Goal: Task Accomplishment & Management: Use online tool/utility

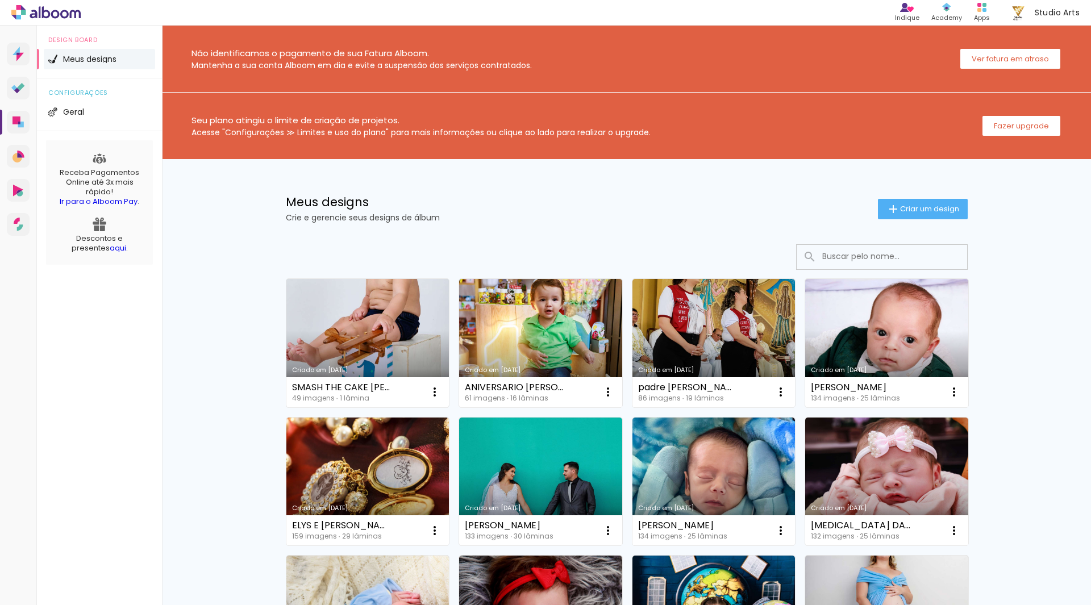
click at [373, 309] on link "Criado em [DATE]" at bounding box center [367, 343] width 163 height 128
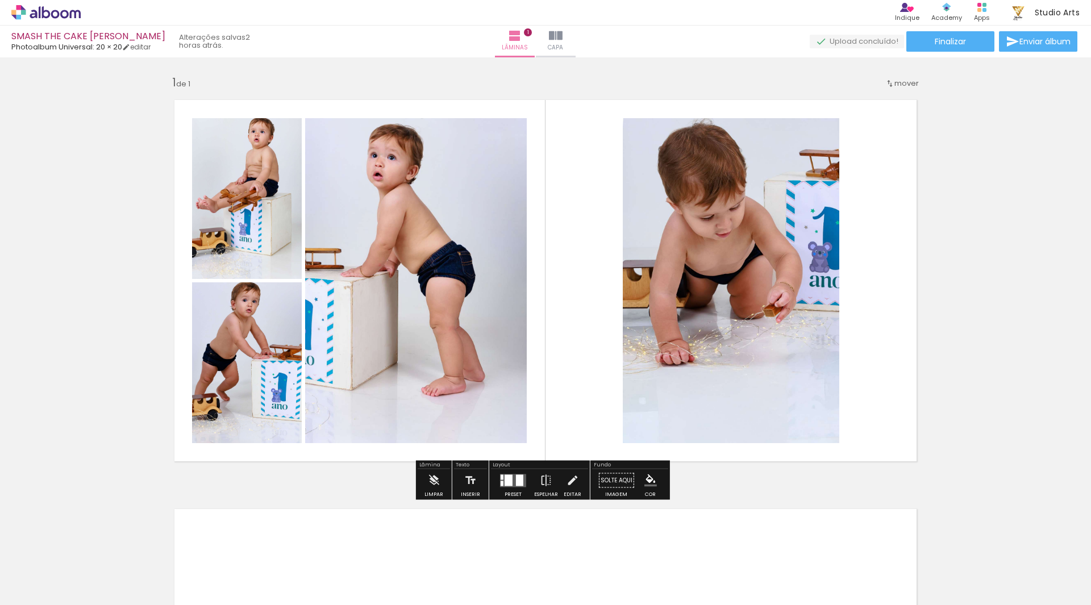
click at [796, 262] on quentale-photo at bounding box center [731, 280] width 217 height 325
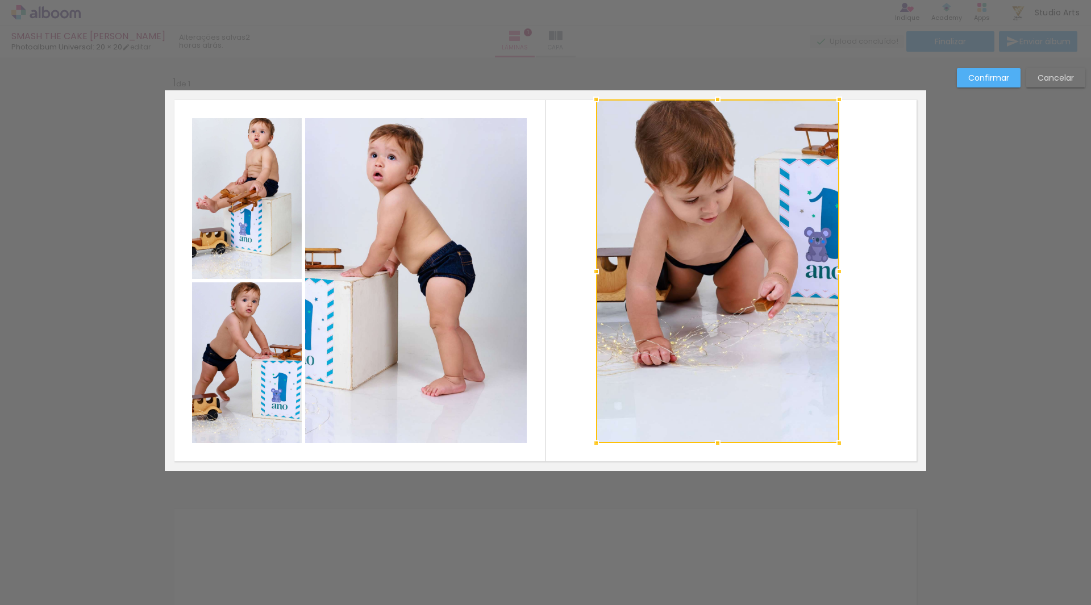
drag, startPoint x: 618, startPoint y: 122, endPoint x: 591, endPoint y: 103, distance: 32.6
click at [591, 103] on div at bounding box center [596, 99] width 23 height 23
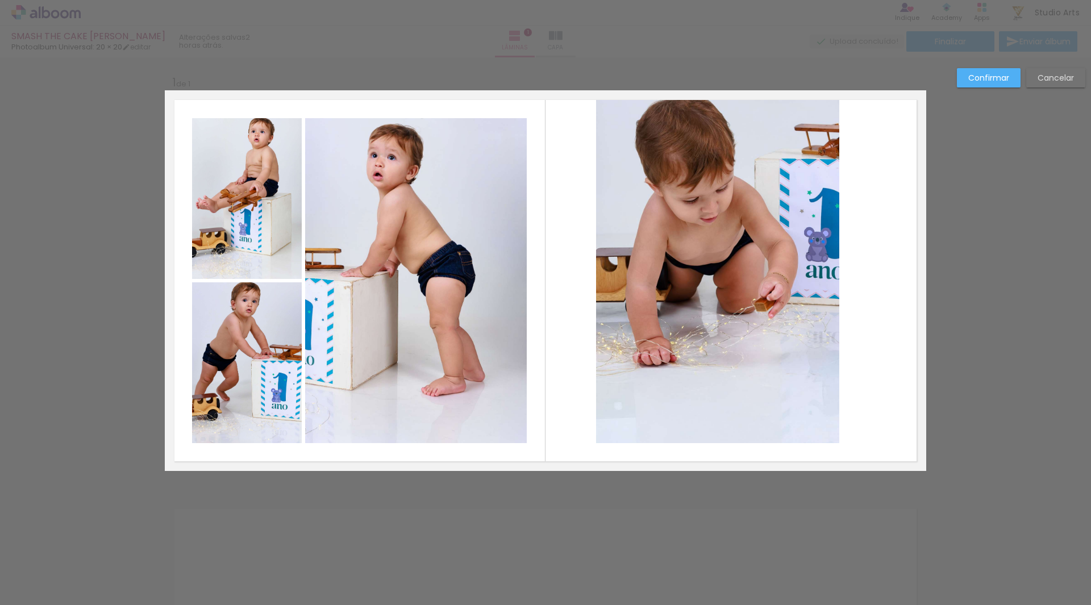
click at [796, 389] on quentale-photo at bounding box center [717, 271] width 243 height 344
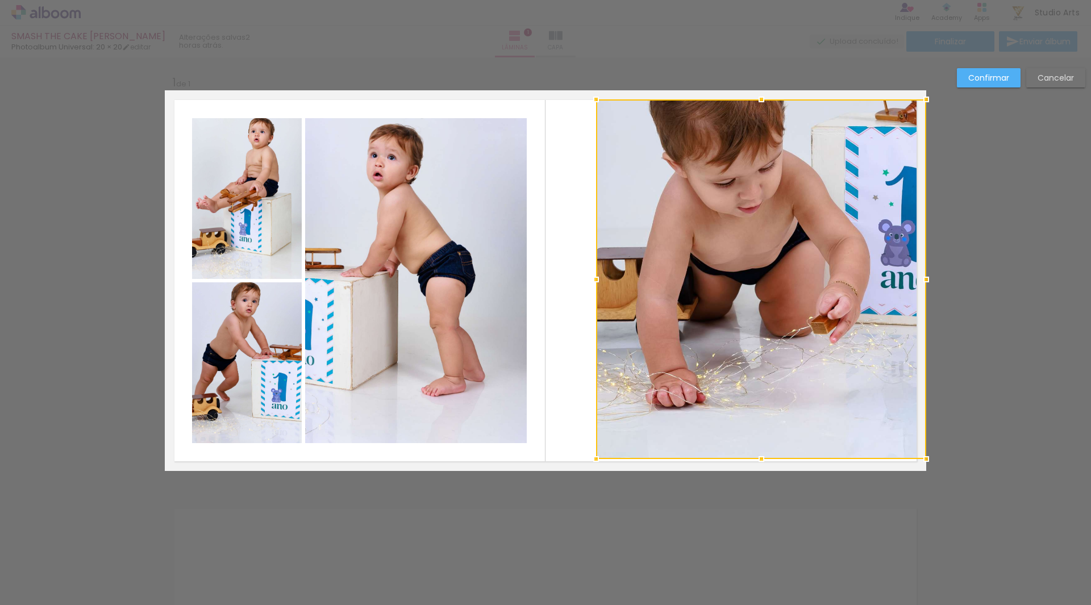
drag, startPoint x: 836, startPoint y: 445, endPoint x: 913, endPoint y: 461, distance: 78.9
click at [915, 461] on div at bounding box center [926, 459] width 23 height 23
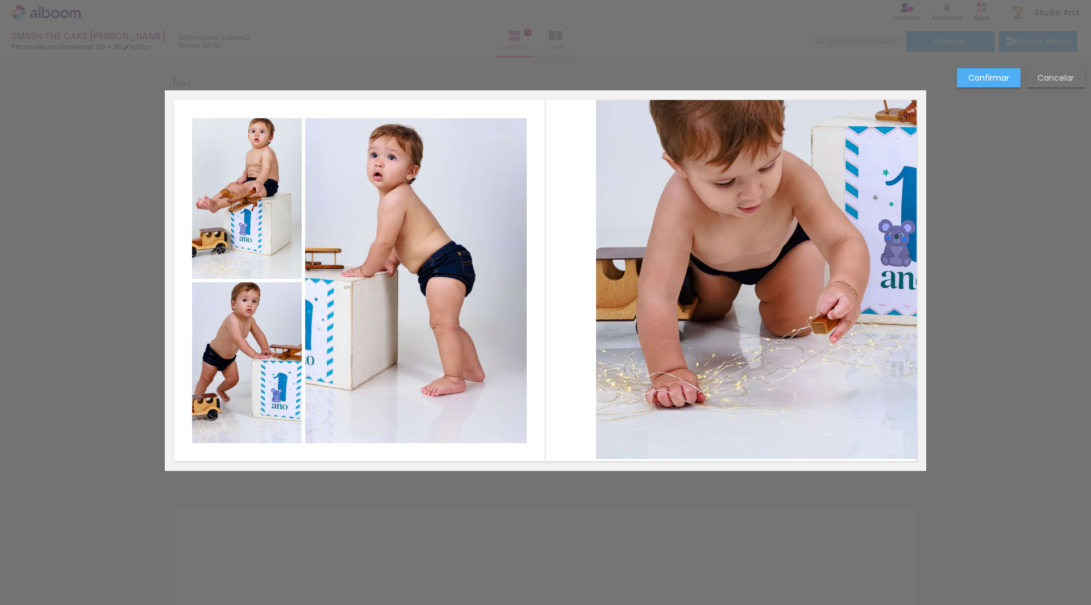
click at [0, 0] on slot "Confirmar" at bounding box center [0, 0] width 0 height 0
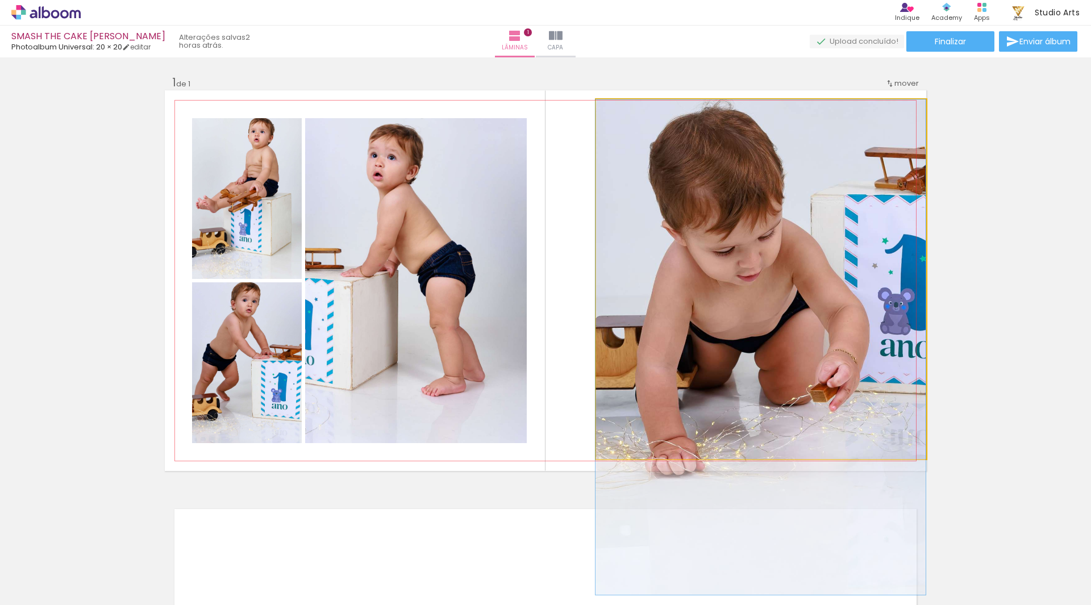
drag, startPoint x: 820, startPoint y: 202, endPoint x: 811, endPoint y: 281, distance: 79.5
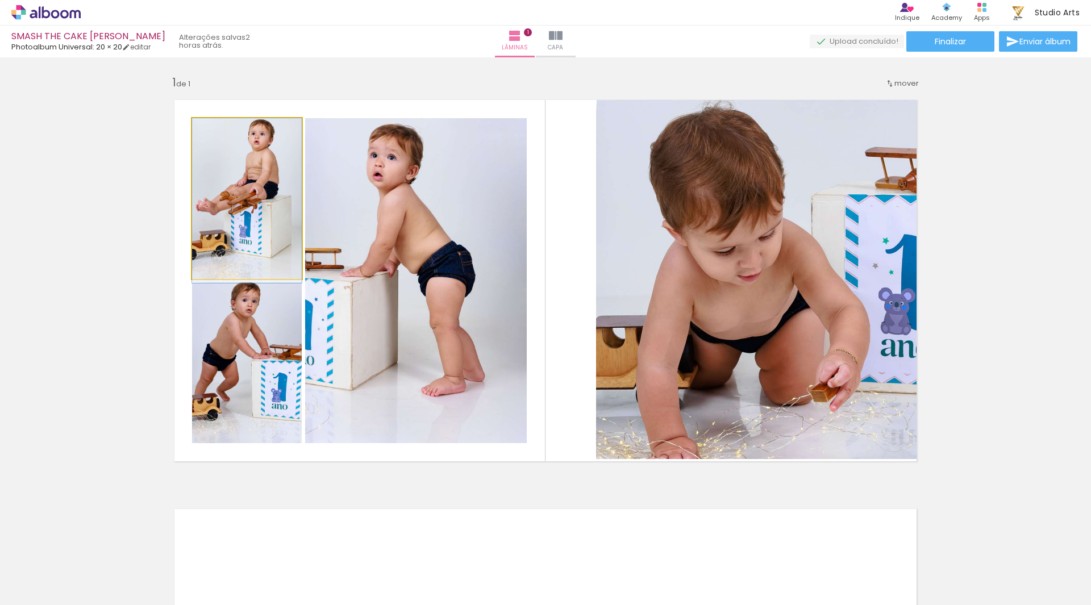
drag, startPoint x: 267, startPoint y: 253, endPoint x: 267, endPoint y: 264, distance: 10.8
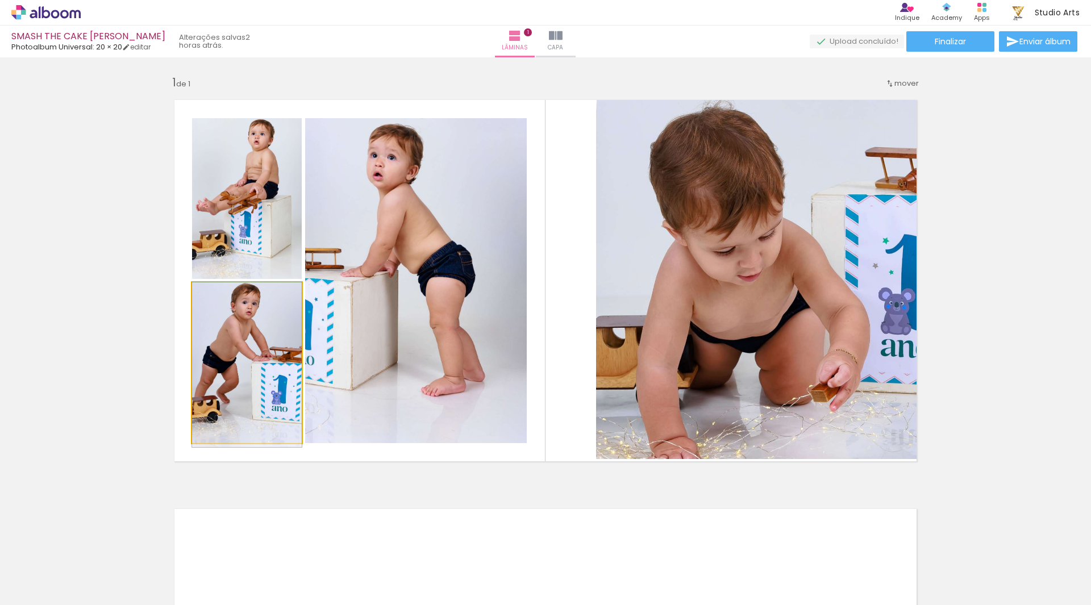
drag, startPoint x: 279, startPoint y: 350, endPoint x: 278, endPoint y: 365, distance: 15.4
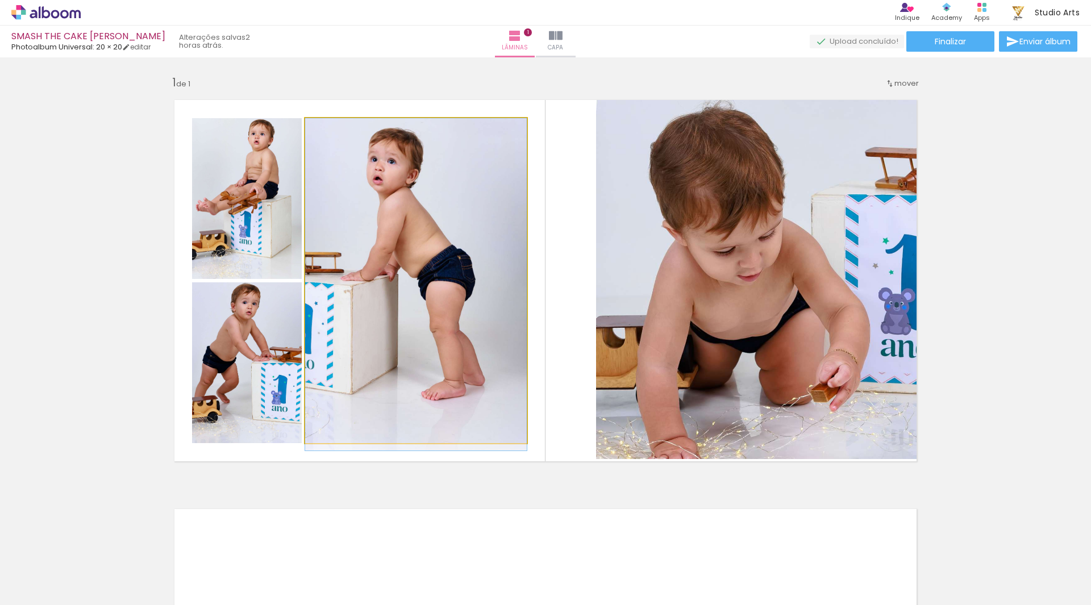
drag, startPoint x: 411, startPoint y: 305, endPoint x: 417, endPoint y: 316, distance: 13.0
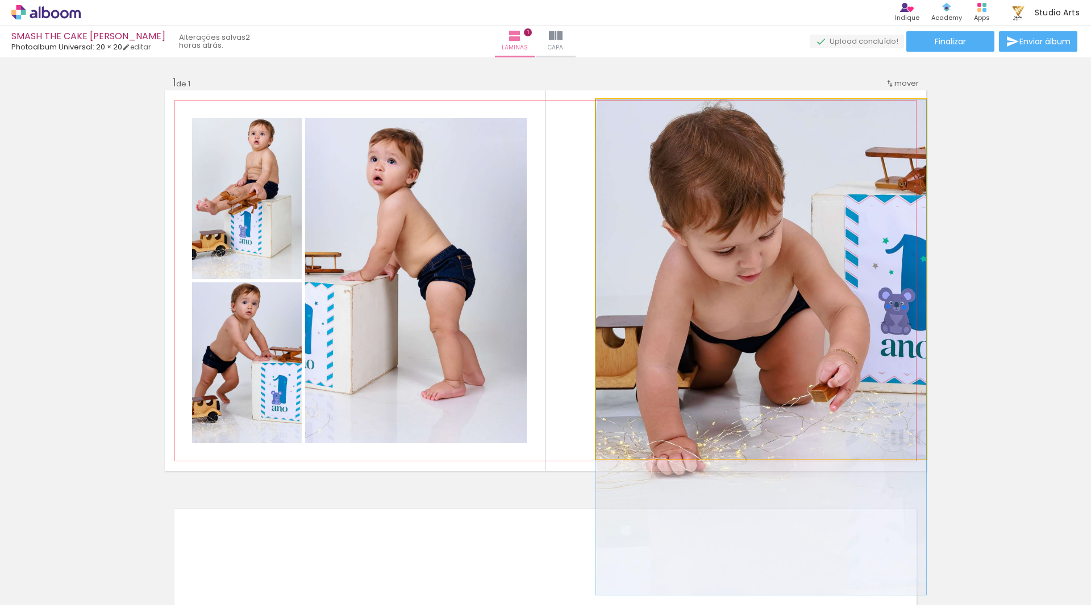
click at [729, 405] on quentale-photo at bounding box center [761, 279] width 330 height 360
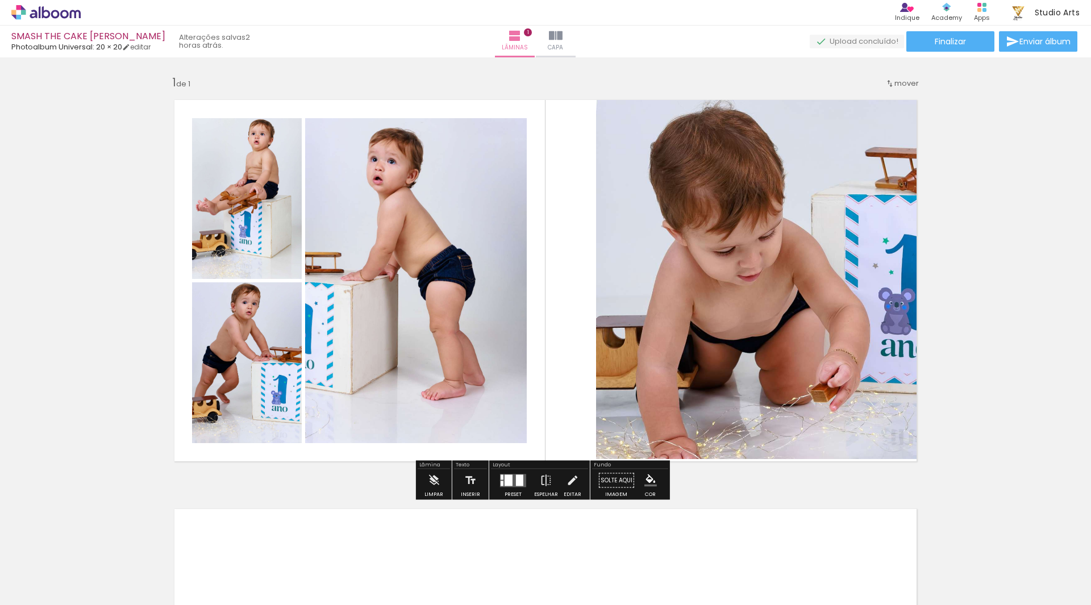
click at [618, 327] on quentale-photo at bounding box center [761, 279] width 330 height 360
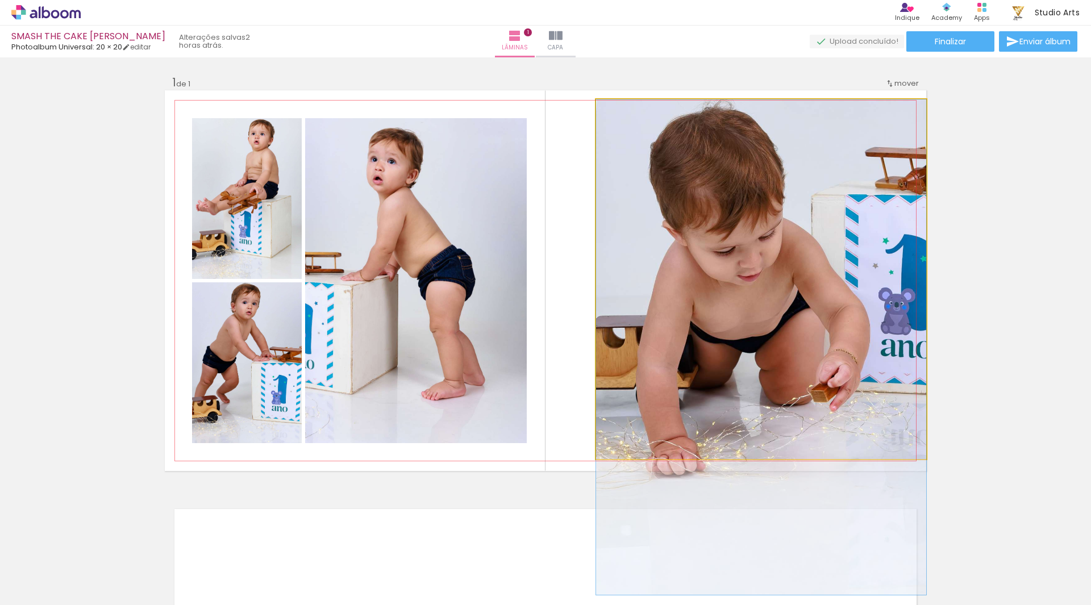
click at [618, 327] on quentale-photo at bounding box center [761, 279] width 330 height 360
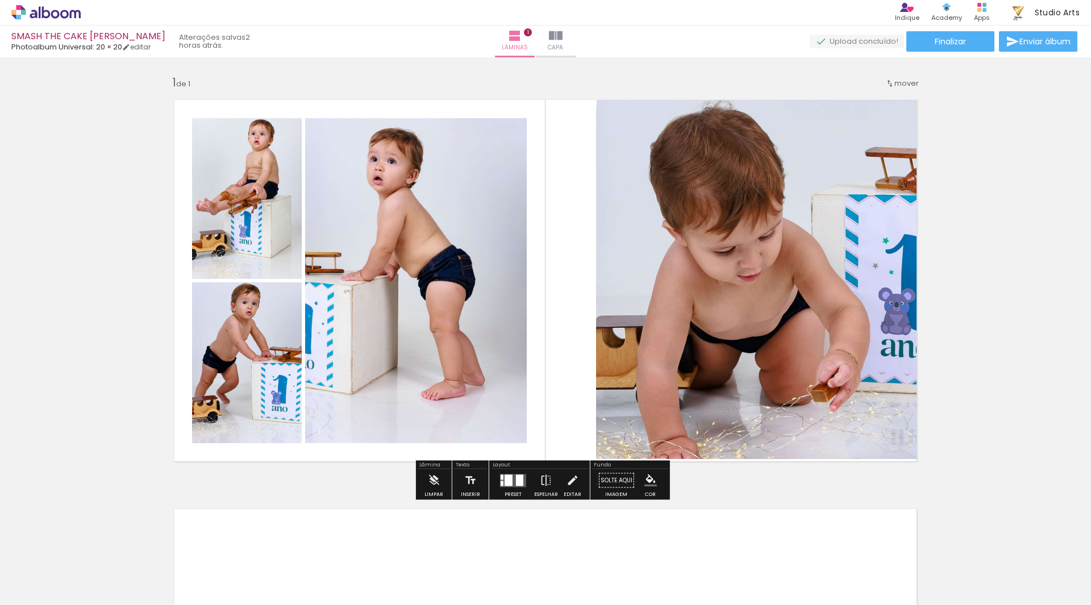
click at [618, 327] on quentale-photo at bounding box center [761, 279] width 330 height 360
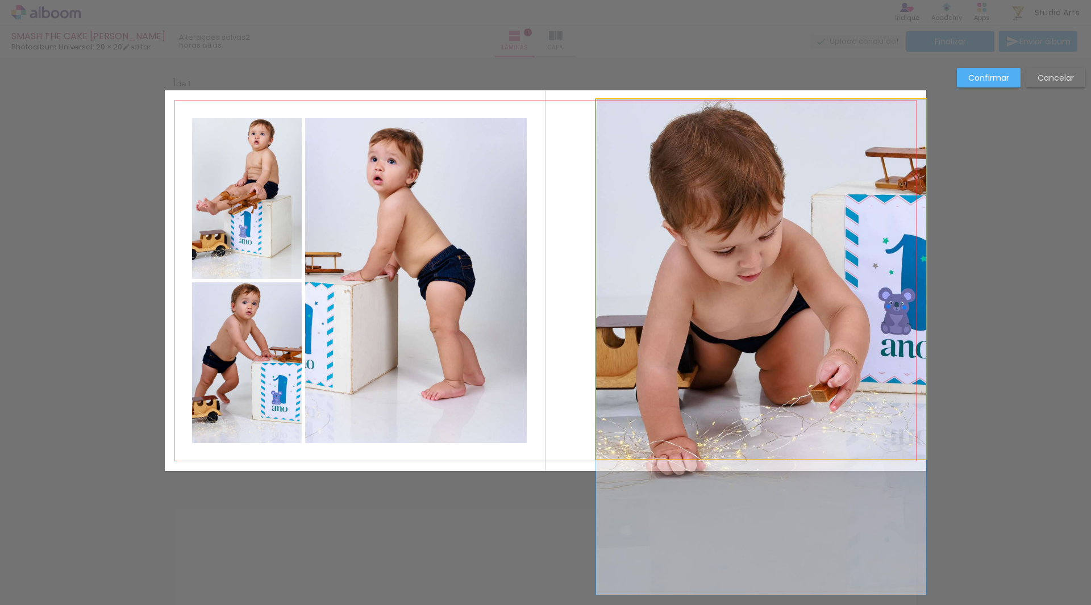
click at [618, 327] on quentale-photo at bounding box center [761, 279] width 330 height 360
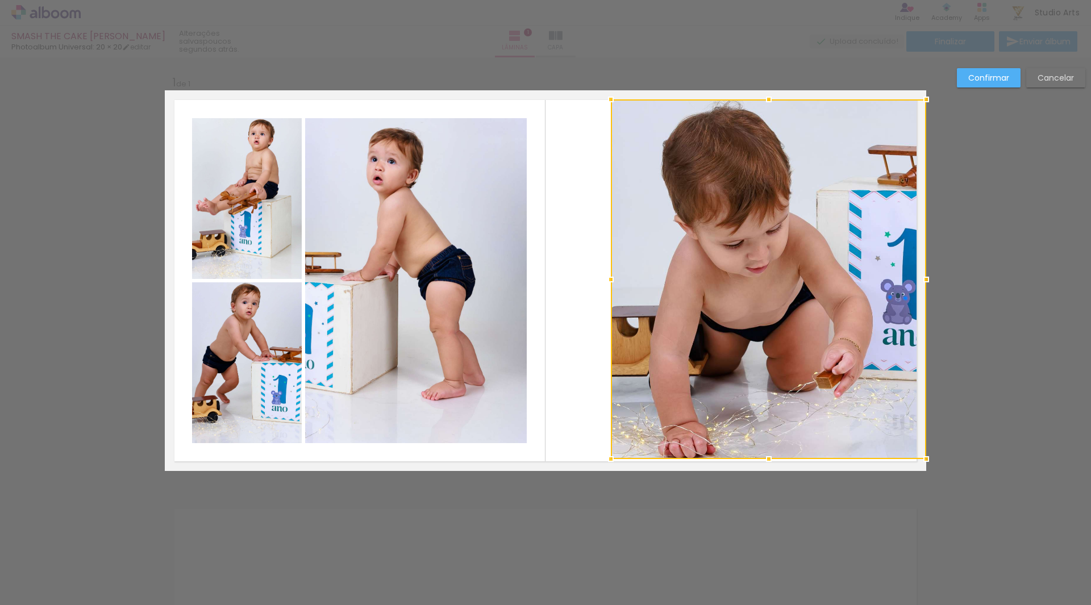
drag, startPoint x: 590, startPoint y: 274, endPoint x: 614, endPoint y: 285, distance: 26.2
click at [614, 285] on div at bounding box center [611, 279] width 23 height 23
click at [981, 84] on paper-button "Confirmar" at bounding box center [989, 77] width 64 height 19
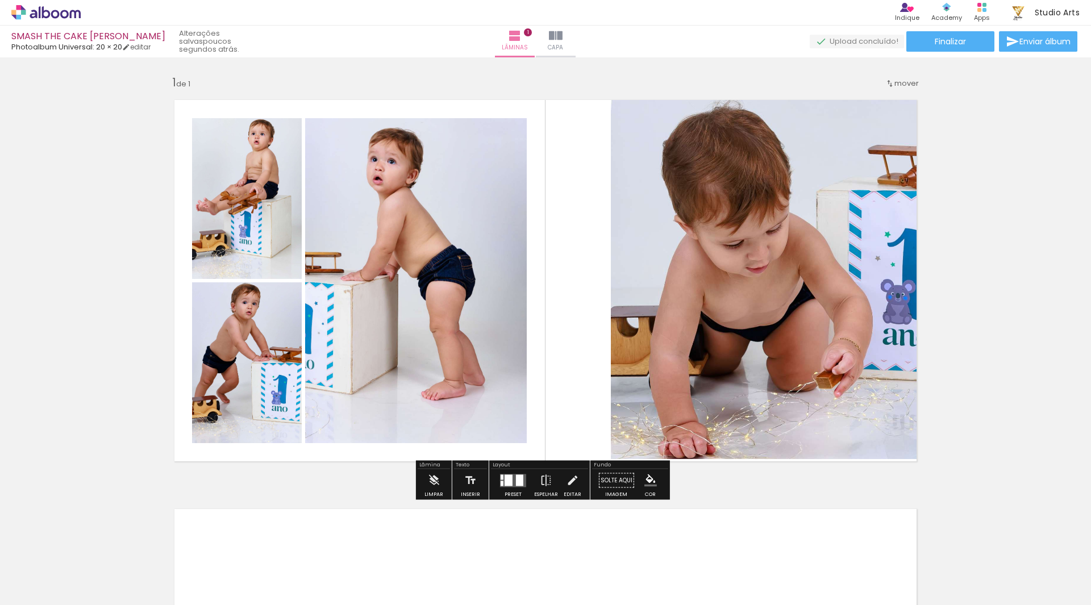
click at [585, 239] on quentale-layouter at bounding box center [546, 280] width 762 height 381
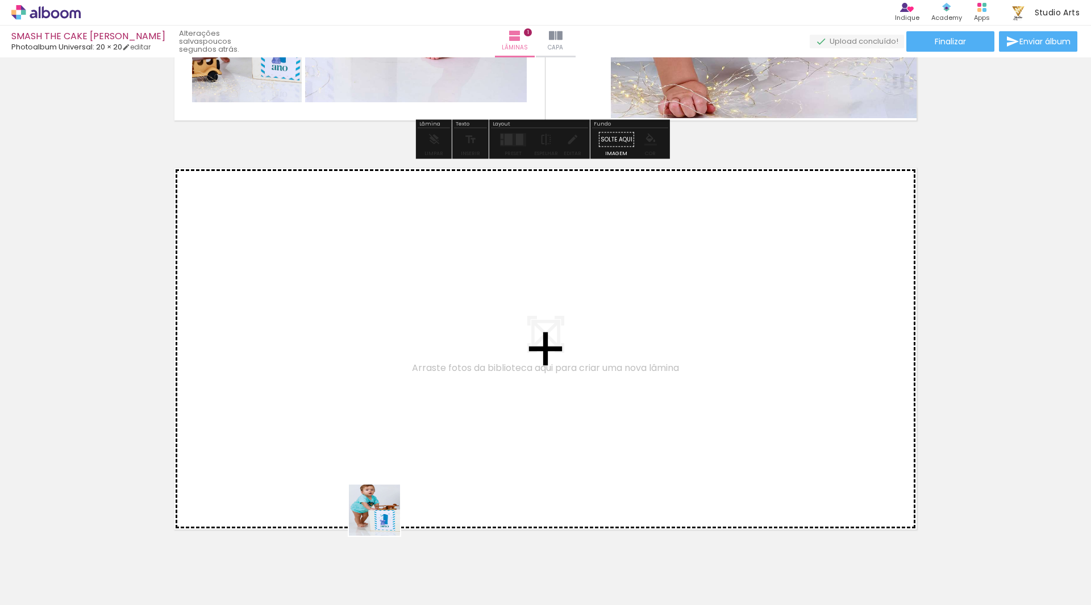
drag, startPoint x: 383, startPoint y: 519, endPoint x: 423, endPoint y: 412, distance: 114.6
click at [423, 412] on quentale-workspace at bounding box center [545, 302] width 1091 height 605
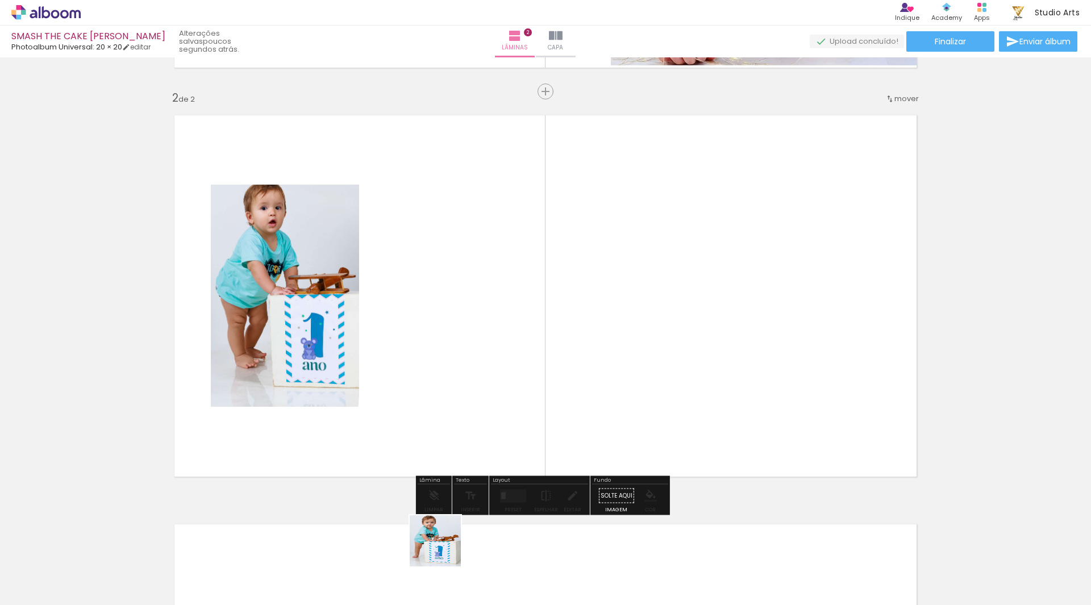
scroll to position [394, 0]
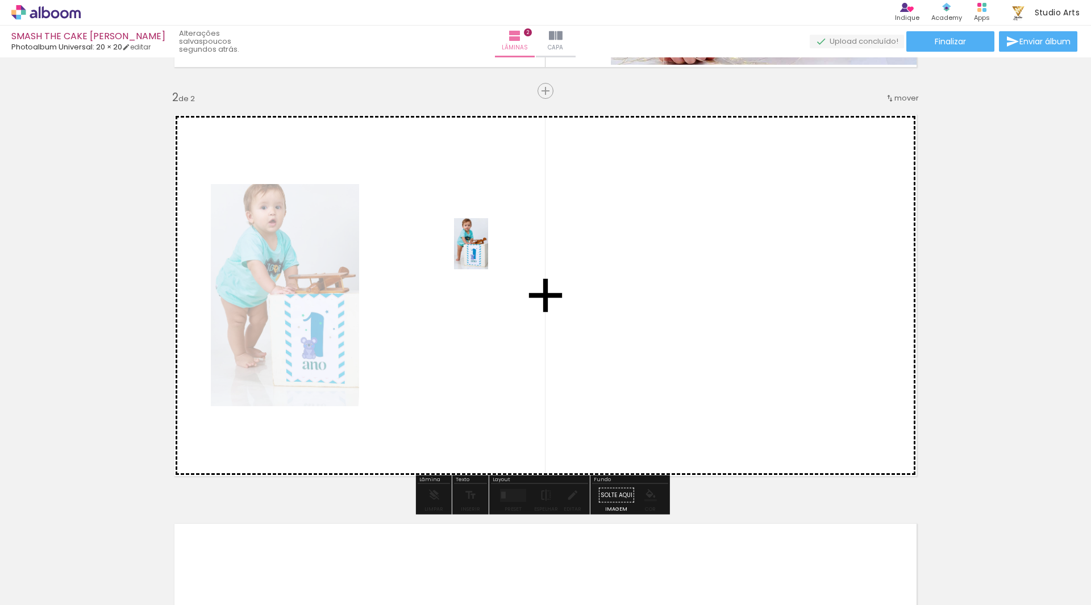
drag, startPoint x: 444, startPoint y: 550, endPoint x: 489, endPoint y: 250, distance: 303.5
click at [489, 250] on quentale-workspace at bounding box center [545, 302] width 1091 height 605
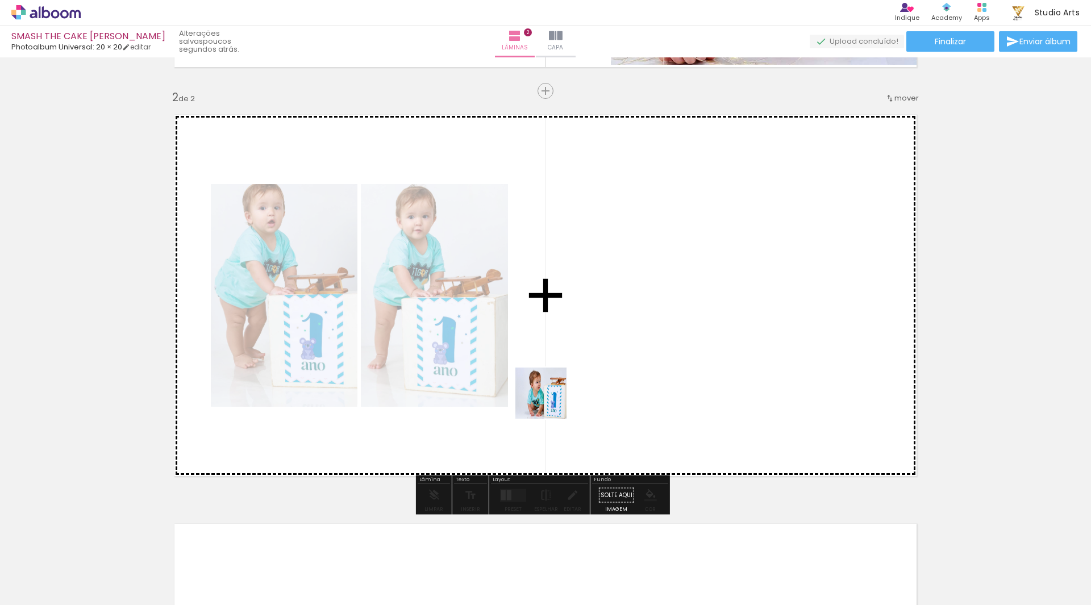
drag, startPoint x: 498, startPoint y: 555, endPoint x: 581, endPoint y: 254, distance: 312.6
click at [581, 254] on quentale-workspace at bounding box center [545, 302] width 1091 height 605
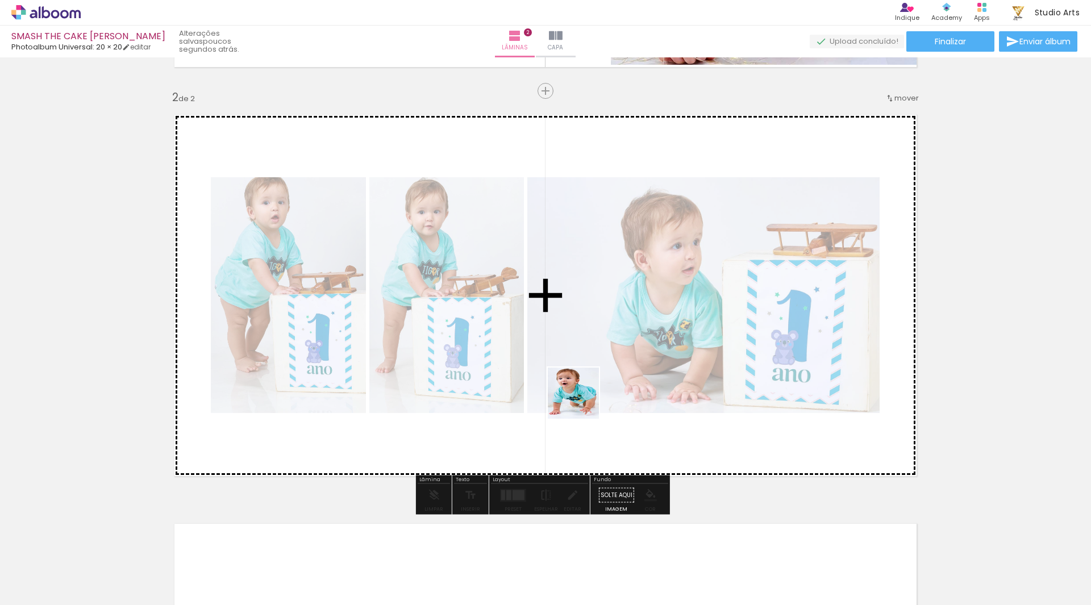
drag, startPoint x: 578, startPoint y: 421, endPoint x: 593, endPoint y: 273, distance: 149.1
click at [593, 273] on quentale-workspace at bounding box center [545, 302] width 1091 height 605
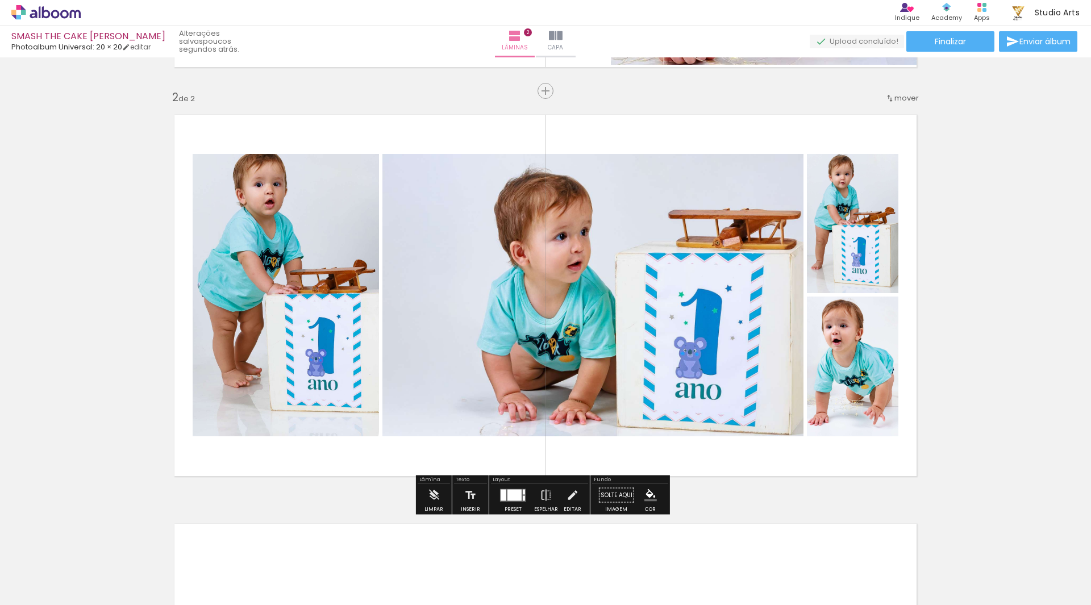
click at [523, 494] on div at bounding box center [524, 491] width 2 height 5
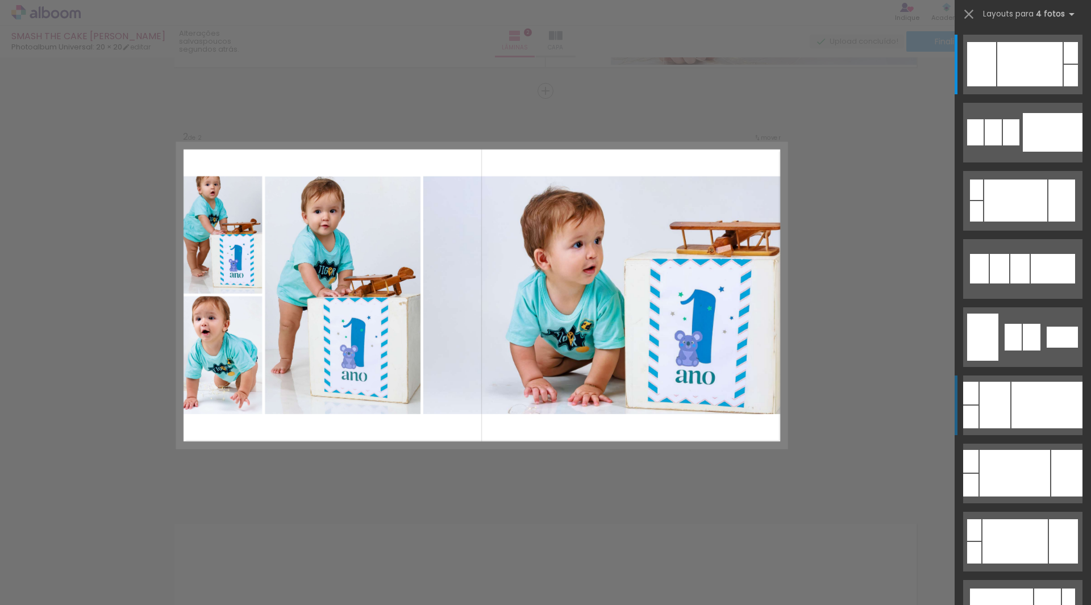
click at [1012, 403] on div at bounding box center [1047, 405] width 71 height 47
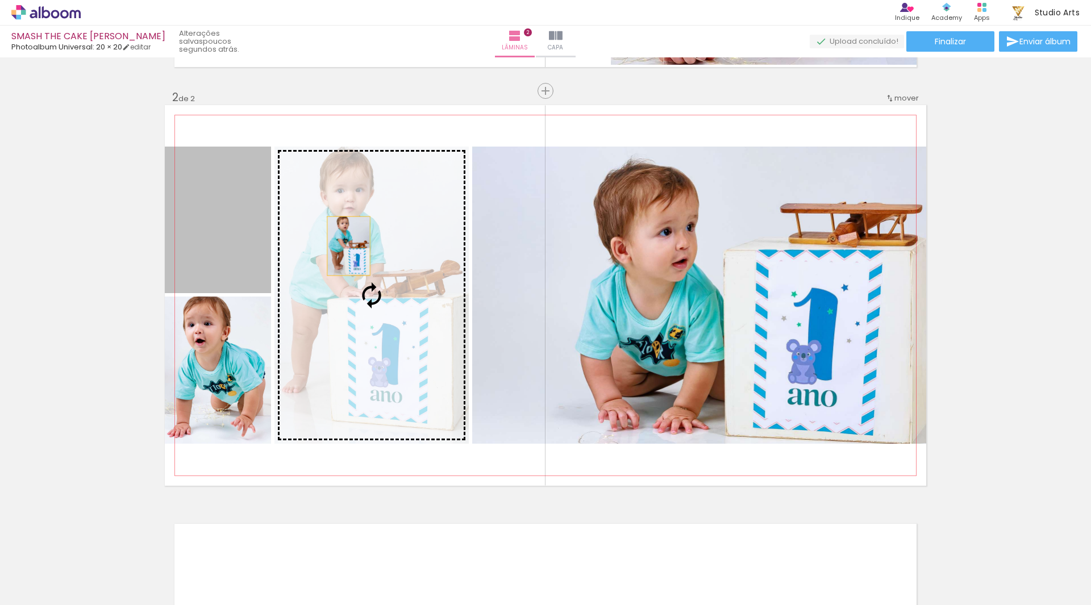
drag, startPoint x: 238, startPoint y: 214, endPoint x: 346, endPoint y: 246, distance: 112.6
click at [0, 0] on slot at bounding box center [0, 0] width 0 height 0
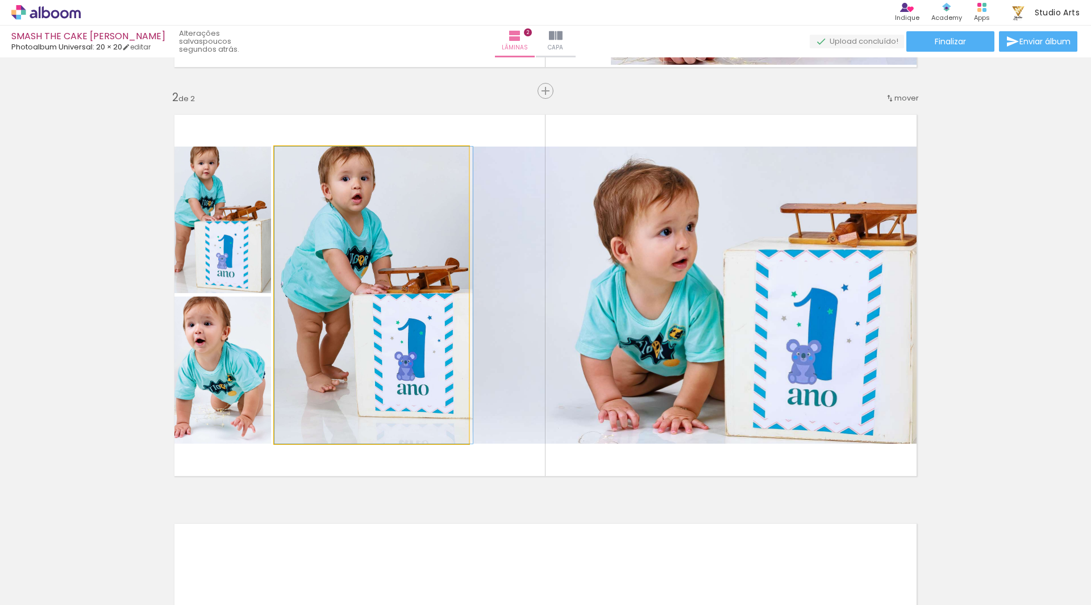
drag, startPoint x: 365, startPoint y: 268, endPoint x: 370, endPoint y: 293, distance: 26.1
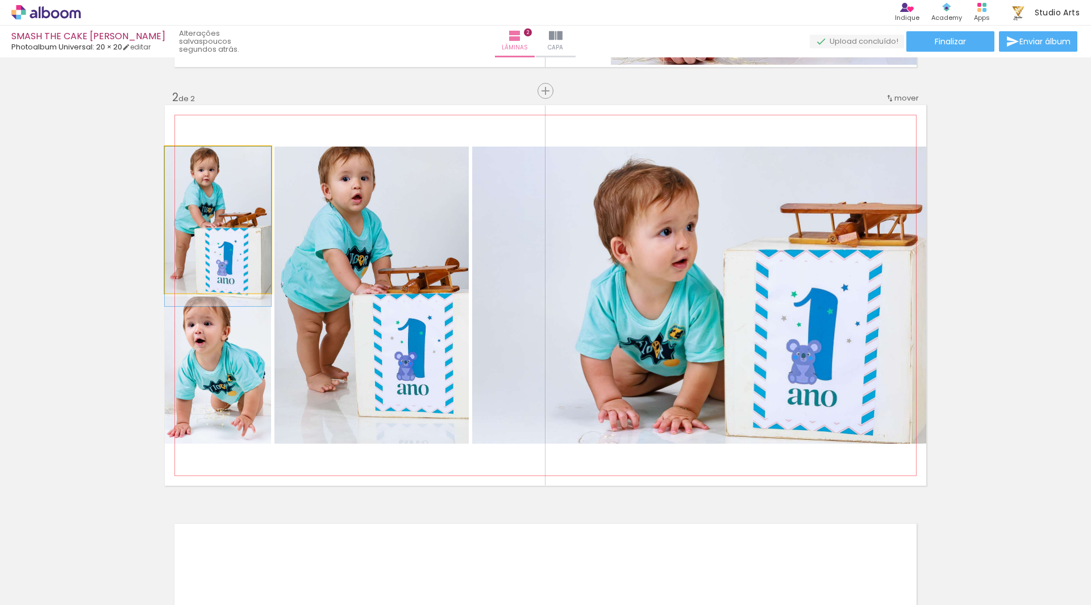
drag, startPoint x: 232, startPoint y: 234, endPoint x: 268, endPoint y: 247, distance: 38.7
click at [268, 247] on quentale-layouter at bounding box center [546, 295] width 762 height 381
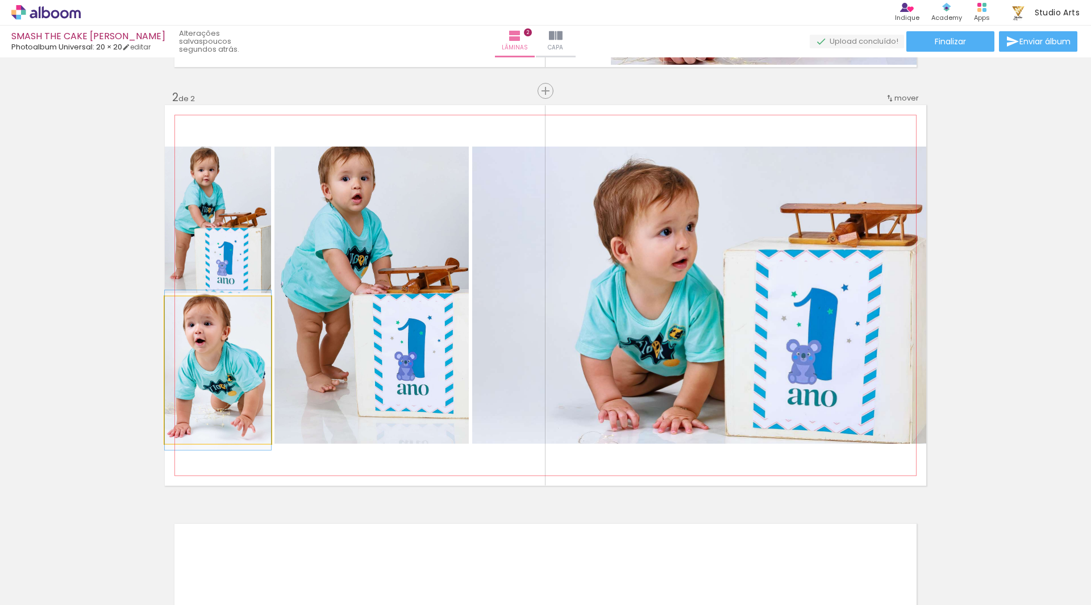
click at [238, 343] on quentale-photo at bounding box center [218, 370] width 106 height 147
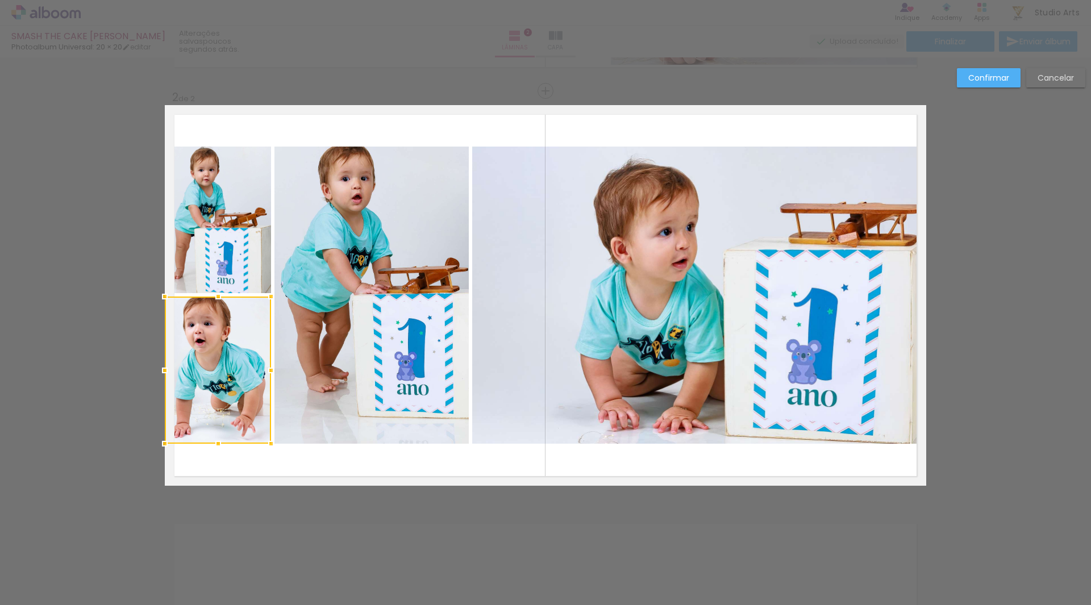
click at [236, 262] on quentale-photo at bounding box center [218, 220] width 106 height 147
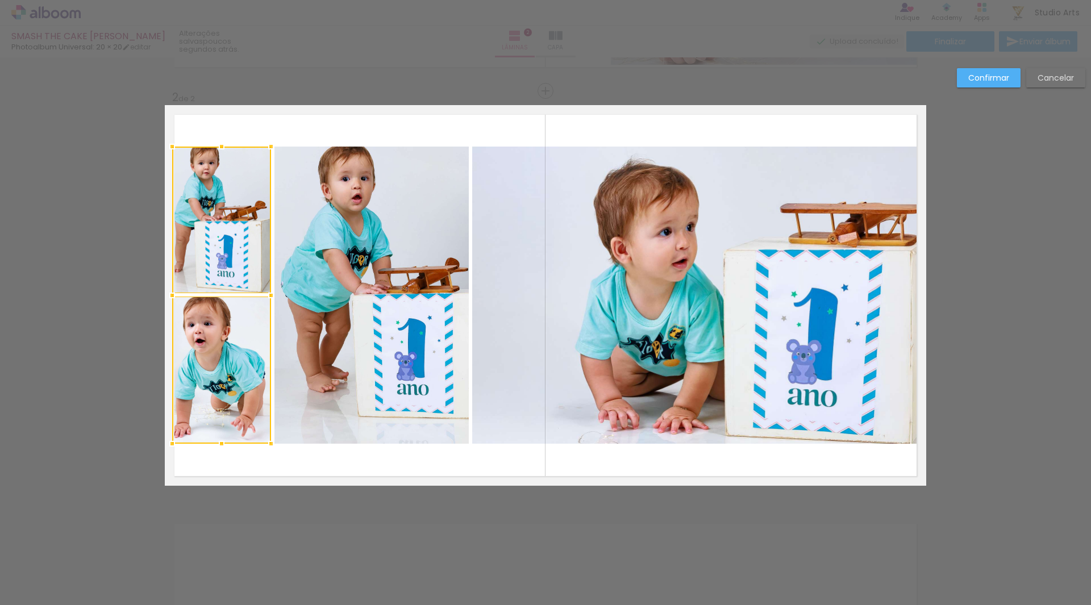
drag, startPoint x: 160, startPoint y: 298, endPoint x: 181, endPoint y: 300, distance: 21.1
click at [181, 300] on div at bounding box center [221, 295] width 99 height 297
click at [196, 262] on quentale-photo at bounding box center [218, 220] width 106 height 147
click at [210, 338] on quentale-photo at bounding box center [218, 370] width 106 height 147
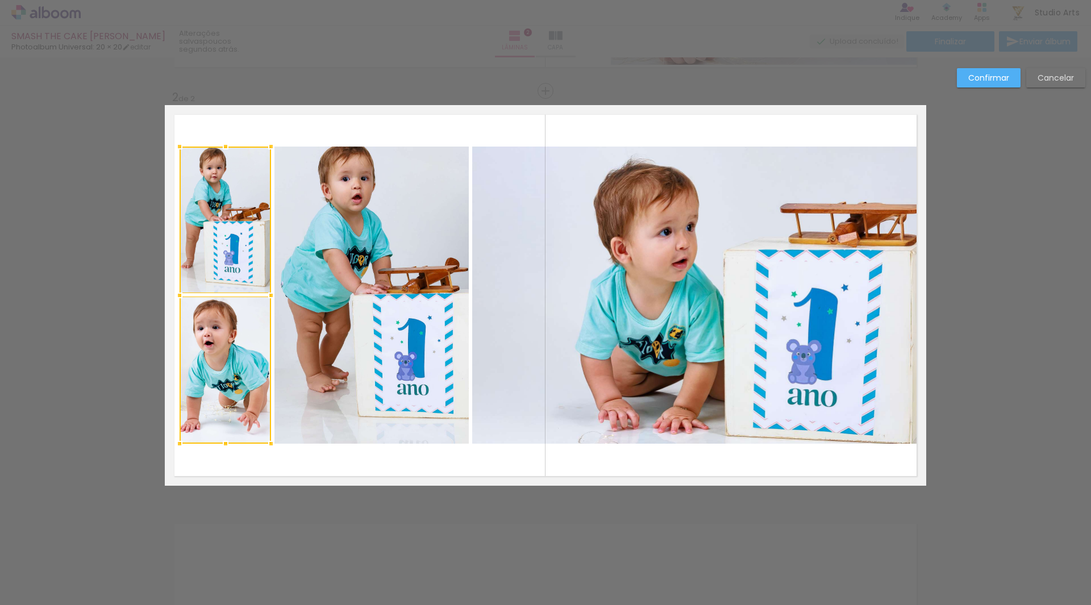
drag, startPoint x: 161, startPoint y: 298, endPoint x: 176, endPoint y: 298, distance: 14.8
click at [176, 298] on div at bounding box center [179, 295] width 23 height 23
click at [967, 85] on paper-button "Confirmar" at bounding box center [989, 77] width 64 height 19
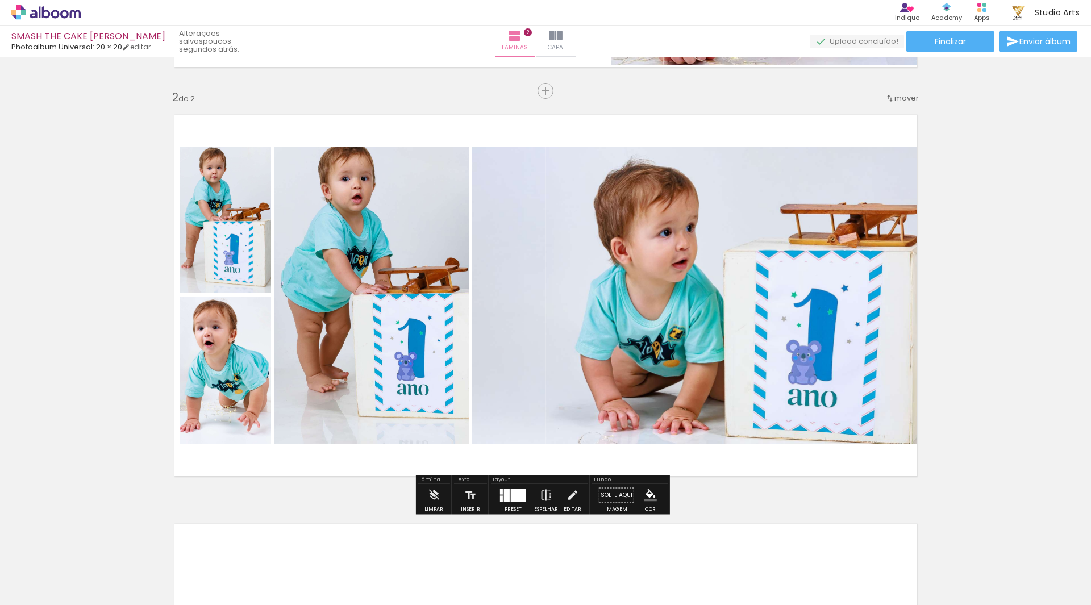
click at [533, 255] on quentale-photo at bounding box center [699, 295] width 454 height 297
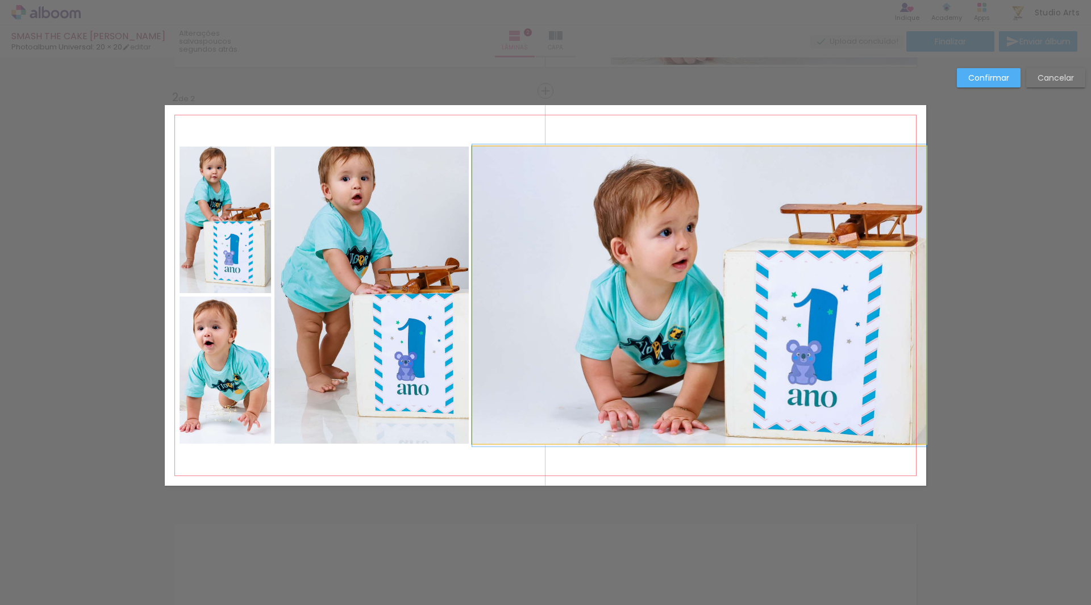
click at [585, 256] on quentale-photo at bounding box center [699, 295] width 454 height 297
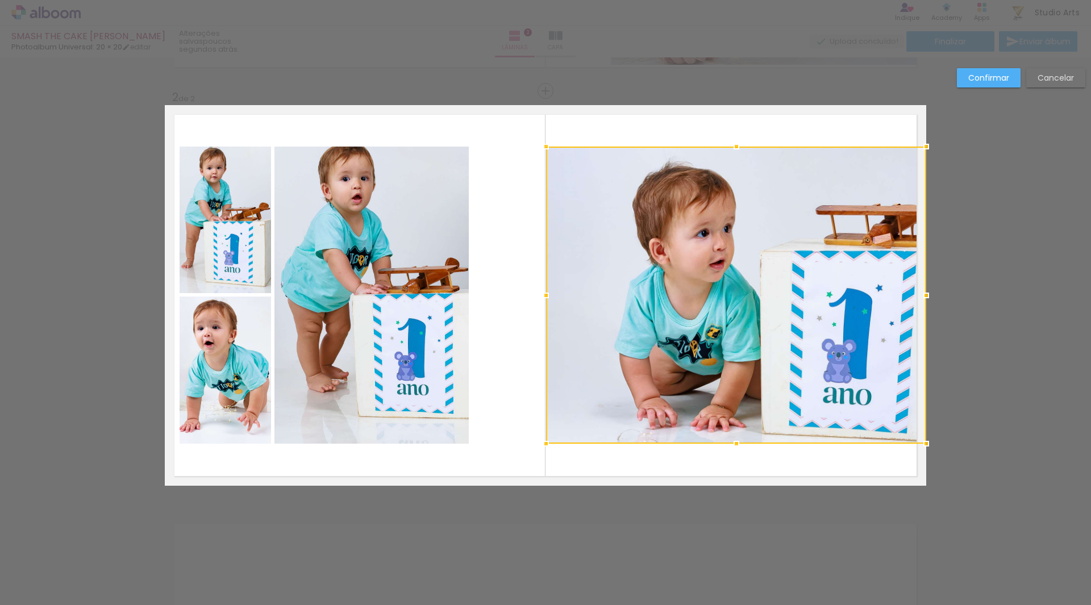
drag, startPoint x: 471, startPoint y: 300, endPoint x: 545, endPoint y: 303, distance: 74.0
click at [545, 303] on div at bounding box center [546, 295] width 23 height 23
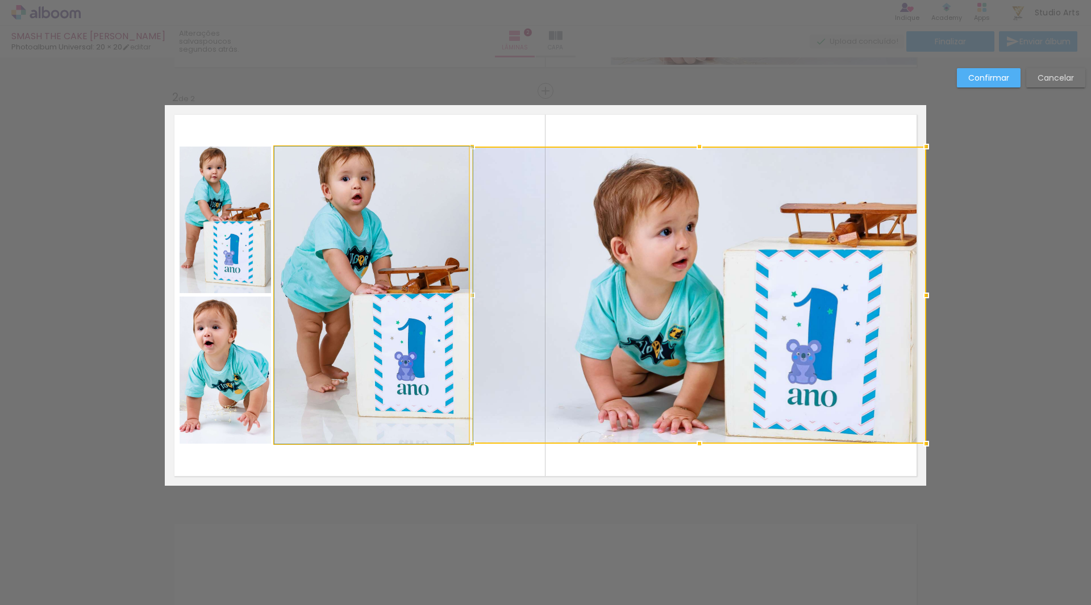
click at [410, 294] on quentale-photo at bounding box center [372, 295] width 194 height 297
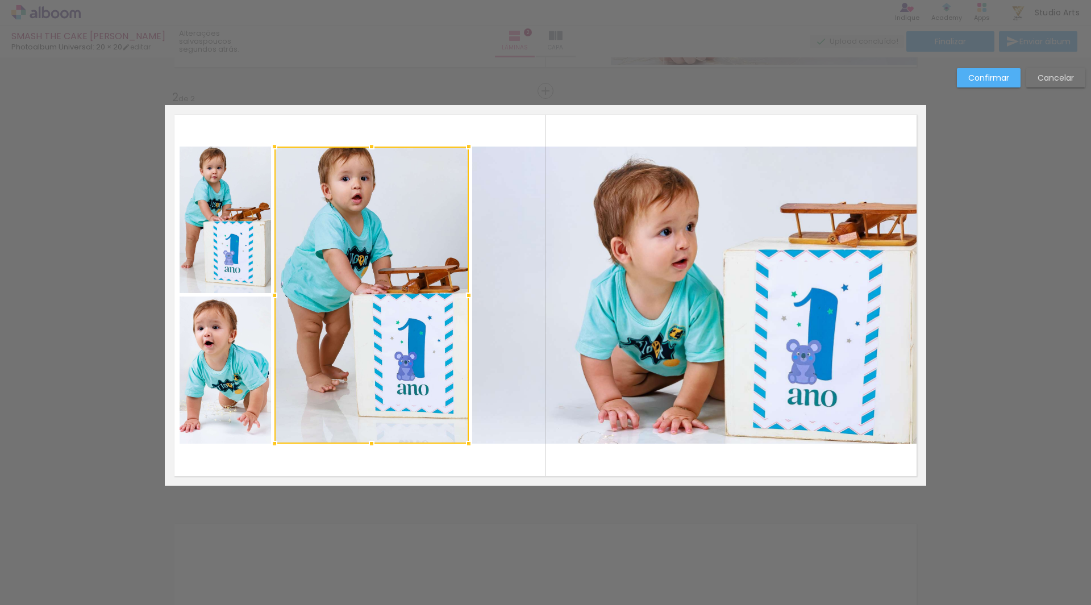
click at [0, 0] on slot "Cancelar" at bounding box center [0, 0] width 0 height 0
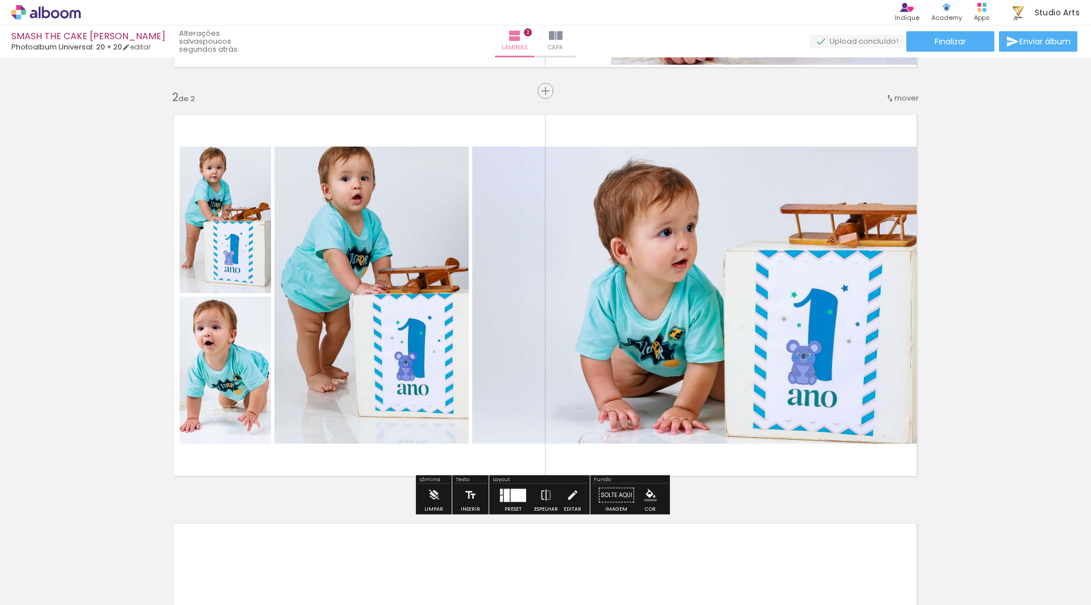
click at [704, 243] on quentale-photo at bounding box center [699, 295] width 454 height 297
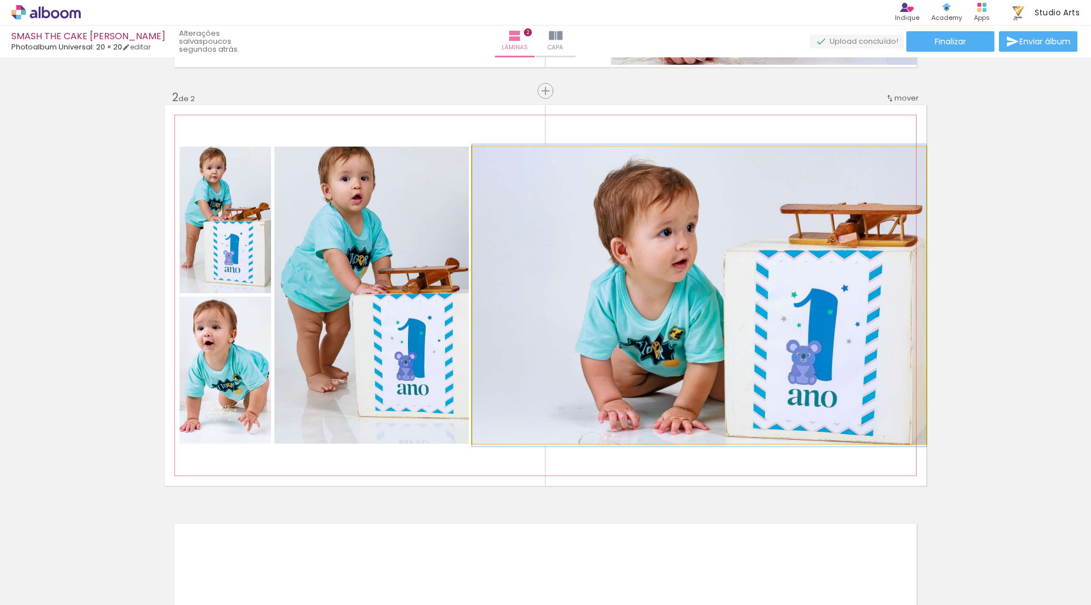
click at [704, 243] on quentale-photo at bounding box center [699, 295] width 454 height 297
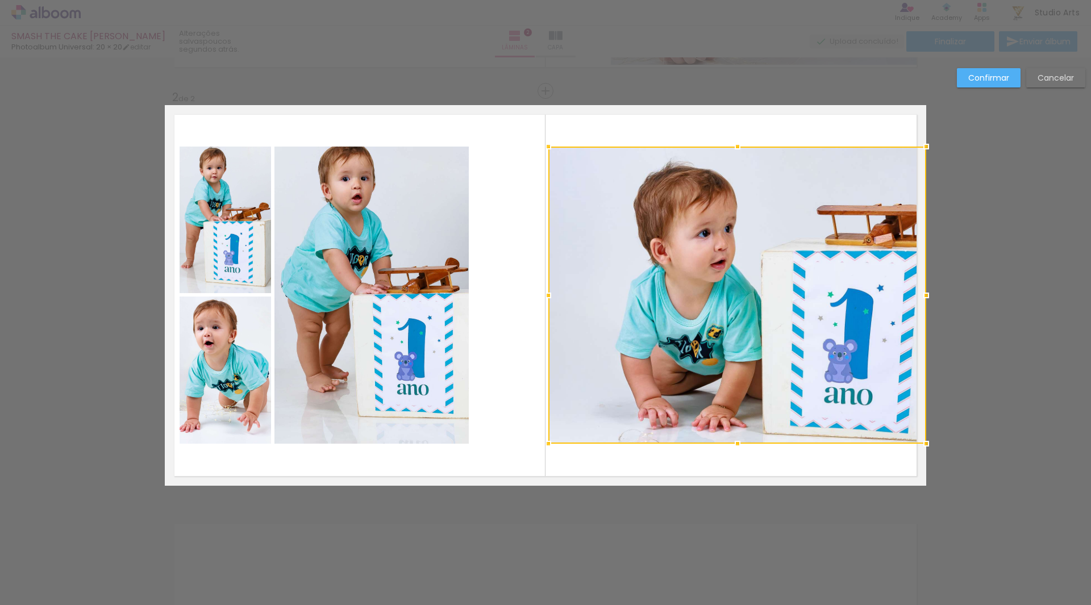
drag, startPoint x: 470, startPoint y: 293, endPoint x: 546, endPoint y: 301, distance: 76.6
click at [546, 301] on div at bounding box center [548, 295] width 23 height 23
click at [414, 299] on quentale-photo at bounding box center [372, 295] width 194 height 297
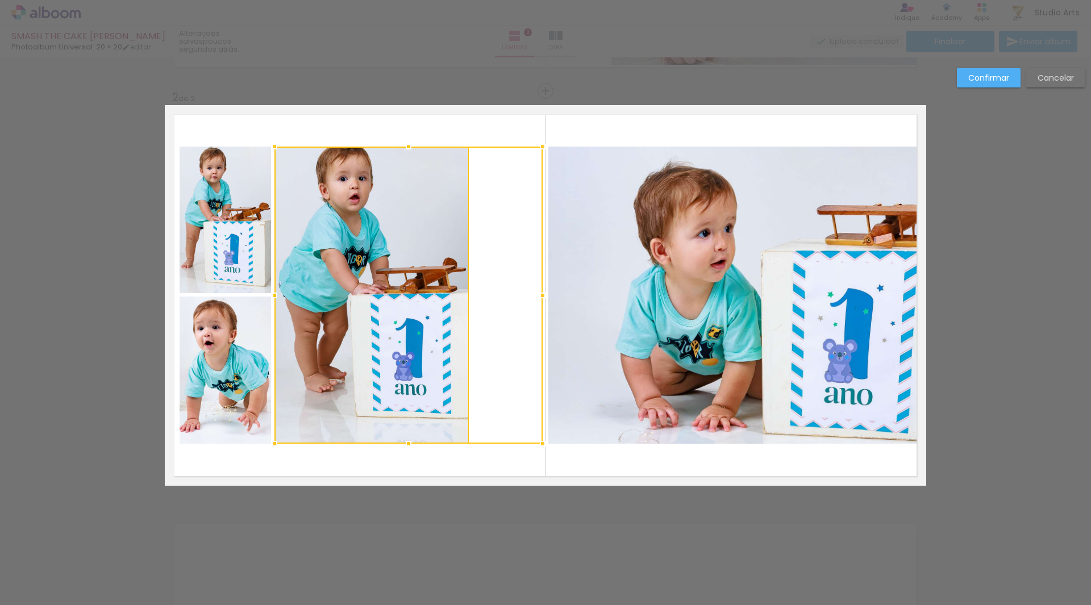
drag, startPoint x: 475, startPoint y: 296, endPoint x: 549, endPoint y: 296, distance: 73.9
click at [549, 296] on div at bounding box center [542, 295] width 23 height 23
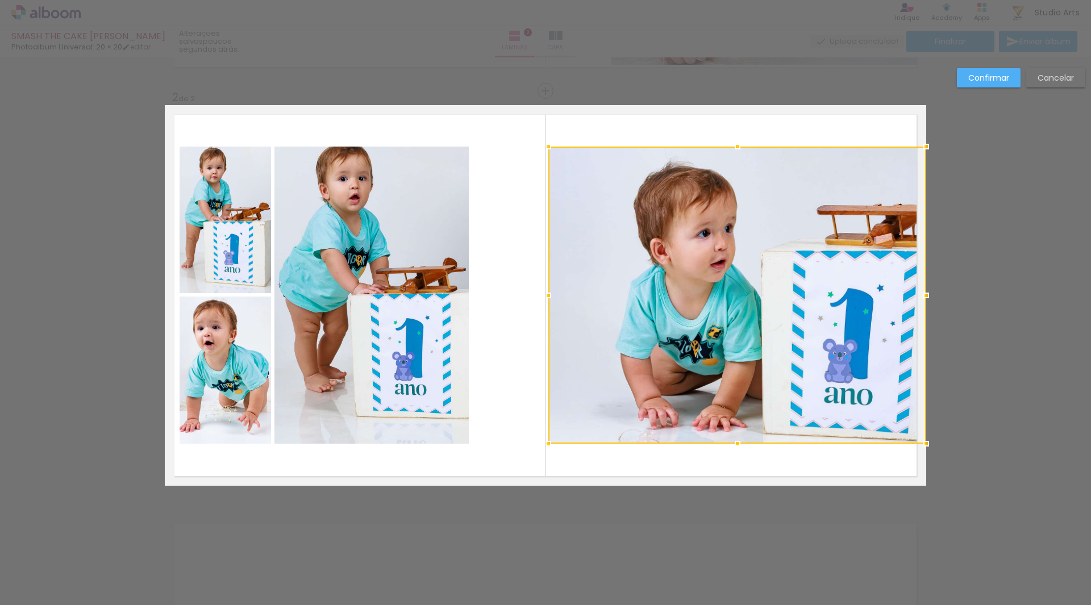
click at [416, 293] on quentale-photo at bounding box center [372, 295] width 194 height 297
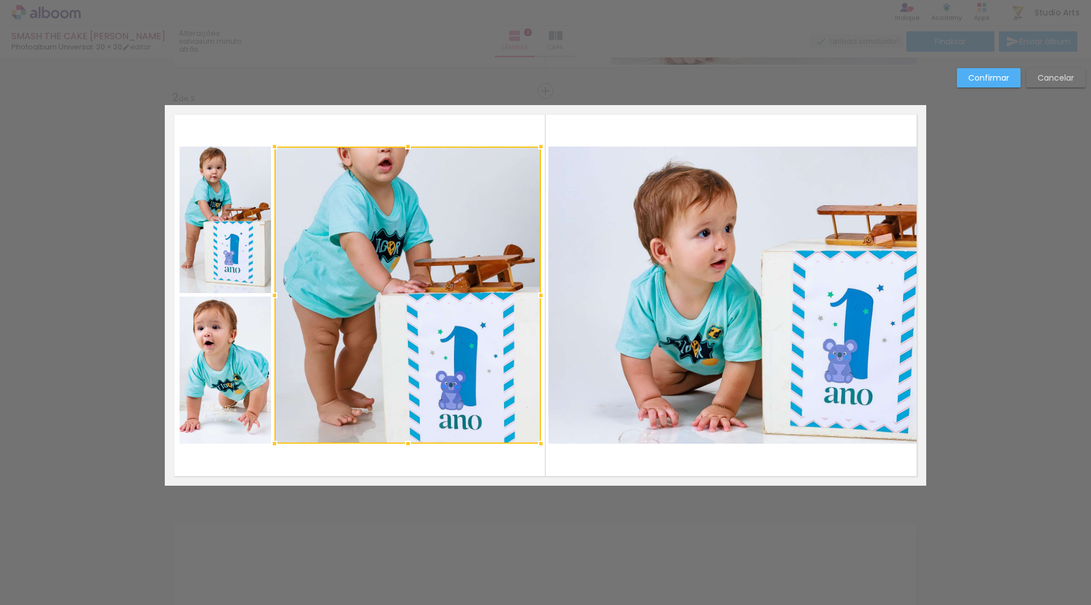
drag, startPoint x: 468, startPoint y: 299, endPoint x: 540, endPoint y: 296, distance: 72.2
click at [540, 296] on div at bounding box center [541, 295] width 23 height 23
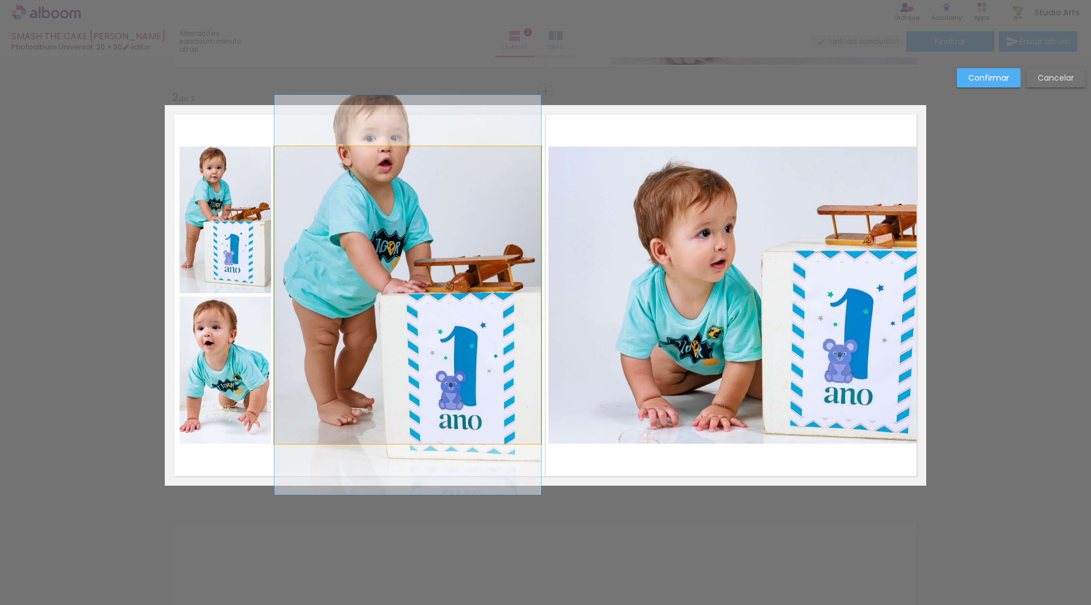
click at [434, 300] on quentale-photo at bounding box center [408, 295] width 267 height 297
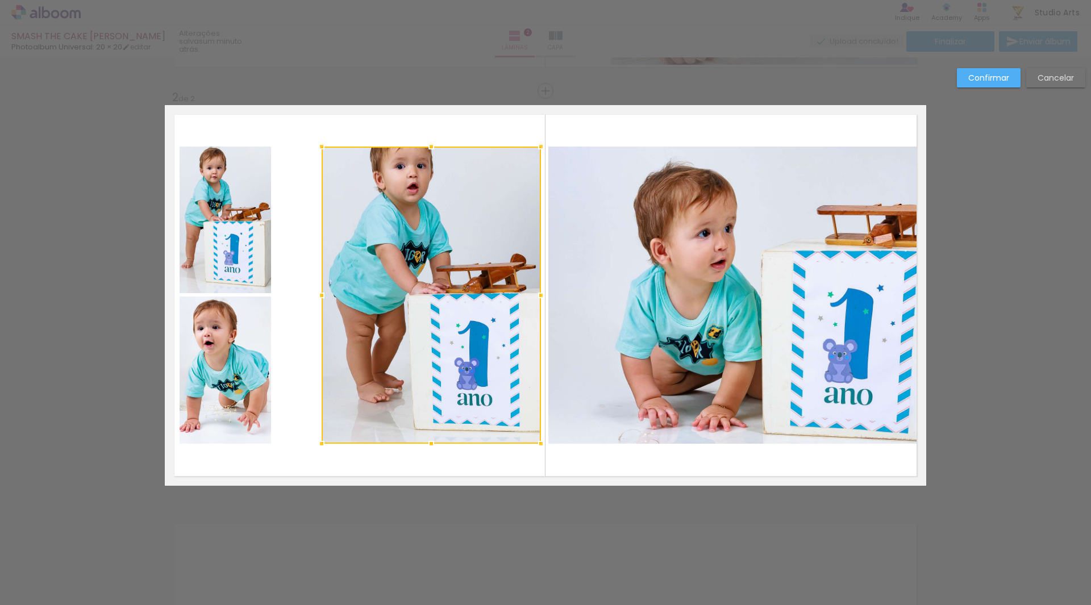
drag, startPoint x: 270, startPoint y: 297, endPoint x: 315, endPoint y: 304, distance: 46.1
click at [315, 304] on div at bounding box center [321, 295] width 23 height 23
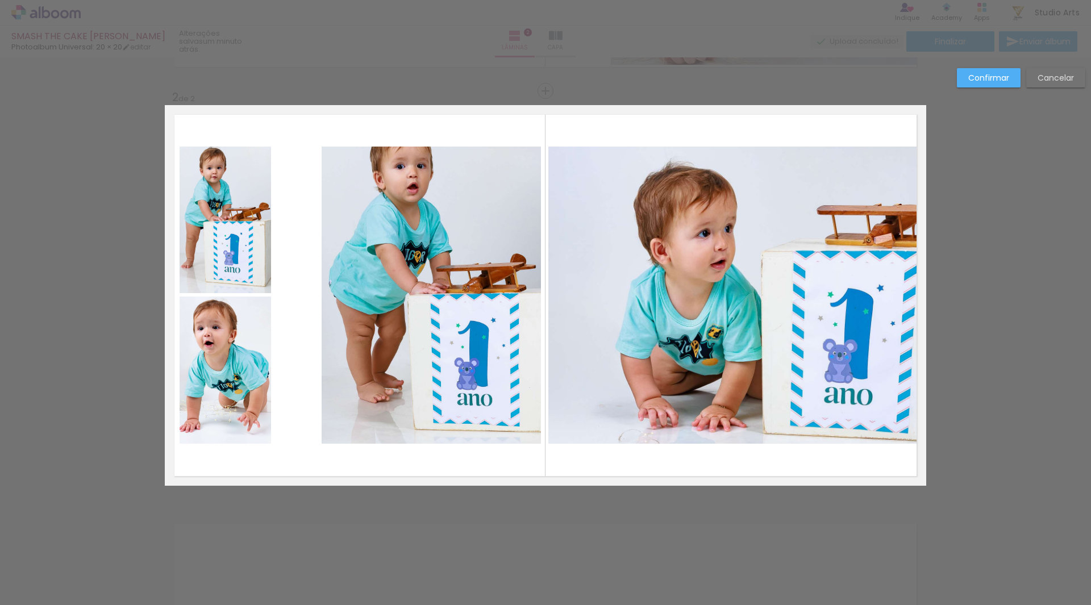
click at [240, 277] on quentale-photo at bounding box center [226, 220] width 92 height 147
click at [246, 342] on quentale-photo at bounding box center [226, 370] width 92 height 147
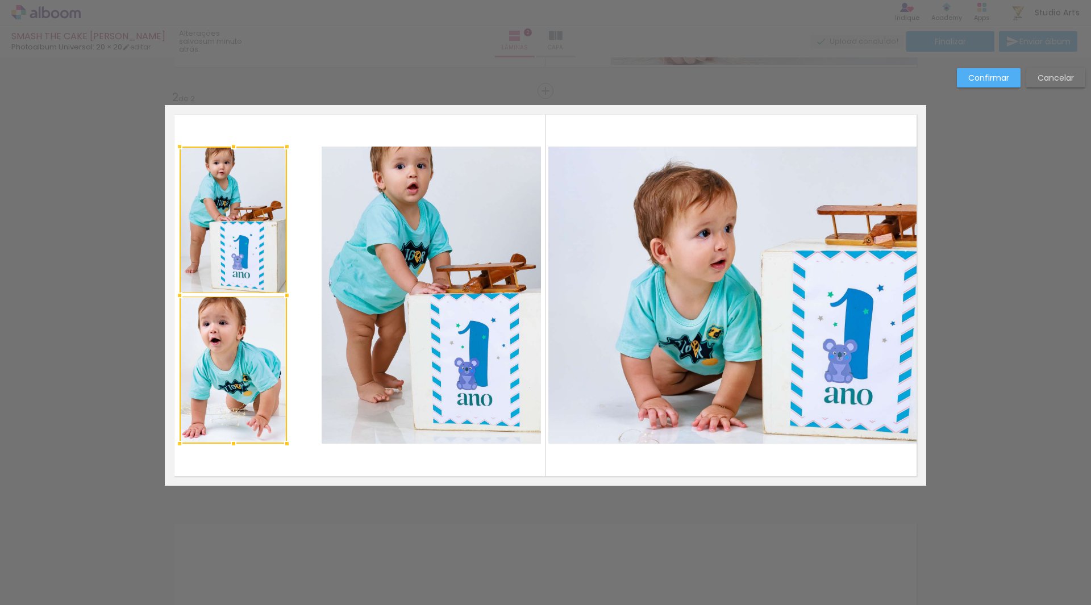
drag, startPoint x: 273, startPoint y: 296, endPoint x: 289, endPoint y: 299, distance: 16.3
click at [289, 299] on div at bounding box center [287, 295] width 23 height 23
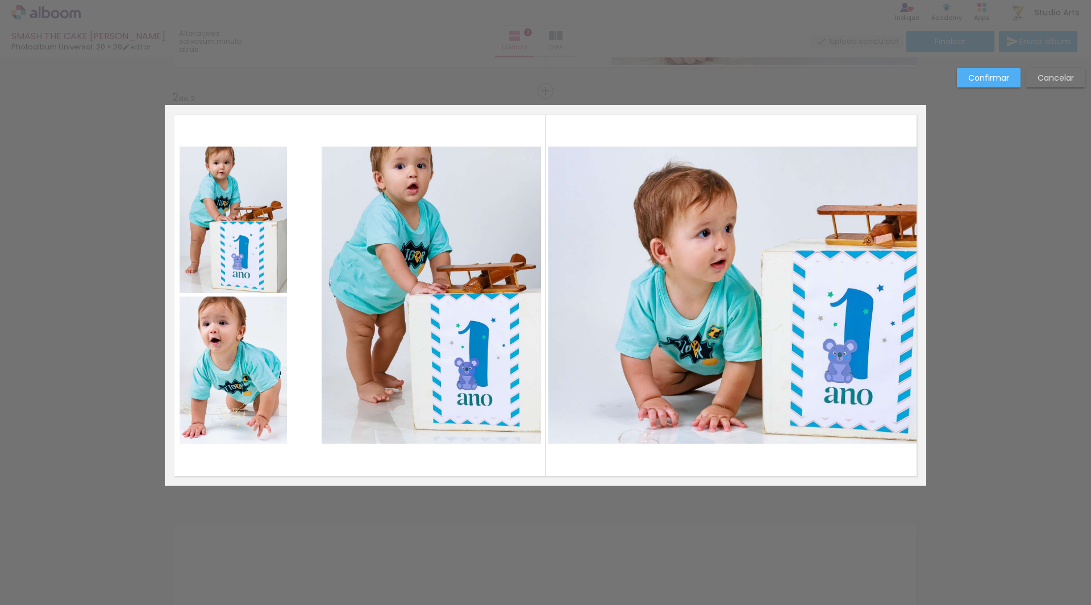
click at [0, 0] on slot "Confirmar" at bounding box center [0, 0] width 0 height 0
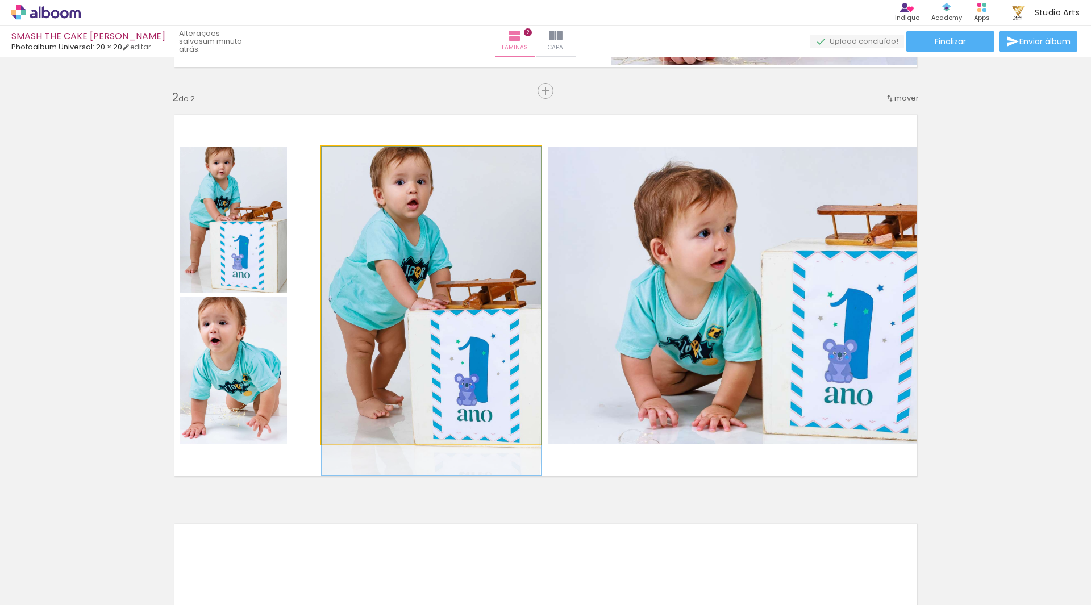
drag, startPoint x: 318, startPoint y: 274, endPoint x: 314, endPoint y: 304, distance: 29.8
click at [314, 304] on quentale-layouter at bounding box center [546, 295] width 762 height 381
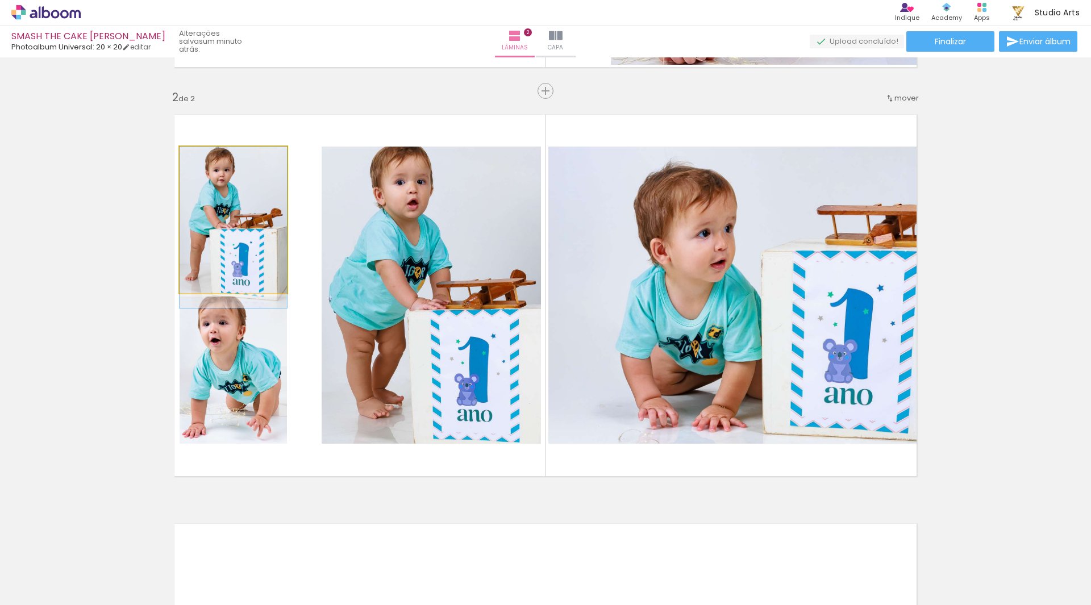
drag, startPoint x: 251, startPoint y: 248, endPoint x: 252, endPoint y: 261, distance: 13.2
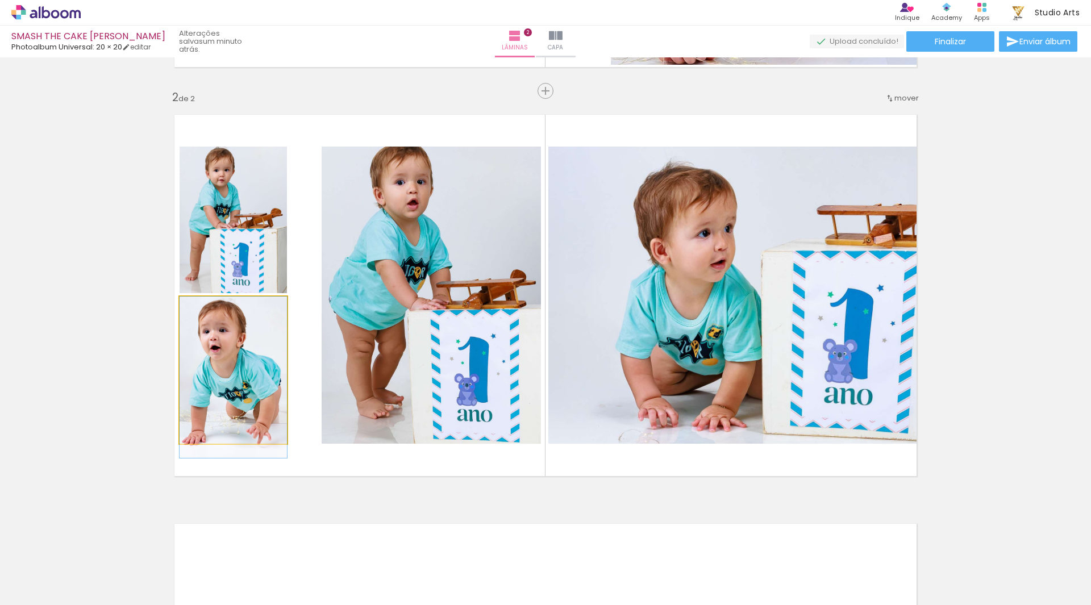
drag, startPoint x: 270, startPoint y: 381, endPoint x: 270, endPoint y: 389, distance: 8.0
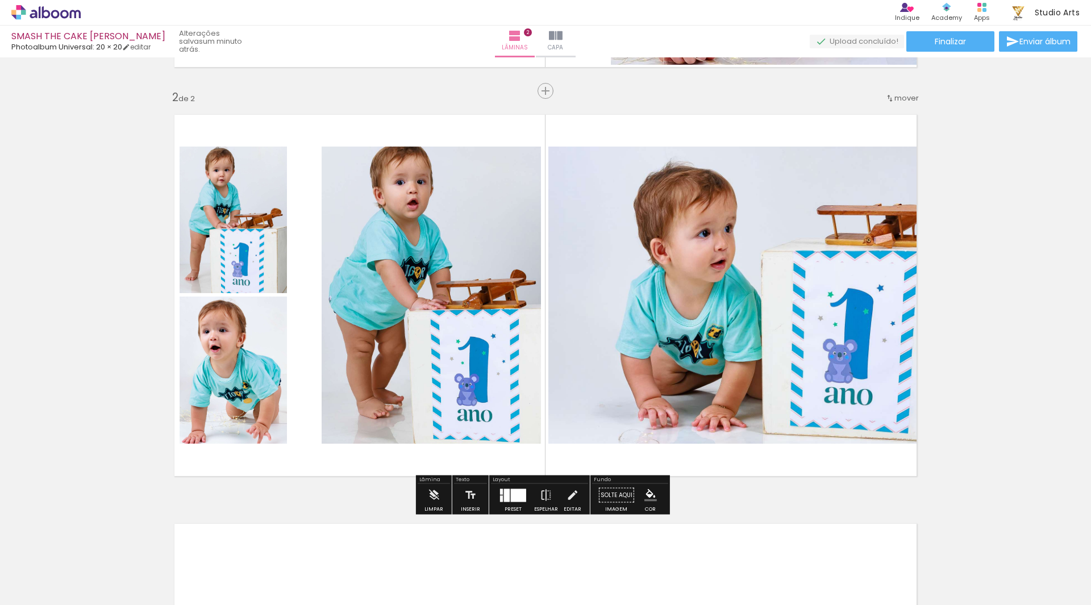
click at [257, 260] on quentale-photo at bounding box center [233, 220] width 107 height 147
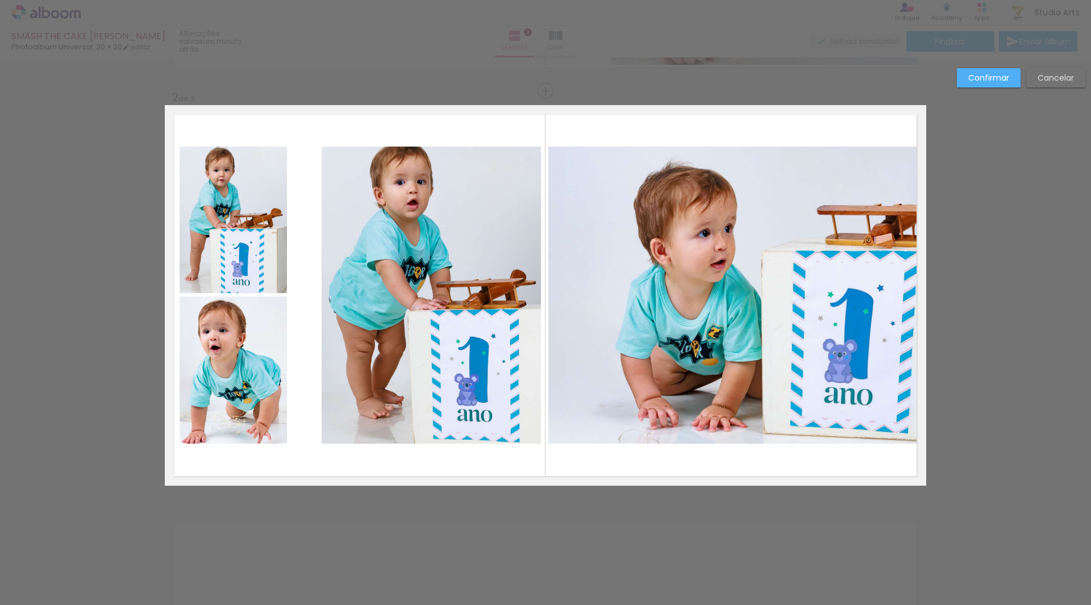
click at [258, 351] on quentale-photo at bounding box center [233, 370] width 107 height 147
click at [259, 280] on quentale-photo at bounding box center [233, 220] width 107 height 147
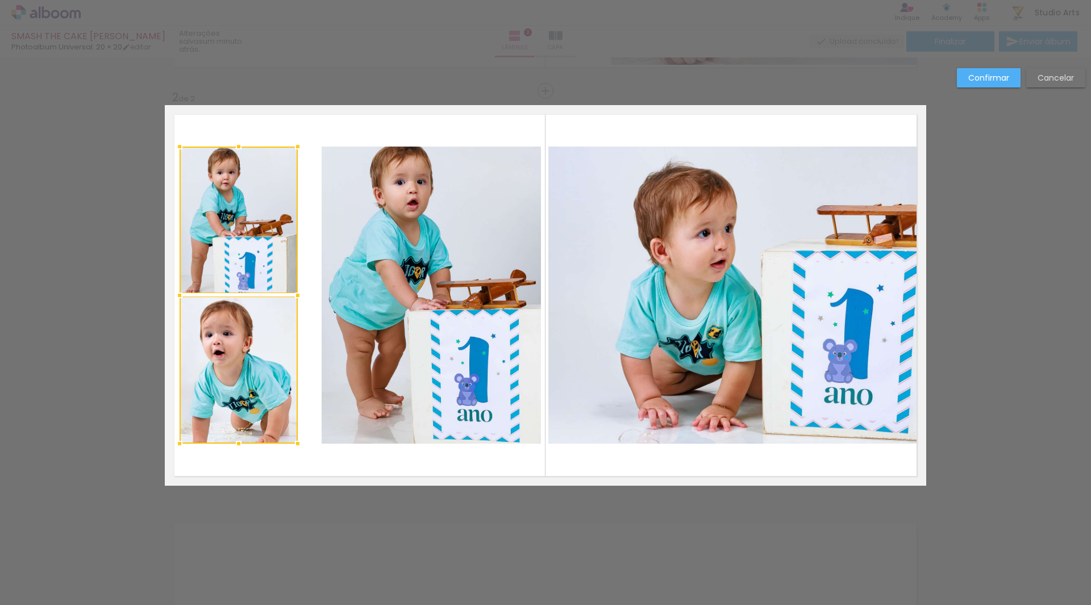
drag, startPoint x: 280, startPoint y: 289, endPoint x: 287, endPoint y: 289, distance: 7.4
click at [287, 289] on div at bounding box center [297, 295] width 23 height 23
click at [0, 0] on slot "Cancelar" at bounding box center [0, 0] width 0 height 0
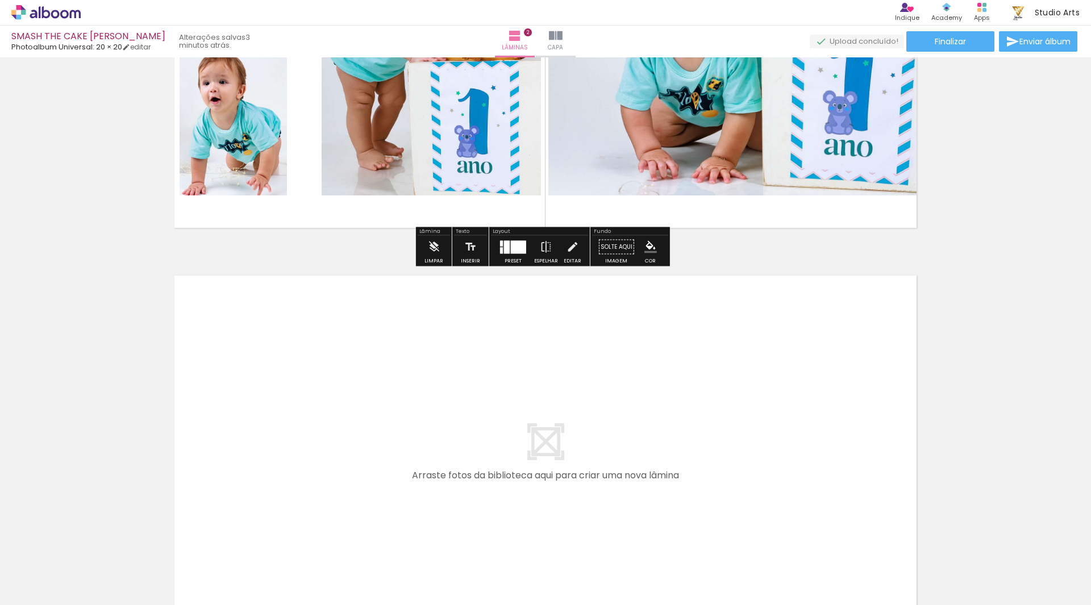
scroll to position [679, 0]
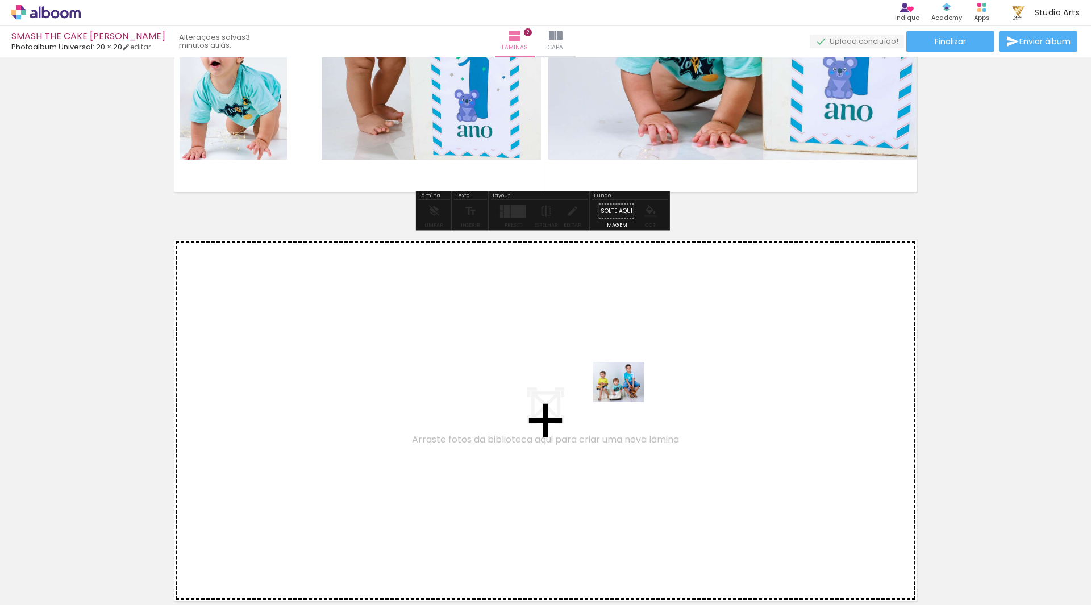
drag, startPoint x: 623, startPoint y: 570, endPoint x: 628, endPoint y: 396, distance: 173.4
click at [628, 396] on quentale-workspace at bounding box center [545, 302] width 1091 height 605
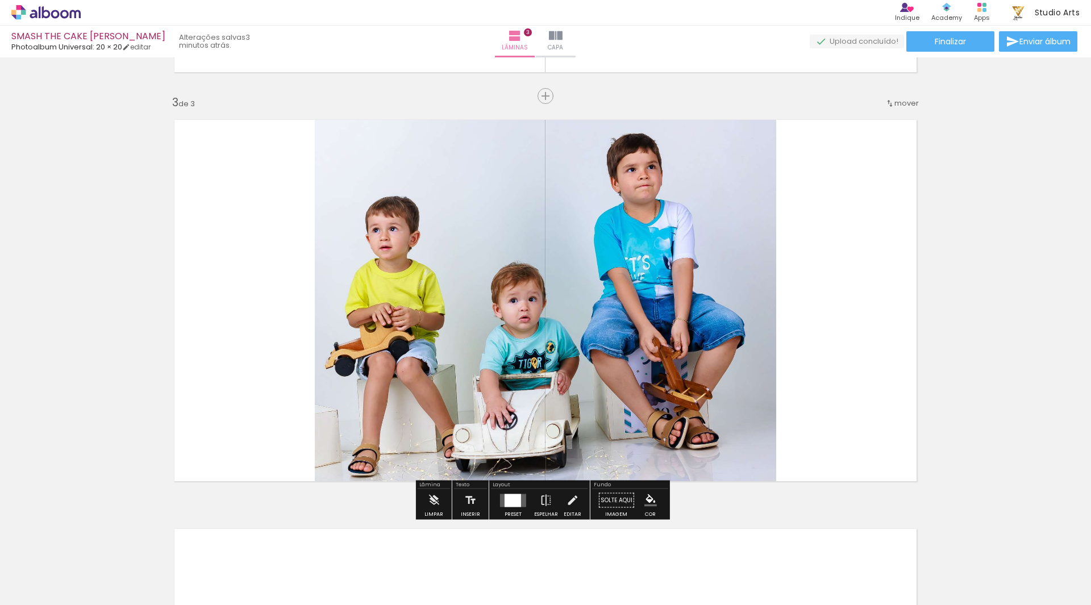
scroll to position [804, 0]
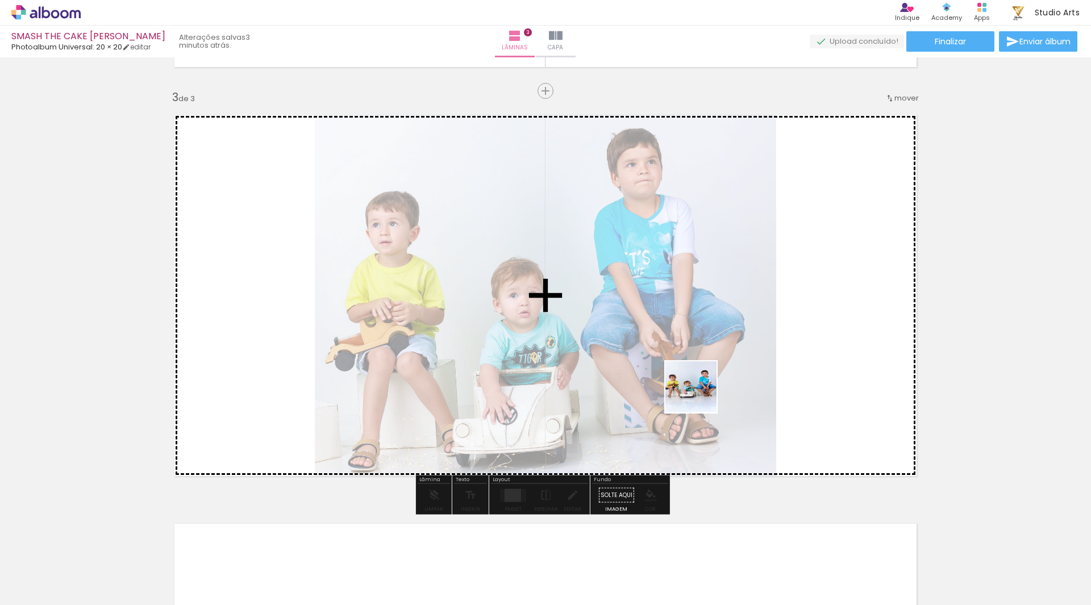
drag, startPoint x: 691, startPoint y: 576, endPoint x: 703, endPoint y: 317, distance: 260.0
click at [703, 317] on quentale-workspace at bounding box center [545, 302] width 1091 height 605
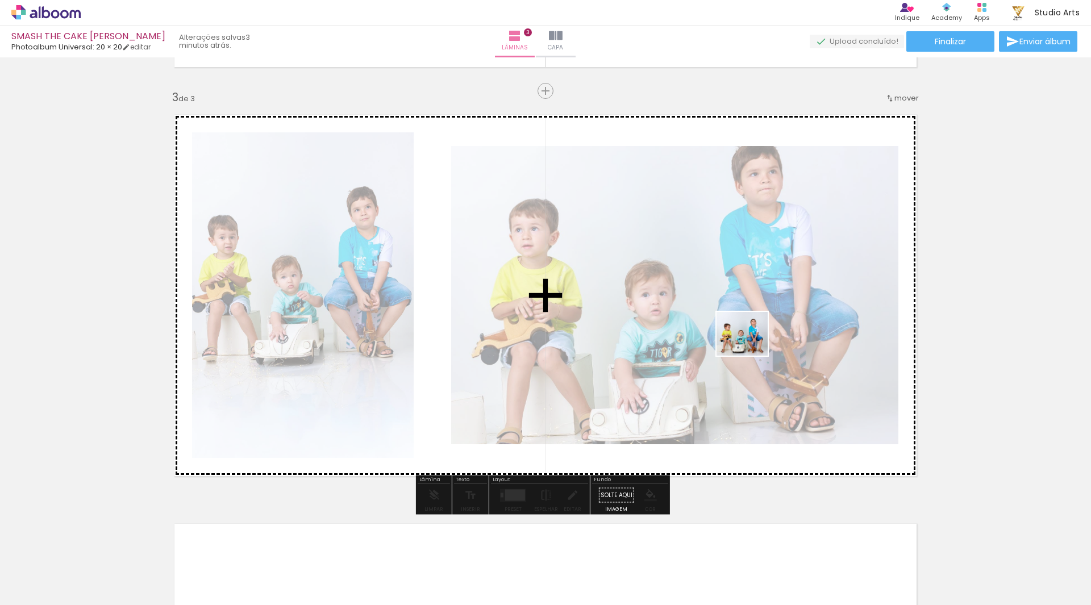
drag, startPoint x: 766, startPoint y: 564, endPoint x: 751, endPoint y: 346, distance: 218.2
click at [751, 346] on quentale-workspace at bounding box center [545, 302] width 1091 height 605
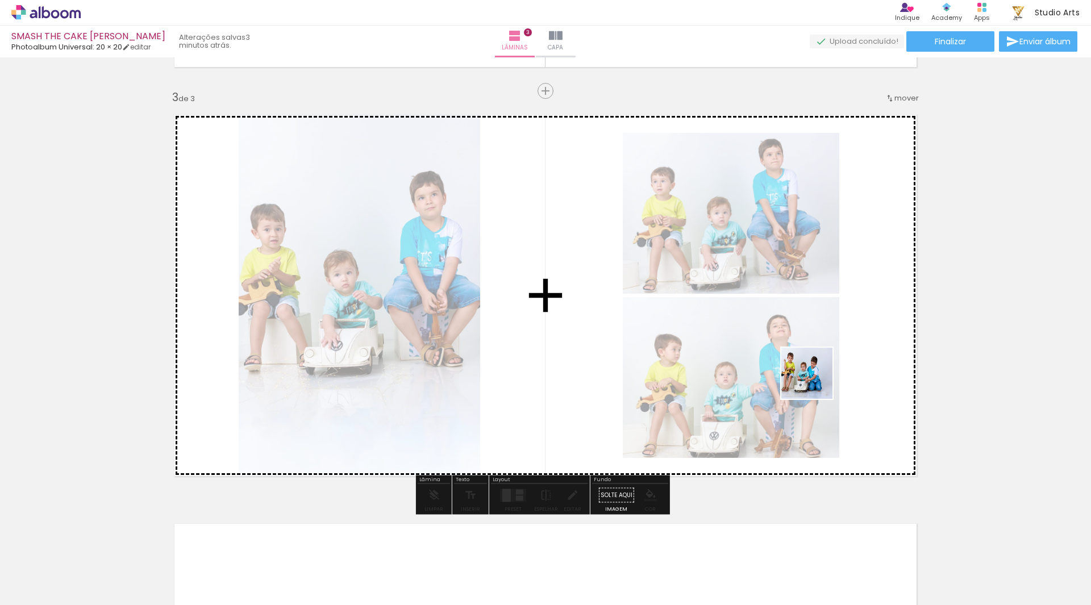
drag, startPoint x: 809, startPoint y: 567, endPoint x: 816, endPoint y: 334, distance: 233.7
click at [816, 334] on quentale-workspace at bounding box center [545, 302] width 1091 height 605
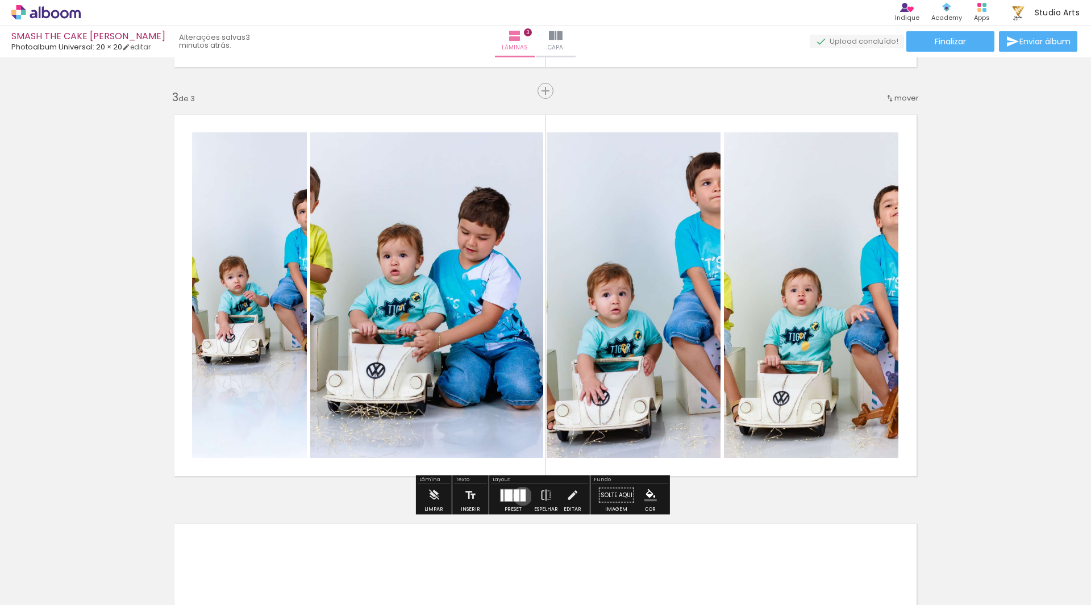
click at [521, 496] on div at bounding box center [523, 495] width 5 height 12
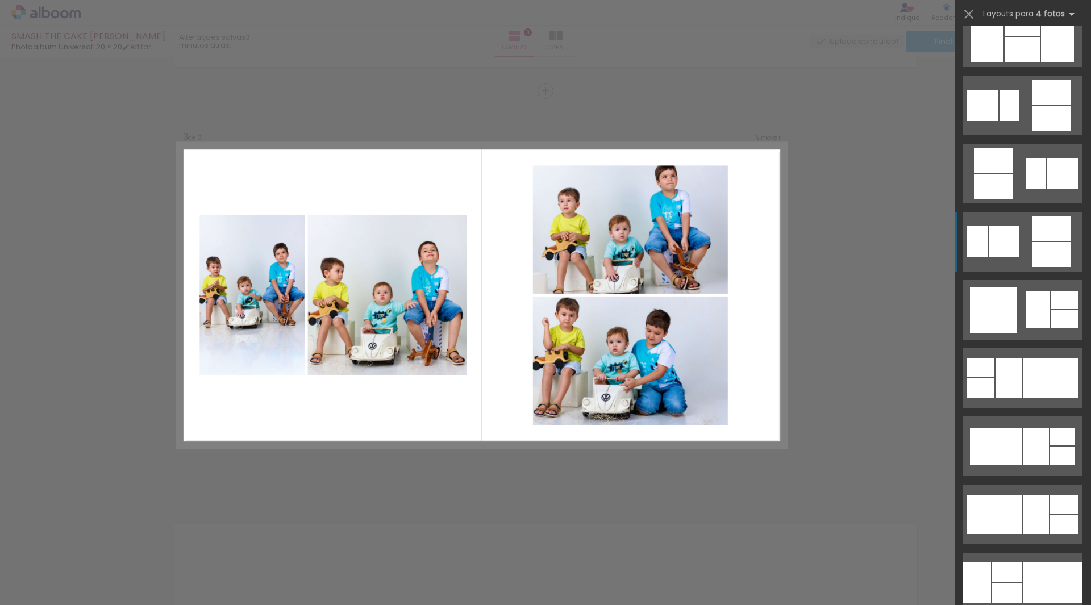
scroll to position [171, 0]
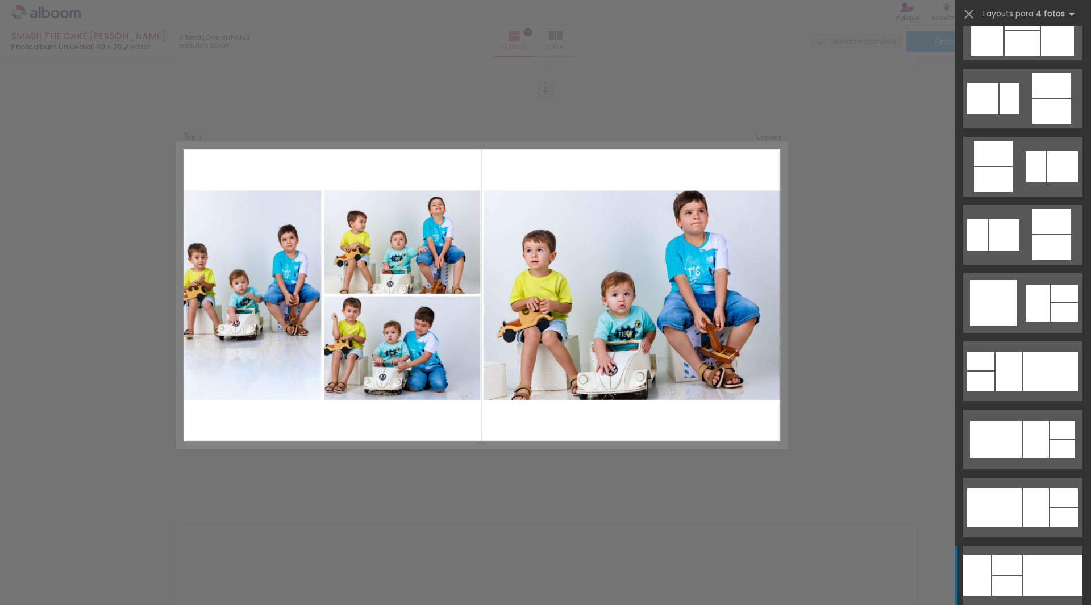
click at [1000, 570] on div at bounding box center [1007, 565] width 30 height 20
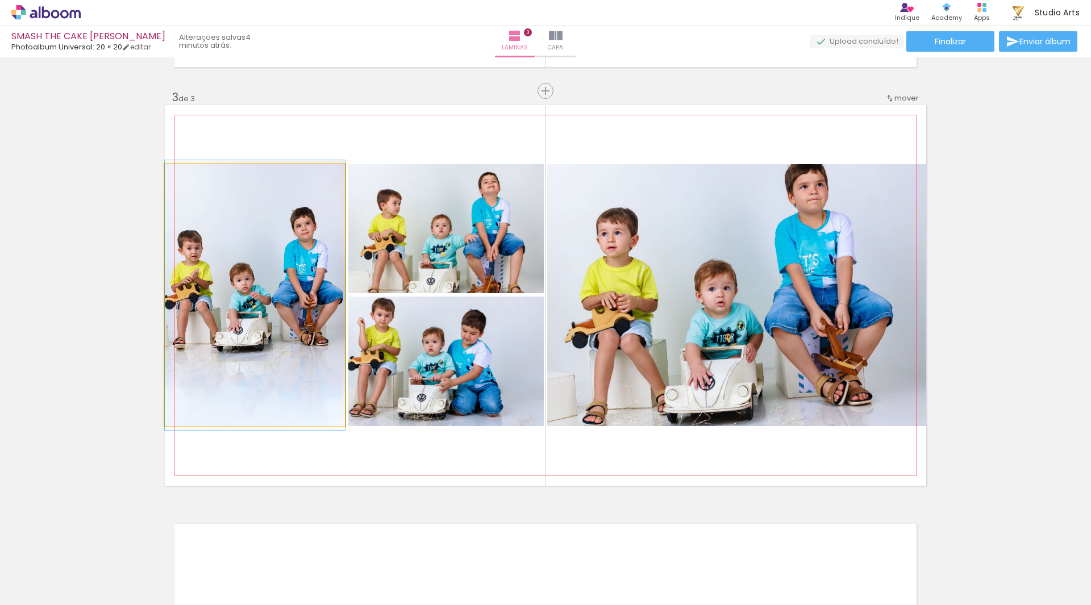
click at [236, 241] on quentale-photo at bounding box center [255, 295] width 180 height 262
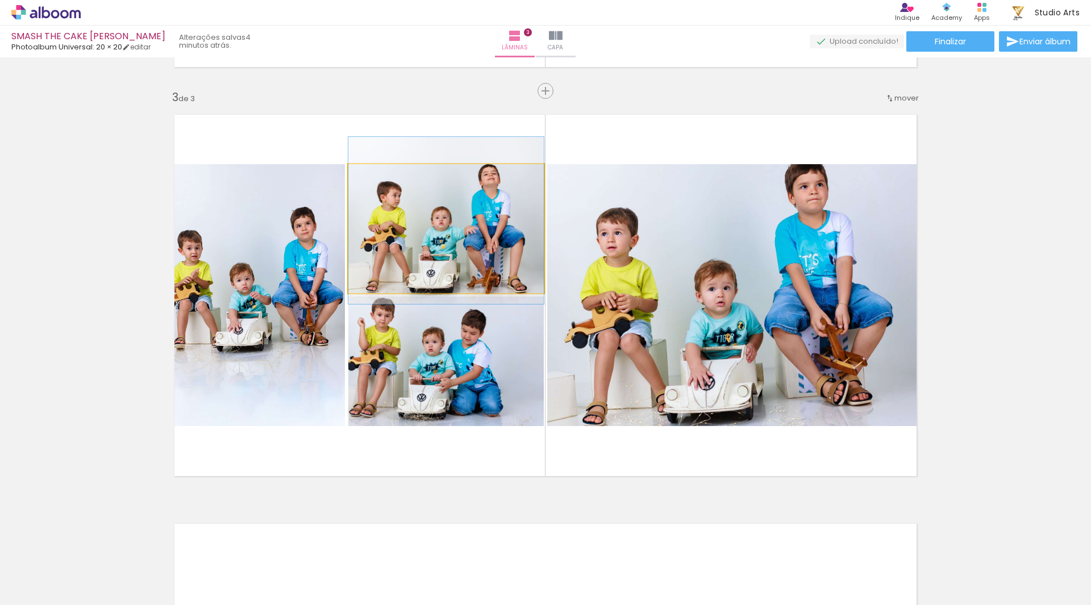
drag, startPoint x: 414, startPoint y: 237, endPoint x: 413, endPoint y: 229, distance: 8.0
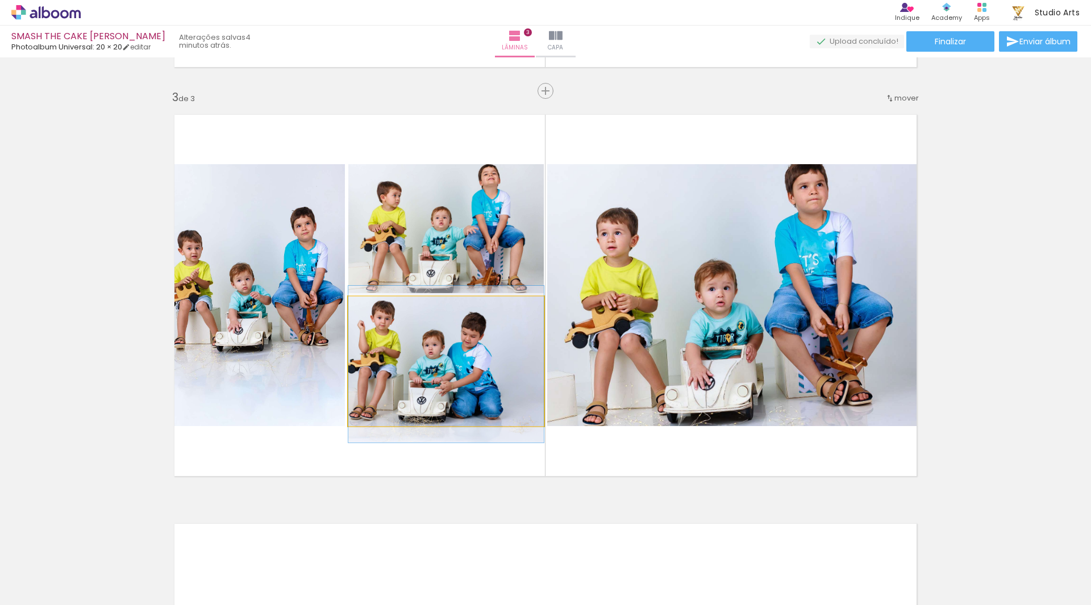
drag, startPoint x: 466, startPoint y: 339, endPoint x: 495, endPoint y: 342, distance: 29.7
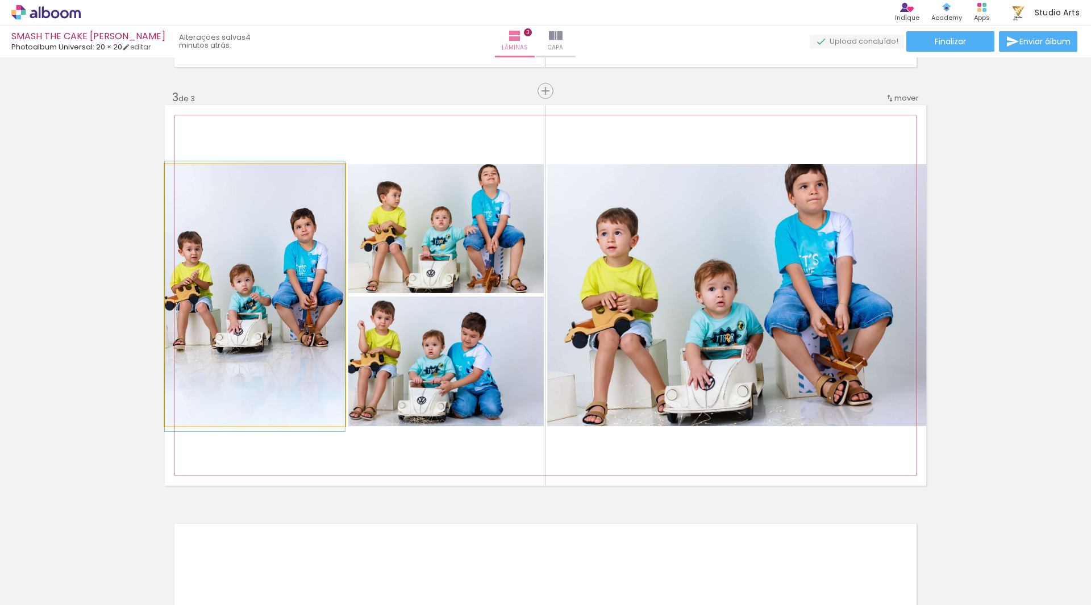
drag, startPoint x: 325, startPoint y: 280, endPoint x: 335, endPoint y: 281, distance: 9.7
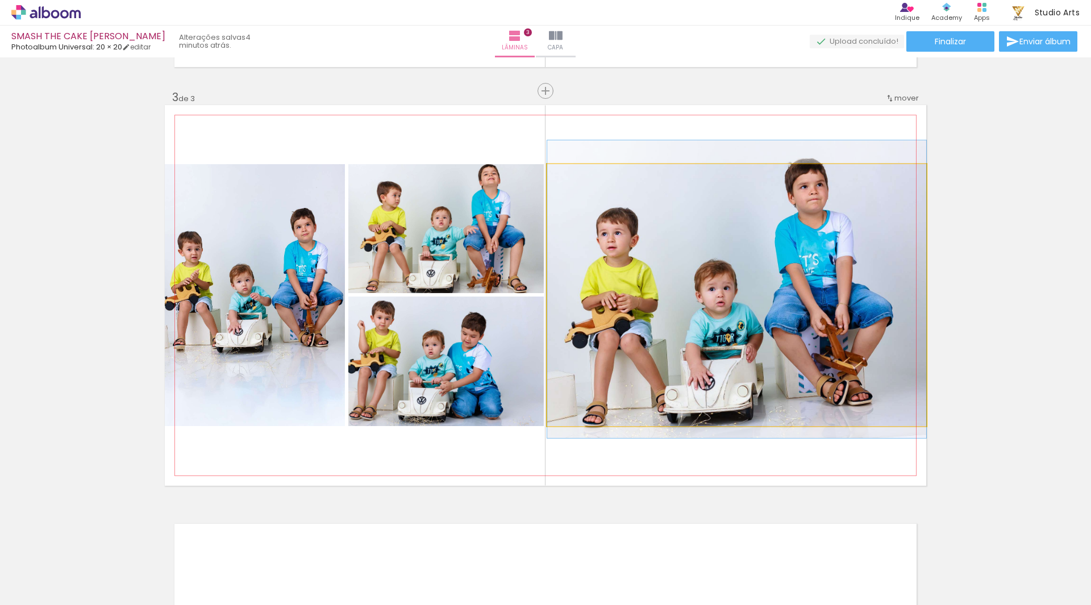
click at [883, 267] on quentale-photo at bounding box center [736, 295] width 379 height 262
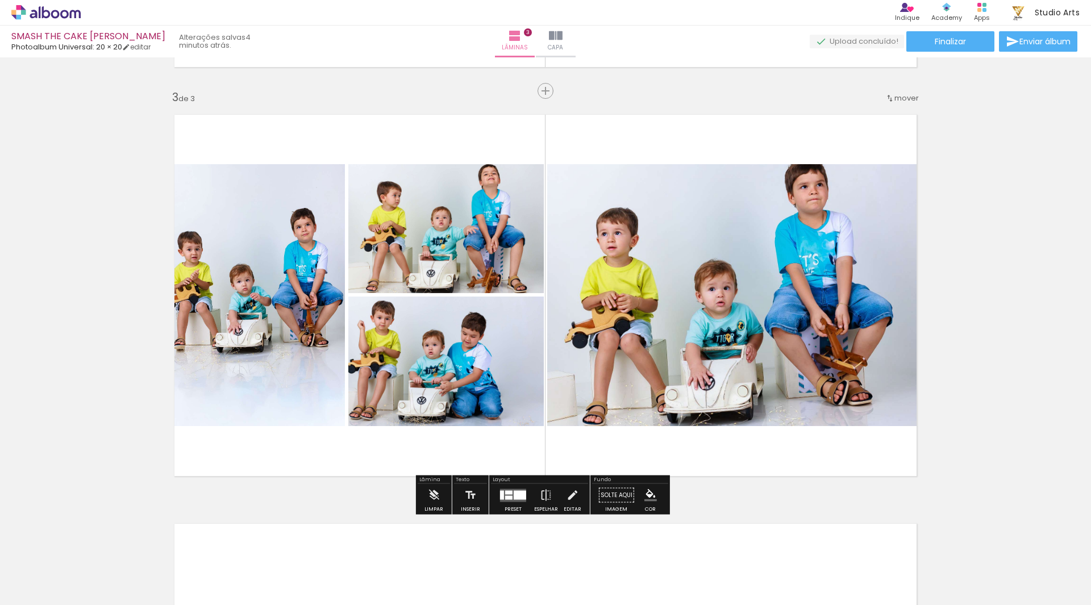
click at [688, 267] on quentale-photo at bounding box center [736, 295] width 379 height 262
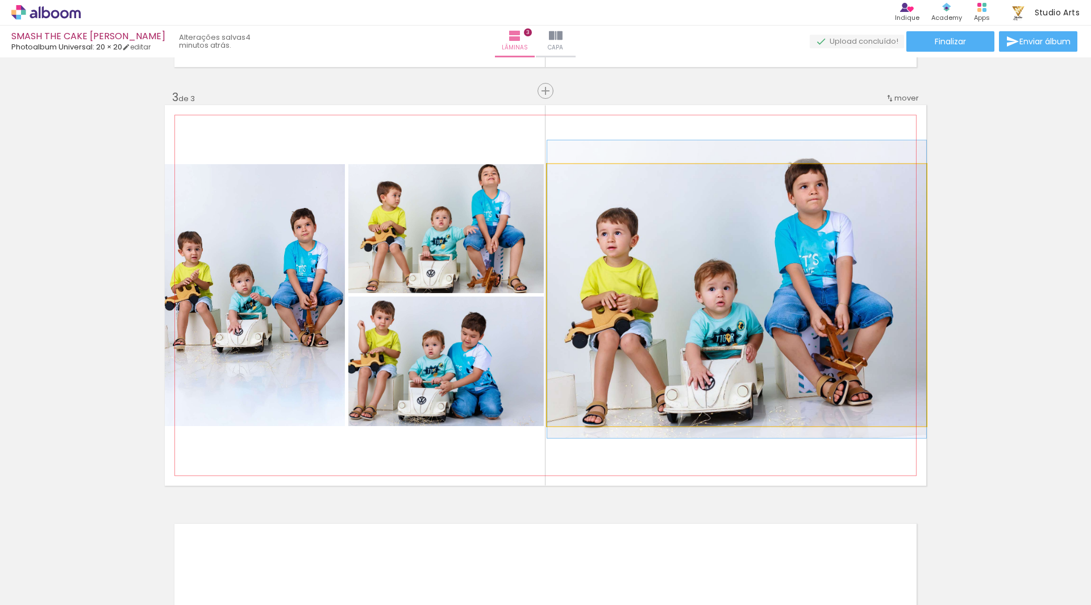
click at [688, 267] on quentale-photo at bounding box center [736, 295] width 379 height 262
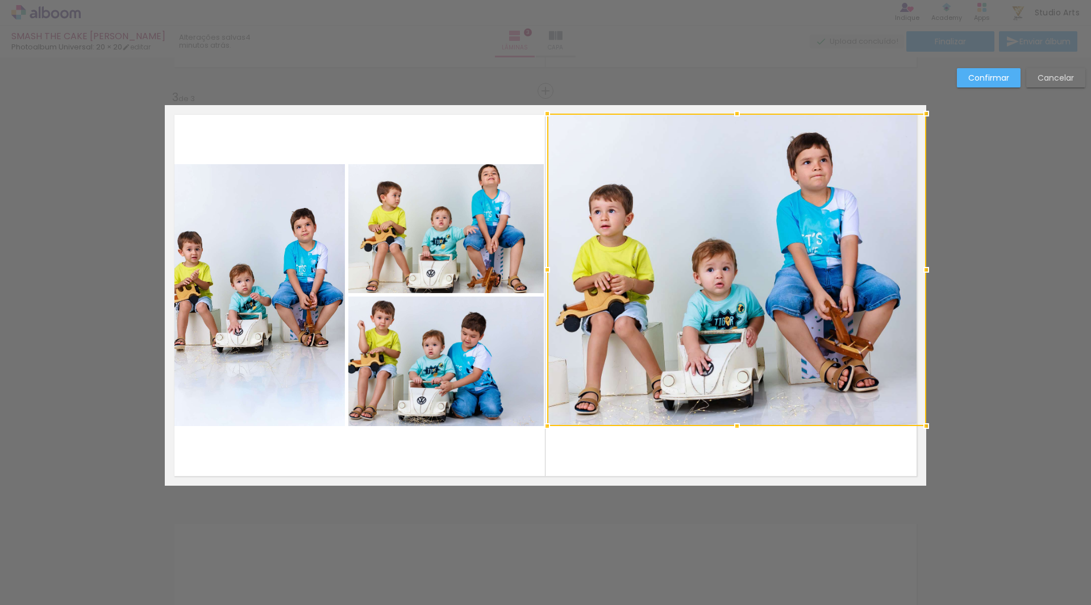
drag, startPoint x: 734, startPoint y: 167, endPoint x: 741, endPoint y: 115, distance: 51.6
click at [741, 115] on div at bounding box center [737, 113] width 23 height 23
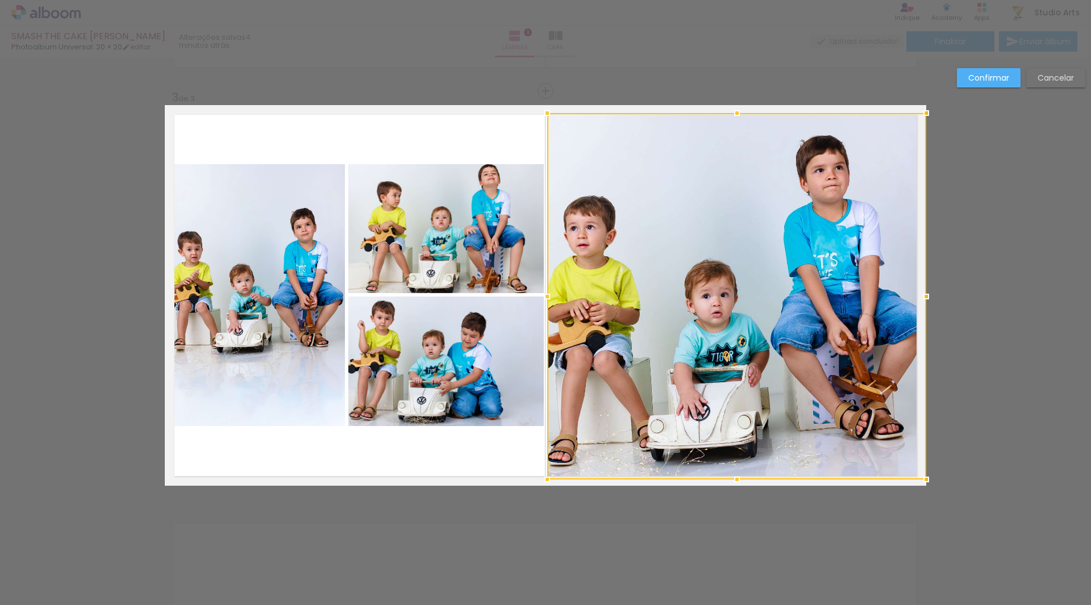
drag, startPoint x: 736, startPoint y: 433, endPoint x: 734, endPoint y: 484, distance: 51.8
click at [734, 484] on div at bounding box center [737, 479] width 23 height 23
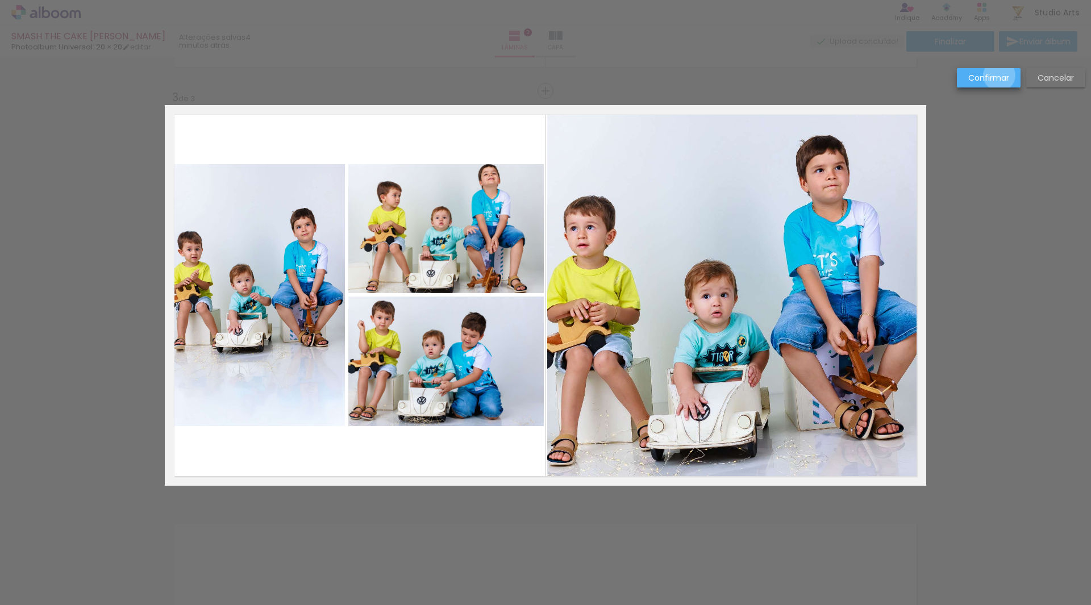
click at [0, 0] on slot "Confirmar" at bounding box center [0, 0] width 0 height 0
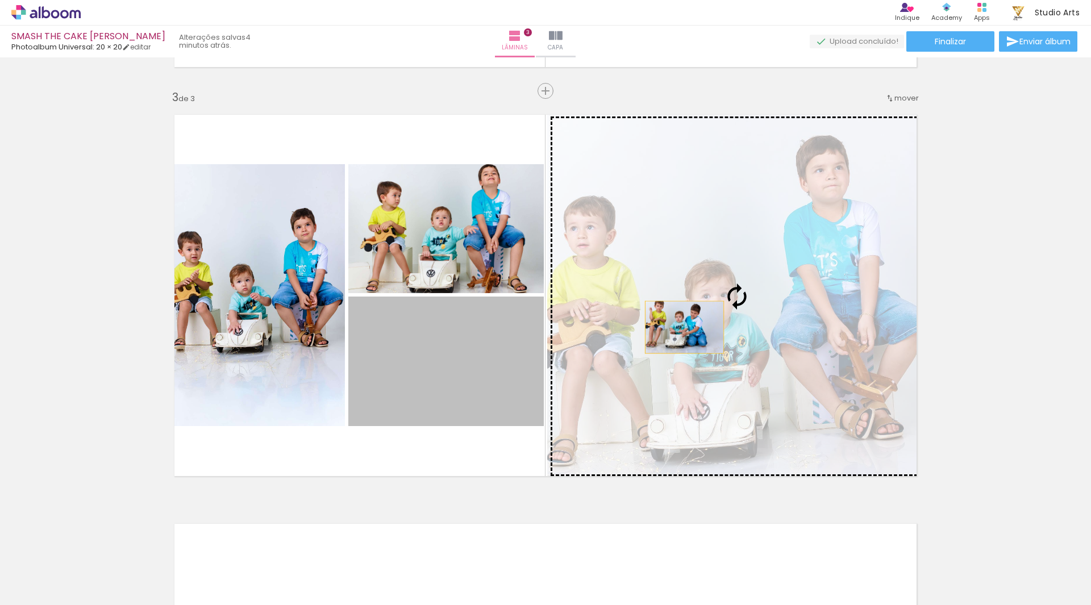
drag, startPoint x: 465, startPoint y: 348, endPoint x: 680, endPoint y: 327, distance: 216.5
click at [0, 0] on slot at bounding box center [0, 0] width 0 height 0
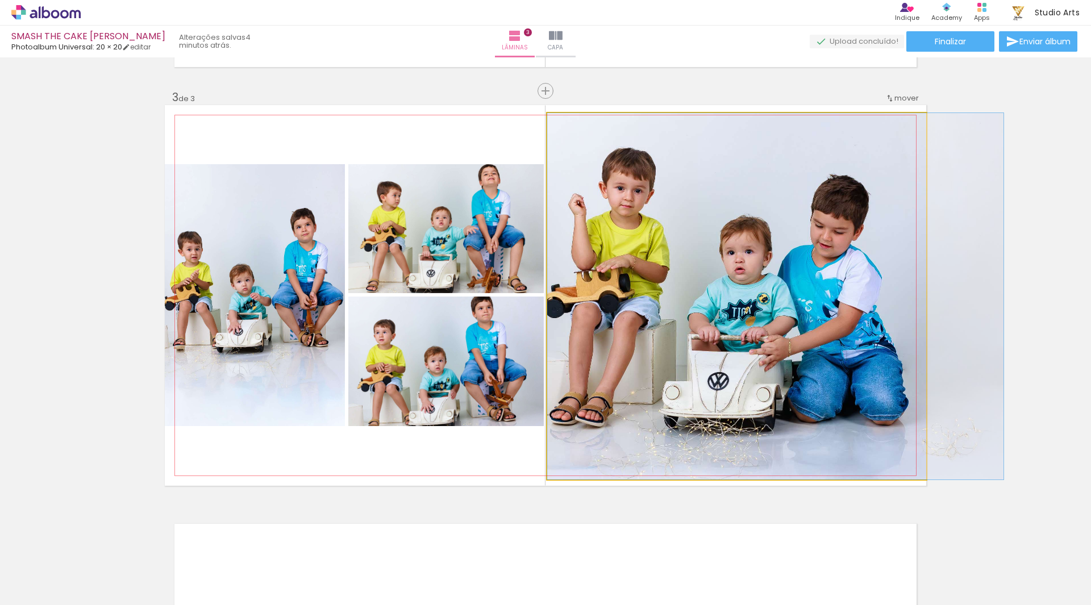
drag, startPoint x: 658, startPoint y: 330, endPoint x: 703, endPoint y: 326, distance: 45.6
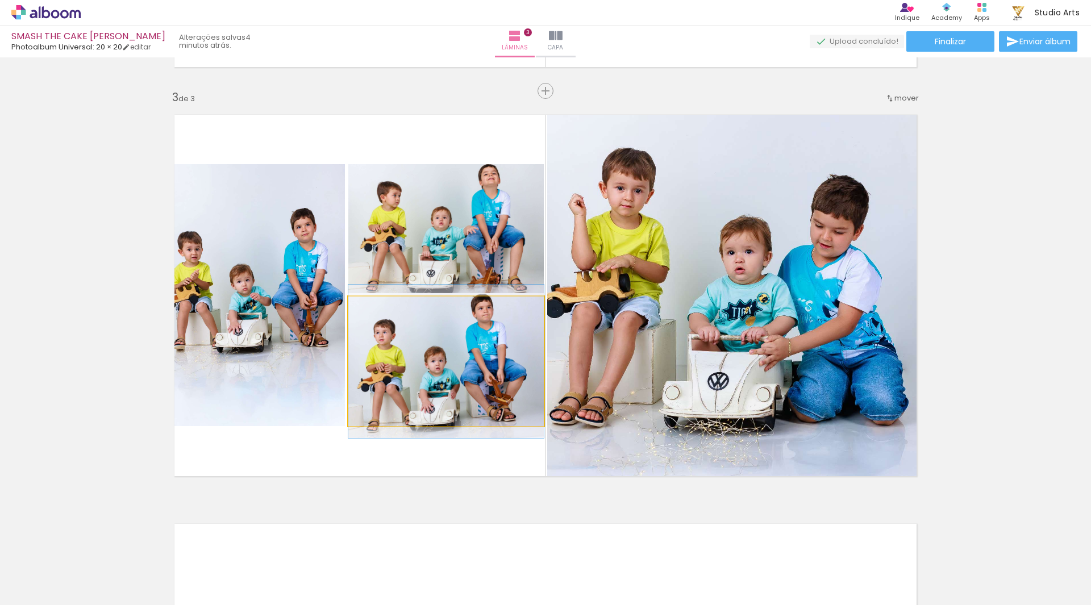
click at [464, 354] on quentale-photo at bounding box center [446, 362] width 196 height 130
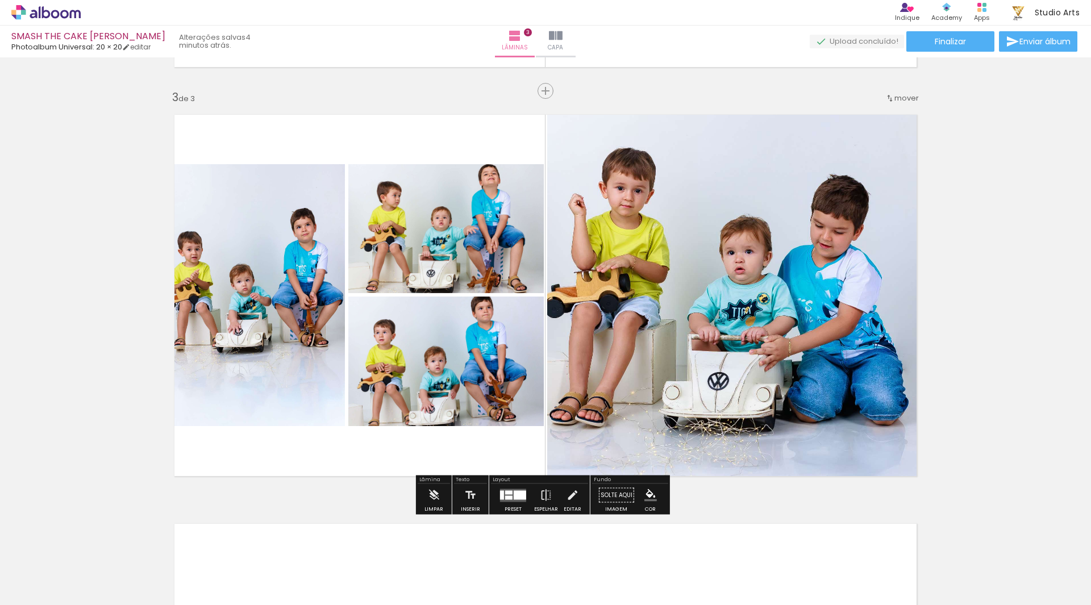
click at [464, 354] on quentale-photo at bounding box center [446, 362] width 196 height 130
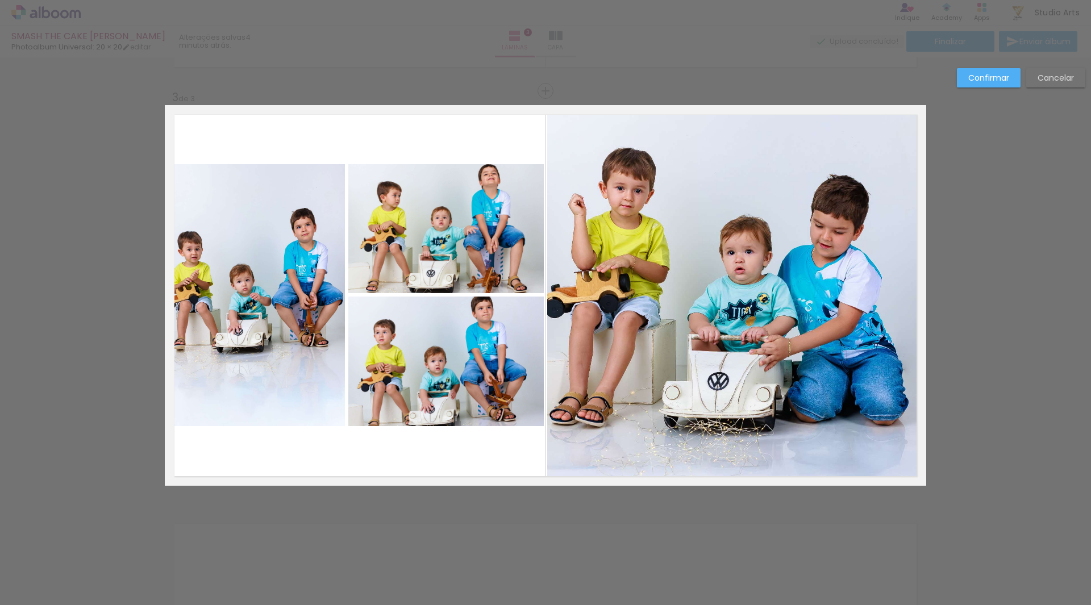
click at [446, 244] on quentale-photo at bounding box center [446, 228] width 196 height 129
click at [443, 357] on quentale-photo at bounding box center [446, 362] width 196 height 130
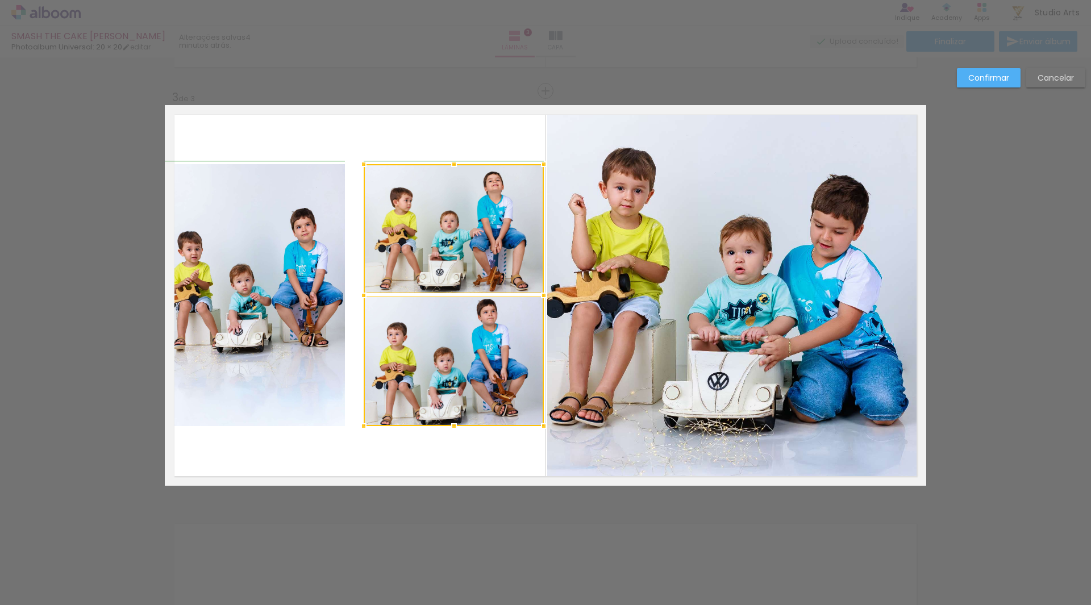
drag, startPoint x: 349, startPoint y: 296, endPoint x: 363, endPoint y: 296, distance: 14.2
click at [363, 296] on div at bounding box center [363, 295] width 23 height 23
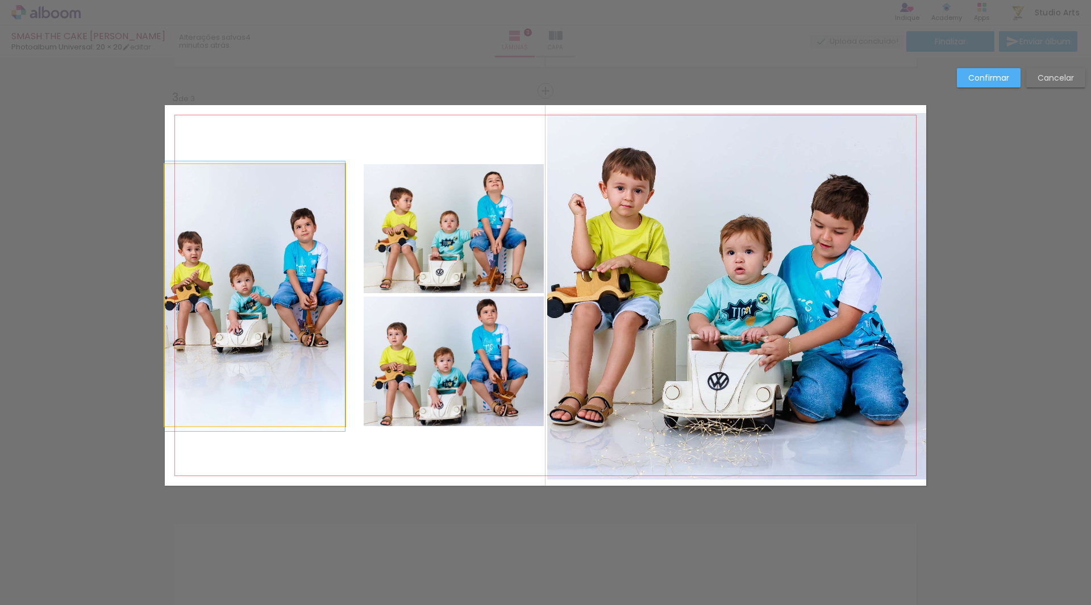
click at [278, 292] on quentale-photo at bounding box center [255, 295] width 180 height 262
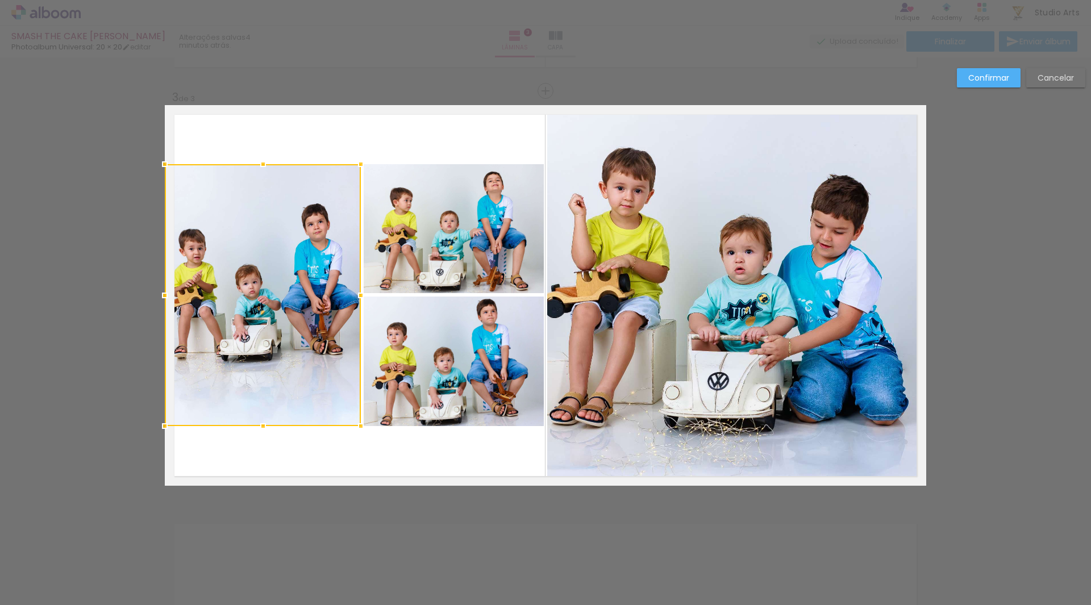
drag, startPoint x: 342, startPoint y: 292, endPoint x: 358, endPoint y: 294, distance: 16.6
click at [358, 294] on div at bounding box center [361, 295] width 23 height 23
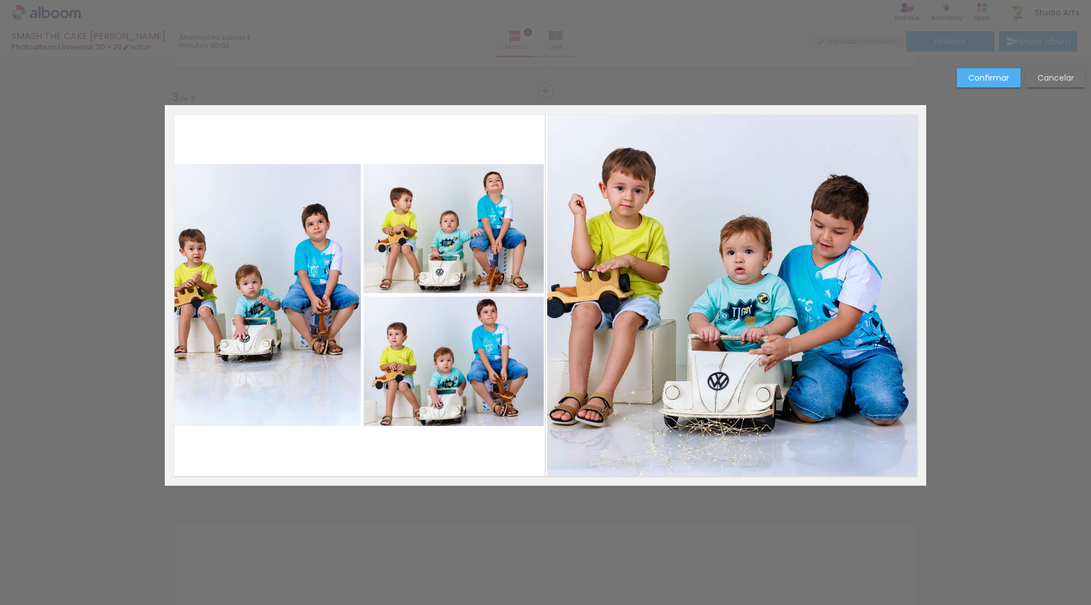
click at [0, 0] on slot "Confirmar" at bounding box center [0, 0] width 0 height 0
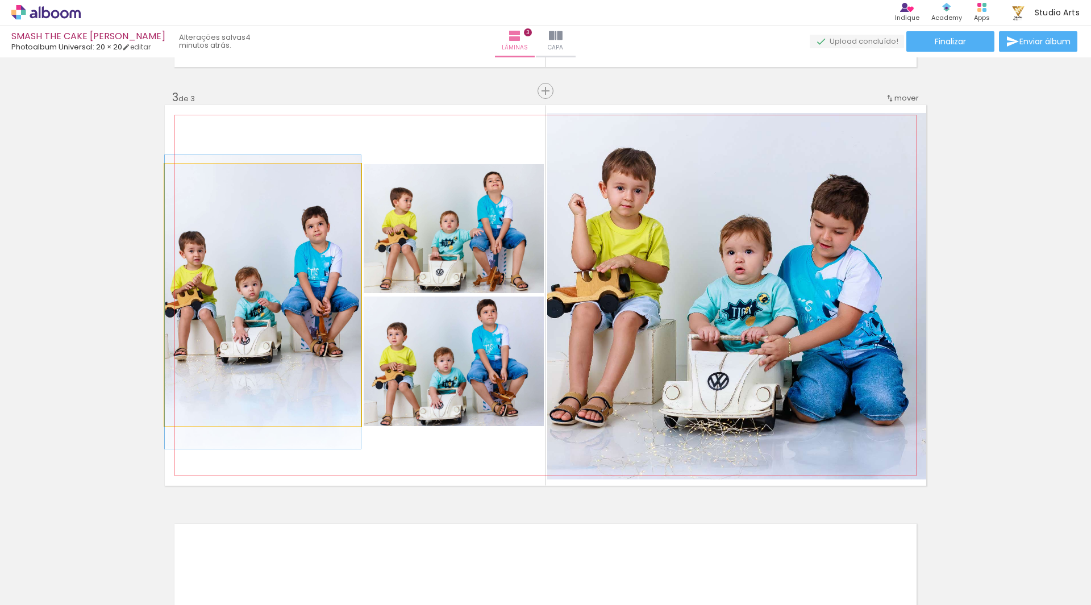
drag, startPoint x: 229, startPoint y: 267, endPoint x: 238, endPoint y: 269, distance: 9.9
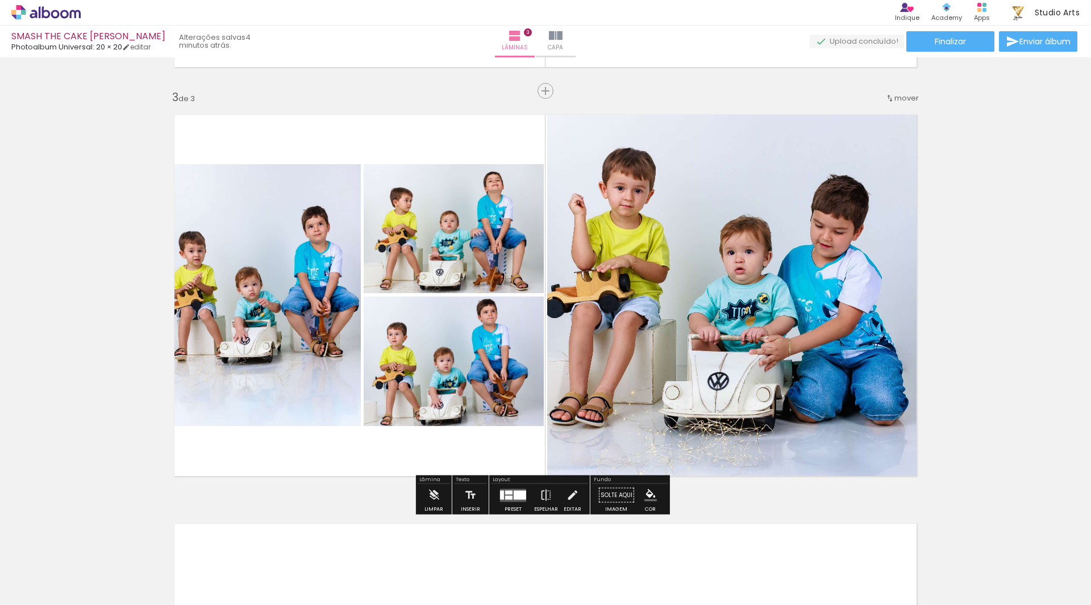
click at [244, 269] on quentale-photo at bounding box center [263, 295] width 196 height 262
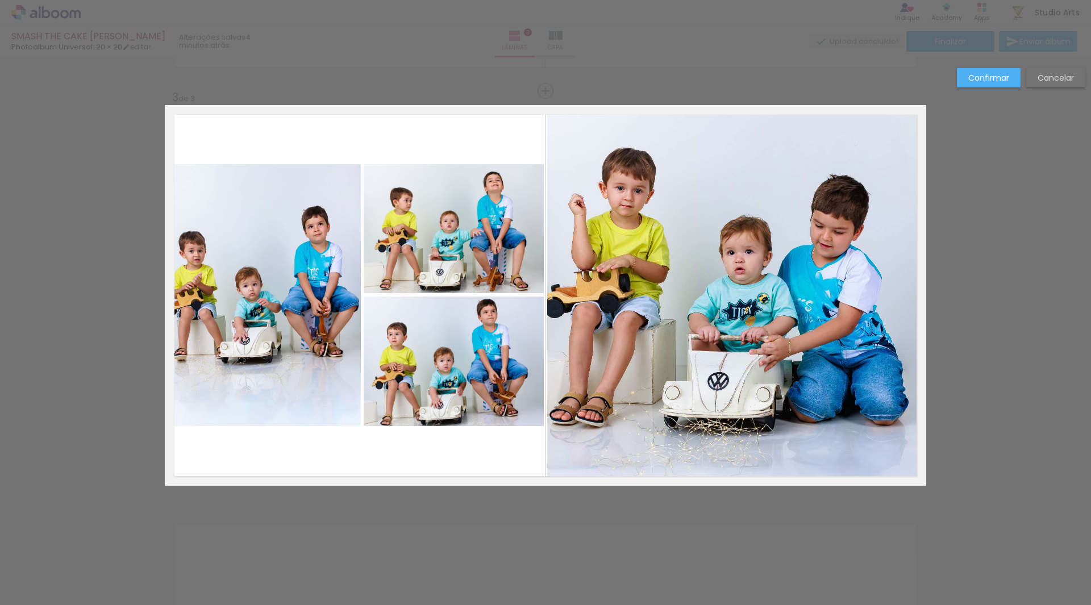
click at [213, 288] on quentale-photo at bounding box center [263, 295] width 196 height 262
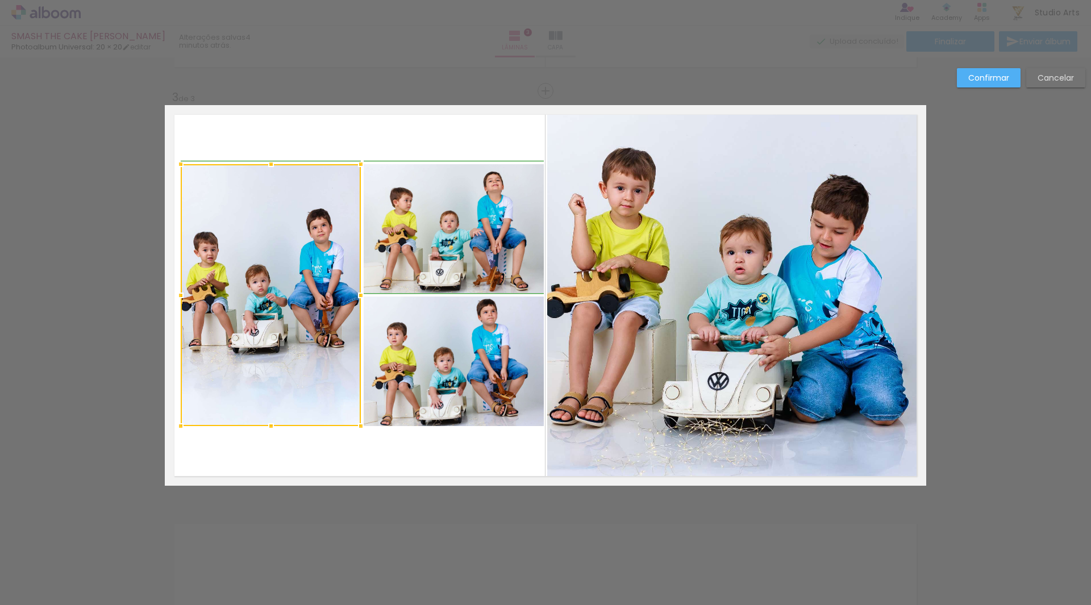
drag, startPoint x: 161, startPoint y: 295, endPoint x: 173, endPoint y: 295, distance: 11.4
click at [173, 295] on div at bounding box center [180, 295] width 23 height 23
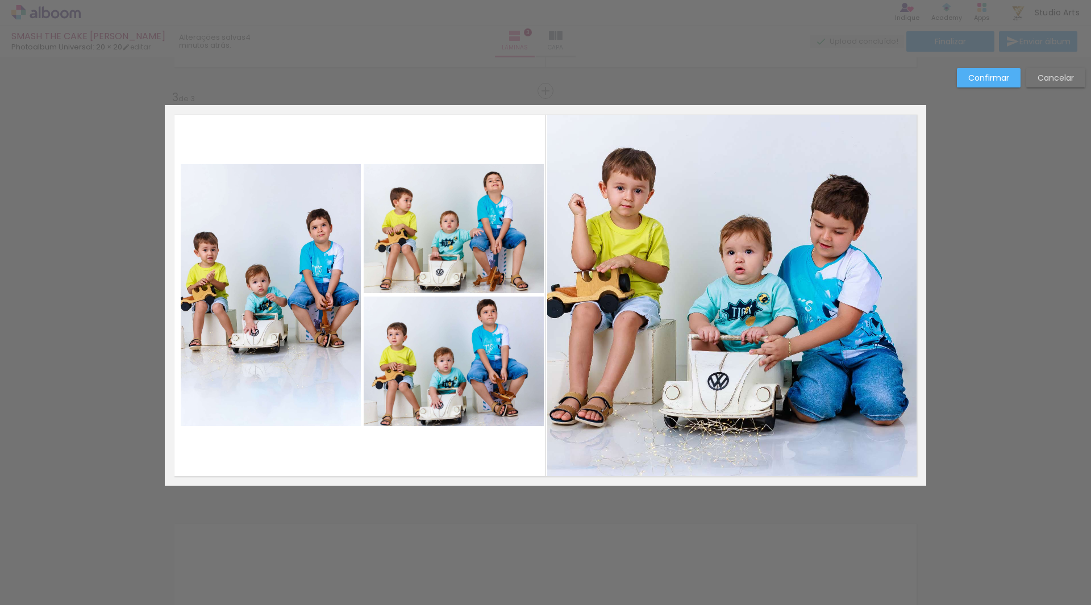
click at [1011, 81] on paper-button "Confirmar" at bounding box center [989, 77] width 64 height 19
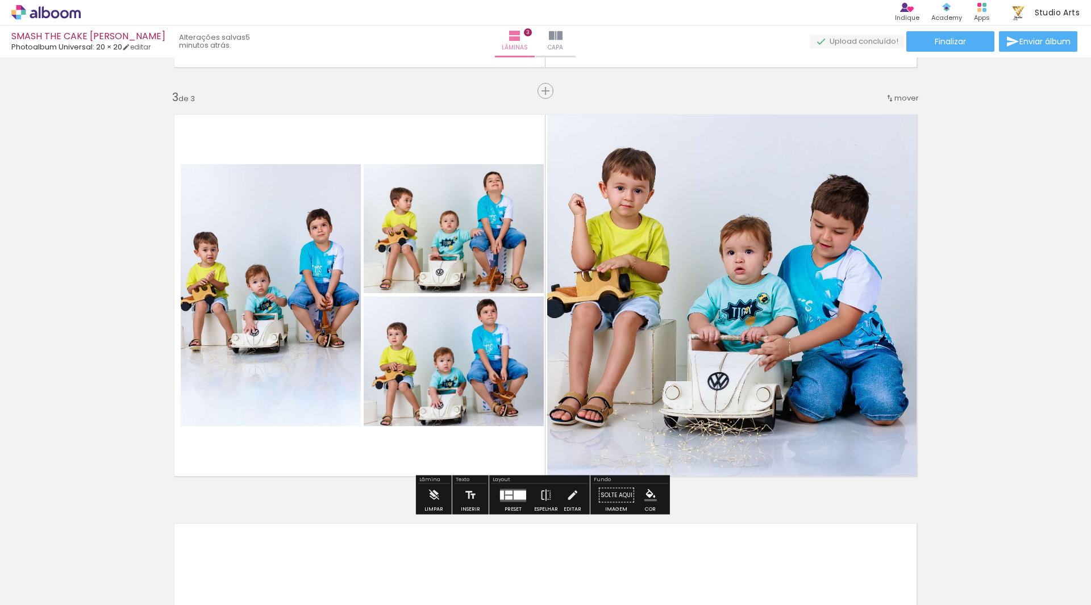
click at [313, 218] on quentale-photo at bounding box center [271, 295] width 180 height 262
click at [489, 137] on quentale-layouter at bounding box center [546, 295] width 762 height 381
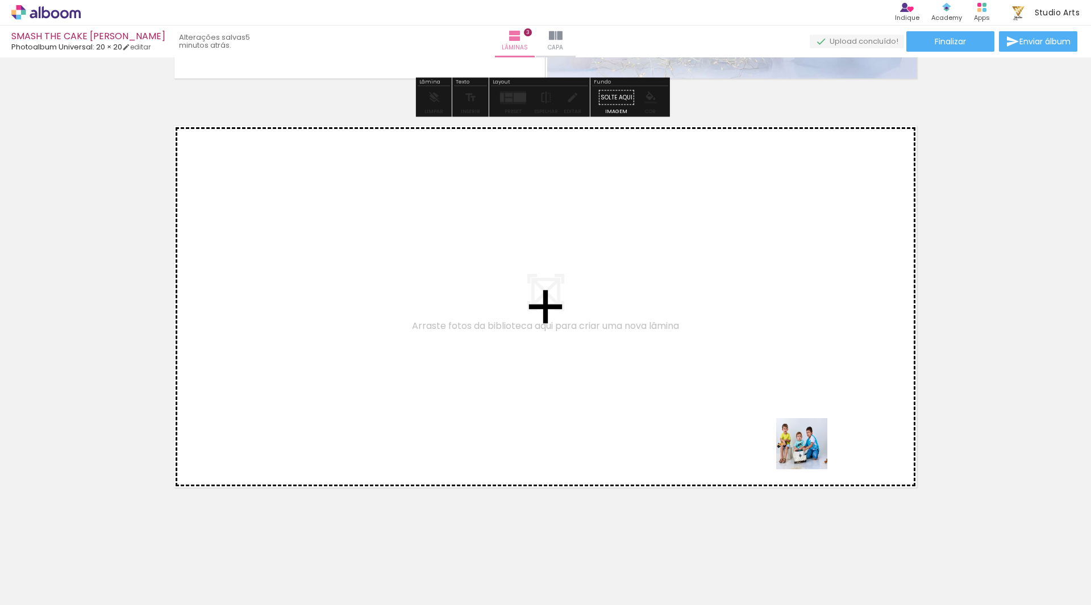
drag, startPoint x: 866, startPoint y: 566, endPoint x: 751, endPoint y: 326, distance: 266.7
click at [751, 326] on quentale-workspace at bounding box center [545, 302] width 1091 height 605
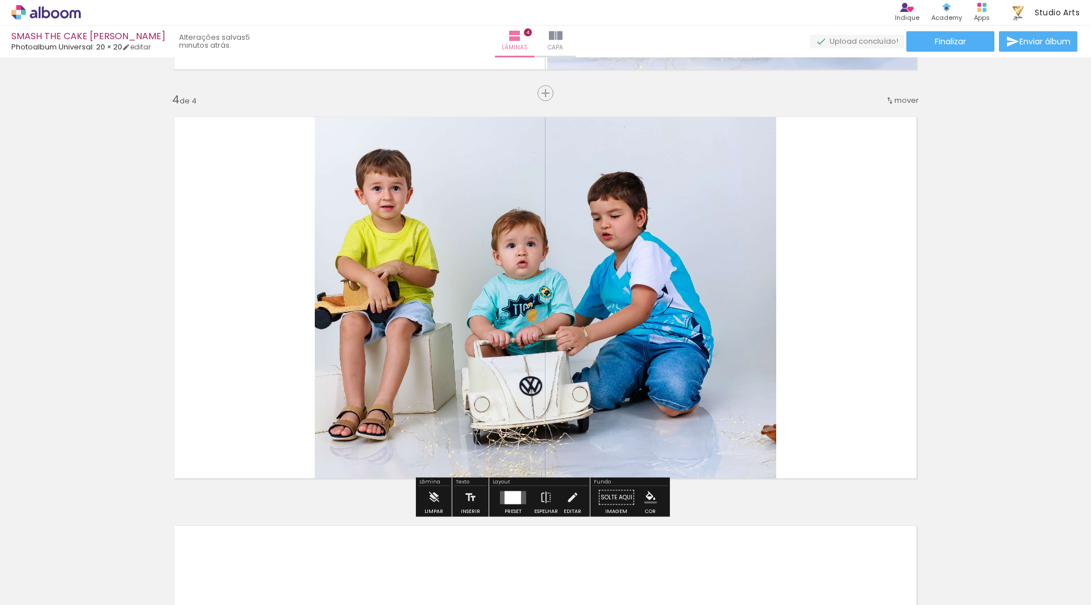
scroll to position [1213, 0]
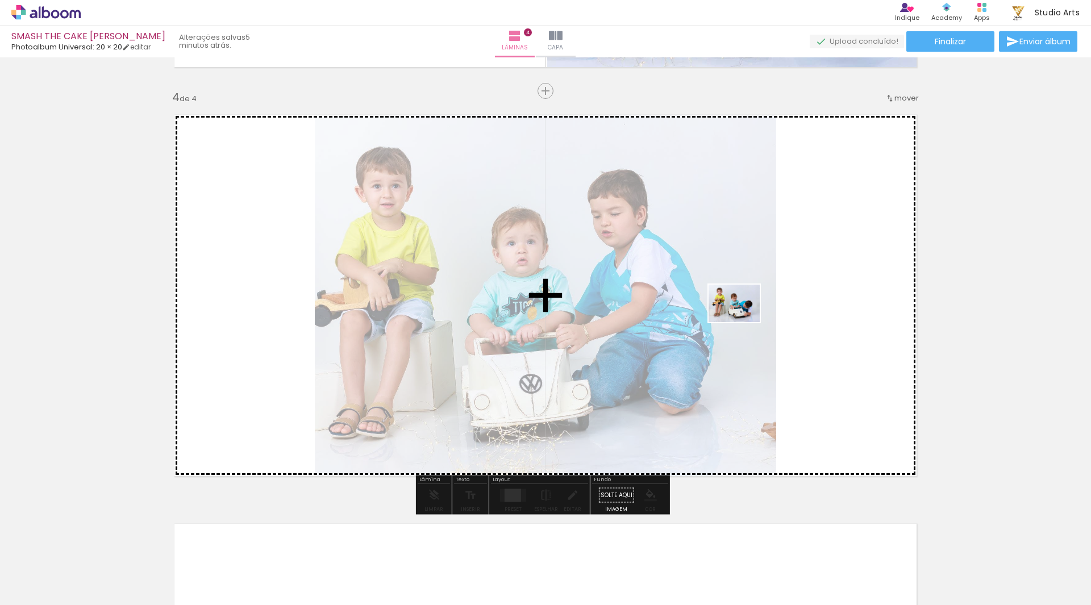
drag, startPoint x: 945, startPoint y: 566, endPoint x: 743, endPoint y: 319, distance: 318.7
click at [743, 319] on quentale-workspace at bounding box center [545, 302] width 1091 height 605
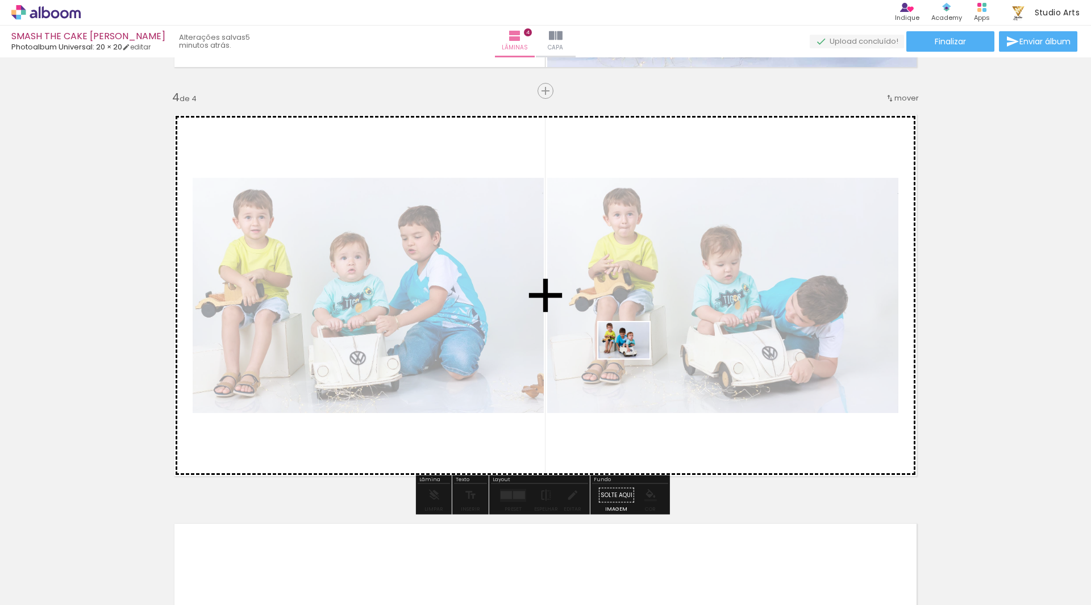
drag, startPoint x: 998, startPoint y: 566, endPoint x: 692, endPoint y: 379, distance: 359.2
click at [626, 351] on quentale-workspace at bounding box center [545, 302] width 1091 height 605
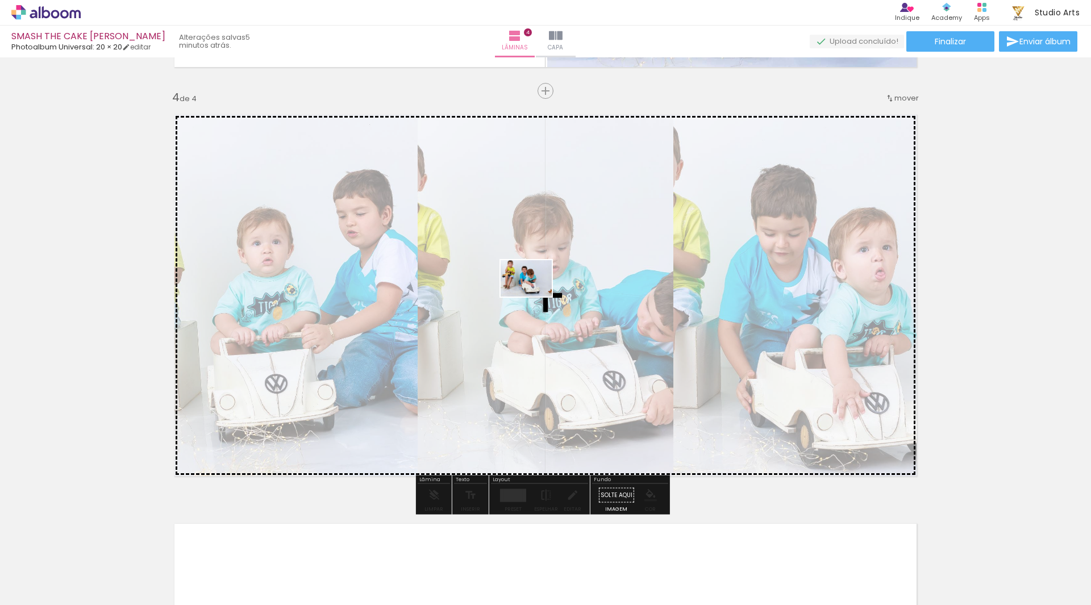
drag, startPoint x: 1027, startPoint y: 551, endPoint x: 535, endPoint y: 294, distance: 554.5
click at [535, 294] on quentale-workspace at bounding box center [545, 302] width 1091 height 605
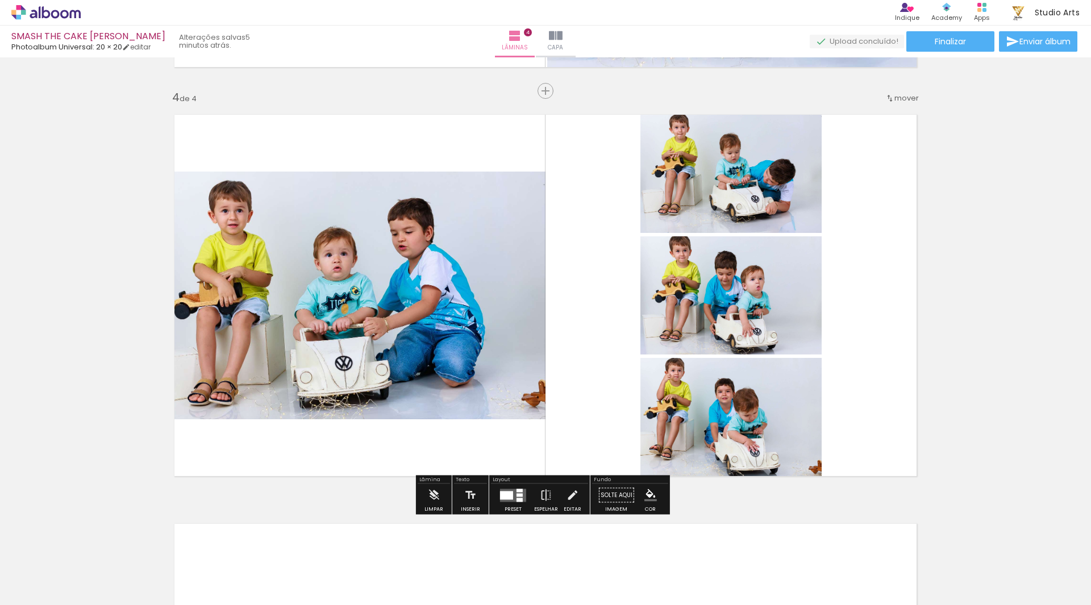
scroll to position [0, 808]
click at [517, 492] on div at bounding box center [520, 490] width 6 height 3
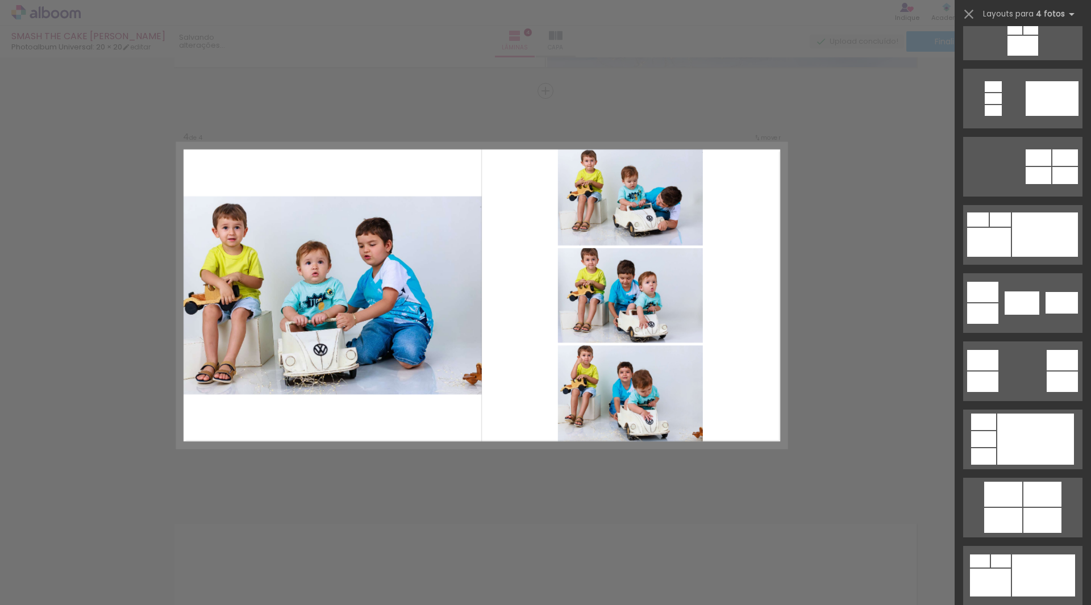
scroll to position [0, 0]
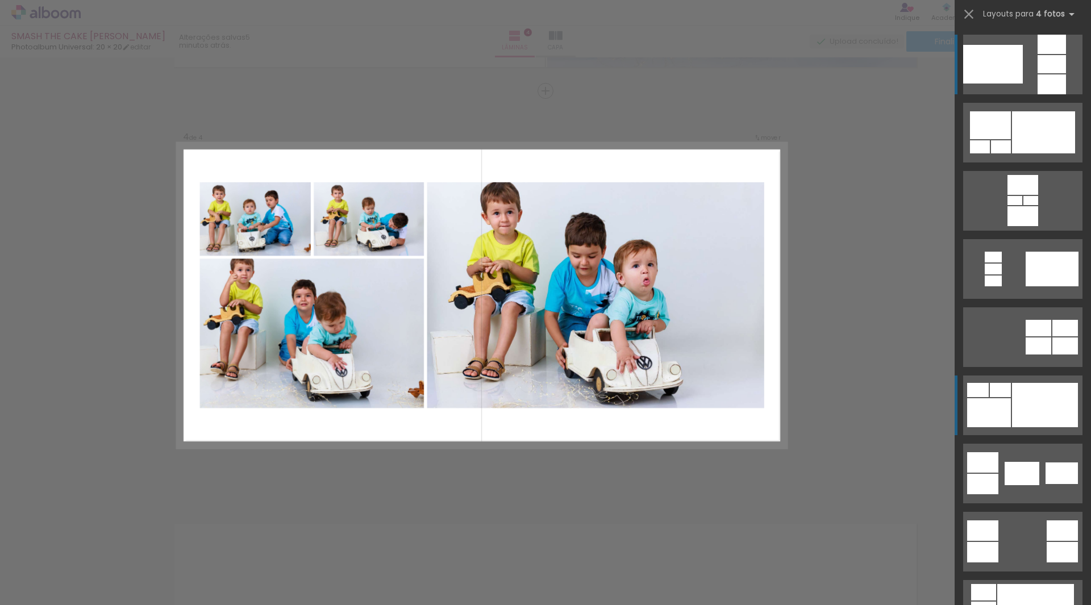
click at [1005, 407] on div at bounding box center [989, 412] width 44 height 29
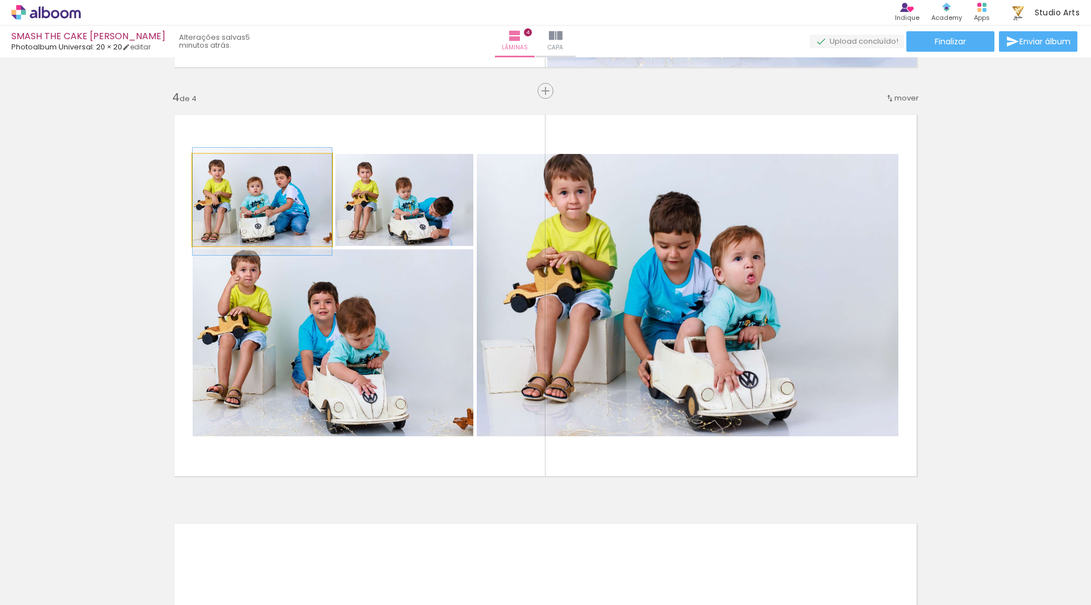
drag, startPoint x: 268, startPoint y: 211, endPoint x: 277, endPoint y: 213, distance: 9.3
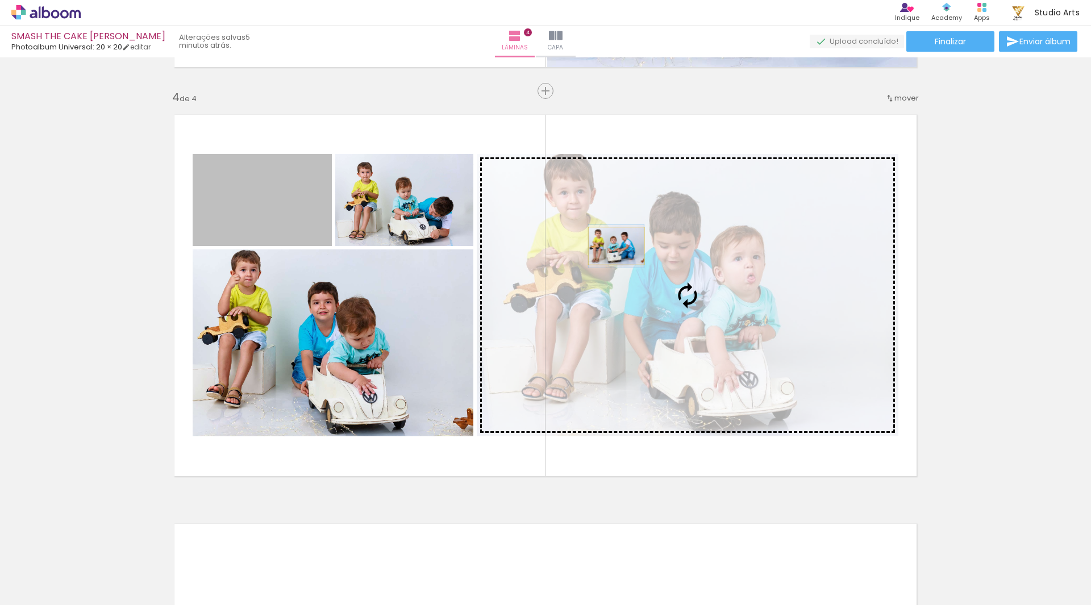
drag, startPoint x: 264, startPoint y: 217, endPoint x: 612, endPoint y: 246, distance: 349.7
click at [0, 0] on slot at bounding box center [0, 0] width 0 height 0
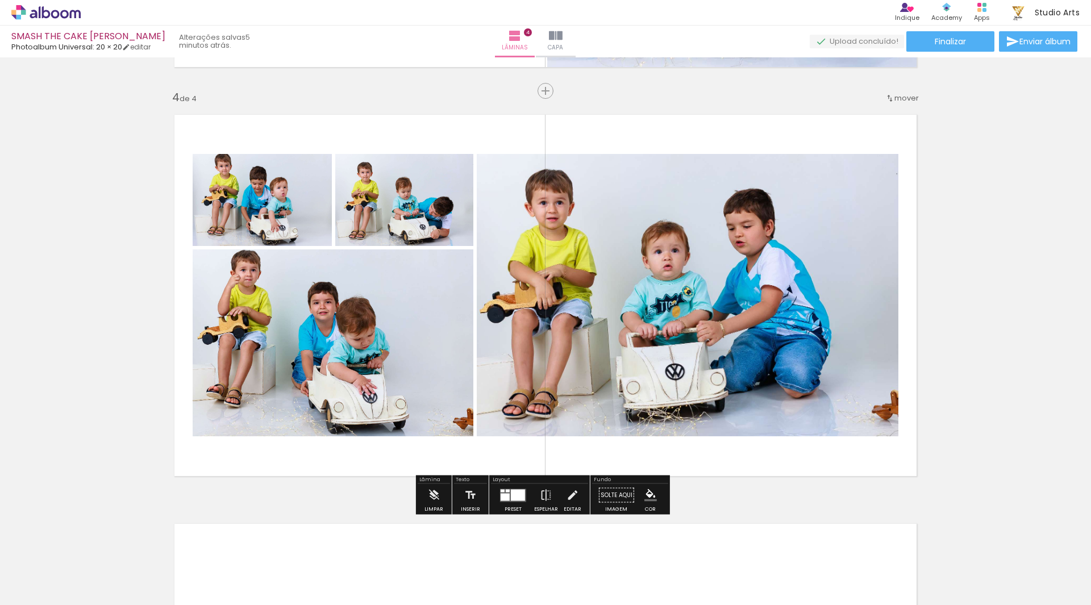
click at [750, 285] on quentale-photo at bounding box center [688, 295] width 422 height 283
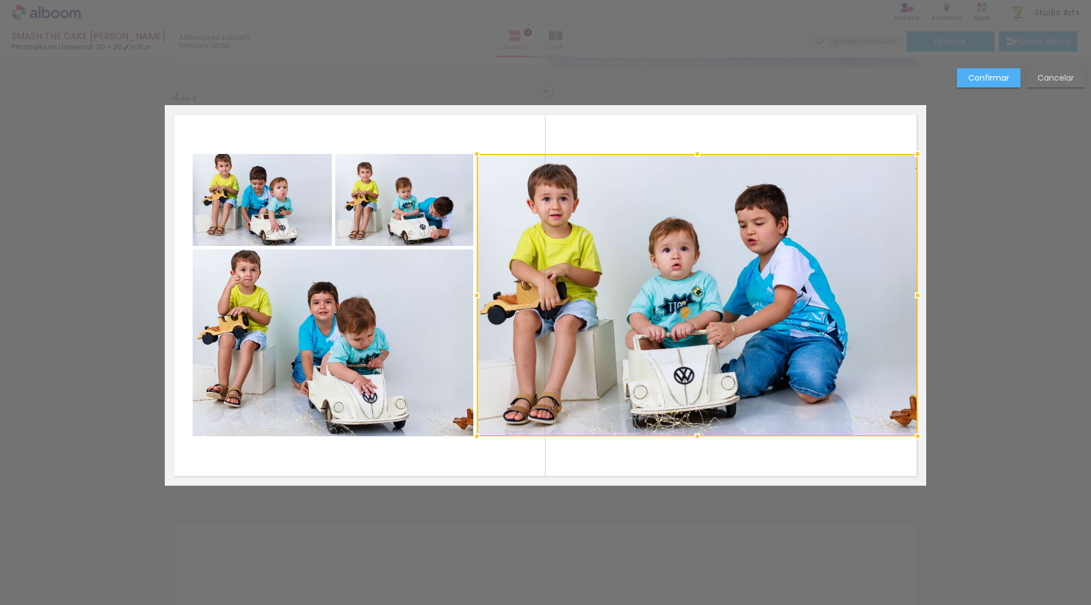
drag, startPoint x: 899, startPoint y: 297, endPoint x: 915, endPoint y: 296, distance: 15.9
click at [915, 296] on div at bounding box center [918, 295] width 23 height 23
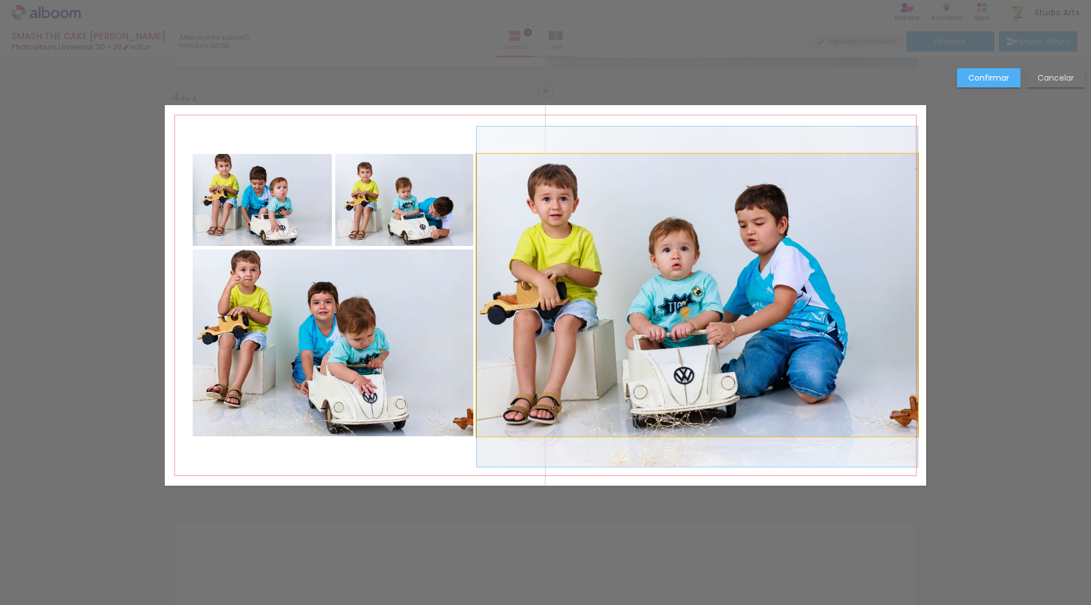
click at [493, 296] on quentale-photo at bounding box center [697, 295] width 441 height 283
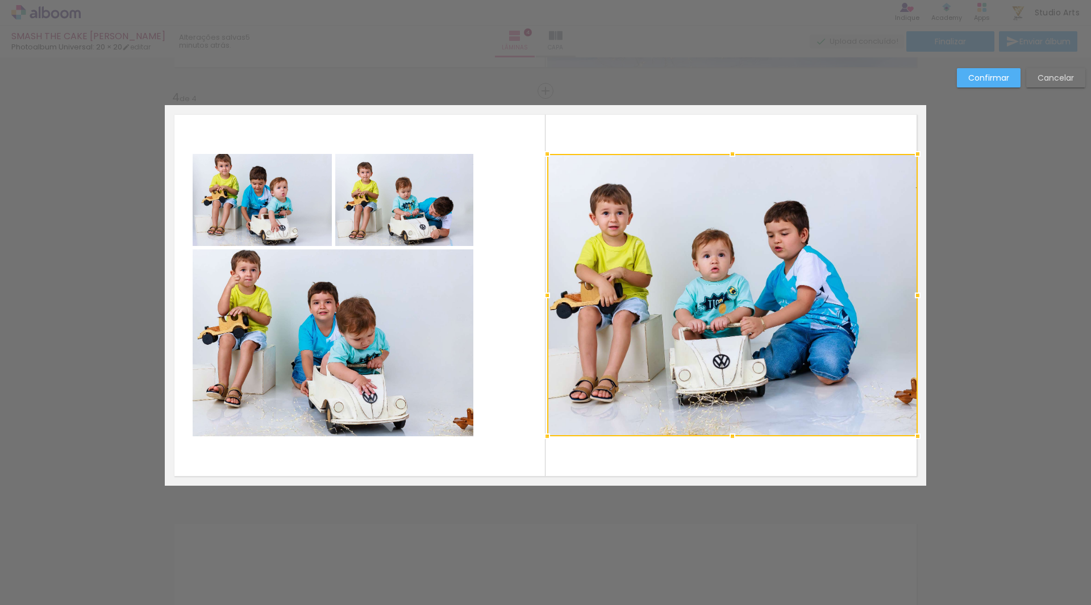
drag, startPoint x: 474, startPoint y: 296, endPoint x: 552, endPoint y: 304, distance: 78.2
click at [552, 304] on div at bounding box center [547, 295] width 23 height 23
click at [0, 0] on slot "Confirmar" at bounding box center [0, 0] width 0 height 0
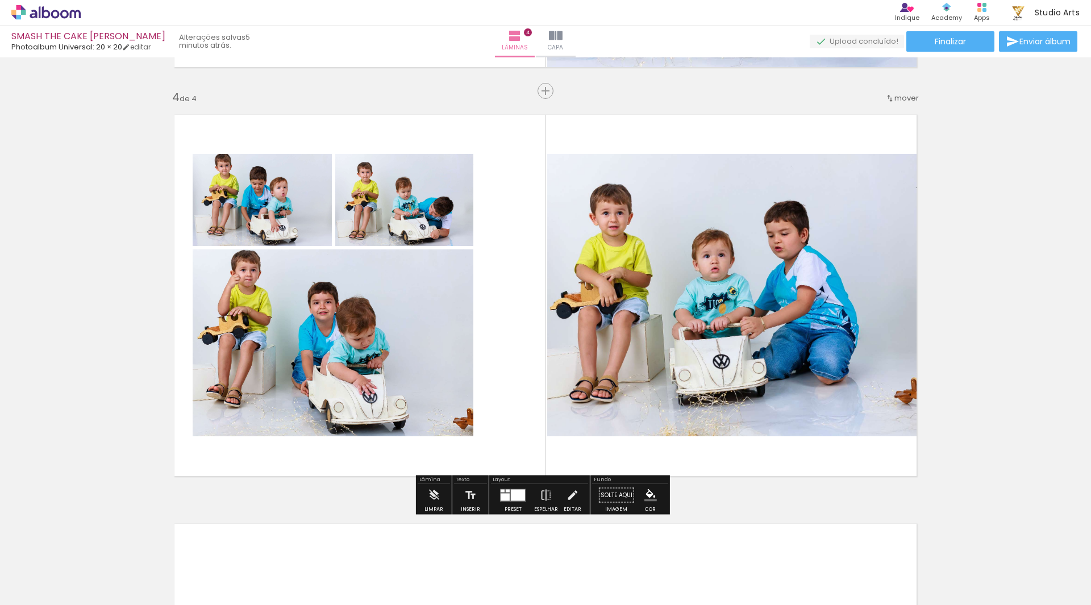
click at [781, 264] on quentale-photo at bounding box center [732, 295] width 371 height 283
click at [732, 196] on quentale-photo at bounding box center [732, 295] width 371 height 283
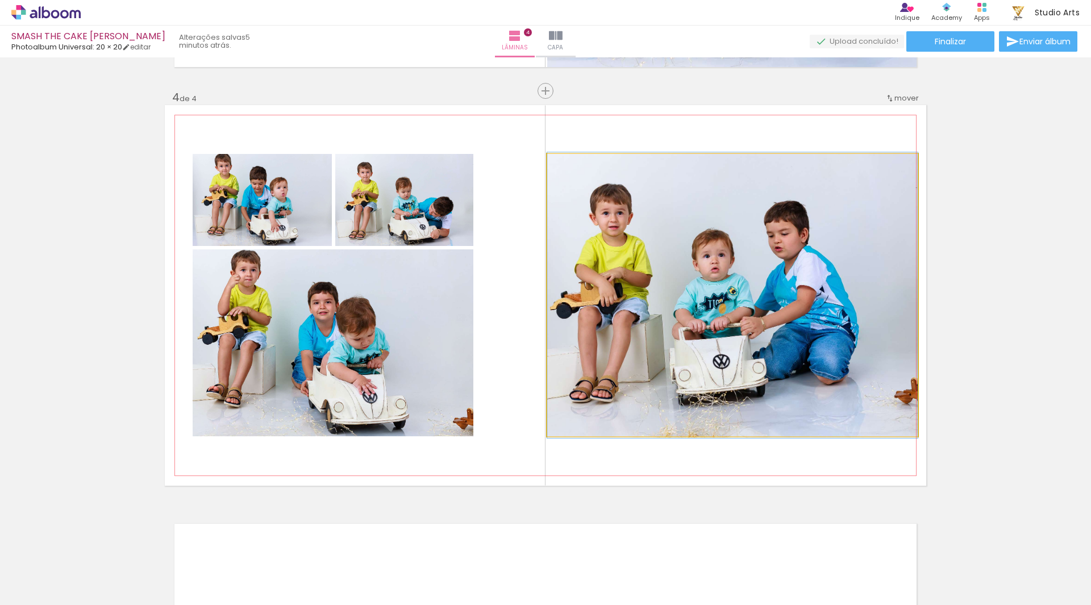
click at [732, 196] on quentale-photo at bounding box center [732, 295] width 371 height 283
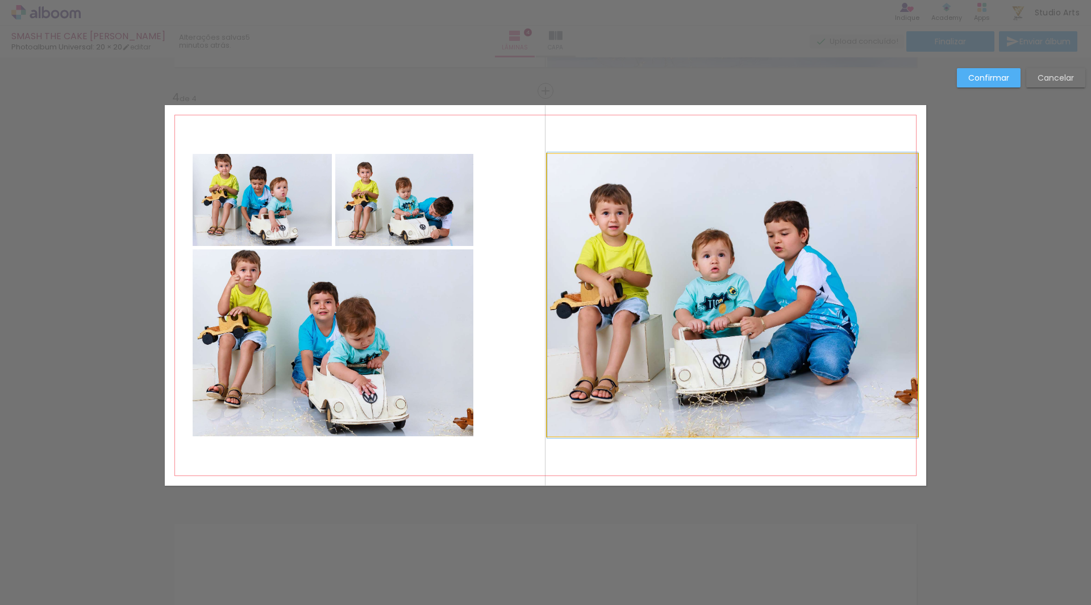
click at [721, 164] on quentale-photo at bounding box center [732, 295] width 371 height 283
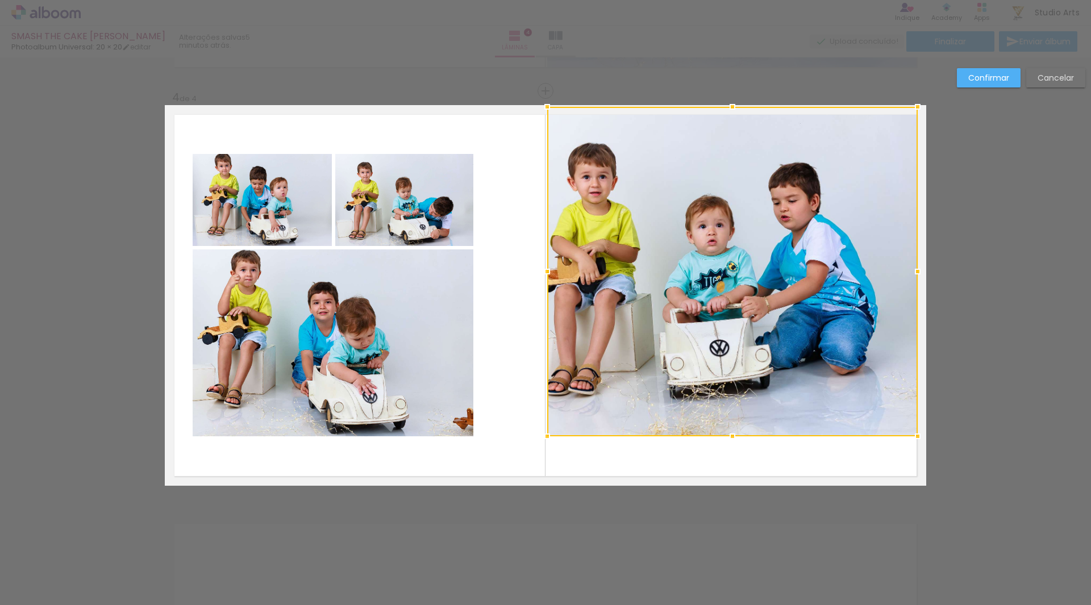
drag, startPoint x: 721, startPoint y: 152, endPoint x: 726, endPoint y: 103, distance: 49.2
click at [726, 103] on div at bounding box center [732, 106] width 23 height 23
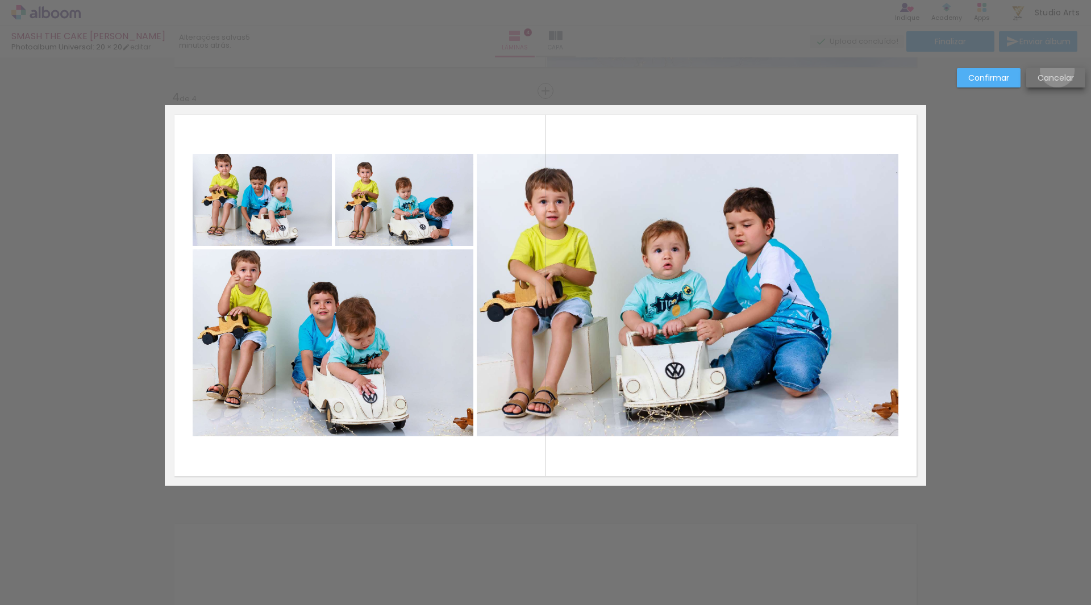
click at [1057, 70] on paper-button "Cancelar" at bounding box center [1056, 77] width 59 height 19
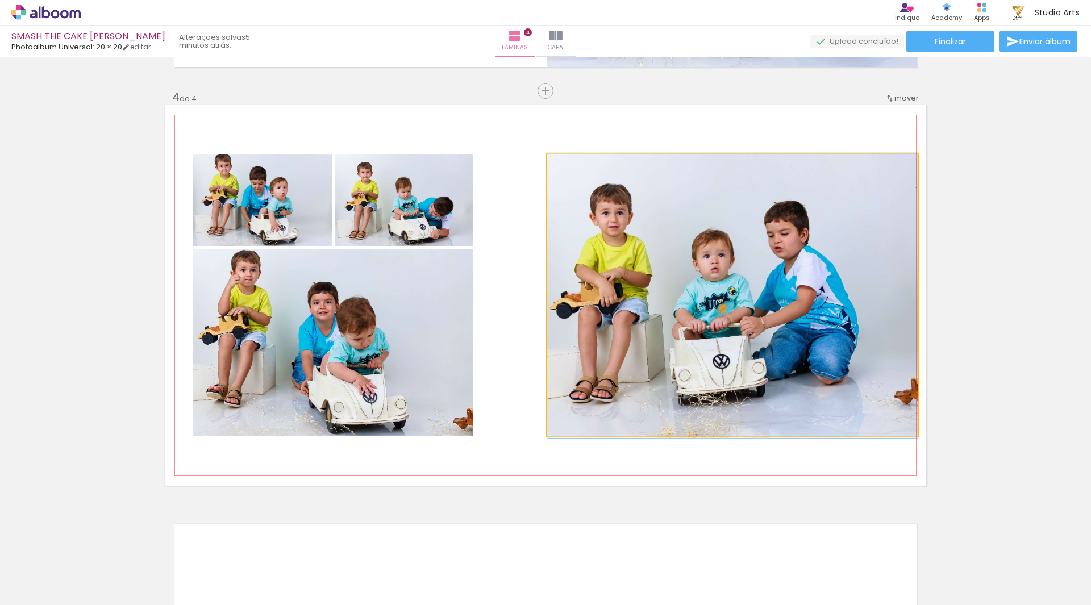
click at [710, 180] on quentale-photo at bounding box center [732, 295] width 371 height 283
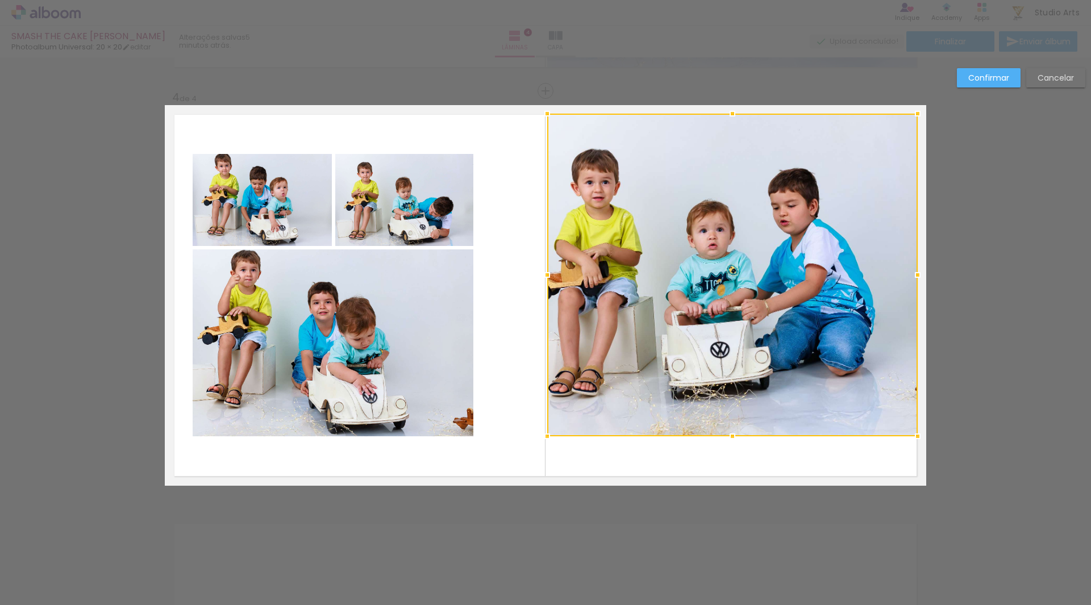
drag, startPoint x: 730, startPoint y: 144, endPoint x: 740, endPoint y: 113, distance: 32.0
click at [740, 113] on div at bounding box center [732, 113] width 23 height 23
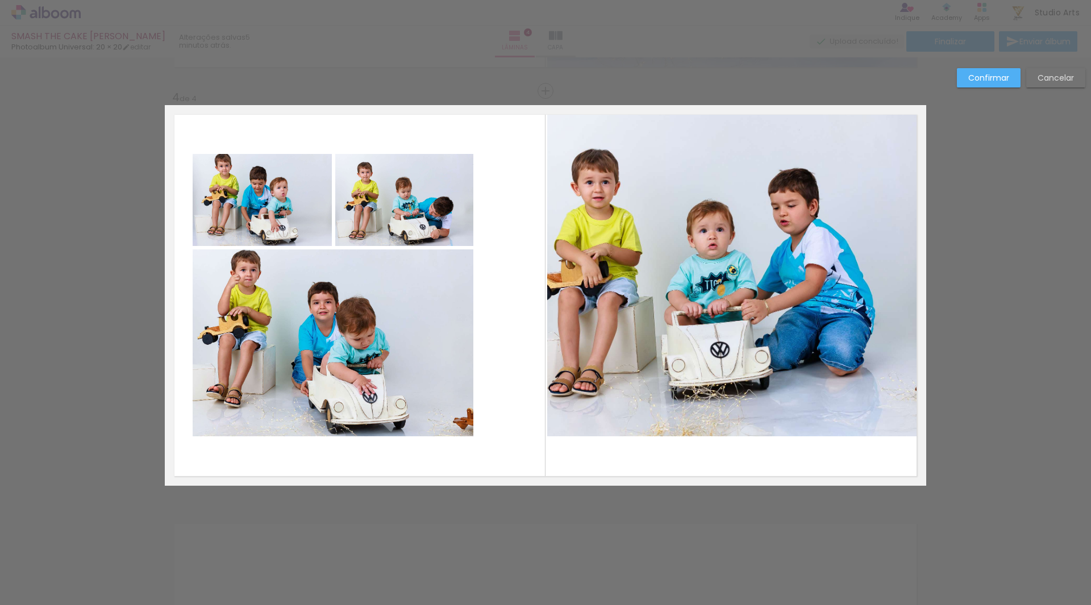
click at [736, 396] on quentale-photo at bounding box center [732, 275] width 371 height 323
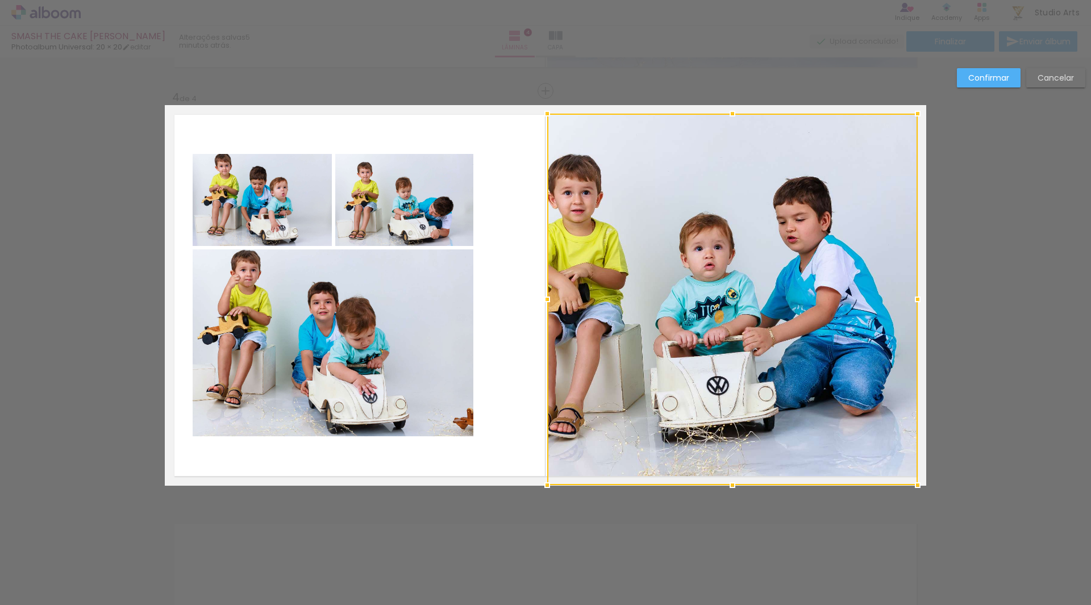
drag, startPoint x: 732, startPoint y: 445, endPoint x: 732, endPoint y: 478, distance: 33.0
click at [732, 478] on div at bounding box center [732, 485] width 23 height 23
click at [980, 71] on paper-button "Confirmar" at bounding box center [989, 77] width 64 height 19
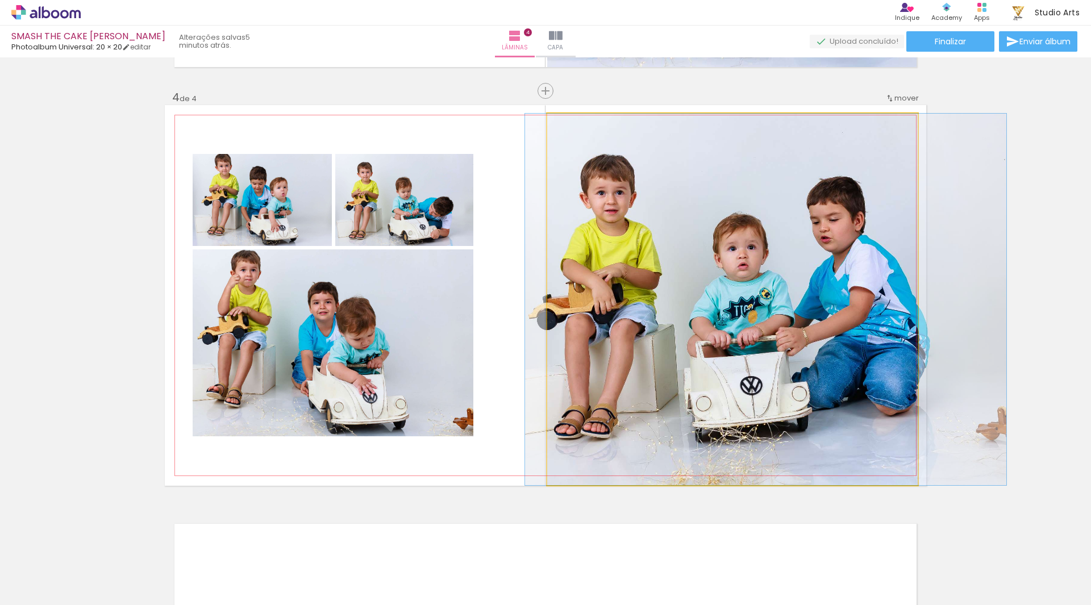
drag, startPoint x: 682, startPoint y: 278, endPoint x: 716, endPoint y: 281, distance: 33.7
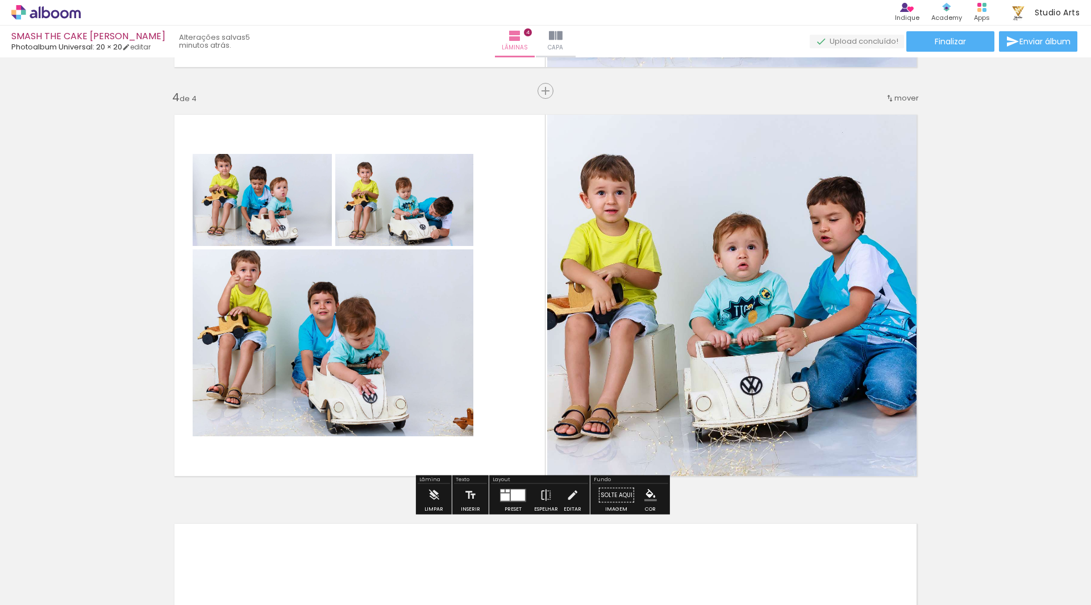
click at [262, 200] on quentale-photo at bounding box center [262, 200] width 139 height 92
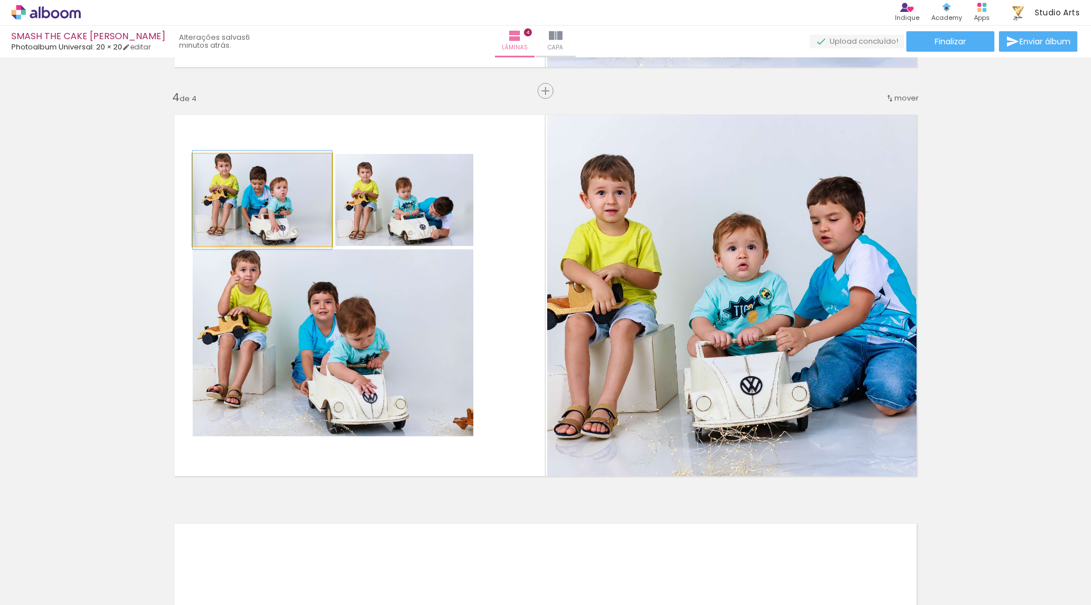
click at [262, 200] on quentale-photo at bounding box center [262, 200] width 139 height 92
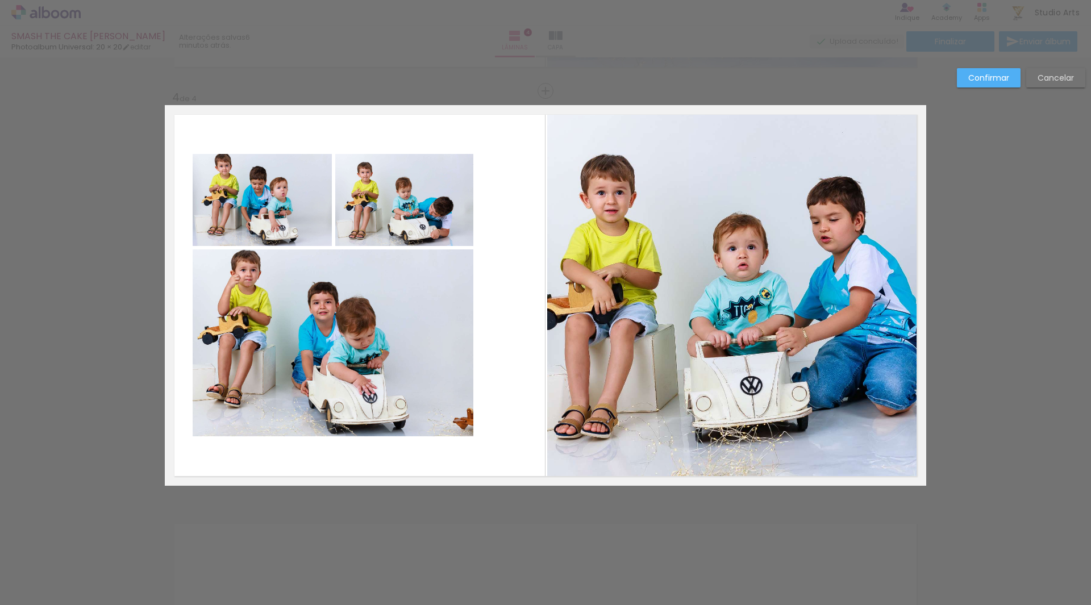
click at [285, 213] on quentale-photo at bounding box center [262, 200] width 139 height 92
click at [348, 337] on quentale-photo at bounding box center [333, 343] width 281 height 187
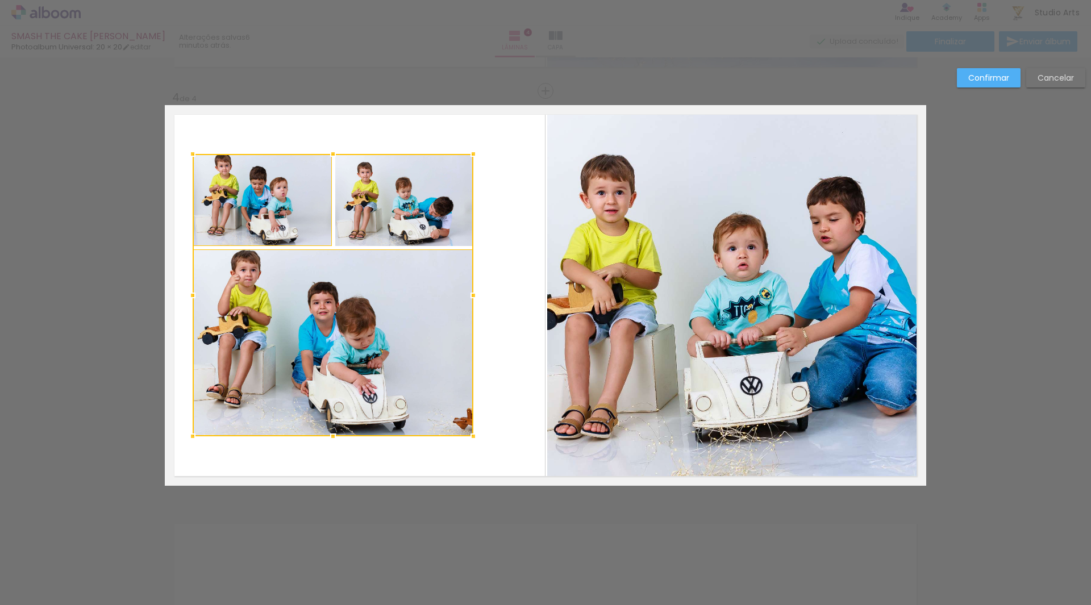
click at [403, 214] on div at bounding box center [333, 295] width 281 height 283
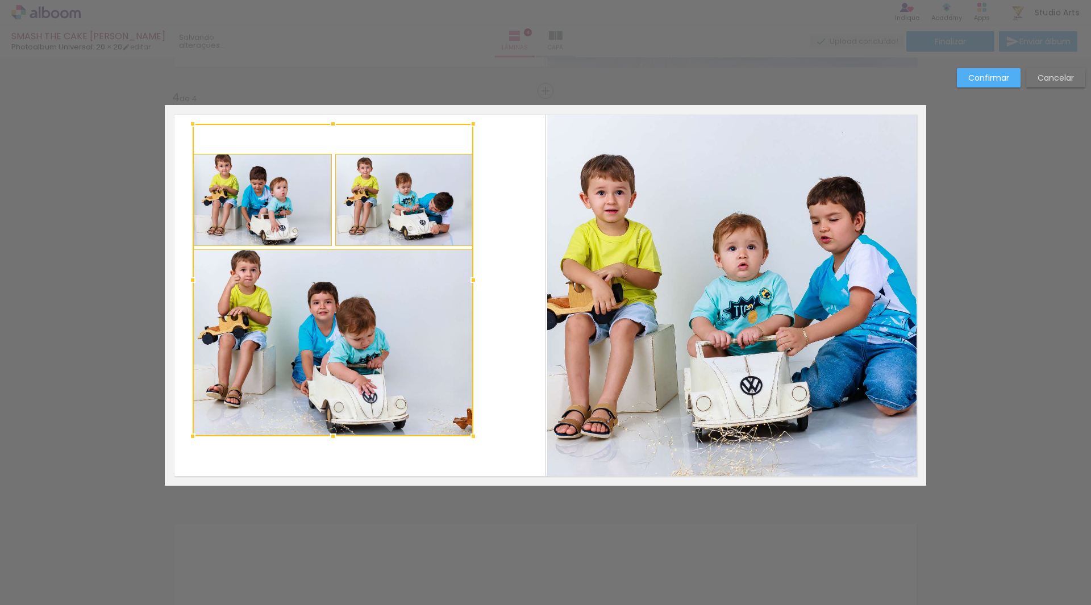
drag, startPoint x: 322, startPoint y: 151, endPoint x: 330, endPoint y: 128, distance: 23.4
click at [330, 128] on div at bounding box center [333, 124] width 23 height 23
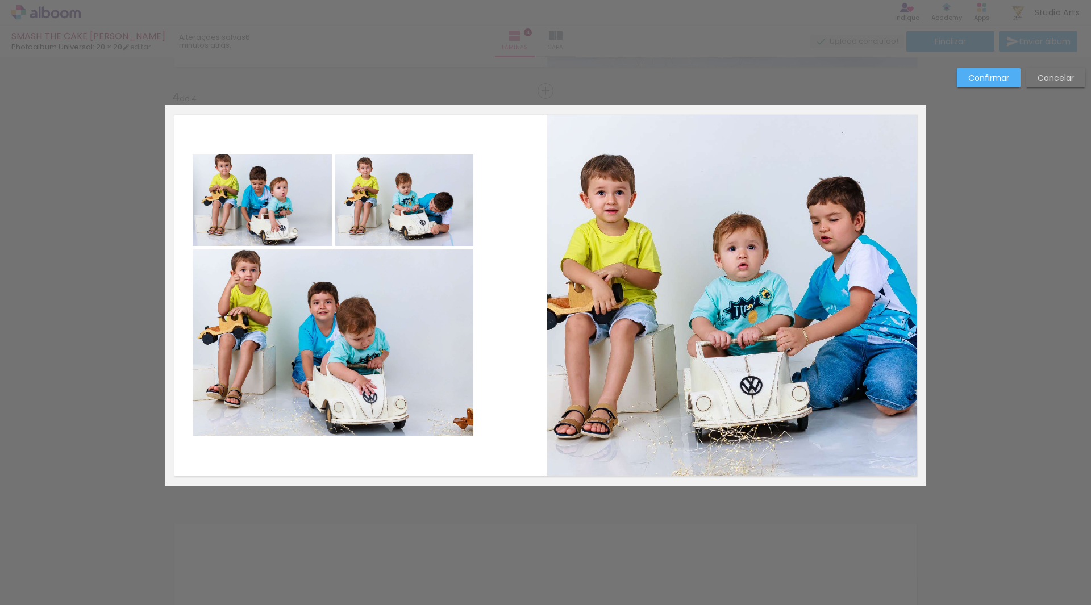
click at [0, 0] on slot "Cancelar" at bounding box center [0, 0] width 0 height 0
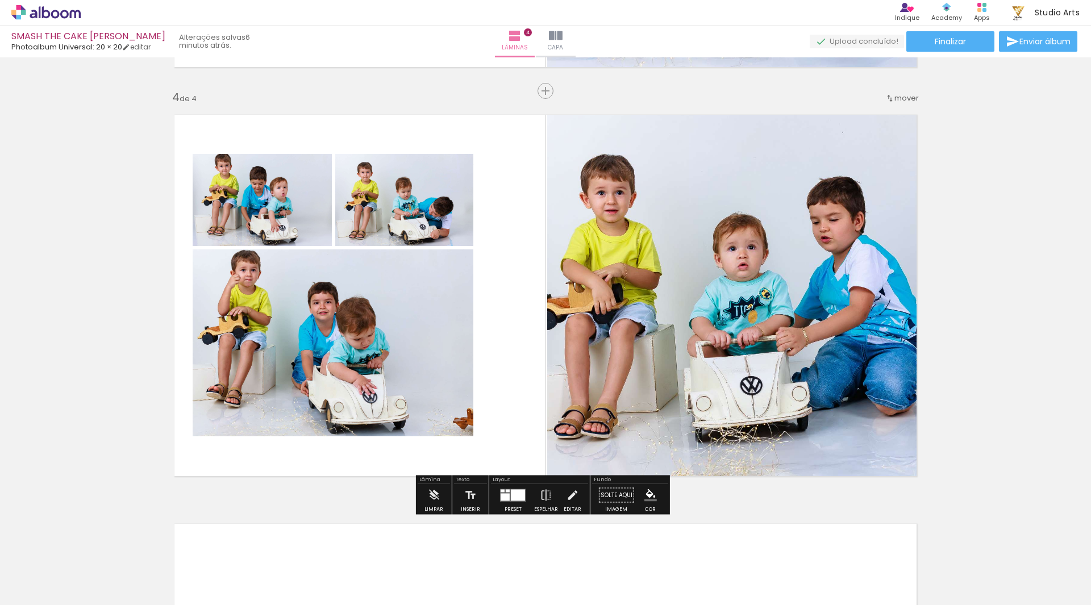
click at [284, 351] on quentale-photo at bounding box center [333, 343] width 281 height 187
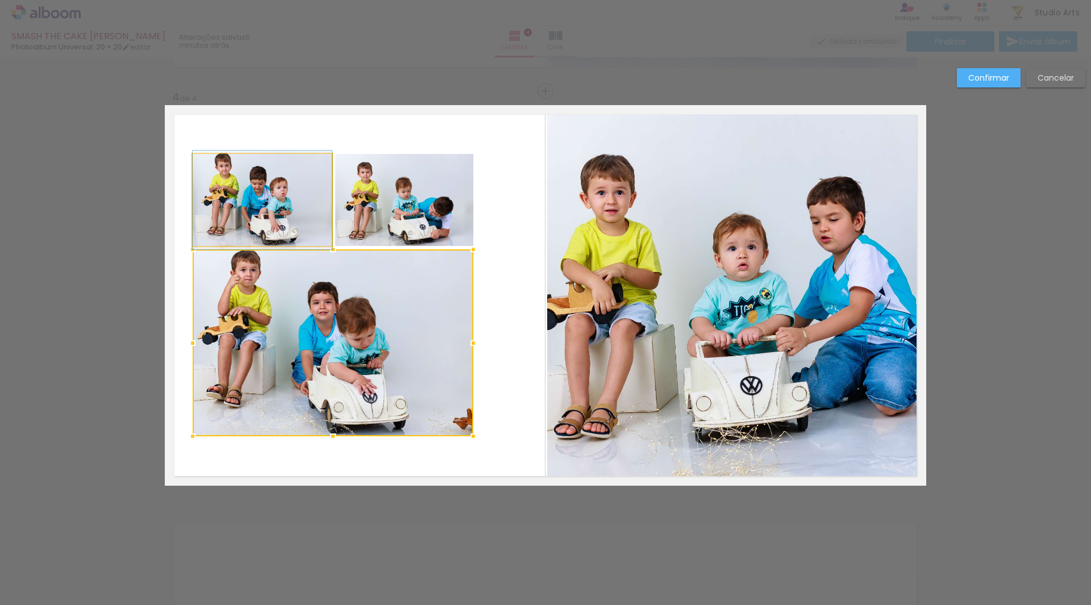
click at [277, 201] on quentale-photo at bounding box center [262, 200] width 139 height 92
click at [390, 203] on div at bounding box center [333, 295] width 281 height 283
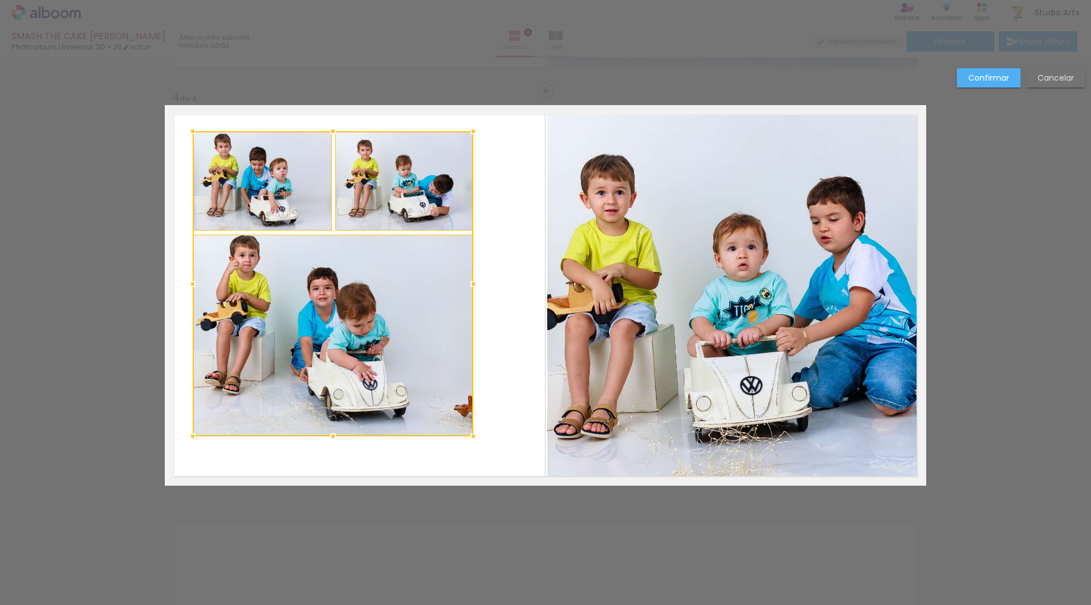
drag, startPoint x: 328, startPoint y: 155, endPoint x: 328, endPoint y: 132, distance: 22.7
click at [328, 132] on div at bounding box center [333, 131] width 23 height 23
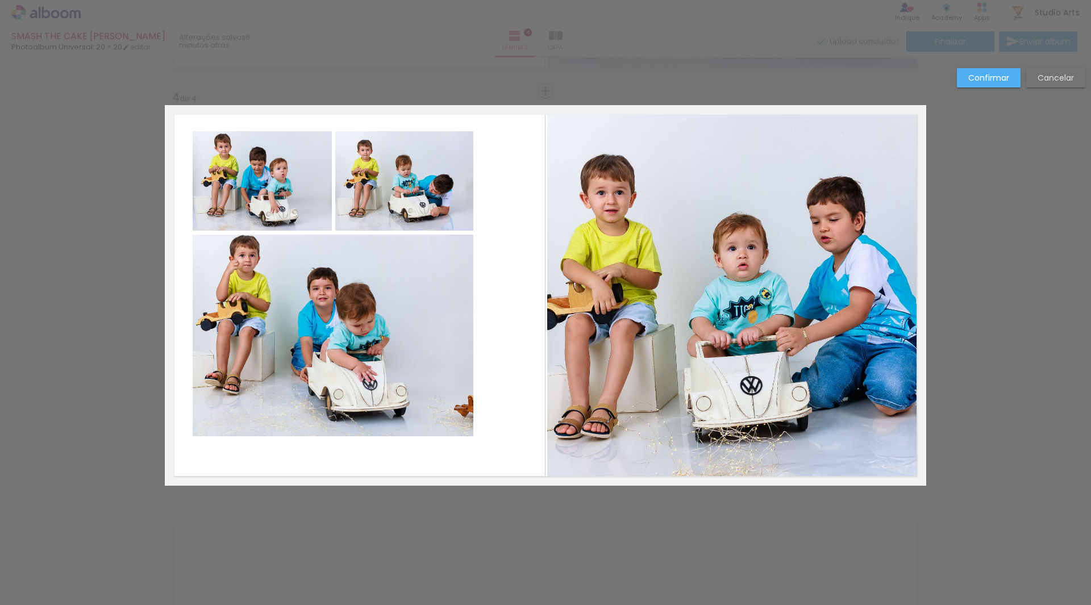
click at [301, 176] on quentale-photo at bounding box center [262, 180] width 139 height 99
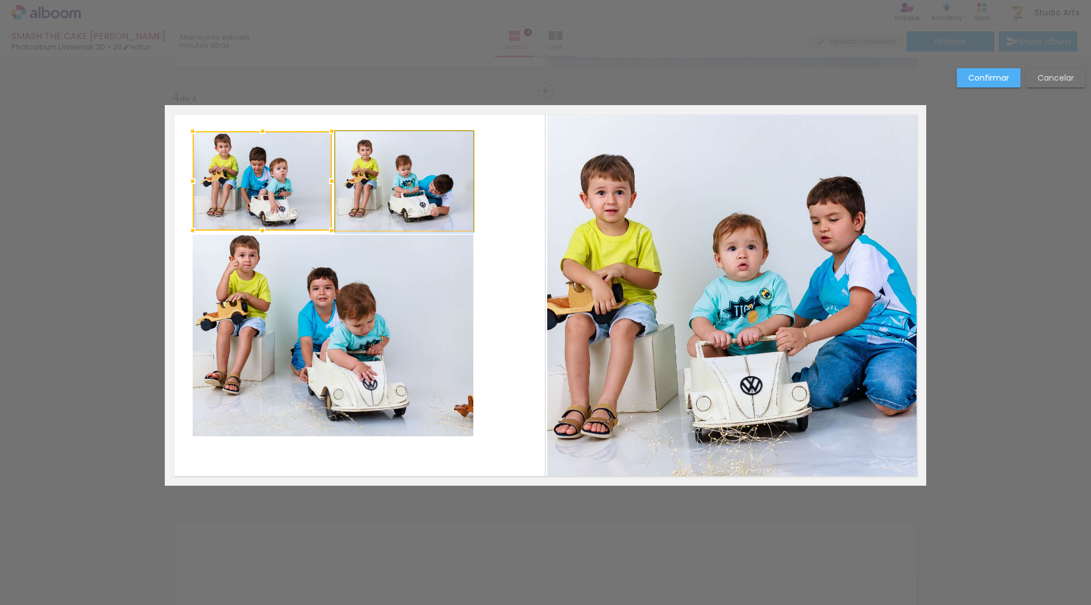
click at [361, 187] on quentale-photo at bounding box center [404, 180] width 138 height 99
click at [380, 308] on quentale-photo at bounding box center [333, 336] width 281 height 202
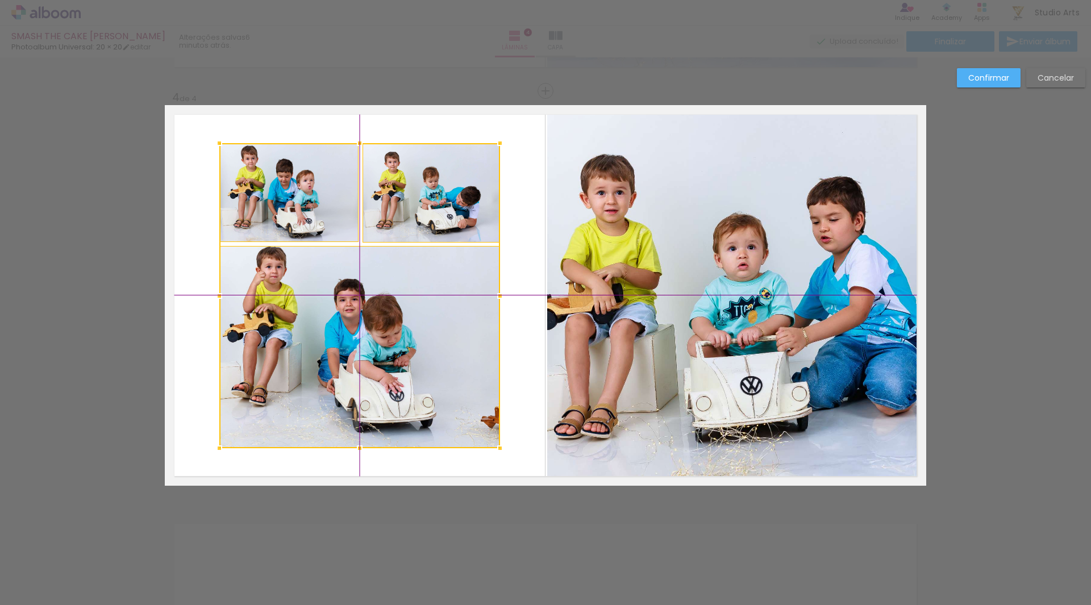
click at [395, 347] on div at bounding box center [359, 295] width 281 height 305
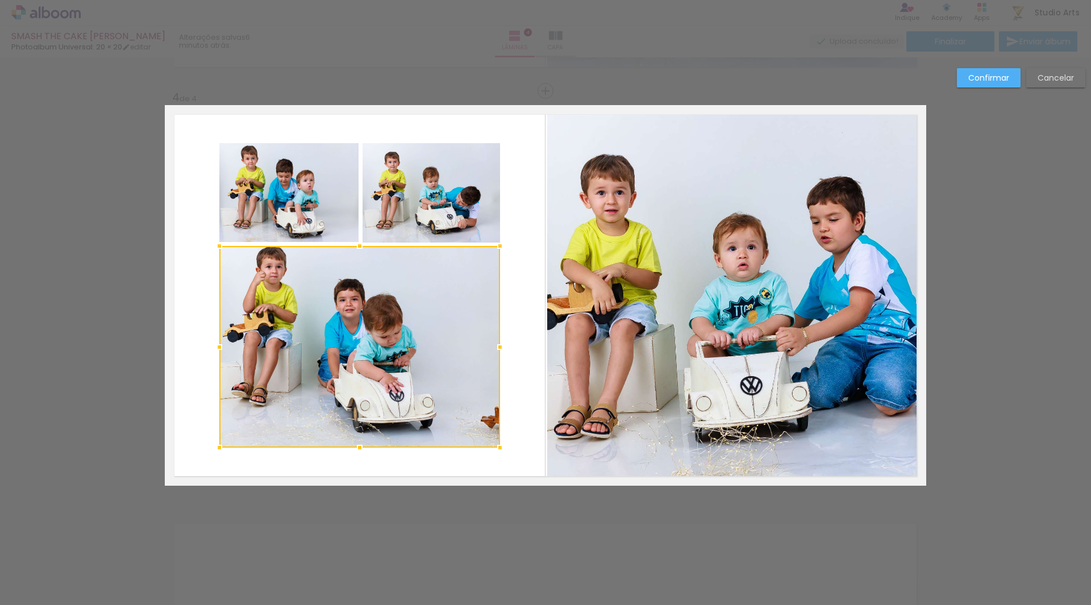
click at [0, 0] on slot "Confirmar" at bounding box center [0, 0] width 0 height 0
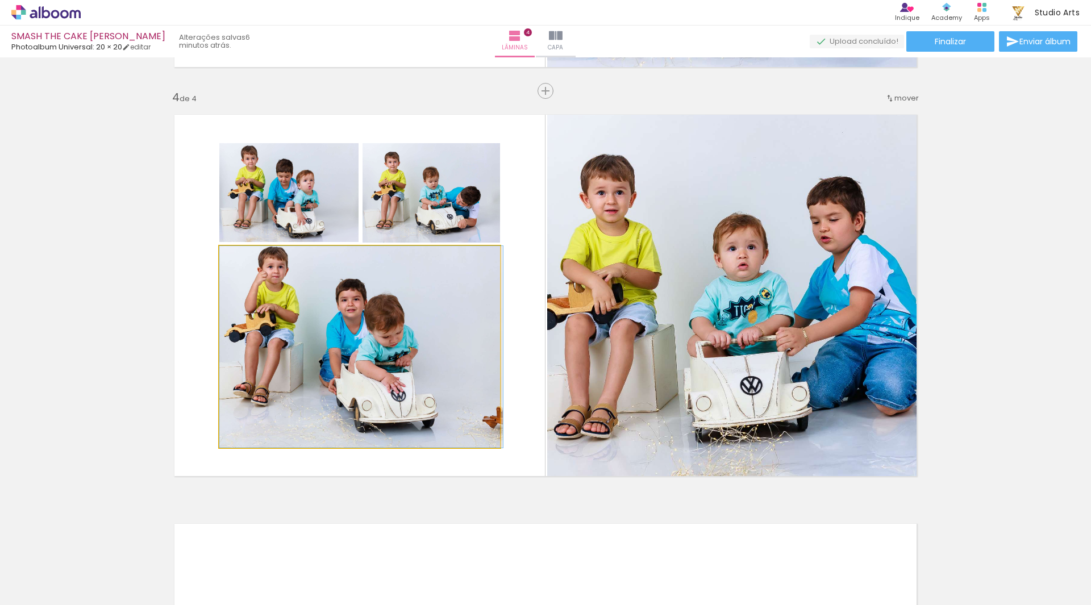
drag, startPoint x: 398, startPoint y: 383, endPoint x: 405, endPoint y: 384, distance: 6.8
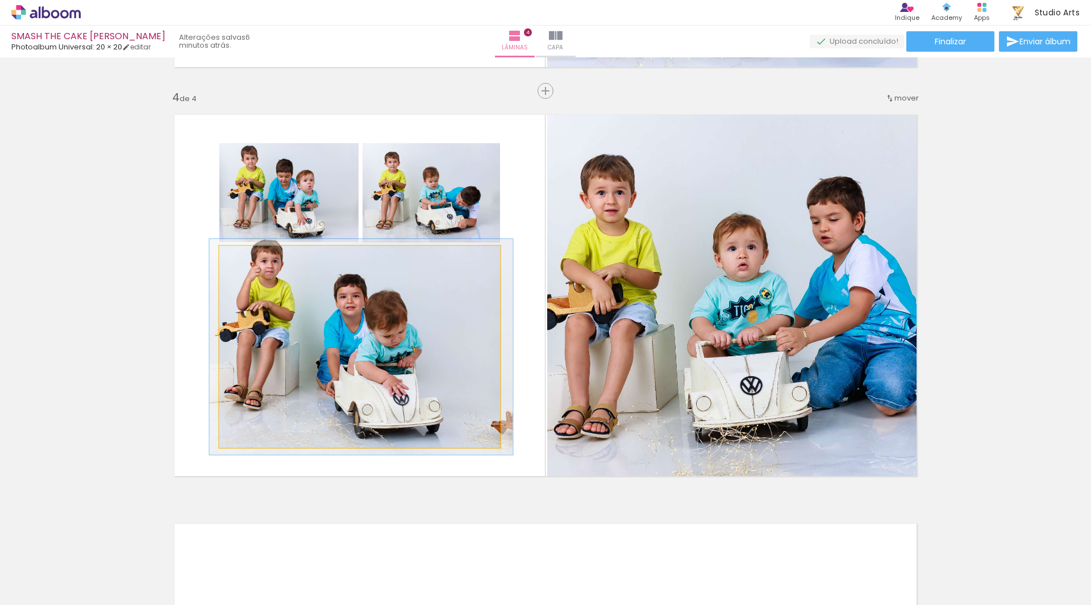
drag, startPoint x: 242, startPoint y: 258, endPoint x: 244, endPoint y: 264, distance: 6.9
type paper-slider "107"
click at [244, 264] on div at bounding box center [249, 258] width 18 height 18
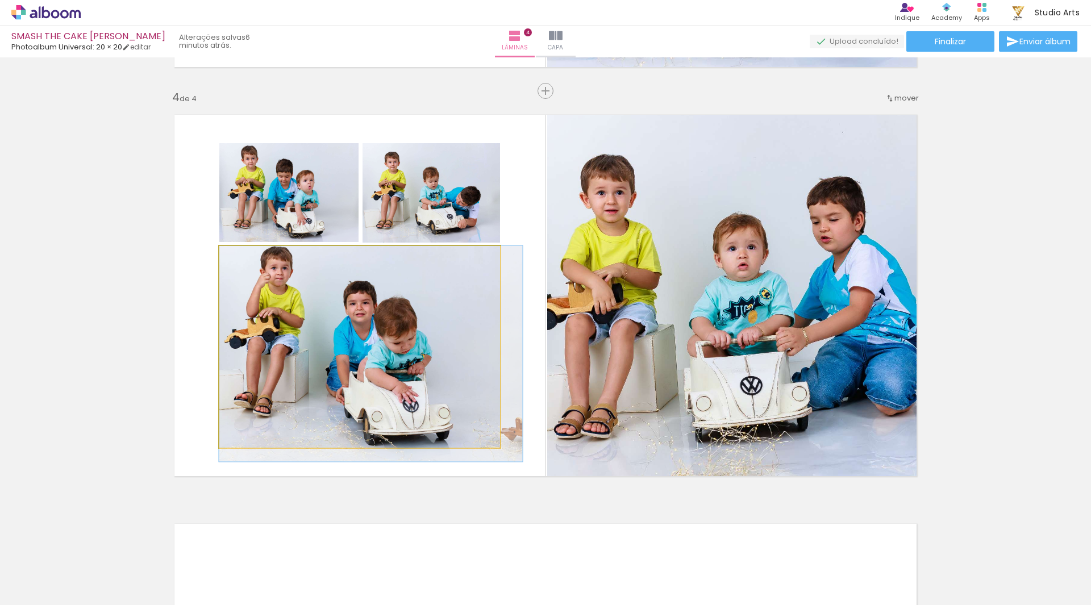
drag, startPoint x: 298, startPoint y: 324, endPoint x: 315, endPoint y: 339, distance: 22.6
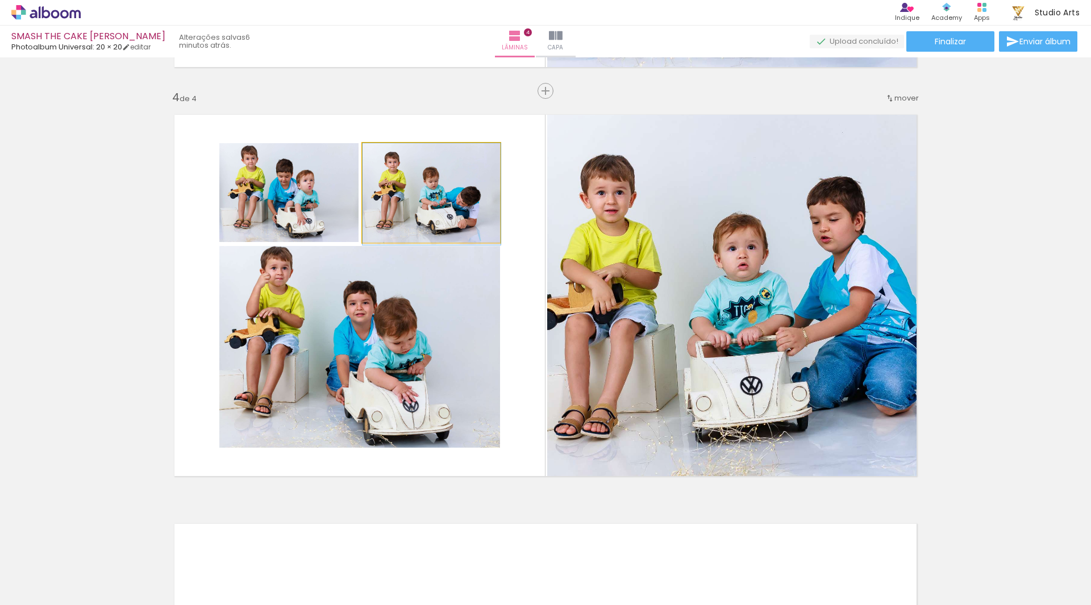
drag, startPoint x: 428, startPoint y: 218, endPoint x: 437, endPoint y: 230, distance: 14.7
click at [333, 215] on quentale-photo at bounding box center [288, 192] width 139 height 99
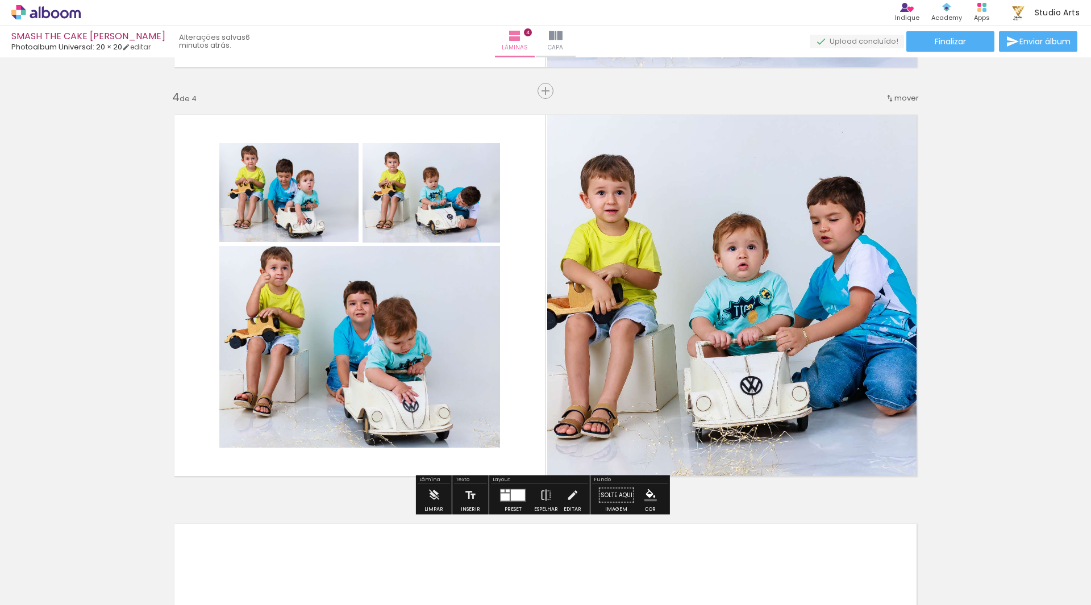
click at [508, 314] on quentale-layouter at bounding box center [546, 295] width 762 height 381
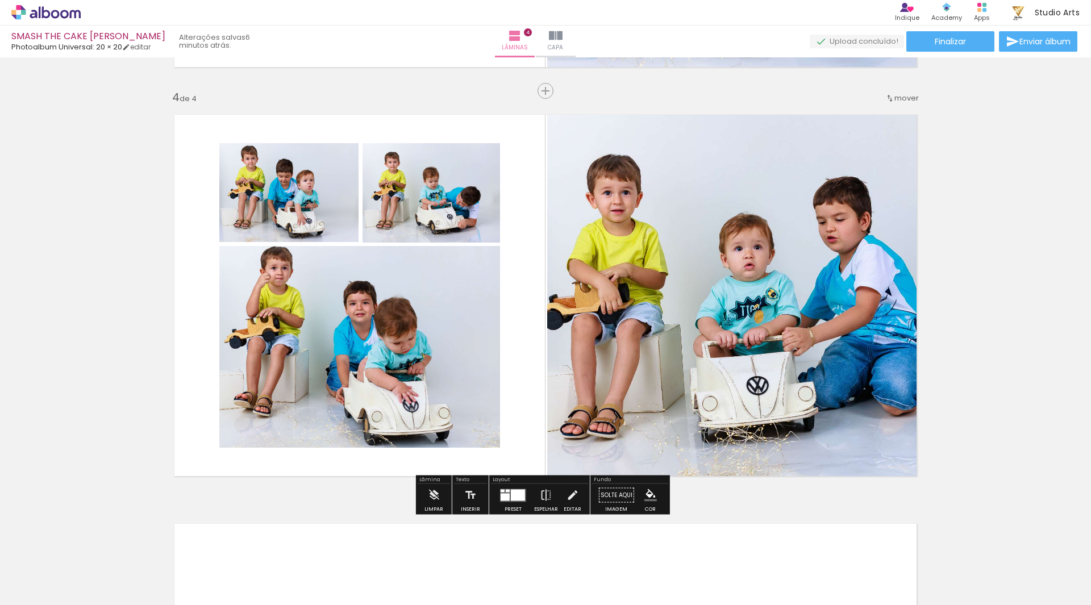
click at [509, 317] on quentale-layouter at bounding box center [546, 295] width 762 height 381
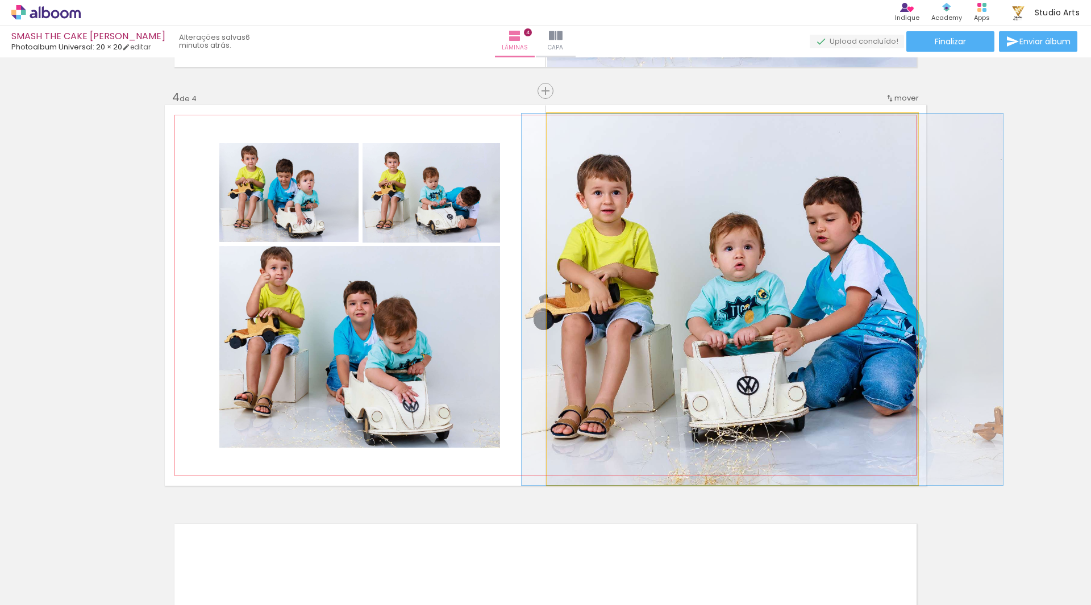
drag, startPoint x: 854, startPoint y: 329, endPoint x: 845, endPoint y: 330, distance: 9.7
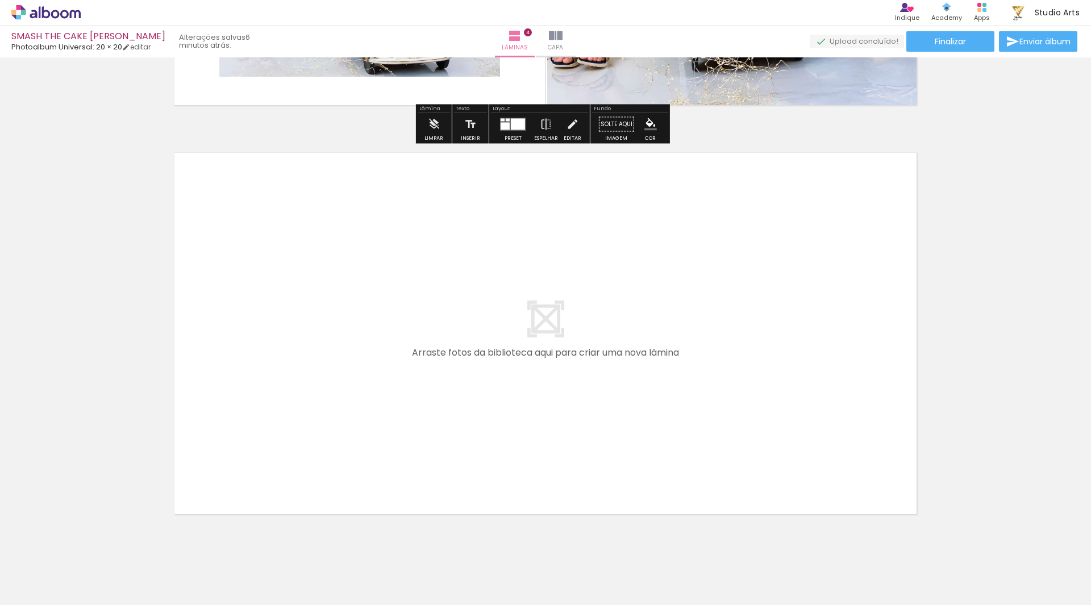
scroll to position [1614, 0]
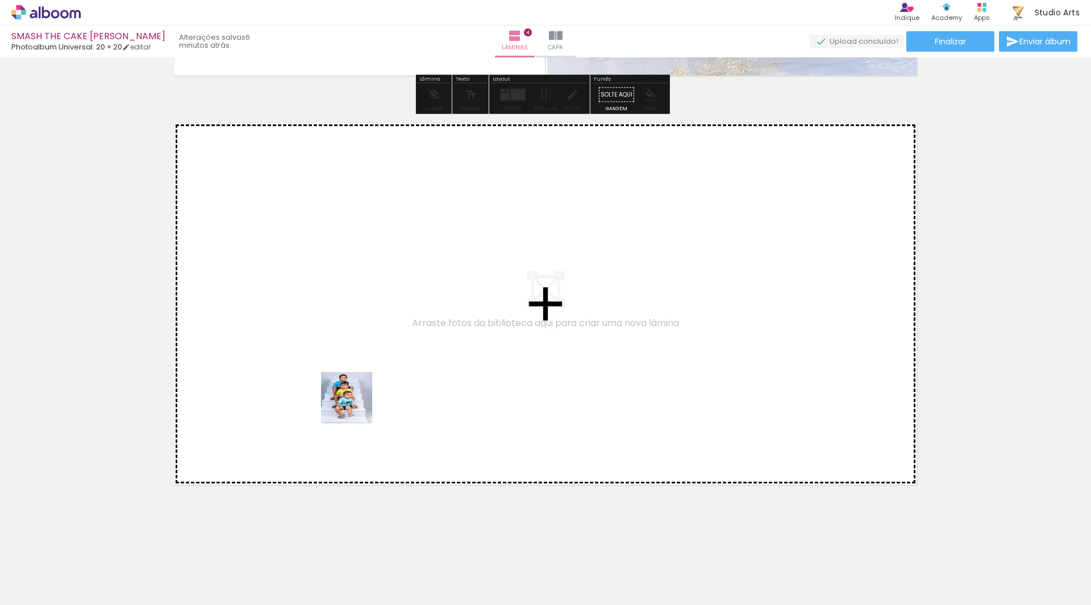
drag, startPoint x: 341, startPoint y: 560, endPoint x: 364, endPoint y: 355, distance: 206.0
click at [364, 355] on quentale-workspace at bounding box center [545, 302] width 1091 height 605
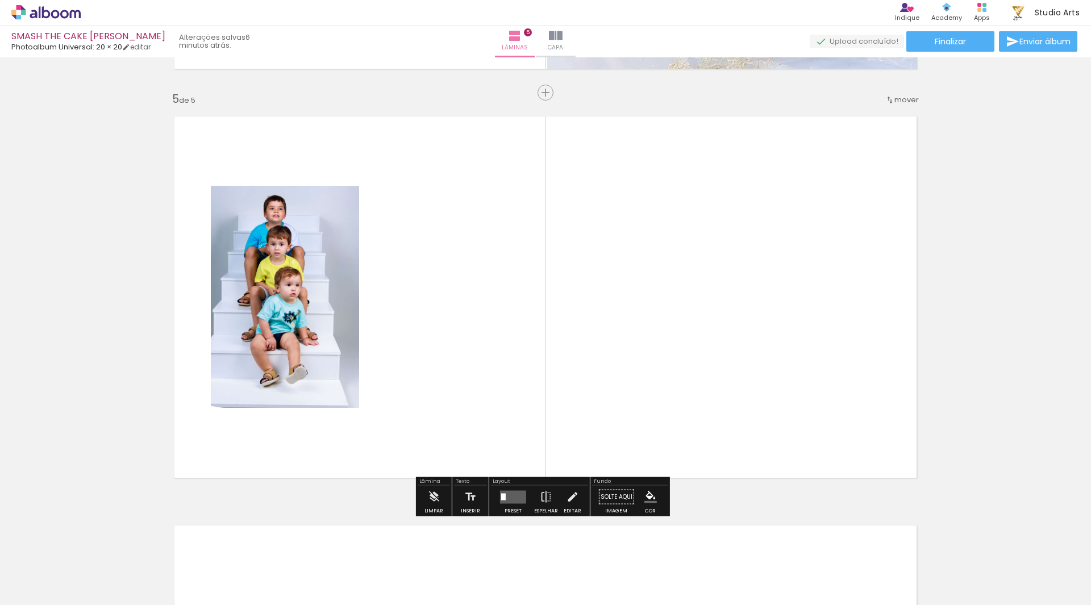
scroll to position [1622, 0]
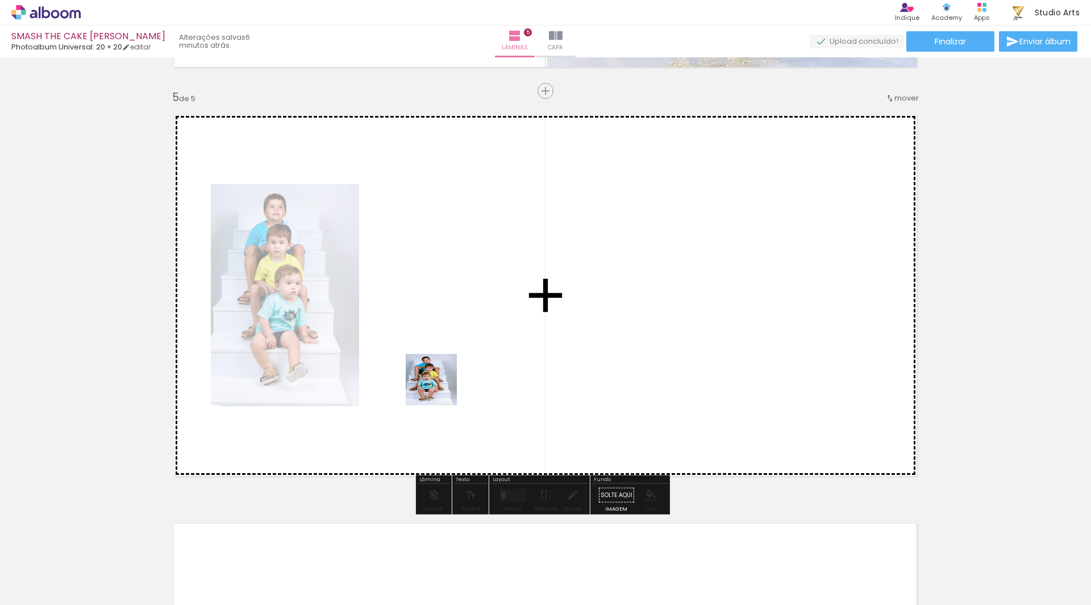
drag, startPoint x: 394, startPoint y: 568, endPoint x: 470, endPoint y: 319, distance: 260.6
click at [470, 319] on quentale-workspace at bounding box center [545, 302] width 1091 height 605
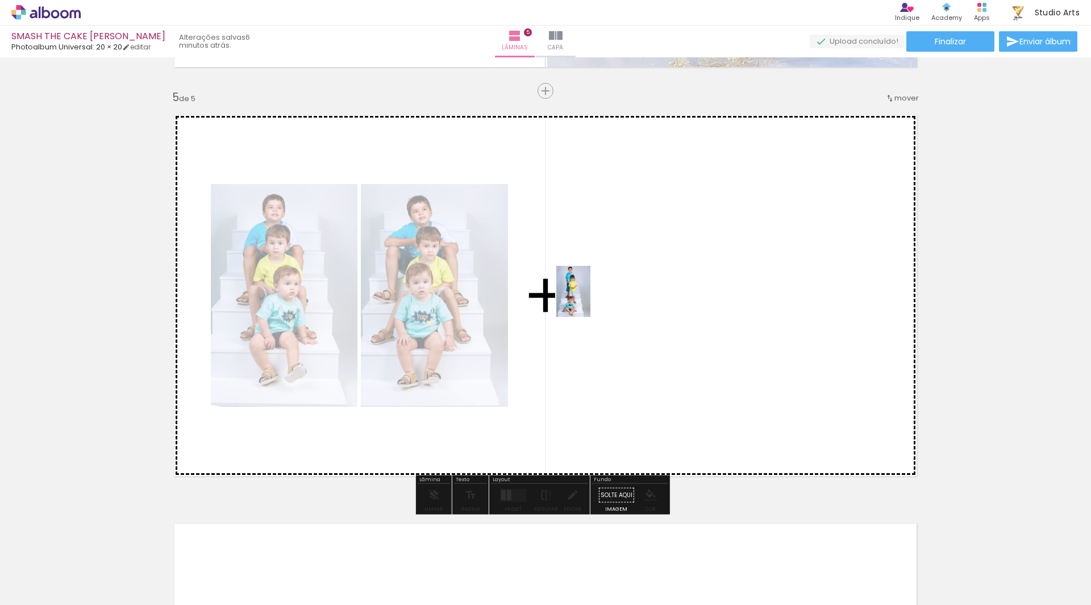
drag, startPoint x: 463, startPoint y: 574, endPoint x: 591, endPoint y: 300, distance: 302.1
click at [591, 300] on quentale-workspace at bounding box center [545, 302] width 1091 height 605
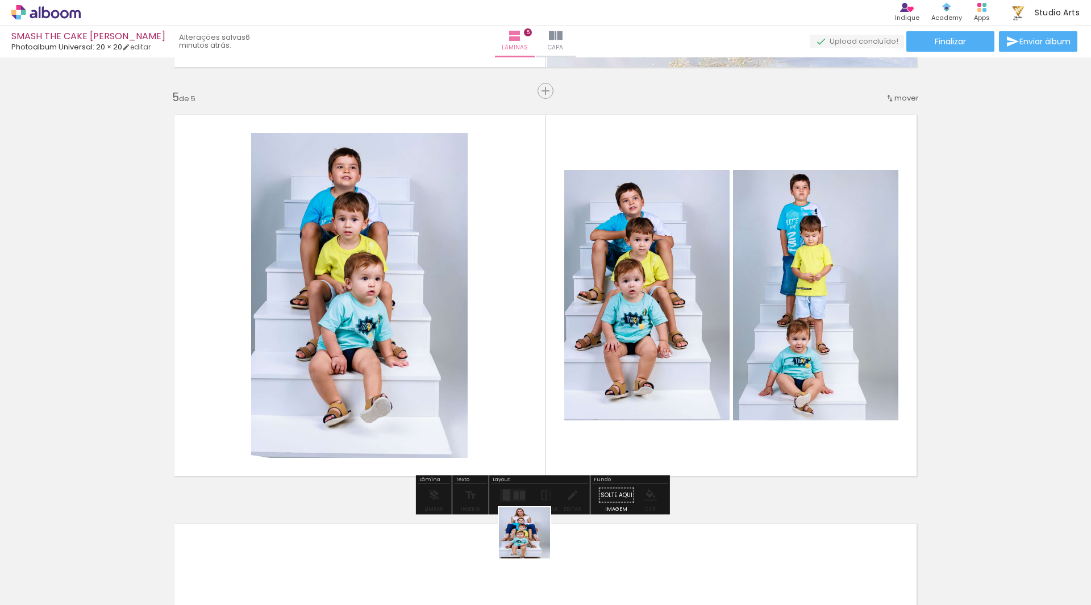
drag, startPoint x: 530, startPoint y: 571, endPoint x: 542, endPoint y: 285, distance: 286.1
click at [542, 285] on quentale-workspace at bounding box center [545, 302] width 1091 height 605
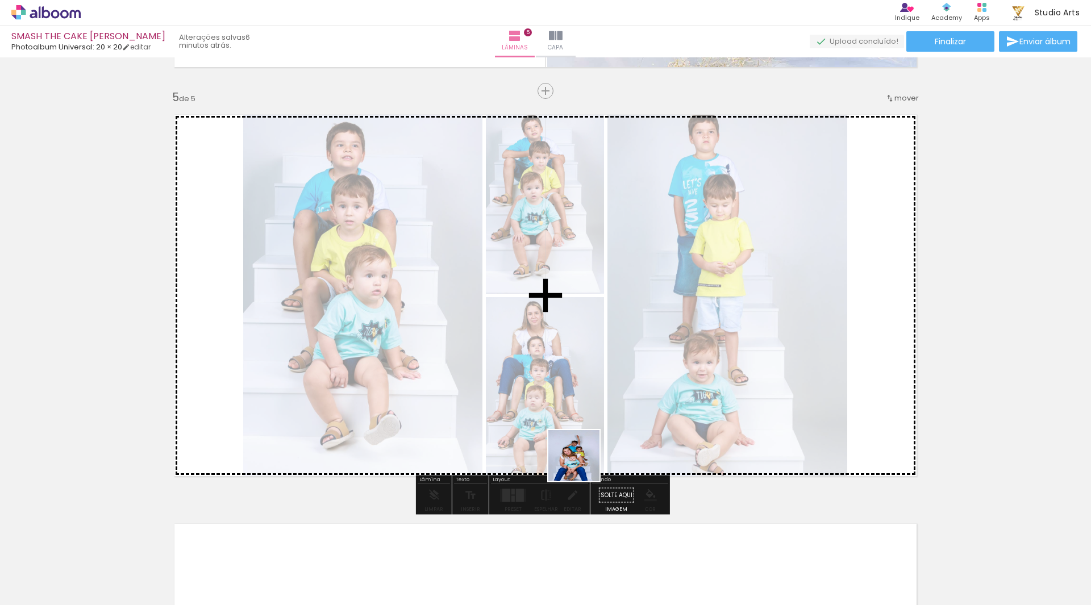
drag, startPoint x: 576, startPoint y: 540, endPoint x: 620, endPoint y: 251, distance: 292.1
click at [618, 252] on quentale-workspace at bounding box center [545, 302] width 1091 height 605
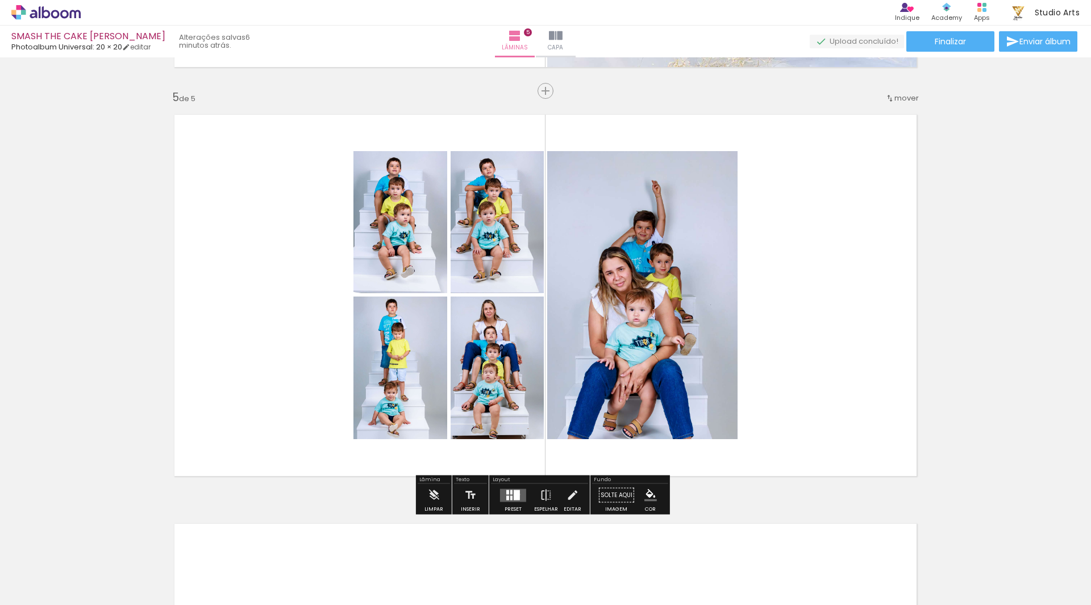
click at [517, 495] on div at bounding box center [517, 495] width 6 height 10
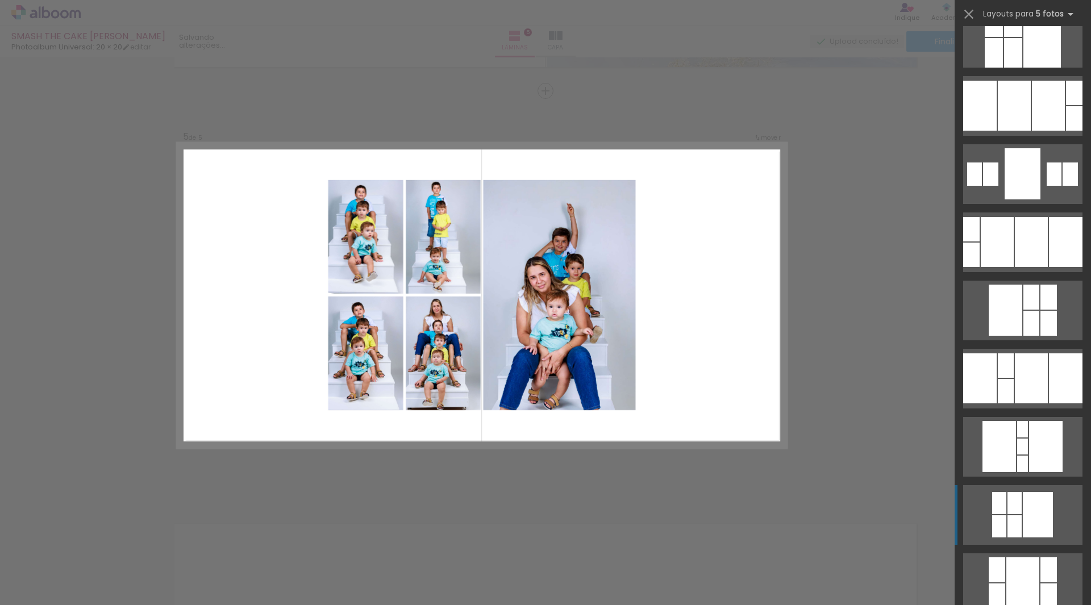
scroll to position [341, 0]
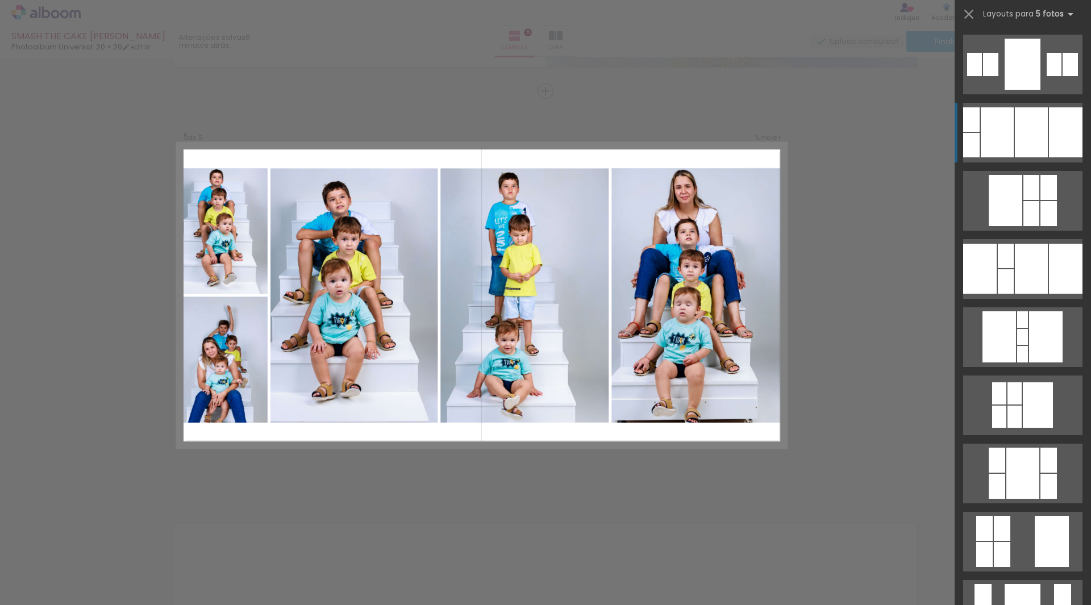
click at [1001, 142] on div at bounding box center [997, 132] width 33 height 50
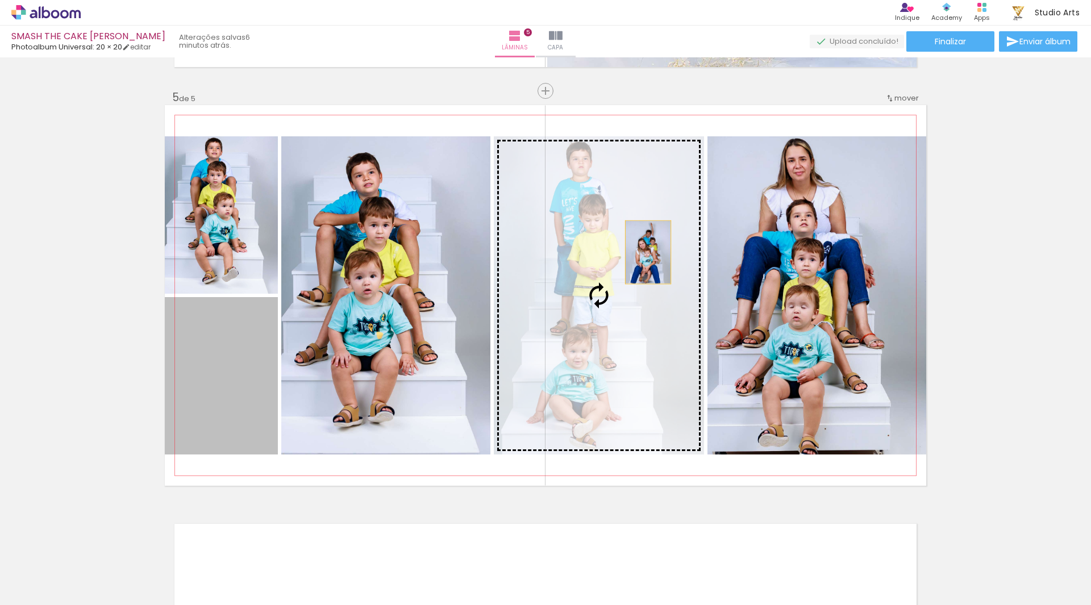
drag, startPoint x: 247, startPoint y: 391, endPoint x: 644, endPoint y: 252, distance: 420.7
click at [0, 0] on slot at bounding box center [0, 0] width 0 height 0
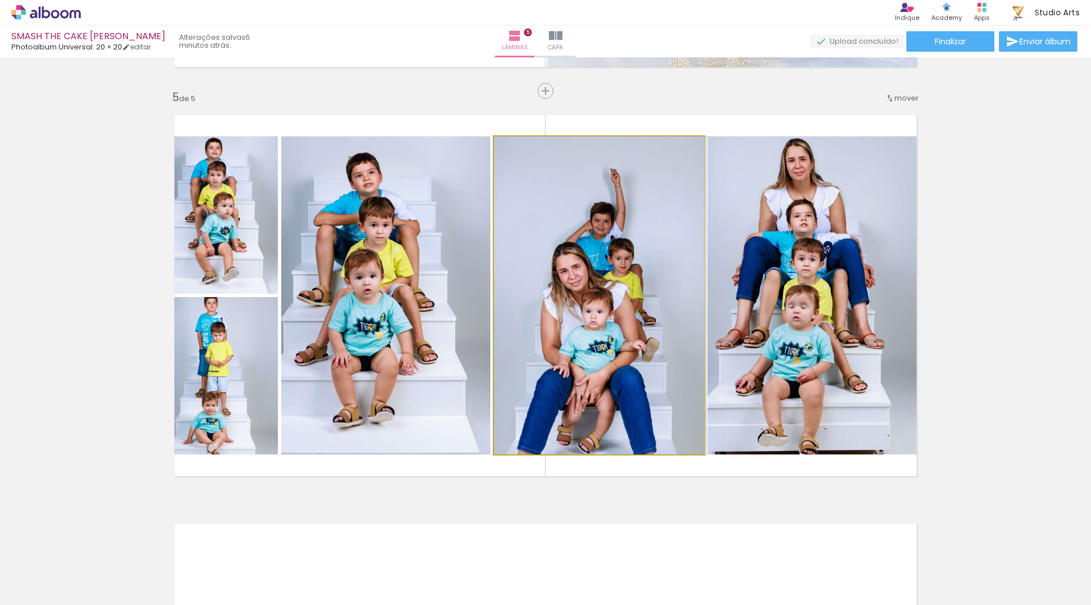
drag, startPoint x: 651, startPoint y: 265, endPoint x: 663, endPoint y: 262, distance: 11.9
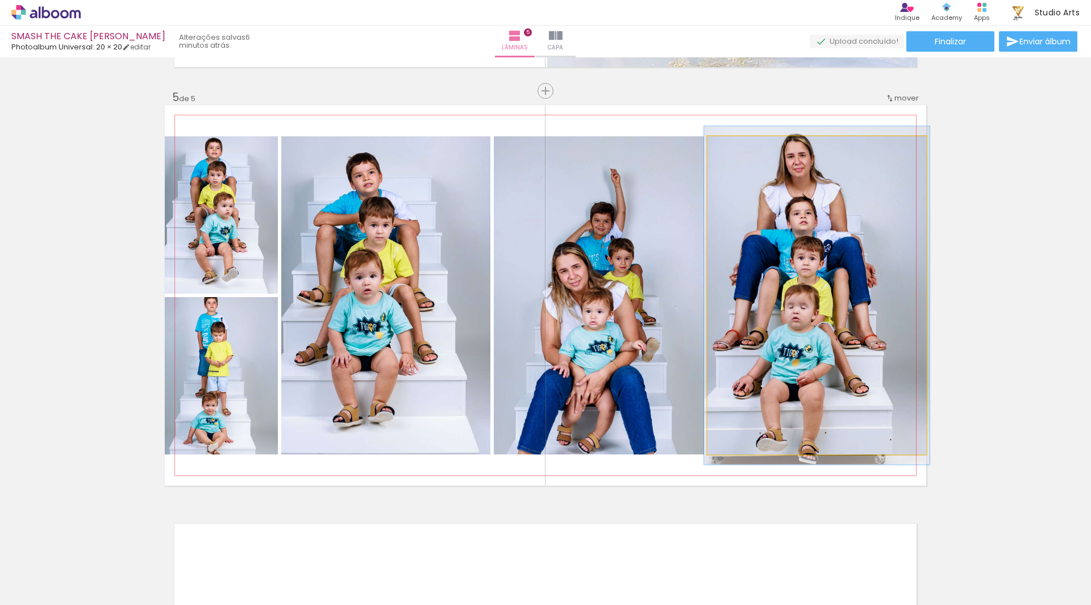
click at [730, 149] on div at bounding box center [735, 148] width 10 height 10
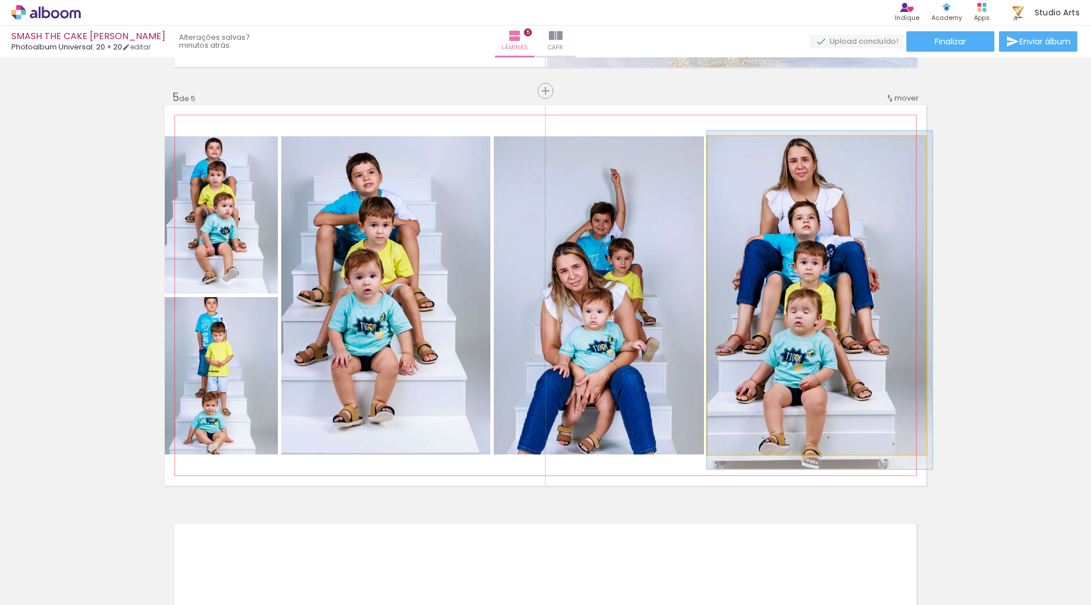
drag, startPoint x: 792, startPoint y: 249, endPoint x: 796, endPoint y: 254, distance: 6.0
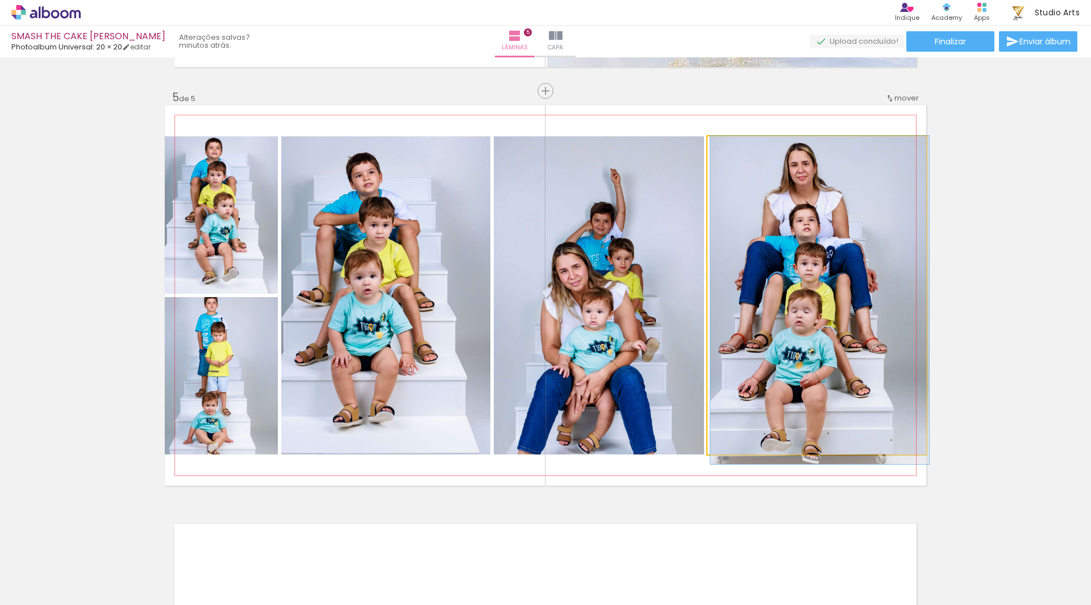
type paper-slider "100"
click at [731, 147] on div at bounding box center [734, 148] width 18 height 18
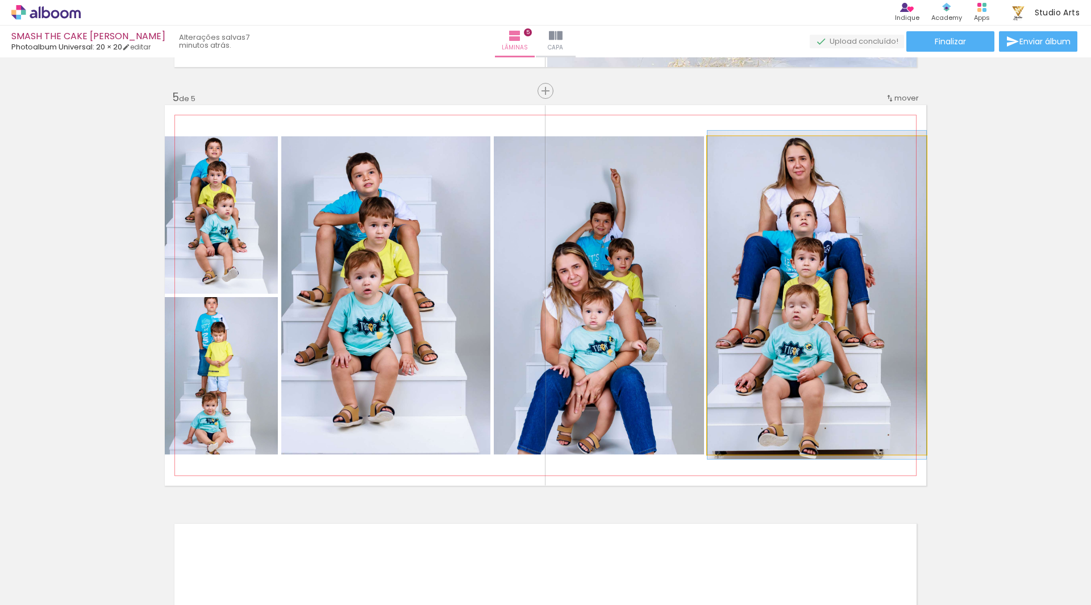
drag, startPoint x: 869, startPoint y: 272, endPoint x: 882, endPoint y: 267, distance: 13.5
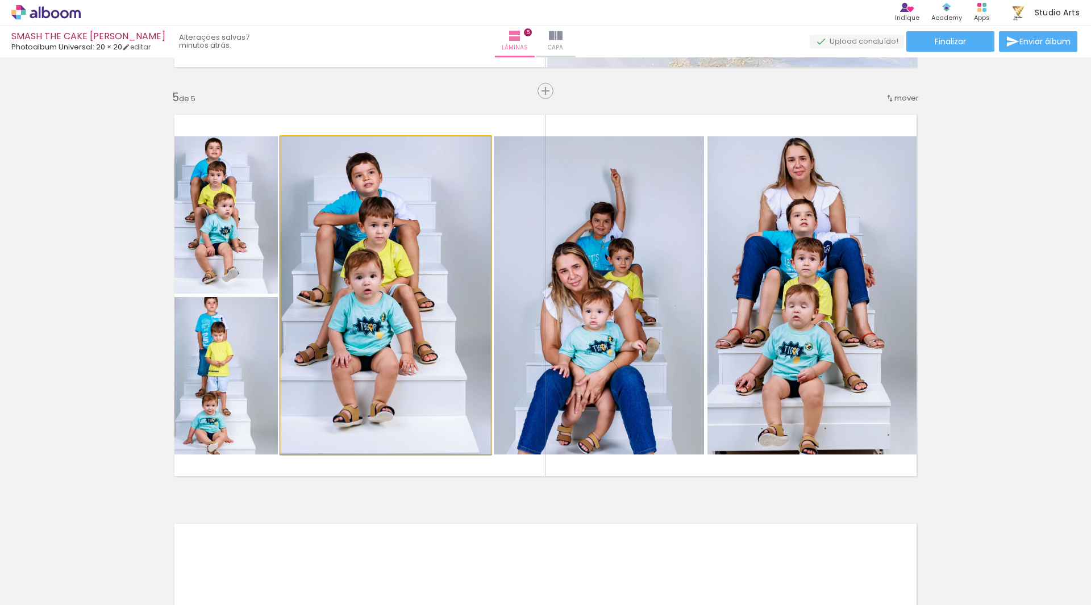
click at [286, 356] on quentale-photo at bounding box center [385, 295] width 209 height 318
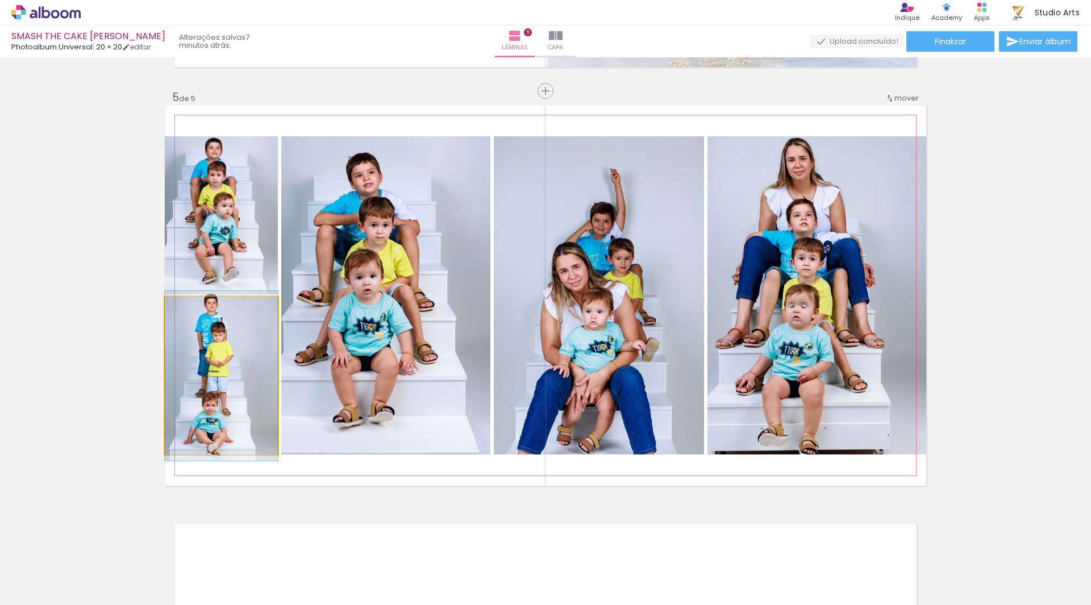
click at [235, 360] on quentale-photo at bounding box center [221, 375] width 113 height 157
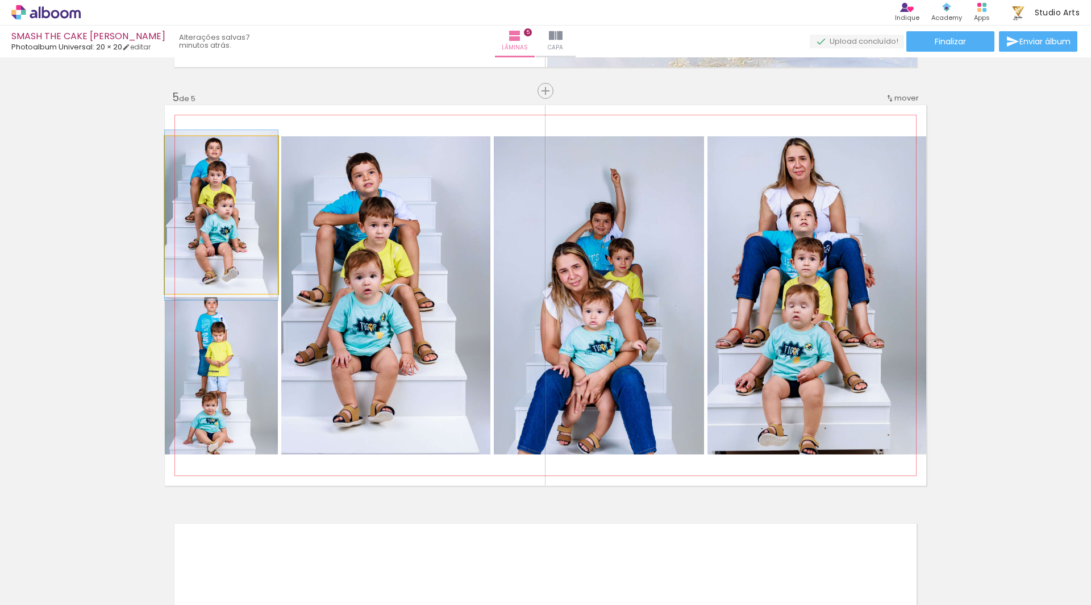
click at [258, 258] on quentale-photo at bounding box center [221, 214] width 113 height 157
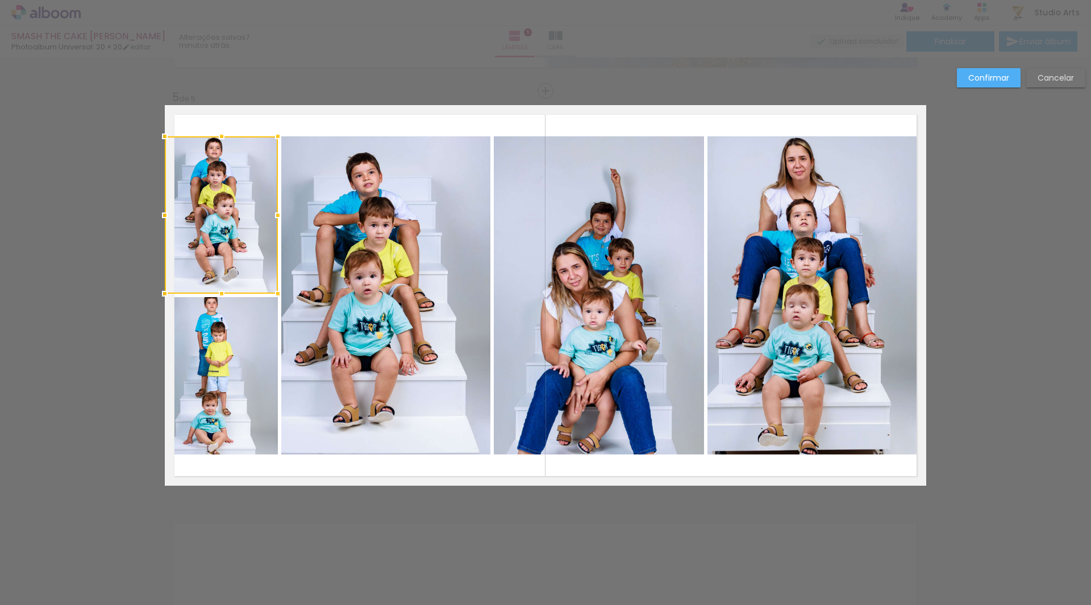
click at [255, 344] on quentale-photo at bounding box center [221, 375] width 113 height 157
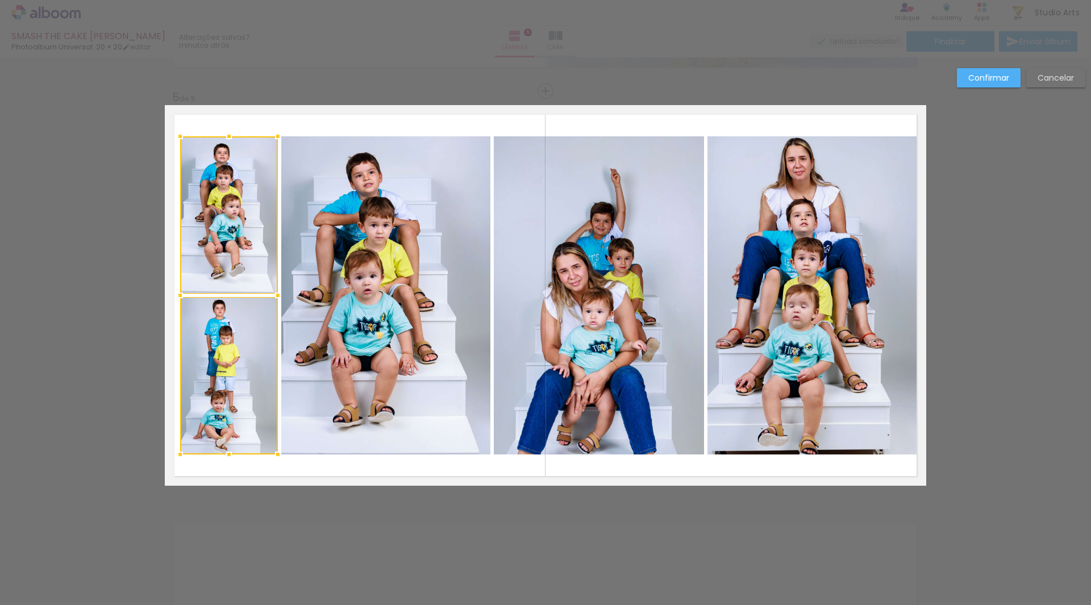
drag, startPoint x: 159, startPoint y: 299, endPoint x: 196, endPoint y: 301, distance: 37.6
click at [196, 301] on div at bounding box center [229, 295] width 98 height 318
click at [0, 0] on slot "Confirmar" at bounding box center [0, 0] width 0 height 0
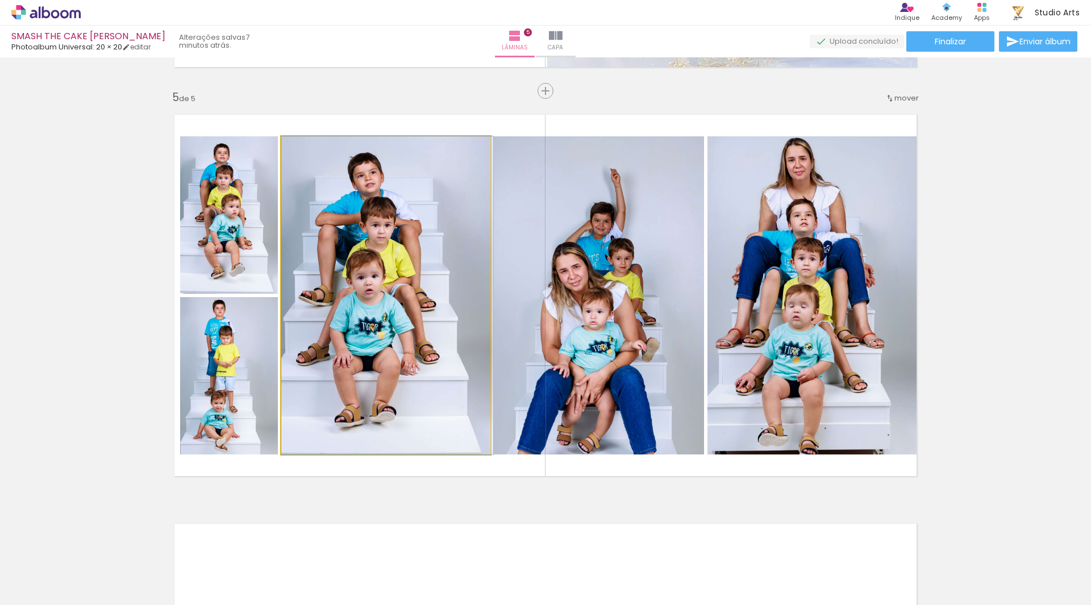
drag, startPoint x: 362, startPoint y: 282, endPoint x: 376, endPoint y: 282, distance: 13.6
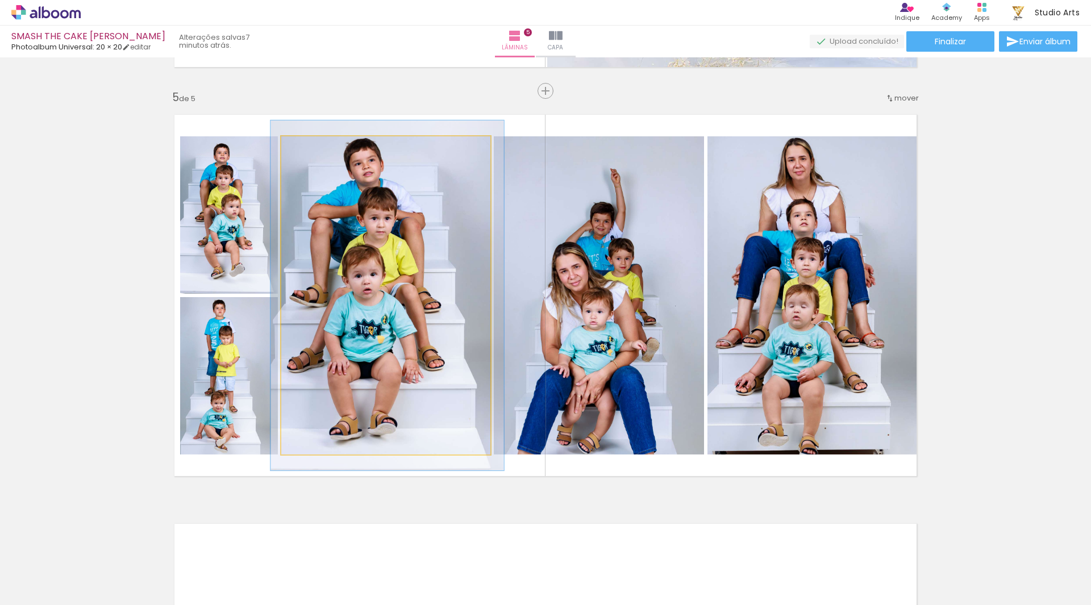
click at [310, 152] on div at bounding box center [312, 148] width 10 height 10
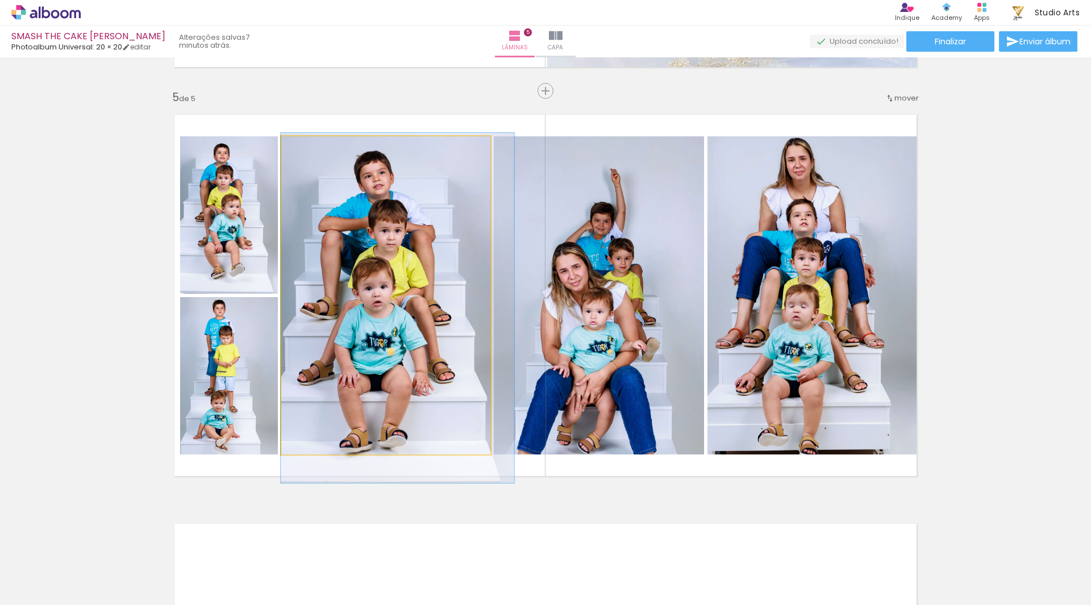
drag, startPoint x: 385, startPoint y: 279, endPoint x: 412, endPoint y: 292, distance: 29.0
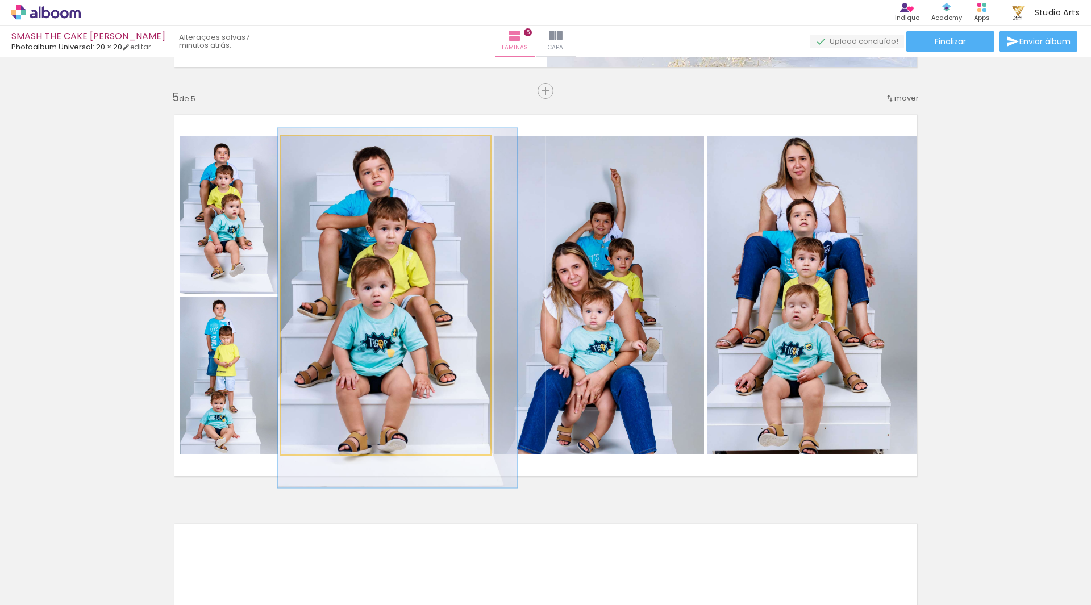
type paper-slider "113"
click at [305, 152] on div at bounding box center [314, 148] width 18 height 18
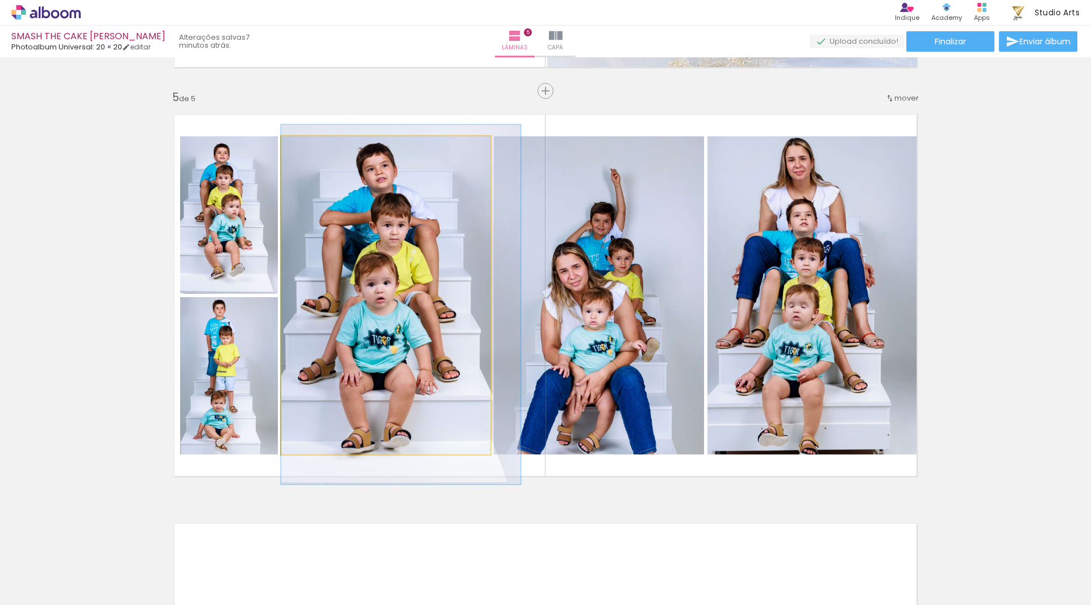
drag, startPoint x: 382, startPoint y: 218, endPoint x: 404, endPoint y: 215, distance: 22.4
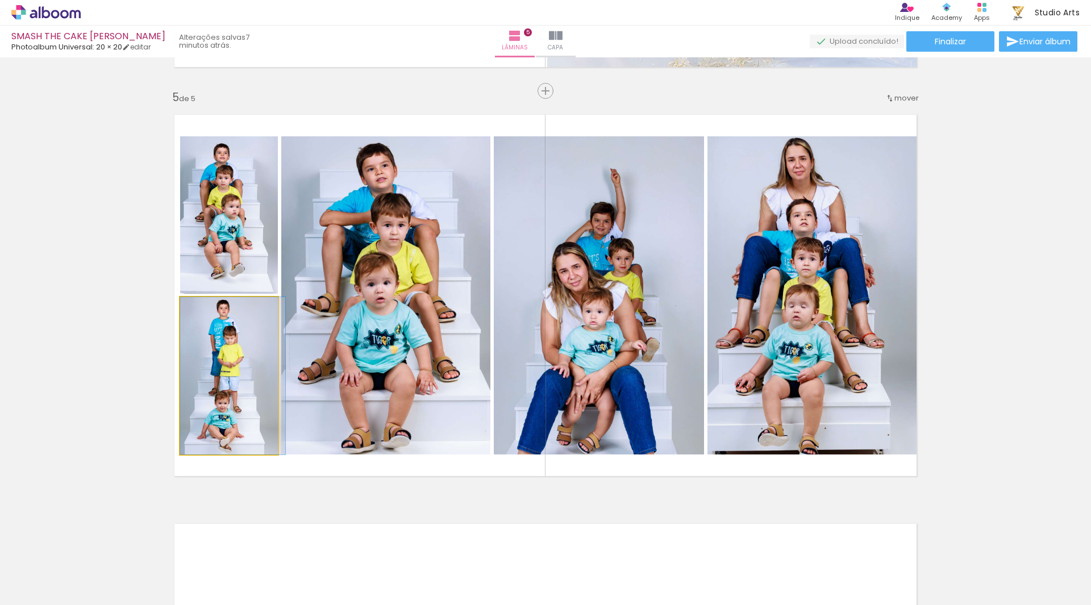
drag, startPoint x: 265, startPoint y: 346, endPoint x: 272, endPoint y: 348, distance: 7.2
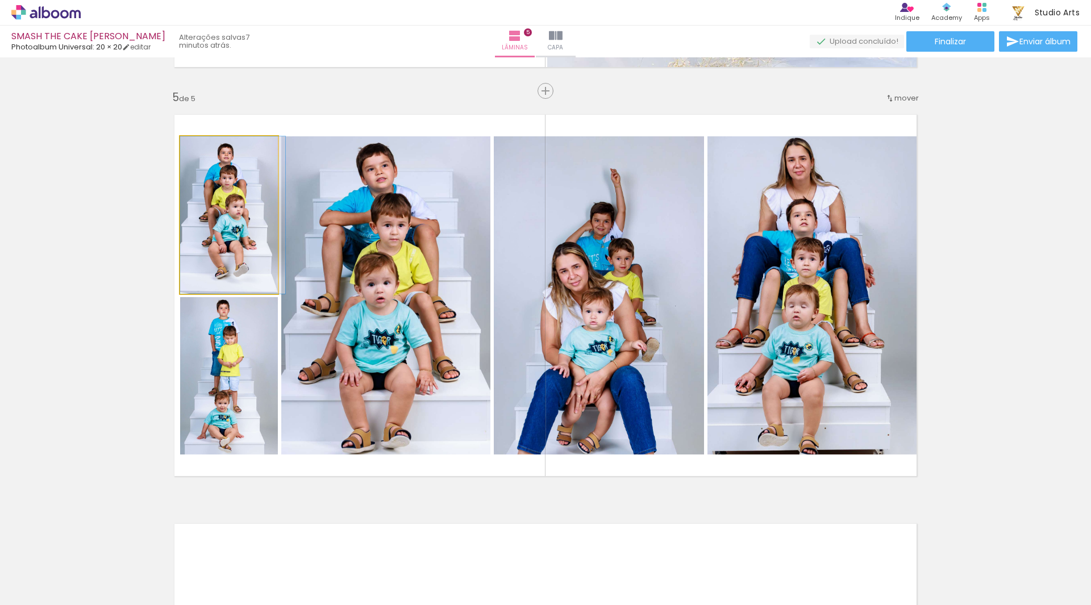
drag, startPoint x: 249, startPoint y: 269, endPoint x: 258, endPoint y: 271, distance: 9.3
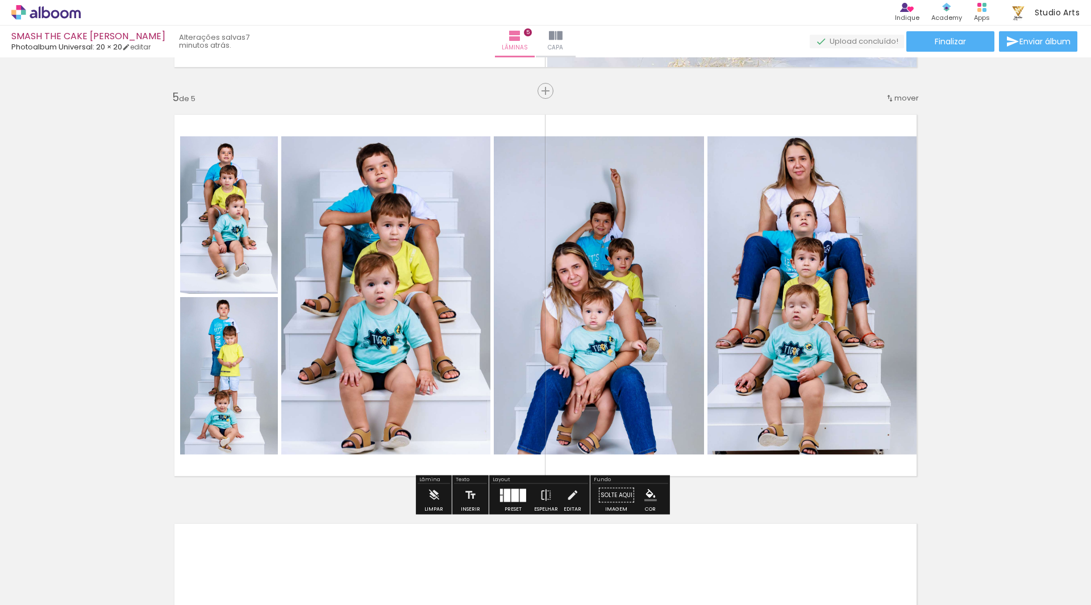
click at [492, 110] on quentale-layouter at bounding box center [546, 295] width 762 height 381
click at [612, 310] on quentale-photo at bounding box center [599, 295] width 210 height 318
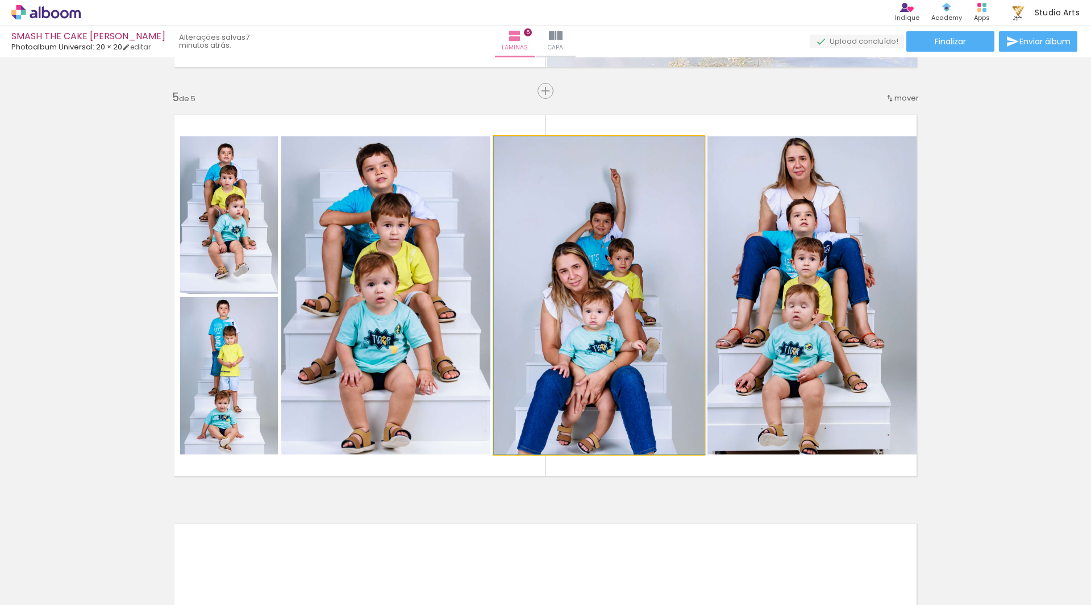
click at [612, 310] on quentale-photo at bounding box center [599, 295] width 210 height 318
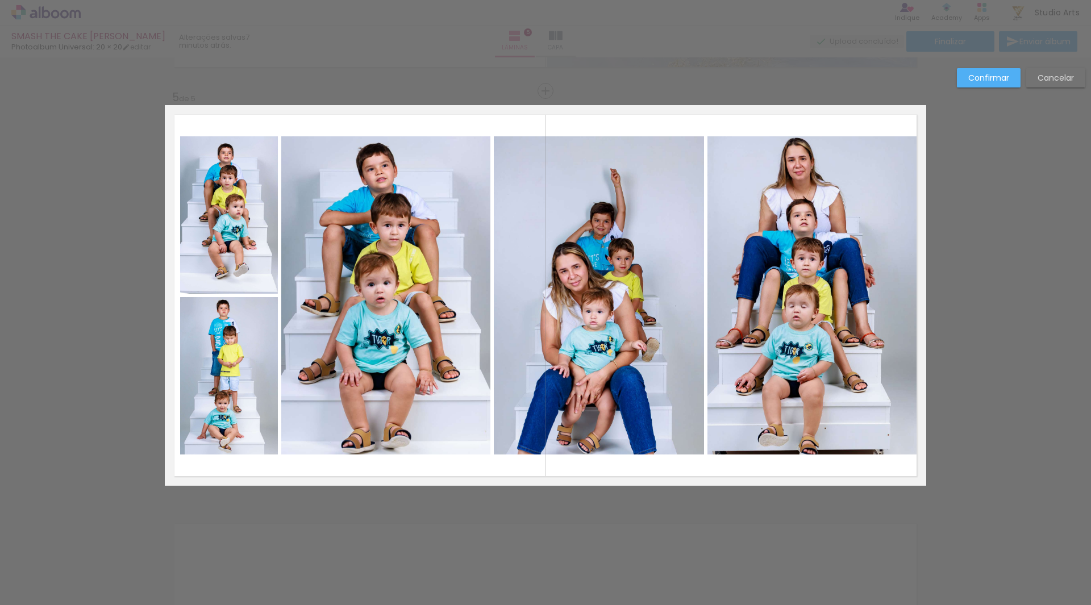
click at [0, 0] on slot "Cancelar" at bounding box center [0, 0] width 0 height 0
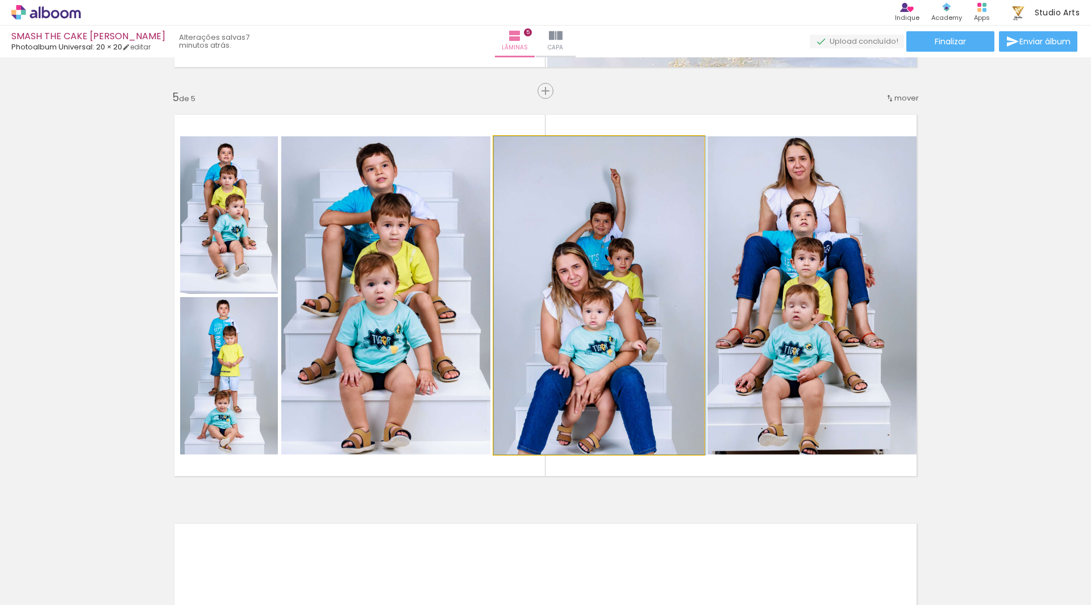
click at [505, 144] on iron-icon at bounding box center [505, 148] width 11 height 11
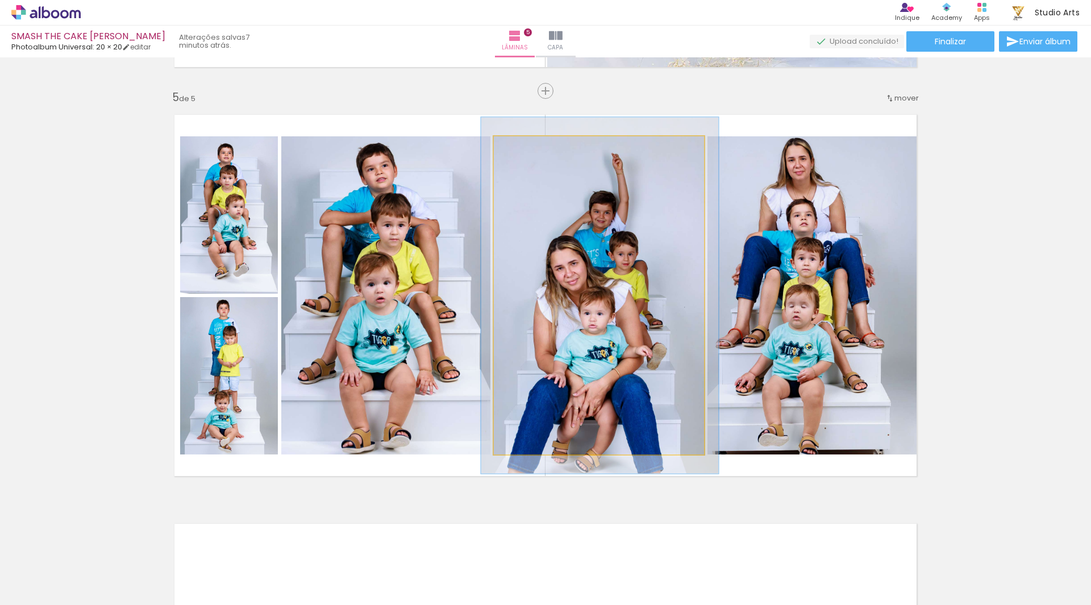
type paper-slider "112"
click at [522, 147] on div at bounding box center [525, 148] width 18 height 18
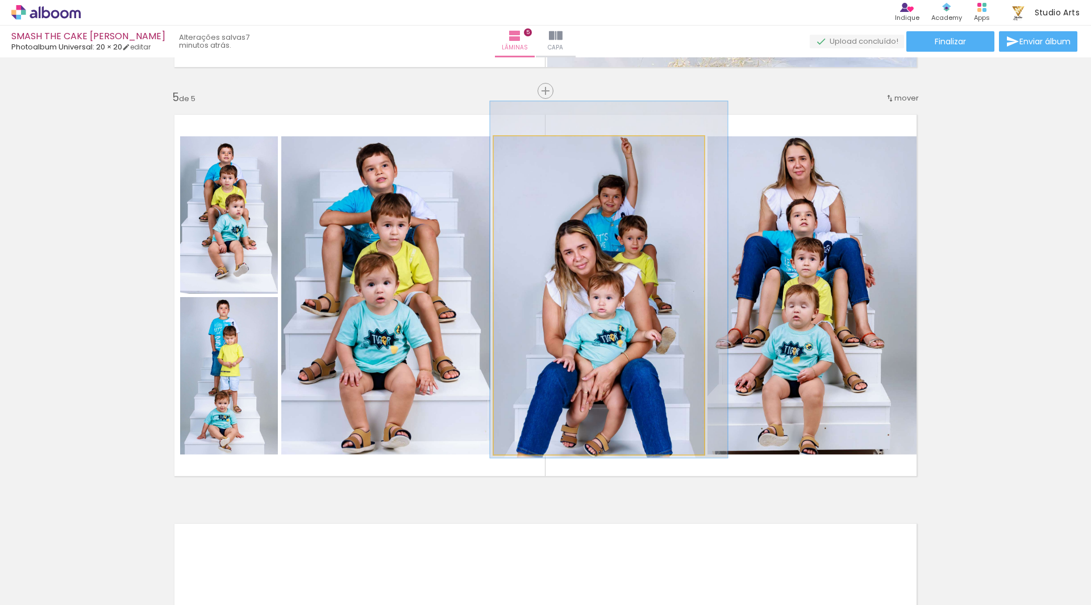
drag, startPoint x: 600, startPoint y: 197, endPoint x: 607, endPoint y: 182, distance: 16.3
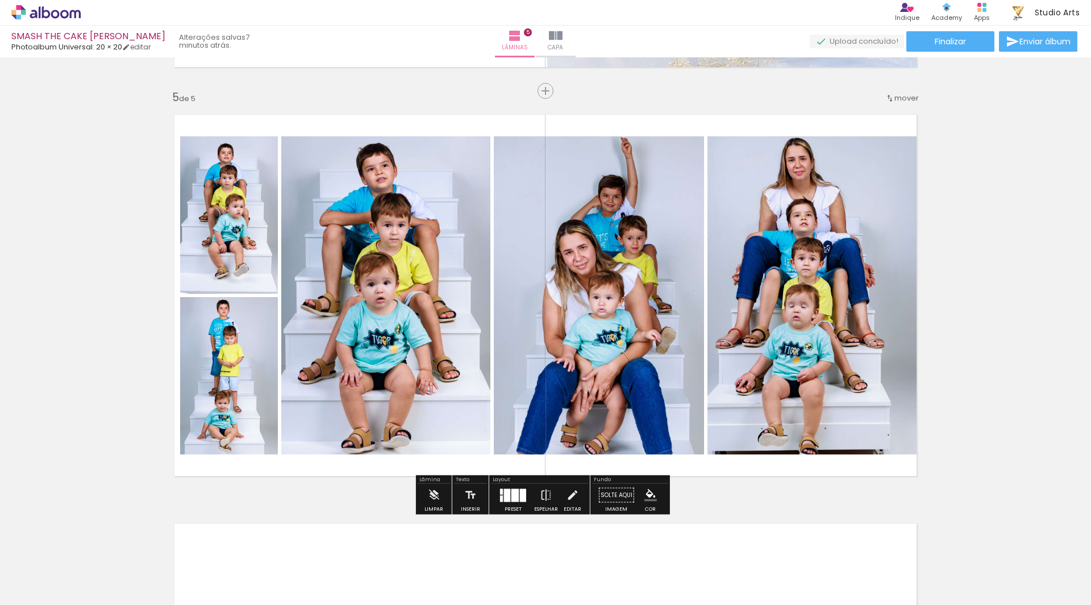
click at [725, 117] on quentale-layouter at bounding box center [546, 295] width 762 height 381
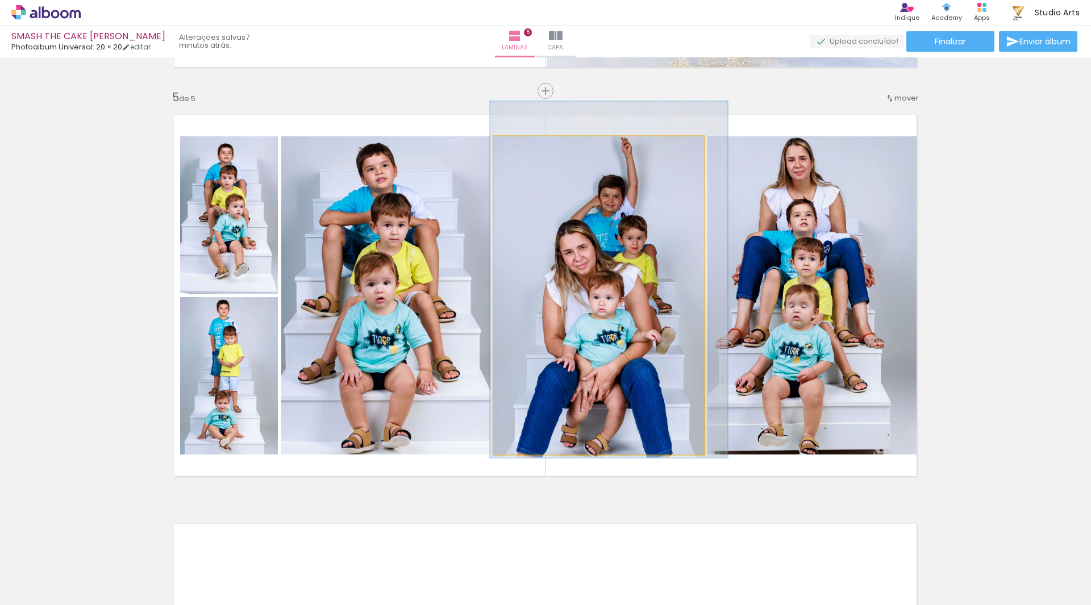
click at [596, 164] on quentale-photo at bounding box center [599, 295] width 210 height 318
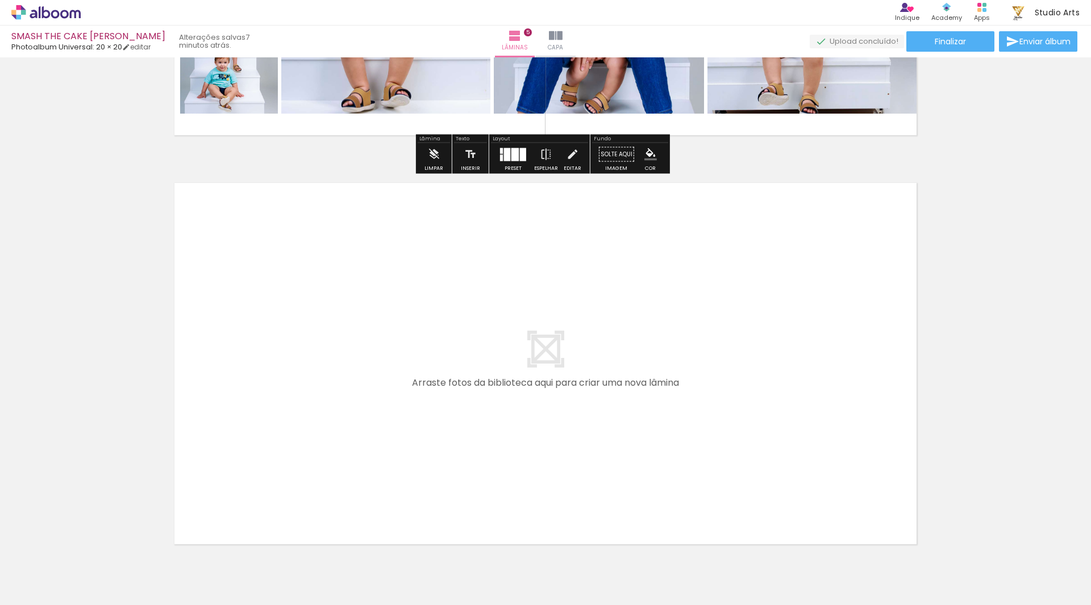
scroll to position [2023, 0]
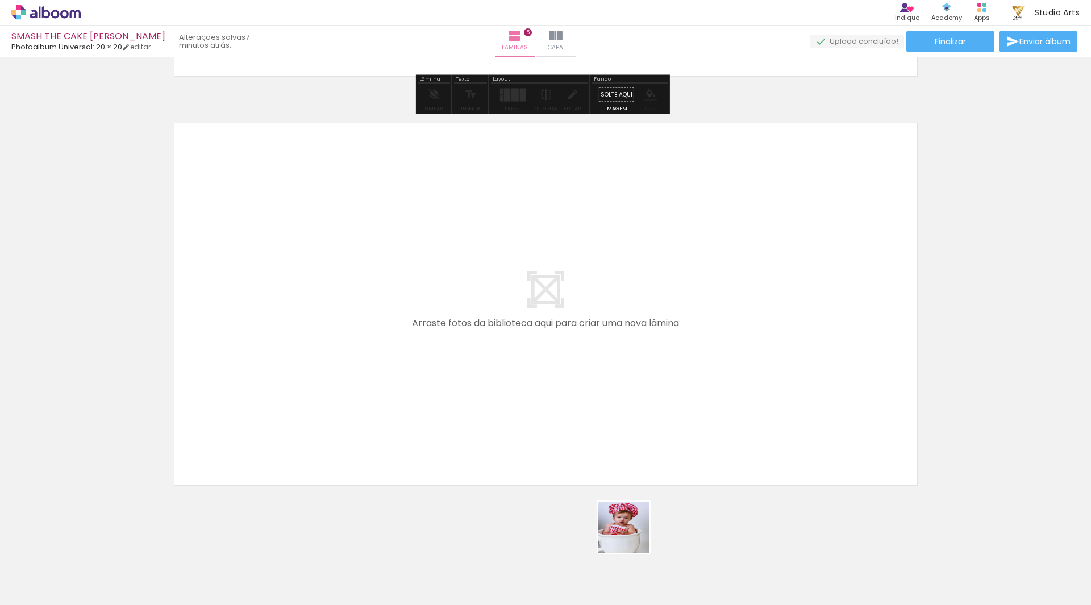
drag, startPoint x: 633, startPoint y: 536, endPoint x: 624, endPoint y: 276, distance: 260.5
click at [624, 276] on quentale-workspace at bounding box center [545, 302] width 1091 height 605
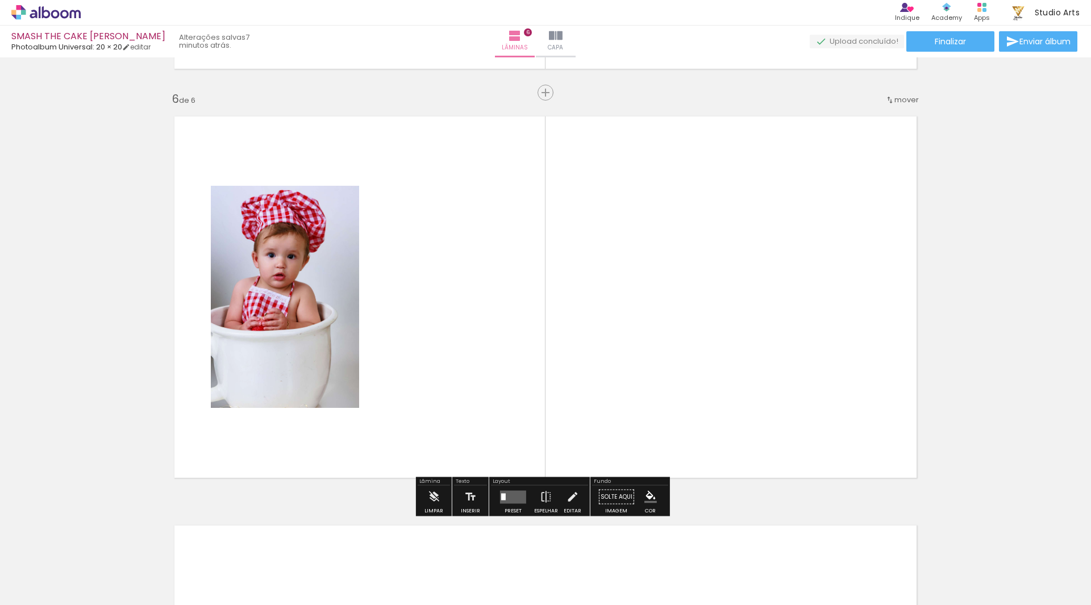
scroll to position [2032, 0]
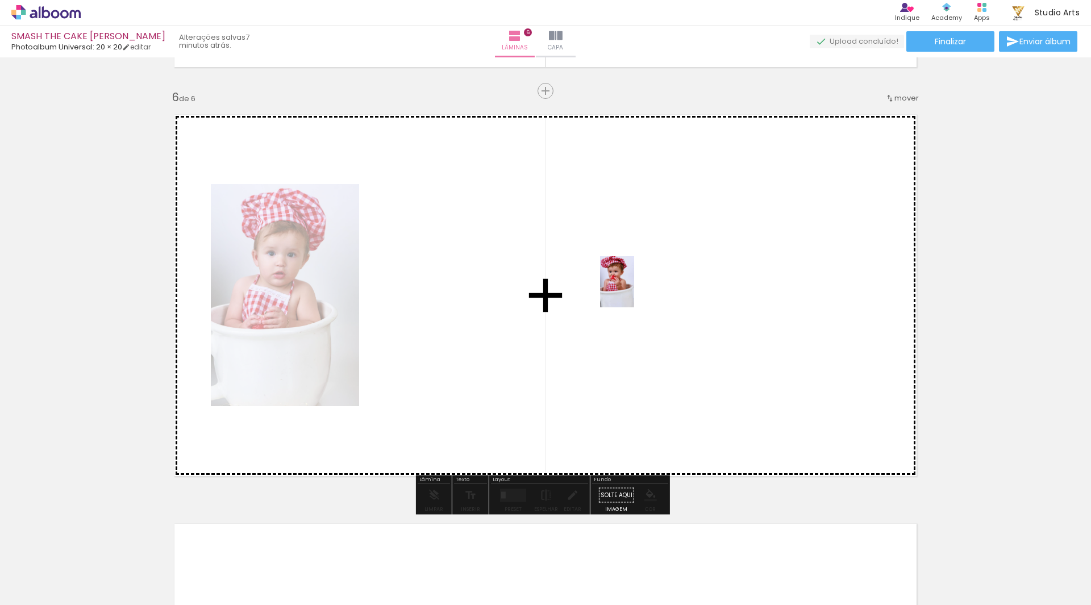
drag, startPoint x: 699, startPoint y: 567, endPoint x: 634, endPoint y: 290, distance: 284.2
click at [634, 290] on quentale-workspace at bounding box center [545, 302] width 1091 height 605
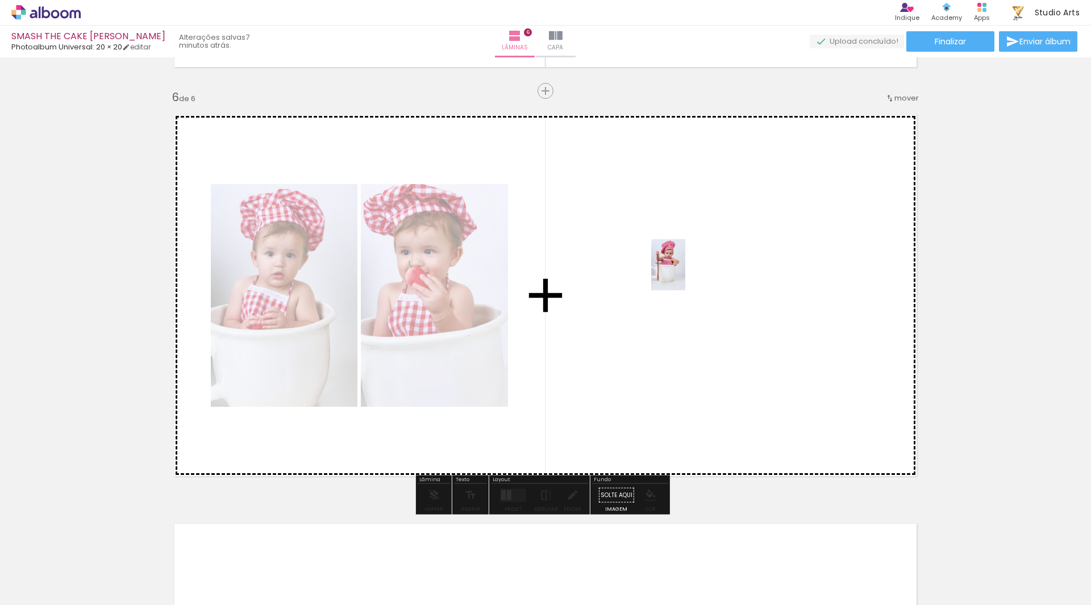
drag, startPoint x: 769, startPoint y: 562, endPoint x: 686, endPoint y: 273, distance: 300.4
click at [686, 273] on quentale-workspace at bounding box center [545, 302] width 1091 height 605
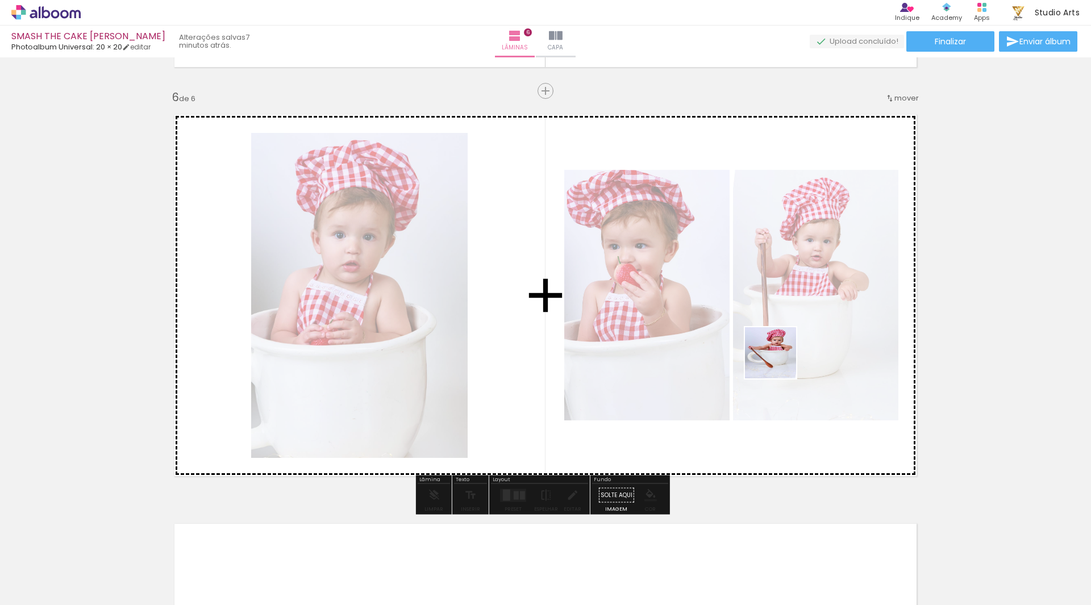
drag, startPoint x: 823, startPoint y: 541, endPoint x: 770, endPoint y: 293, distance: 253.5
click at [770, 293] on quentale-workspace at bounding box center [545, 302] width 1091 height 605
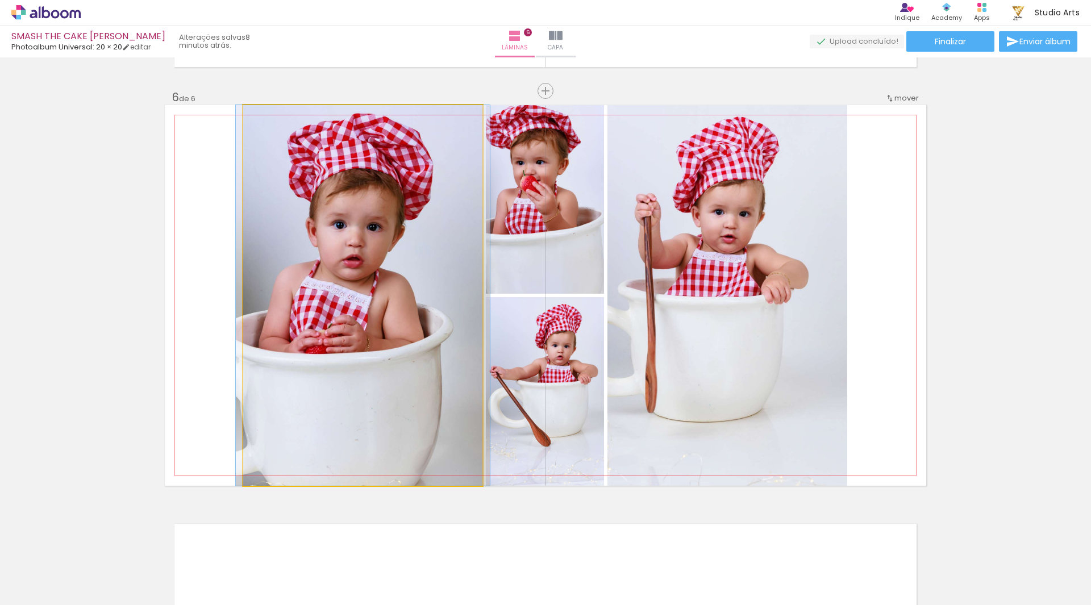
click at [448, 292] on quentale-photo at bounding box center [362, 295] width 239 height 381
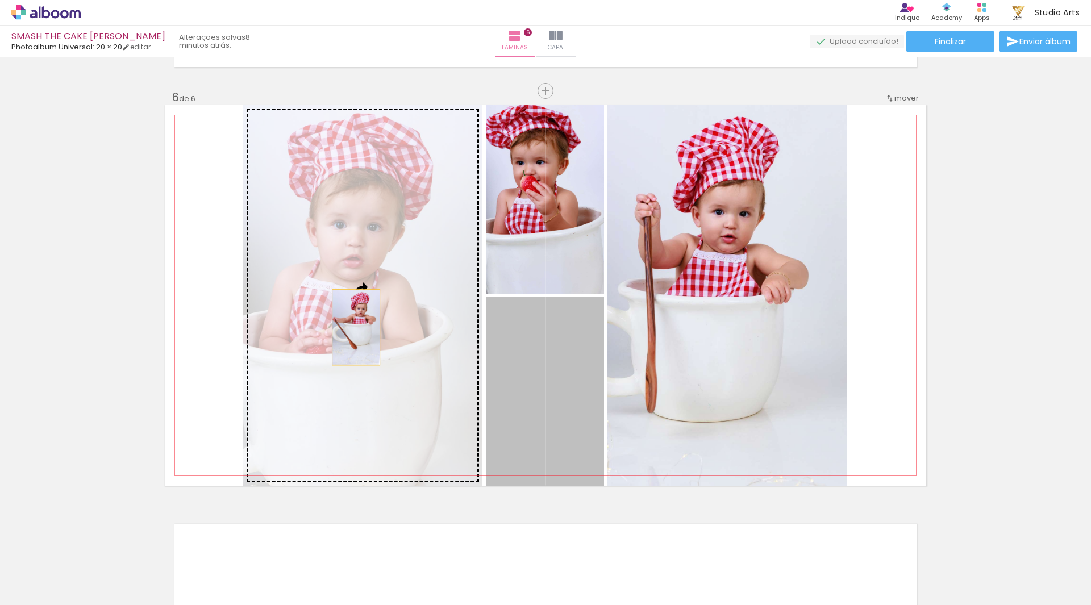
drag, startPoint x: 584, startPoint y: 360, endPoint x: 352, endPoint y: 327, distance: 234.8
click at [0, 0] on slot at bounding box center [0, 0] width 0 height 0
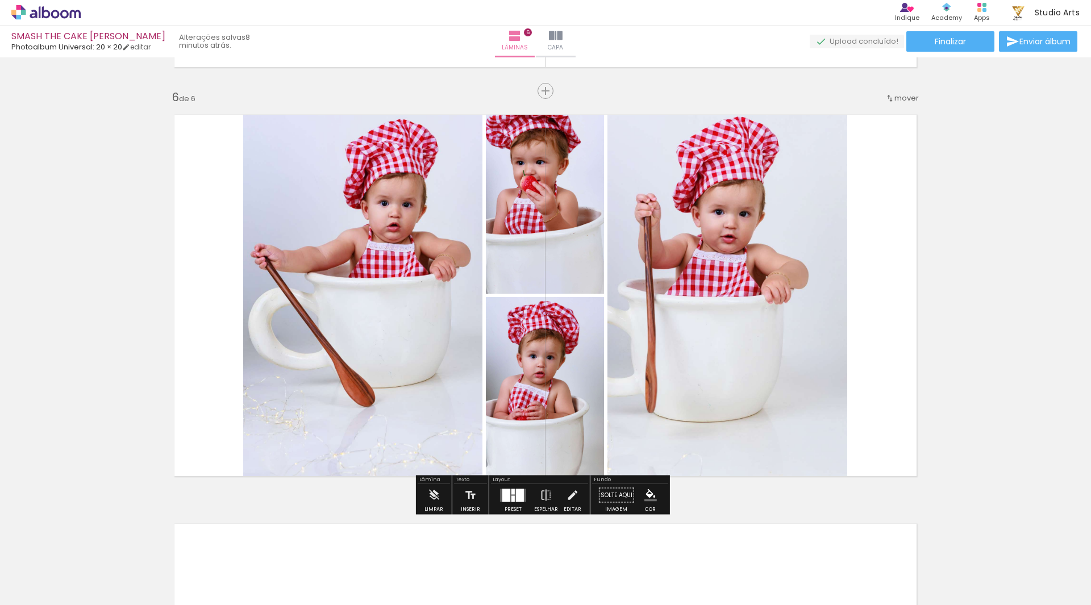
click at [340, 291] on quentale-photo at bounding box center [362, 295] width 239 height 381
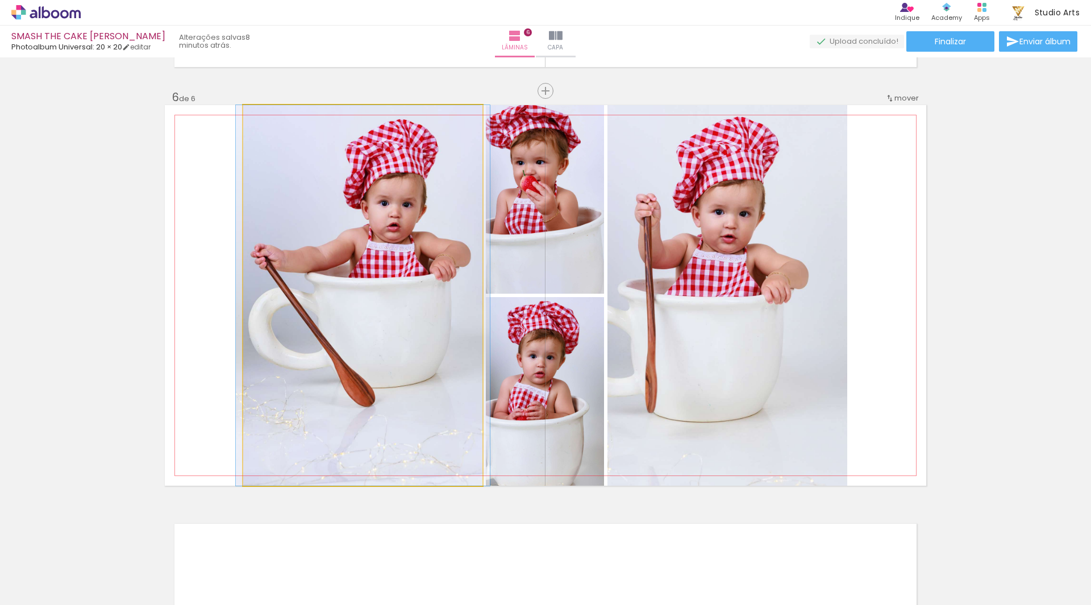
click at [340, 291] on quentale-photo at bounding box center [362, 295] width 239 height 381
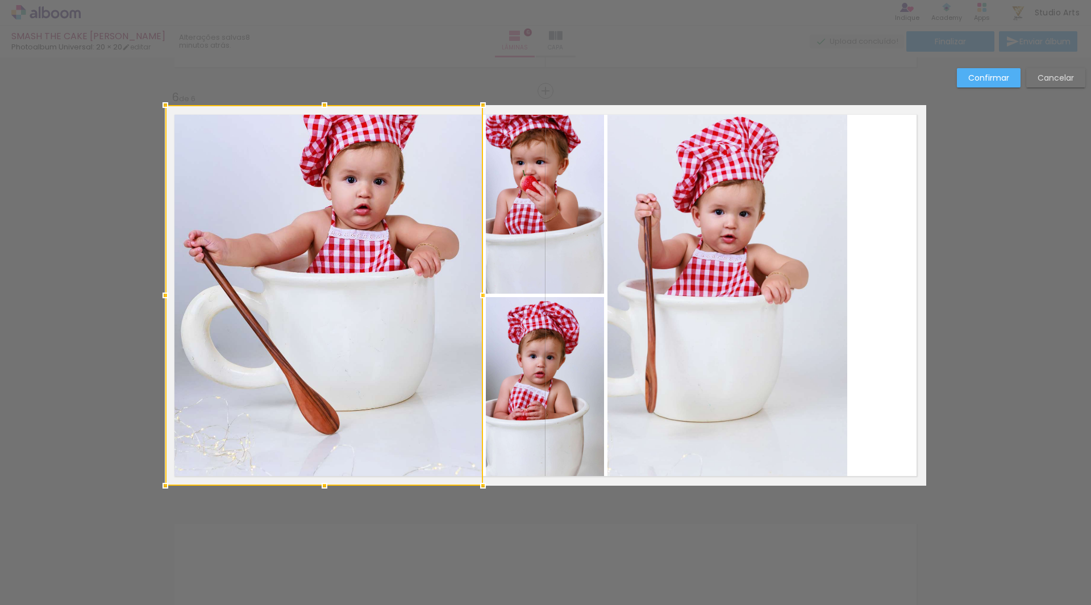
drag, startPoint x: 239, startPoint y: 294, endPoint x: 168, endPoint y: 289, distance: 70.7
click at [168, 289] on div at bounding box center [165, 295] width 23 height 23
click at [0, 0] on slot "Confirmar" at bounding box center [0, 0] width 0 height 0
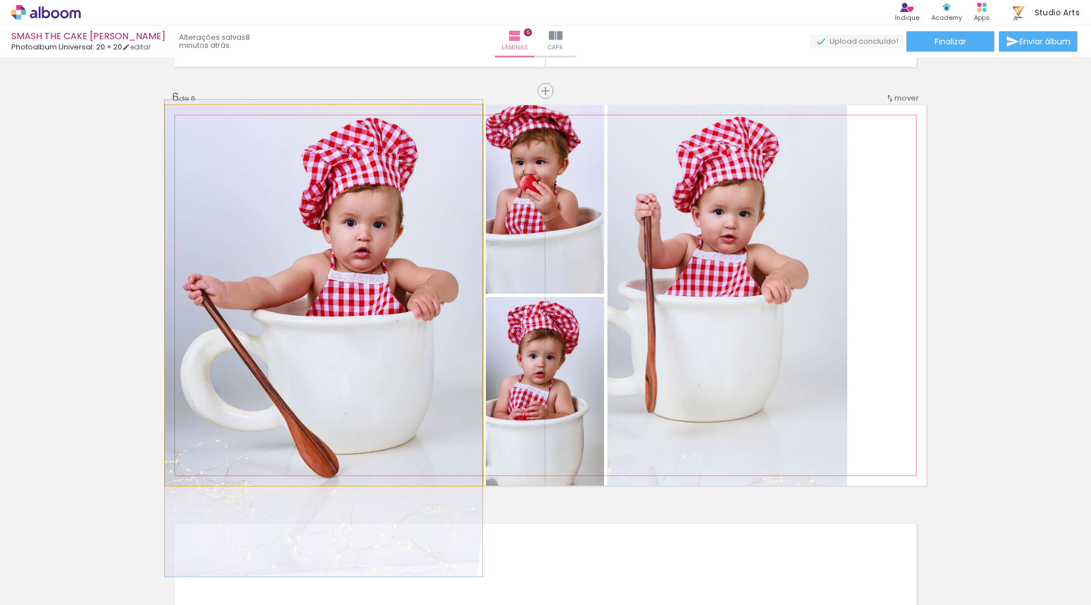
drag, startPoint x: 423, startPoint y: 210, endPoint x: 414, endPoint y: 254, distance: 44.3
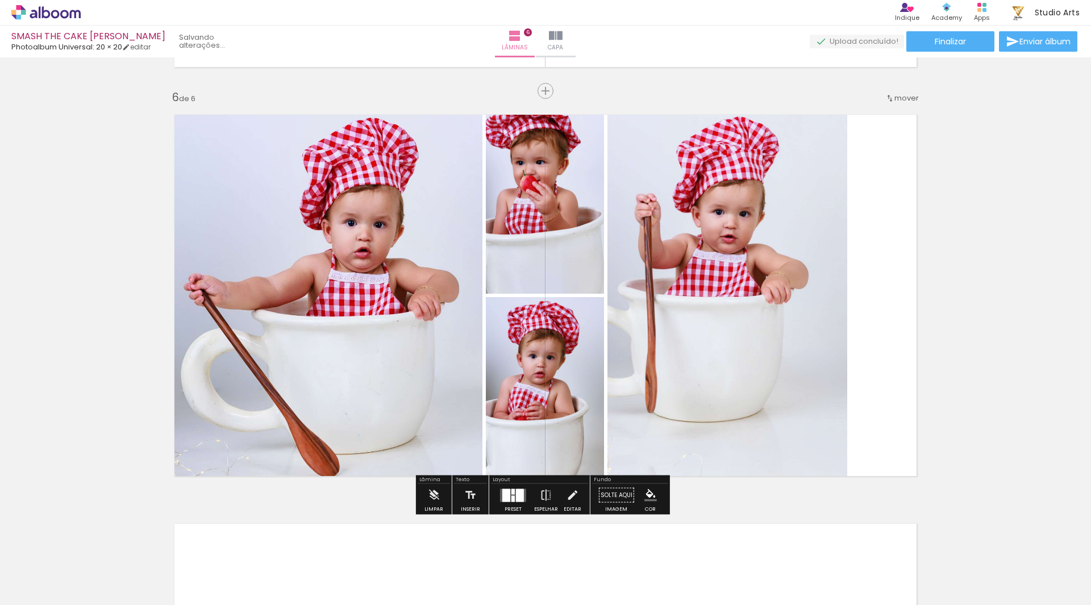
click at [726, 251] on quentale-photo at bounding box center [728, 295] width 240 height 381
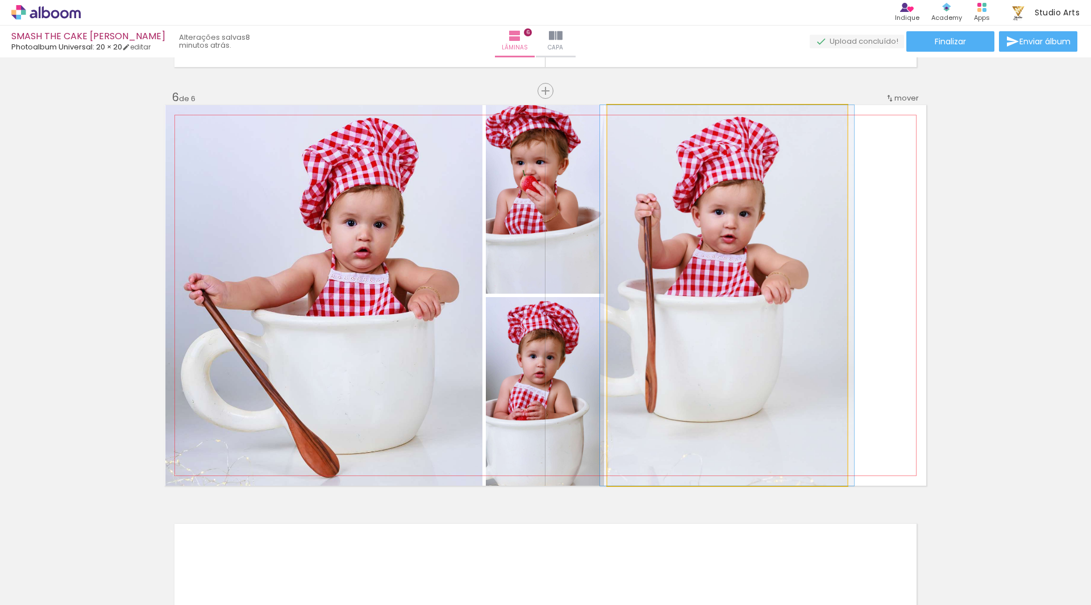
click at [726, 251] on quentale-photo at bounding box center [728, 295] width 240 height 381
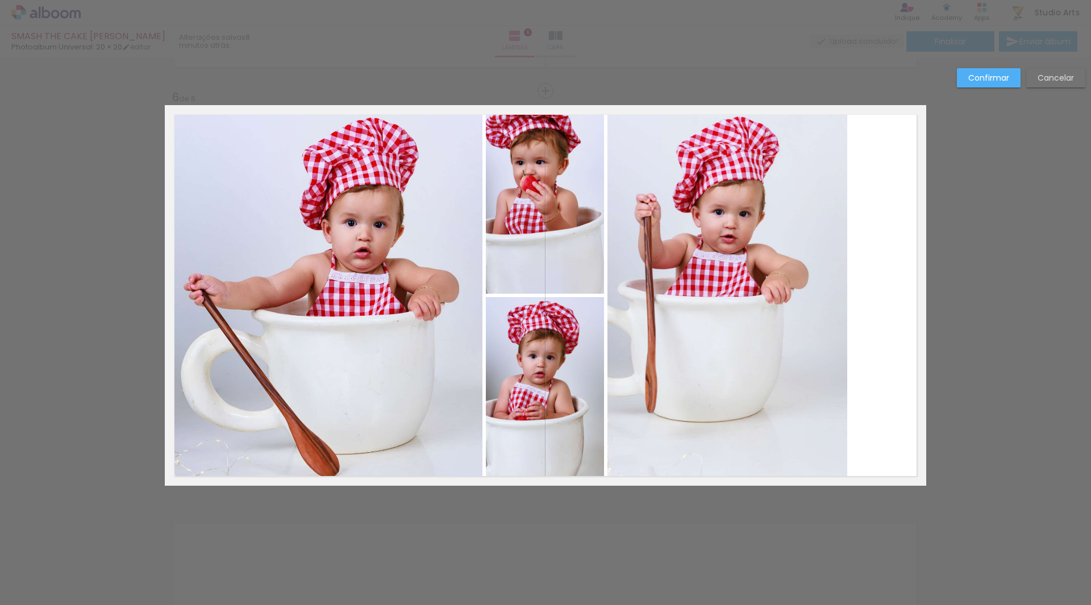
click at [749, 269] on quentale-photo at bounding box center [728, 295] width 240 height 381
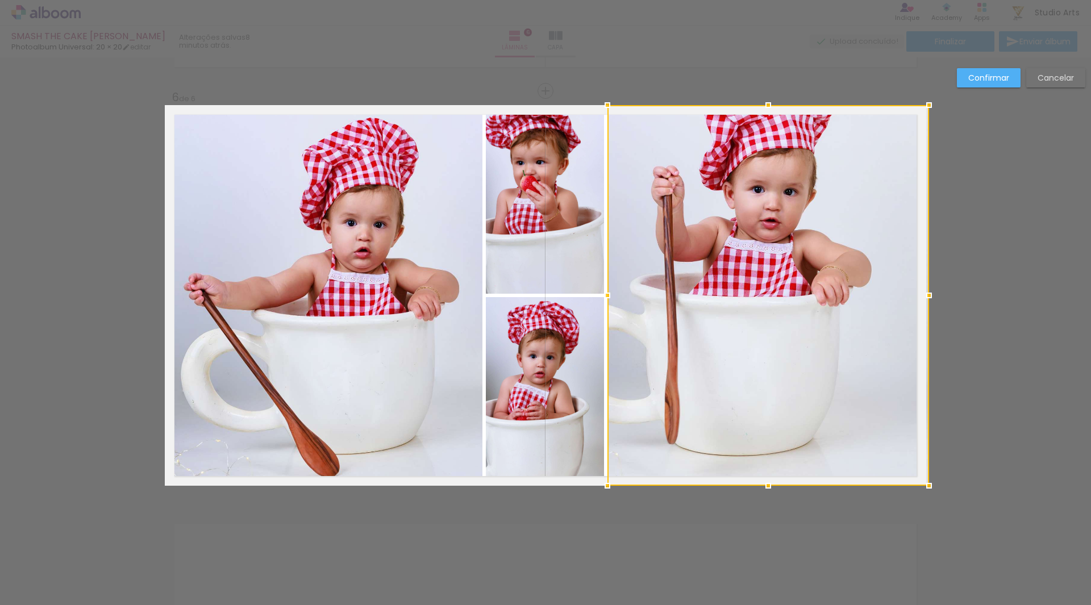
drag, startPoint x: 848, startPoint y: 298, endPoint x: 915, endPoint y: 298, distance: 67.1
click at [918, 298] on div at bounding box center [929, 295] width 23 height 23
click at [1002, 88] on div "Confirmar Cancelar" at bounding box center [1019, 82] width 134 height 28
click at [1020, 72] on paper-button "Confirmar" at bounding box center [989, 77] width 64 height 19
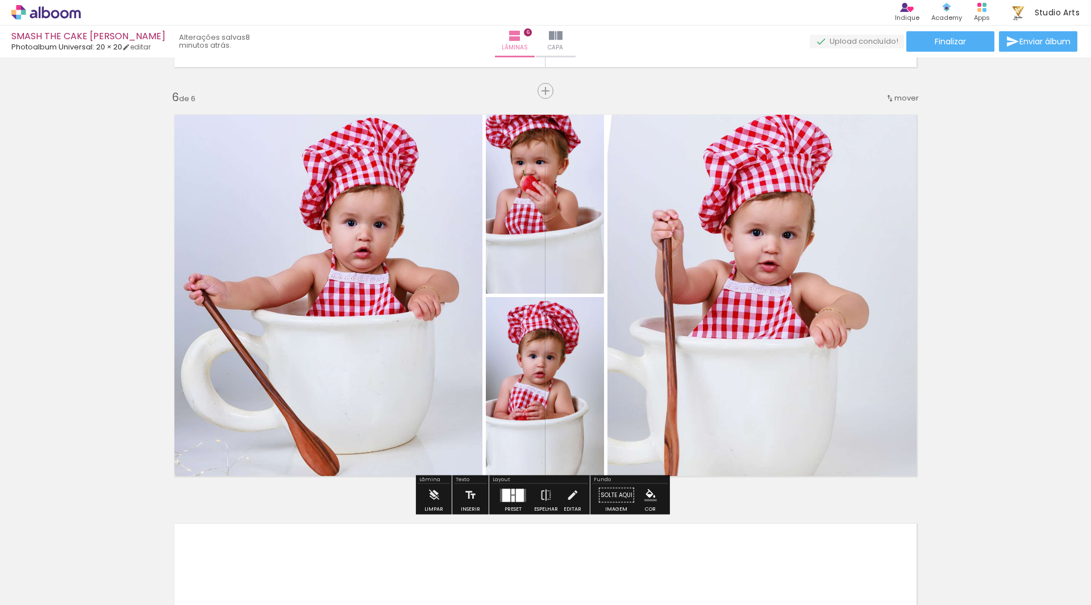
scroll to position [0, 808]
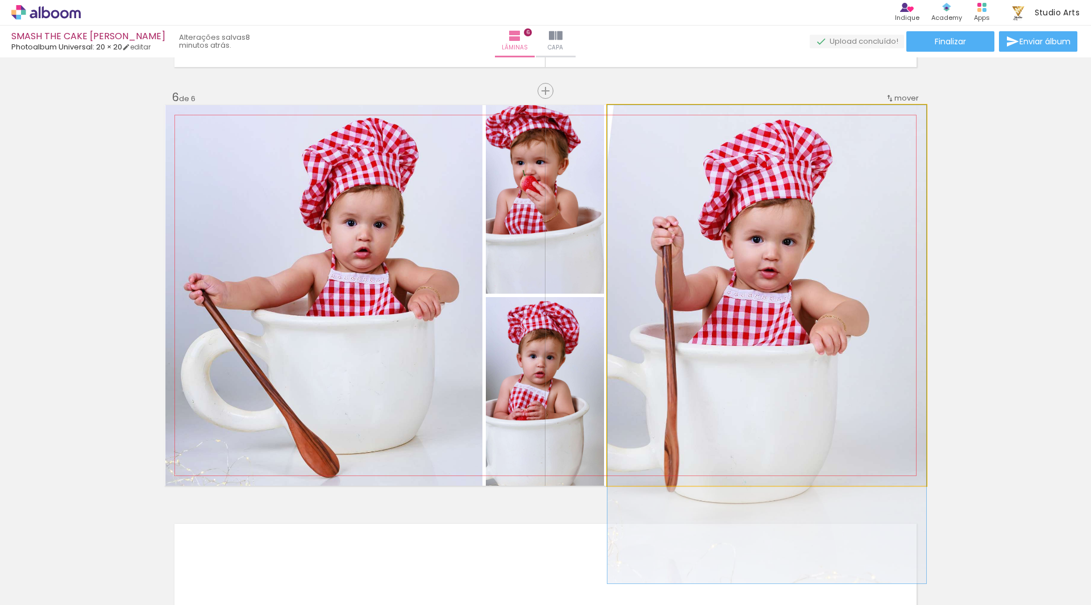
drag, startPoint x: 838, startPoint y: 231, endPoint x: 836, endPoint y: 244, distance: 13.9
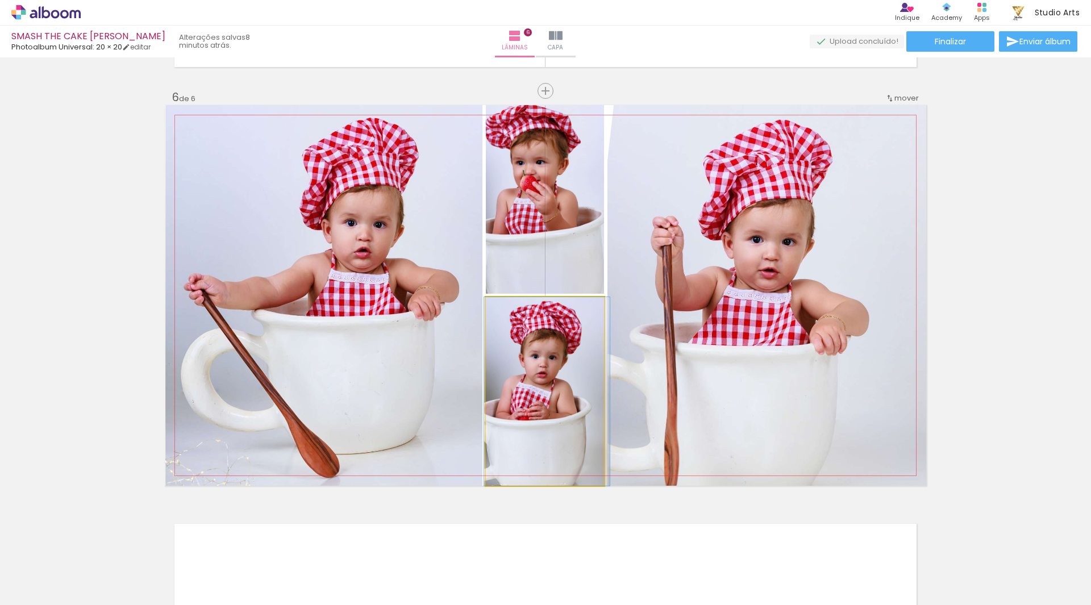
drag, startPoint x: 551, startPoint y: 343, endPoint x: 554, endPoint y: 362, distance: 18.9
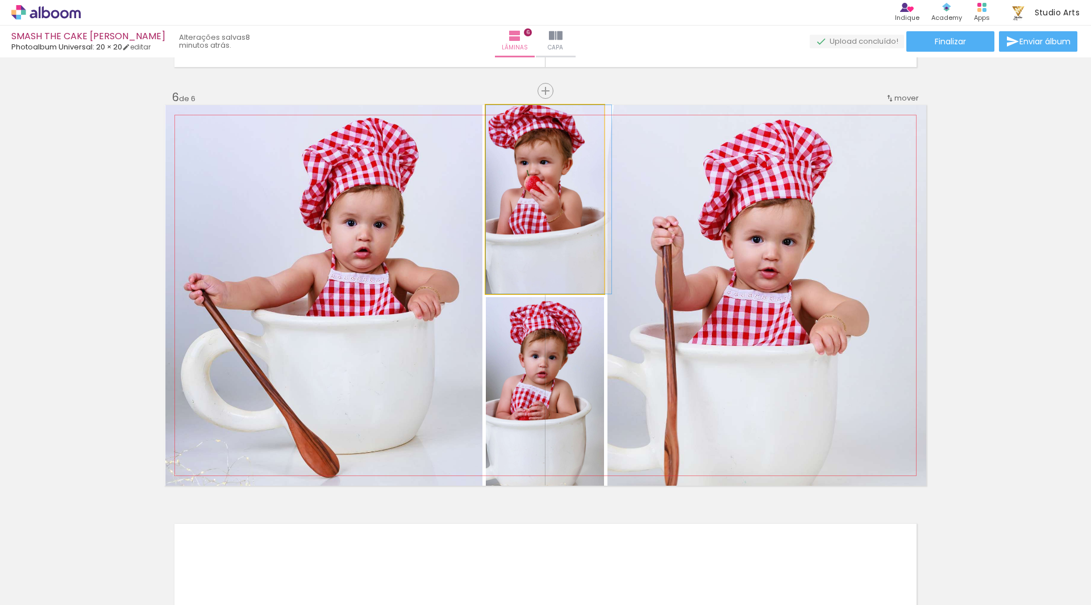
drag, startPoint x: 560, startPoint y: 226, endPoint x: 567, endPoint y: 242, distance: 17.8
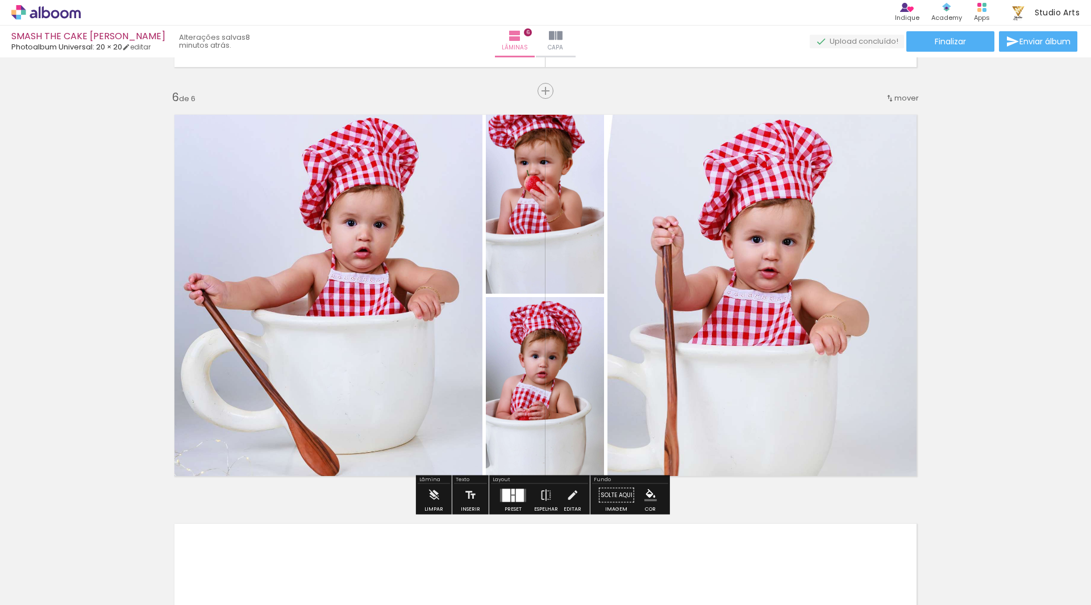
click at [563, 235] on quentale-photo at bounding box center [545, 199] width 118 height 189
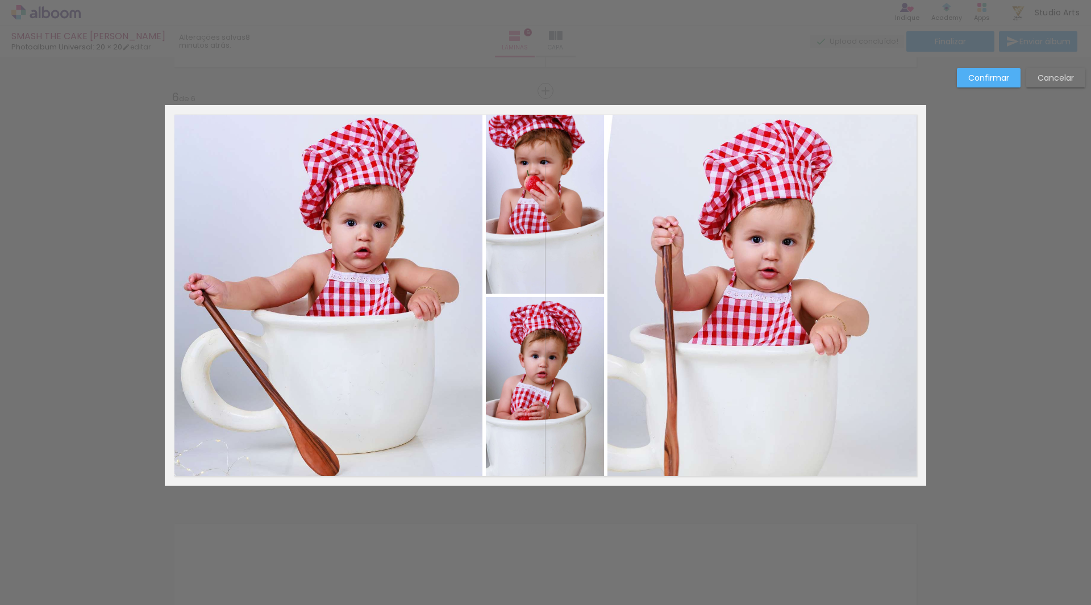
click at [554, 163] on quentale-photo at bounding box center [545, 199] width 118 height 189
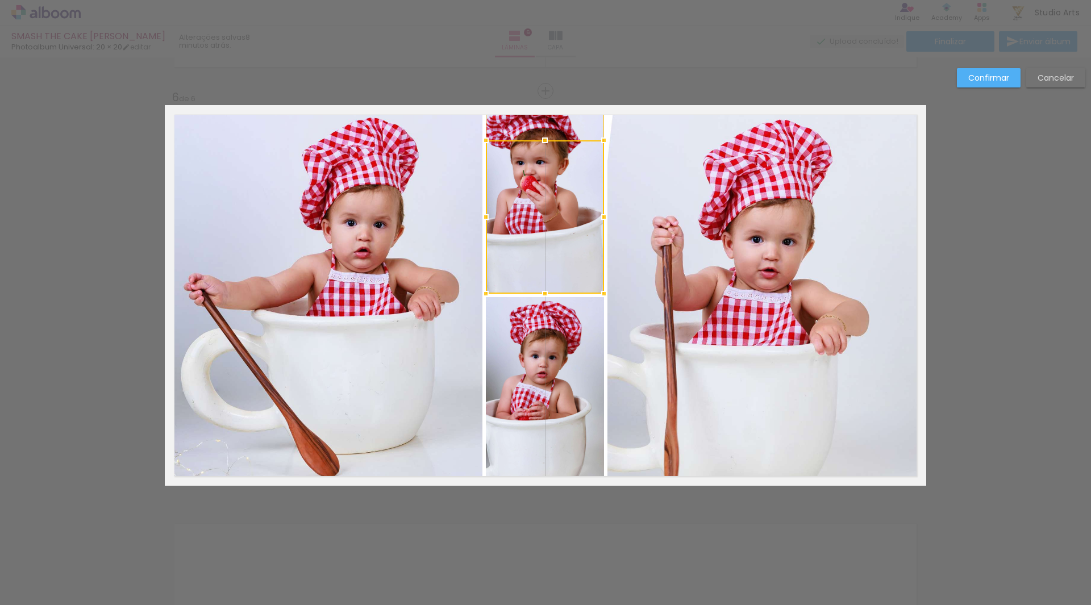
drag, startPoint x: 542, startPoint y: 105, endPoint x: 535, endPoint y: 154, distance: 49.9
click at [535, 154] on div at bounding box center [545, 216] width 118 height 153
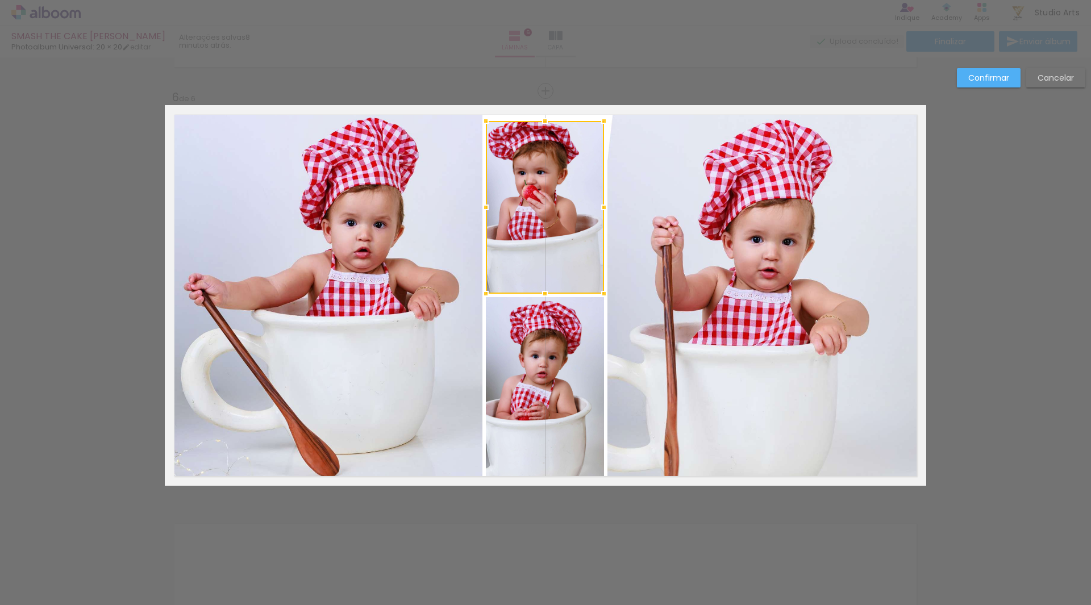
drag, startPoint x: 544, startPoint y: 107, endPoint x: 544, endPoint y: 123, distance: 15.9
click at [544, 123] on div at bounding box center [545, 121] width 23 height 23
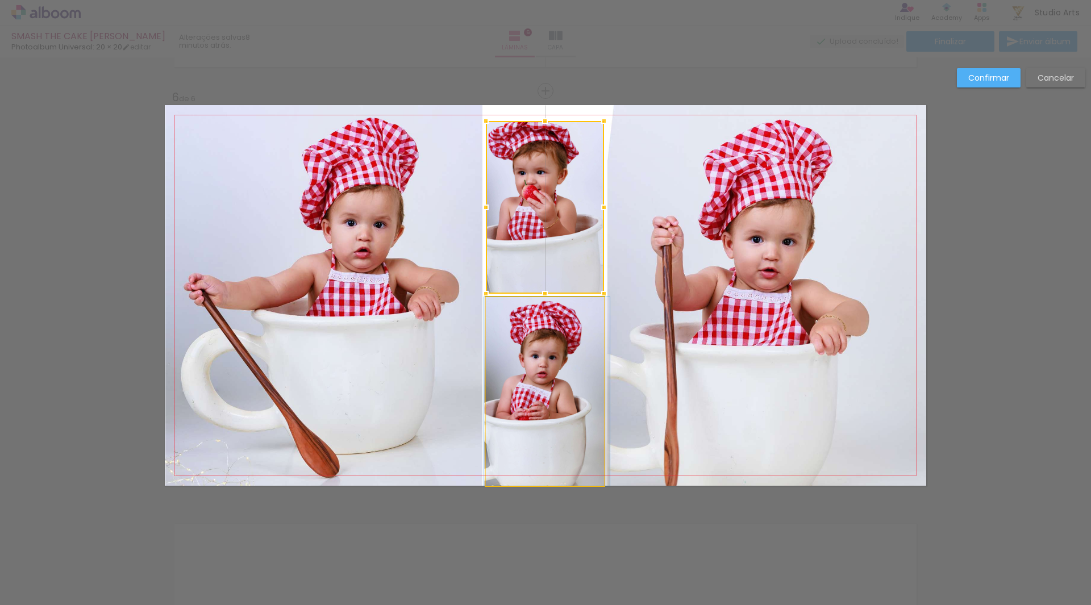
click at [548, 352] on quentale-photo at bounding box center [545, 391] width 118 height 189
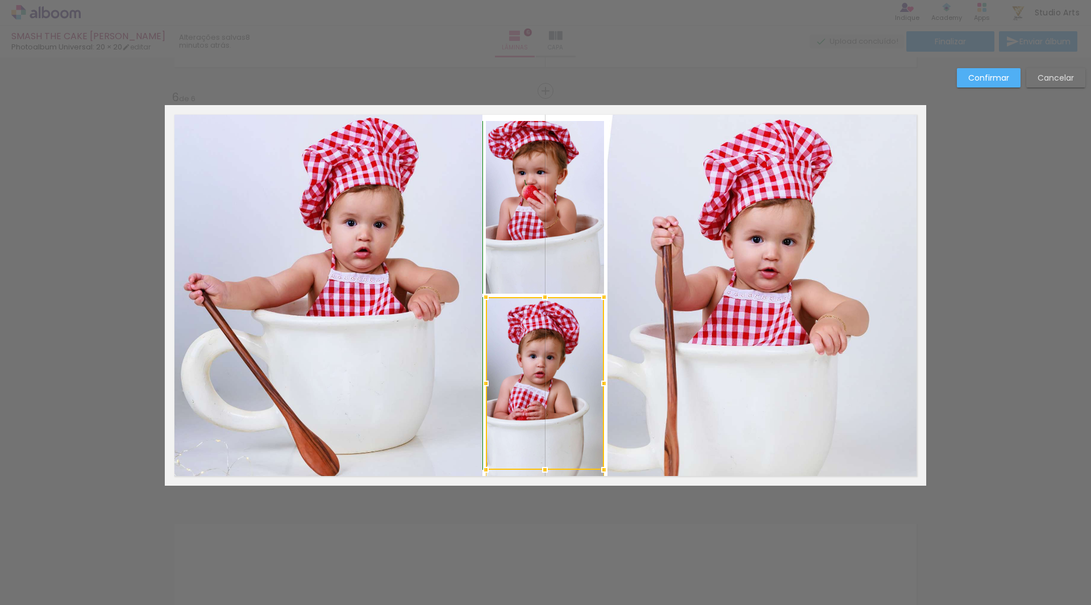
drag, startPoint x: 544, startPoint y: 489, endPoint x: 543, endPoint y: 472, distance: 17.1
click at [543, 472] on div at bounding box center [545, 470] width 23 height 23
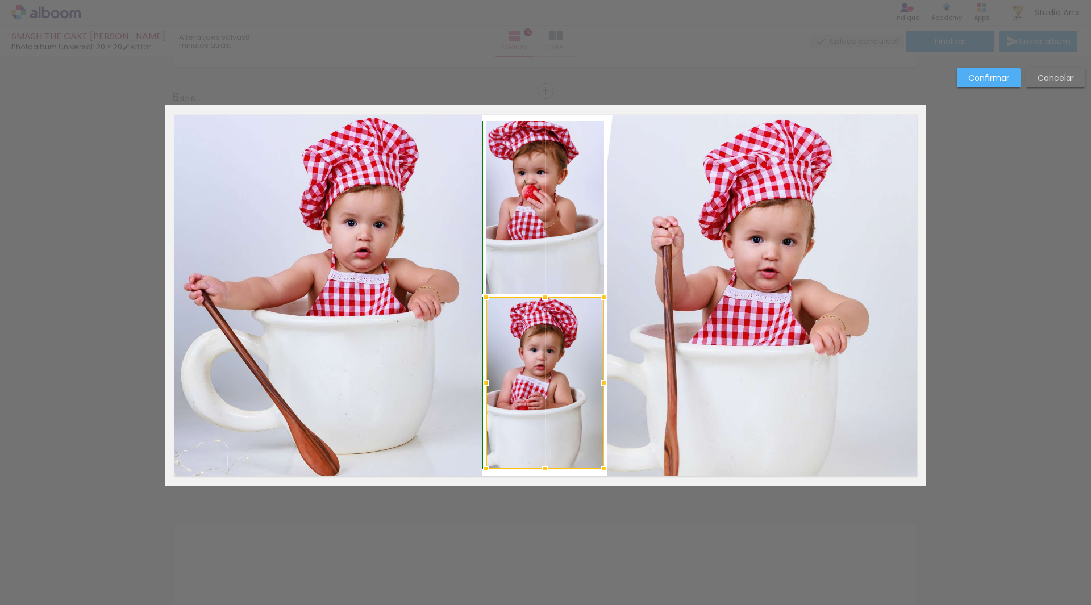
drag, startPoint x: 542, startPoint y: 489, endPoint x: 542, endPoint y: 473, distance: 15.4
click at [542, 473] on div at bounding box center [545, 469] width 23 height 23
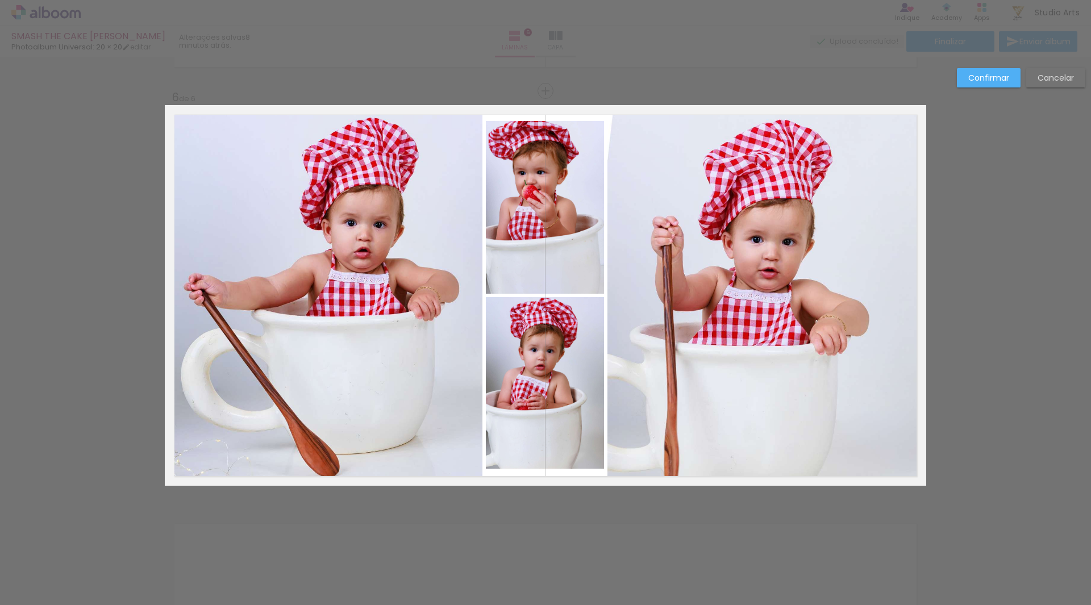
click at [964, 74] on paper-button "Confirmar" at bounding box center [989, 77] width 64 height 19
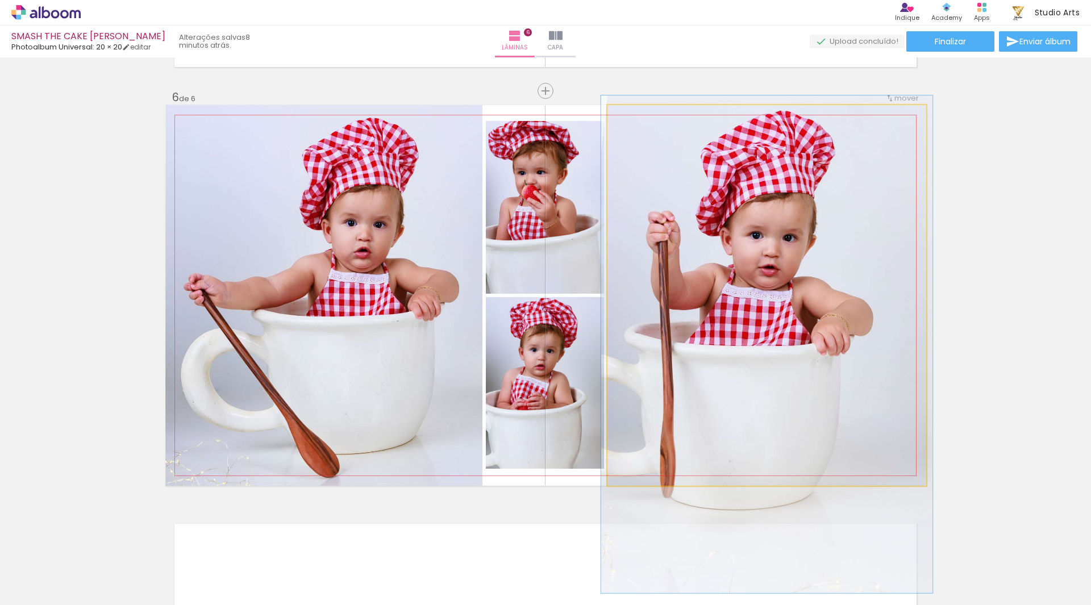
type paper-slider "104"
click at [637, 125] on div at bounding box center [636, 117] width 18 height 18
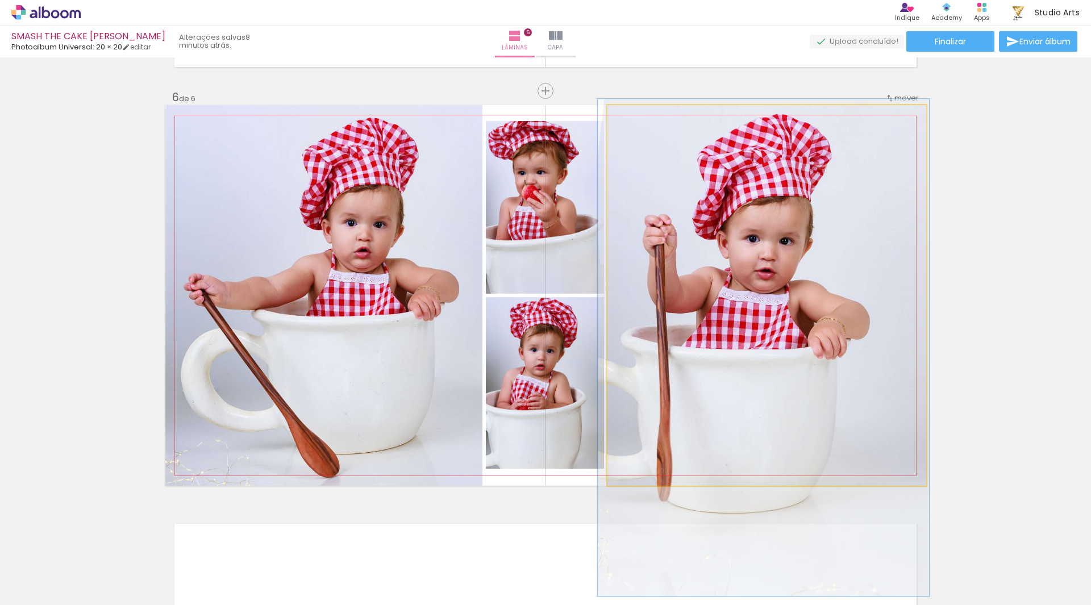
drag, startPoint x: 735, startPoint y: 226, endPoint x: 732, endPoint y: 231, distance: 6.1
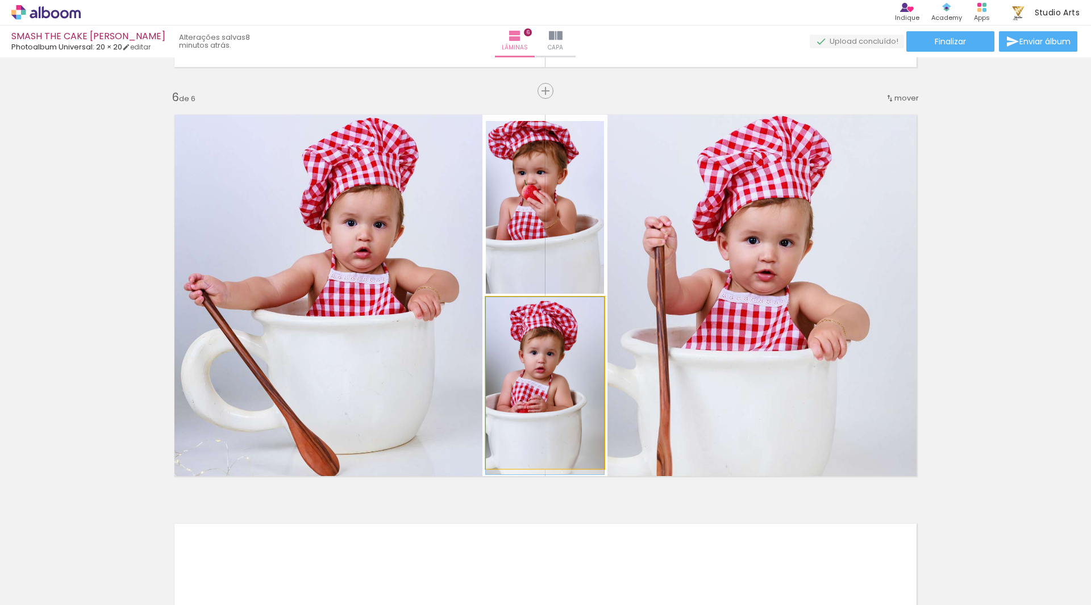
drag, startPoint x: 535, startPoint y: 369, endPoint x: 535, endPoint y: 388, distance: 18.8
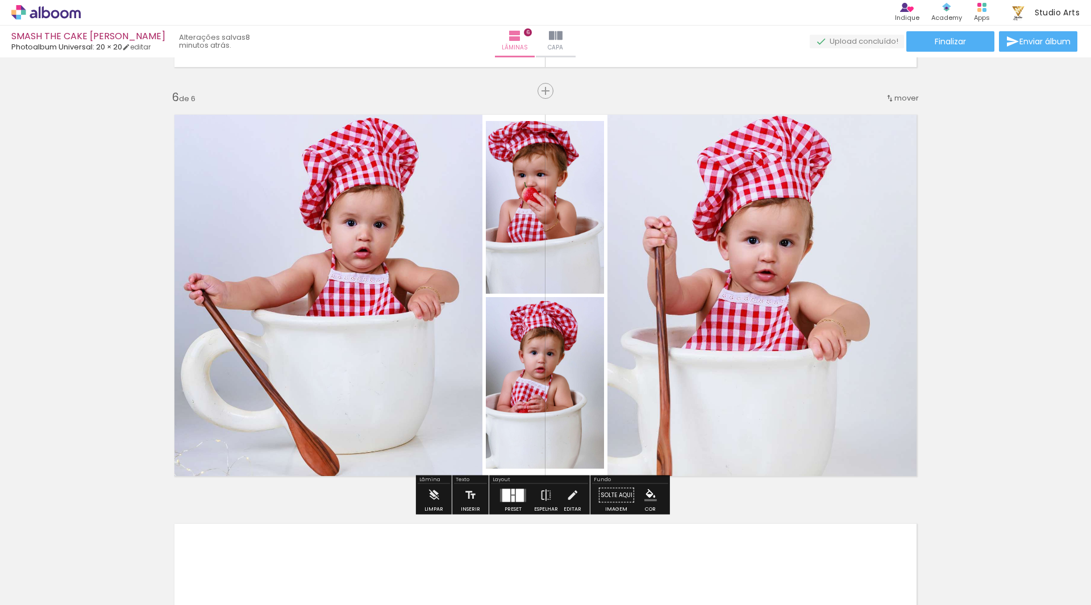
click at [540, 501] on iron-icon at bounding box center [546, 495] width 13 height 23
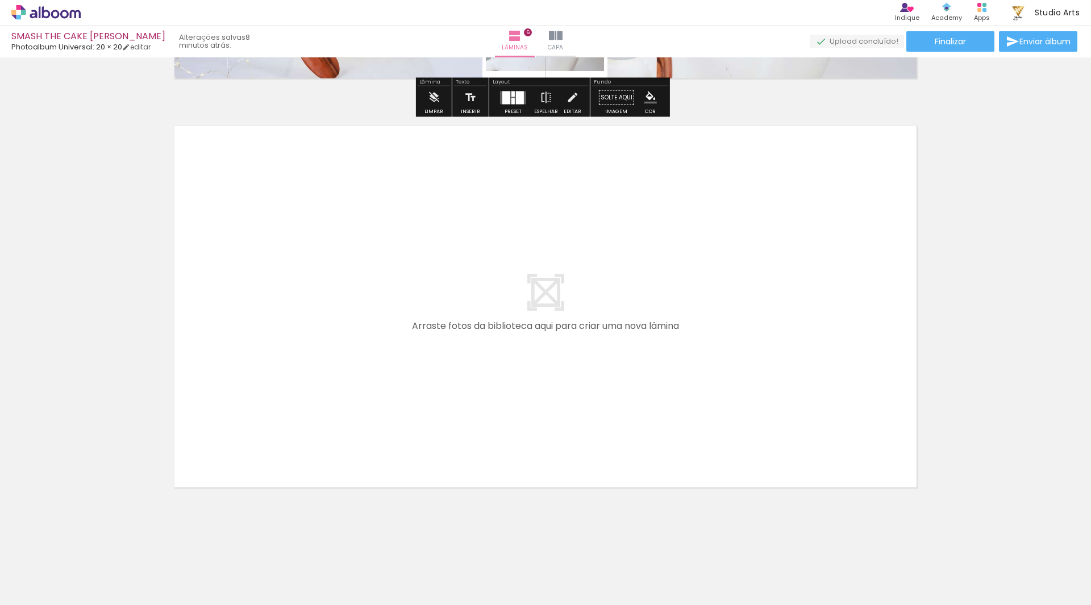
scroll to position [2432, 0]
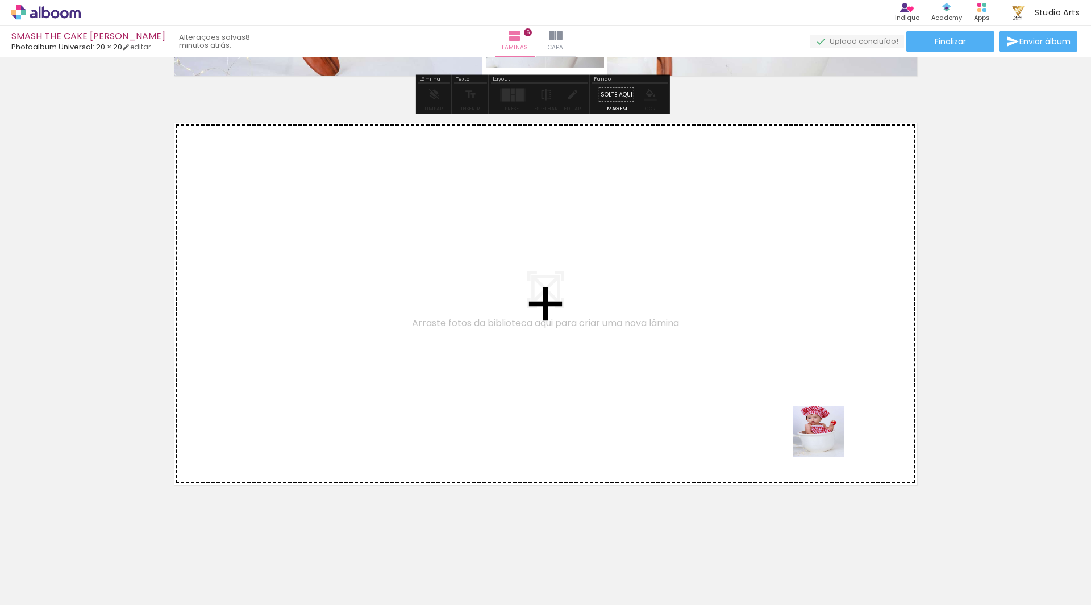
drag, startPoint x: 873, startPoint y: 535, endPoint x: 753, endPoint y: 373, distance: 201.1
click at [753, 373] on quentale-workspace at bounding box center [545, 302] width 1091 height 605
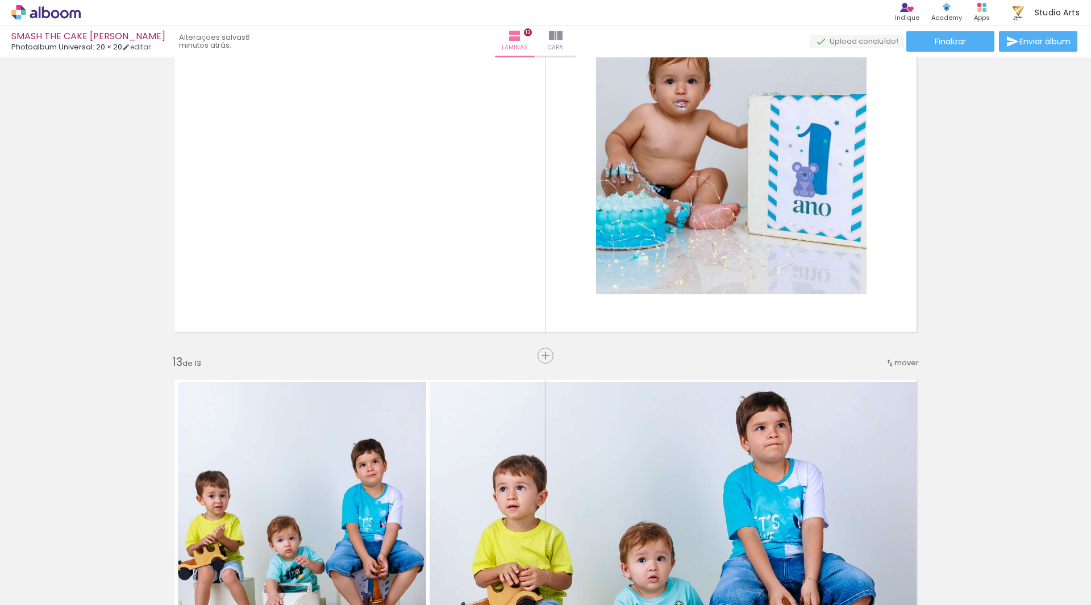
scroll to position [4840, 0]
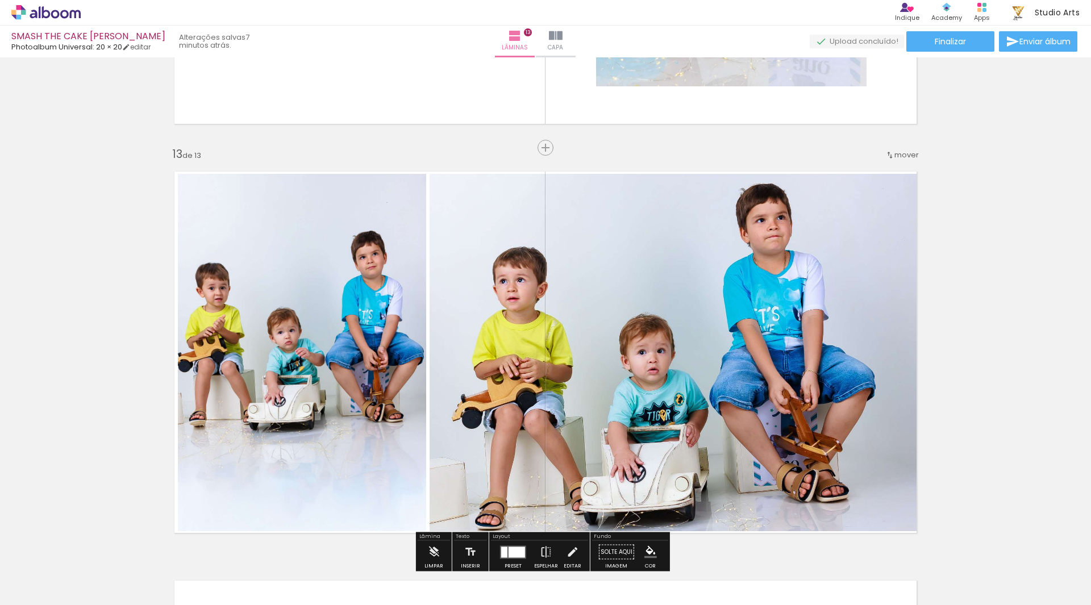
click at [898, 148] on div "mover" at bounding box center [903, 155] width 34 height 19
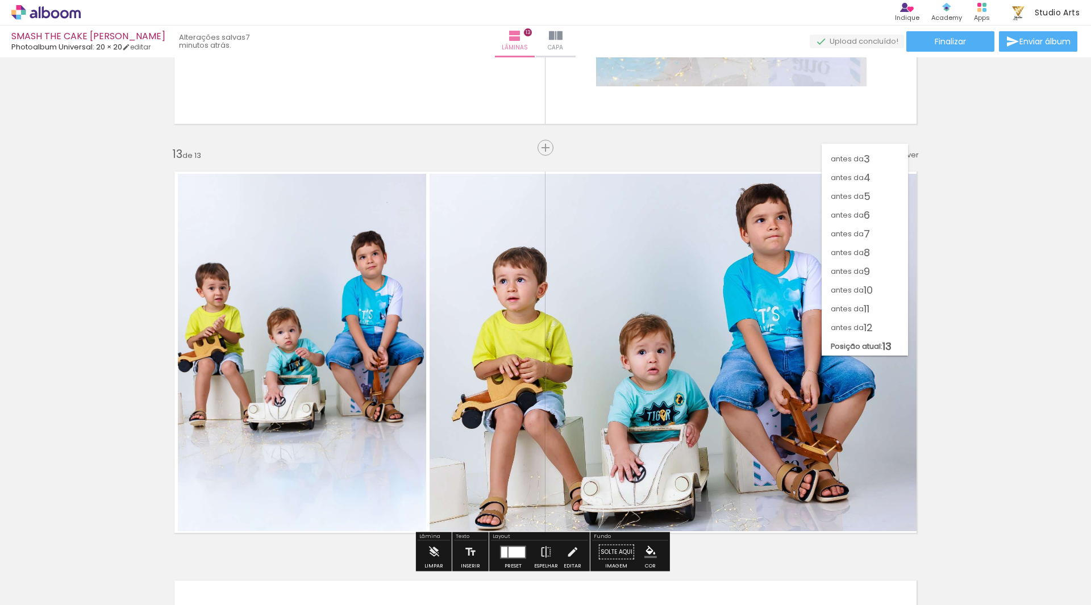
scroll to position [32, 0]
click at [870, 156] on span "3" at bounding box center [867, 158] width 6 height 19
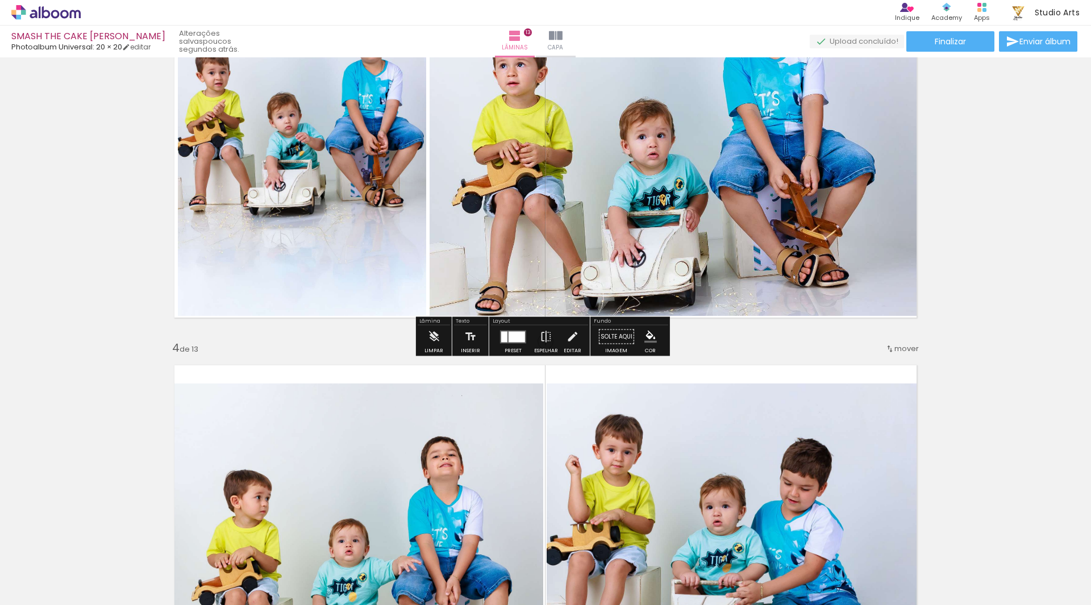
scroll to position [966, 0]
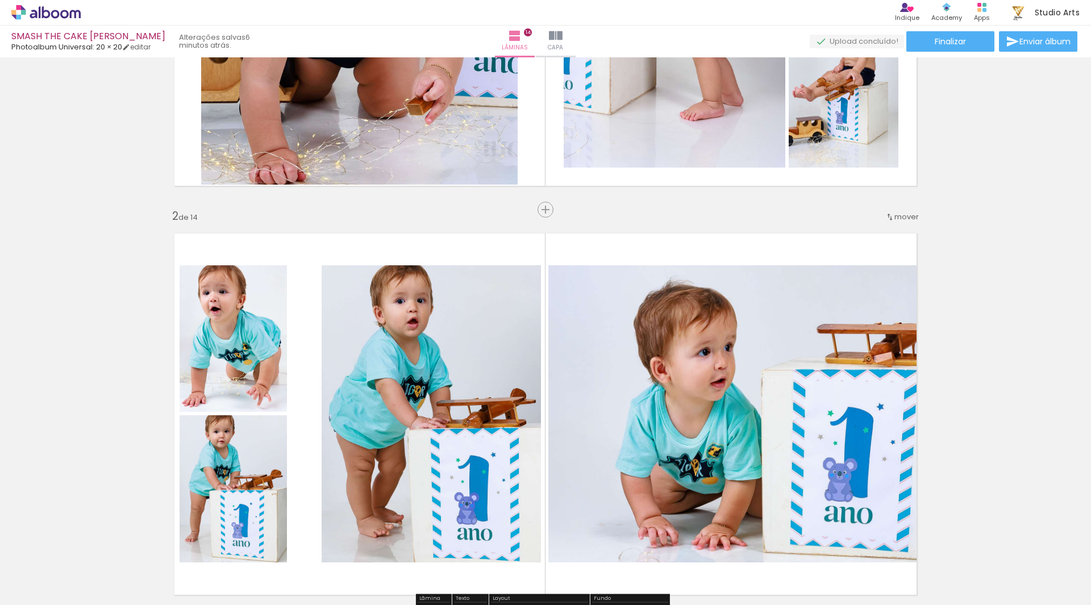
scroll to position [417, 0]
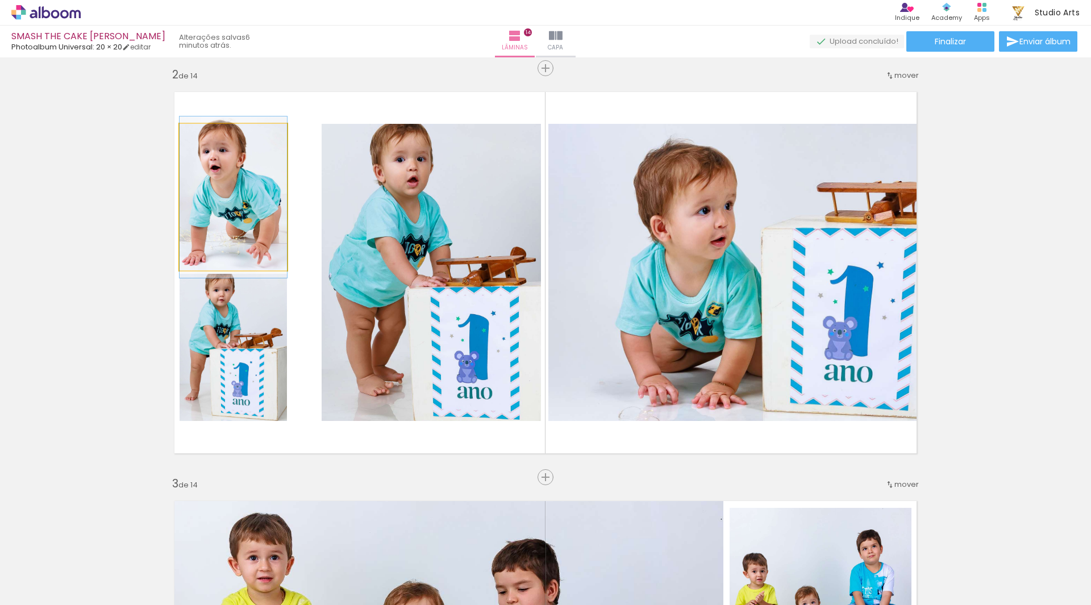
click at [250, 248] on quentale-photo at bounding box center [233, 197] width 107 height 147
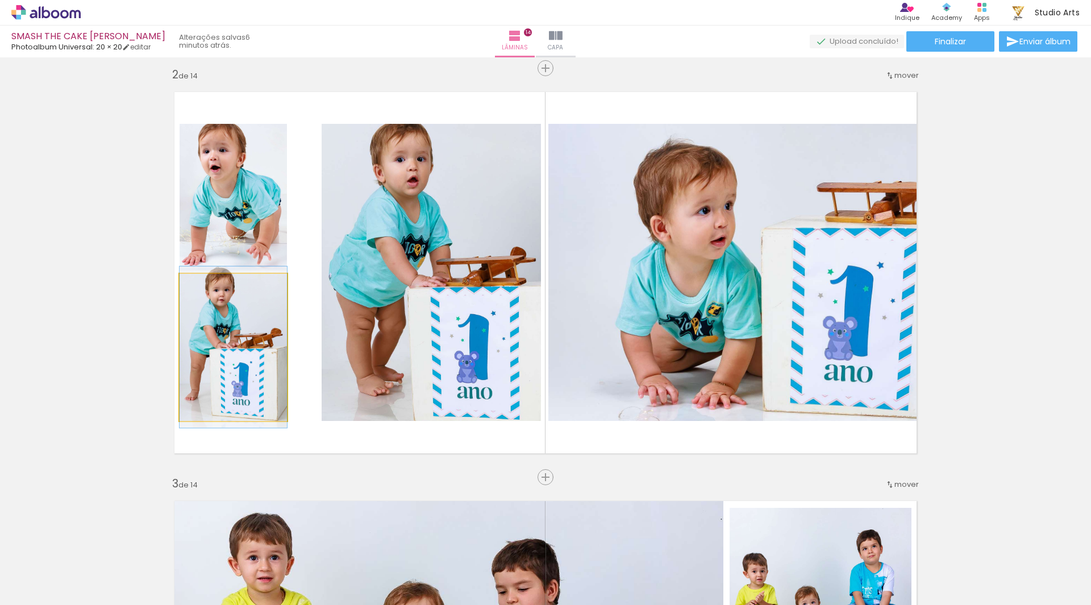
click at [245, 329] on quentale-photo at bounding box center [233, 347] width 107 height 147
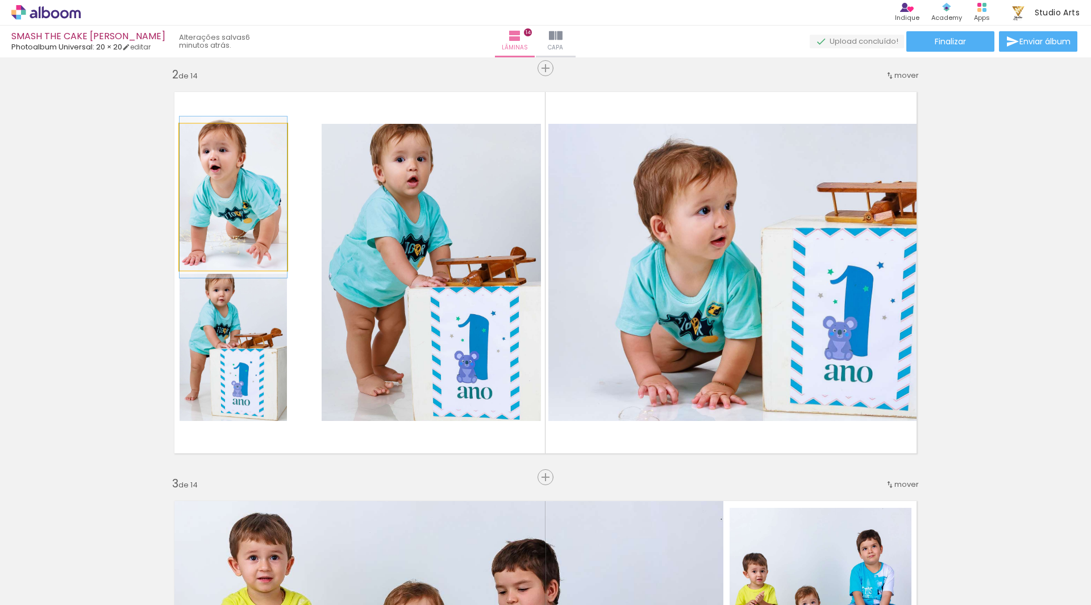
click at [256, 224] on quentale-photo at bounding box center [233, 197] width 107 height 147
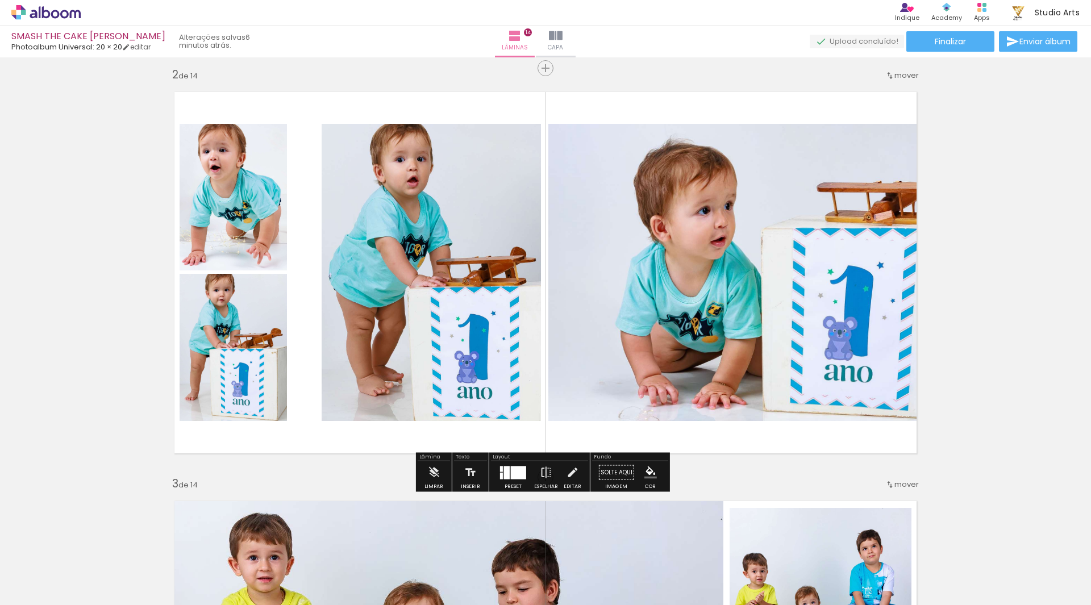
click at [256, 224] on quentale-photo at bounding box center [233, 197] width 107 height 147
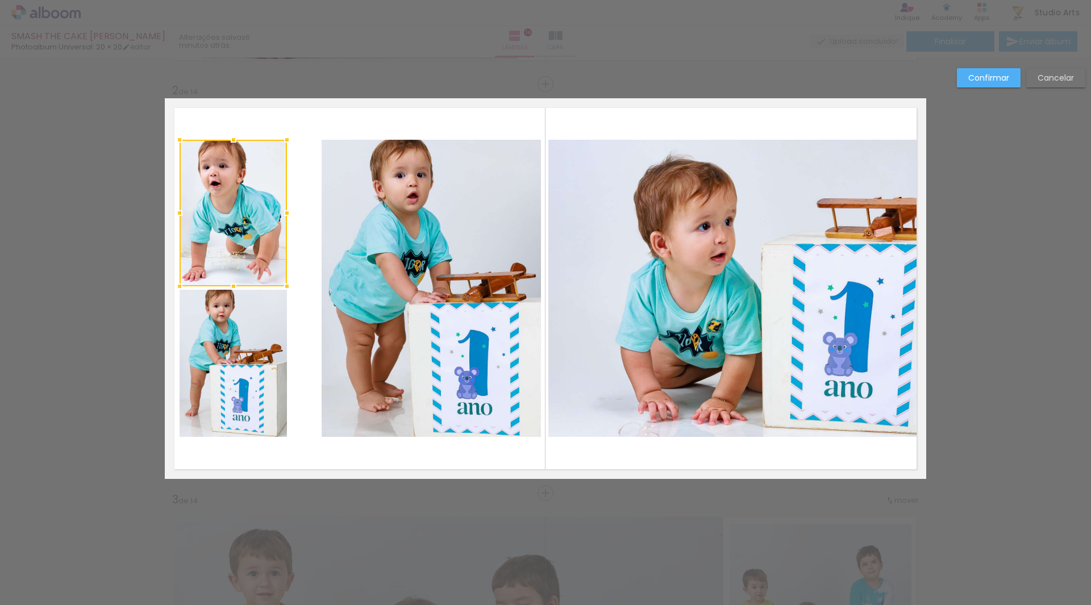
scroll to position [394, 0]
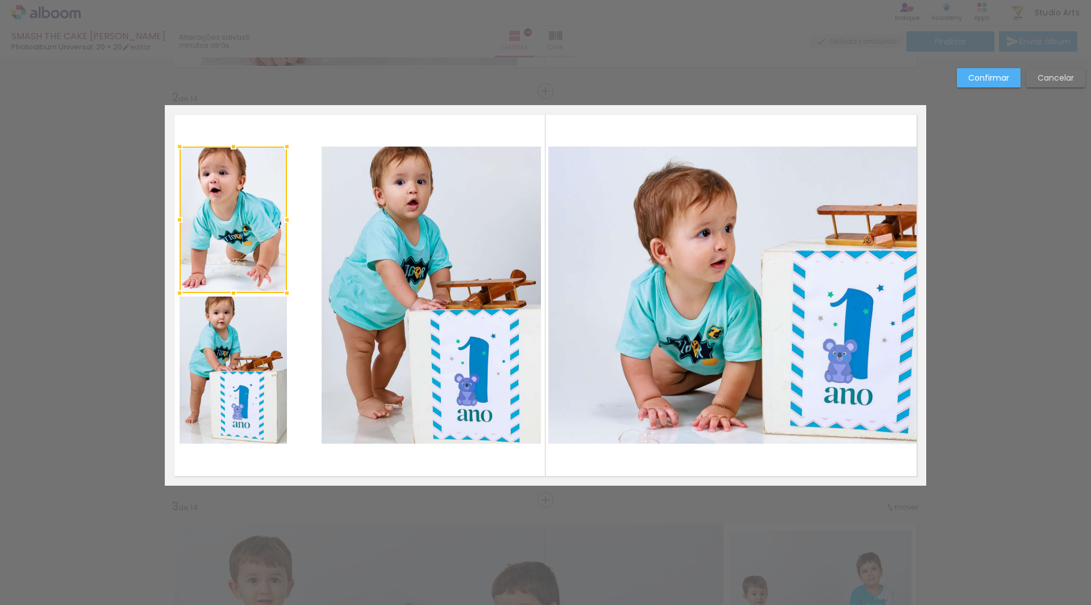
click at [243, 333] on quentale-photo at bounding box center [233, 370] width 107 height 147
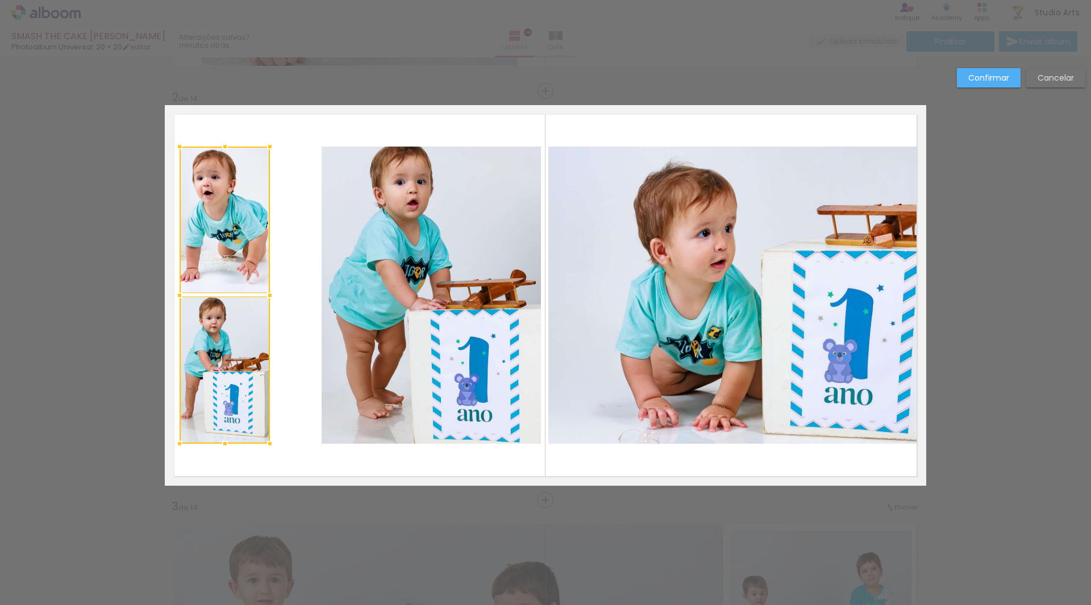
drag, startPoint x: 286, startPoint y: 294, endPoint x: 261, endPoint y: 304, distance: 26.6
click at [261, 304] on div at bounding box center [270, 295] width 23 height 23
click at [0, 0] on slot "Cancelar" at bounding box center [0, 0] width 0 height 0
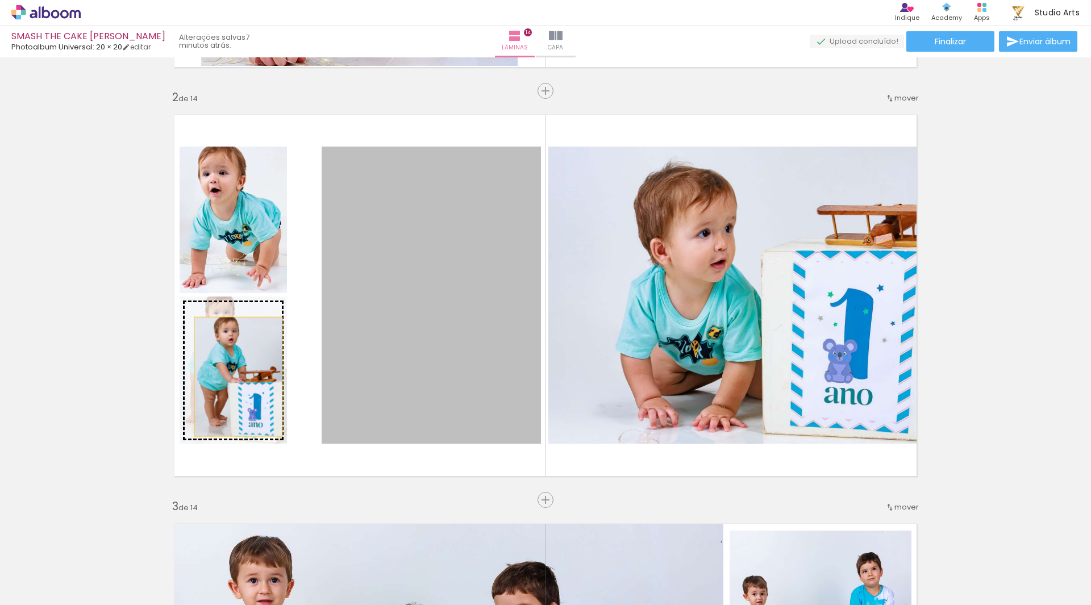
drag, startPoint x: 434, startPoint y: 299, endPoint x: 234, endPoint y: 377, distance: 214.7
click at [0, 0] on slot at bounding box center [0, 0] width 0 height 0
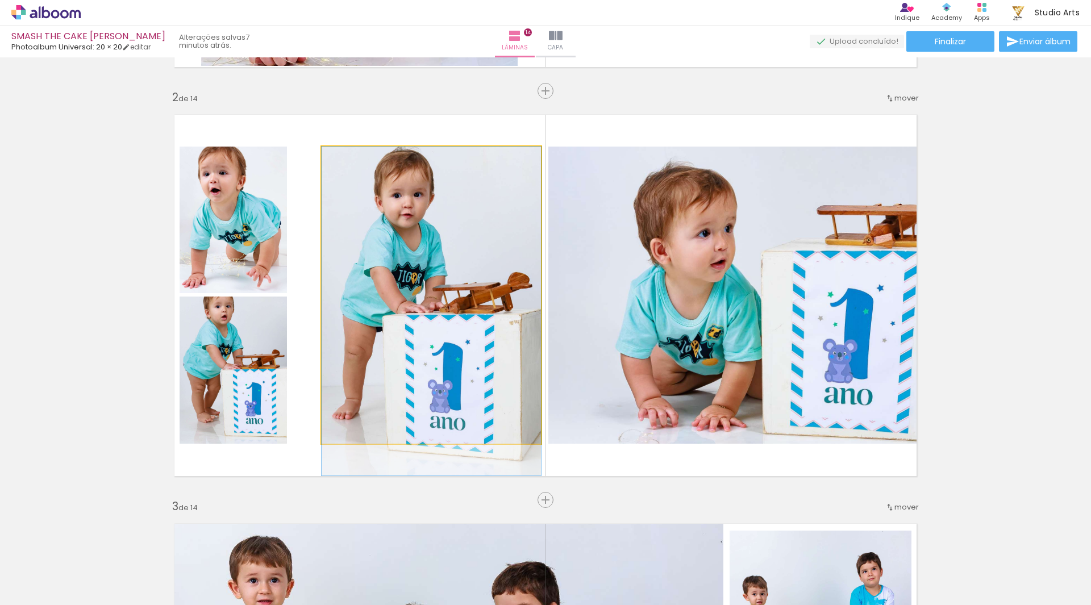
drag, startPoint x: 434, startPoint y: 281, endPoint x: 431, endPoint y: 310, distance: 29.1
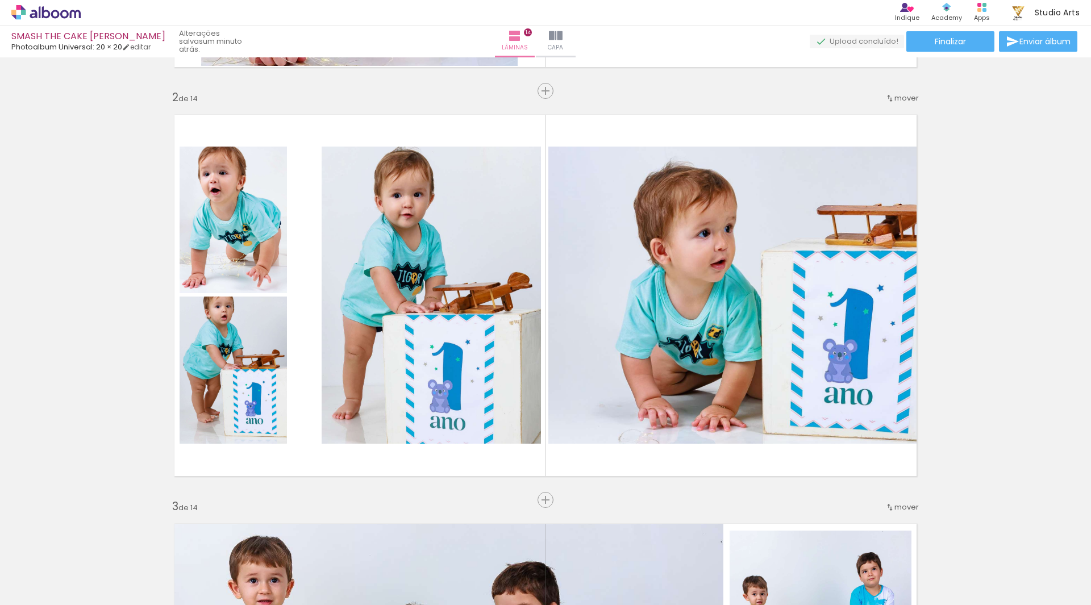
scroll to position [0, 2125]
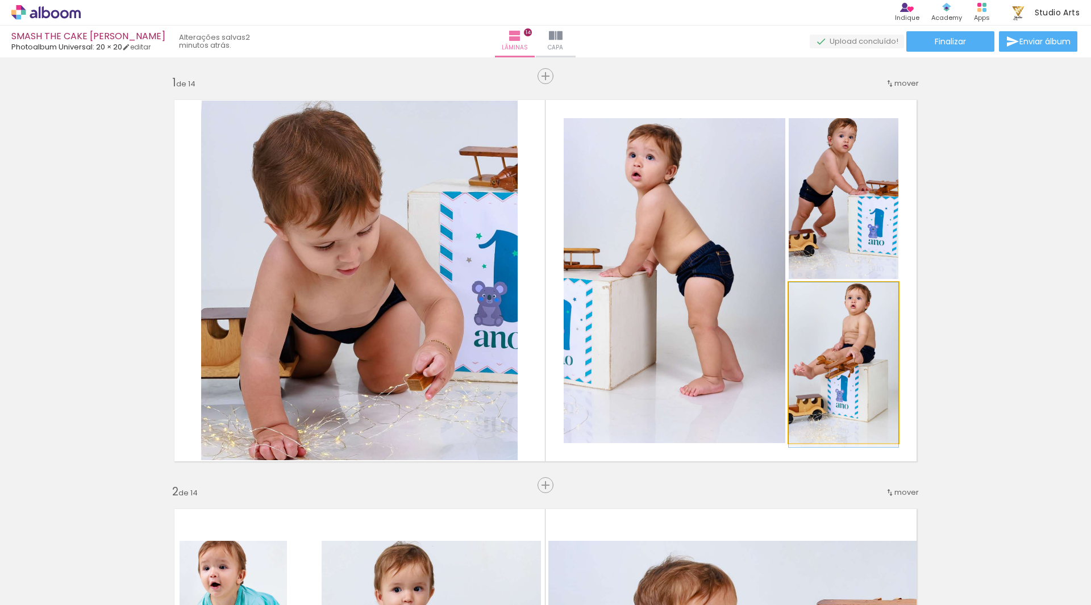
drag, startPoint x: 853, startPoint y: 330, endPoint x: 854, endPoint y: 348, distance: 18.3
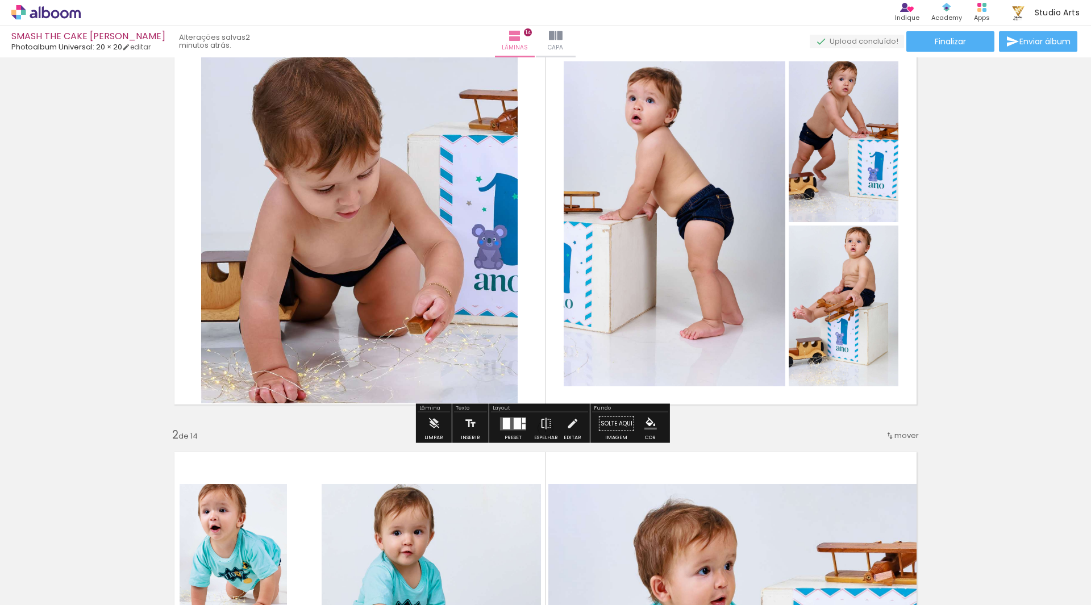
scroll to position [341, 0]
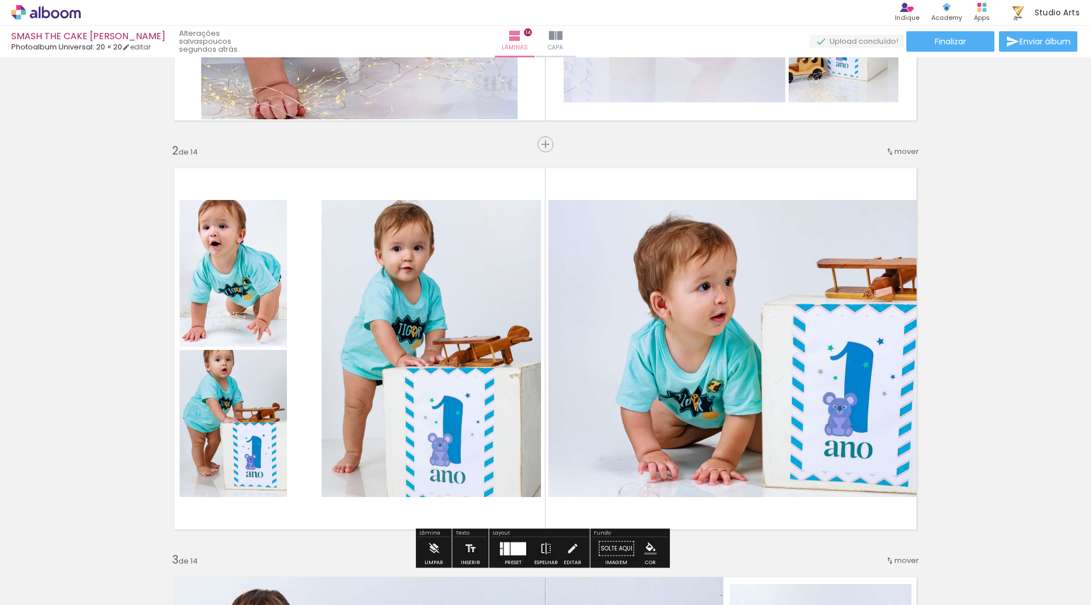
scroll to position [0, 2125]
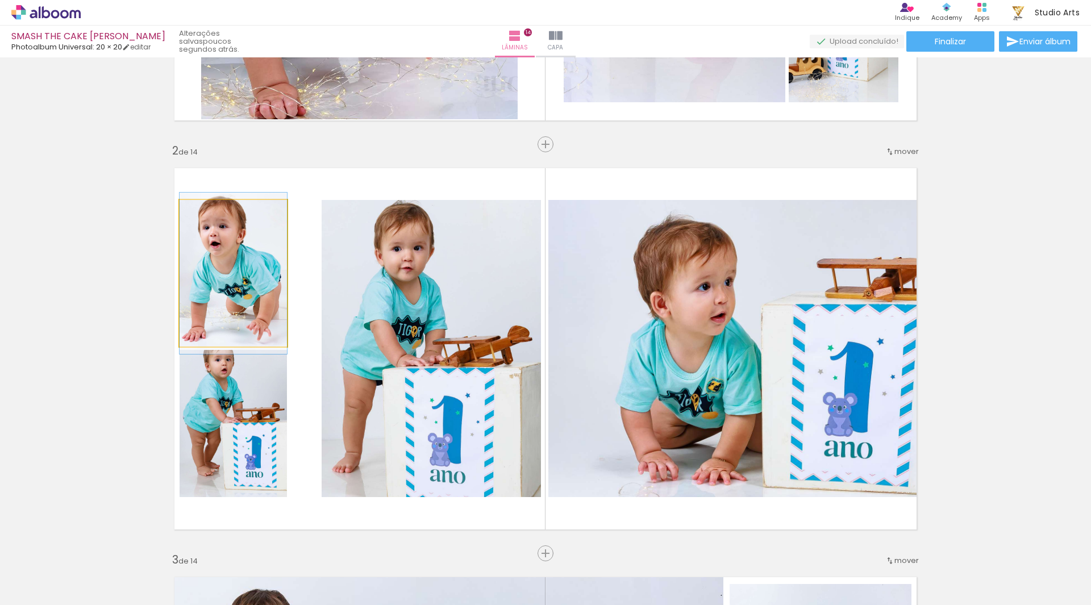
click at [280, 278] on quentale-photo at bounding box center [233, 273] width 107 height 147
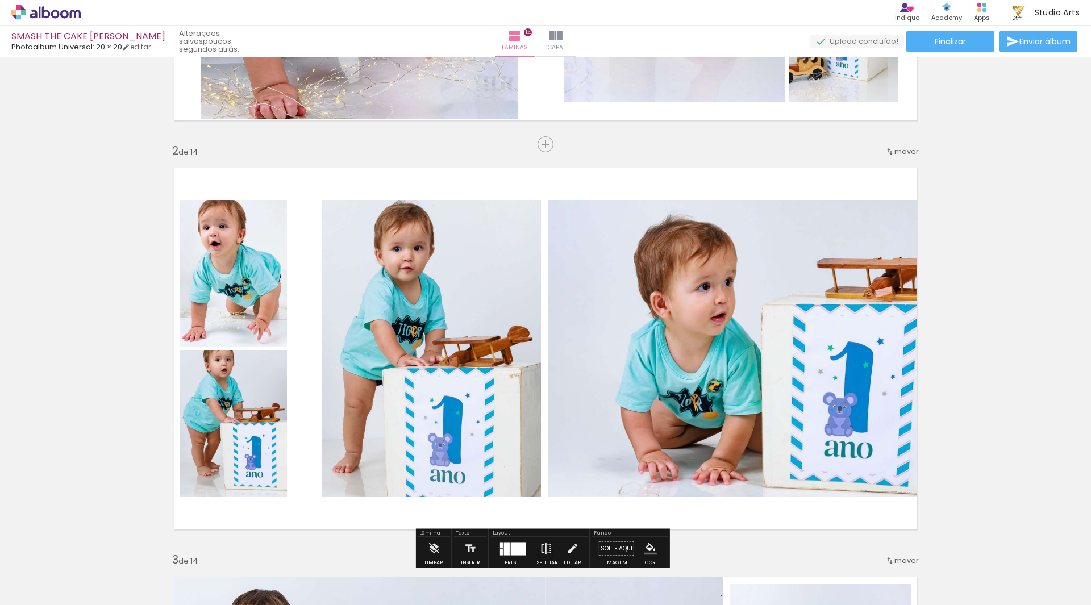
click at [259, 302] on quentale-photo at bounding box center [233, 273] width 107 height 147
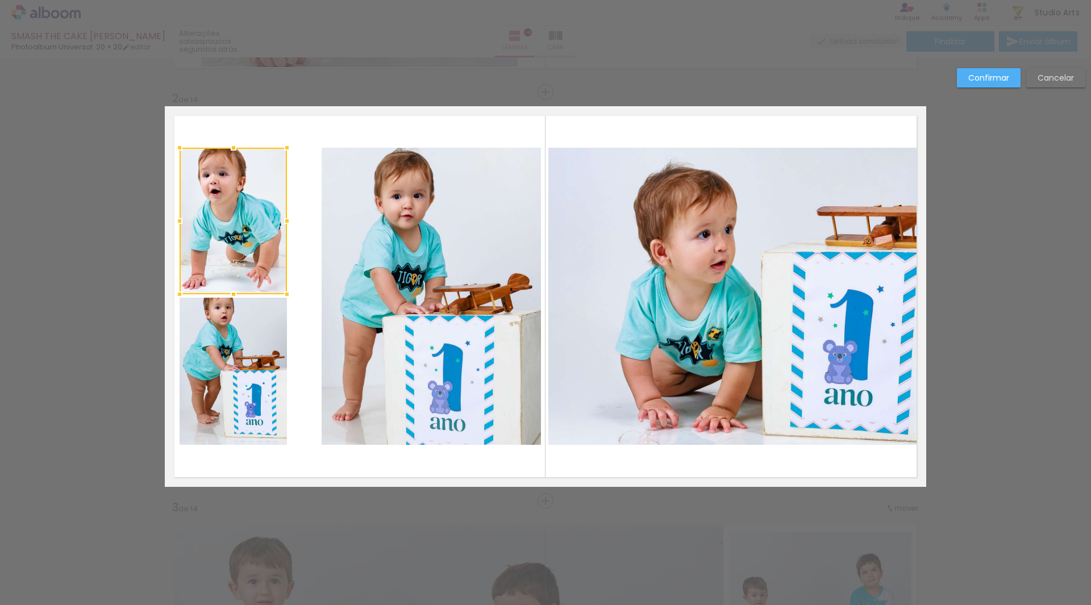
scroll to position [394, 0]
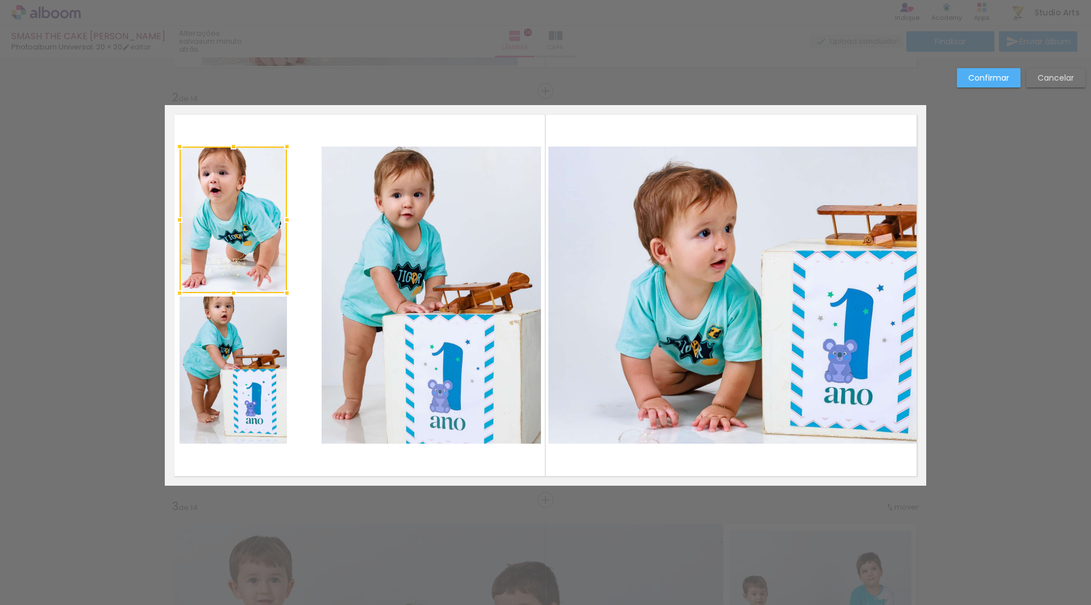
click at [260, 380] on quentale-photo at bounding box center [233, 370] width 107 height 147
drag, startPoint x: 275, startPoint y: 281, endPoint x: 284, endPoint y: 281, distance: 9.7
click at [284, 281] on album-spread "2 de 14" at bounding box center [546, 295] width 762 height 381
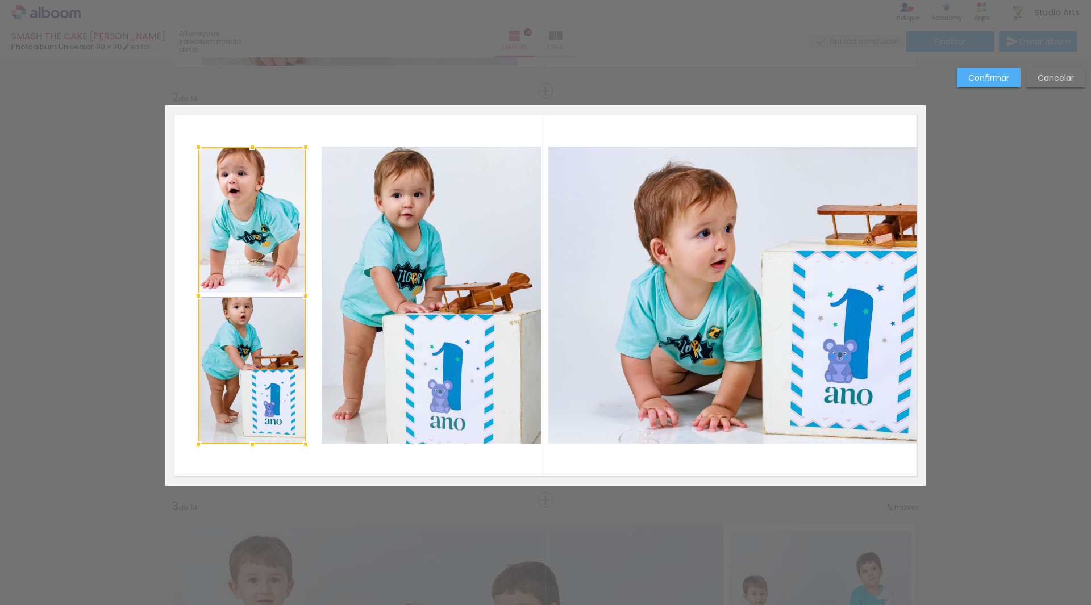
drag, startPoint x: 251, startPoint y: 267, endPoint x: 269, endPoint y: 267, distance: 18.8
click at [269, 267] on div at bounding box center [251, 295] width 107 height 297
click at [289, 347] on quentale-photo at bounding box center [251, 370] width 107 height 147
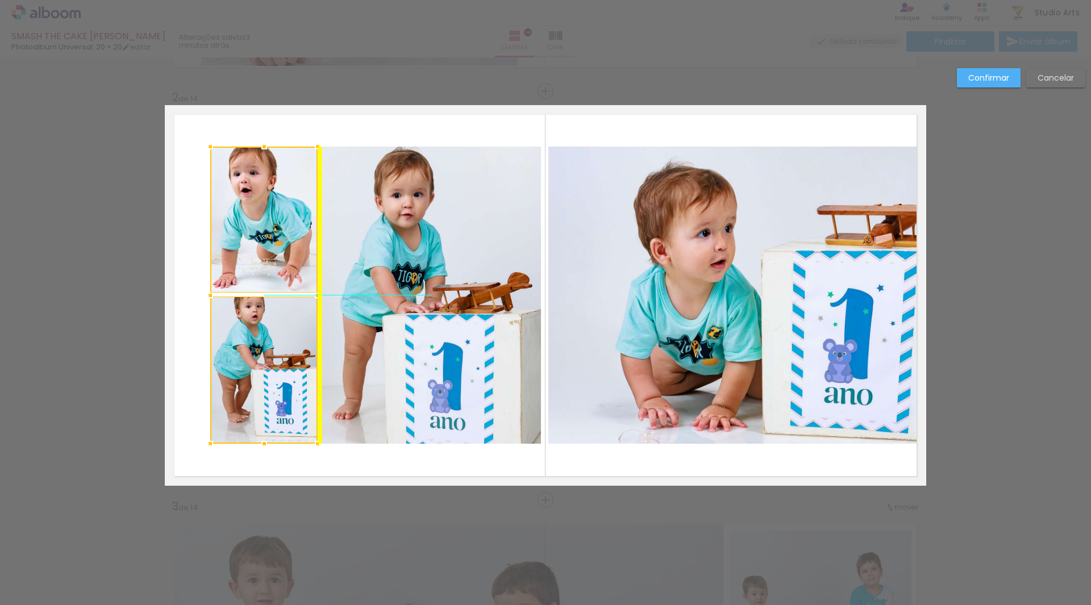
drag, startPoint x: 284, startPoint y: 265, endPoint x: 297, endPoint y: 267, distance: 13.1
click at [297, 267] on div at bounding box center [263, 295] width 107 height 297
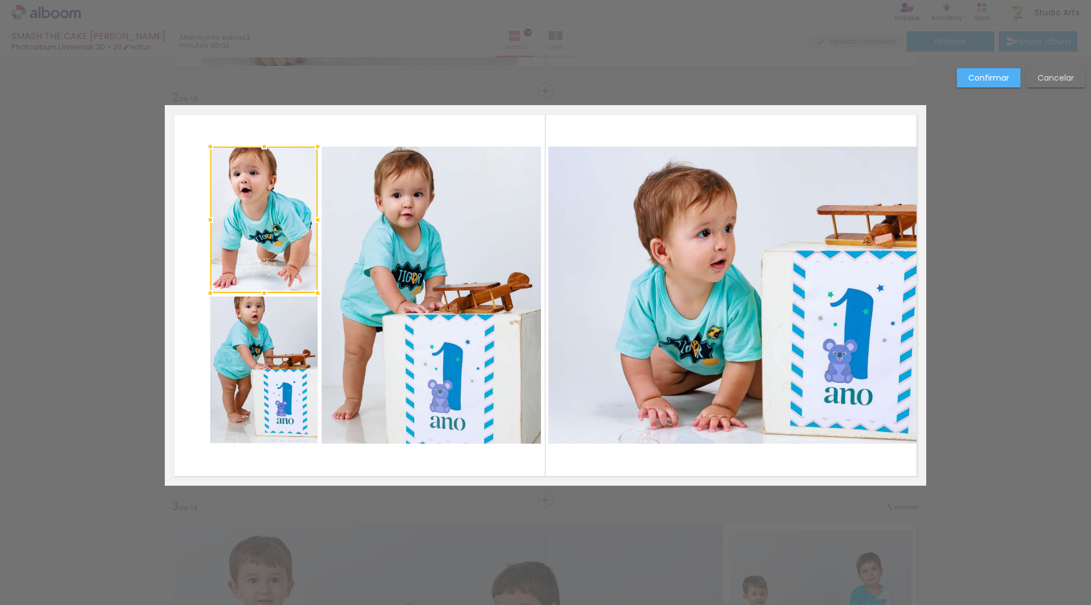
click at [421, 273] on quentale-photo at bounding box center [431, 295] width 219 height 297
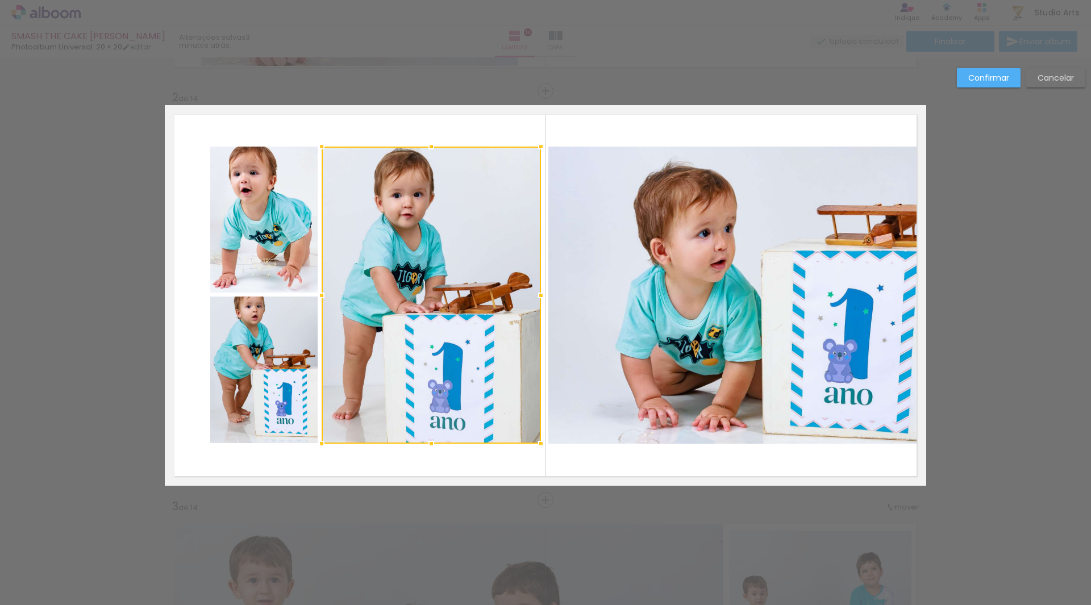
click at [302, 265] on quentale-photo at bounding box center [263, 220] width 107 height 147
click at [297, 332] on div at bounding box center [375, 296] width 331 height 298
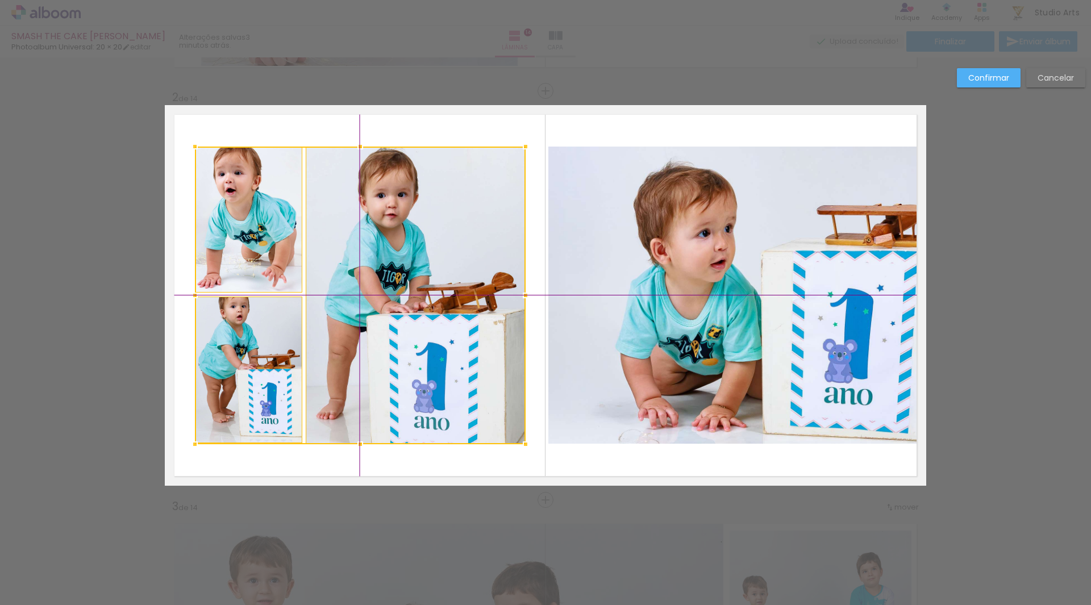
drag, startPoint x: 438, startPoint y: 298, endPoint x: 423, endPoint y: 300, distance: 14.8
click at [423, 300] on div at bounding box center [360, 296] width 331 height 298
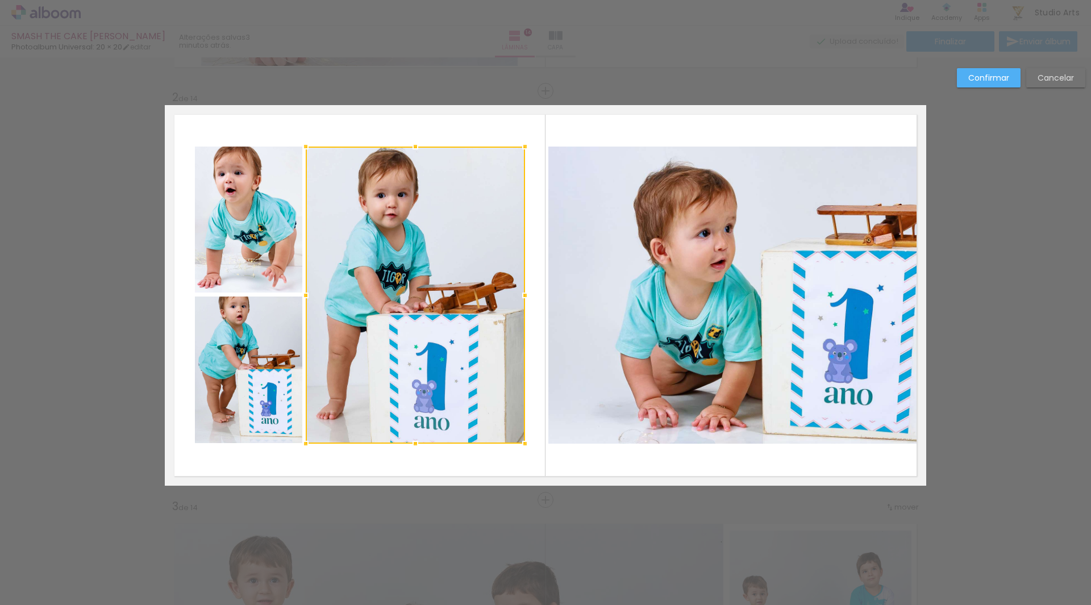
click at [0, 0] on slot "Confirmar" at bounding box center [0, 0] width 0 height 0
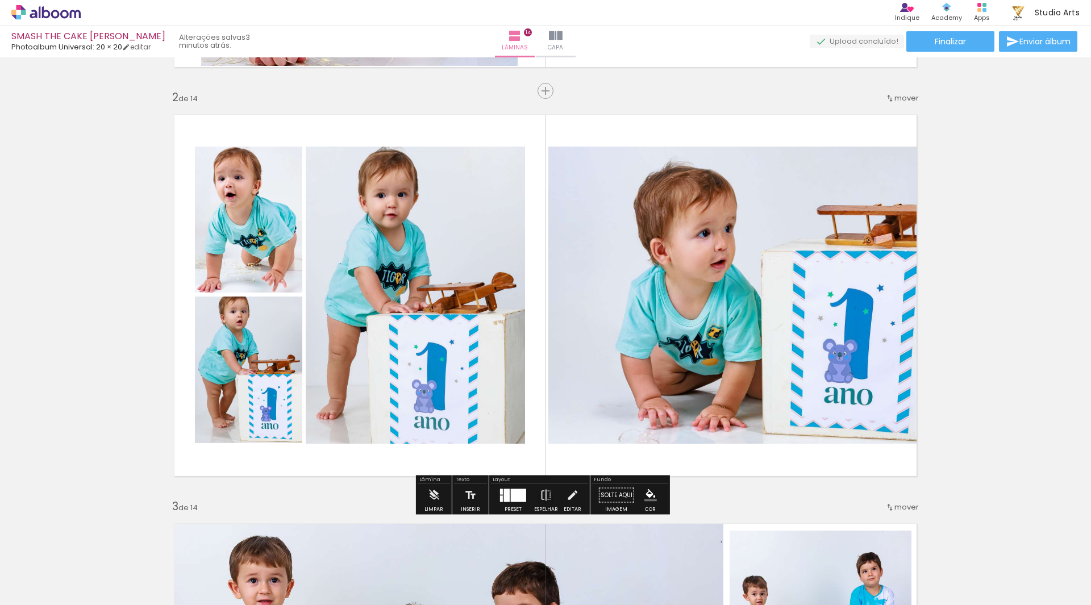
click at [277, 269] on quentale-photo at bounding box center [248, 220] width 107 height 147
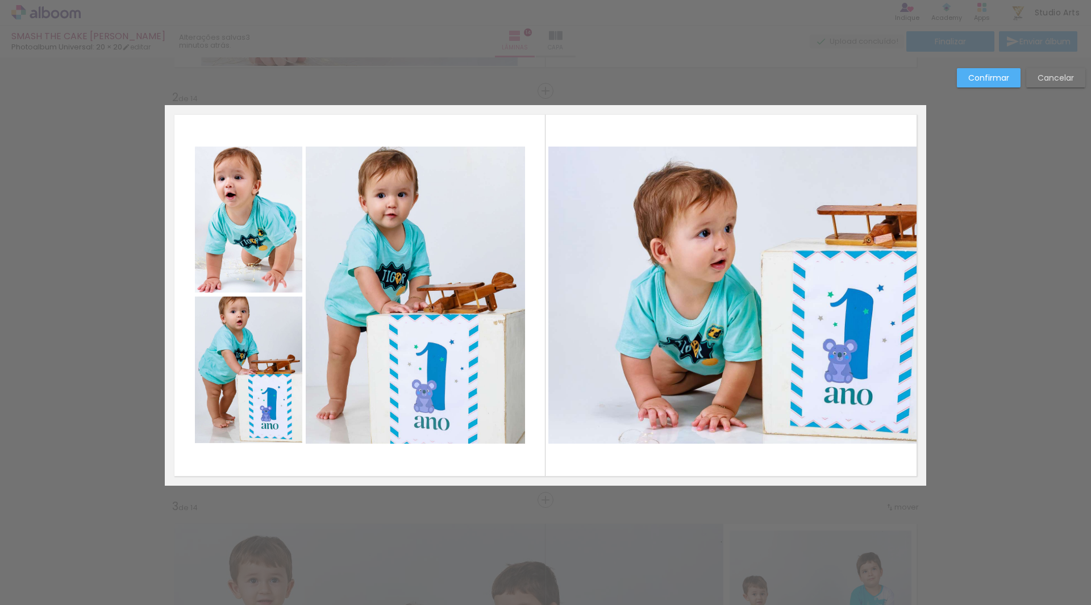
click at [280, 347] on quentale-photo at bounding box center [248, 370] width 107 height 147
click at [264, 263] on quentale-photo at bounding box center [248, 220] width 107 height 147
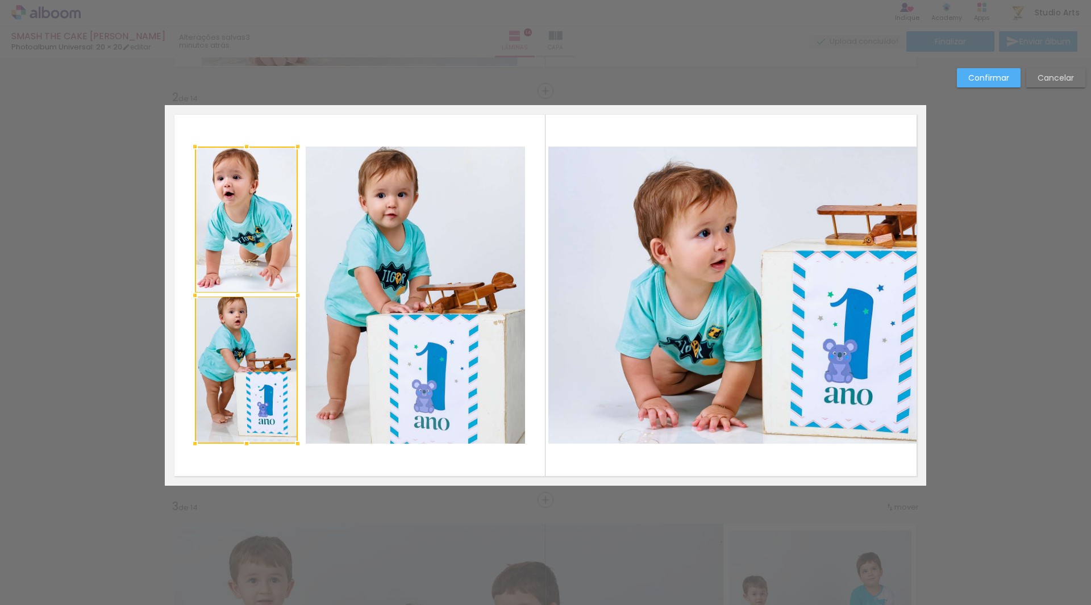
click at [294, 300] on div at bounding box center [297, 295] width 23 height 23
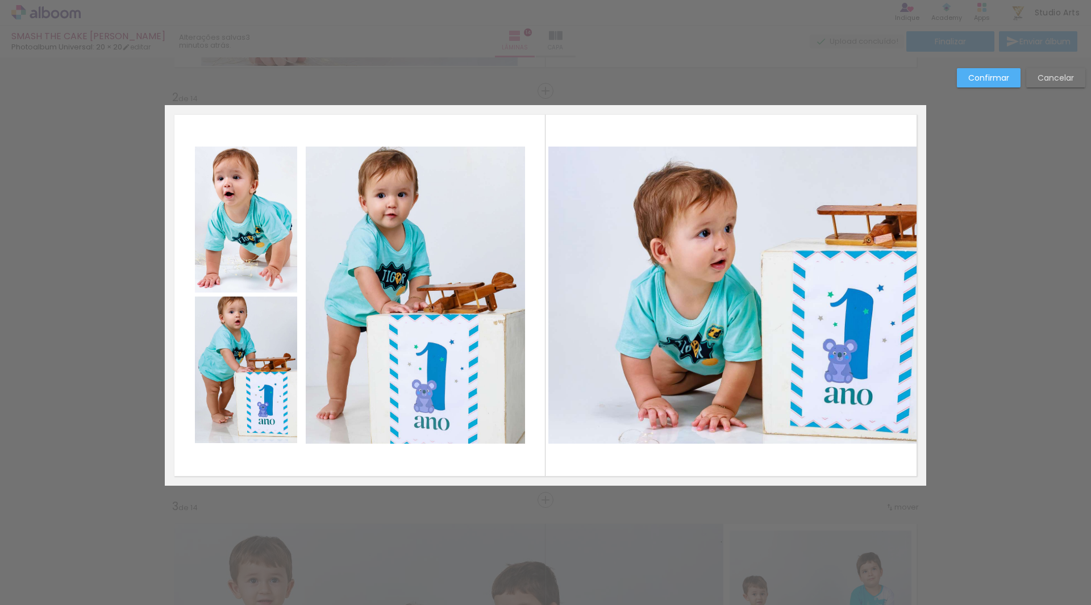
click at [966, 87] on paper-button "Confirmar" at bounding box center [989, 77] width 64 height 19
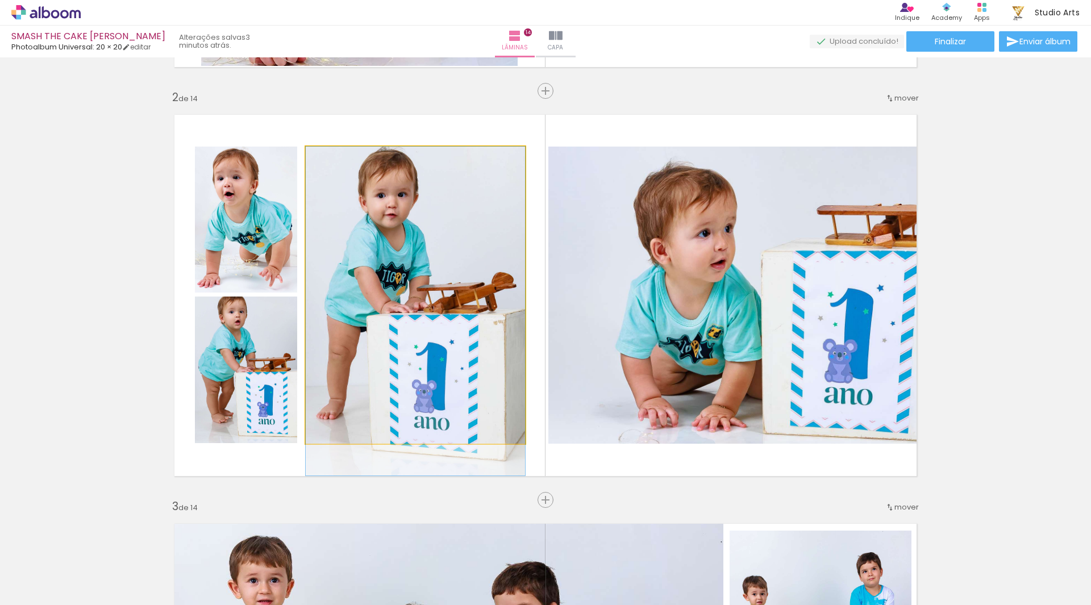
click at [461, 333] on quentale-photo at bounding box center [415, 295] width 219 height 297
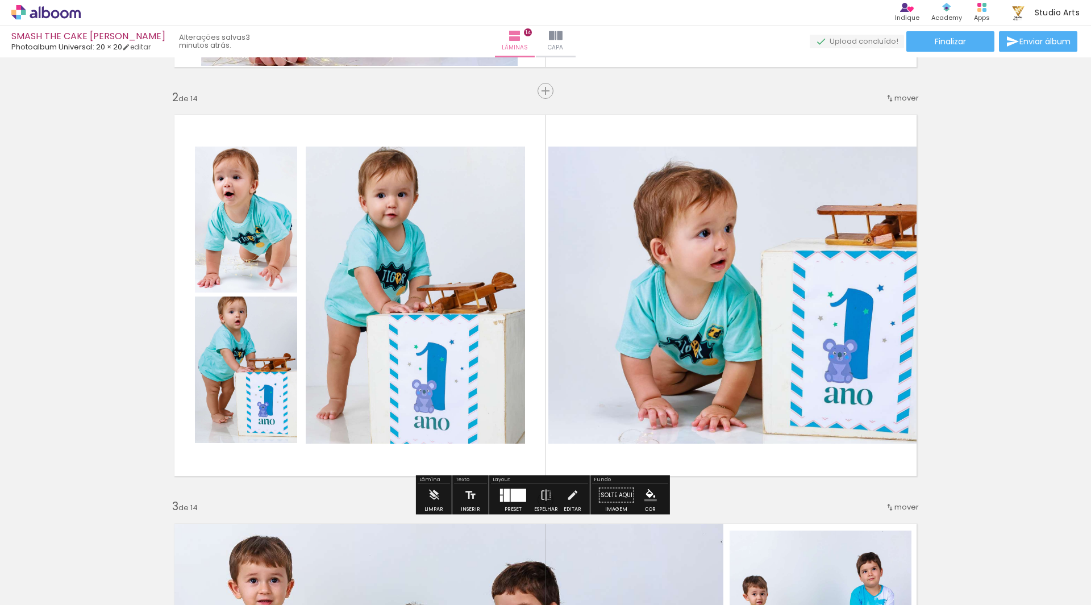
click at [338, 301] on quentale-photo at bounding box center [415, 295] width 219 height 297
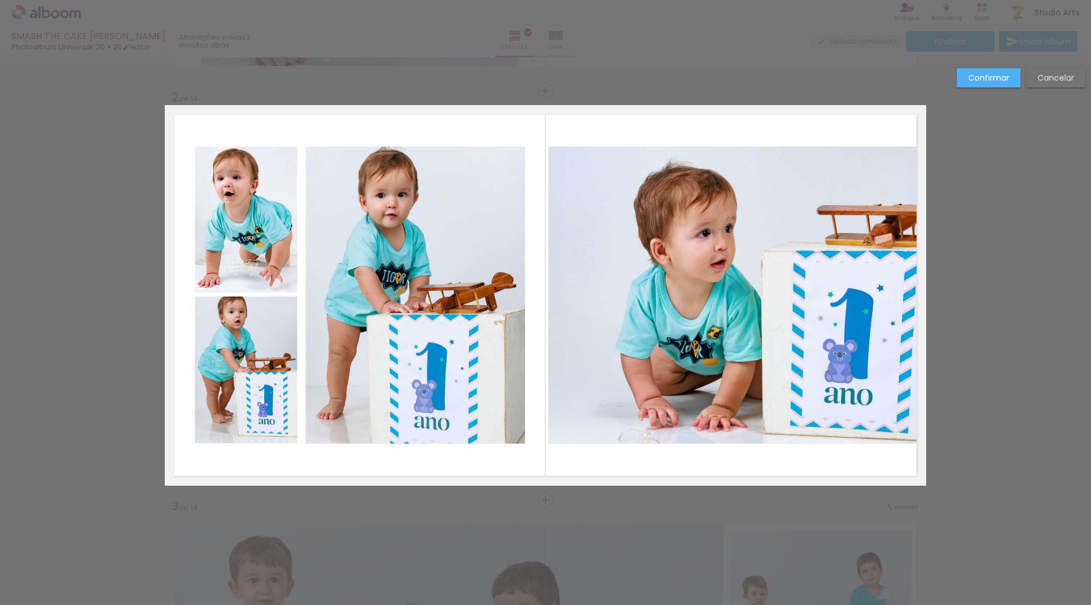
click at [314, 301] on quentale-photo at bounding box center [415, 295] width 219 height 297
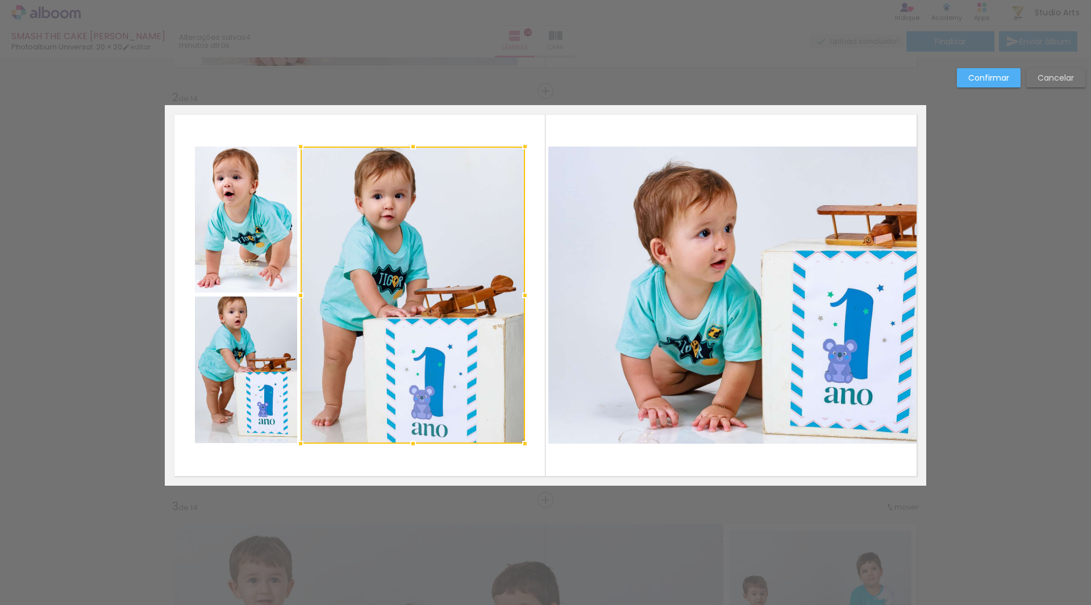
click at [298, 297] on div at bounding box center [300, 295] width 23 height 23
click at [0, 0] on slot "Confirmar" at bounding box center [0, 0] width 0 height 0
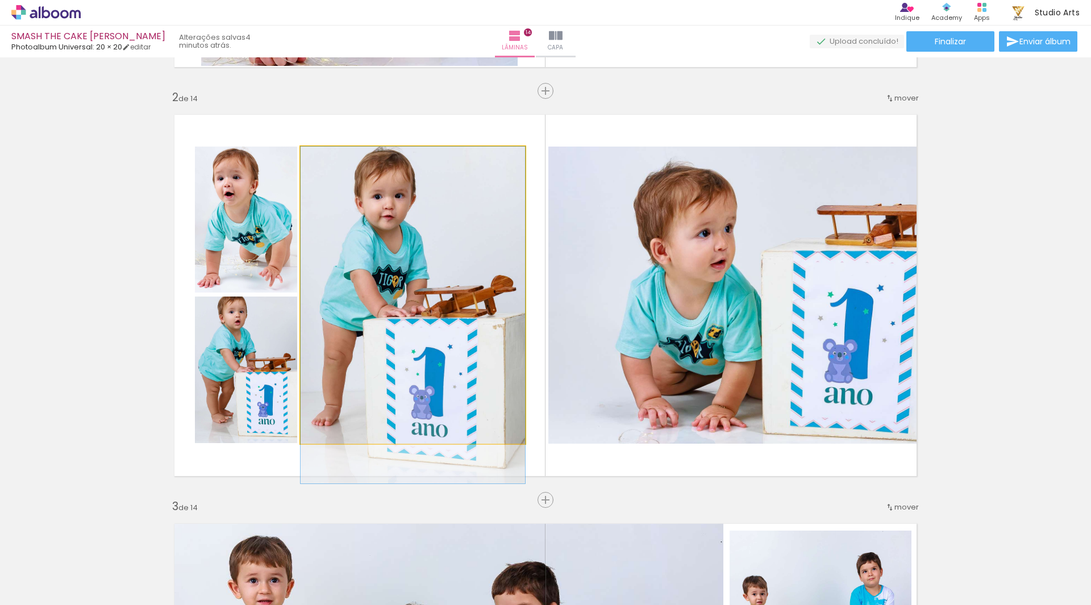
drag, startPoint x: 455, startPoint y: 295, endPoint x: 459, endPoint y: 314, distance: 19.1
click at [467, 337] on quentale-photo at bounding box center [413, 295] width 225 height 297
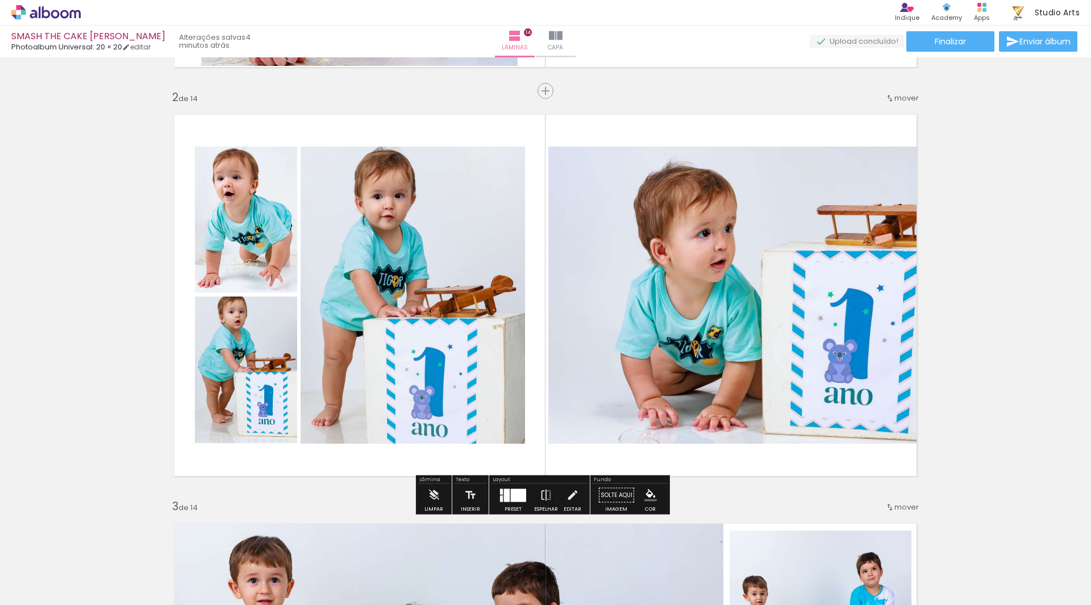
click at [511, 330] on quentale-photo at bounding box center [413, 295] width 225 height 297
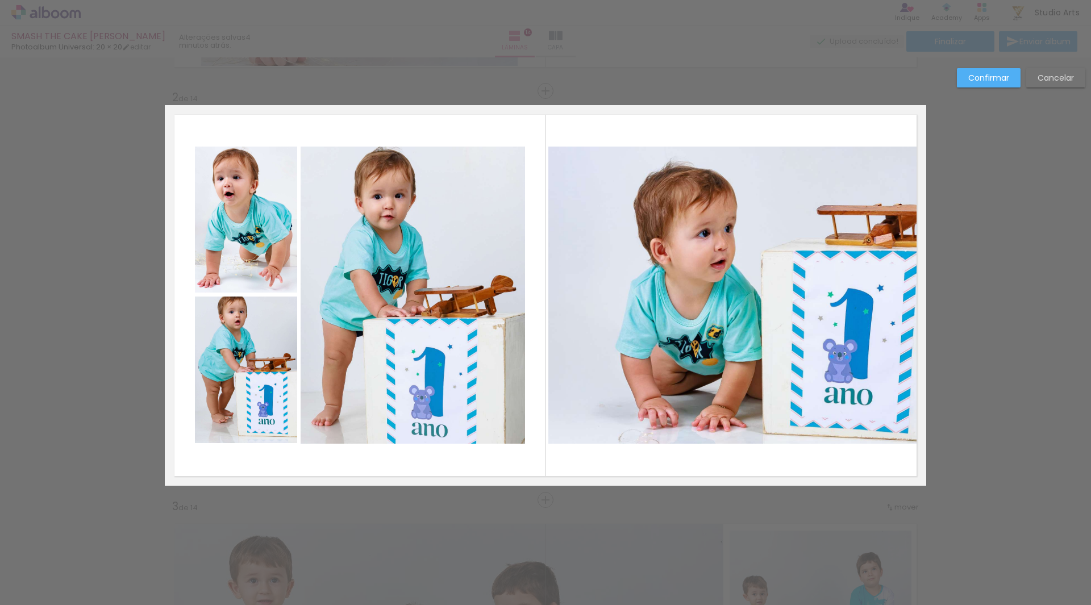
click at [1052, 86] on paper-button "Cancelar" at bounding box center [1056, 77] width 59 height 19
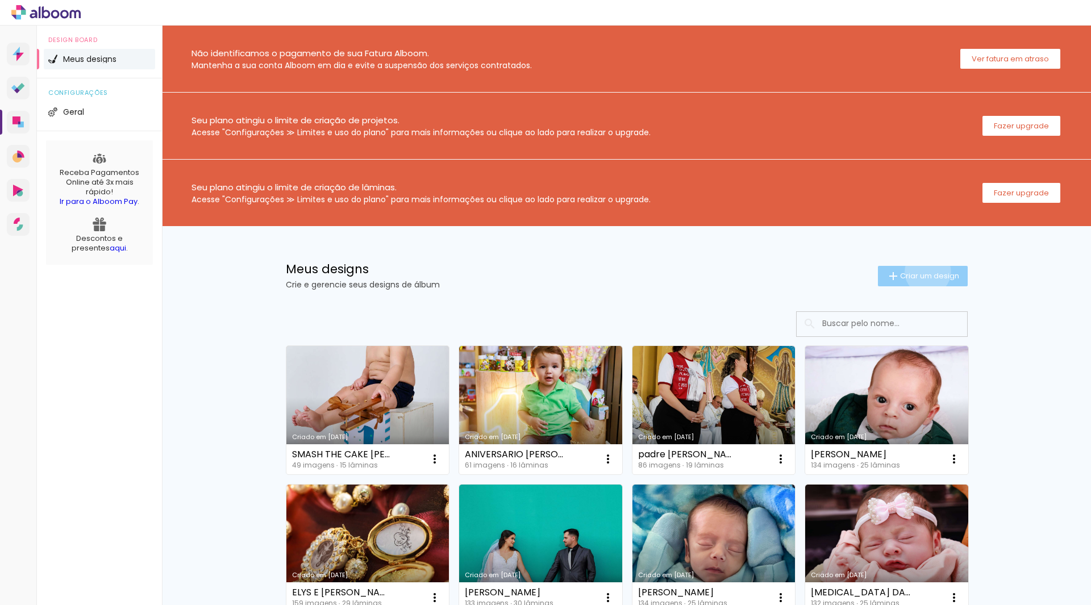
click at [921, 272] on span "Criar um design" at bounding box center [929, 275] width 59 height 7
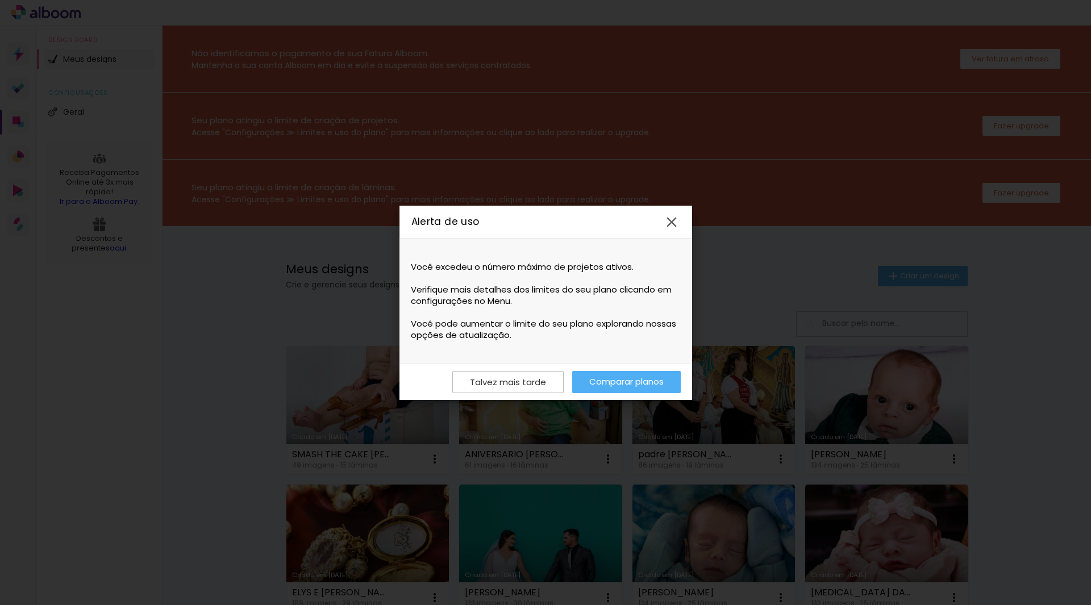
click at [676, 216] on iron-icon at bounding box center [671, 222] width 17 height 17
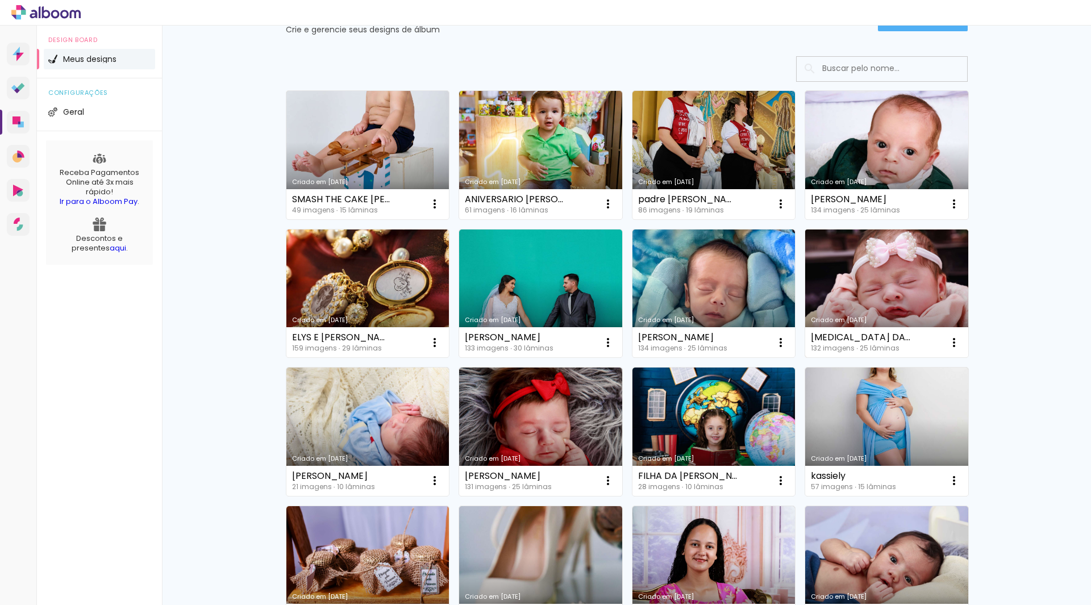
scroll to position [284, 0]
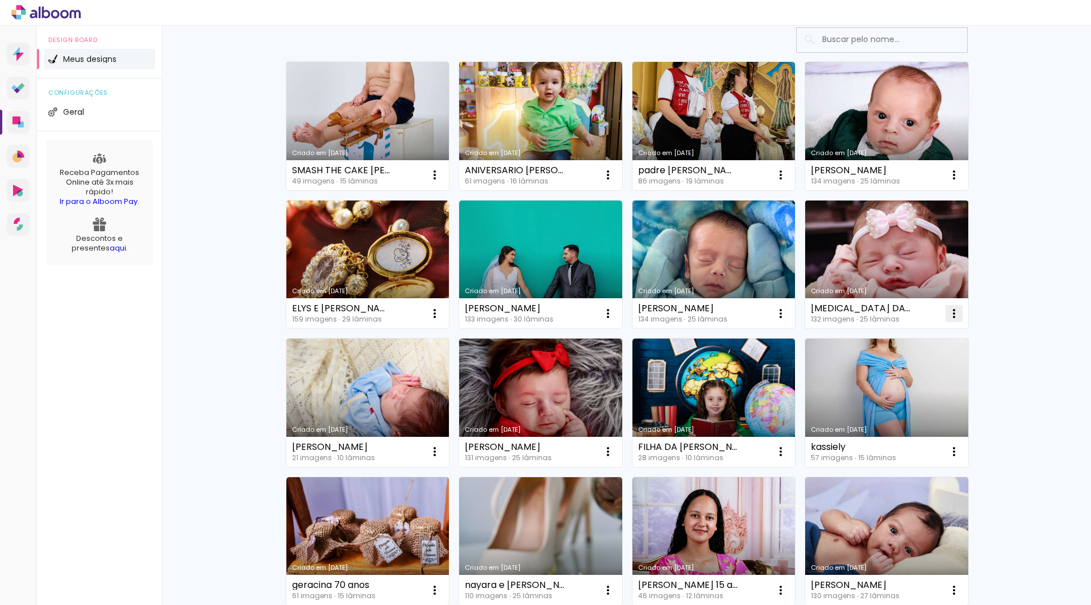
click at [951, 313] on iron-icon at bounding box center [955, 314] width 14 height 14
click at [894, 393] on span "Excluir" at bounding box center [886, 389] width 24 height 8
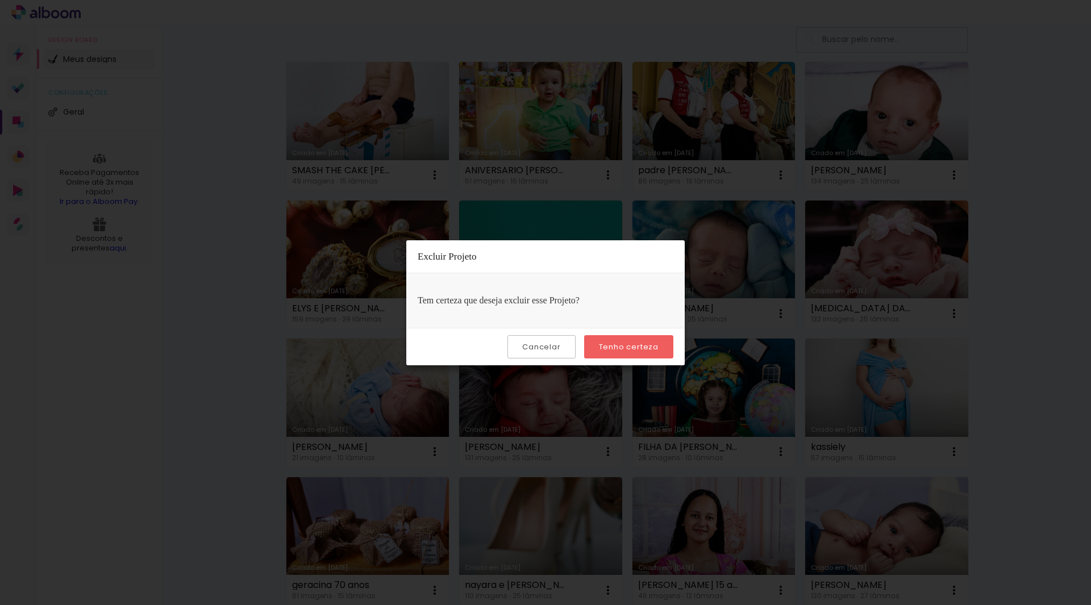
click at [0, 0] on slot "Tenho certeza" at bounding box center [0, 0] width 0 height 0
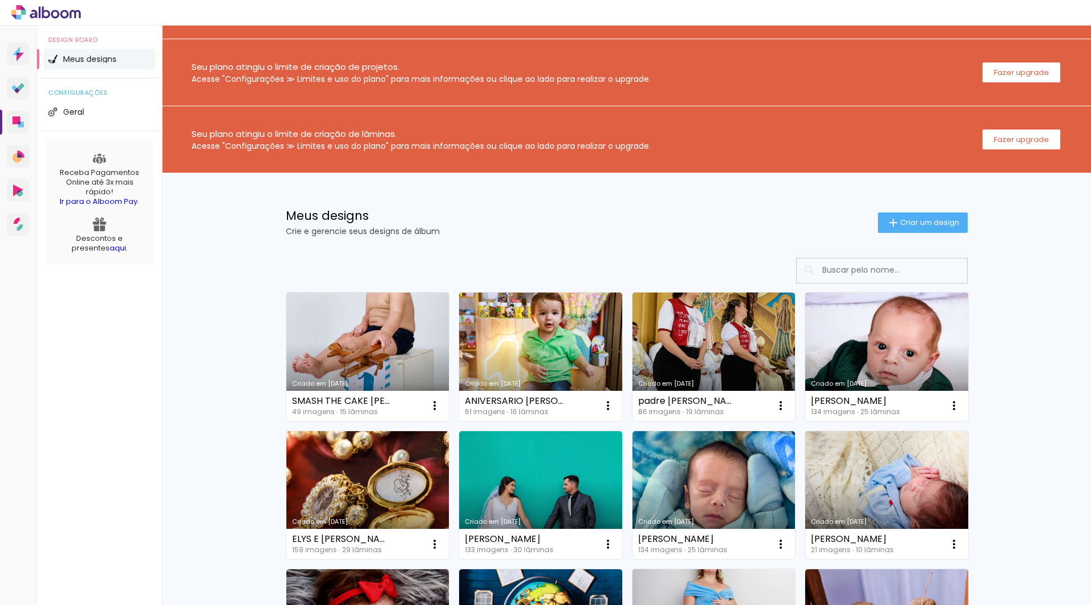
scroll to position [0, 0]
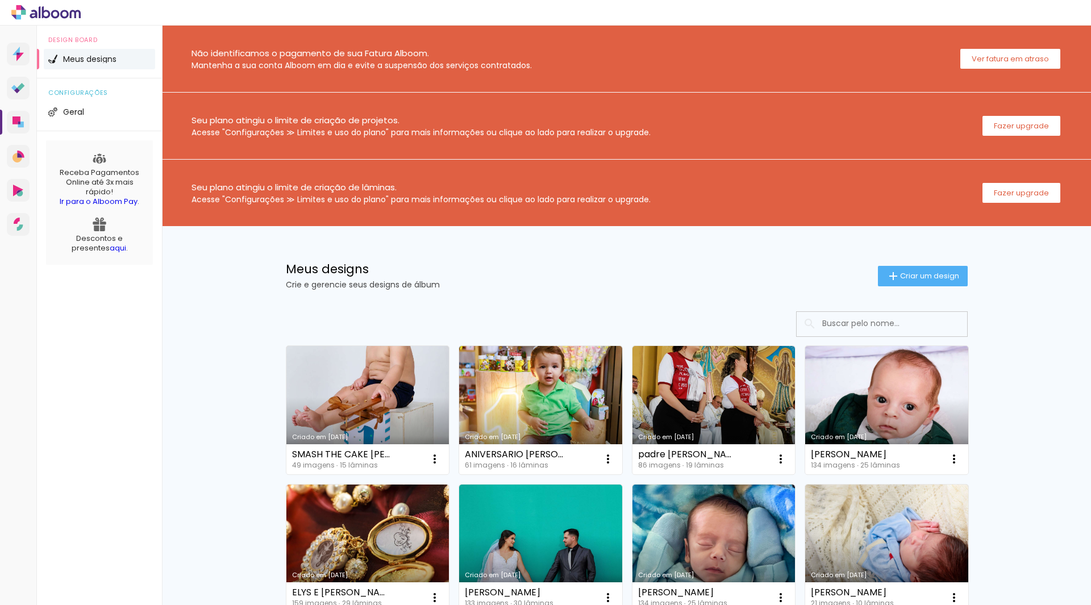
click at [907, 264] on div "Meus designs Crie e gerencie seus designs de álbum Criar um design" at bounding box center [626, 263] width 739 height 74
click at [905, 272] on span "Criar um design" at bounding box center [929, 275] width 59 height 7
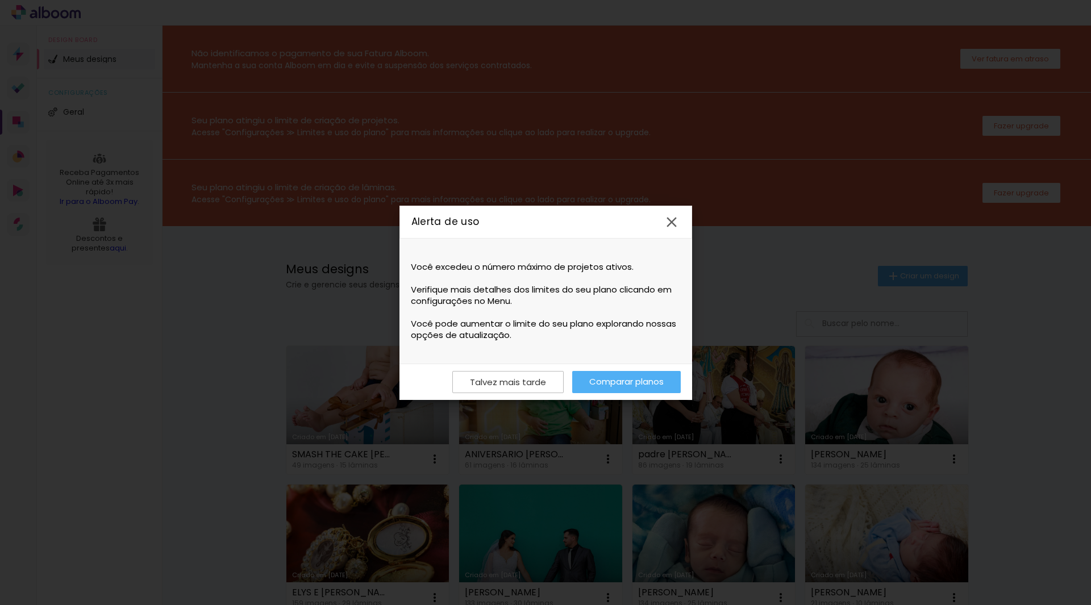
click at [671, 223] on iron-icon at bounding box center [671, 222] width 17 height 17
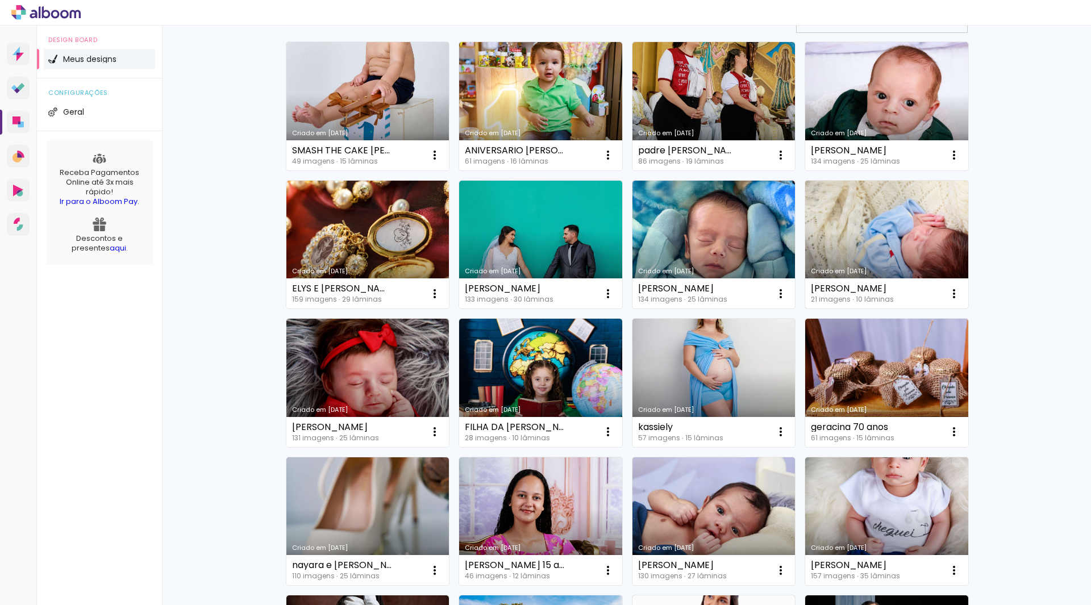
scroll to position [455, 0]
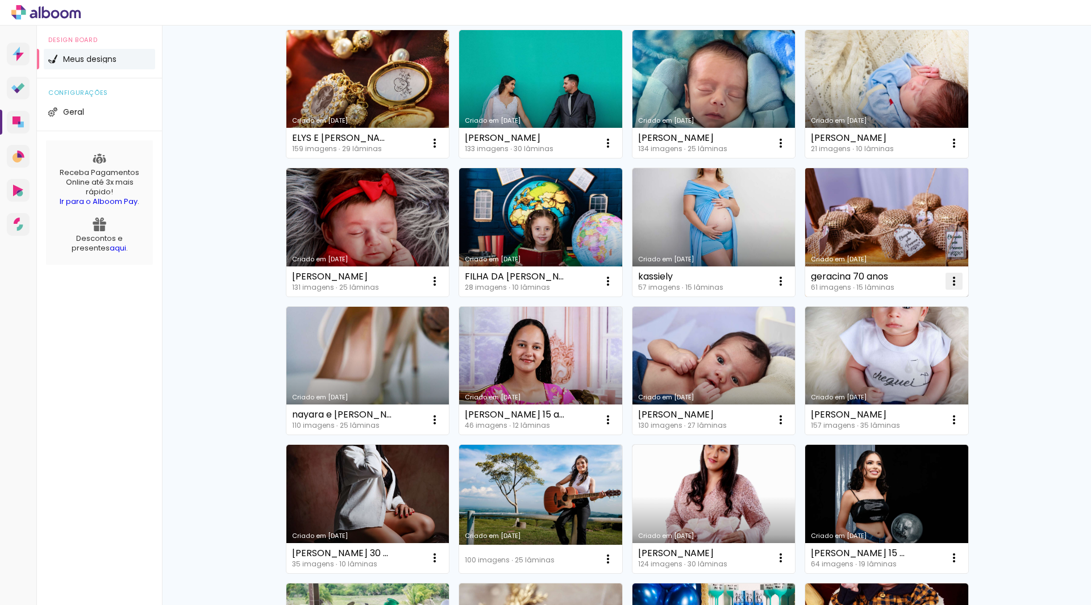
click at [948, 276] on iron-icon at bounding box center [955, 282] width 14 height 14
click at [894, 354] on span "Excluir" at bounding box center [886, 356] width 24 height 8
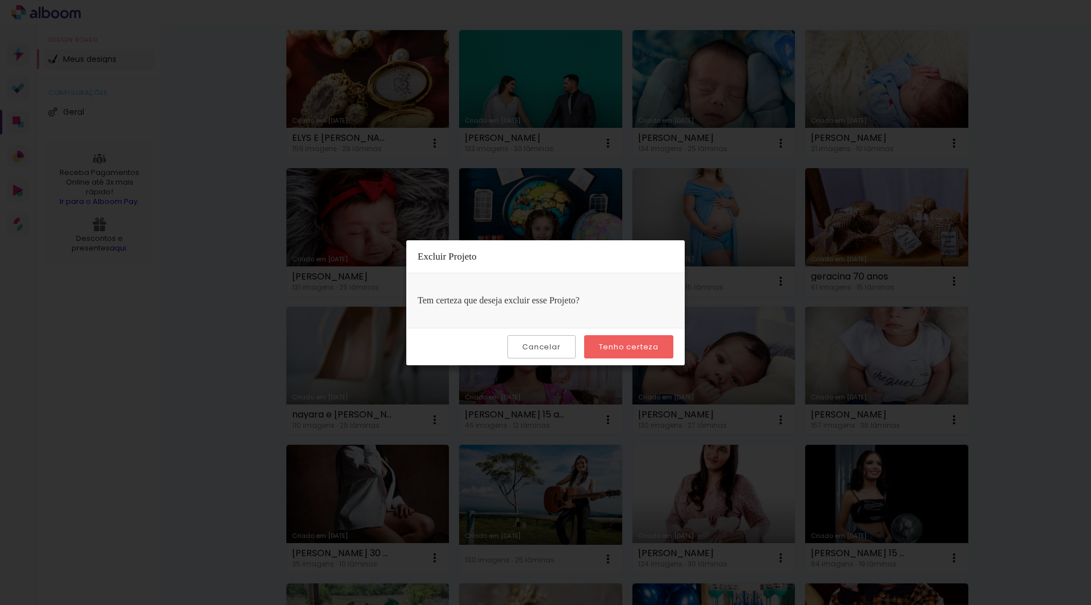
click at [672, 352] on paper-button "Tenho certeza" at bounding box center [628, 346] width 89 height 23
click at [0, 0] on slot "Tenho certeza" at bounding box center [0, 0] width 0 height 0
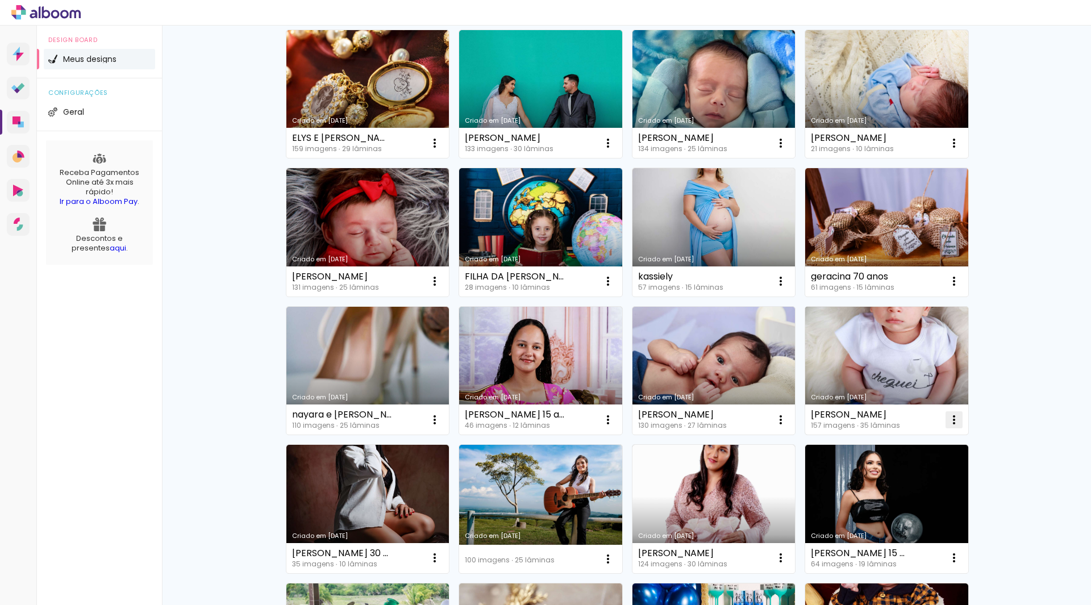
click at [957, 418] on paper-icon-button at bounding box center [954, 420] width 23 height 23
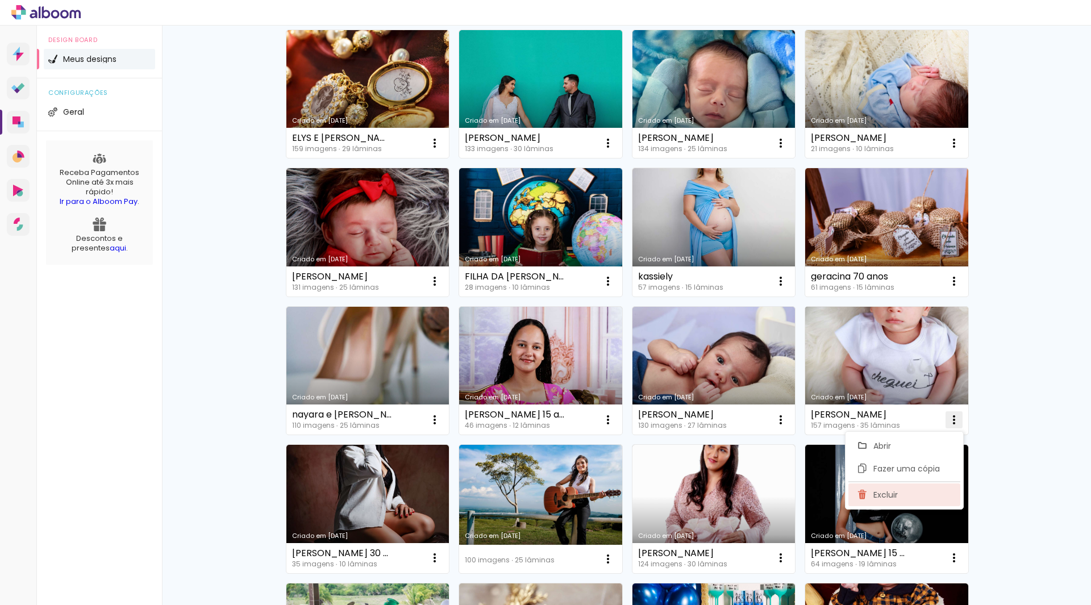
click at [884, 493] on span "Excluir" at bounding box center [886, 495] width 24 height 8
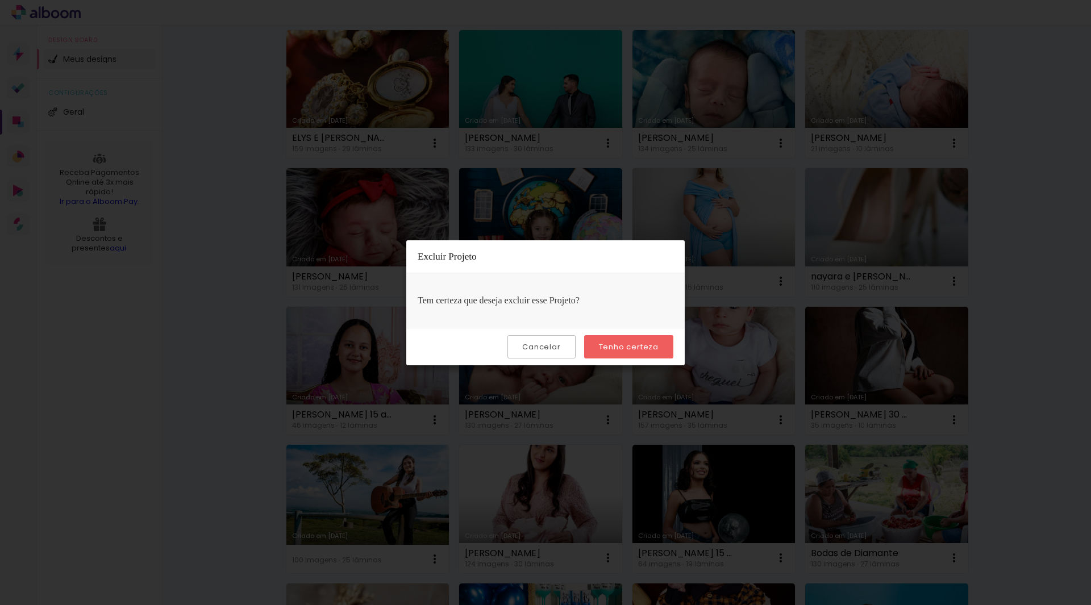
click at [0, 0] on slot "Tenho certeza" at bounding box center [0, 0] width 0 height 0
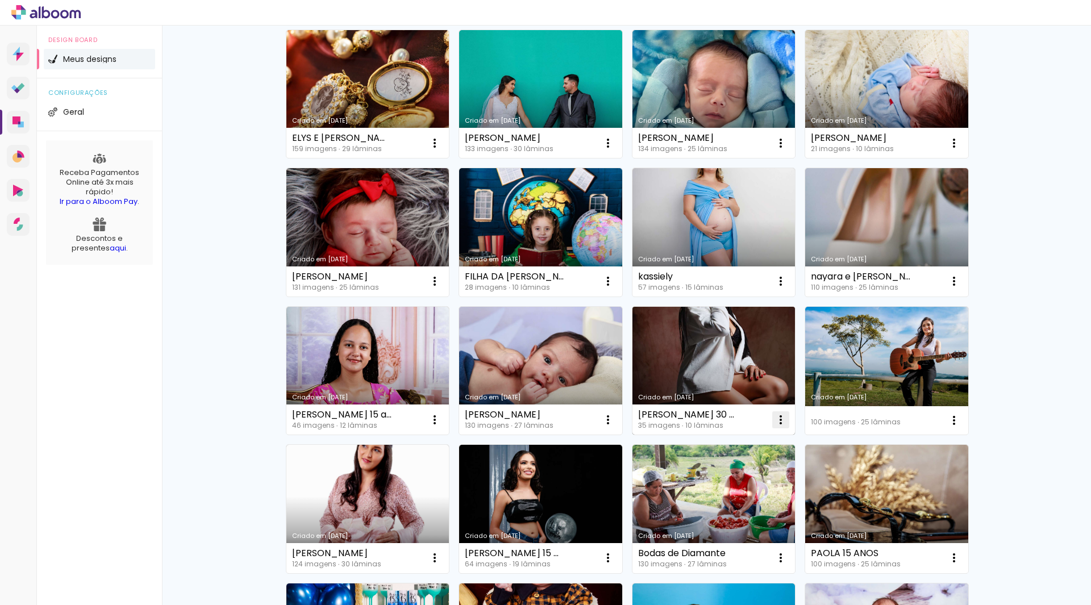
click at [782, 421] on iron-icon at bounding box center [781, 420] width 14 height 14
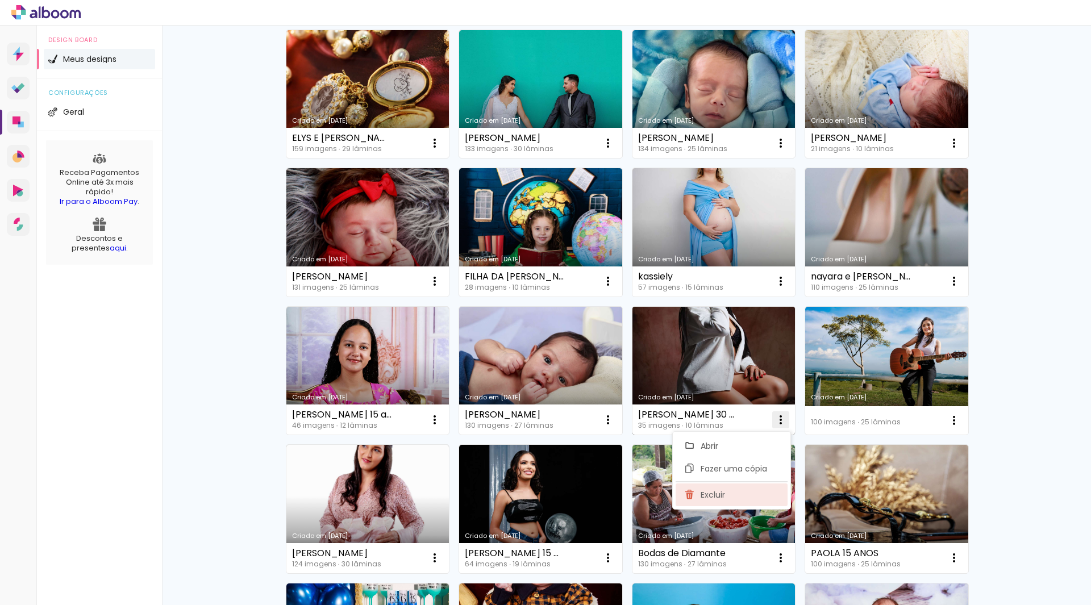
click at [730, 493] on paper-item "Excluir" at bounding box center [732, 495] width 112 height 23
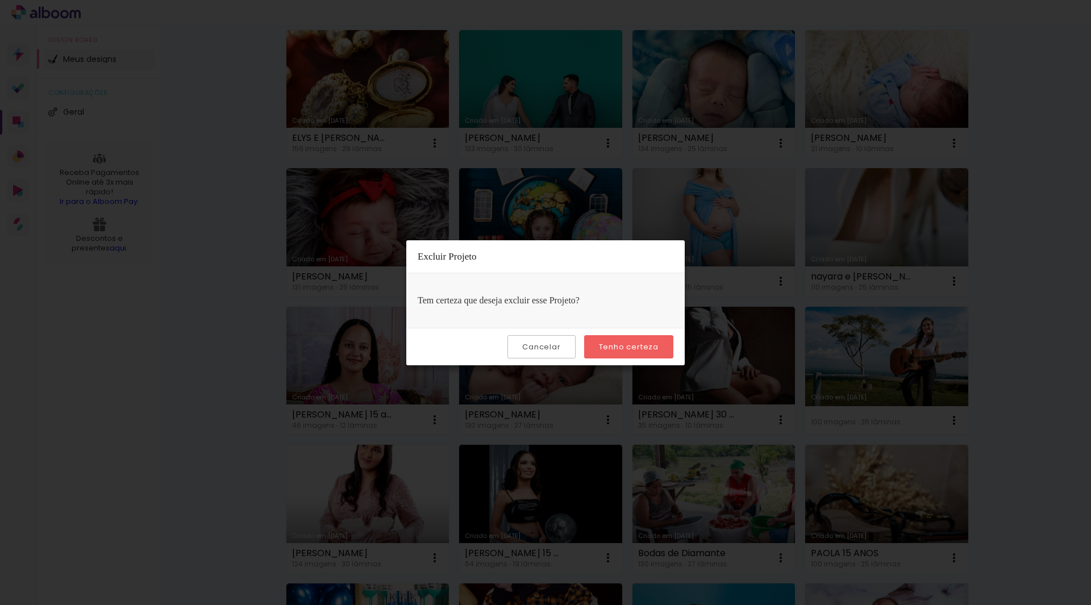
click at [0, 0] on slot "Tenho certeza" at bounding box center [0, 0] width 0 height 0
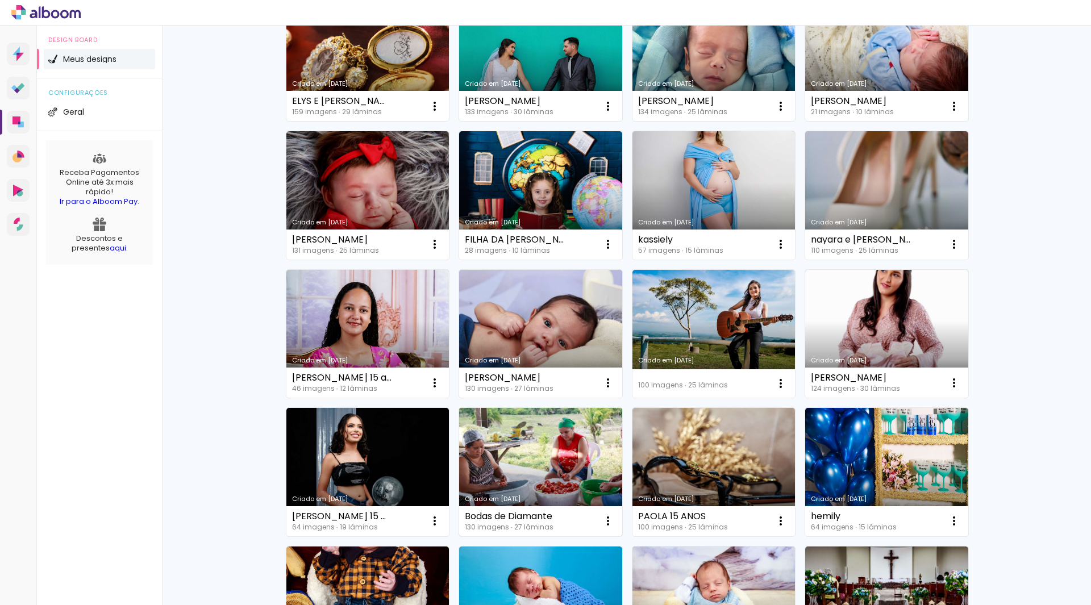
scroll to position [512, 0]
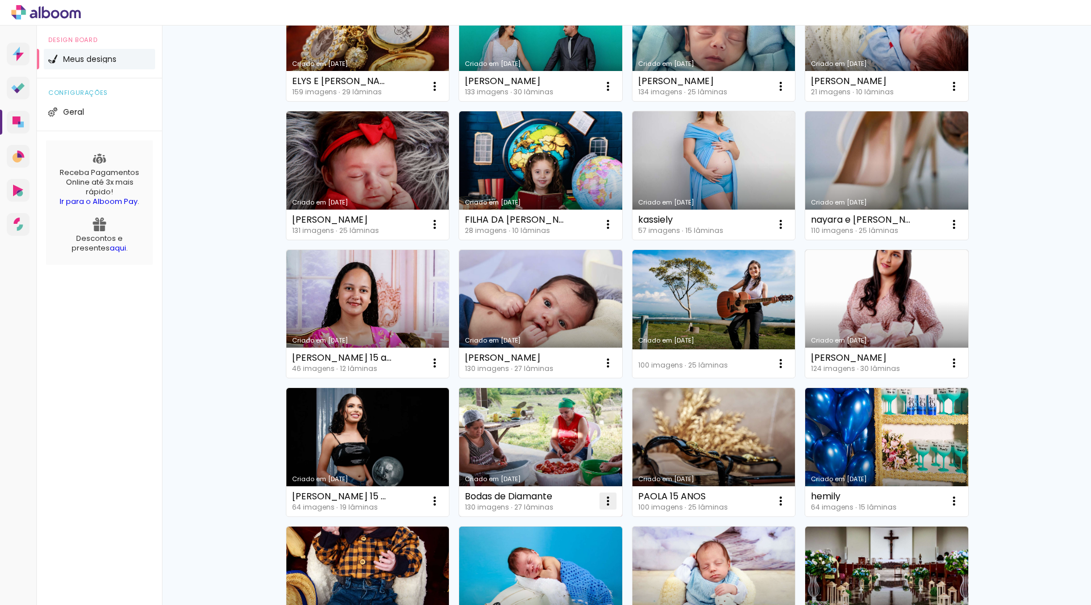
click at [605, 500] on iron-icon at bounding box center [608, 502] width 14 height 14
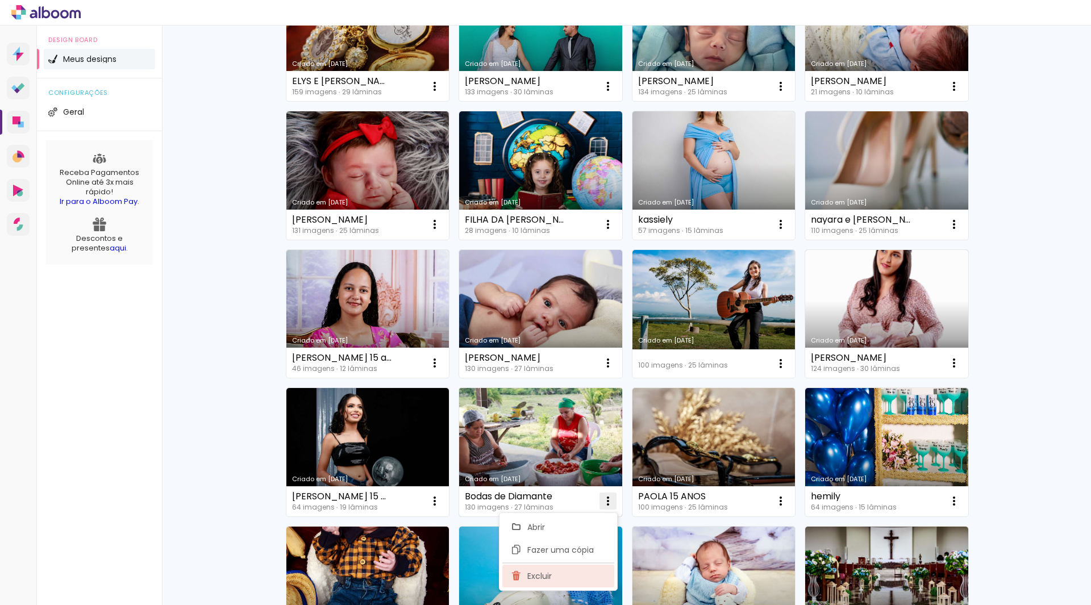
click at [521, 584] on paper-item "Excluir" at bounding box center [558, 576] width 112 height 23
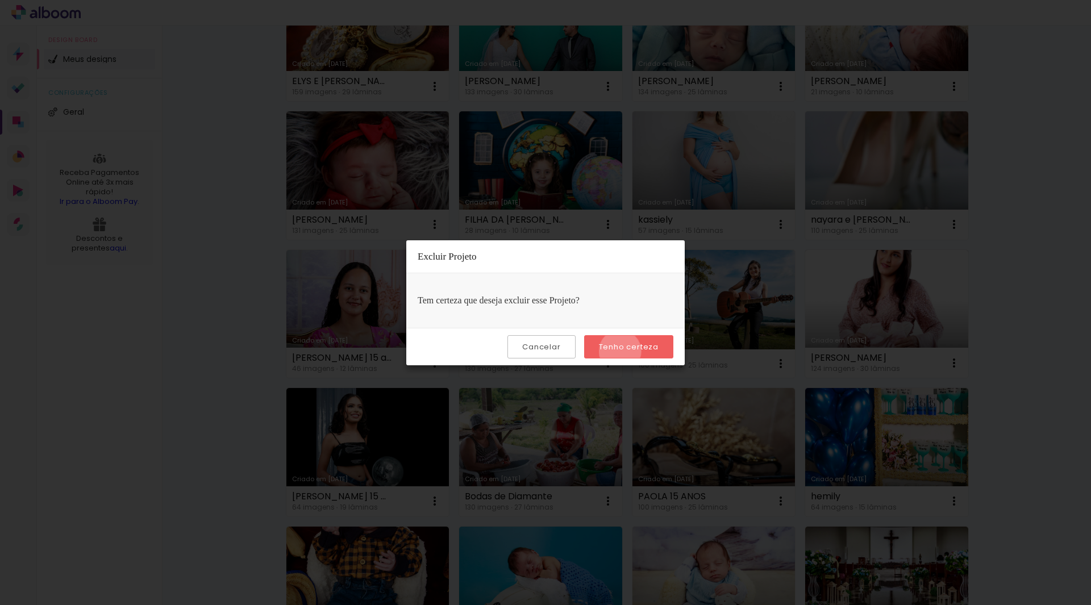
click at [0, 0] on slot "Tenho certeza" at bounding box center [0, 0] width 0 height 0
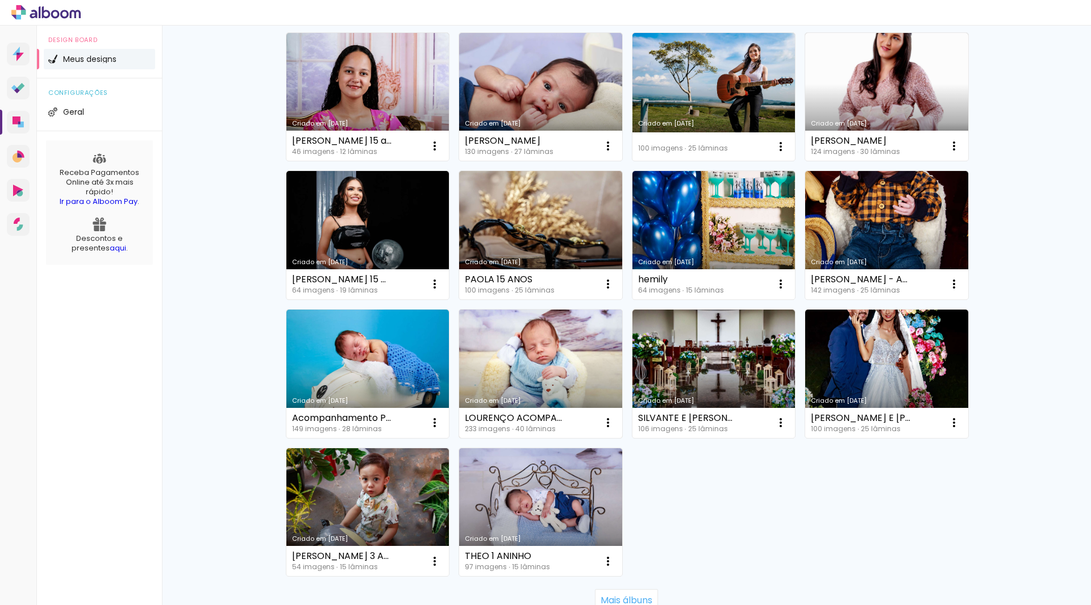
scroll to position [739, 0]
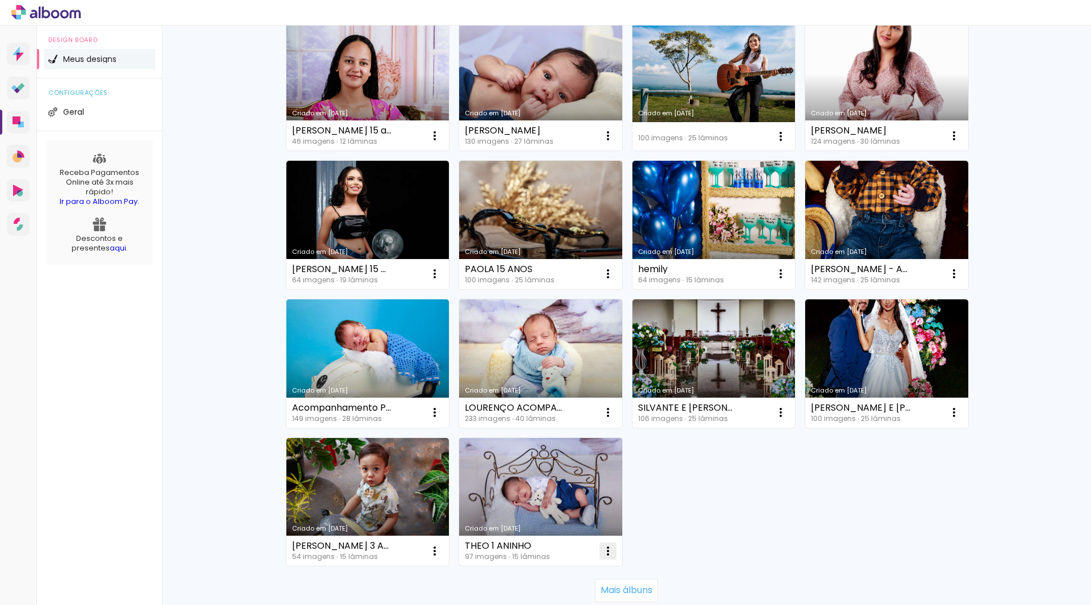
click at [601, 546] on iron-icon at bounding box center [608, 552] width 14 height 14
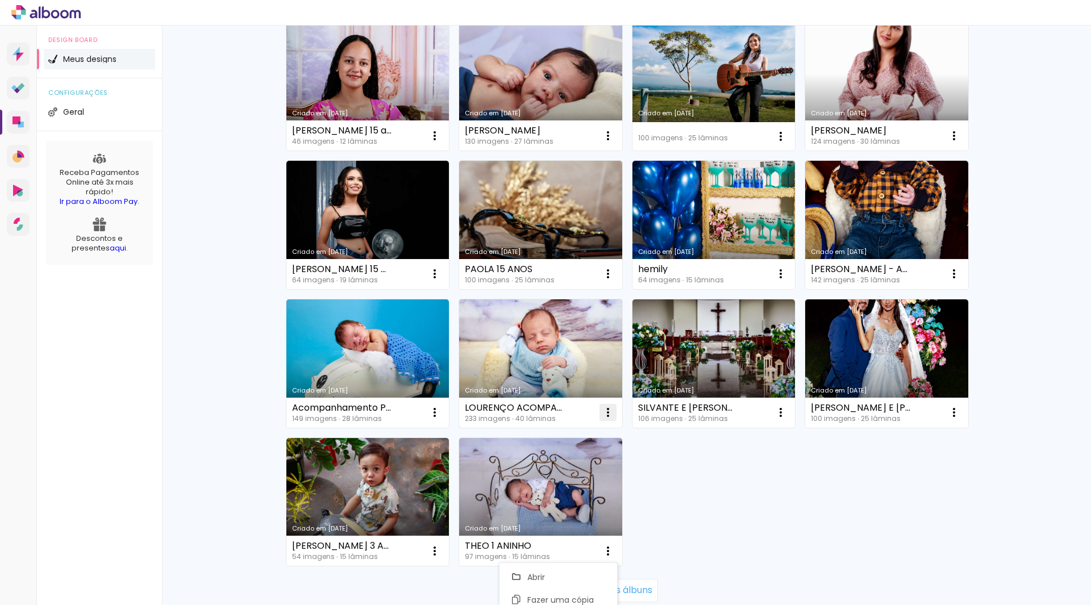
click at [606, 408] on iron-icon at bounding box center [608, 413] width 14 height 14
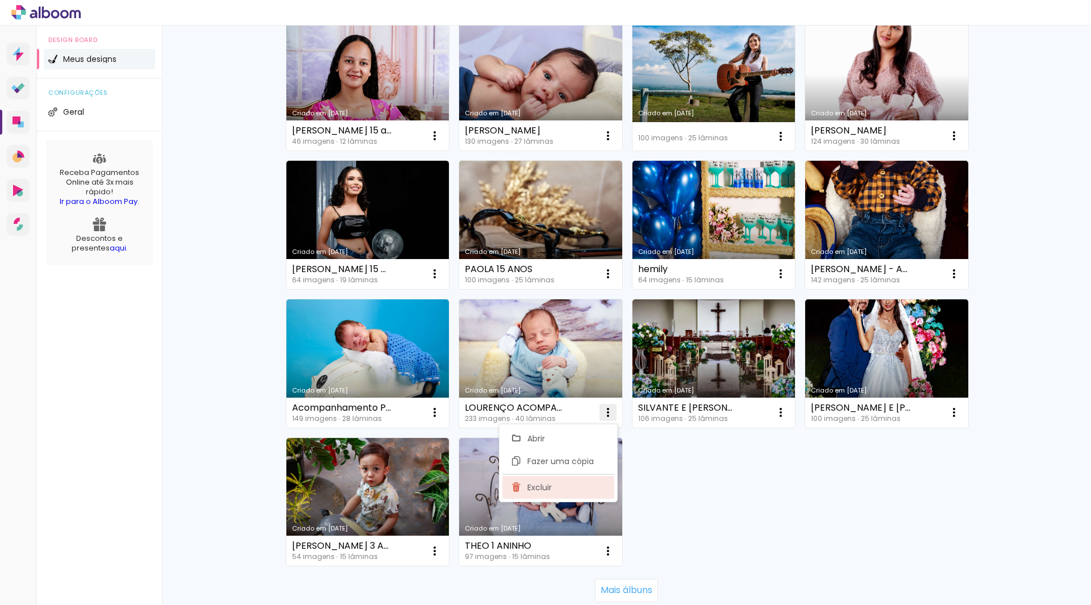
click at [553, 493] on paper-item "Excluir" at bounding box center [558, 487] width 112 height 23
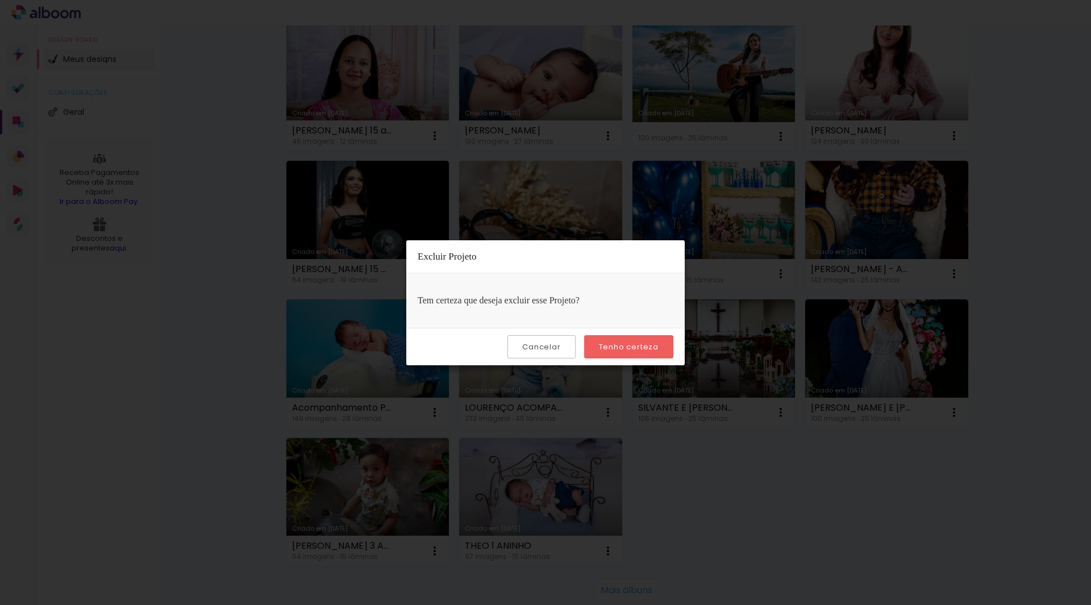
click at [0, 0] on slot "Tenho certeza" at bounding box center [0, 0] width 0 height 0
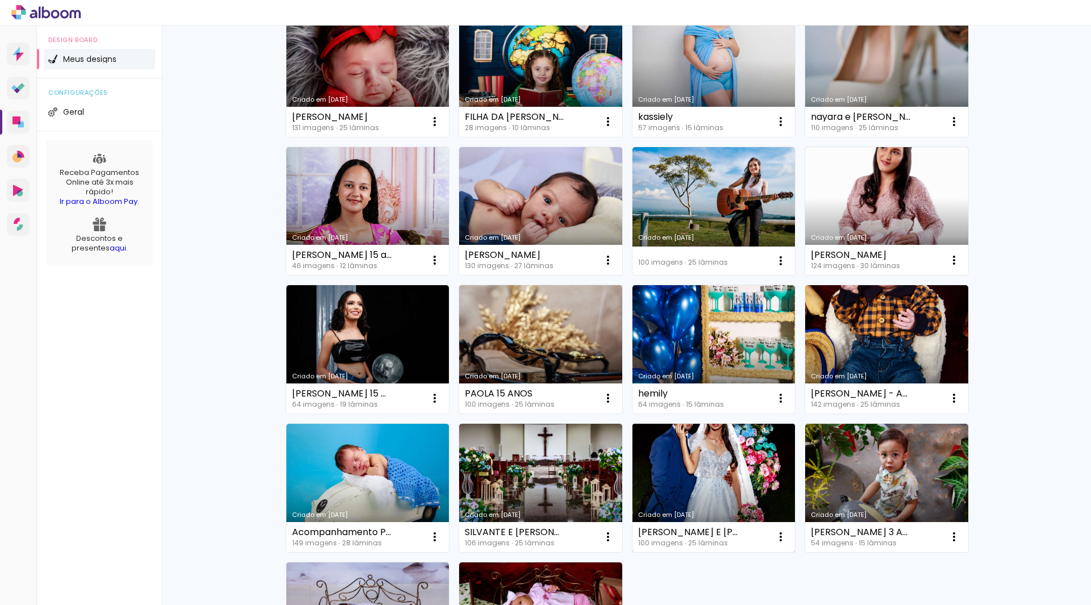
scroll to position [796, 0]
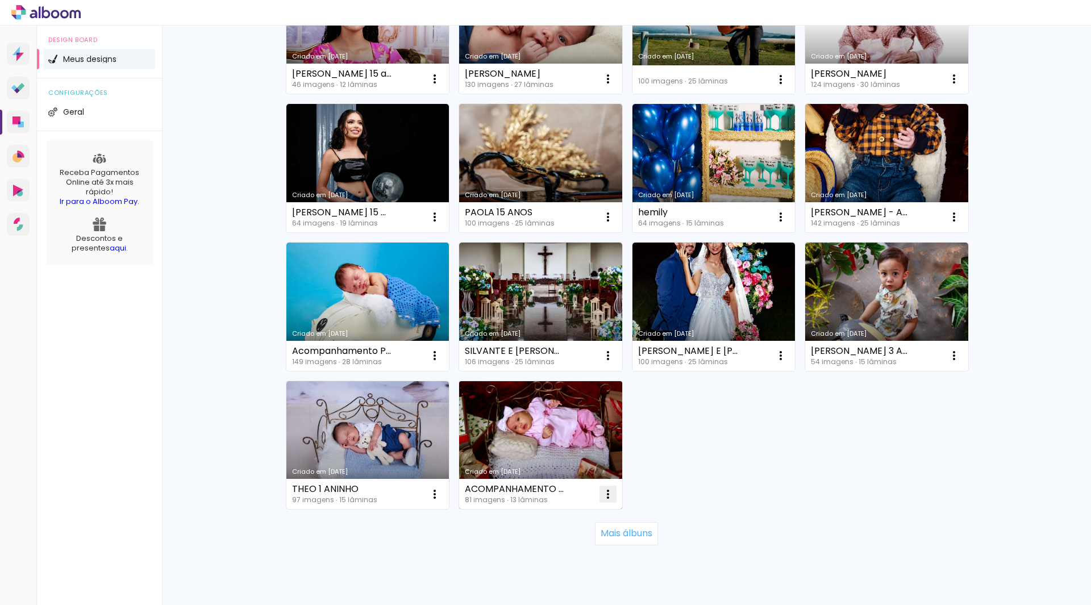
click at [606, 492] on iron-icon at bounding box center [608, 495] width 14 height 14
click at [528, 571] on span "Excluir" at bounding box center [539, 570] width 24 height 8
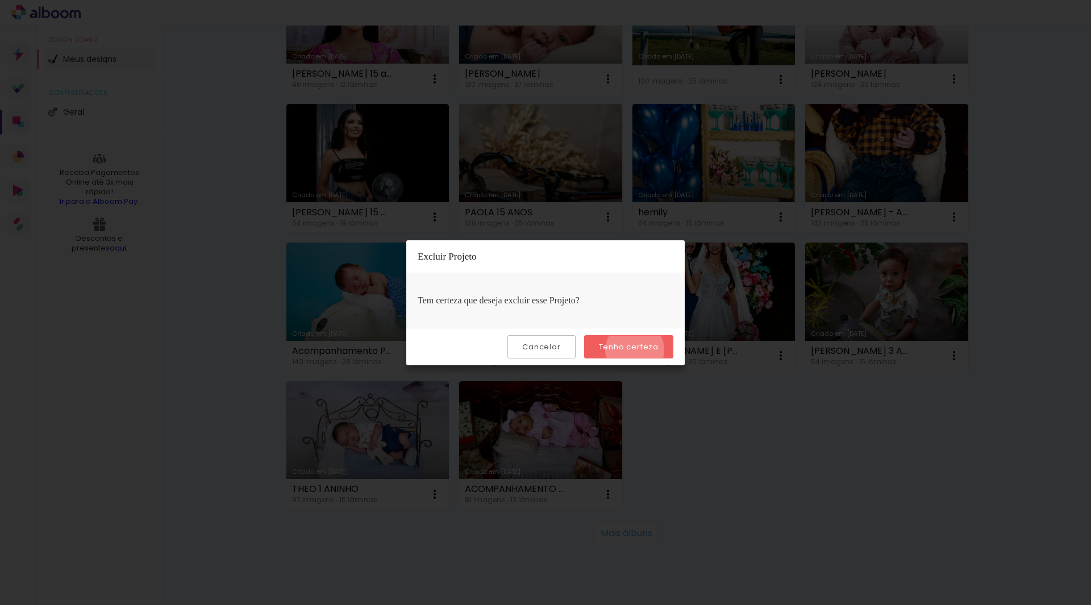
click at [0, 0] on slot "Tenho certeza" at bounding box center [0, 0] width 0 height 0
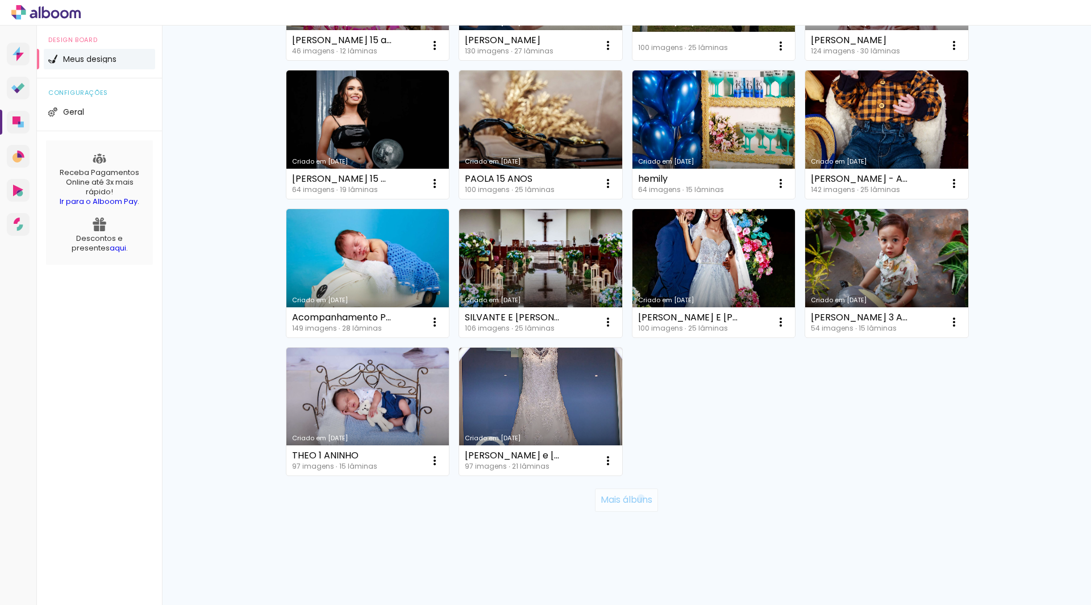
click at [0, 0] on slot "Mais álbuns" at bounding box center [0, 0] width 0 height 0
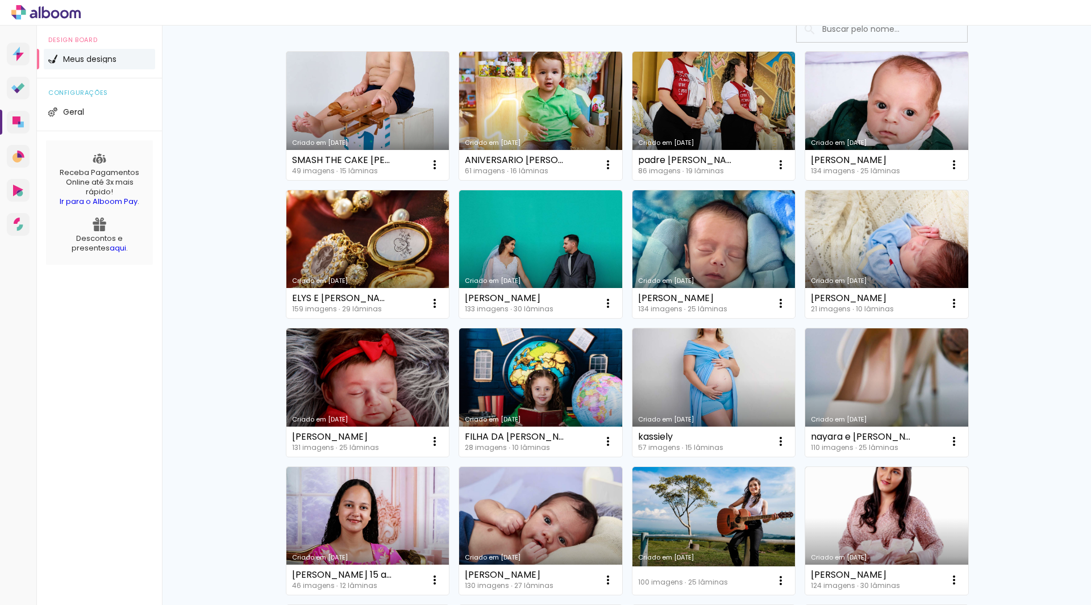
scroll to position [0, 0]
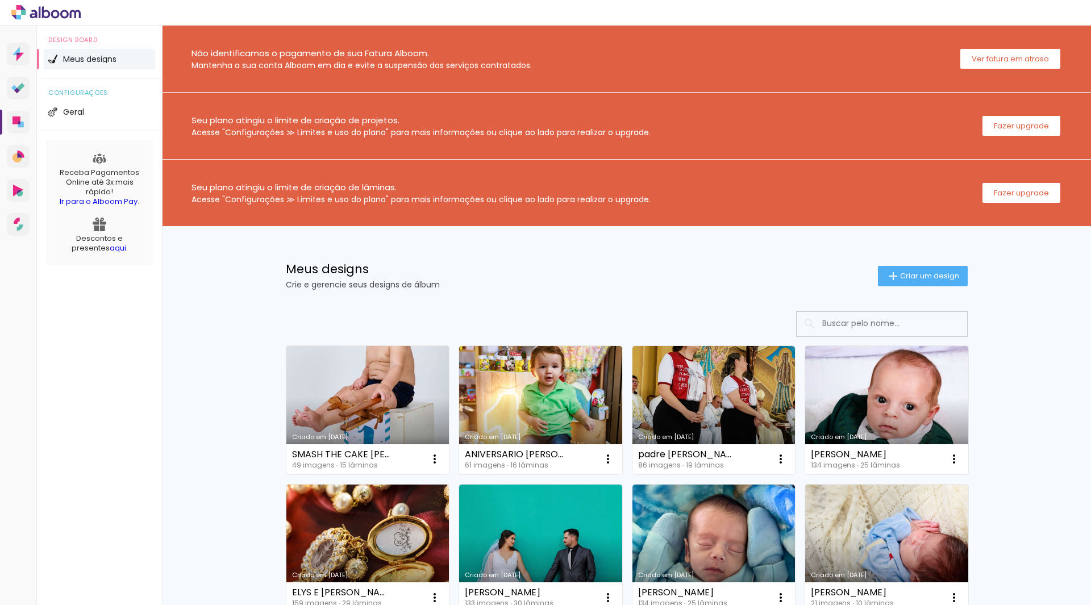
click at [917, 259] on div "Meus designs Crie e gerencie seus designs de álbum Criar um design" at bounding box center [626, 263] width 739 height 74
click at [913, 279] on span "Criar um design" at bounding box center [929, 275] width 59 height 7
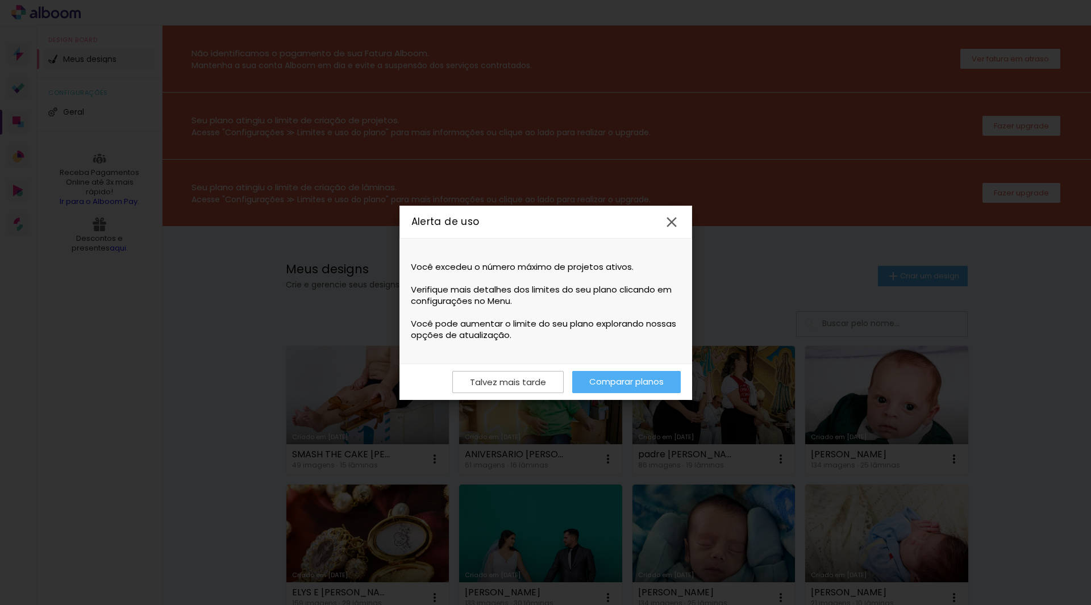
click at [672, 222] on iron-icon at bounding box center [671, 222] width 17 height 17
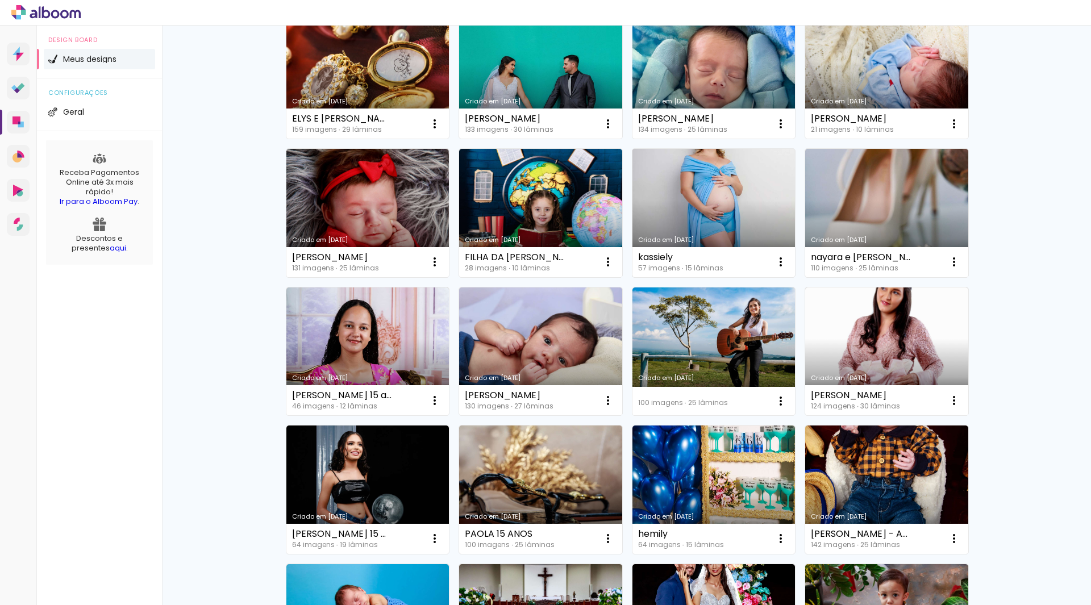
scroll to position [512, 0]
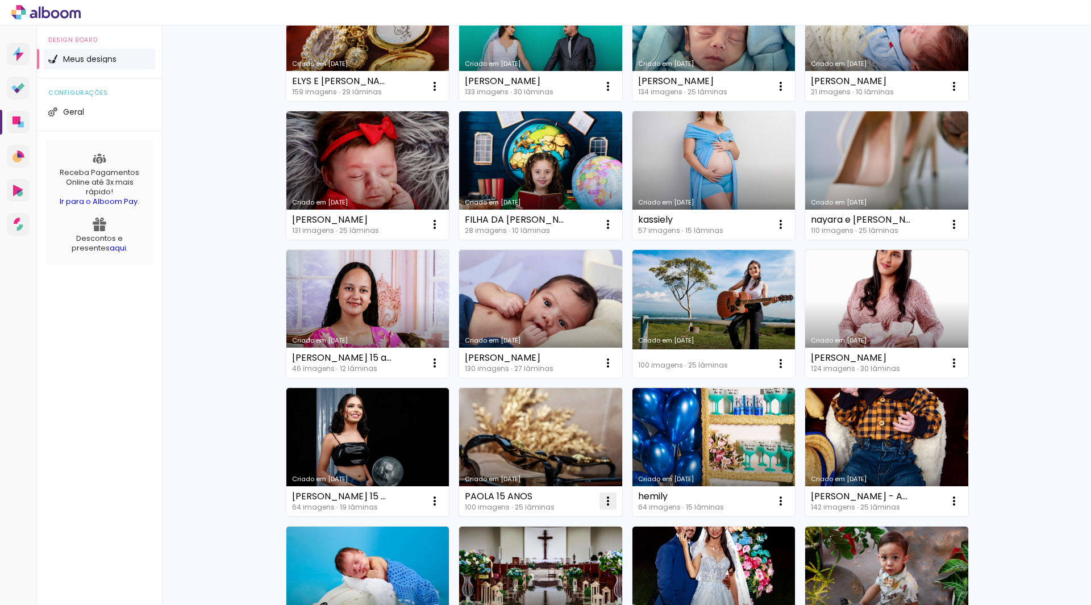
click at [603, 500] on iron-icon at bounding box center [608, 502] width 14 height 14
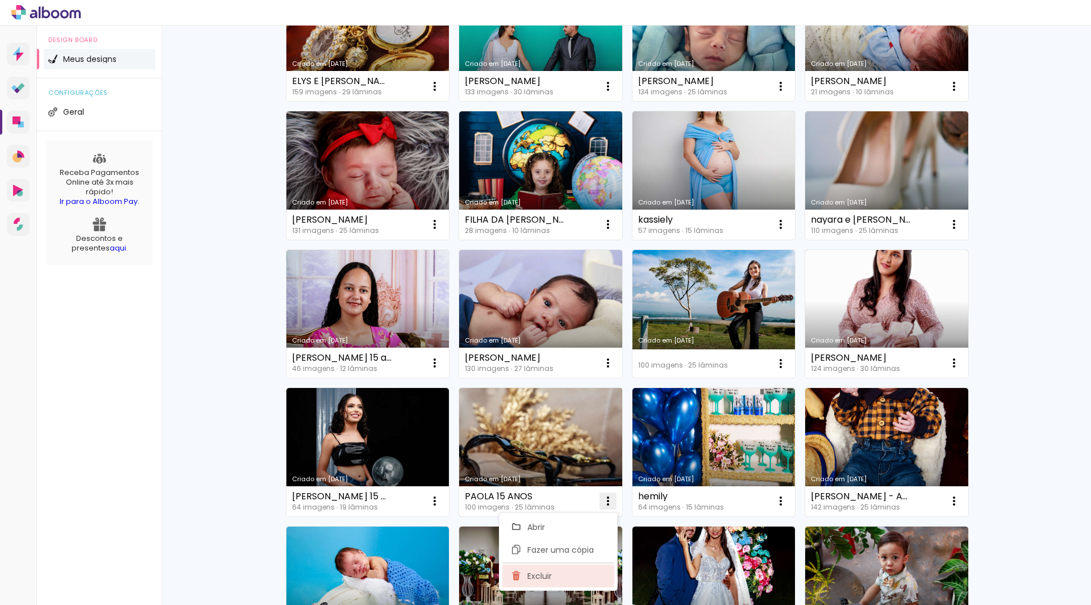
click at [540, 575] on span "Excluir" at bounding box center [539, 576] width 24 height 8
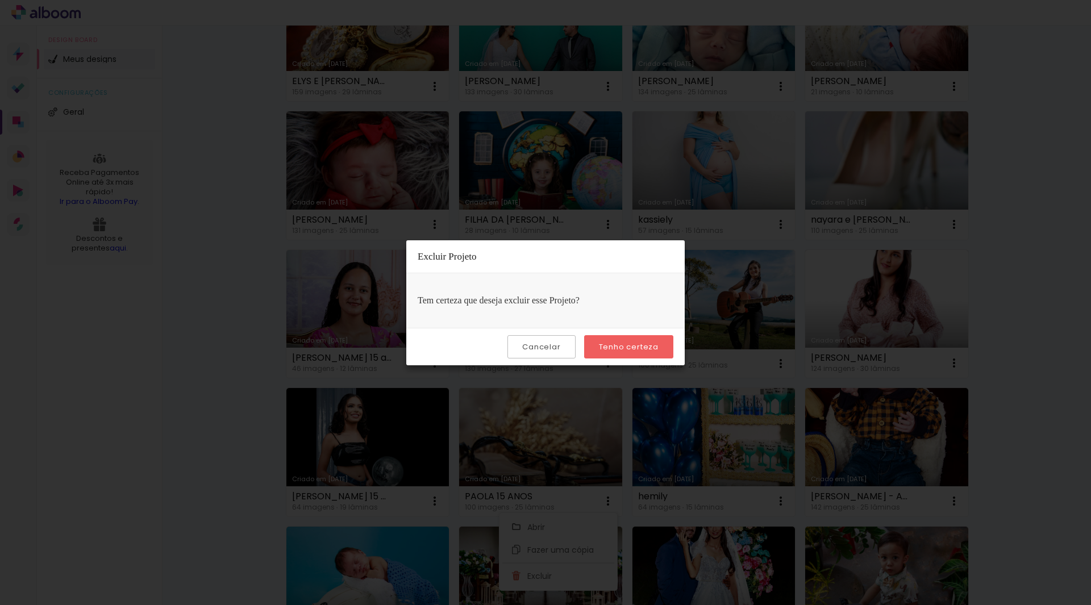
click at [0, 0] on slot "Tenho certeza" at bounding box center [0, 0] width 0 height 0
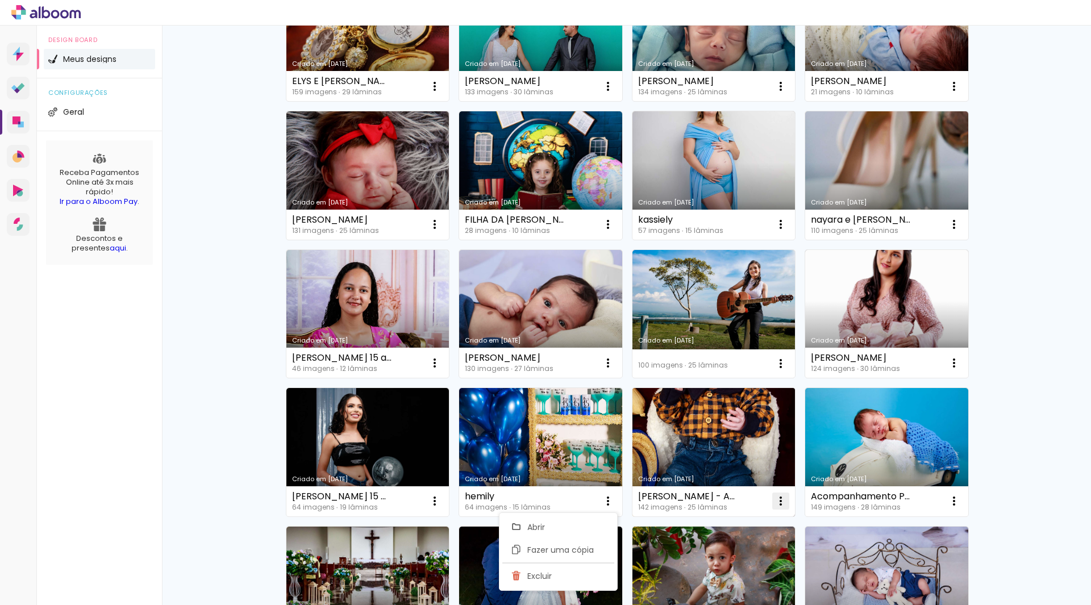
click at [774, 498] on iron-icon at bounding box center [781, 502] width 14 height 14
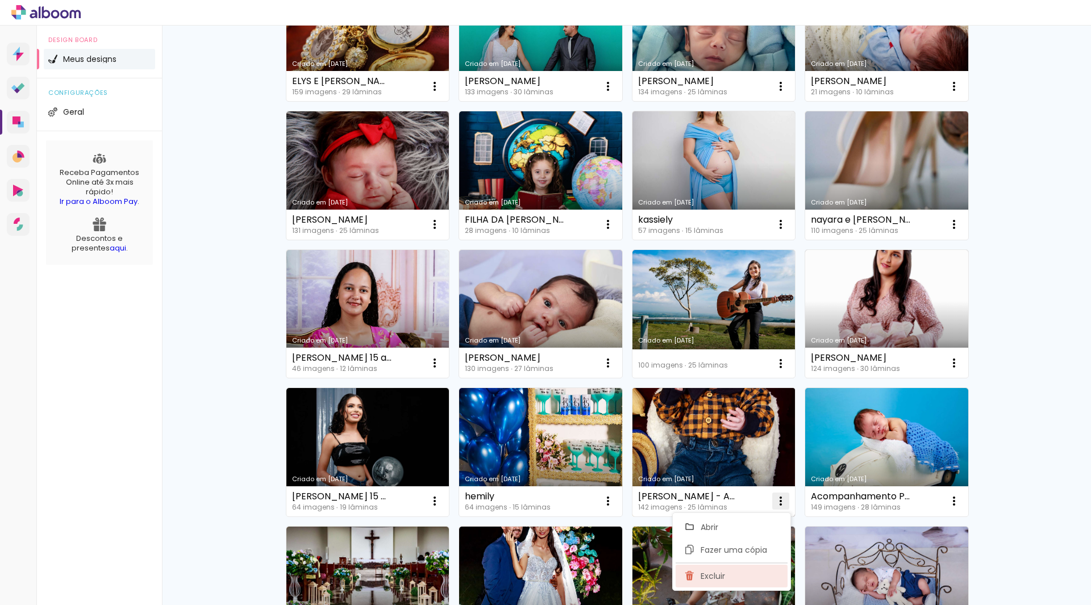
click at [717, 576] on span "Excluir" at bounding box center [713, 576] width 24 height 8
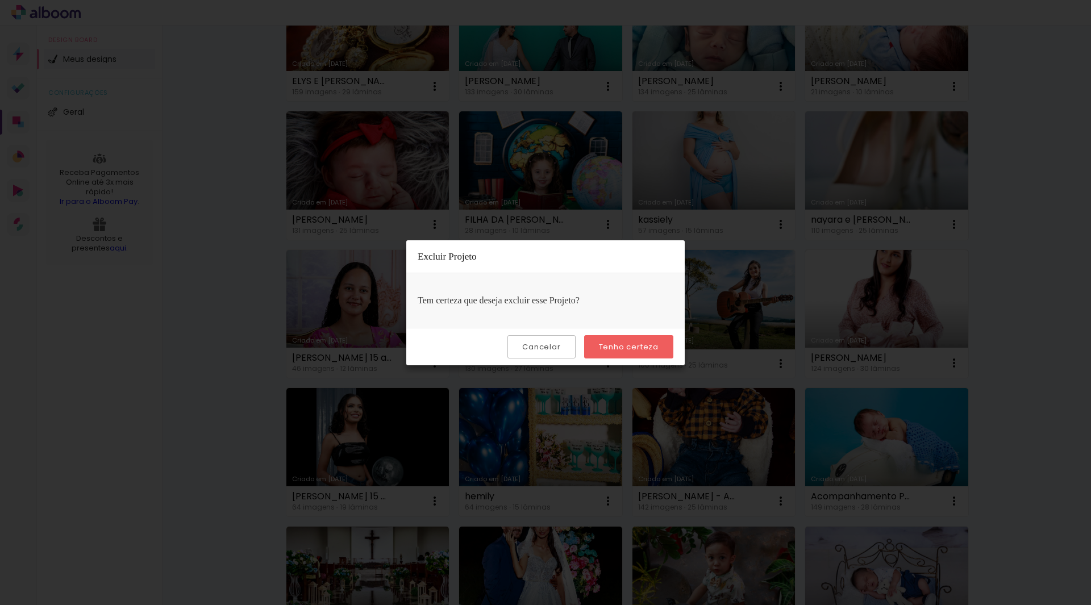
click at [0, 0] on slot "Tenho certeza" at bounding box center [0, 0] width 0 height 0
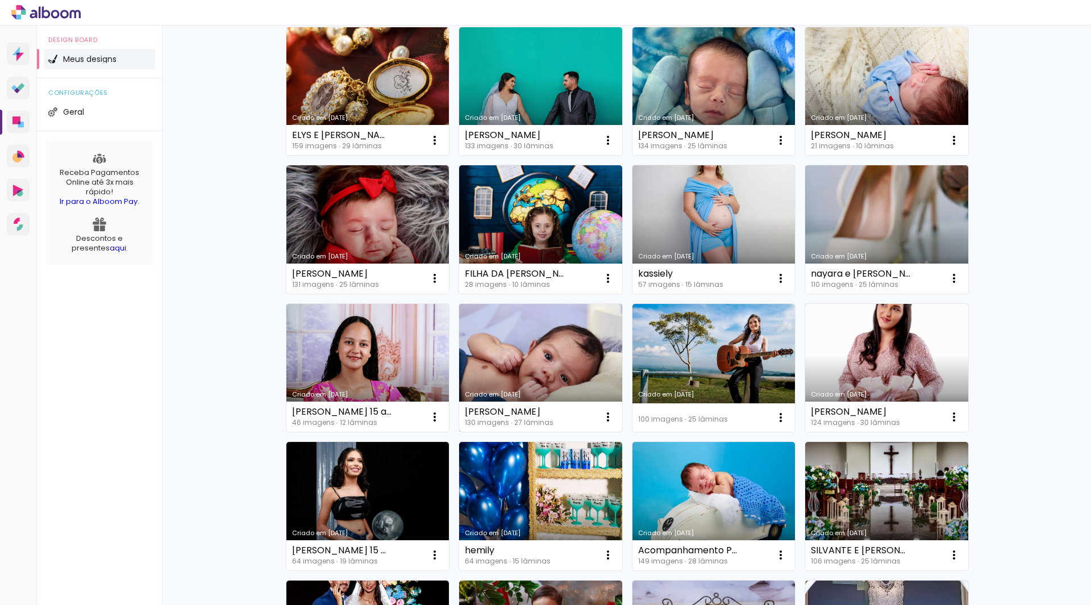
scroll to position [455, 0]
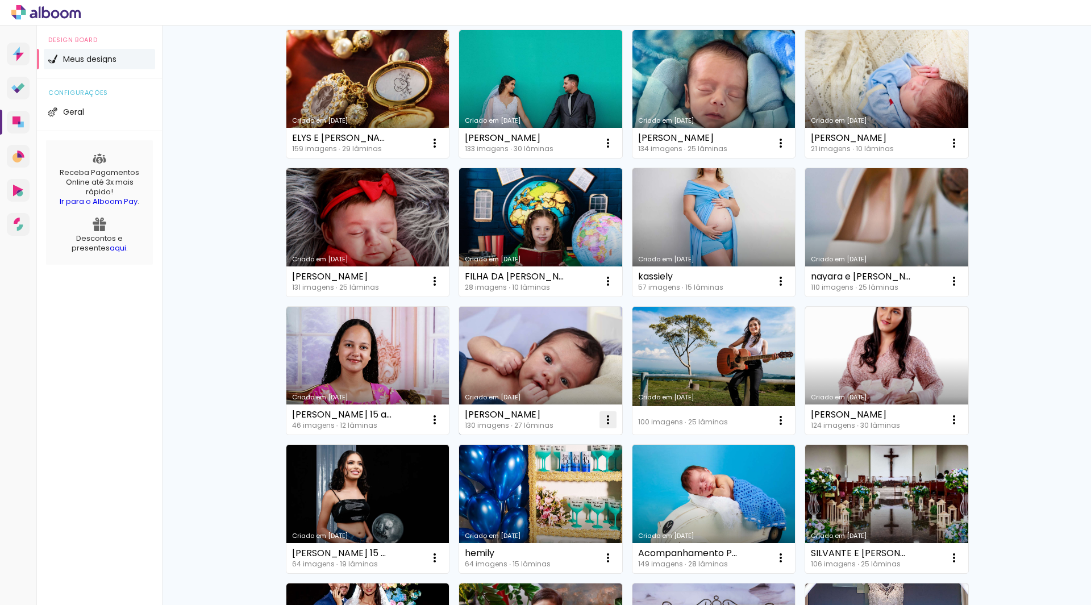
click at [601, 415] on iron-icon at bounding box center [608, 420] width 14 height 14
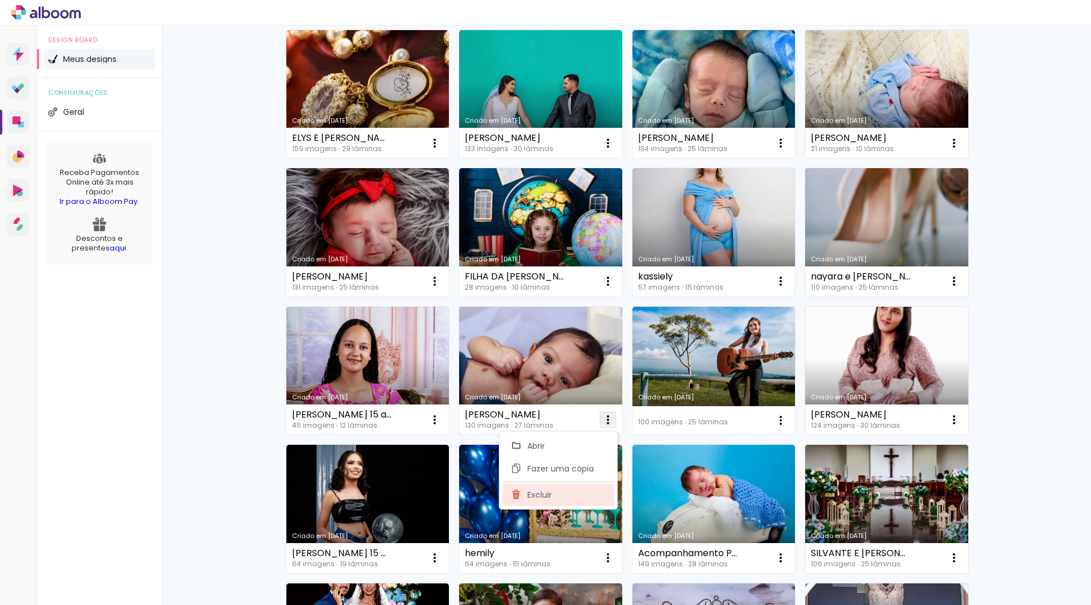
click at [559, 492] on paper-item "Excluir" at bounding box center [558, 495] width 112 height 23
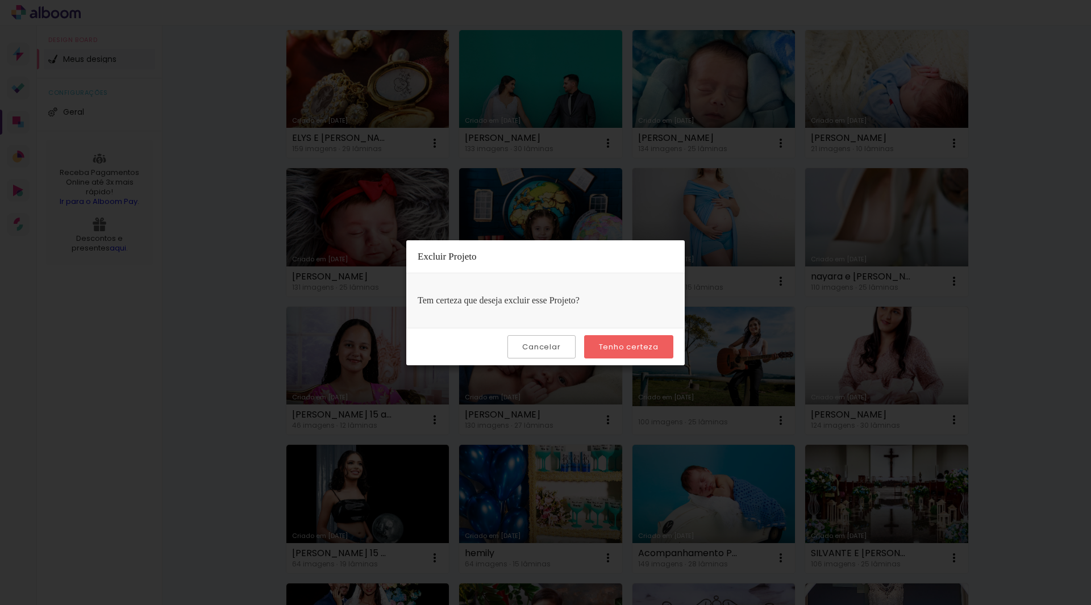
click at [0, 0] on slot "Tenho certeza" at bounding box center [0, 0] width 0 height 0
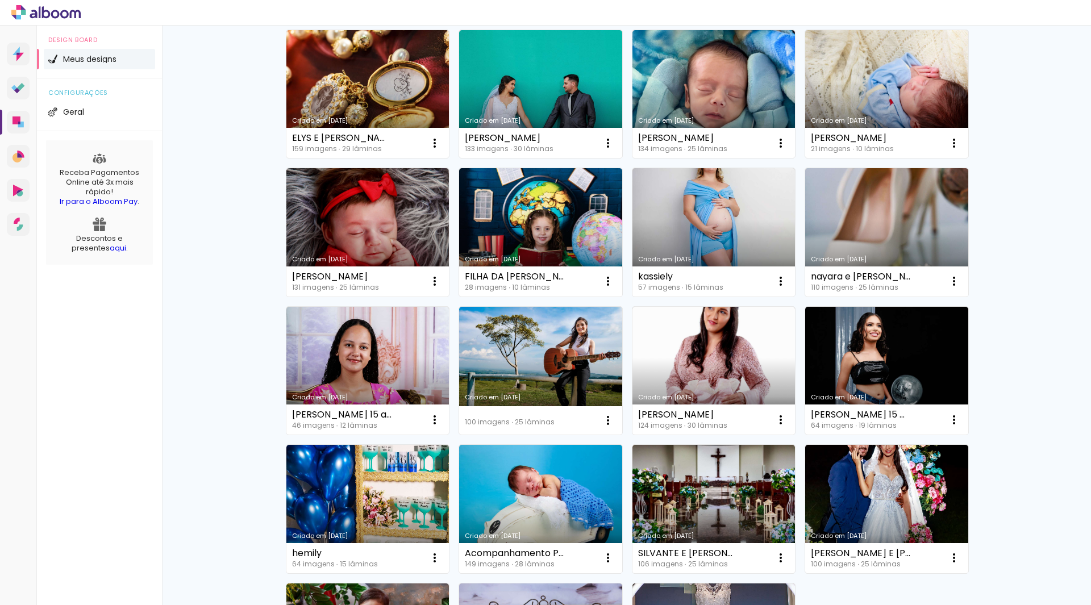
scroll to position [398, 0]
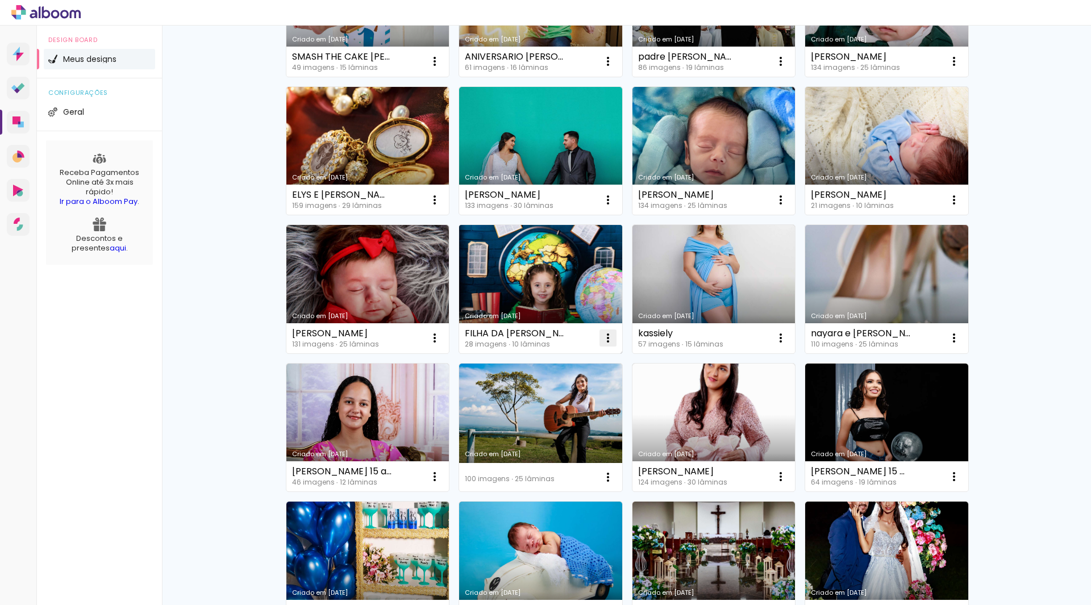
click at [605, 335] on iron-icon at bounding box center [608, 338] width 14 height 14
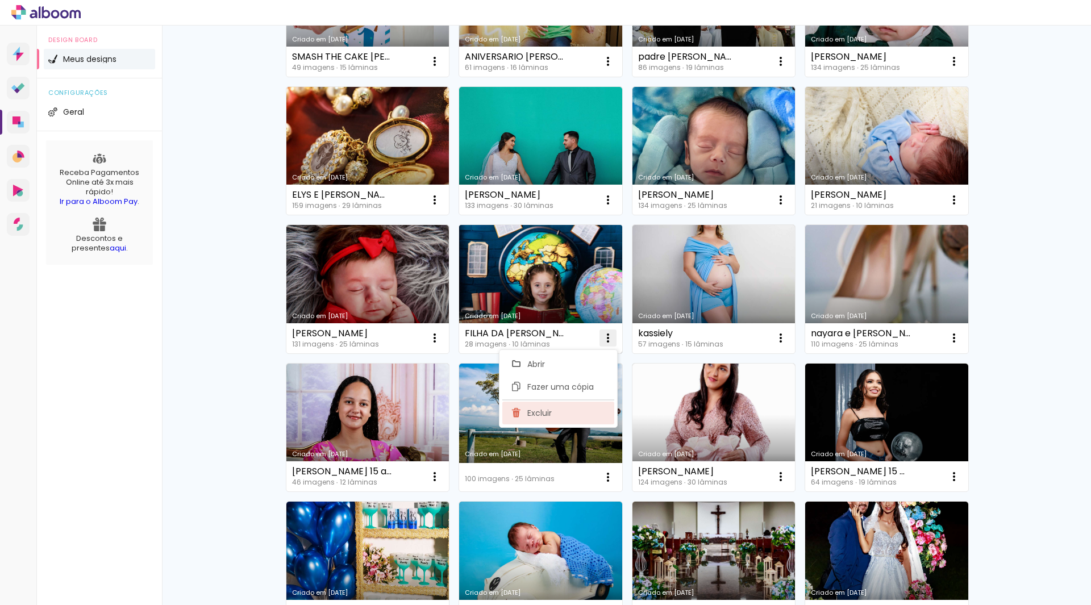
click at [558, 410] on paper-item "Excluir" at bounding box center [558, 413] width 112 height 23
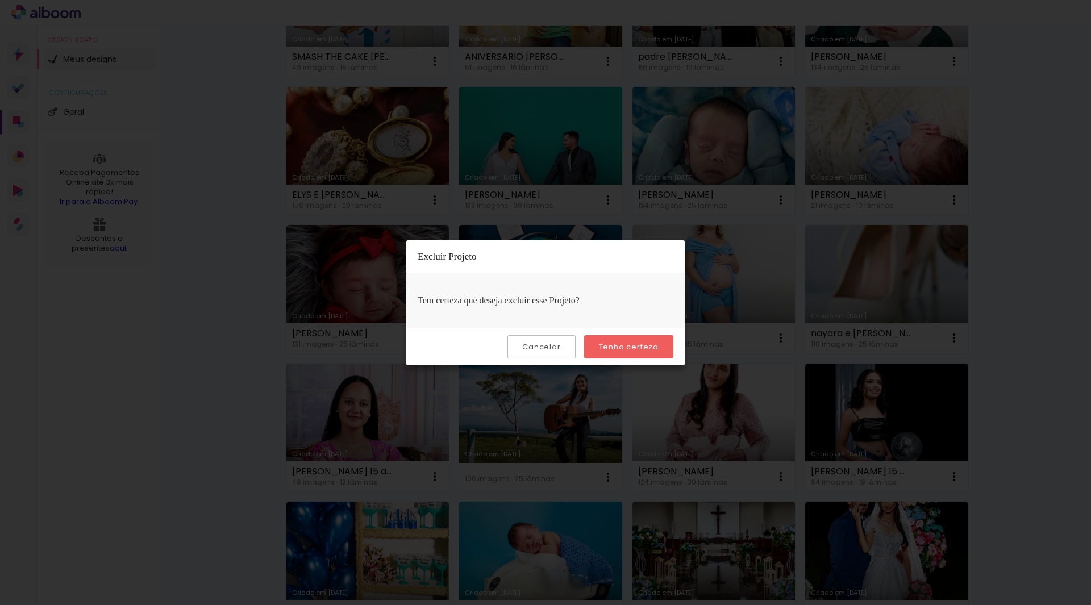
click at [0, 0] on slot "Tenho certeza" at bounding box center [0, 0] width 0 height 0
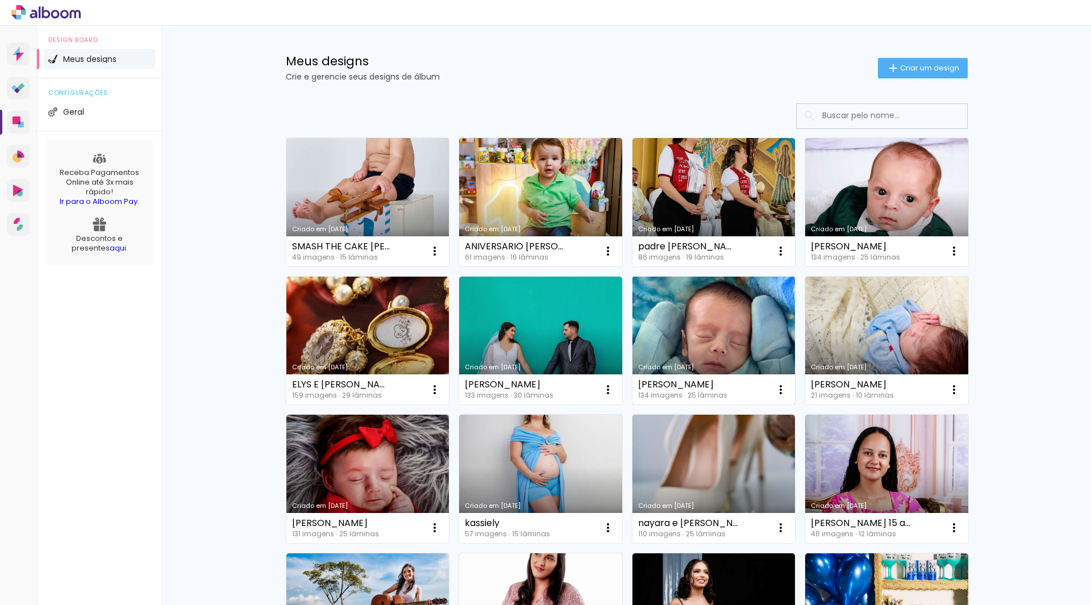
scroll to position [171, 0]
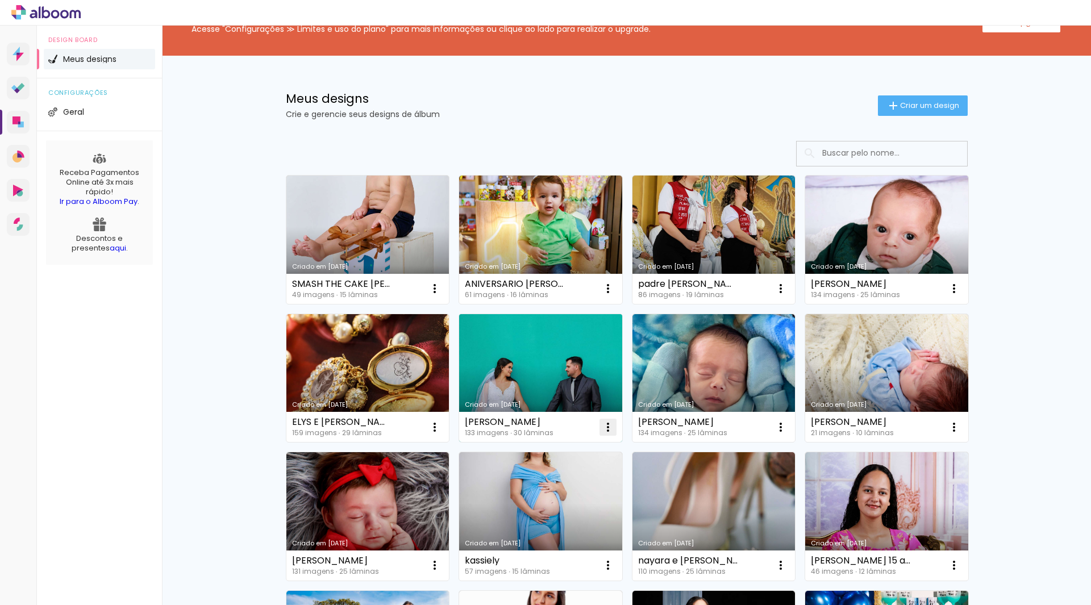
click at [609, 425] on iron-icon at bounding box center [608, 428] width 14 height 14
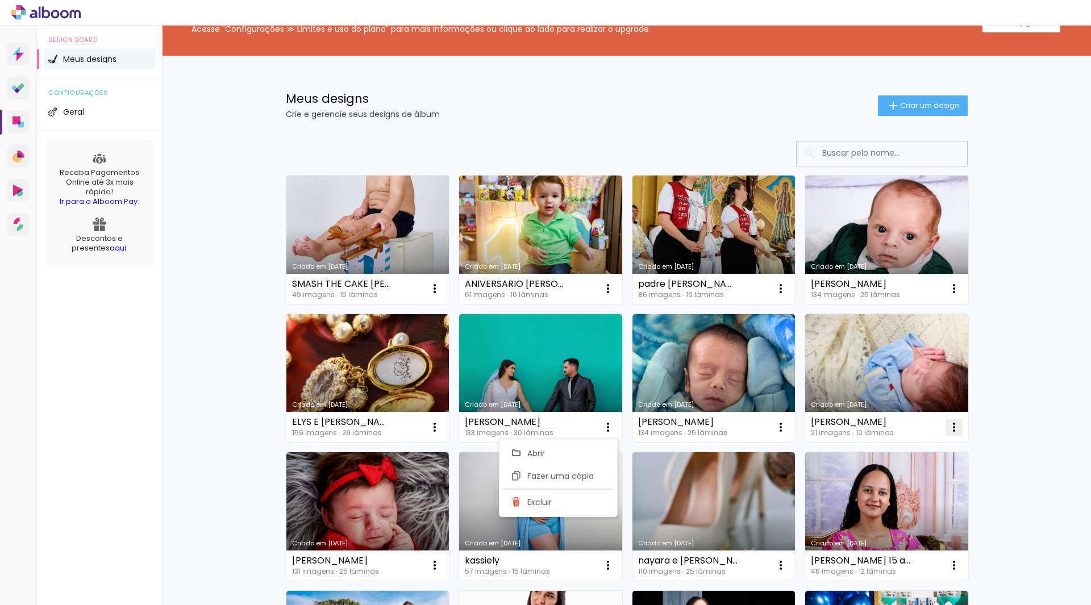
click at [948, 428] on iron-icon at bounding box center [955, 428] width 14 height 14
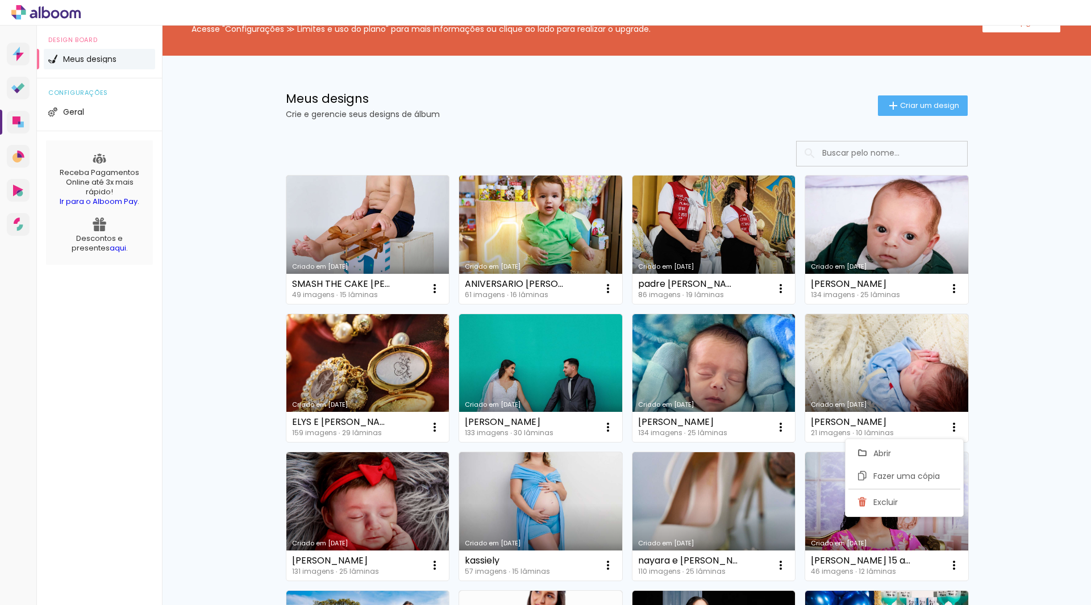
click at [1041, 395] on div "Não identificamos o pagamento de sua Fatura Alboom. Mantenha a sua conta Alboom…" at bounding box center [626, 479] width 929 height 1248
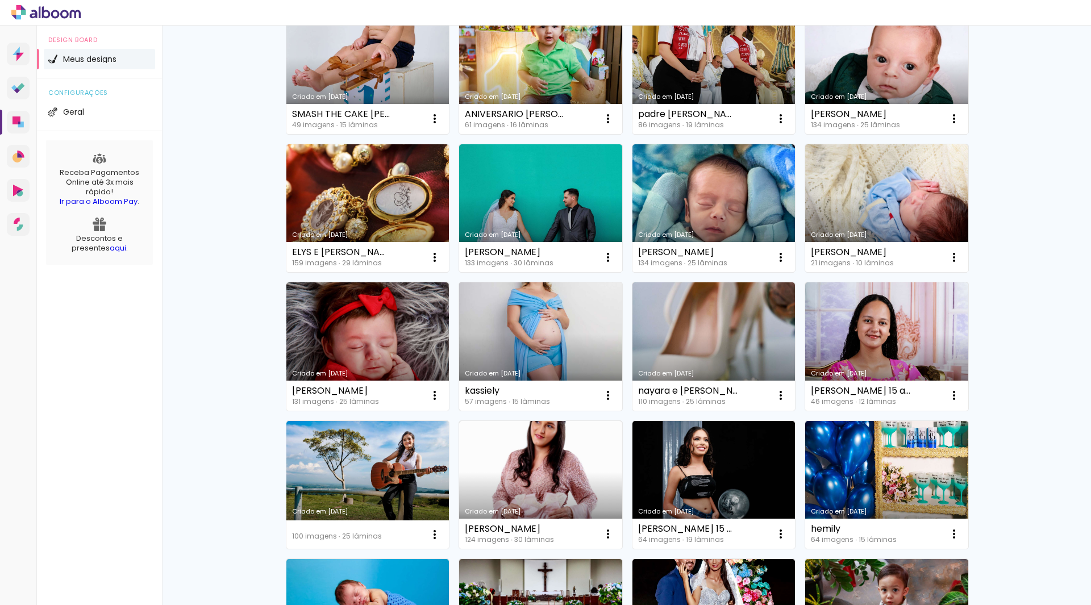
scroll to position [341, 0]
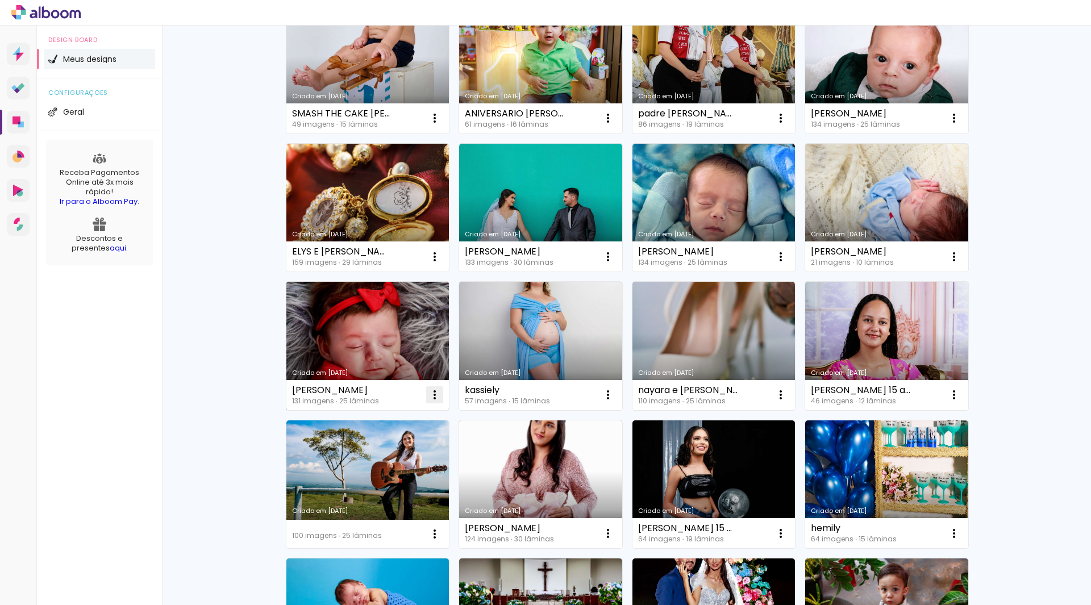
click at [430, 395] on iron-icon at bounding box center [435, 395] width 14 height 14
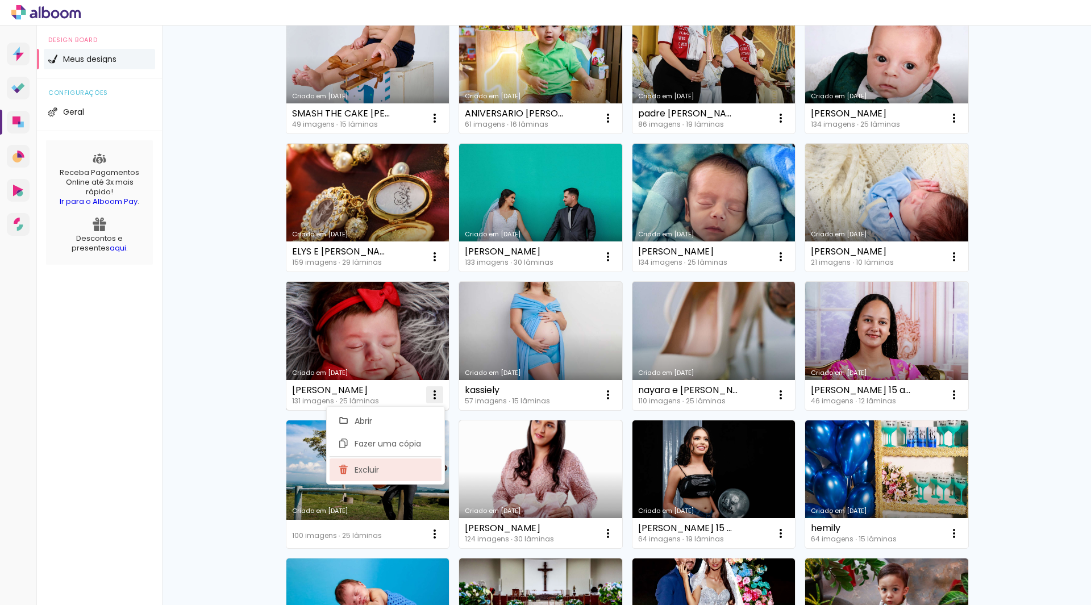
click at [367, 473] on span "Excluir" at bounding box center [367, 470] width 24 height 8
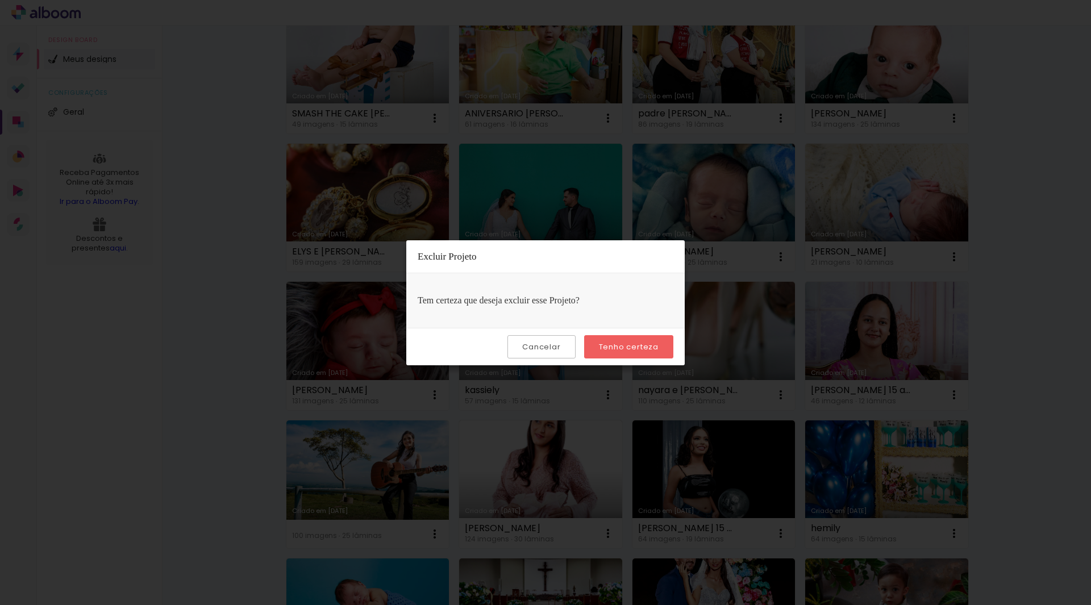
click at [0, 0] on slot "Tenho certeza" at bounding box center [0, 0] width 0 height 0
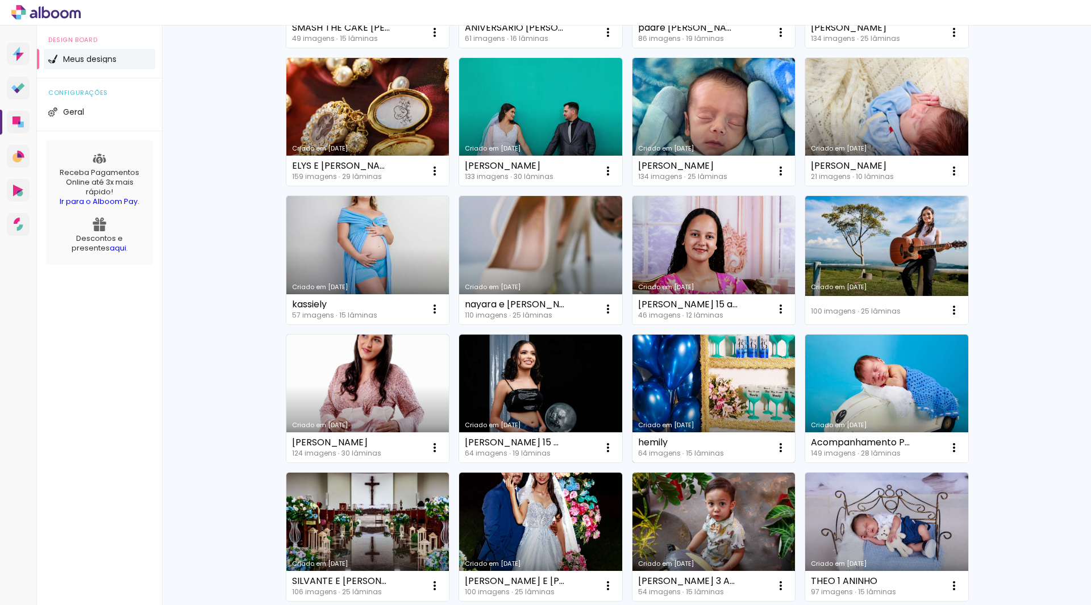
scroll to position [455, 0]
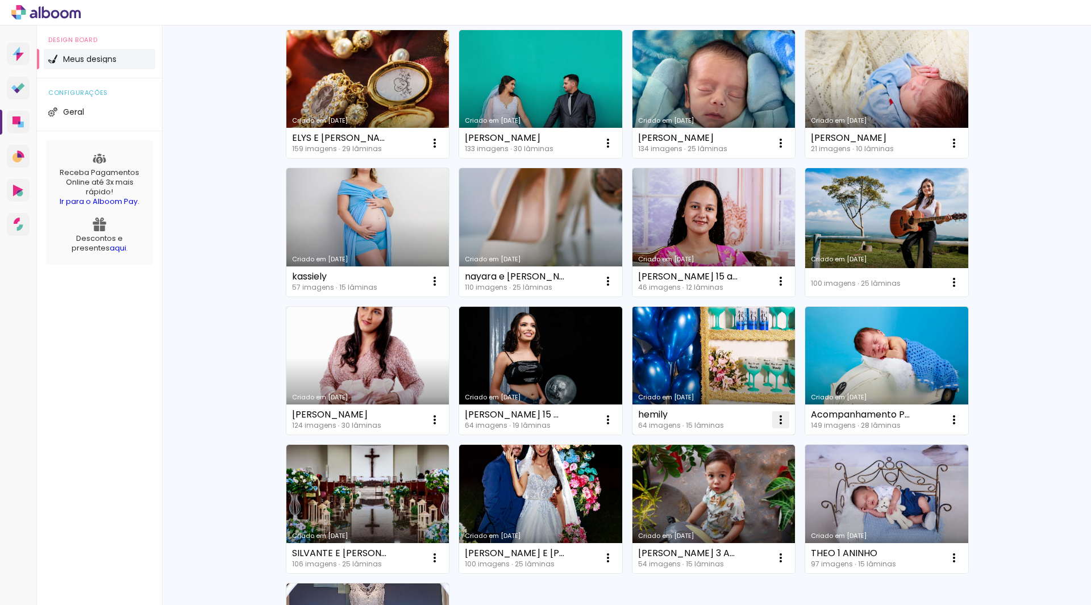
click at [778, 419] on iron-icon at bounding box center [781, 420] width 14 height 14
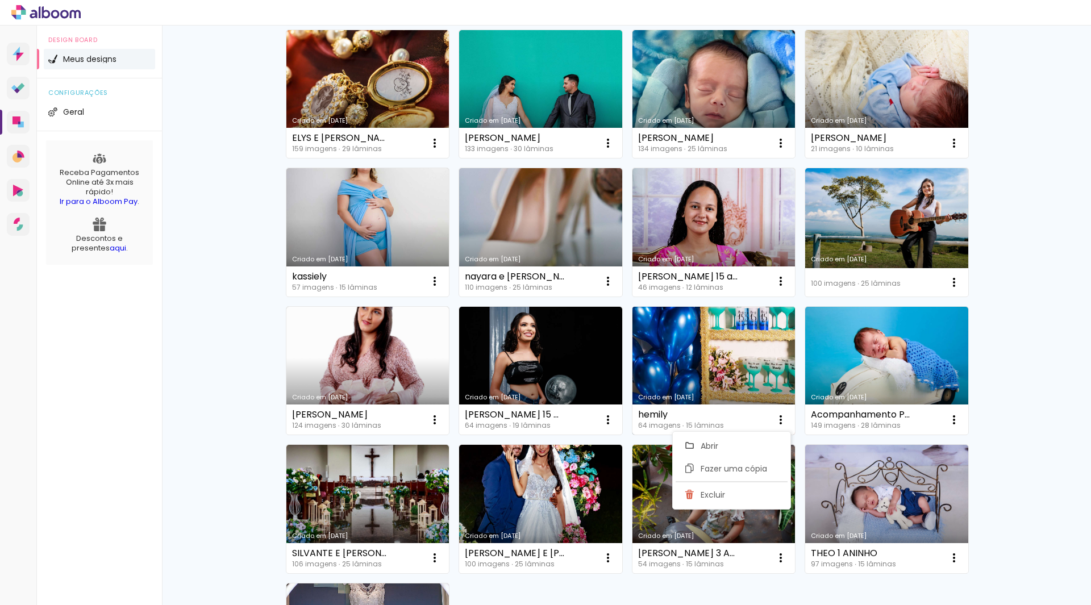
click at [717, 377] on link "Criado em [DATE]" at bounding box center [714, 371] width 163 height 128
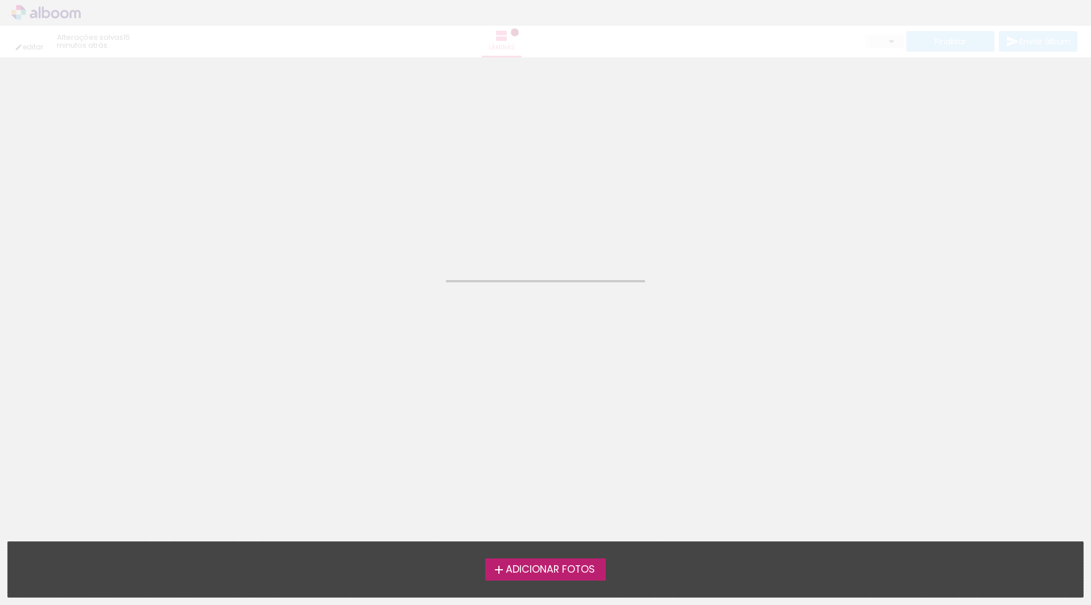
click at [717, 377] on neon-animated-pages "Confirmar Cancelar" at bounding box center [545, 331] width 1091 height 548
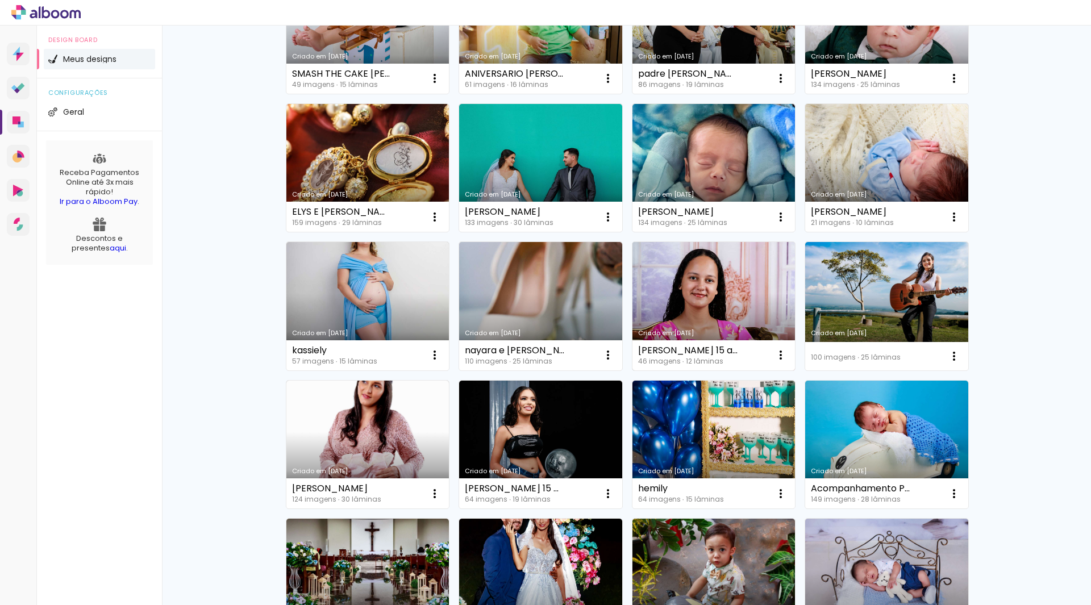
scroll to position [398, 0]
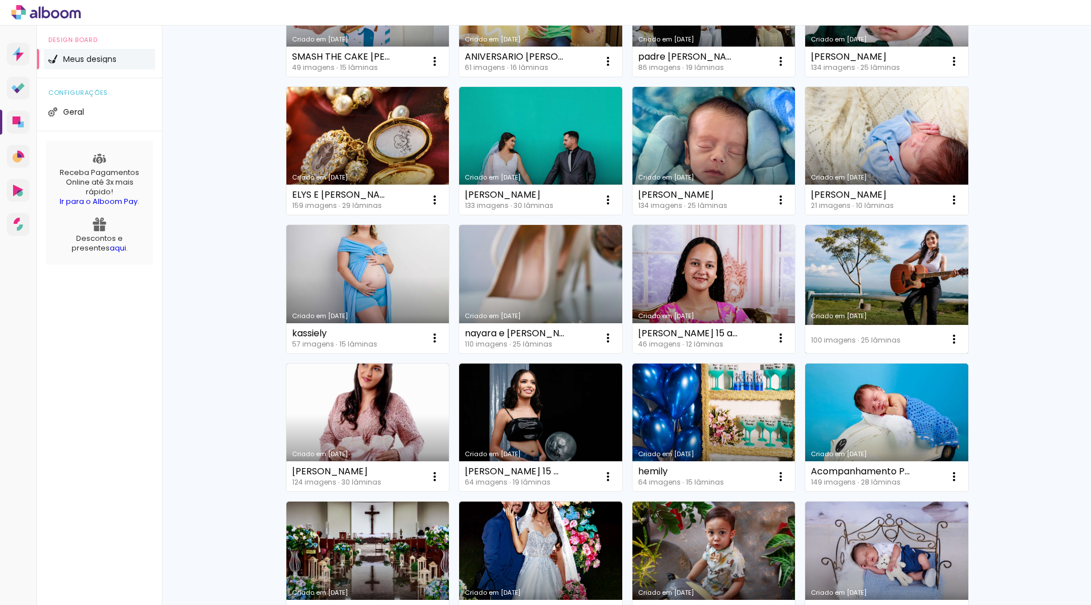
click at [922, 289] on link "Criado em [DATE]" at bounding box center [886, 289] width 163 height 128
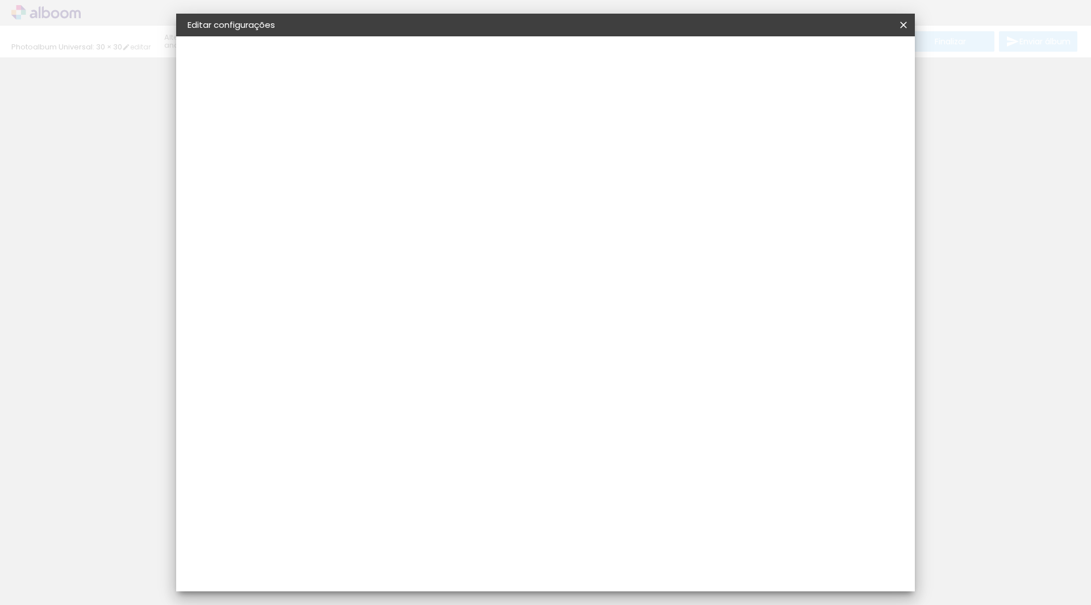
type input "3"
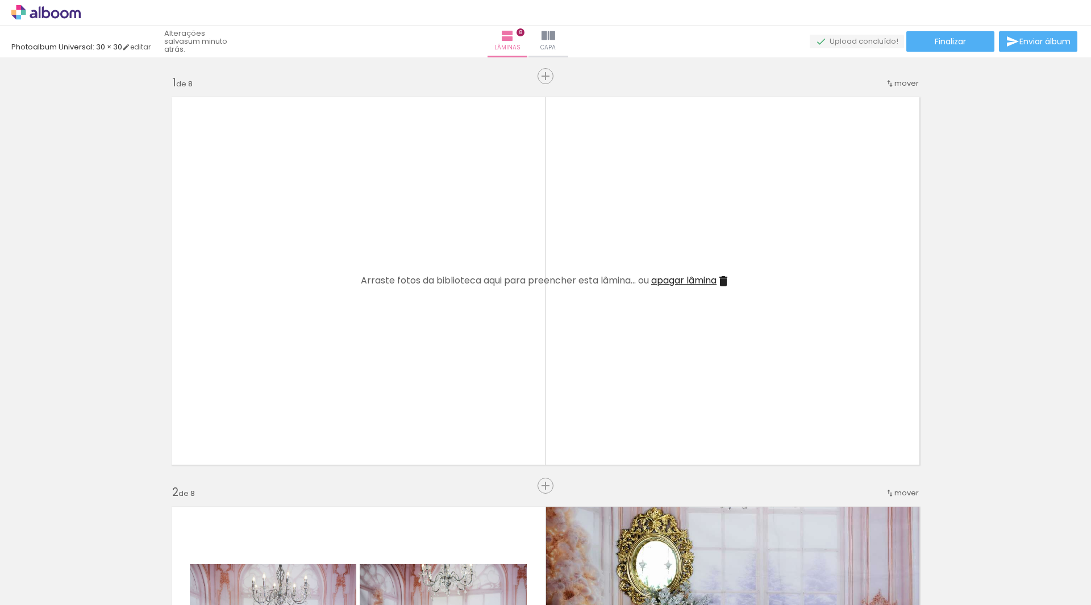
scroll to position [0, 890]
drag, startPoint x: 704, startPoint y: 277, endPoint x: 950, endPoint y: 310, distance: 248.9
click at [704, 277] on span "apagar lâmina" at bounding box center [683, 280] width 65 height 13
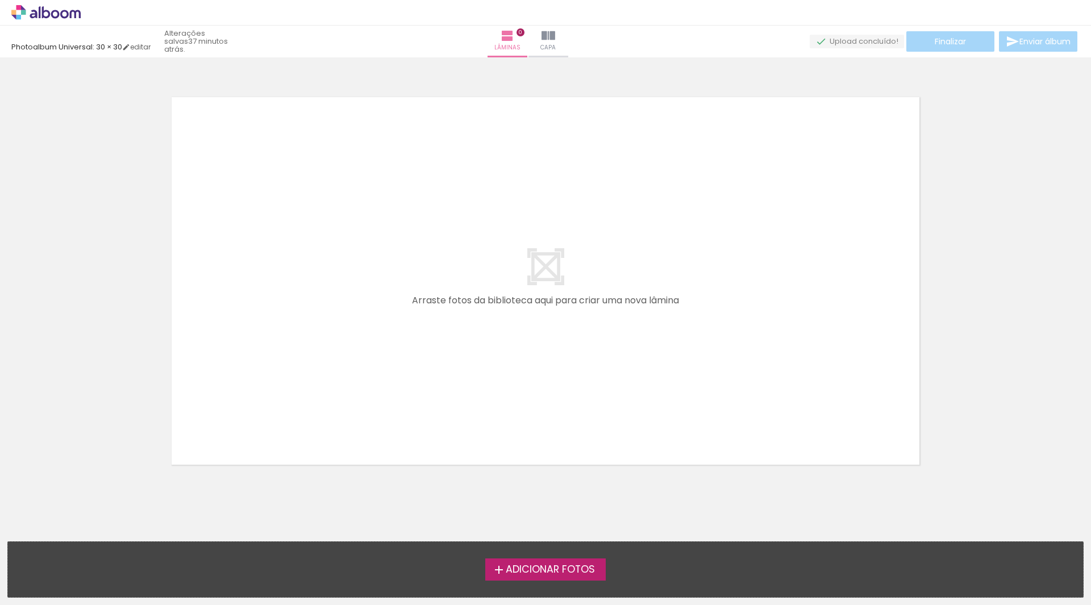
click at [542, 560] on label "Adicionar Fotos" at bounding box center [545, 570] width 121 height 22
click at [0, 0] on input "file" at bounding box center [0, 0] width 0 height 0
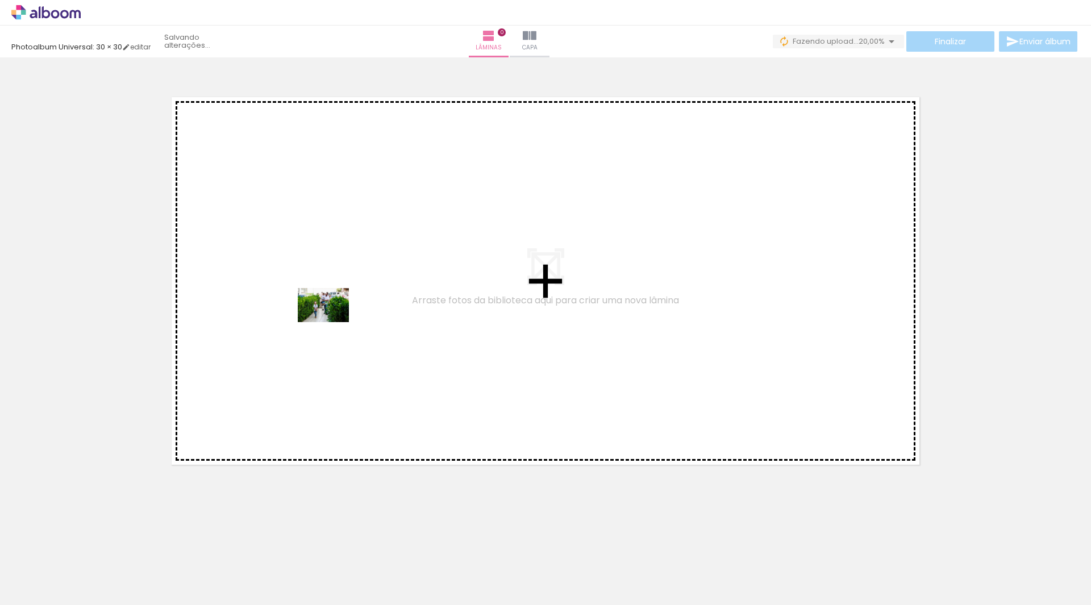
drag, startPoint x: 123, startPoint y: 567, endPoint x: 239, endPoint y: 559, distance: 116.8
click at [334, 319] on quentale-workspace at bounding box center [545, 302] width 1091 height 605
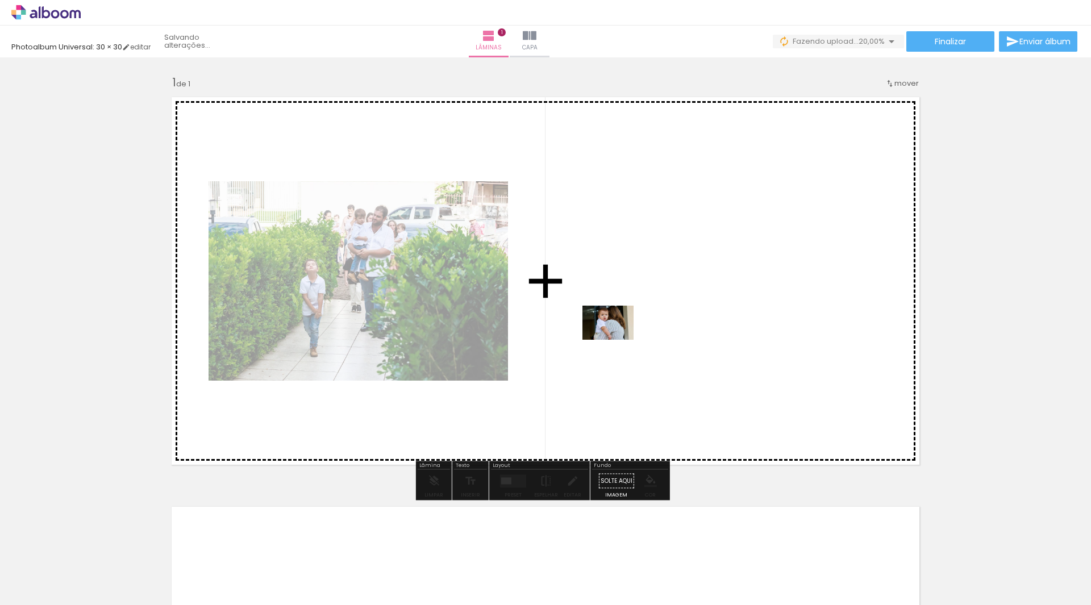
drag, startPoint x: 181, startPoint y: 576, endPoint x: 617, endPoint y: 340, distance: 495.7
click at [617, 340] on quentale-workspace at bounding box center [545, 302] width 1091 height 605
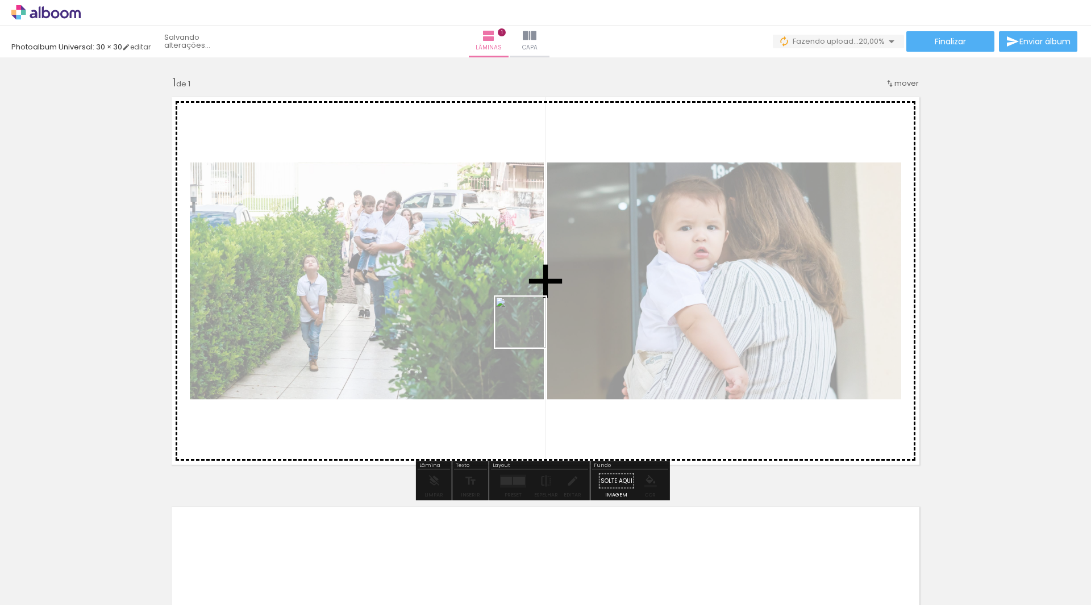
drag, startPoint x: 256, startPoint y: 573, endPoint x: 534, endPoint y: 327, distance: 371.3
click at [534, 327] on quentale-workspace at bounding box center [545, 302] width 1091 height 605
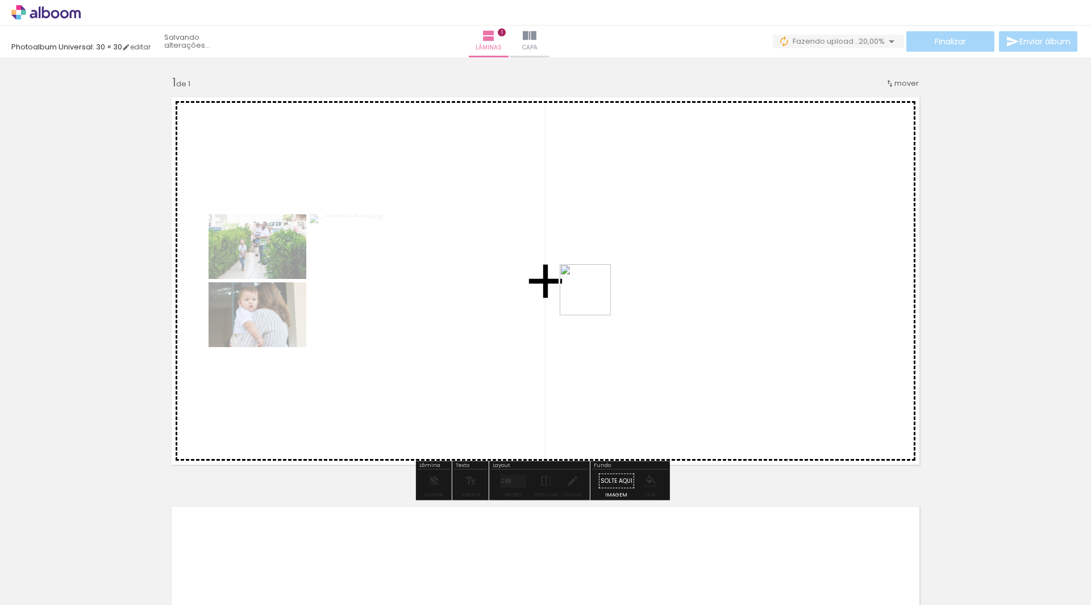
drag, startPoint x: 335, startPoint y: 526, endPoint x: 483, endPoint y: 489, distance: 151.9
click at [600, 294] on quentale-workspace at bounding box center [545, 302] width 1091 height 605
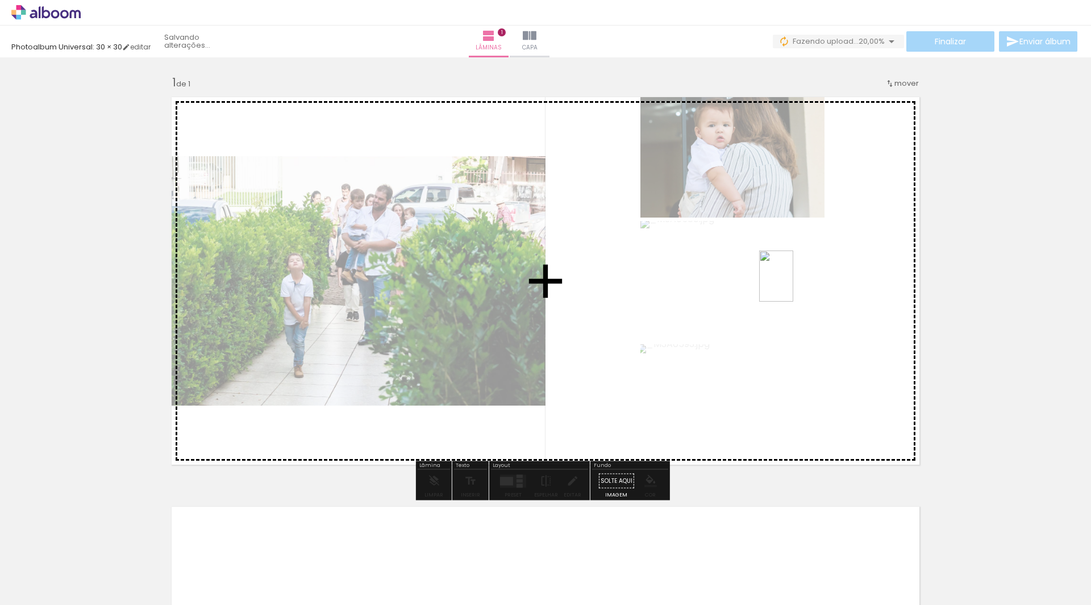
drag, startPoint x: 379, startPoint y: 559, endPoint x: 796, endPoint y: 288, distance: 497.9
click at [795, 284] on quentale-workspace at bounding box center [545, 302] width 1091 height 605
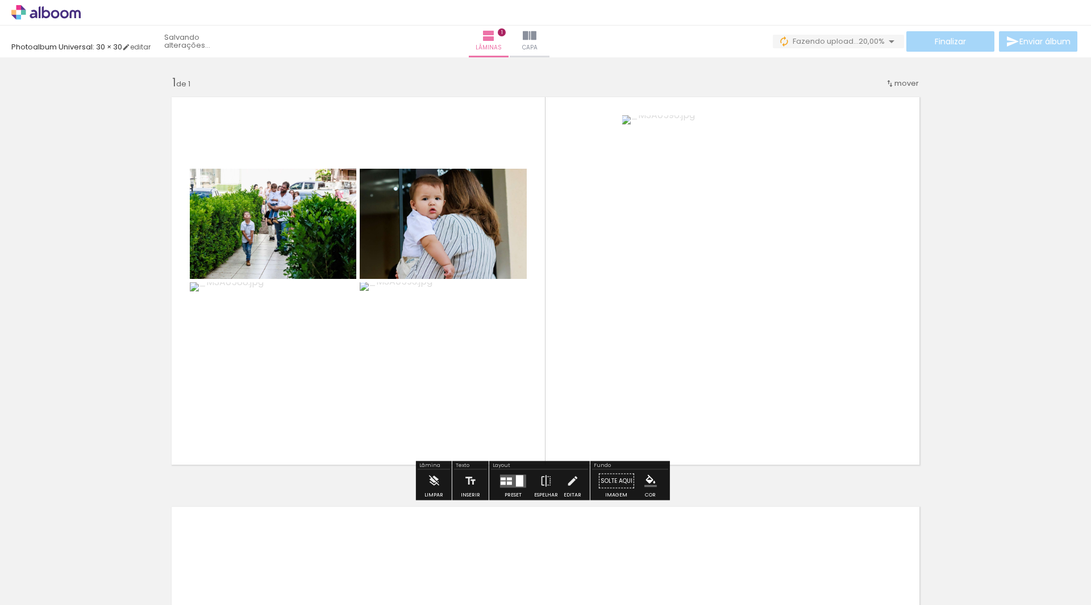
click at [516, 480] on div at bounding box center [519, 480] width 7 height 11
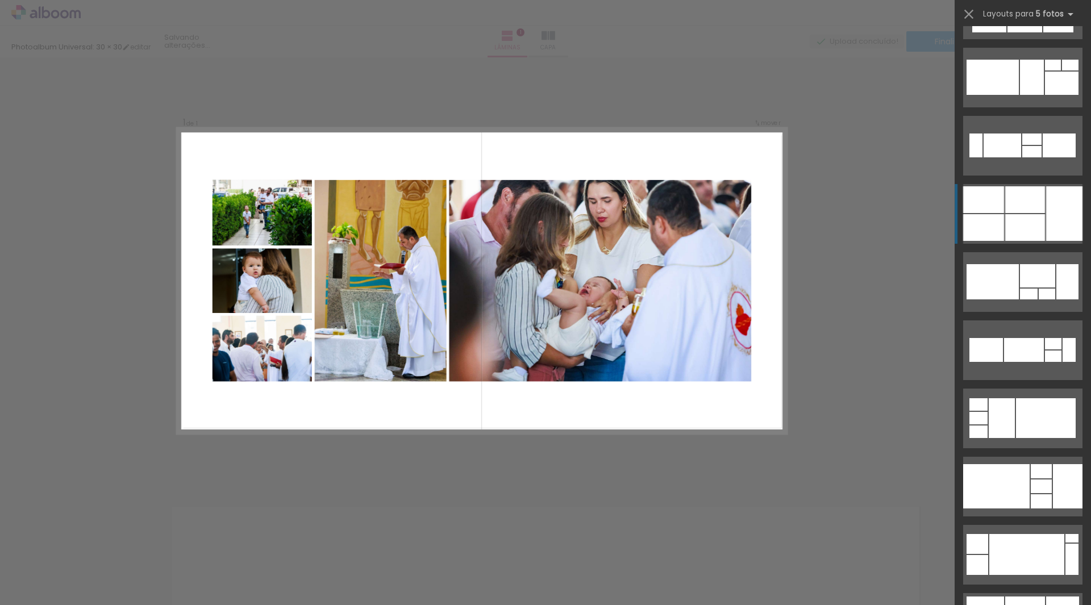
scroll to position [1421, 0]
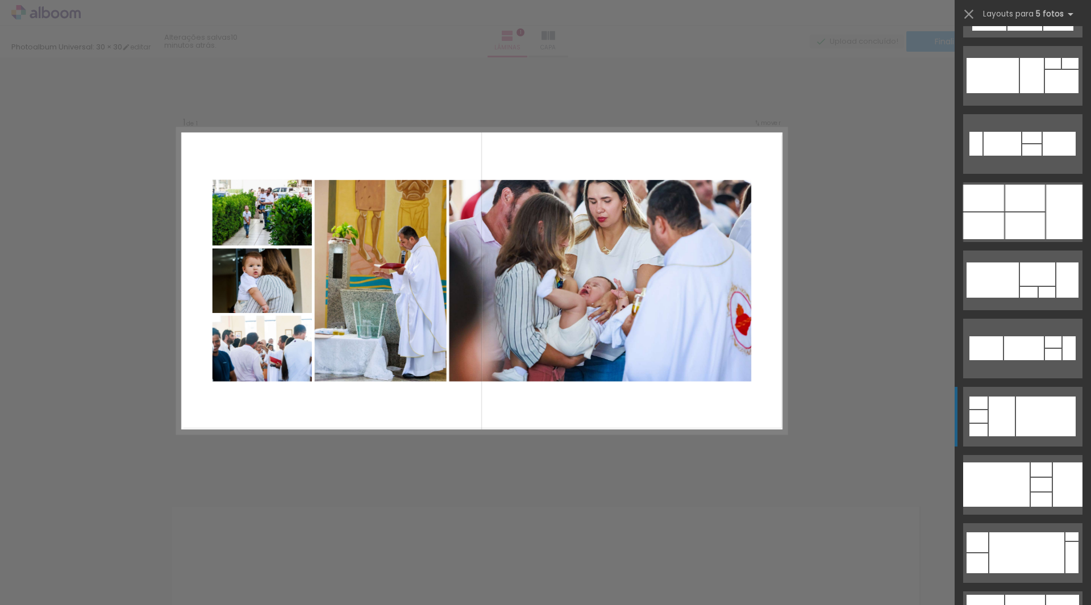
click at [1041, 416] on div at bounding box center [1046, 417] width 60 height 40
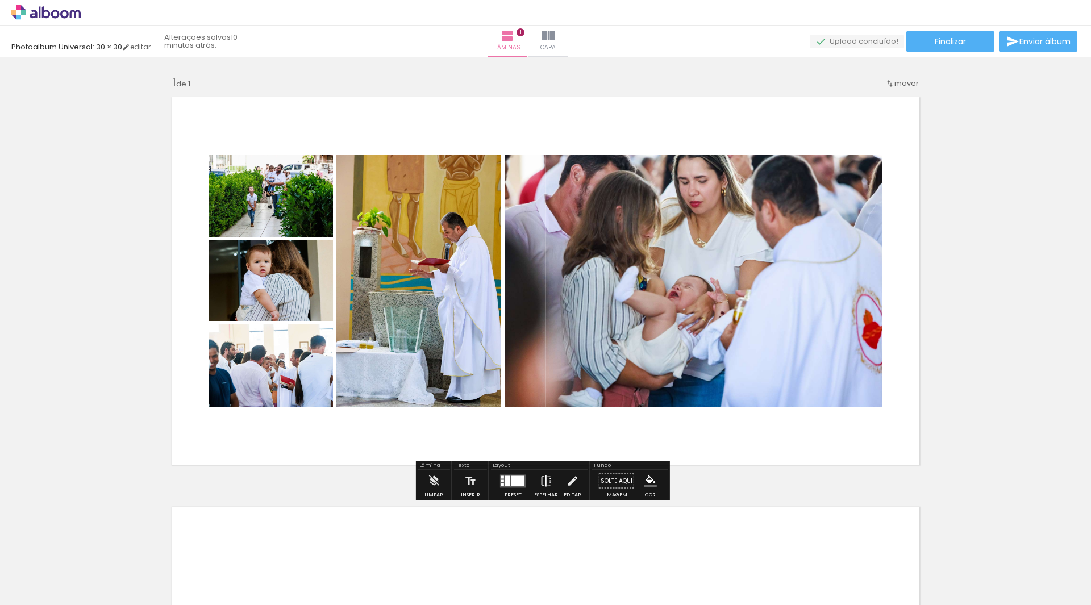
click at [540, 485] on iron-icon at bounding box center [546, 481] width 13 height 23
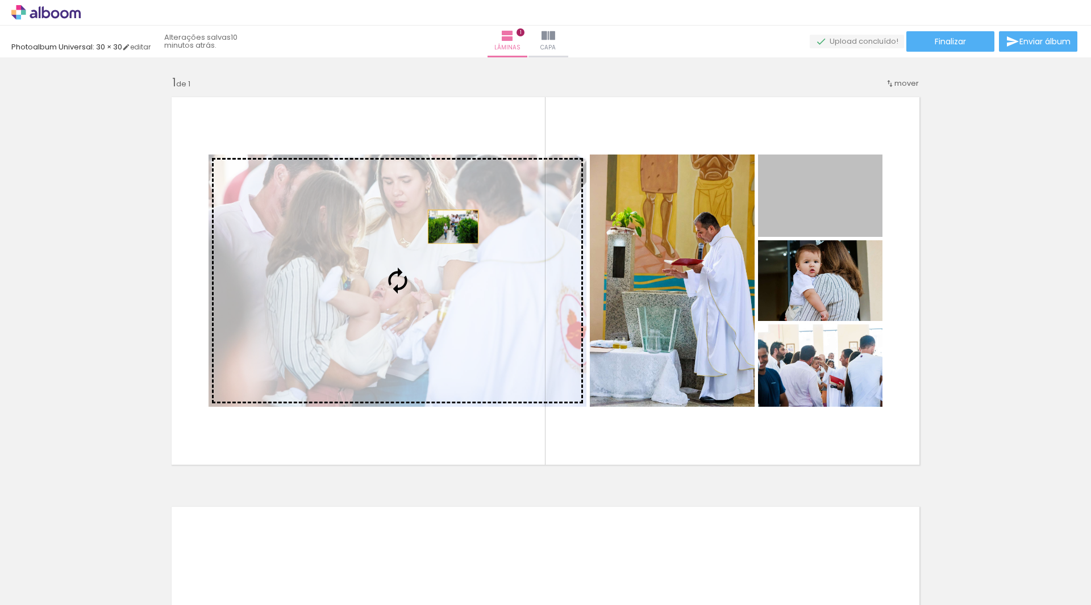
drag, startPoint x: 828, startPoint y: 213, endPoint x: 449, endPoint y: 227, distance: 378.8
click at [0, 0] on slot at bounding box center [0, 0] width 0 height 0
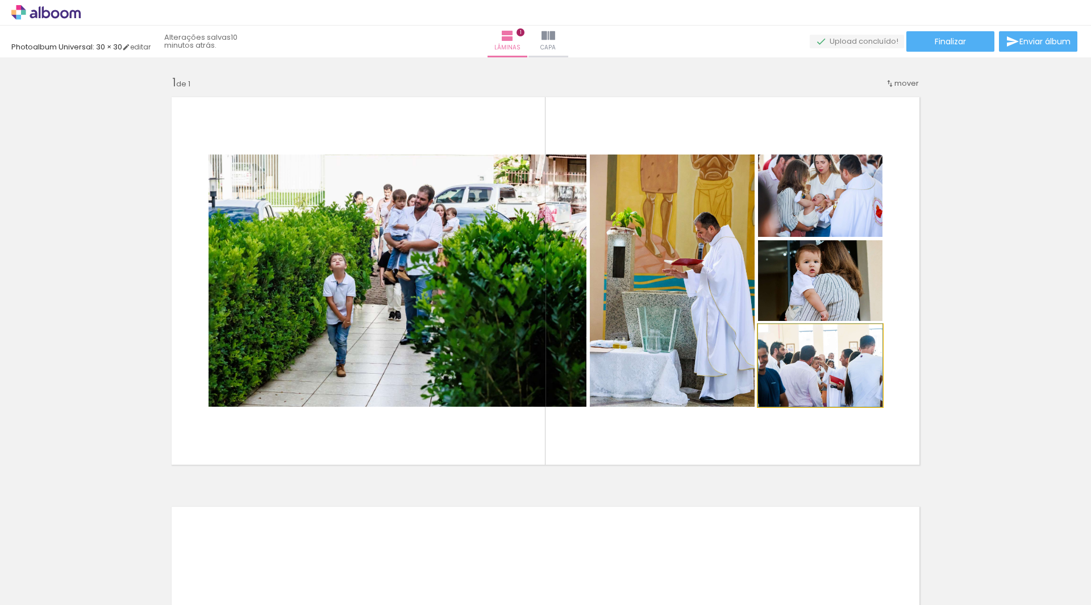
click at [842, 384] on quentale-photo at bounding box center [820, 366] width 124 height 82
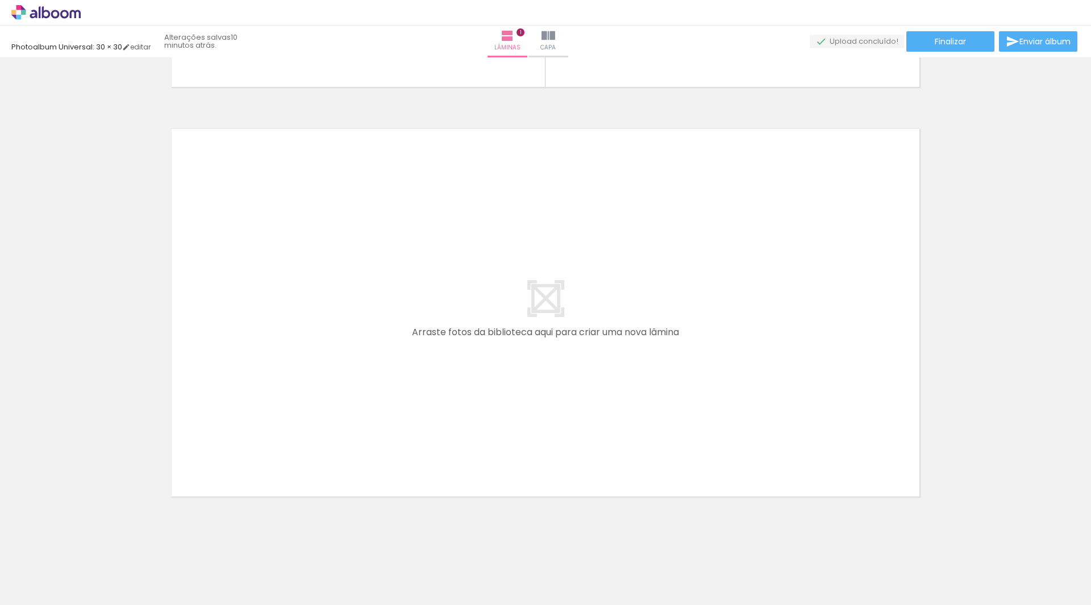
scroll to position [387, 0]
click at [52, 584] on span "Adicionar Fotos" at bounding box center [40, 590] width 34 height 13
click at [0, 0] on input "file" at bounding box center [0, 0] width 0 height 0
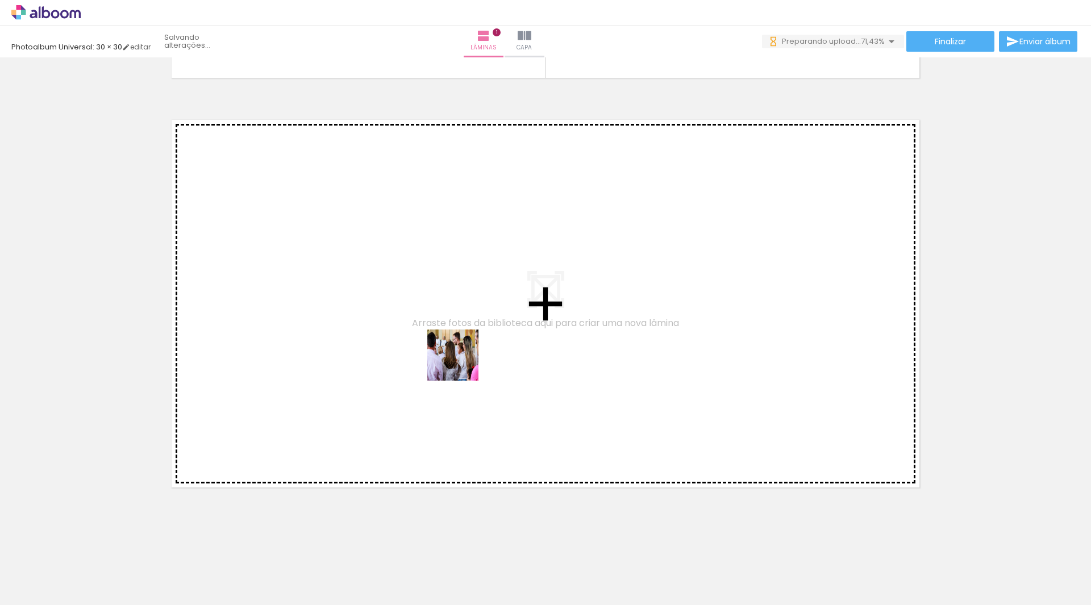
drag, startPoint x: 434, startPoint y: 566, endPoint x: 469, endPoint y: 337, distance: 231.7
click at [469, 337] on quentale-workspace at bounding box center [545, 302] width 1091 height 605
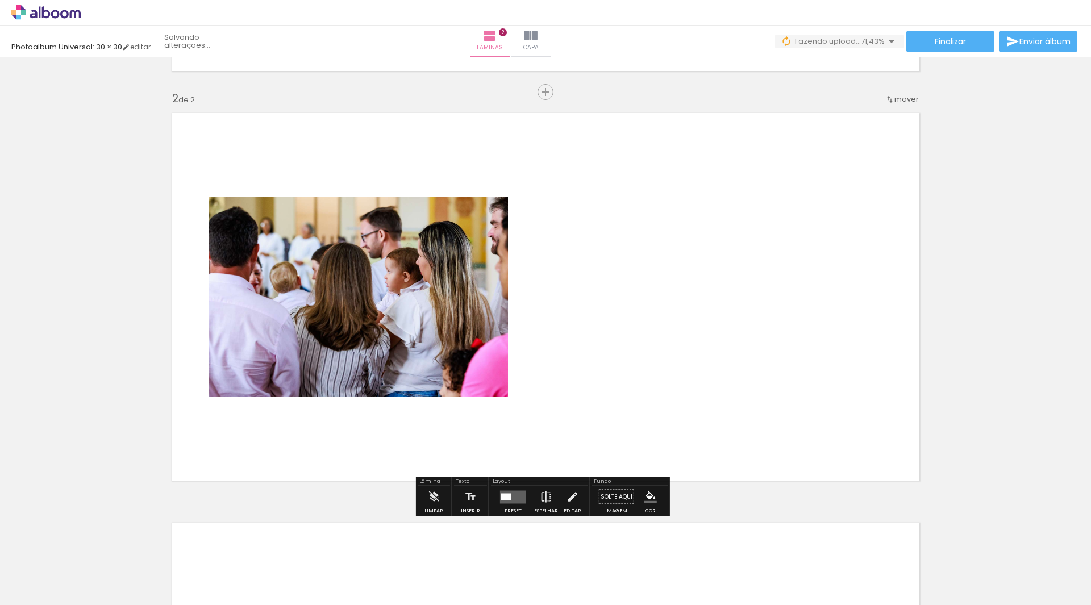
scroll to position [395, 0]
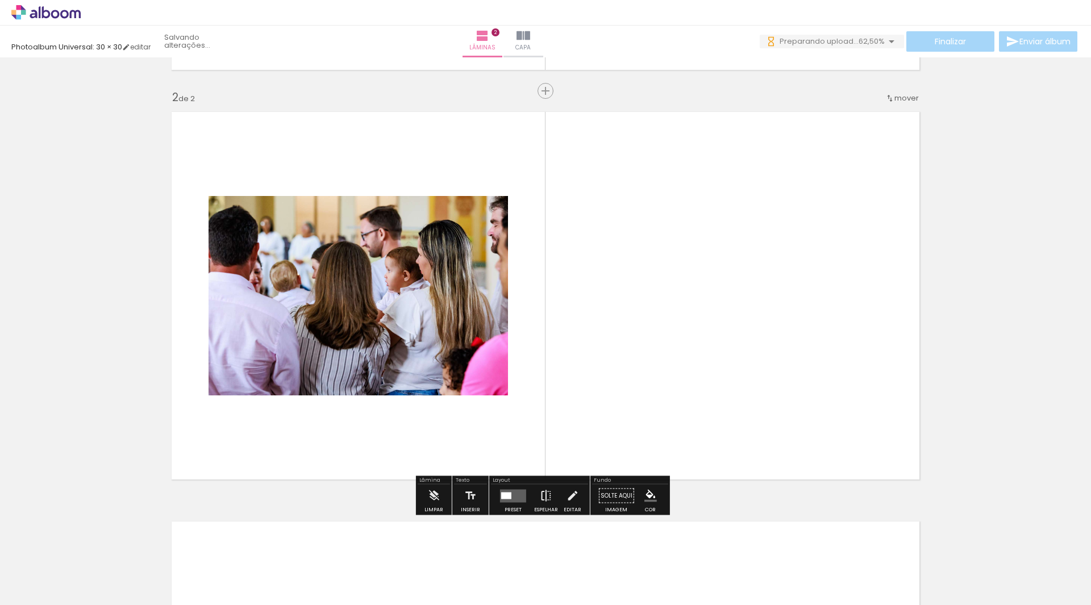
drag, startPoint x: 562, startPoint y: 572, endPoint x: 548, endPoint y: 488, distance: 84.7
click at [584, 364] on quentale-workspace at bounding box center [545, 302] width 1091 height 605
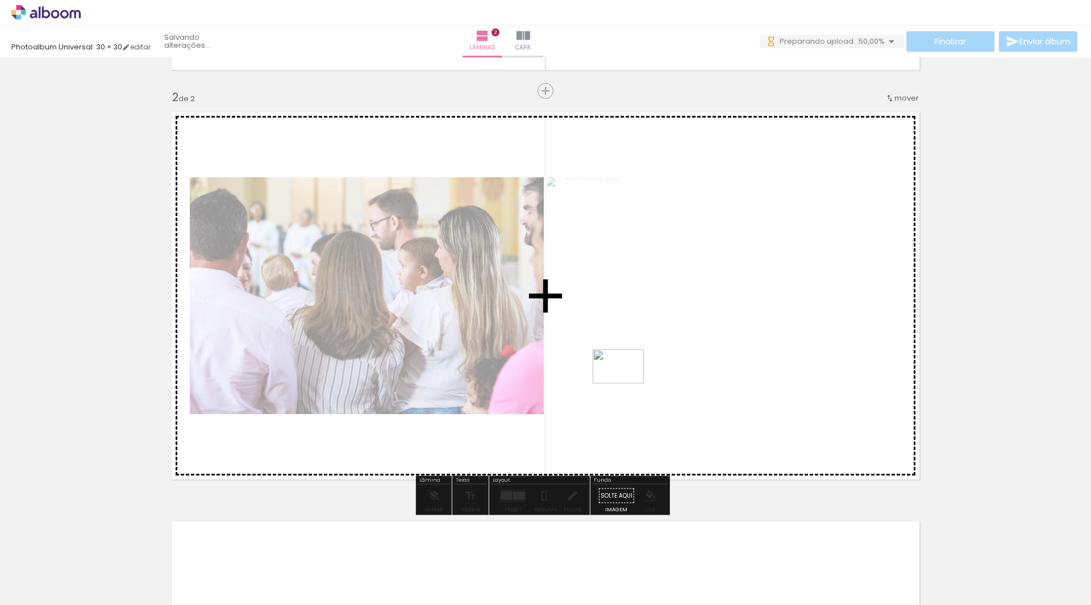
drag, startPoint x: 620, startPoint y: 564, endPoint x: 637, endPoint y: 355, distance: 209.8
click at [637, 355] on quentale-workspace at bounding box center [545, 302] width 1091 height 605
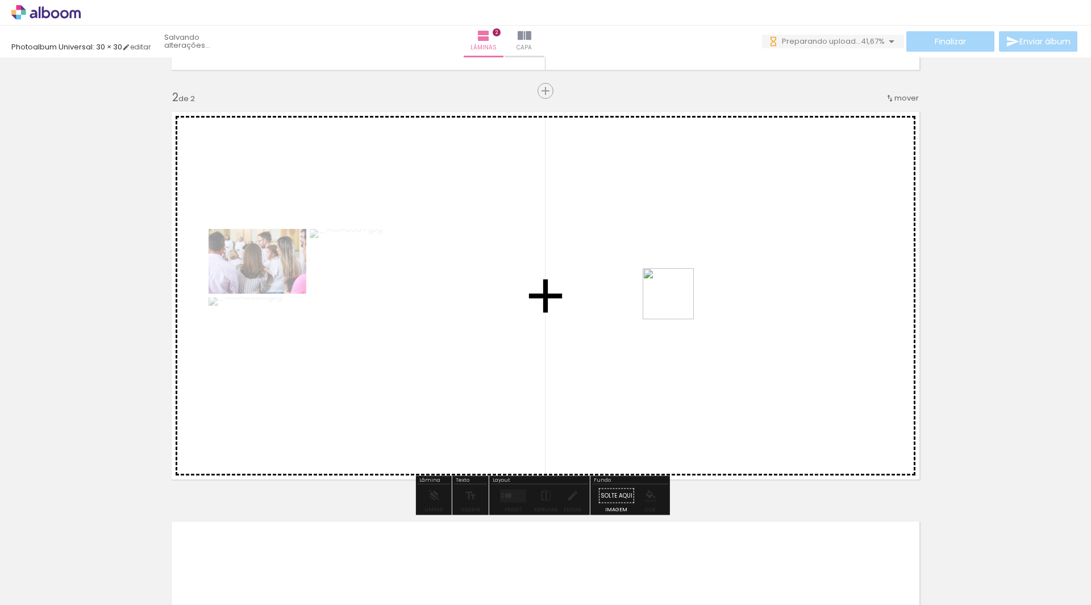
drag, startPoint x: 658, startPoint y: 328, endPoint x: 677, endPoint y: 302, distance: 32.1
click at [677, 302] on quentale-workspace at bounding box center [545, 302] width 1091 height 605
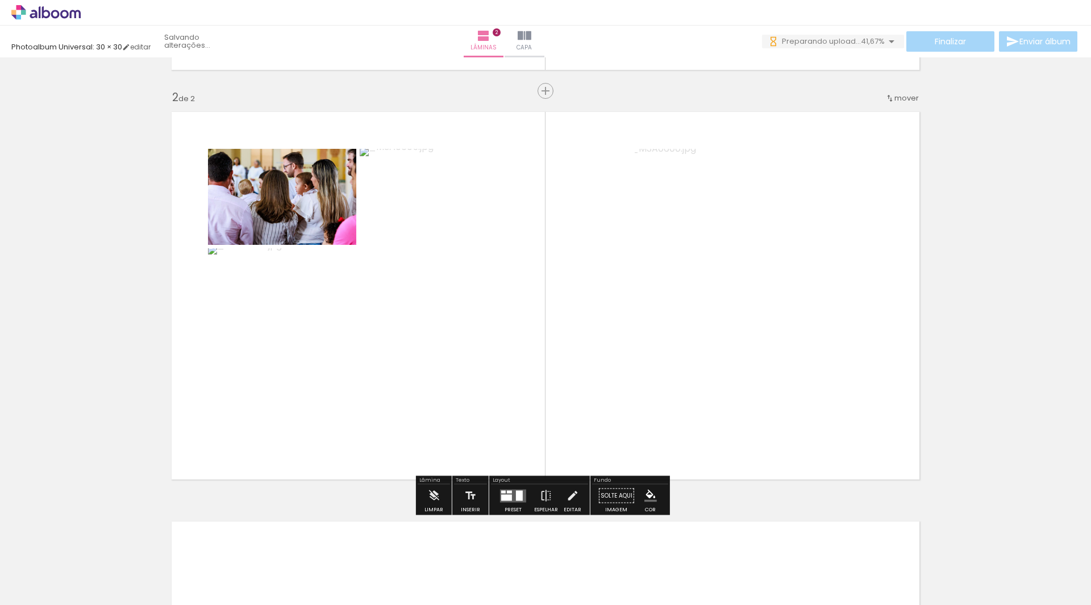
drag, startPoint x: 696, startPoint y: 552, endPoint x: 705, endPoint y: 268, distance: 284.3
click at [705, 268] on quentale-workspace at bounding box center [545, 302] width 1091 height 605
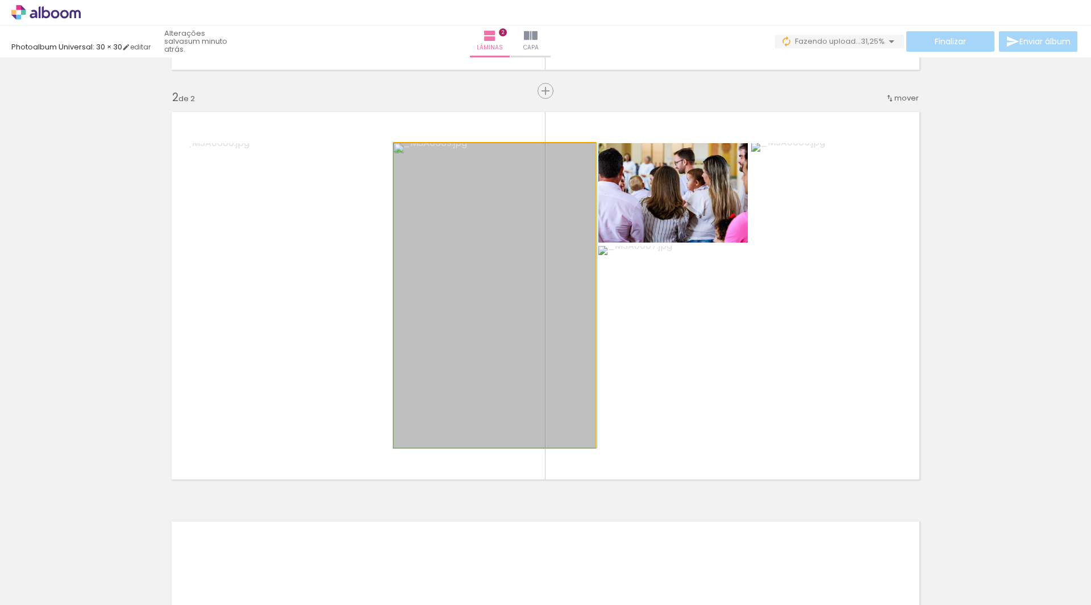
drag, startPoint x: 483, startPoint y: 314, endPoint x: 502, endPoint y: 313, distance: 19.9
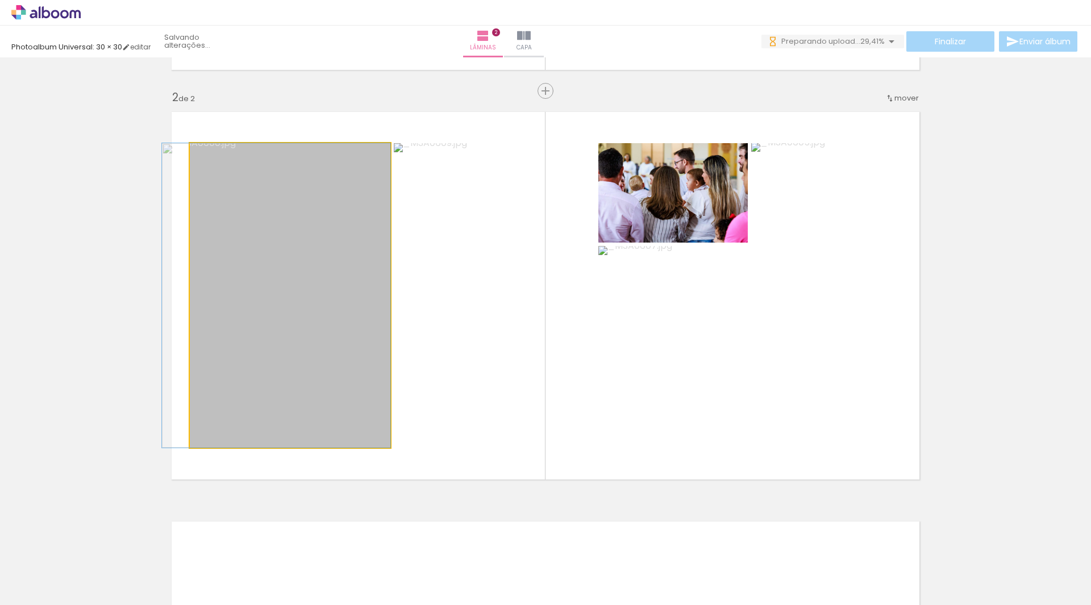
drag, startPoint x: 356, startPoint y: 304, endPoint x: 306, endPoint y: 298, distance: 50.3
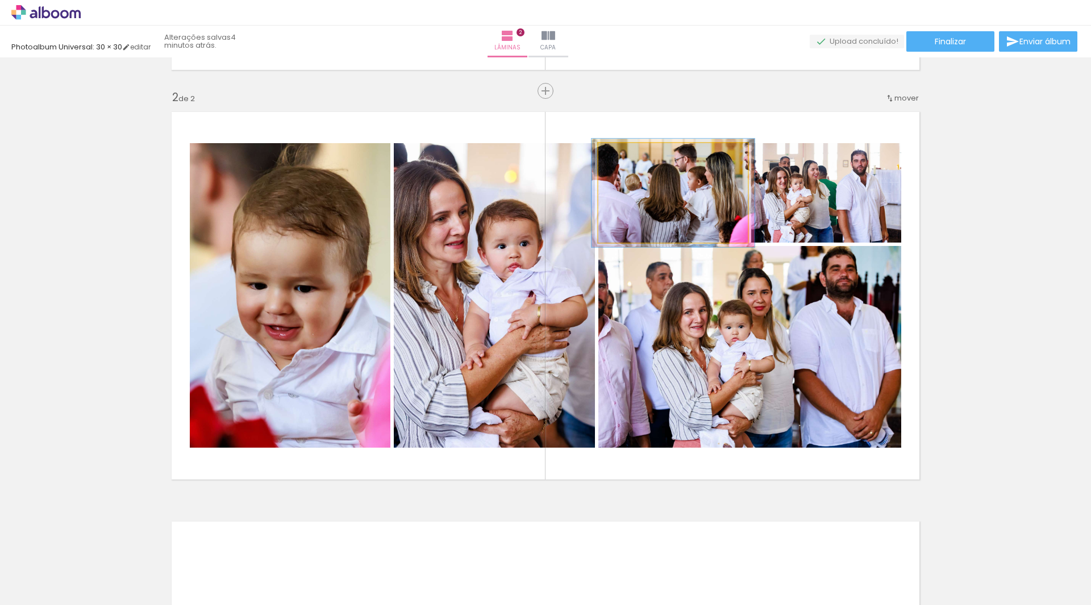
type paper-slider "109"
click at [624, 157] on div at bounding box center [629, 155] width 10 height 10
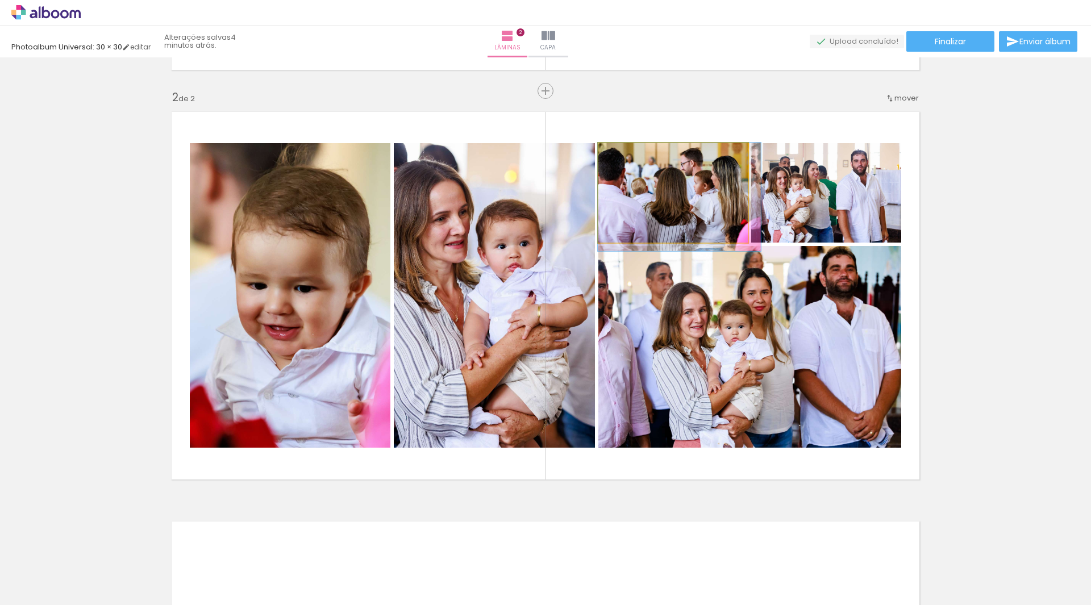
drag, startPoint x: 633, startPoint y: 190, endPoint x: 646, endPoint y: 194, distance: 13.1
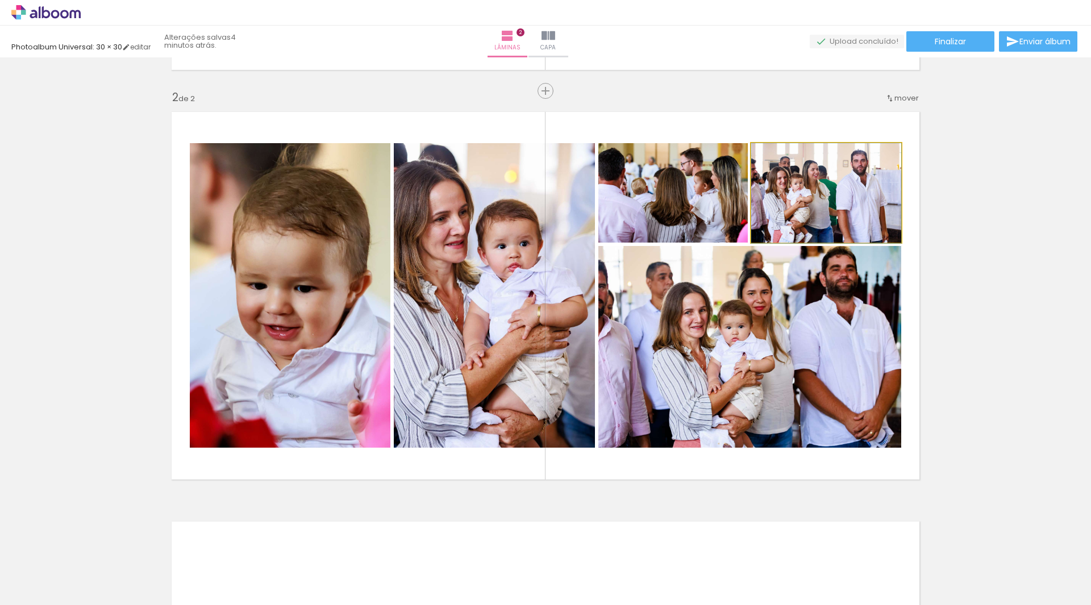
click at [817, 202] on quentale-photo at bounding box center [826, 192] width 150 height 99
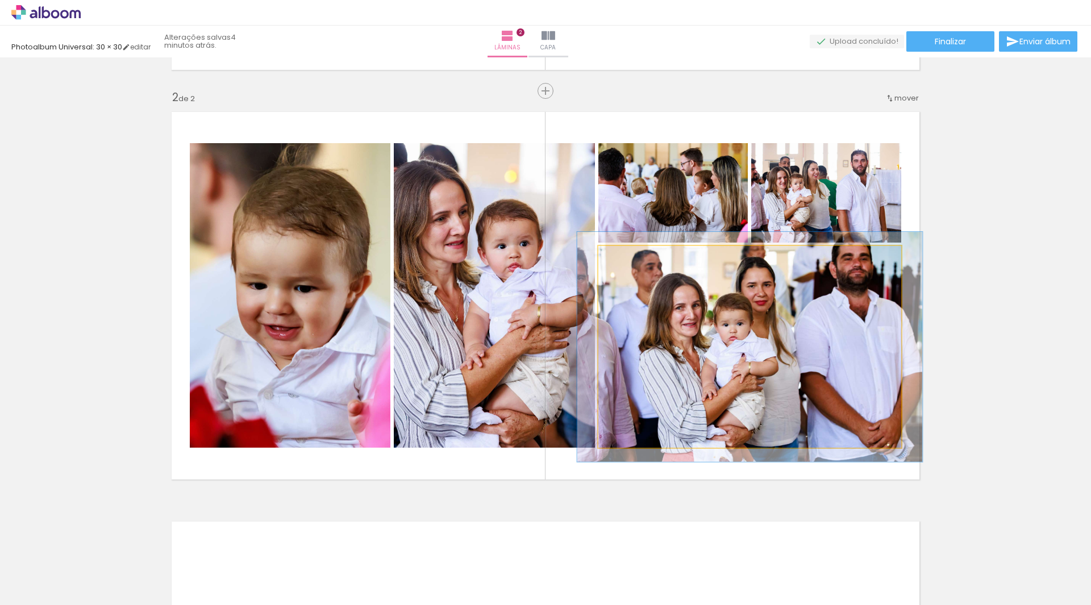
type paper-slider "114"
click at [630, 259] on div at bounding box center [631, 258] width 18 height 18
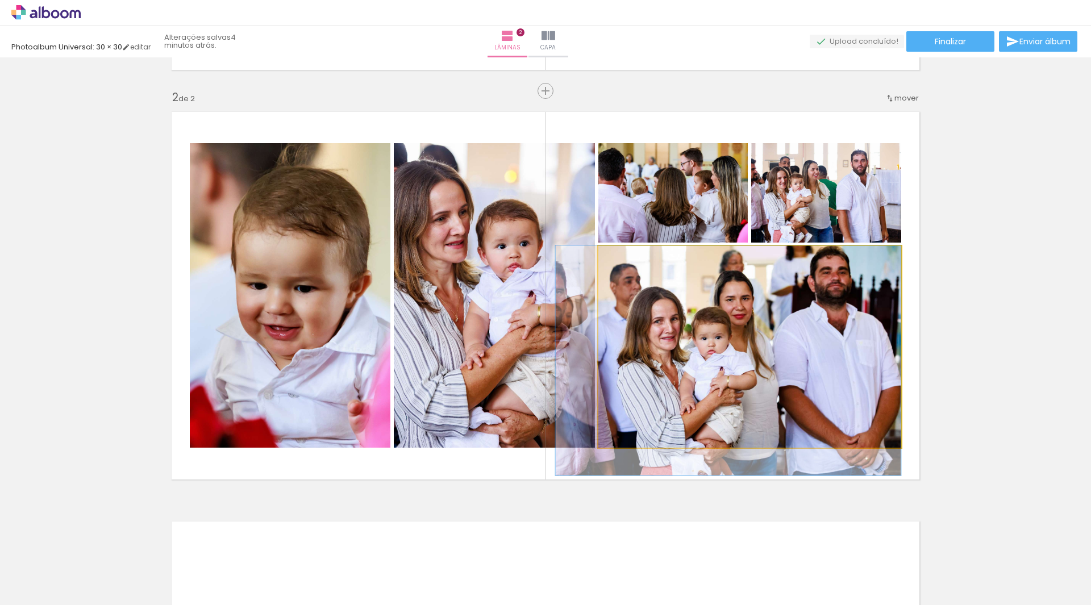
drag, startPoint x: 780, startPoint y: 326, endPoint x: 745, endPoint y: 343, distance: 39.7
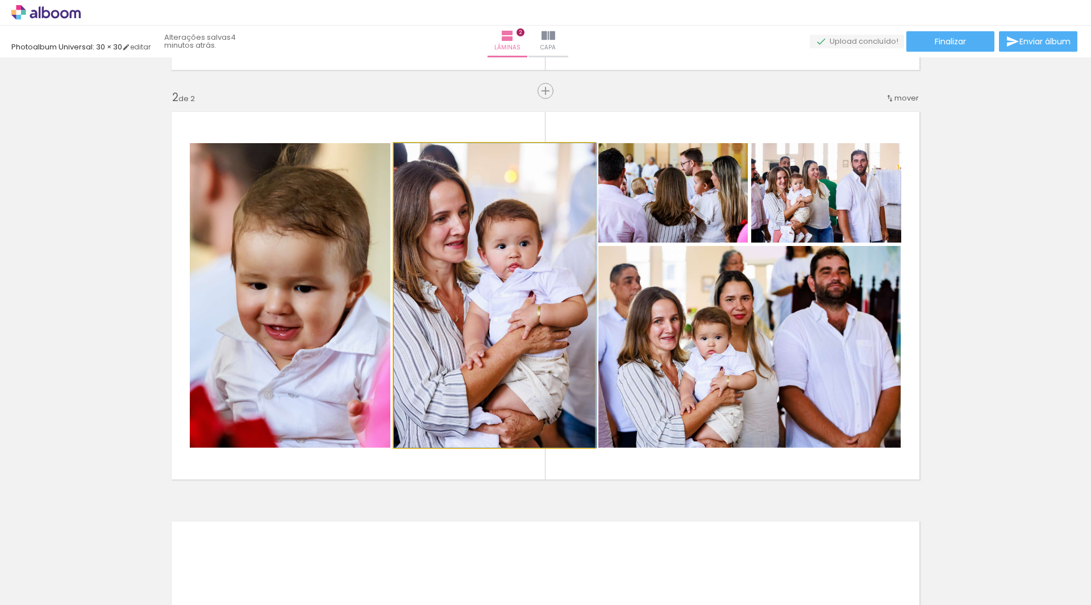
click at [462, 288] on quentale-photo at bounding box center [494, 295] width 201 height 305
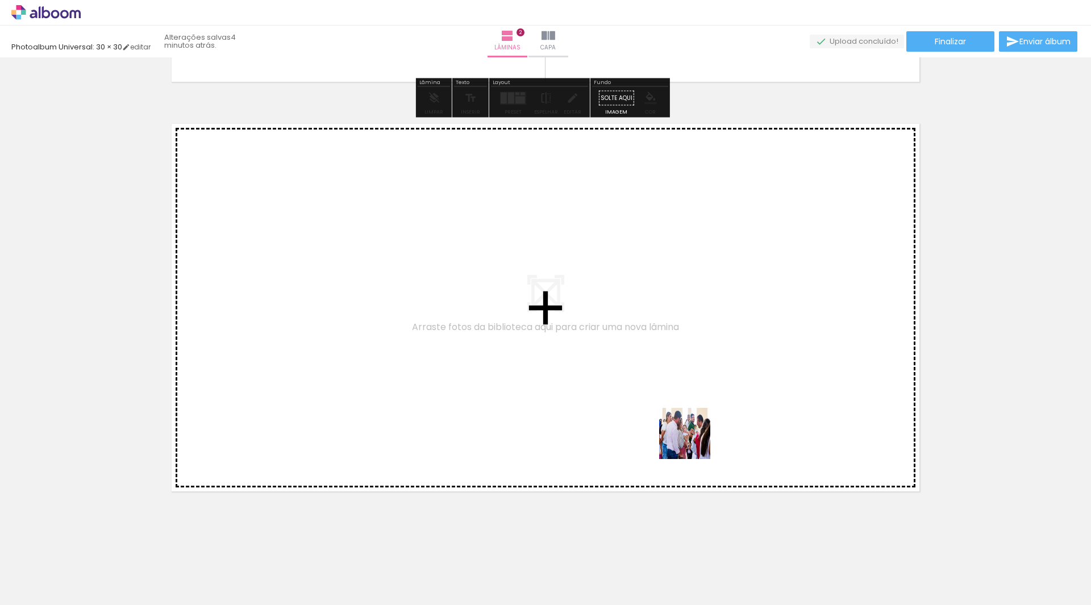
drag, startPoint x: 749, startPoint y: 579, endPoint x: 660, endPoint y: 364, distance: 232.1
click at [660, 364] on quentale-workspace at bounding box center [545, 302] width 1091 height 605
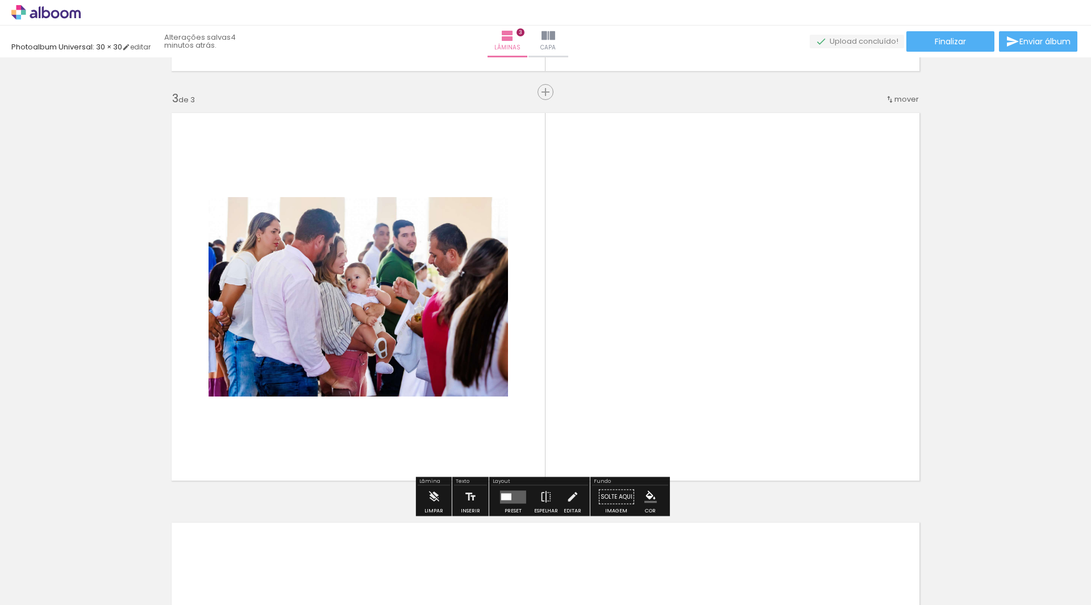
scroll to position [805, 0]
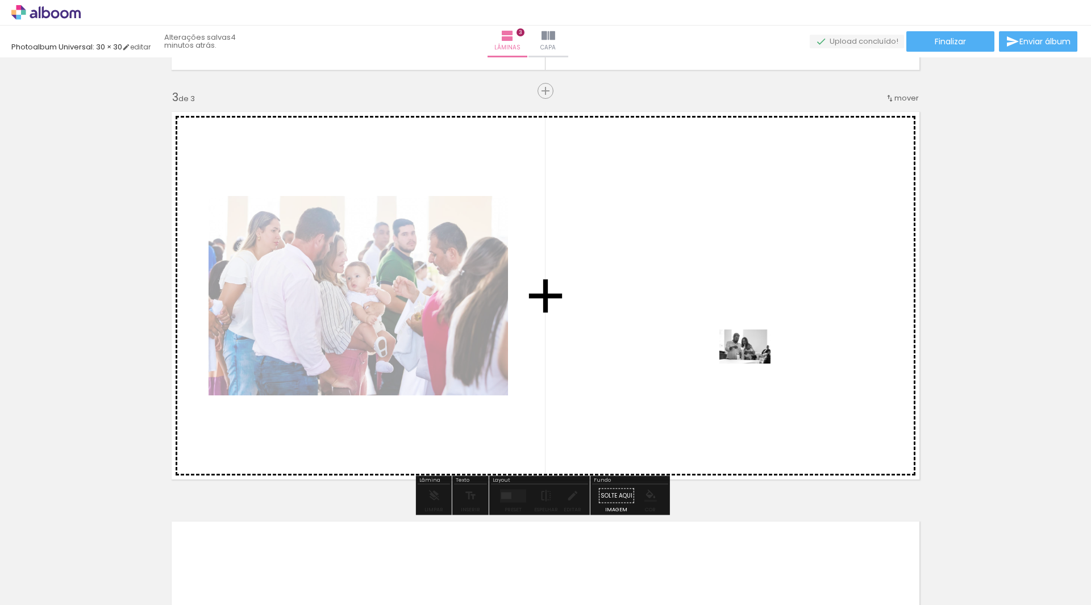
drag, startPoint x: 832, startPoint y: 566, endPoint x: 750, endPoint y: 355, distance: 226.9
click at [750, 355] on quentale-workspace at bounding box center [545, 302] width 1091 height 605
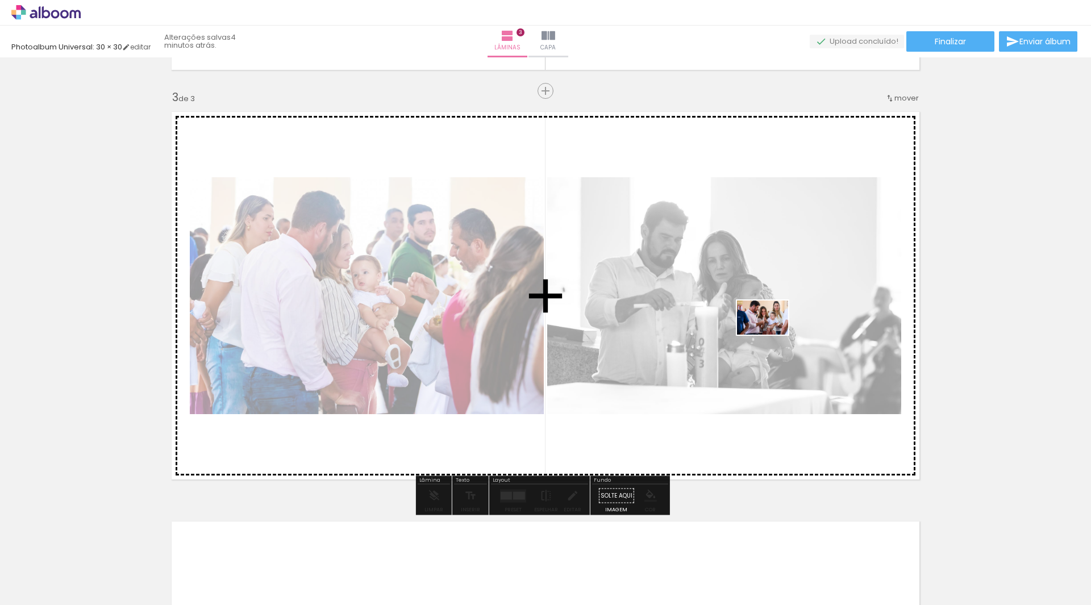
drag, startPoint x: 867, startPoint y: 562, endPoint x: 806, endPoint y: 373, distance: 198.4
click at [770, 333] on quentale-workspace at bounding box center [545, 302] width 1091 height 605
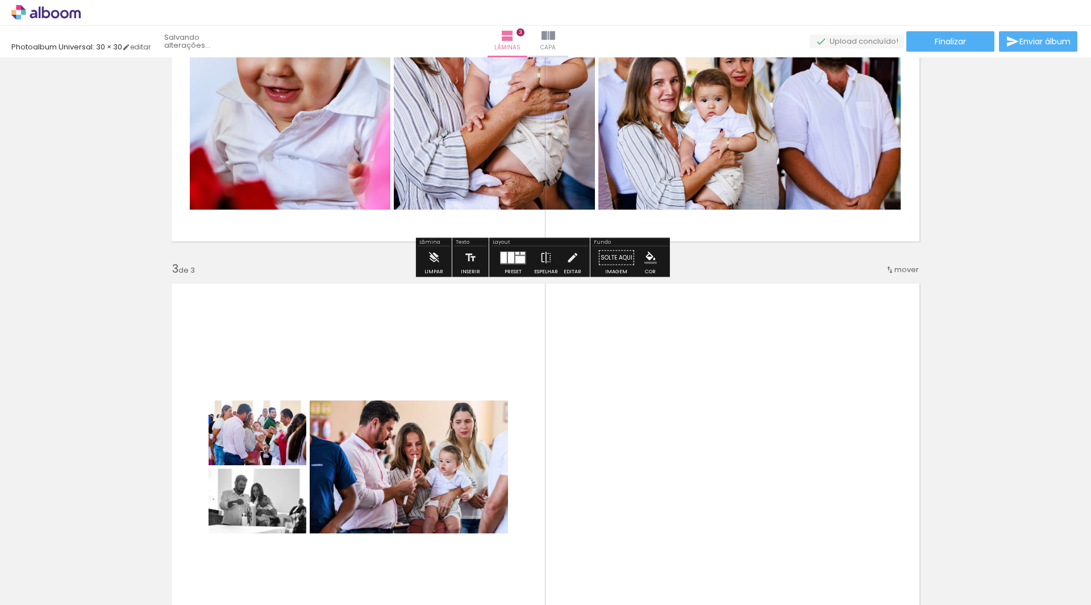
scroll to position [634, 0]
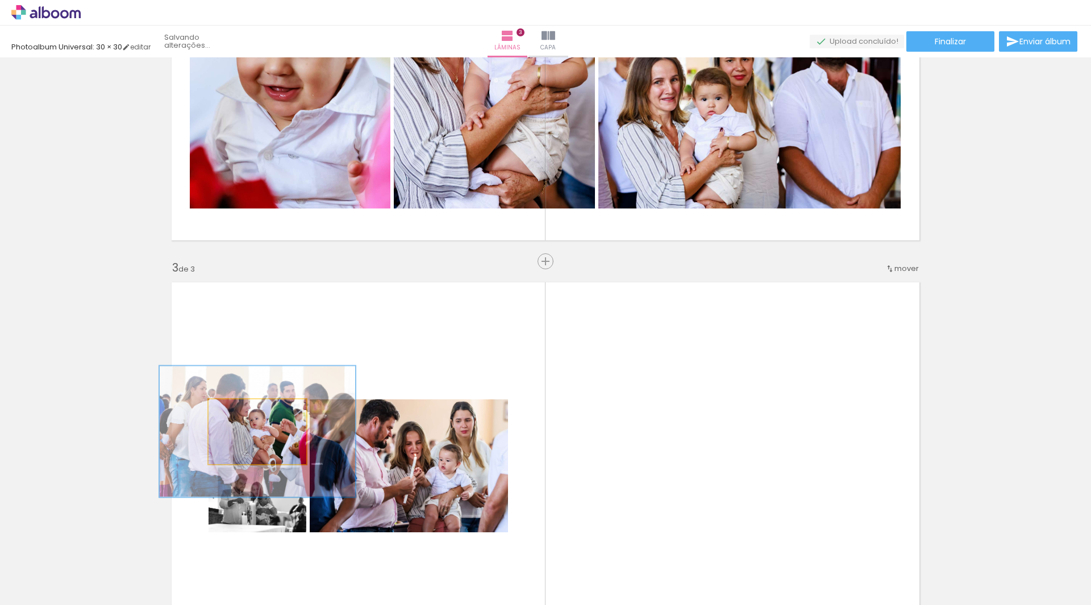
drag, startPoint x: 252, startPoint y: 416, endPoint x: 342, endPoint y: 250, distance: 188.4
type paper-slider "200"
click at [342, 250] on div "Inserir lâmina 1 de 3 Inserir lâmina 2 de 3 Inserir lâmina 3 de 3 O Designbox p…" at bounding box center [545, 247] width 1091 height 1640
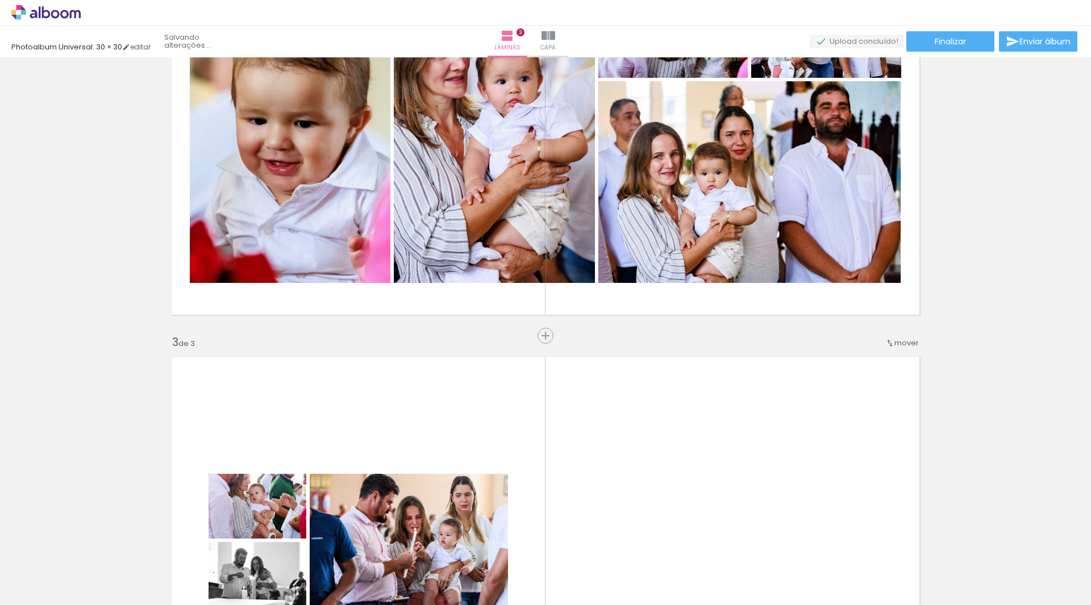
scroll to position [578, 0]
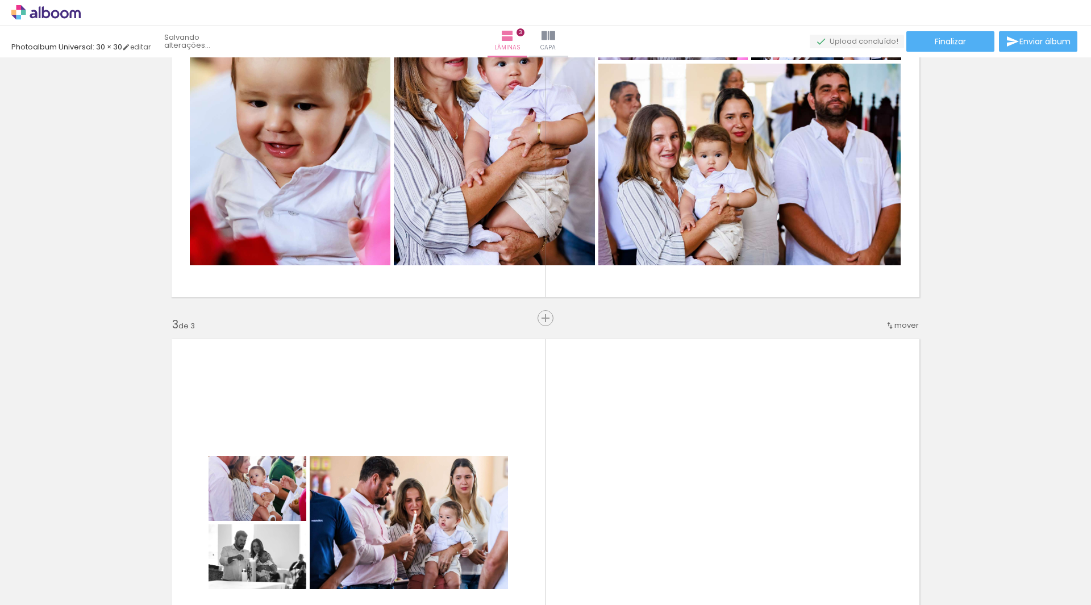
click at [251, 480] on div "Largura Cor" at bounding box center [245, 485] width 20 height 17
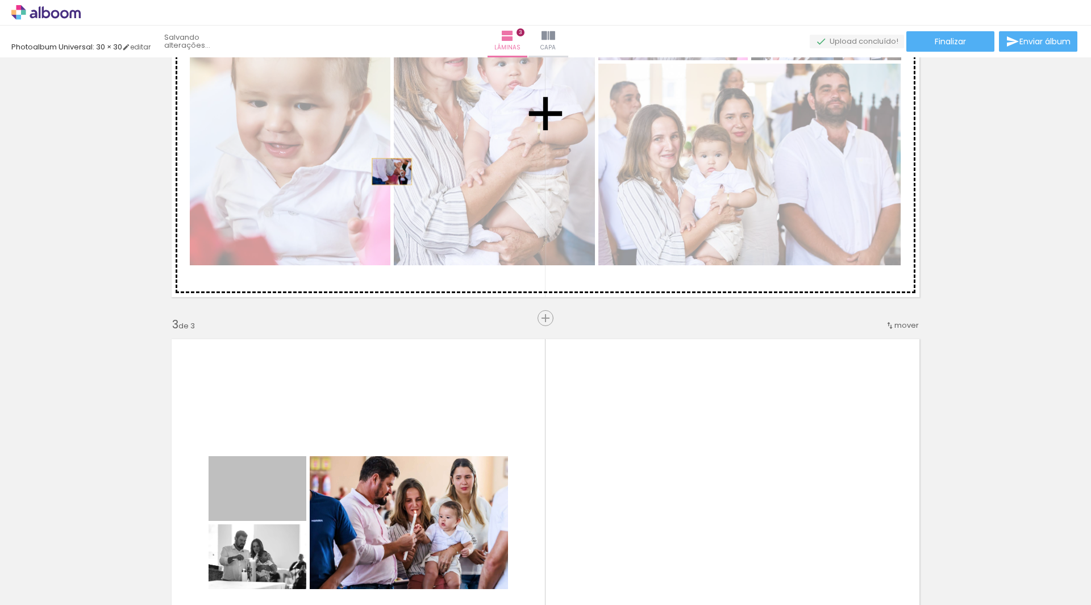
drag, startPoint x: 272, startPoint y: 487, endPoint x: 555, endPoint y: 233, distance: 379.6
click at [401, 142] on div "Inserir lâmina 1 de 3 Inserir lâmina 2 de 3 Inserir lâmina 3 de 3 O Designbox p…" at bounding box center [545, 304] width 1091 height 1640
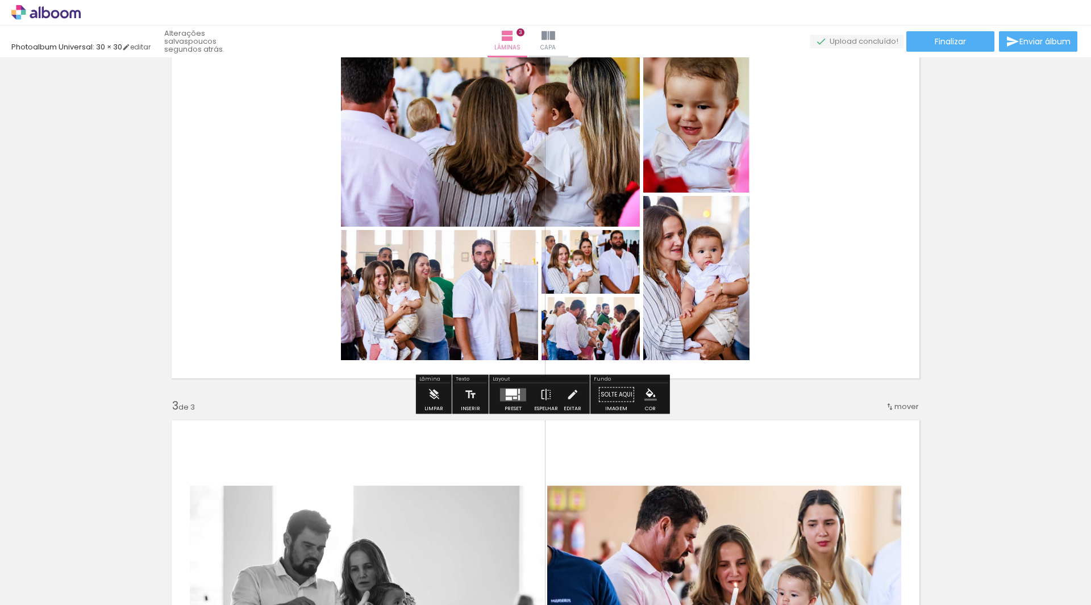
scroll to position [407, 0]
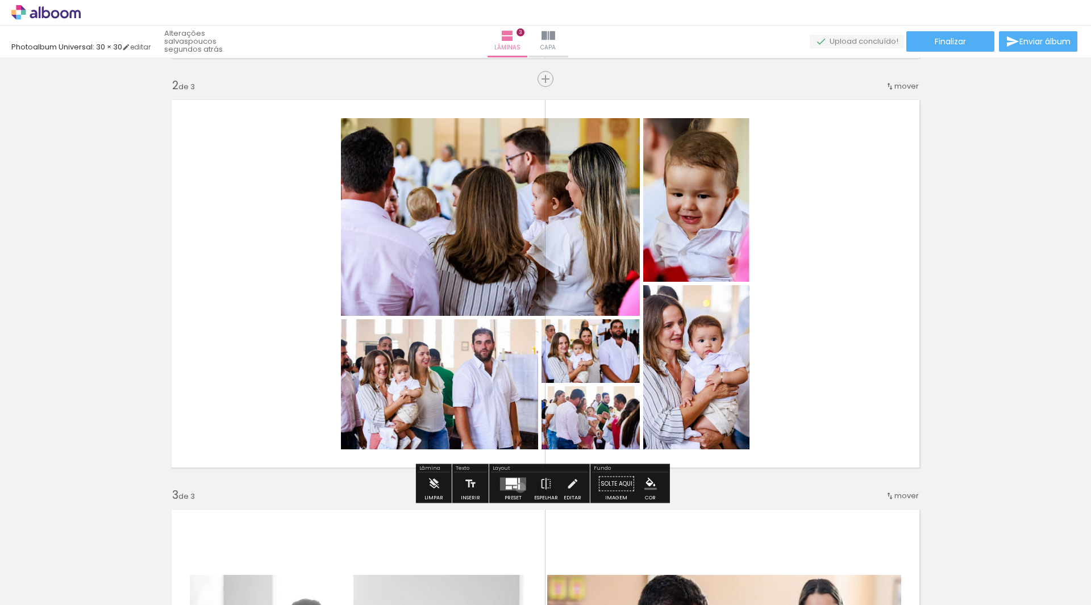
click at [518, 488] on quentale-layouter at bounding box center [513, 483] width 26 height 13
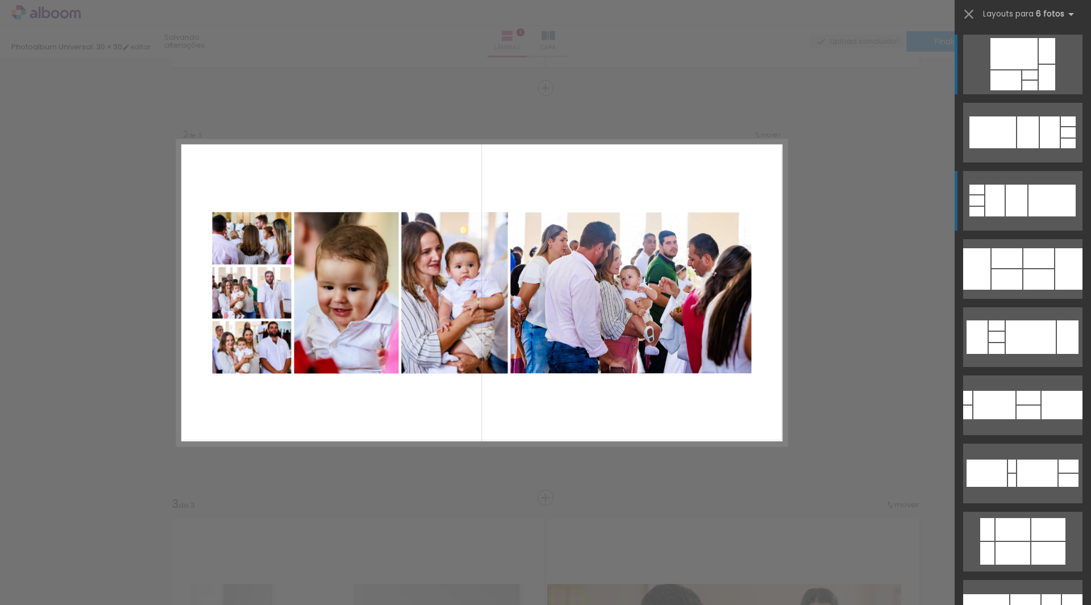
scroll to position [395, 0]
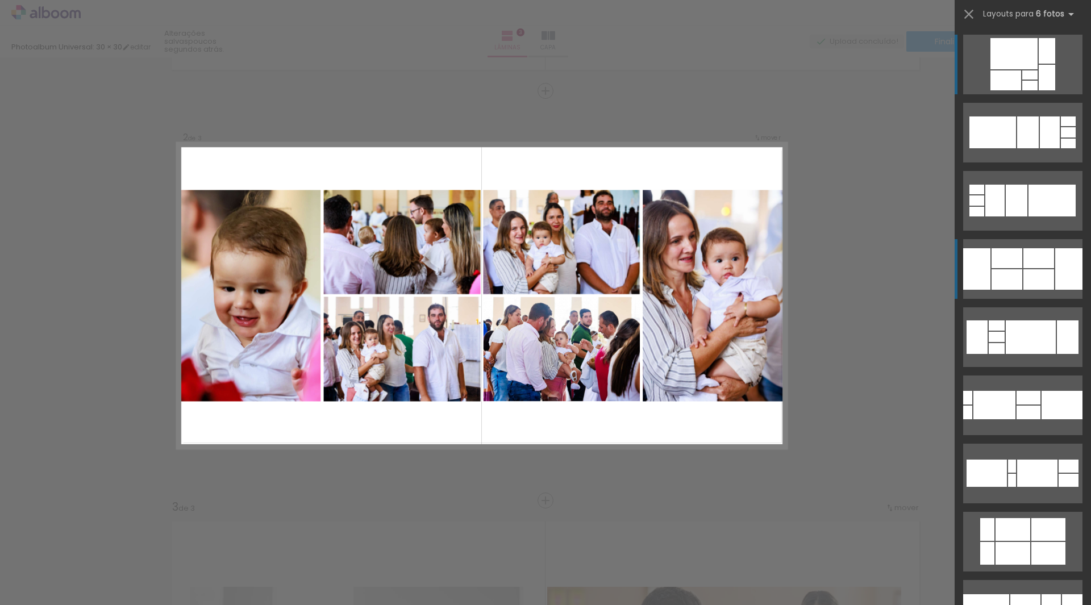
click at [1045, 262] on div at bounding box center [1039, 258] width 31 height 20
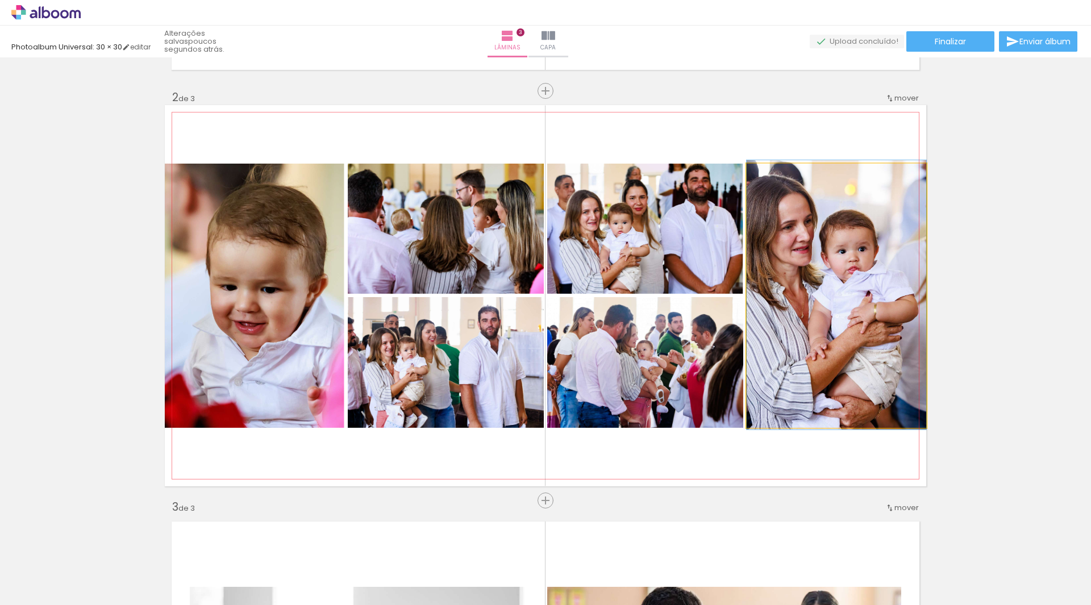
drag, startPoint x: 851, startPoint y: 278, endPoint x: 874, endPoint y: 277, distance: 23.3
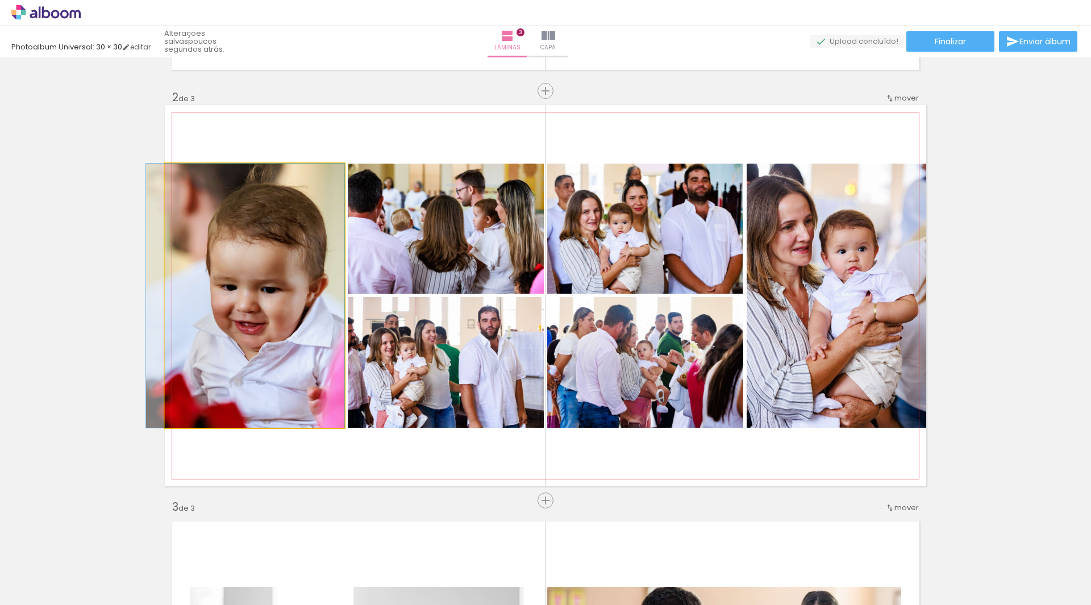
drag, startPoint x: 224, startPoint y: 282, endPoint x: 210, endPoint y: 284, distance: 14.4
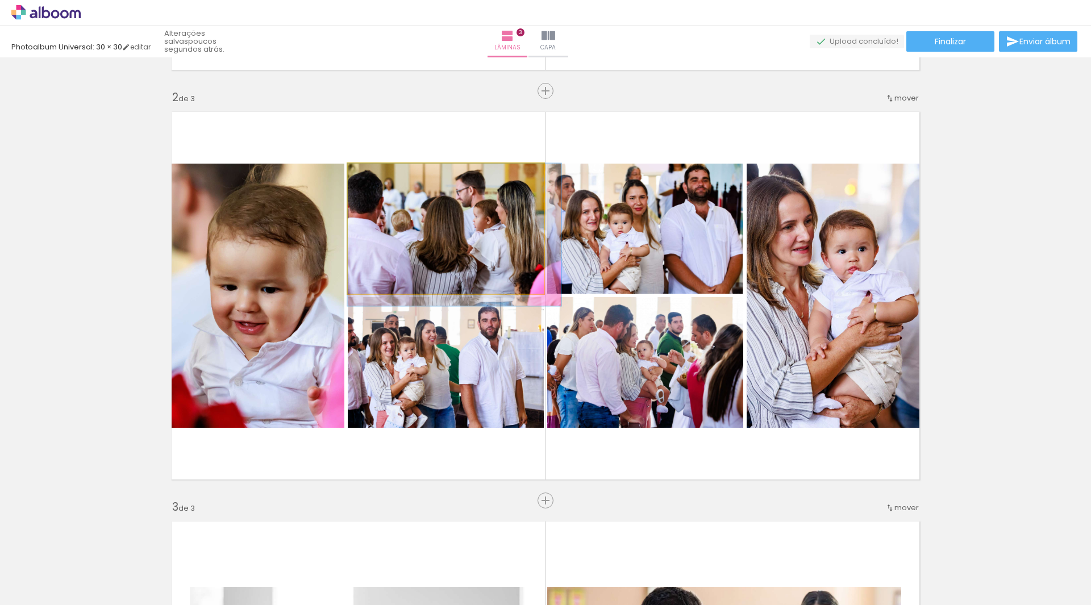
drag, startPoint x: 485, startPoint y: 265, endPoint x: 496, endPoint y: 269, distance: 11.7
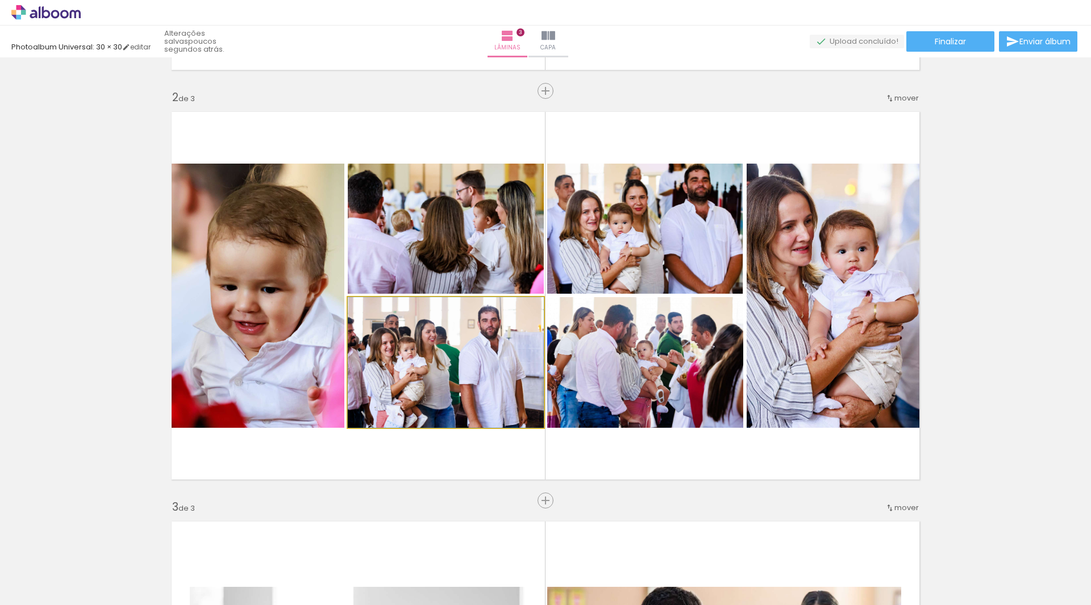
drag, startPoint x: 460, startPoint y: 352, endPoint x: 469, endPoint y: 352, distance: 9.1
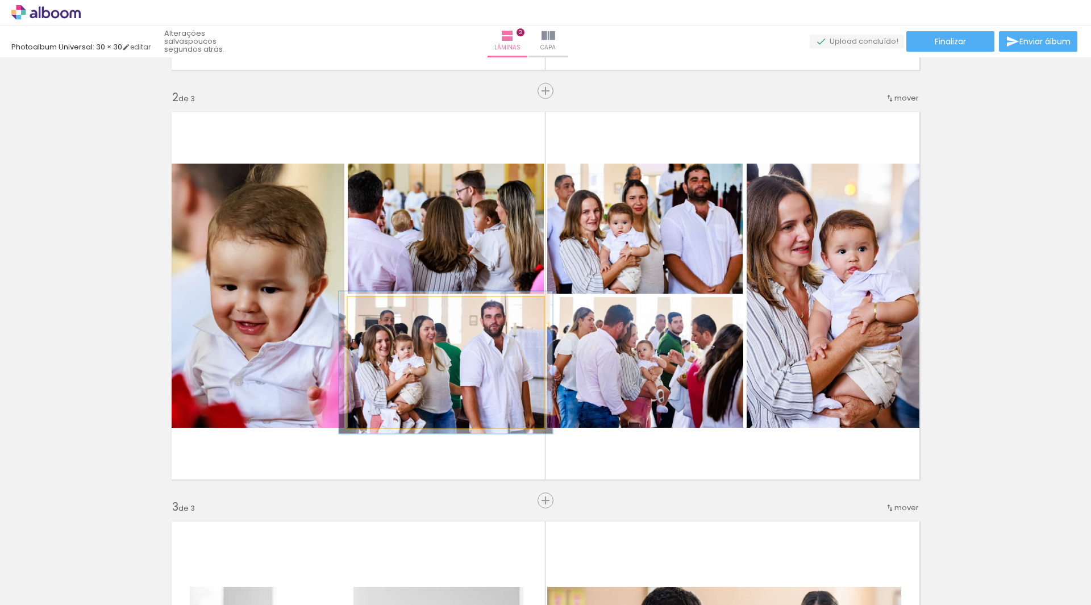
type paper-slider "109"
click at [374, 313] on div at bounding box center [378, 309] width 10 height 10
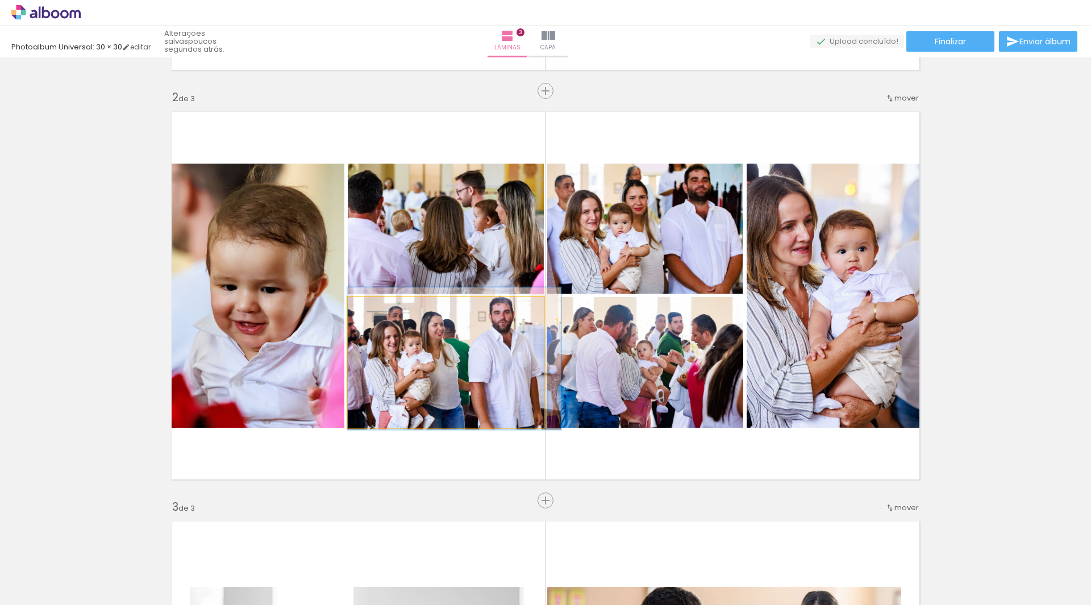
drag, startPoint x: 420, startPoint y: 368, endPoint x: 466, endPoint y: 364, distance: 46.2
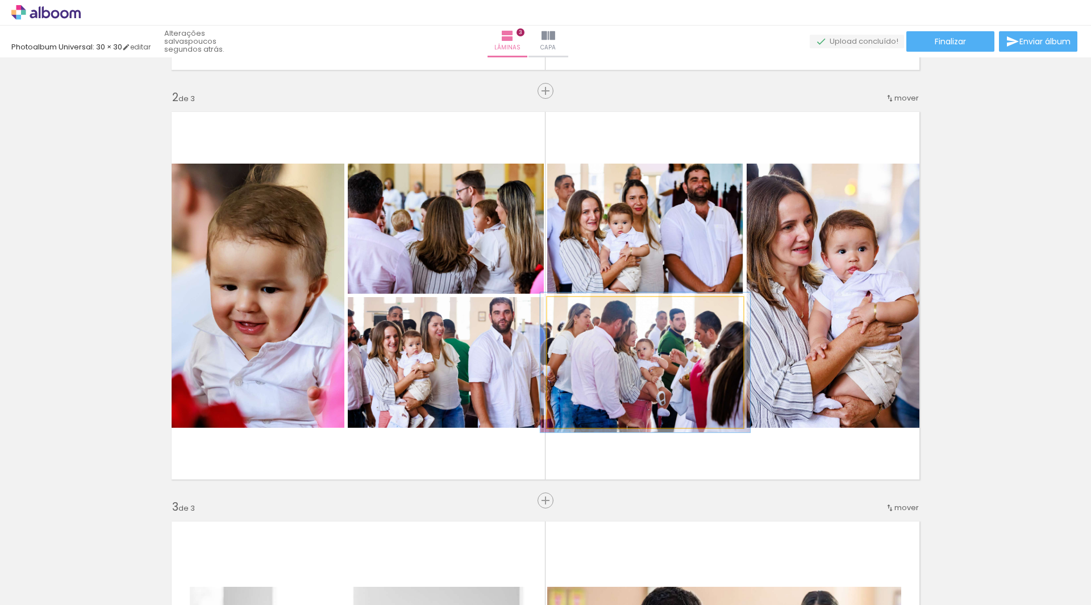
click at [568, 307] on div at bounding box center [577, 309] width 18 height 18
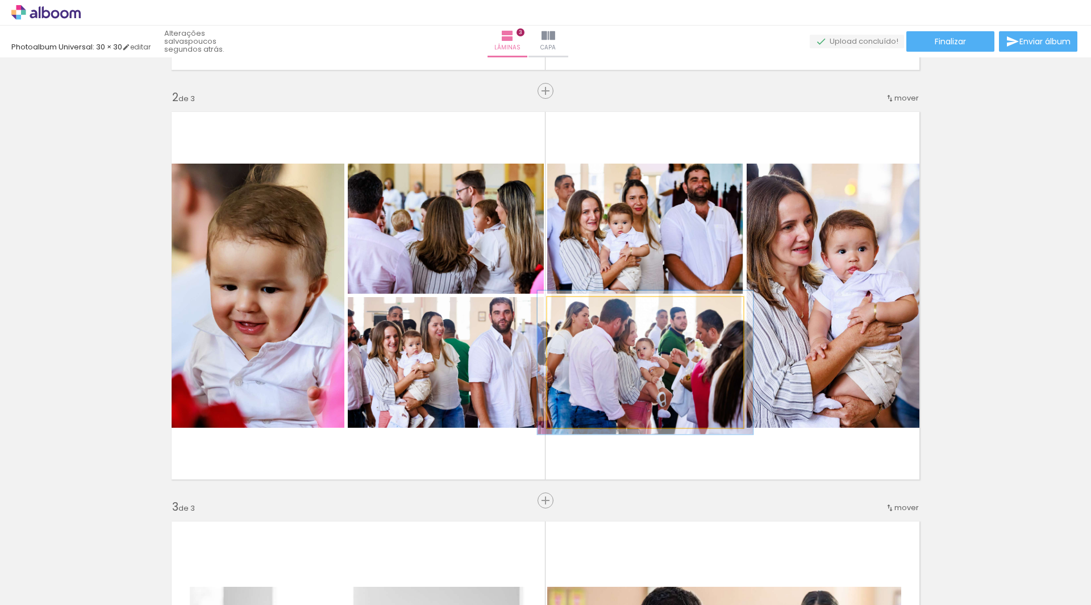
type paper-slider "110"
click at [574, 312] on div at bounding box center [579, 309] width 10 height 10
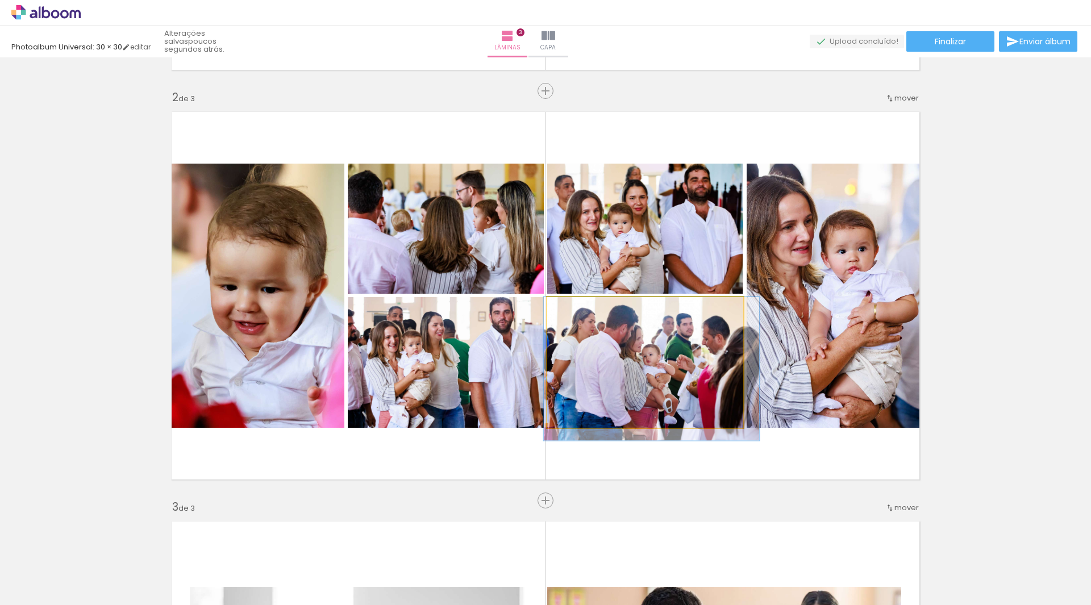
drag, startPoint x: 635, startPoint y: 356, endPoint x: 641, endPoint y: 373, distance: 18.2
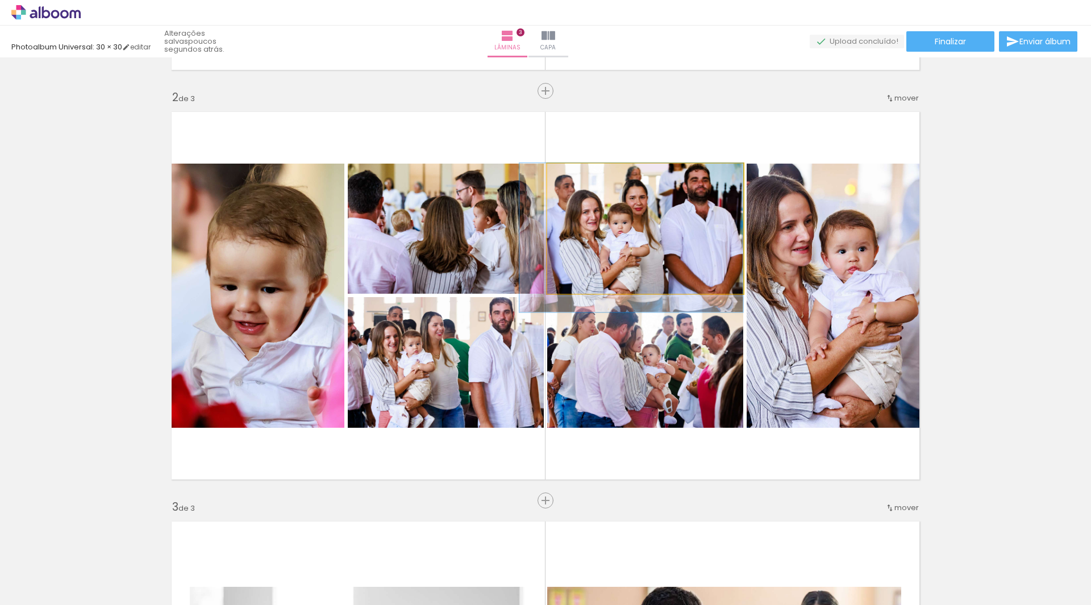
click at [696, 263] on quentale-photo at bounding box center [645, 229] width 196 height 130
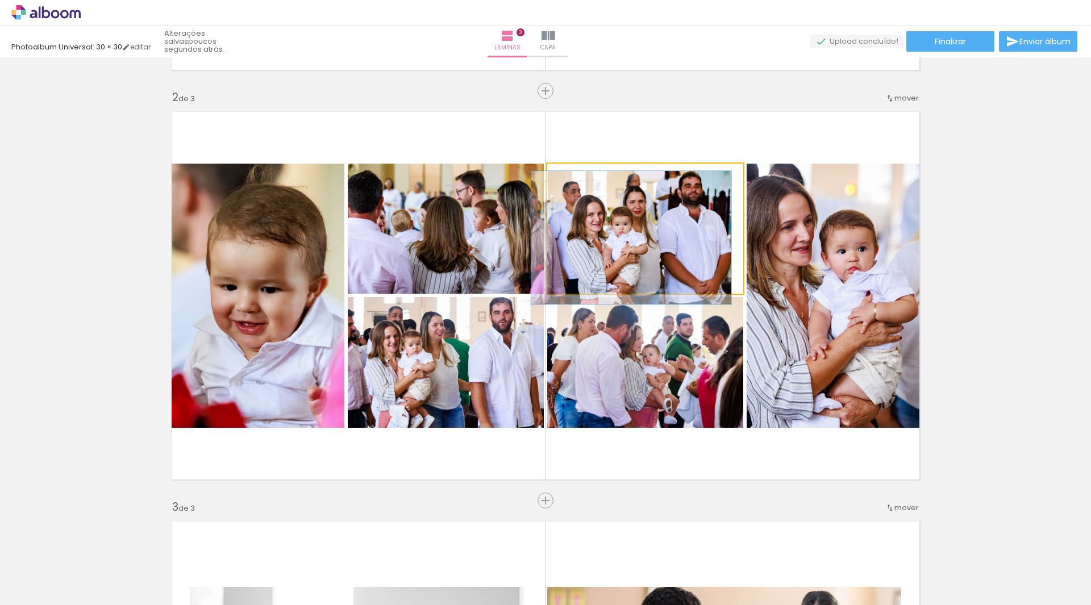
click at [574, 174] on div at bounding box center [575, 176] width 18 height 18
click at [652, 242] on quentale-photo at bounding box center [645, 229] width 196 height 130
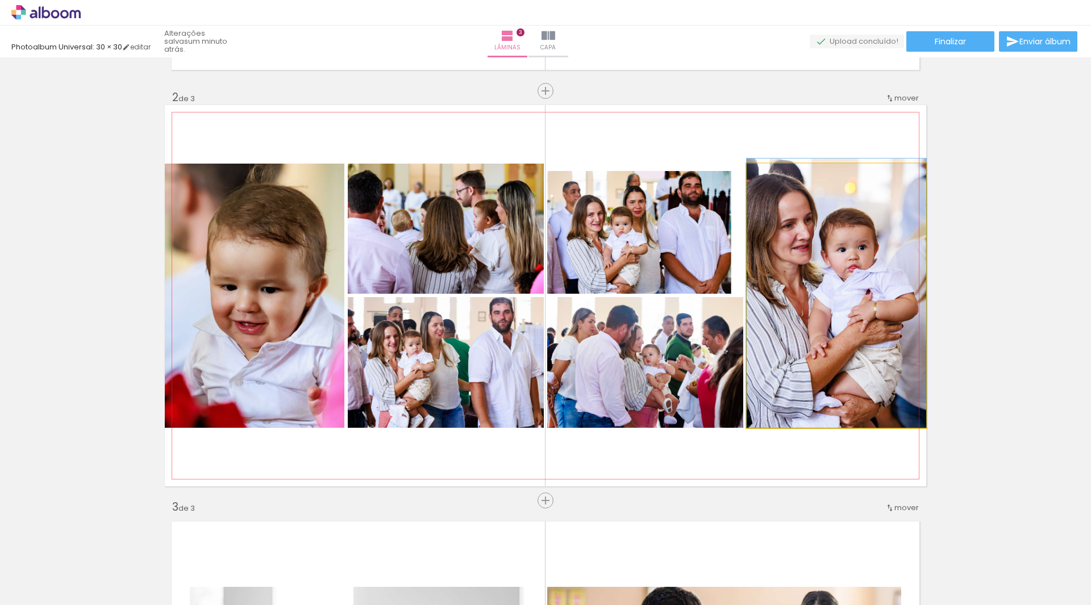
drag, startPoint x: 846, startPoint y: 298, endPoint x: 828, endPoint y: 256, distance: 46.1
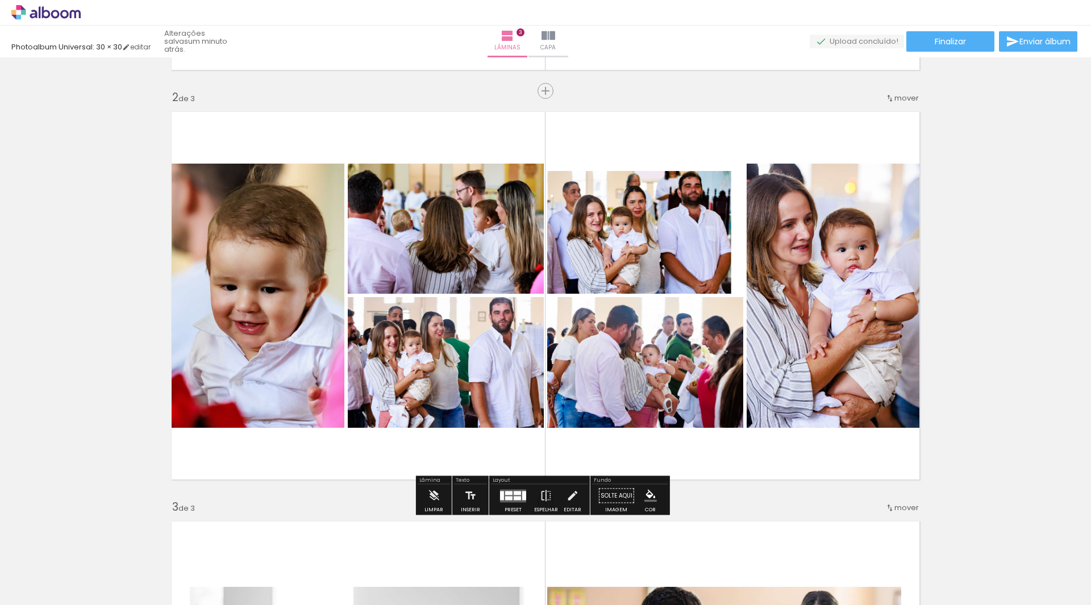
click at [522, 494] on div at bounding box center [524, 495] width 4 height 9
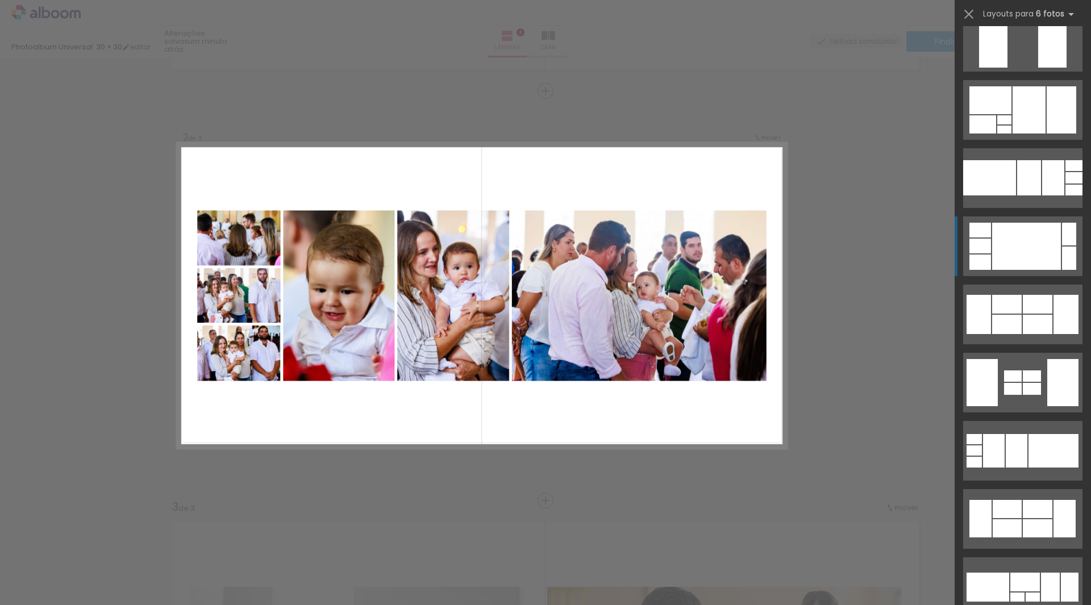
scroll to position [2592, 0]
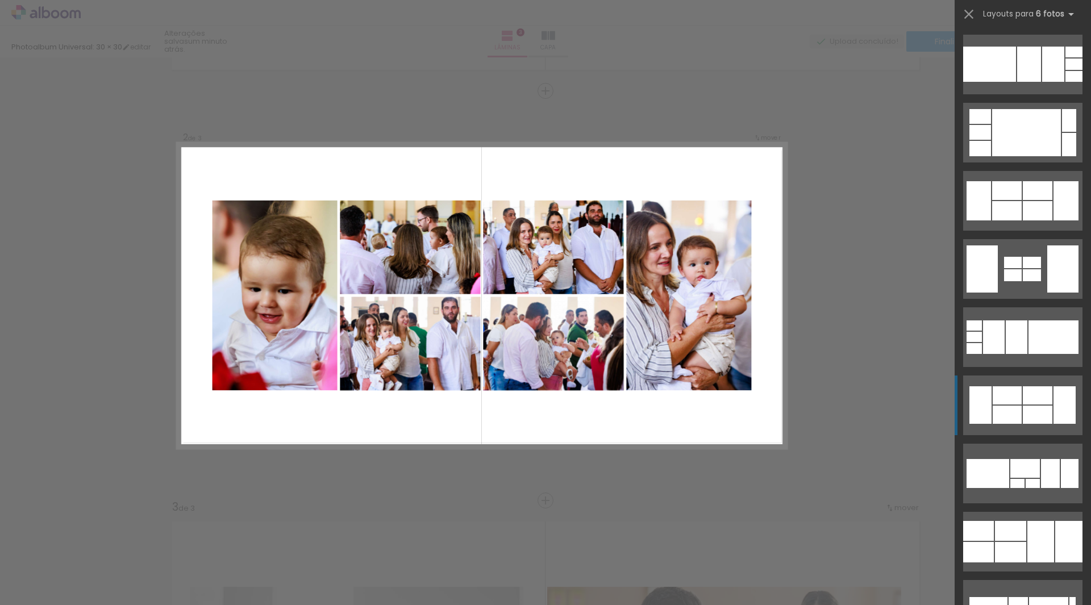
click at [1036, 404] on div at bounding box center [1038, 396] width 30 height 18
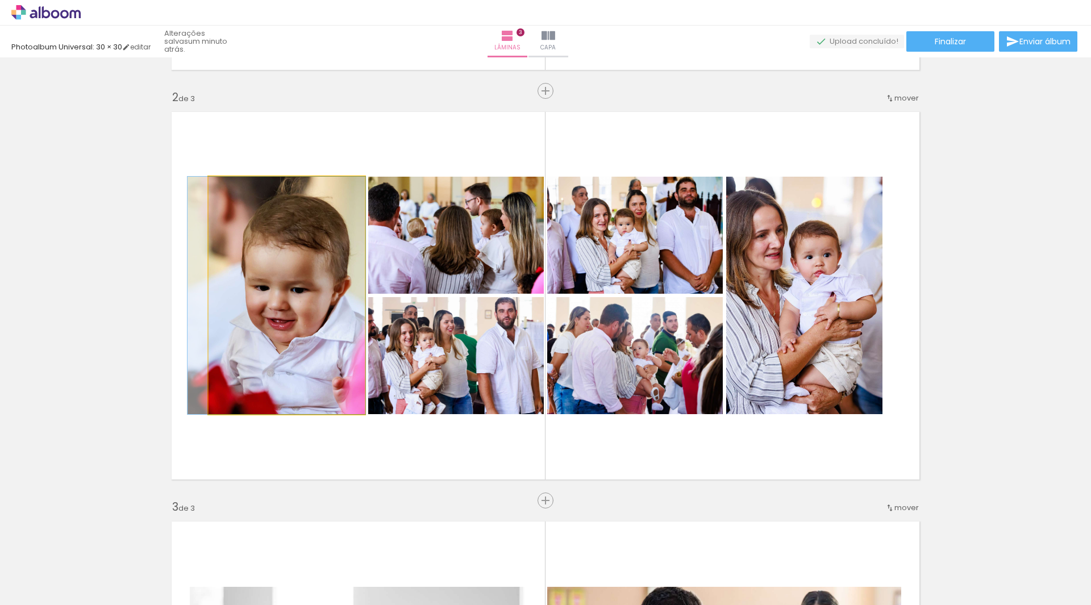
click at [297, 307] on quentale-photo at bounding box center [287, 296] width 156 height 238
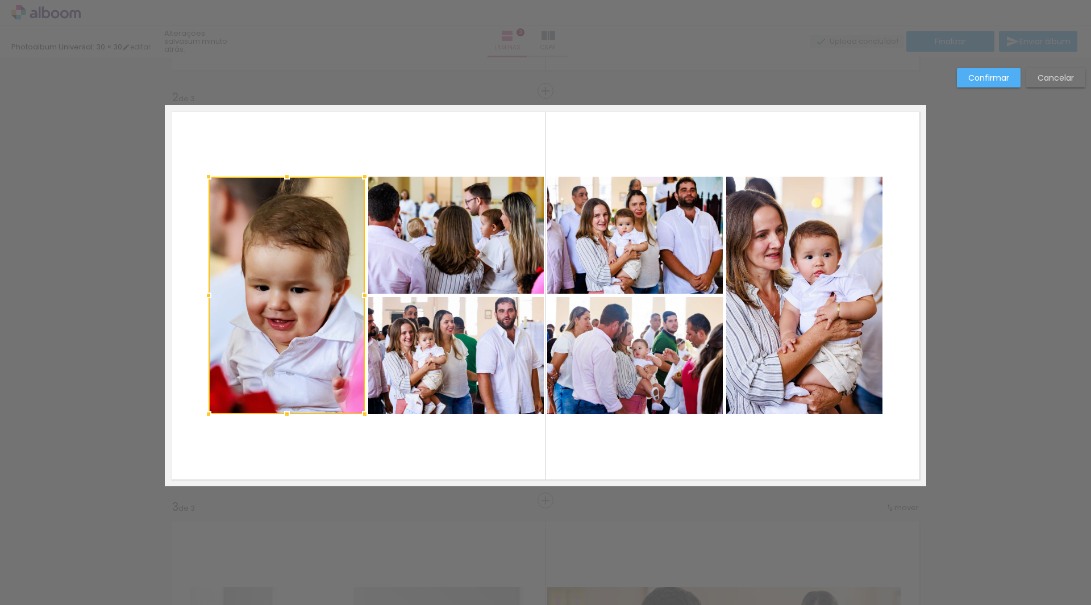
click at [417, 284] on quentale-photo at bounding box center [456, 235] width 176 height 117
click at [439, 362] on div at bounding box center [376, 296] width 335 height 238
click at [593, 280] on quentale-photo at bounding box center [635, 235] width 176 height 117
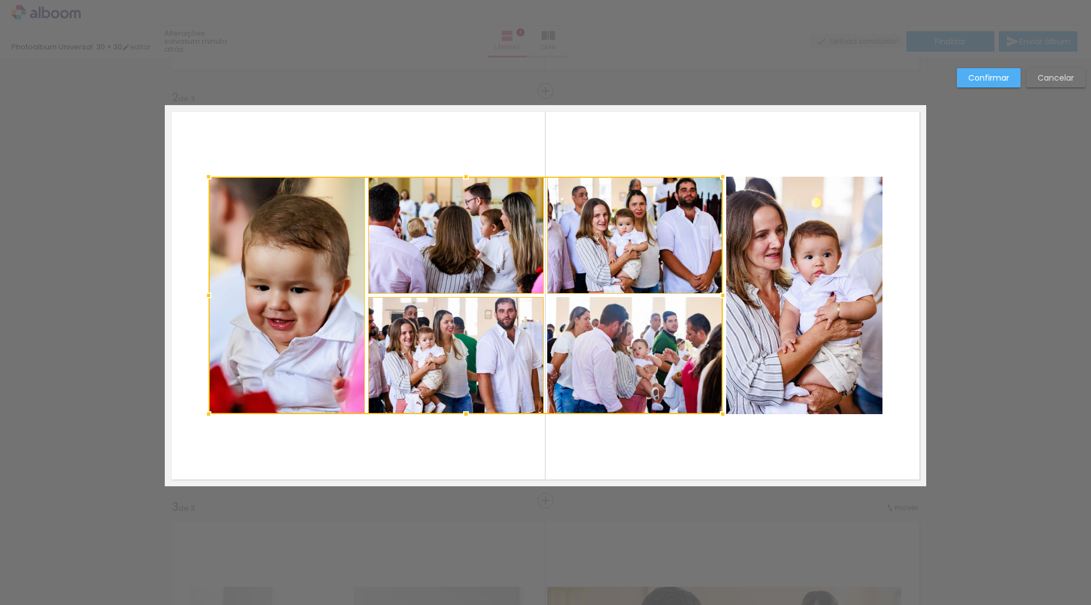
click at [618, 348] on div at bounding box center [466, 296] width 514 height 238
click at [796, 340] on quentale-photo at bounding box center [804, 296] width 156 height 238
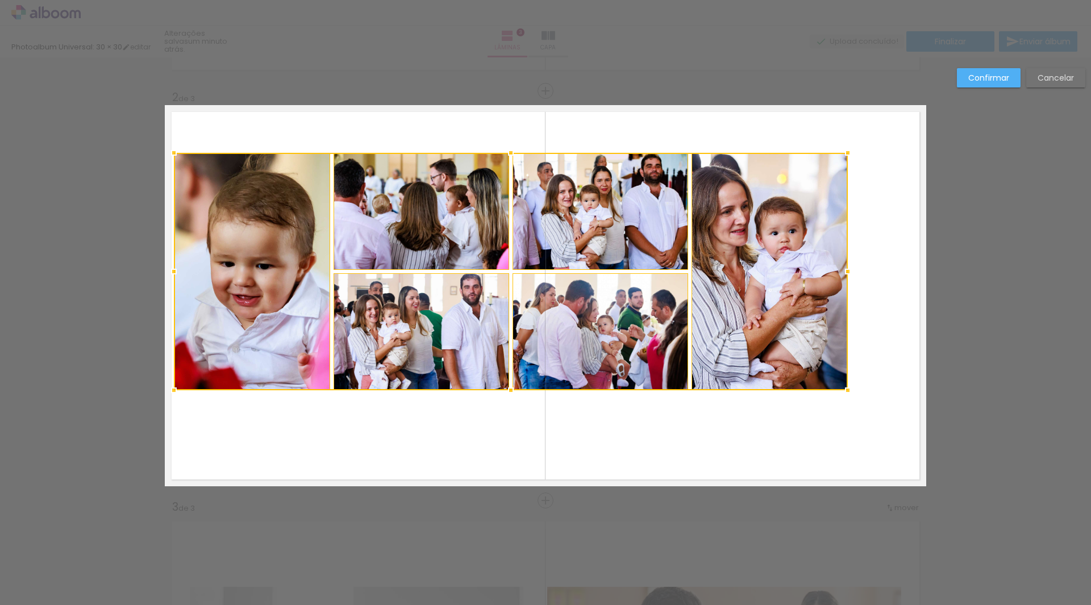
drag, startPoint x: 321, startPoint y: 236, endPoint x: 290, endPoint y: 216, distance: 37.4
click at [290, 216] on div at bounding box center [511, 272] width 674 height 238
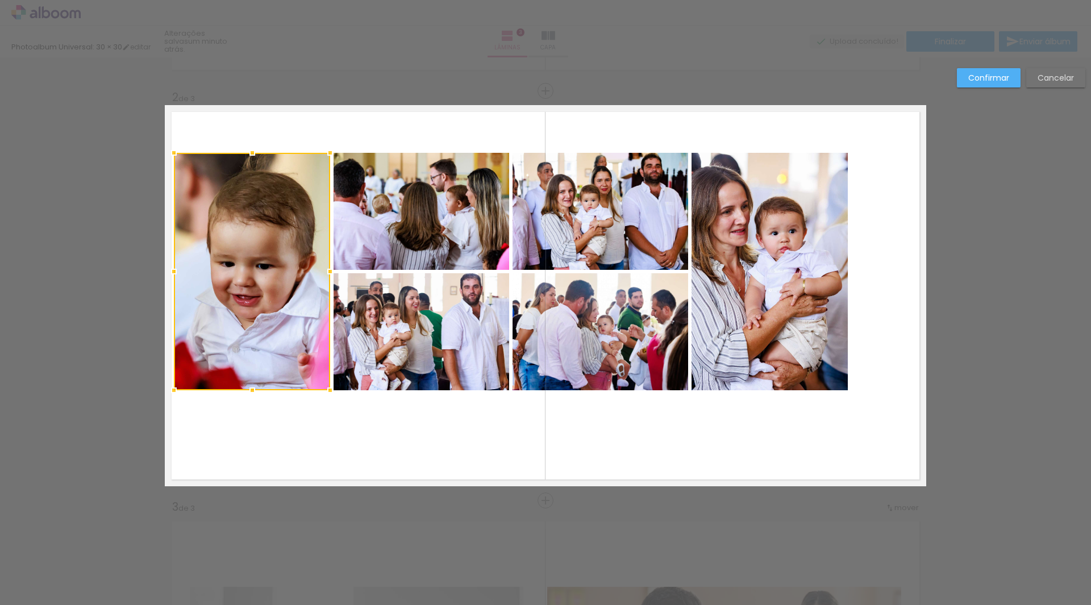
click at [442, 245] on quentale-photo at bounding box center [422, 211] width 176 height 117
click at [451, 347] on div at bounding box center [341, 272] width 335 height 238
click at [591, 346] on quentale-photo at bounding box center [601, 331] width 176 height 117
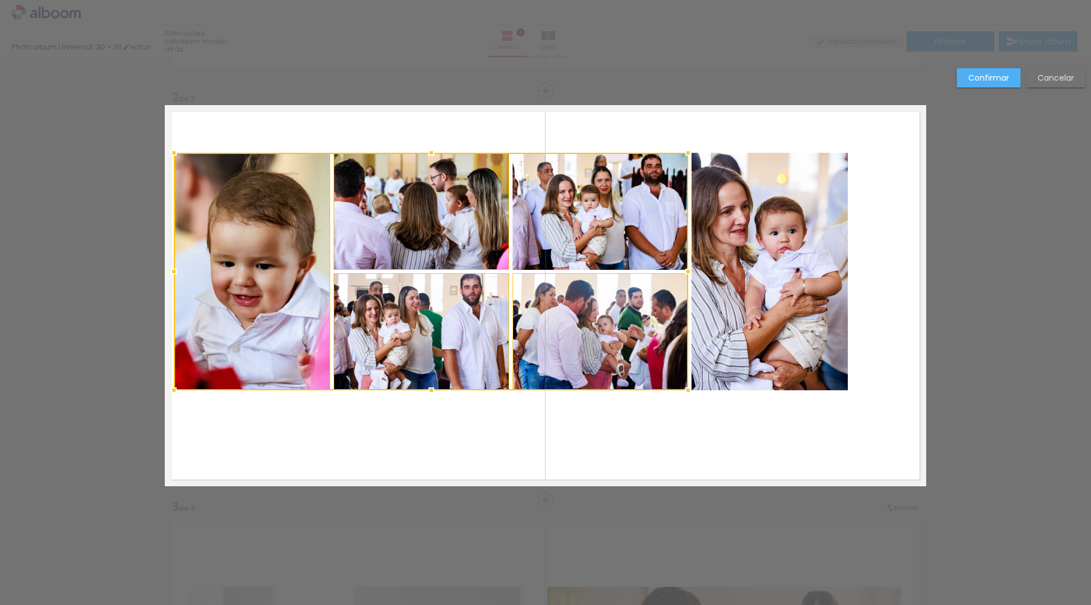
click at [592, 243] on div at bounding box center [431, 272] width 514 height 238
click at [779, 243] on quentale-photo at bounding box center [770, 272] width 156 height 238
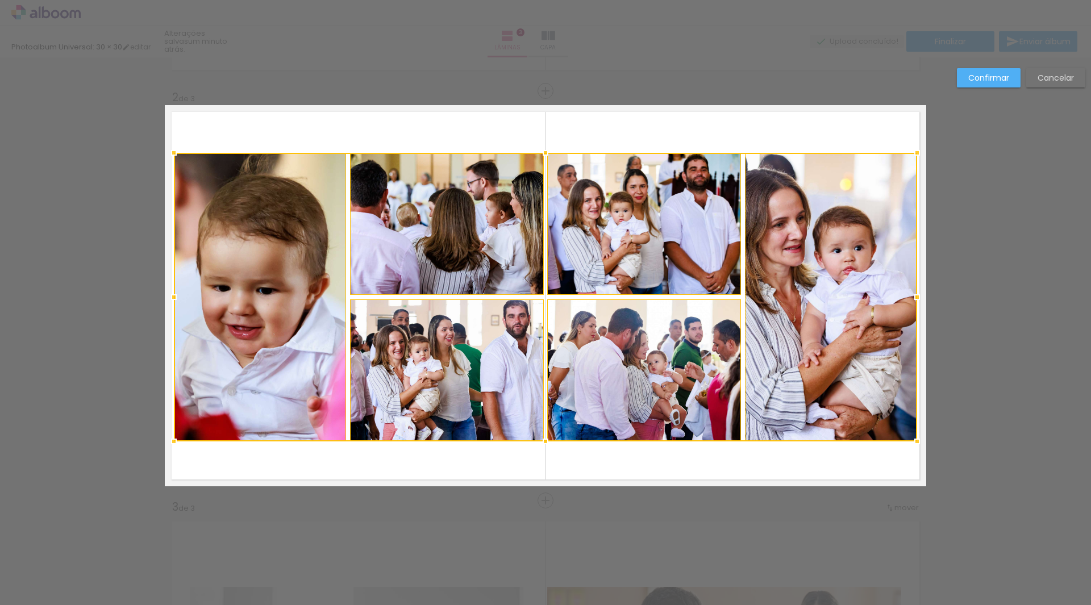
drag, startPoint x: 841, startPoint y: 391, endPoint x: 911, endPoint y: 442, distance: 86.2
click at [911, 442] on div at bounding box center [917, 441] width 23 height 23
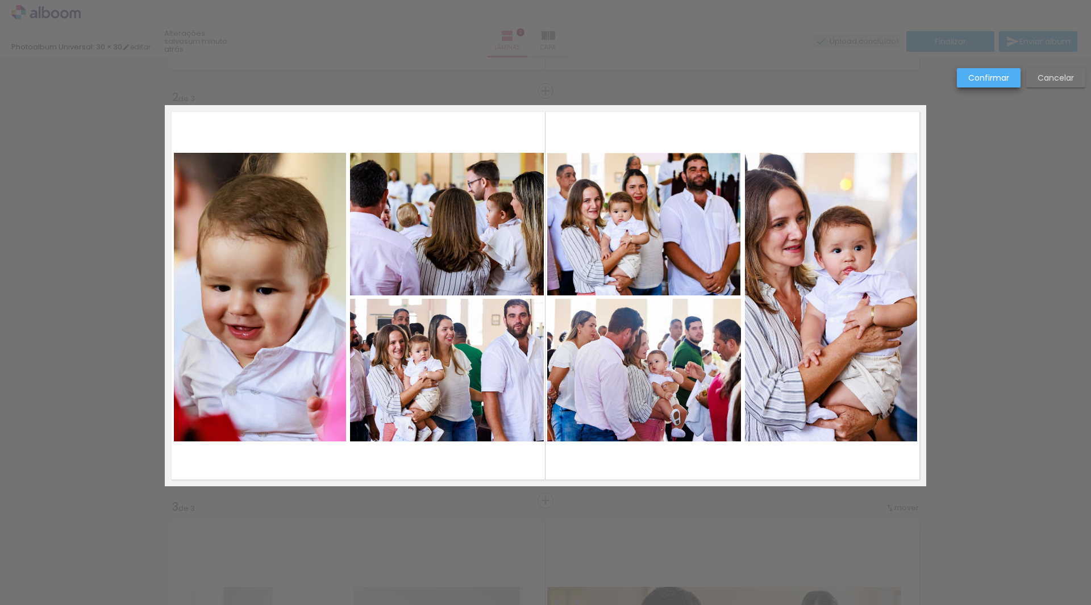
click at [1009, 73] on paper-button "Confirmar" at bounding box center [989, 77] width 64 height 19
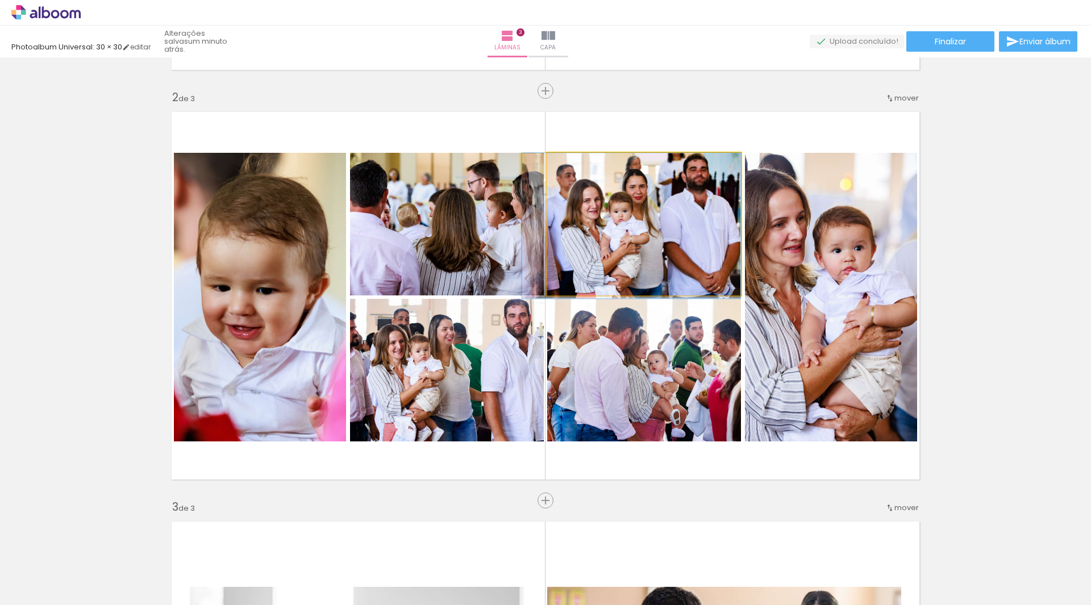
click at [678, 230] on quentale-photo at bounding box center [644, 224] width 194 height 143
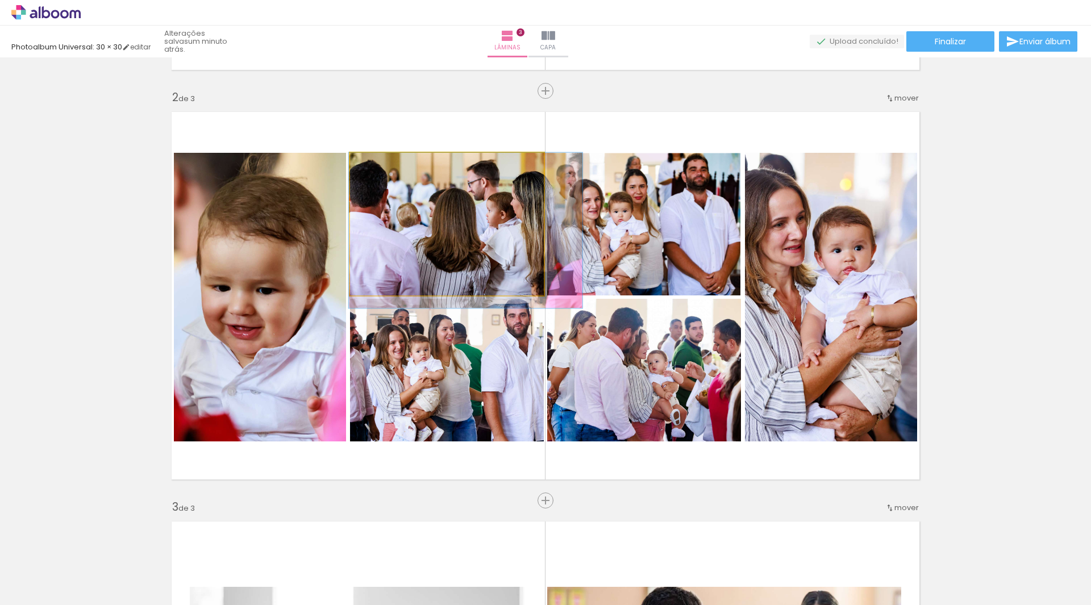
click at [413, 235] on quentale-photo at bounding box center [447, 224] width 194 height 143
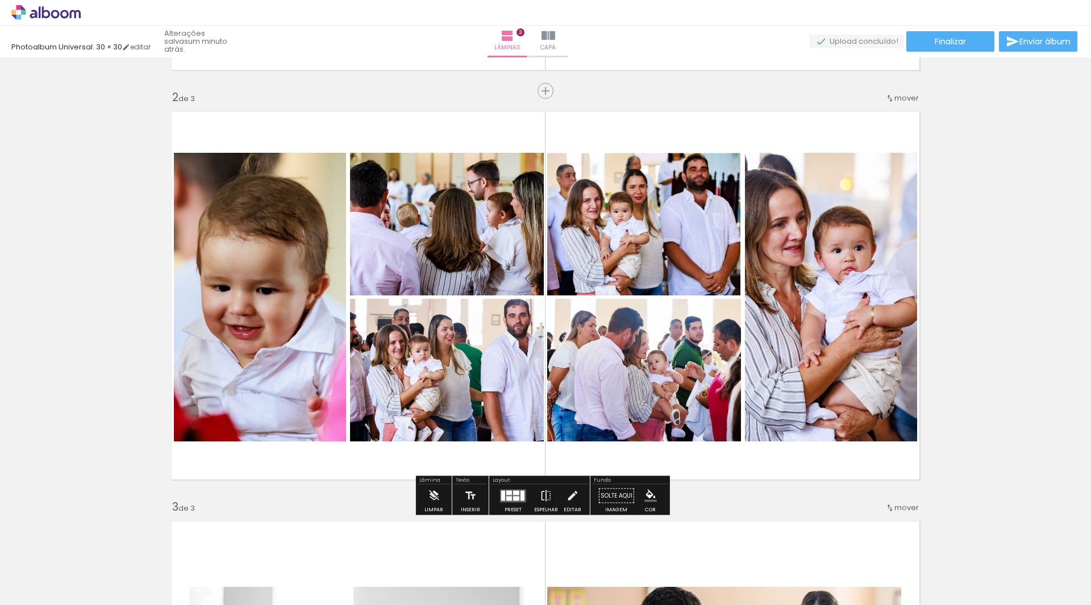
click at [413, 235] on quentale-photo at bounding box center [447, 224] width 194 height 143
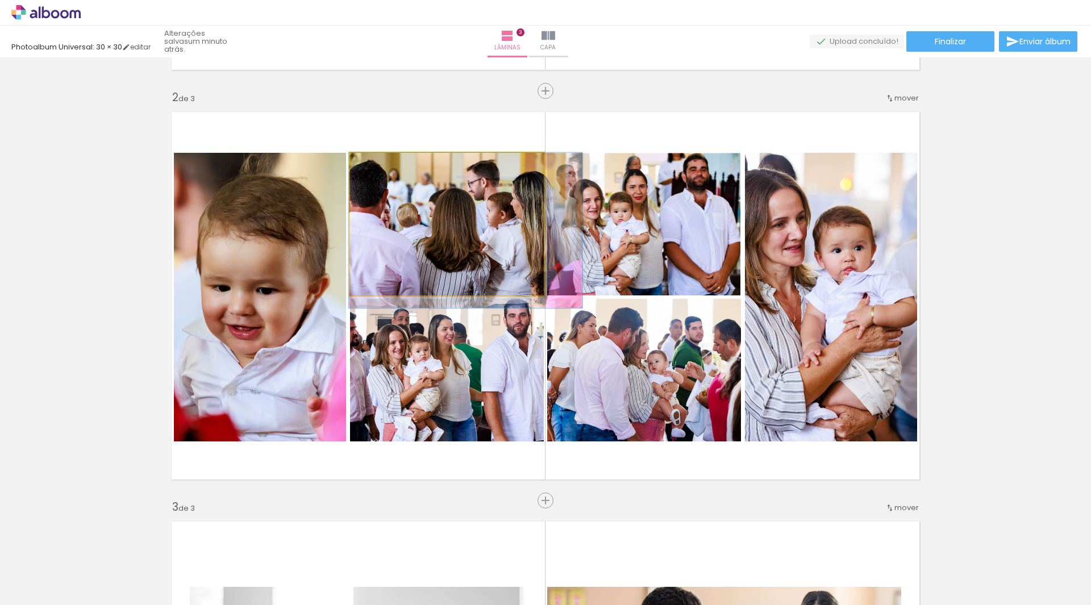
click at [413, 235] on quentale-photo at bounding box center [447, 224] width 194 height 143
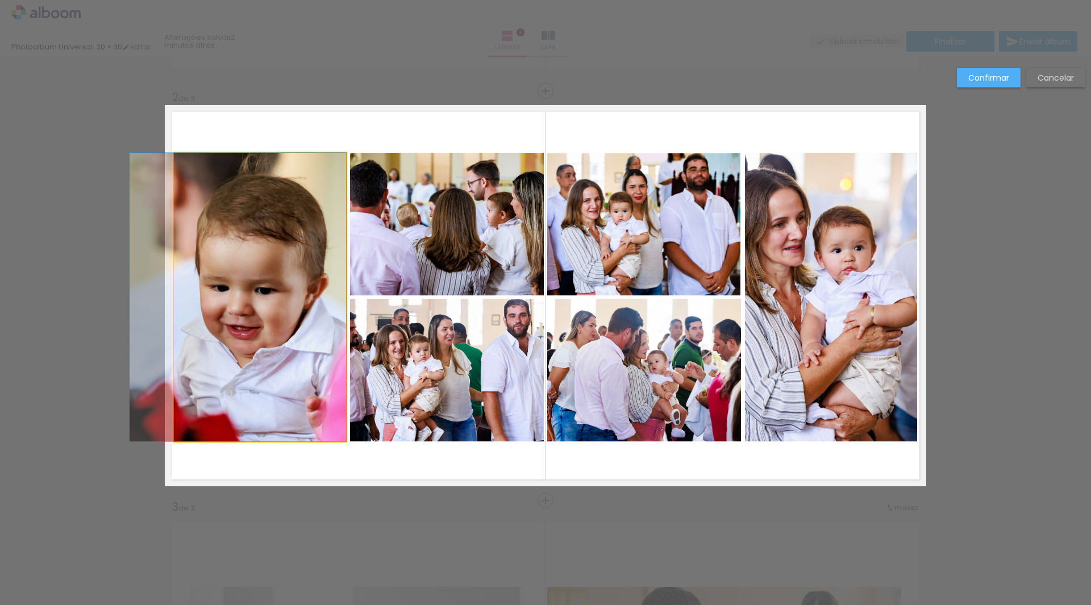
drag, startPoint x: 281, startPoint y: 260, endPoint x: 266, endPoint y: 258, distance: 15.0
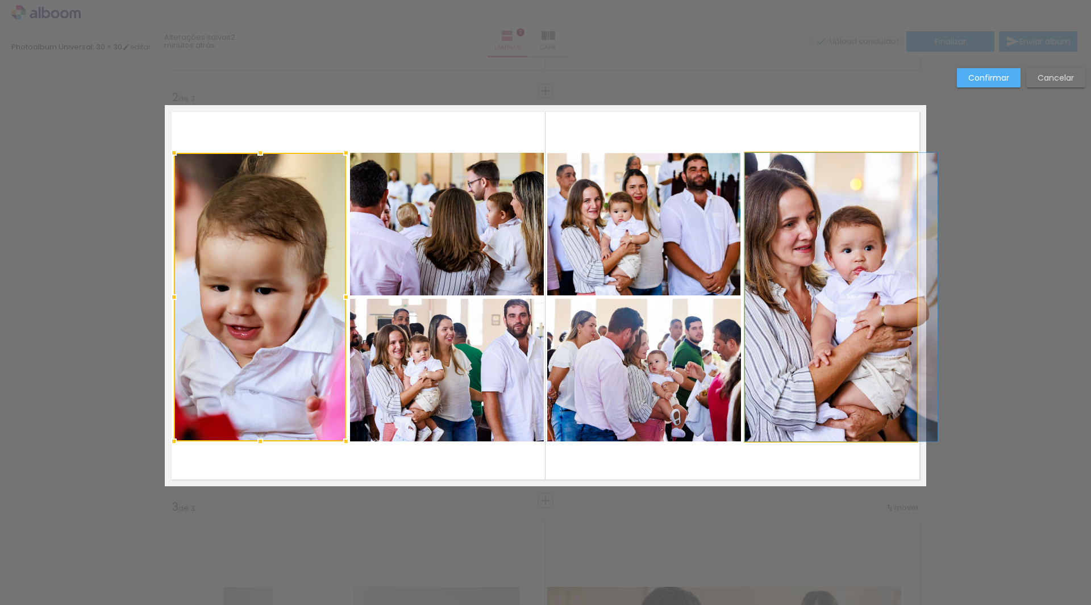
drag, startPoint x: 858, startPoint y: 297, endPoint x: 886, endPoint y: 297, distance: 27.3
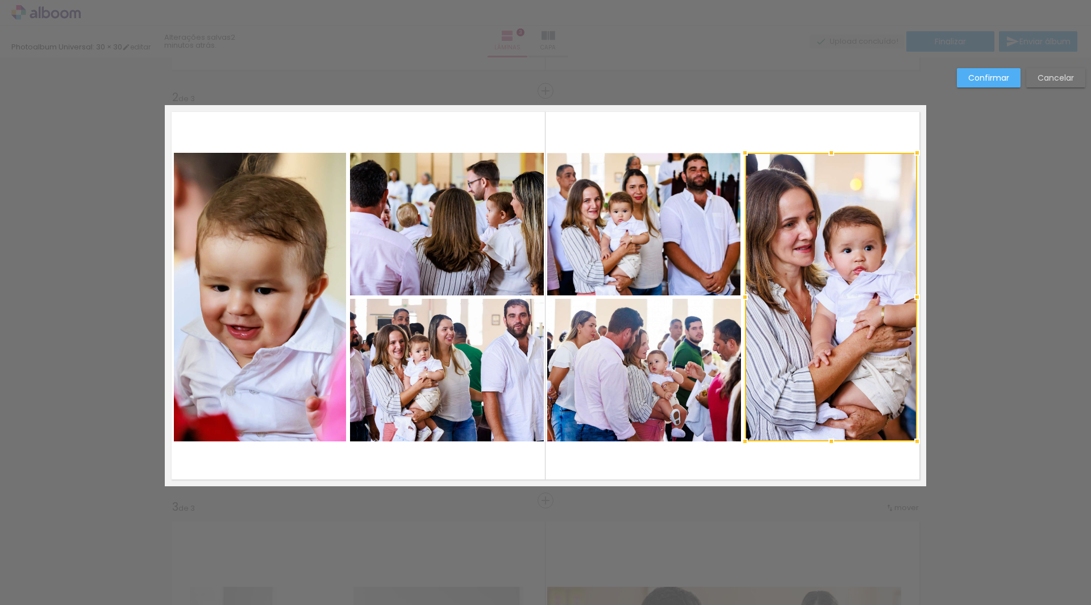
click at [1007, 290] on div "Confirmar Cancelar" at bounding box center [545, 495] width 1091 height 1667
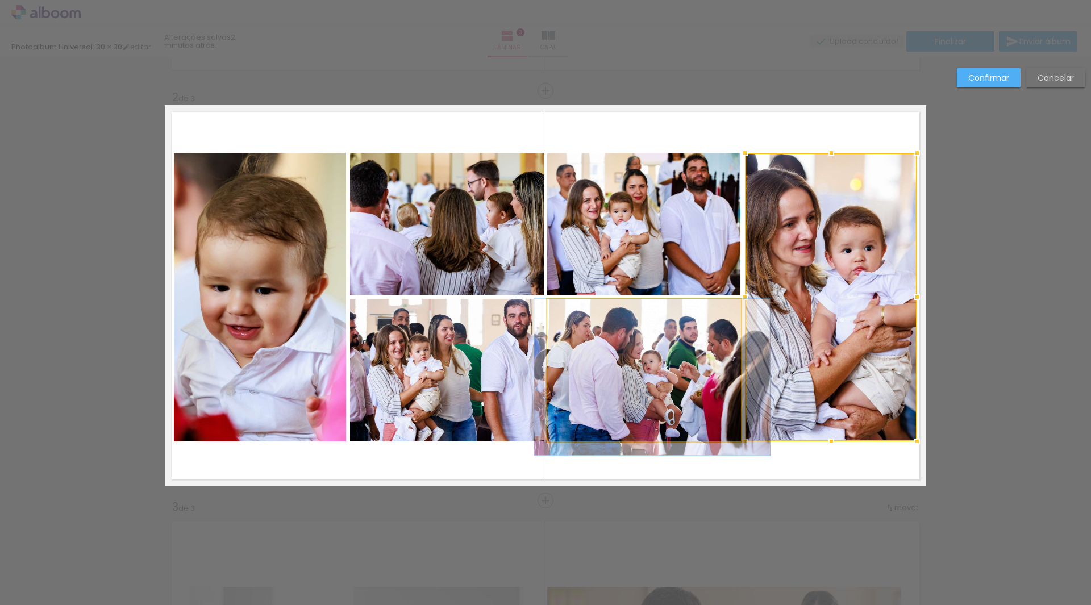
drag, startPoint x: 707, startPoint y: 348, endPoint x: 701, endPoint y: 351, distance: 6.6
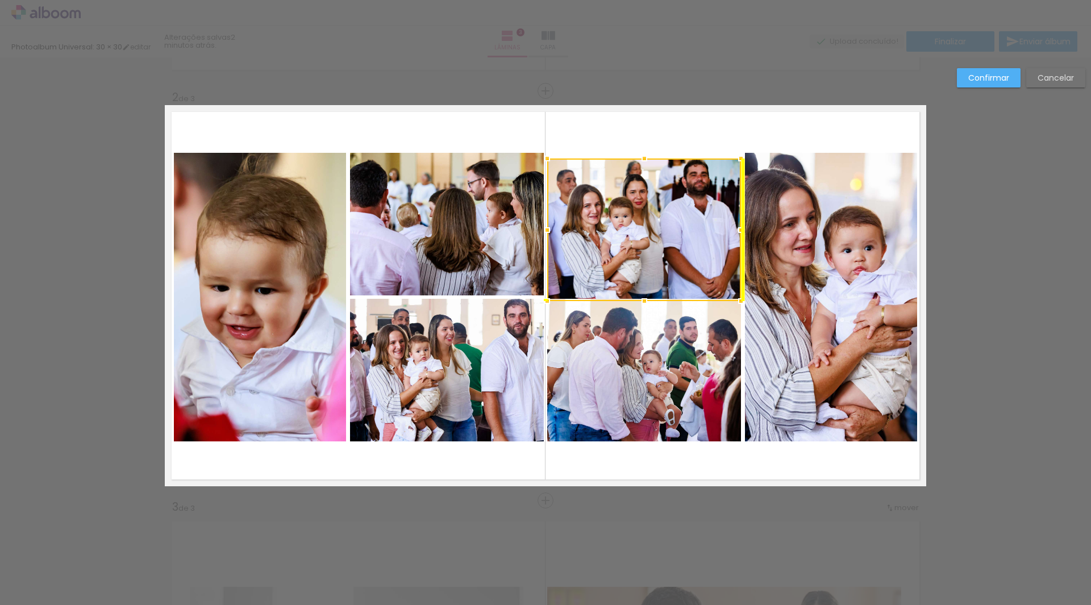
drag, startPoint x: 611, startPoint y: 192, endPoint x: 609, endPoint y: 197, distance: 5.9
click at [609, 197] on div at bounding box center [644, 230] width 194 height 143
click at [0, 0] on slot "Cancelar" at bounding box center [0, 0] width 0 height 0
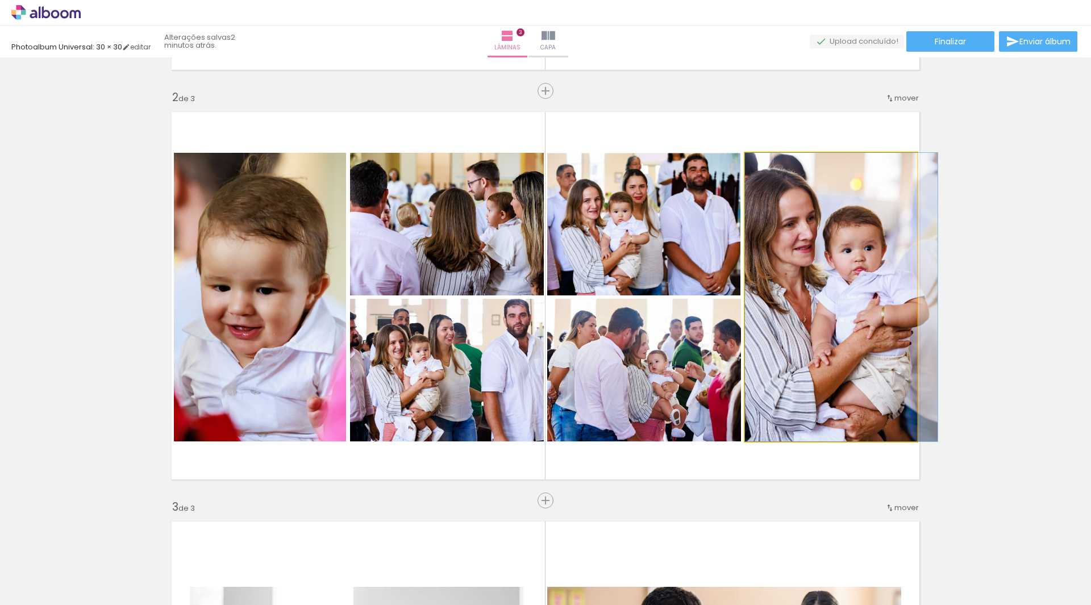
drag, startPoint x: 822, startPoint y: 265, endPoint x: 836, endPoint y: 265, distance: 13.7
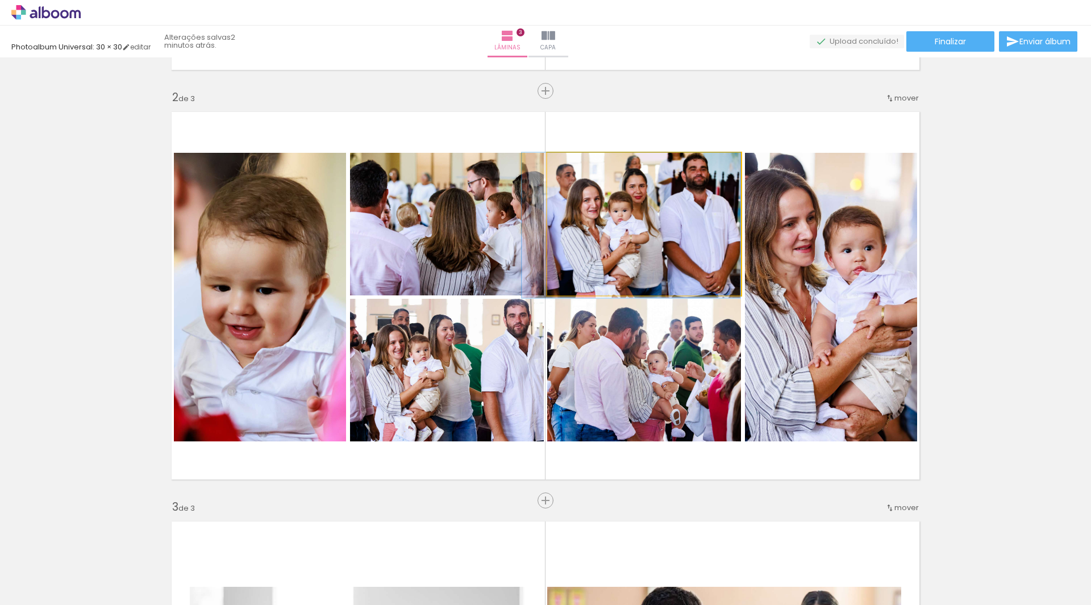
drag, startPoint x: 673, startPoint y: 243, endPoint x: 666, endPoint y: 243, distance: 6.8
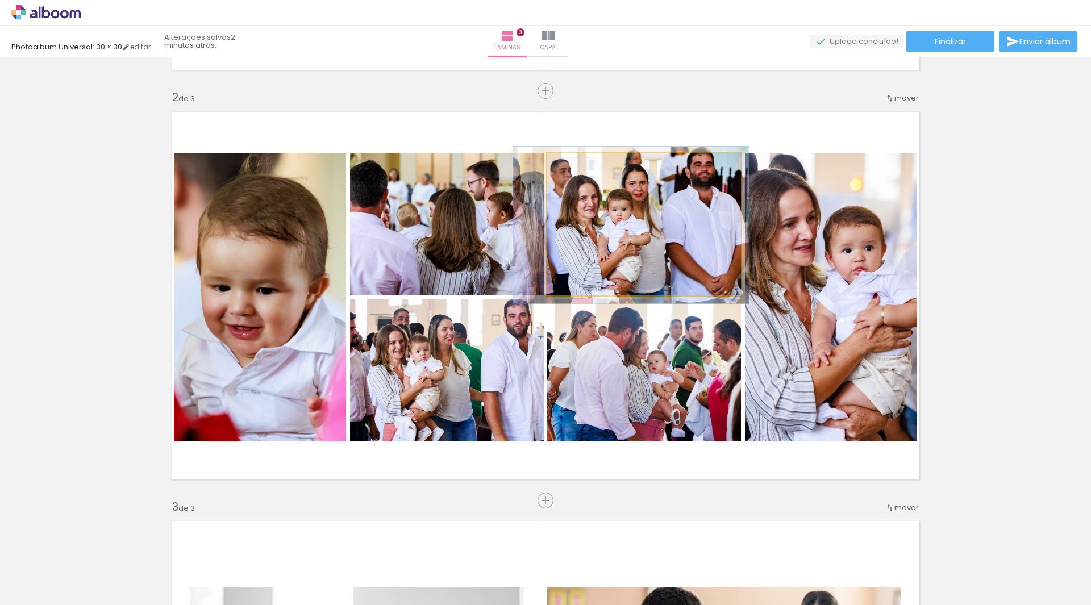
type paper-slider "110"
click at [573, 163] on div at bounding box center [579, 165] width 18 height 18
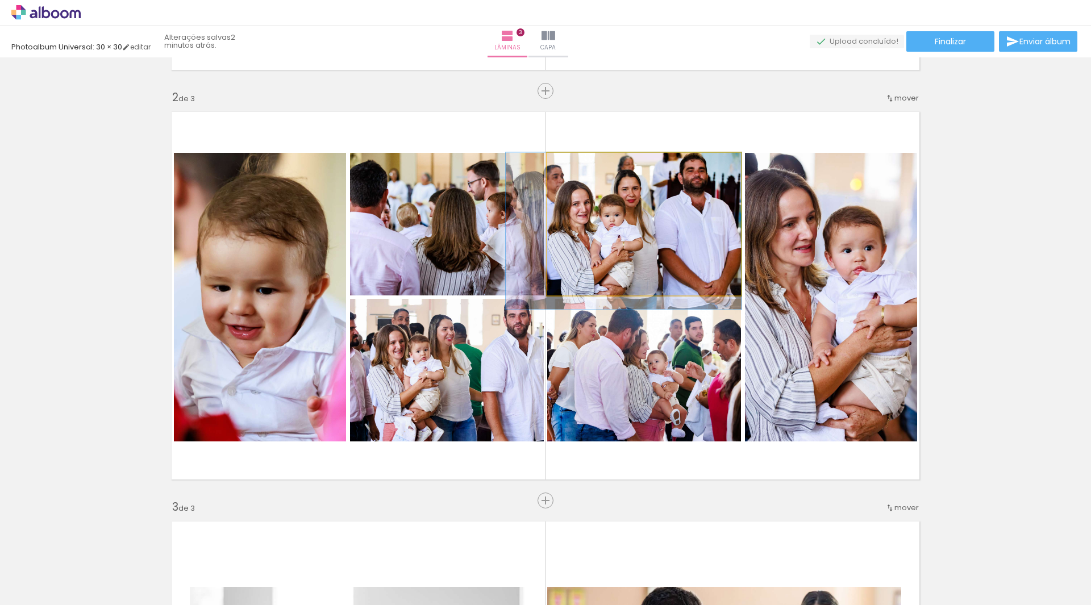
drag, startPoint x: 668, startPoint y: 229, endPoint x: 661, endPoint y: 240, distance: 13.6
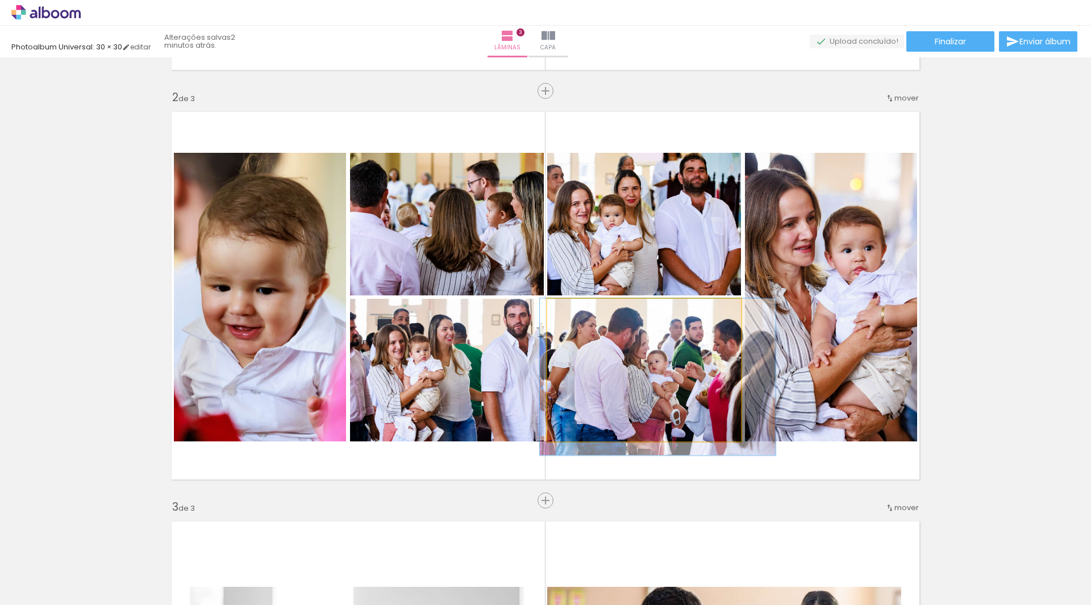
click at [691, 388] on quentale-photo at bounding box center [644, 370] width 194 height 143
type paper-slider "111"
click at [574, 313] on div at bounding box center [579, 311] width 10 height 10
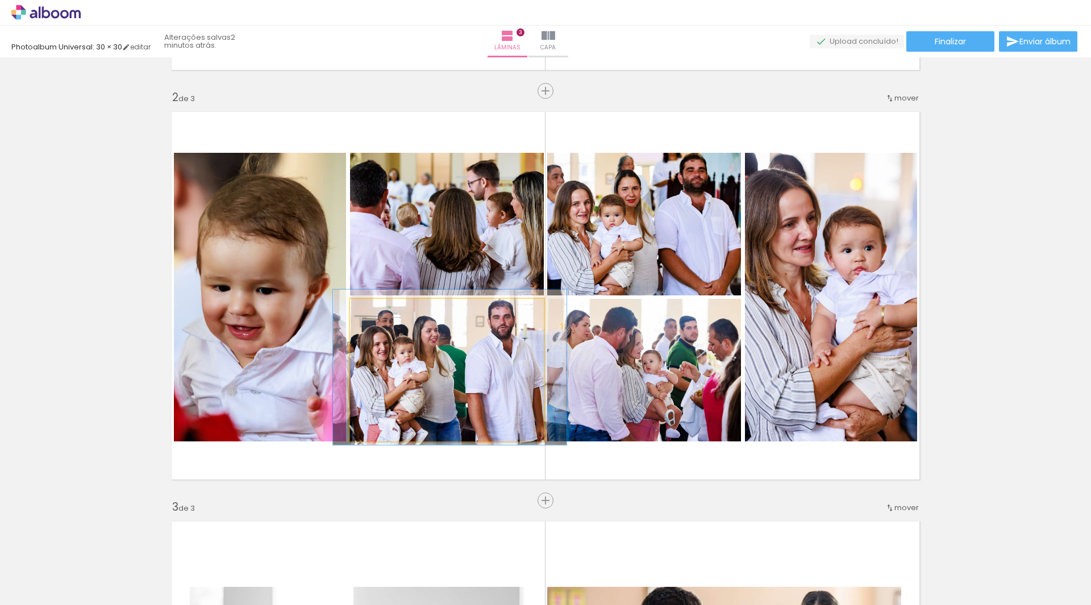
drag, startPoint x: 425, startPoint y: 380, endPoint x: 409, endPoint y: 382, distance: 16.0
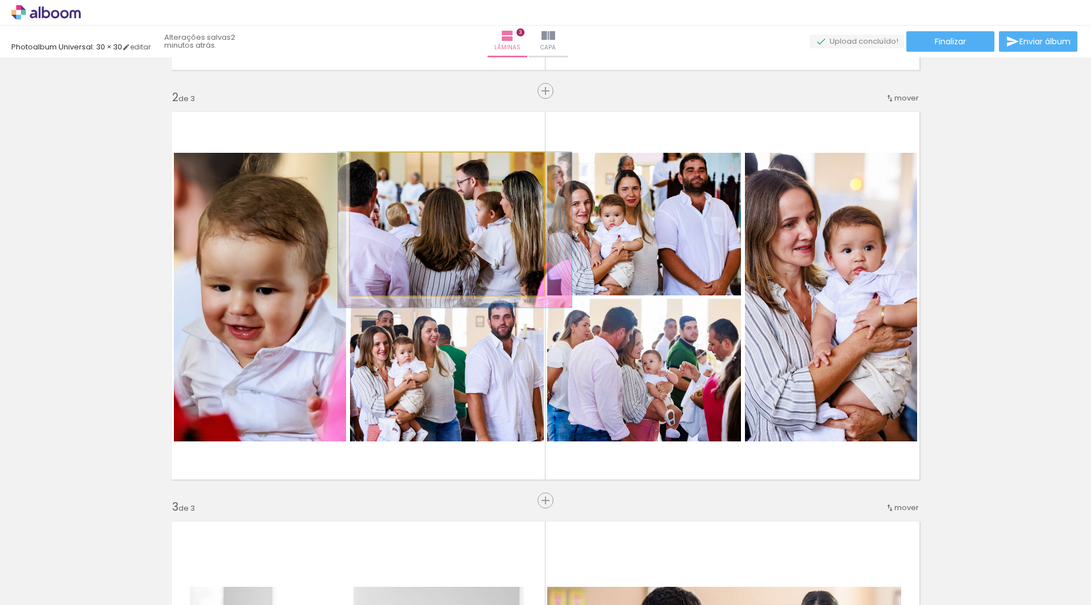
drag, startPoint x: 477, startPoint y: 238, endPoint x: 466, endPoint y: 238, distance: 10.8
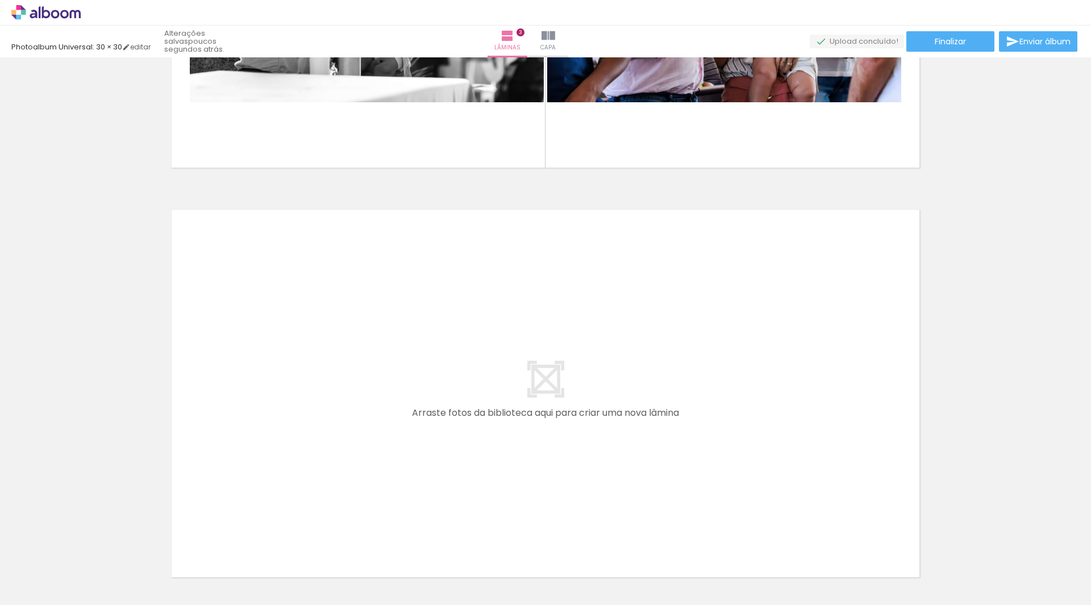
scroll to position [1134, 0]
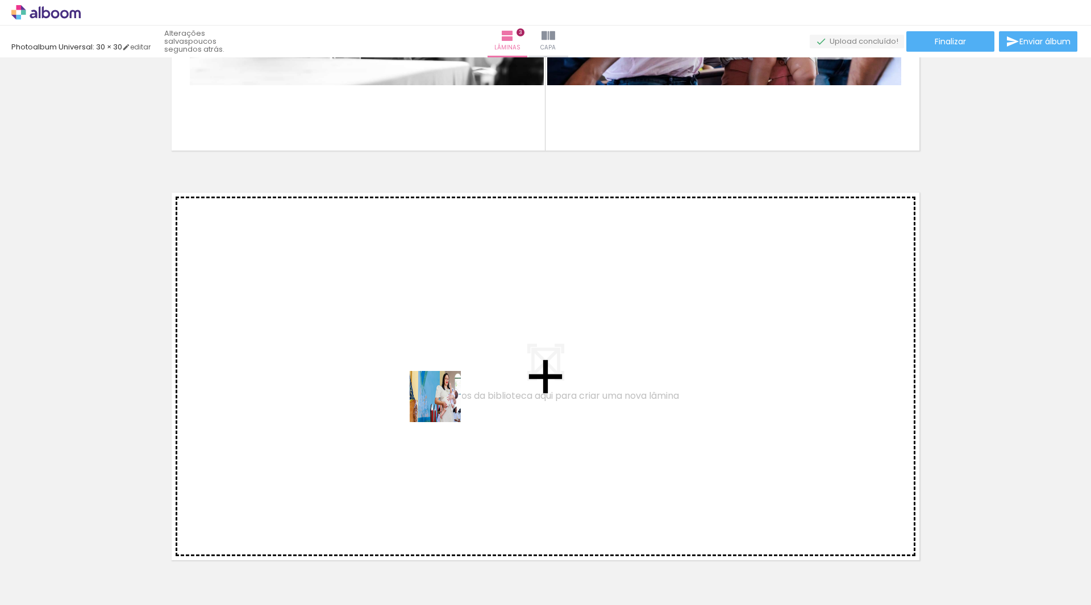
drag, startPoint x: 401, startPoint y: 562, endPoint x: 449, endPoint y: 373, distance: 195.2
click at [449, 373] on quentale-workspace at bounding box center [545, 302] width 1091 height 605
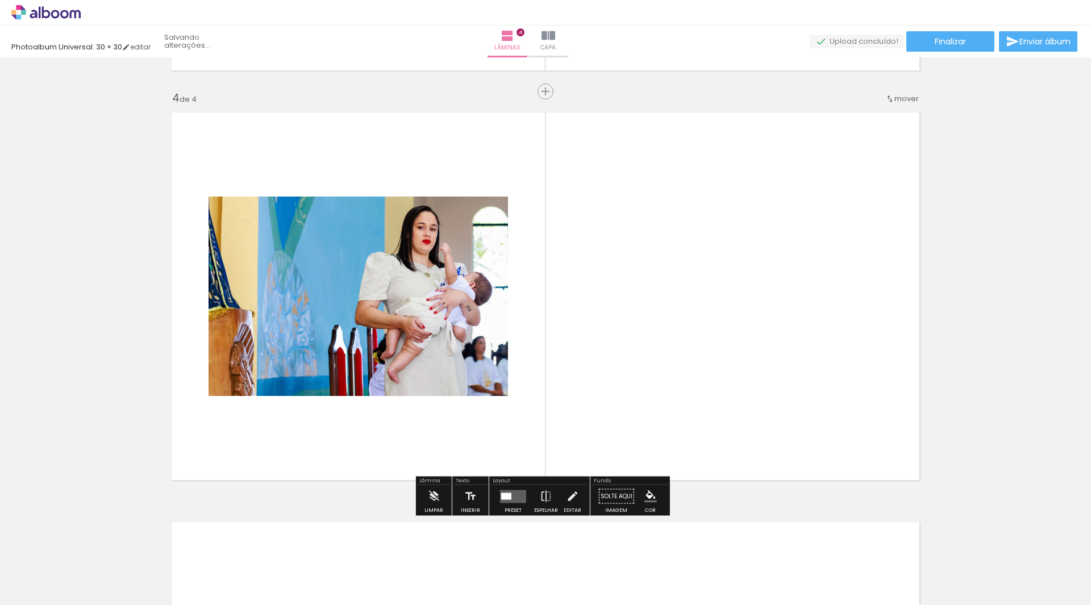
scroll to position [1215, 0]
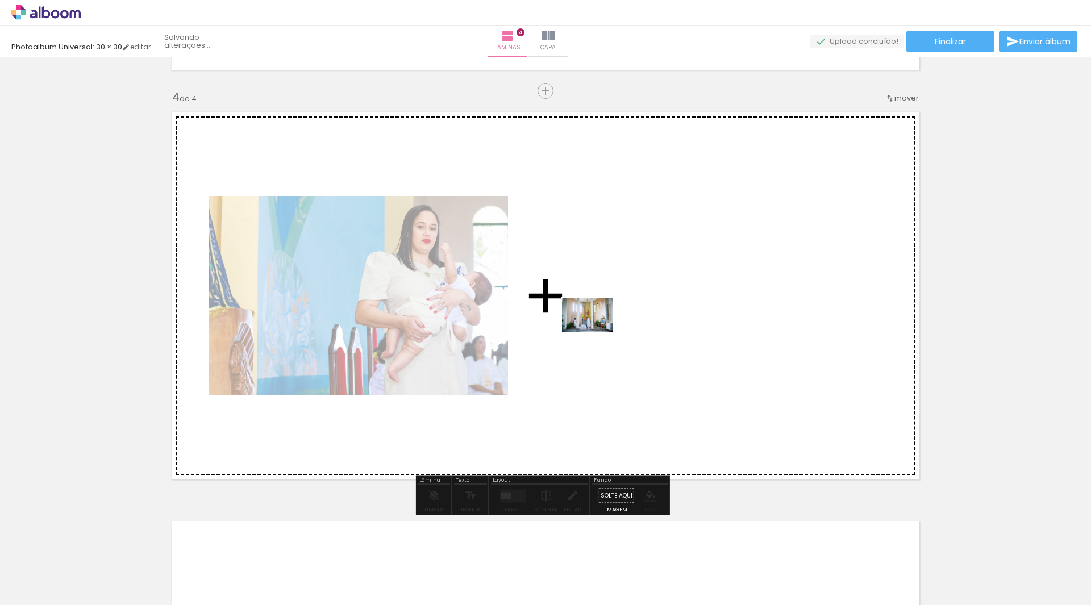
drag, startPoint x: 474, startPoint y: 567, endPoint x: 596, endPoint y: 333, distance: 264.2
click at [596, 333] on quentale-workspace at bounding box center [545, 302] width 1091 height 605
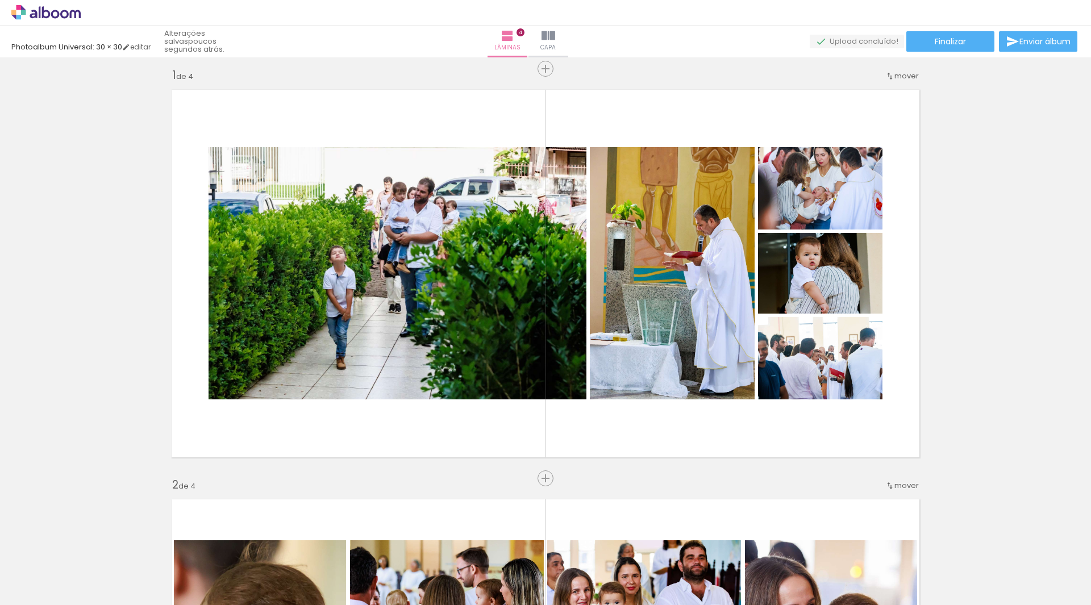
scroll to position [0, 0]
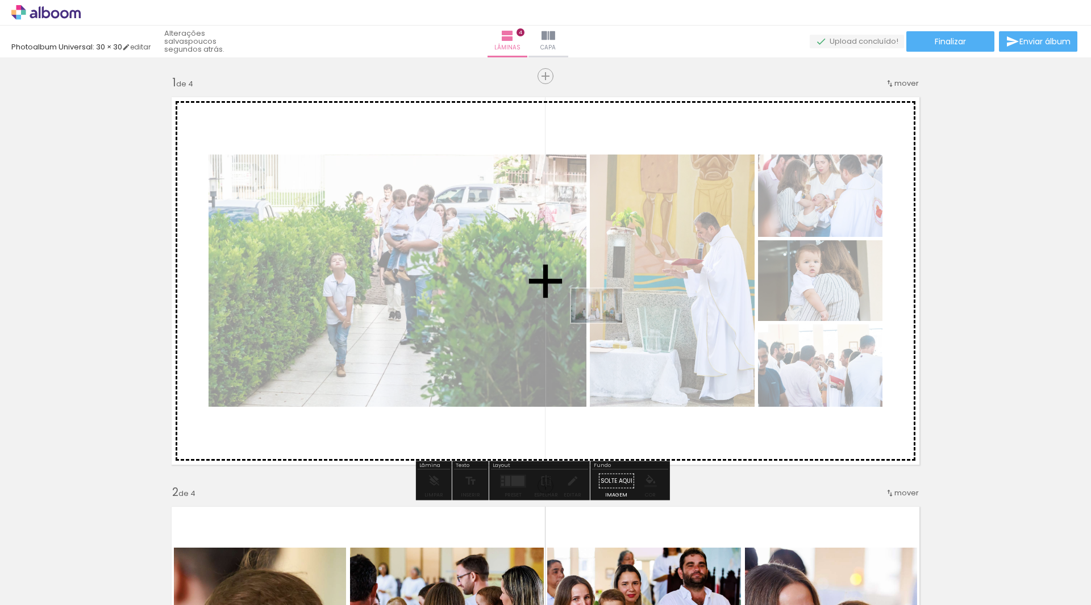
drag, startPoint x: 460, startPoint y: 571, endPoint x: 605, endPoint y: 323, distance: 287.4
click at [605, 323] on quentale-workspace at bounding box center [545, 302] width 1091 height 605
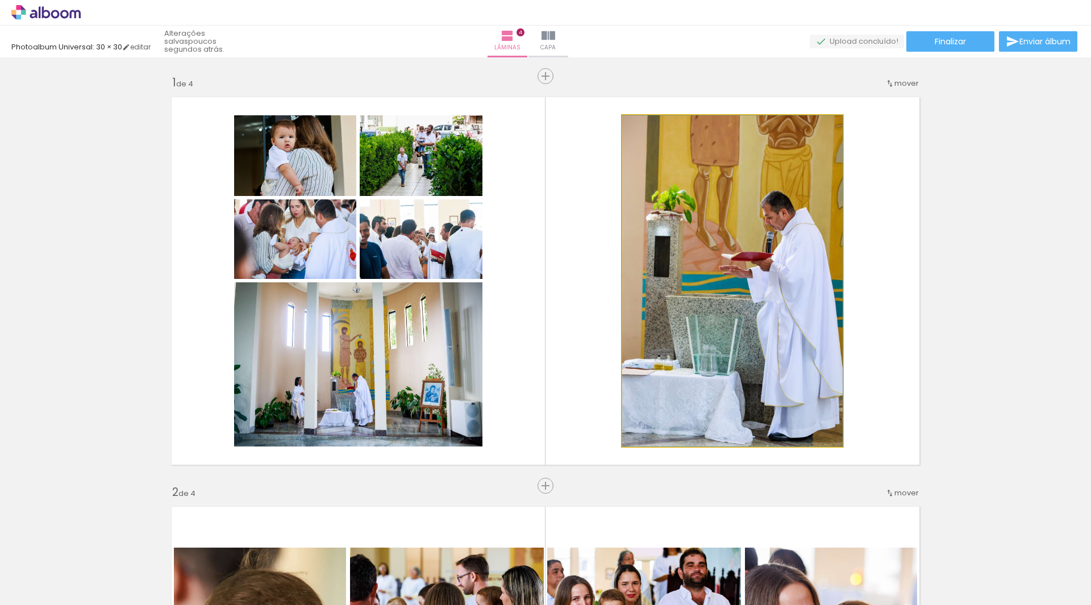
click at [747, 276] on quentale-photo at bounding box center [732, 280] width 221 height 331
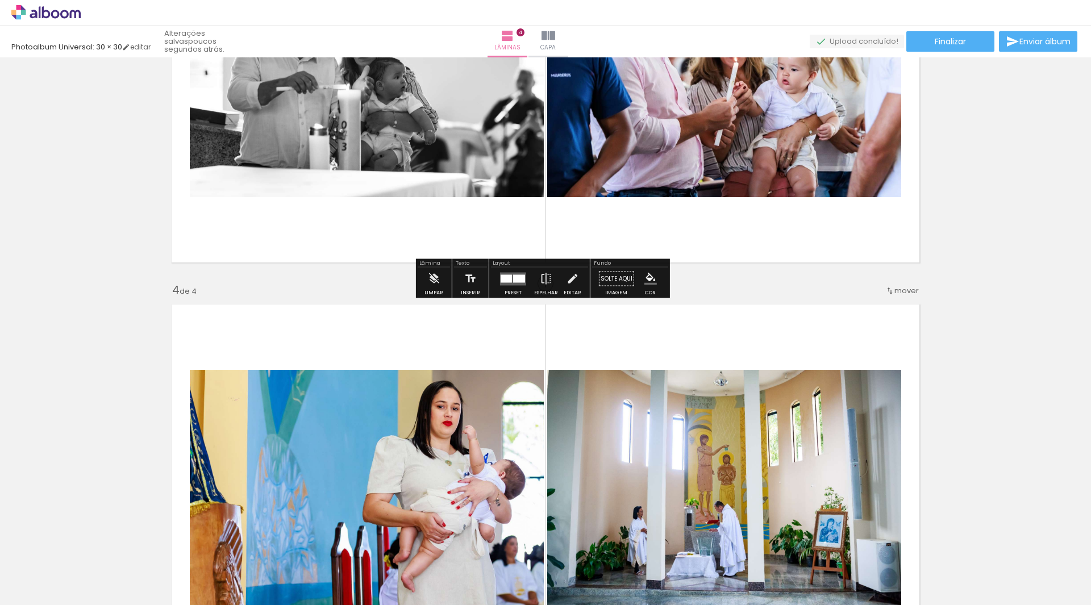
scroll to position [1194, 0]
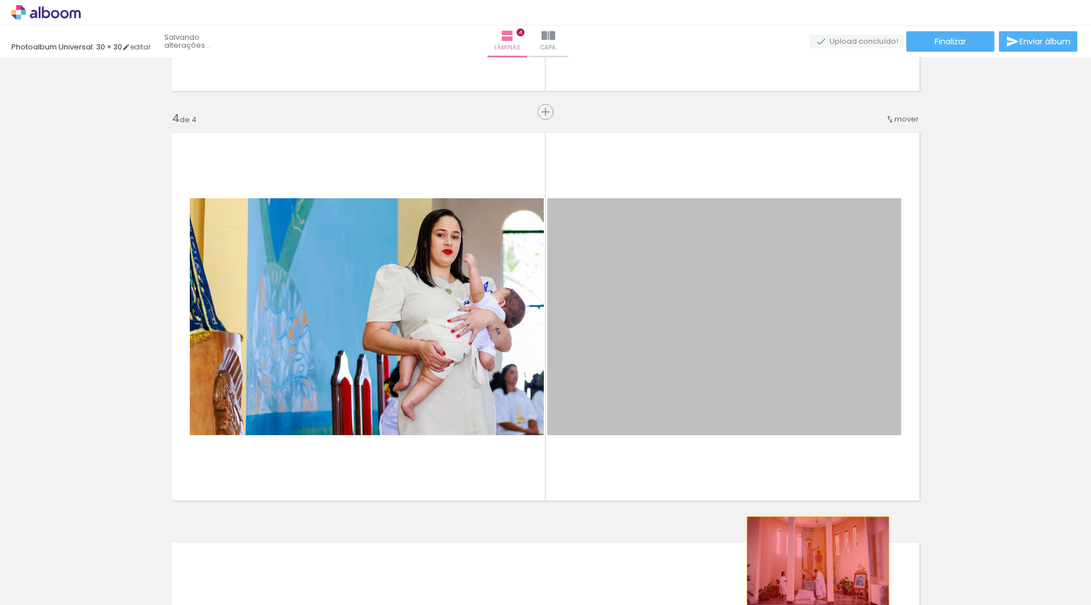
drag, startPoint x: 779, startPoint y: 334, endPoint x: 814, endPoint y: 564, distance: 233.5
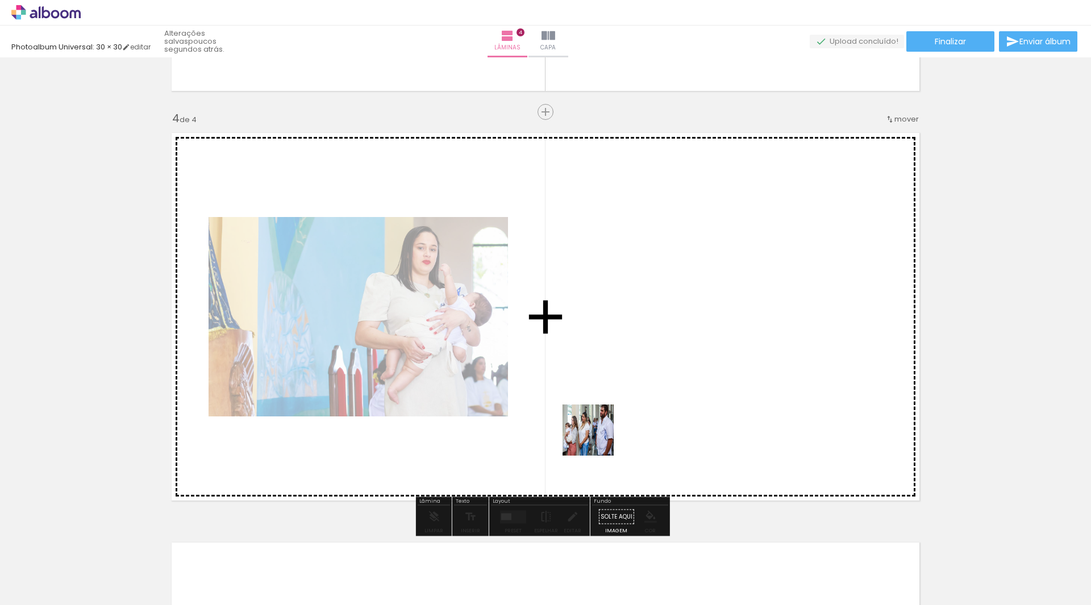
drag, startPoint x: 517, startPoint y: 574, endPoint x: 619, endPoint y: 447, distance: 162.5
click at [630, 375] on quentale-workspace at bounding box center [545, 302] width 1091 height 605
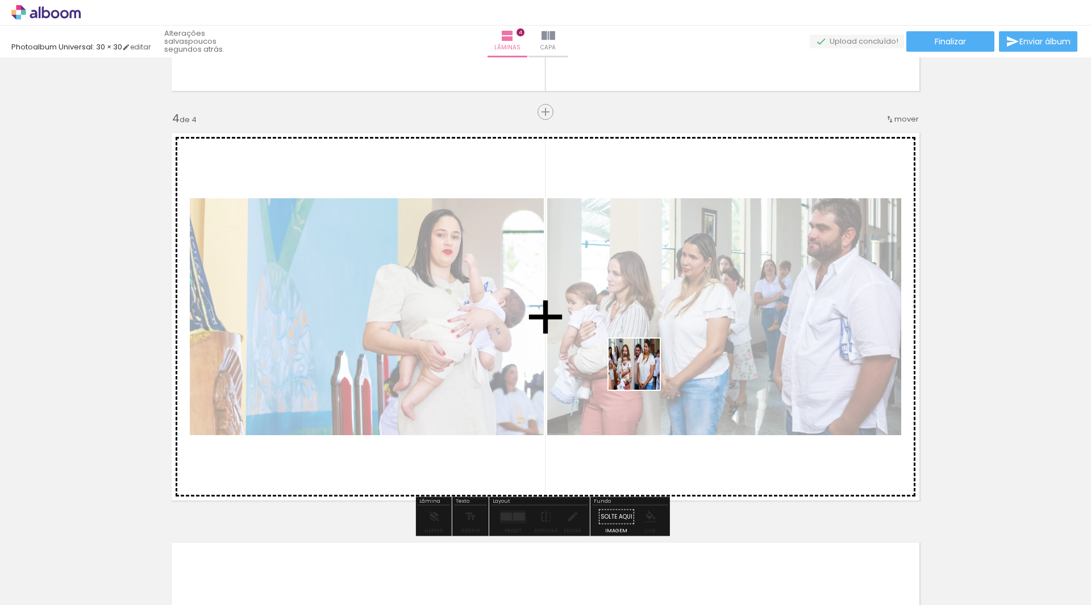
drag, startPoint x: 592, startPoint y: 569, endPoint x: 651, endPoint y: 347, distance: 229.4
click at [651, 347] on quentale-workspace at bounding box center [545, 302] width 1091 height 605
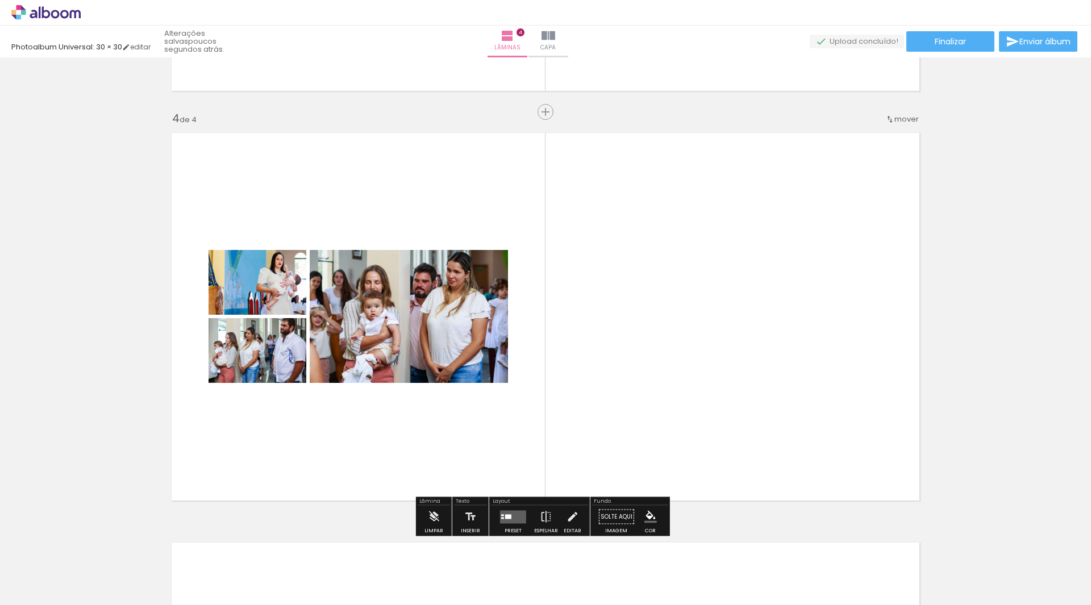
scroll to position [0, 724]
click at [525, 522] on div at bounding box center [513, 517] width 31 height 23
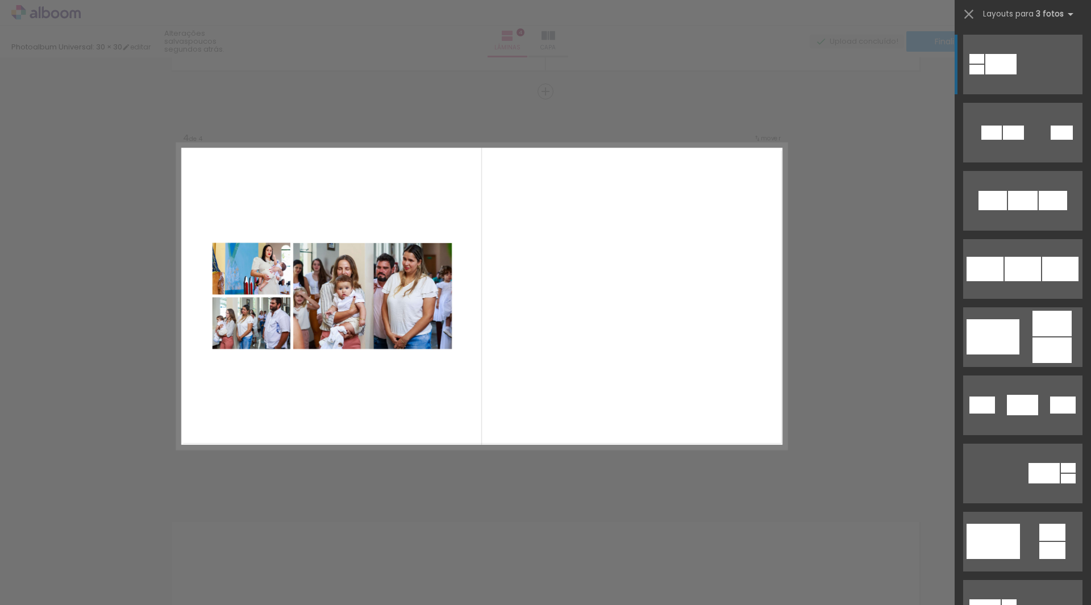
scroll to position [1215, 0]
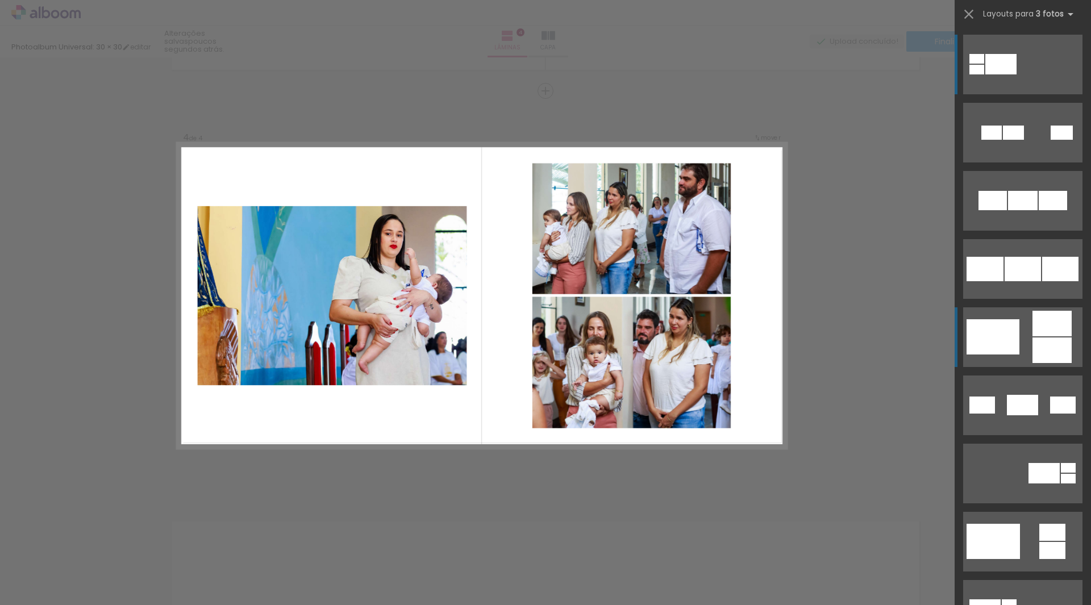
click at [1019, 335] on quentale-layouter at bounding box center [1022, 338] width 119 height 60
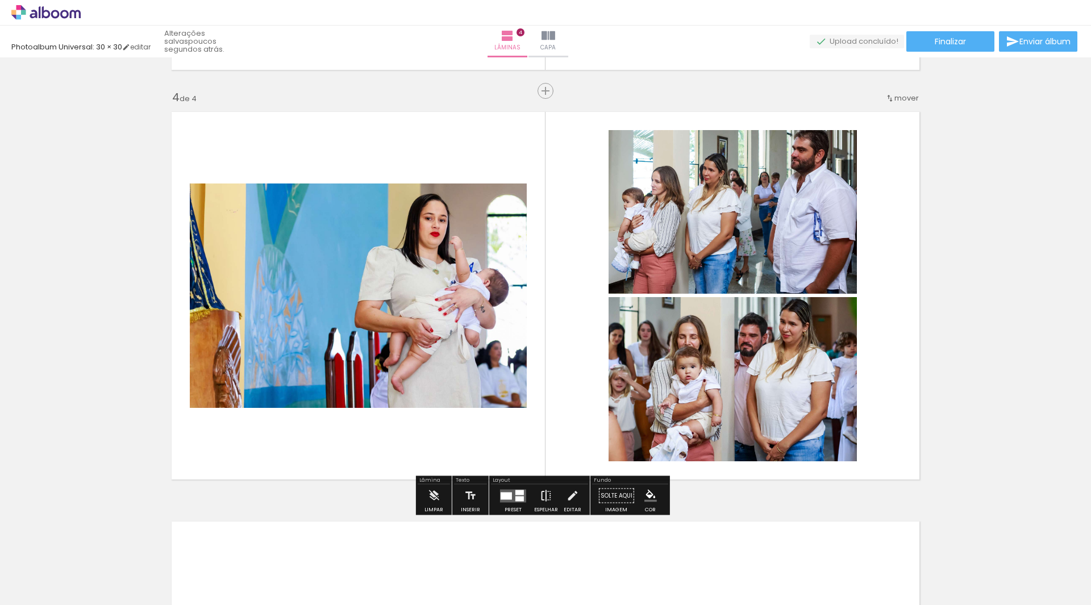
click at [546, 497] on iron-icon at bounding box center [546, 496] width 13 height 23
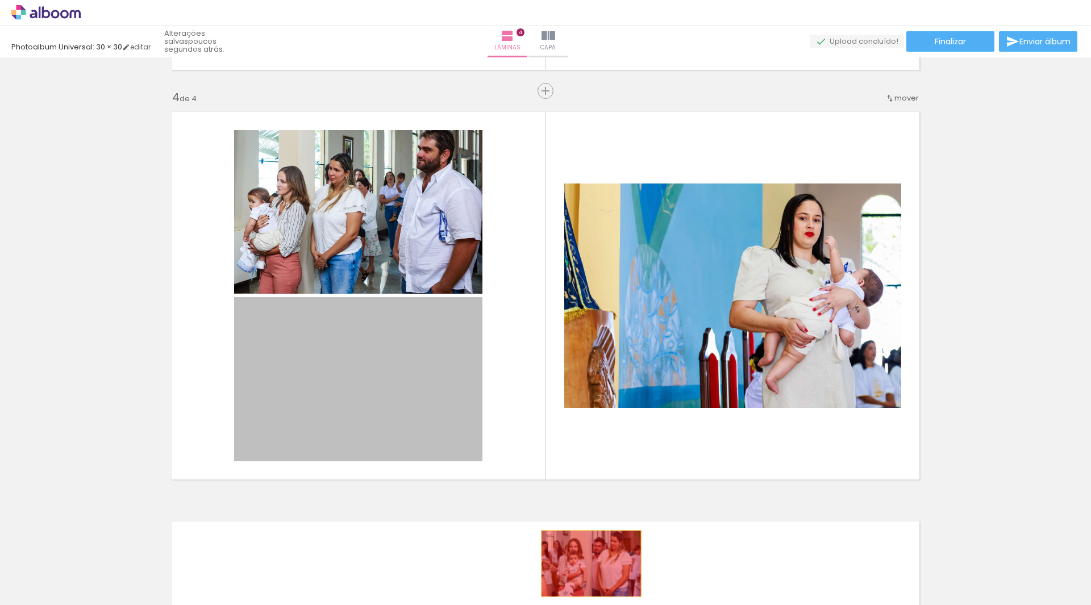
drag, startPoint x: 374, startPoint y: 359, endPoint x: 514, endPoint y: 455, distance: 170.1
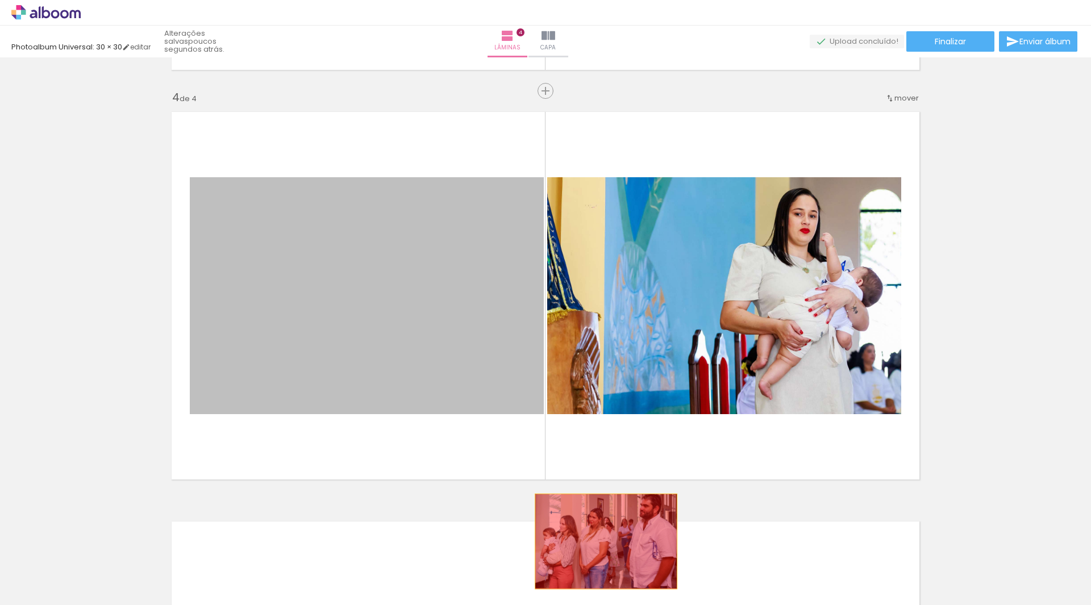
drag, startPoint x: 587, startPoint y: 514, endPoint x: 620, endPoint y: 527, distance: 36.2
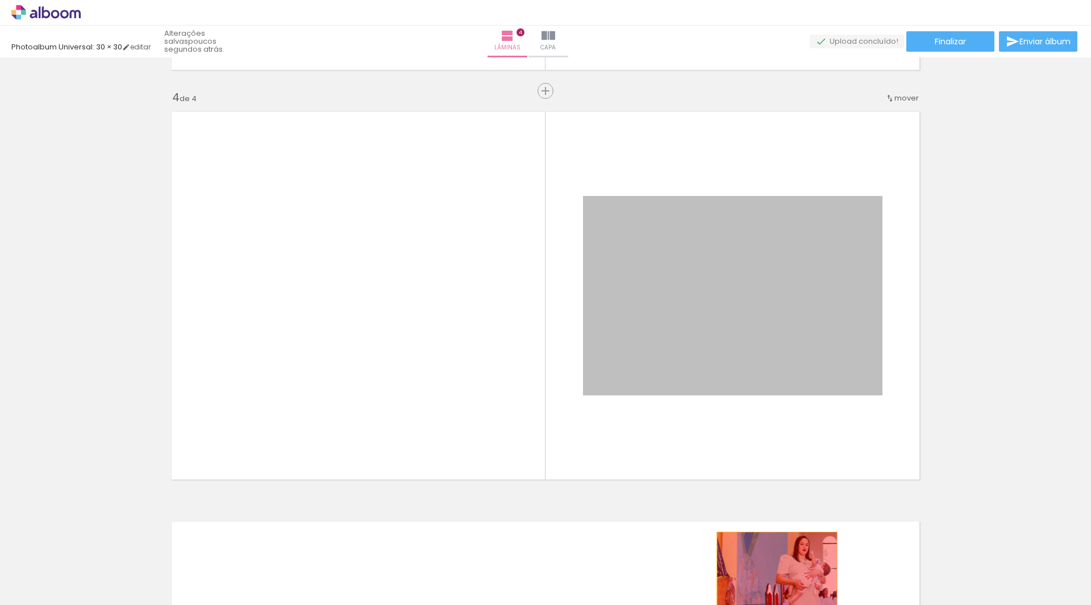
drag, startPoint x: 724, startPoint y: 292, endPoint x: 773, endPoint y: 572, distance: 285.0
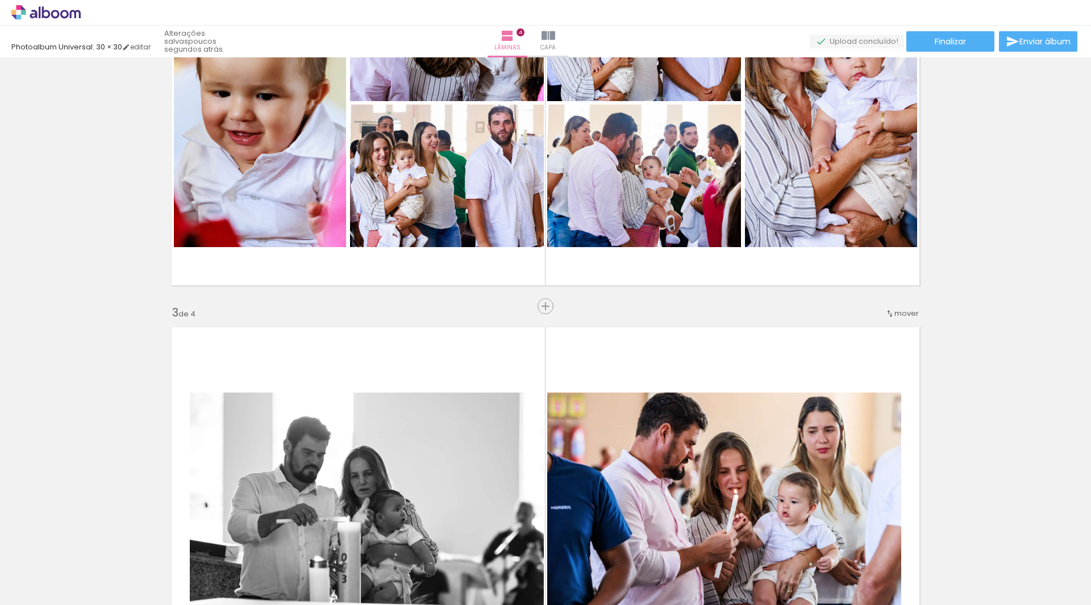
scroll to position [817, 0]
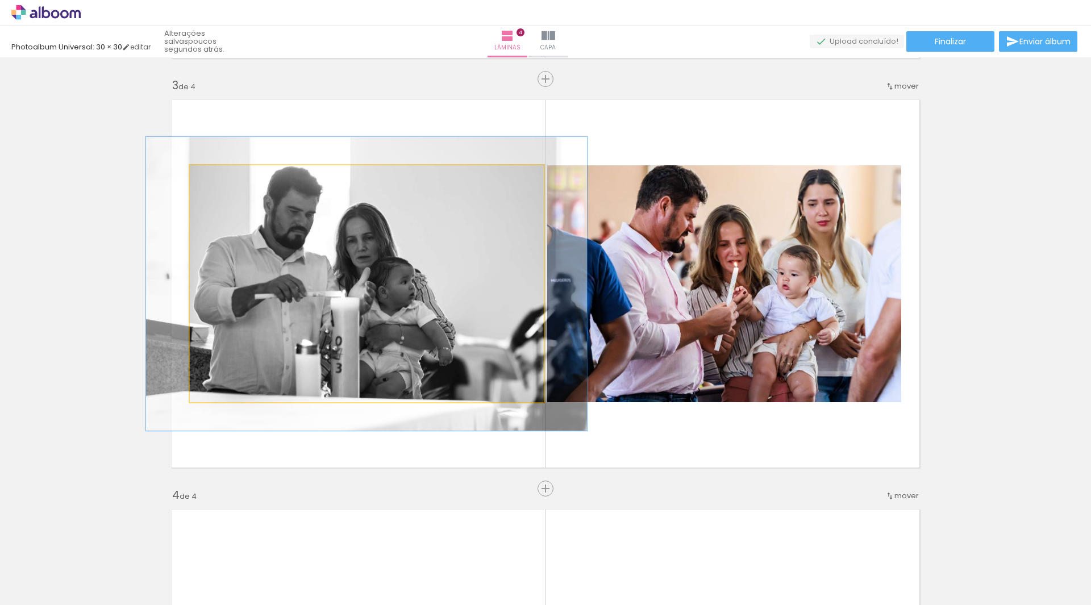
drag, startPoint x: 222, startPoint y: 176, endPoint x: 230, endPoint y: 179, distance: 9.0
type paper-slider "124"
click at [230, 179] on div at bounding box center [226, 177] width 18 height 18
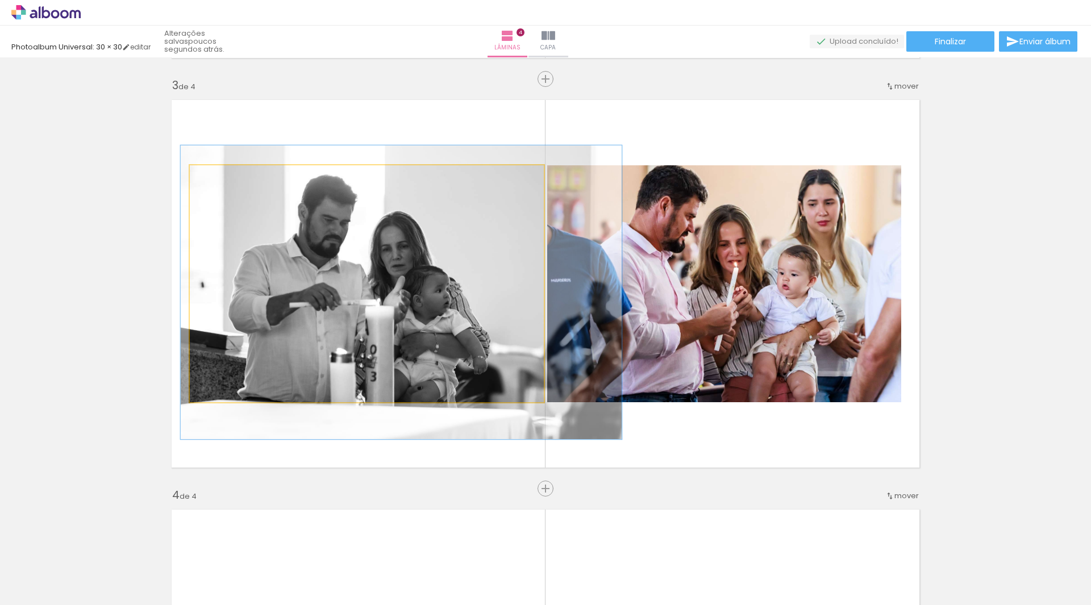
drag, startPoint x: 322, startPoint y: 247, endPoint x: 359, endPoint y: 256, distance: 37.9
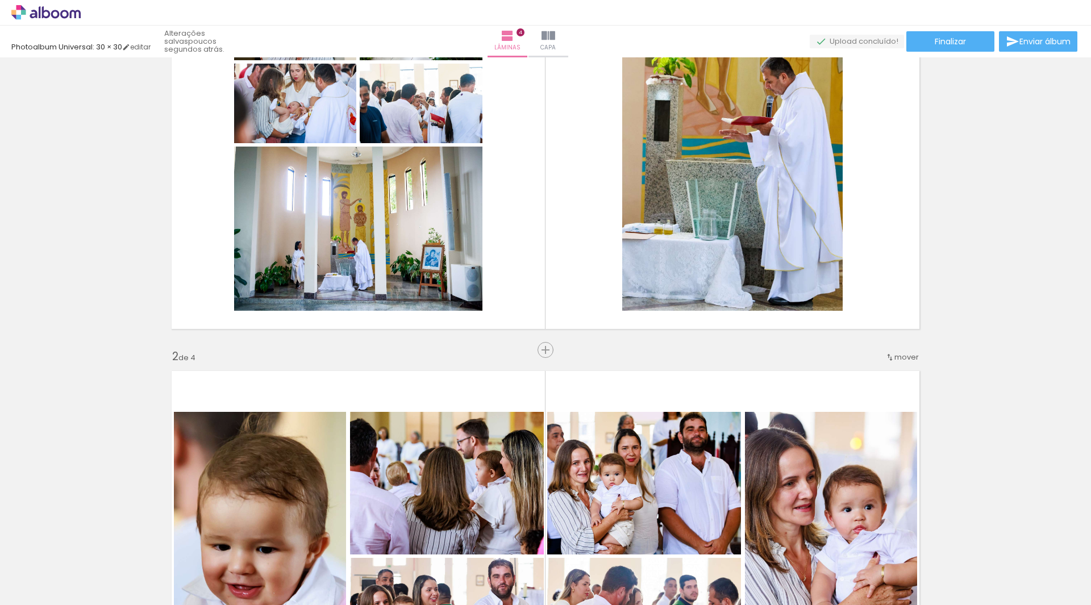
scroll to position [0, 0]
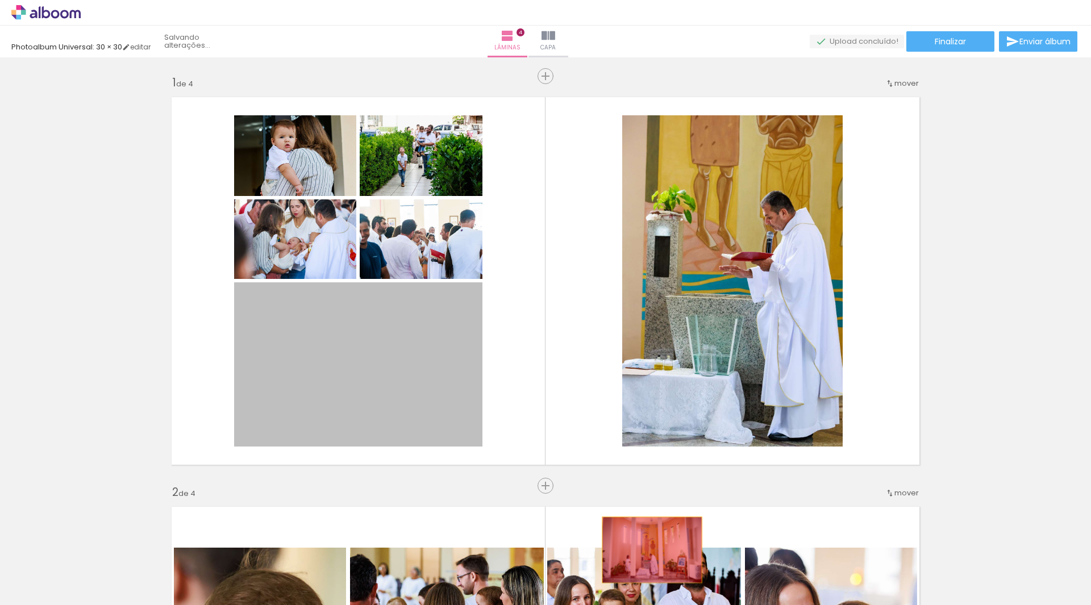
drag, startPoint x: 391, startPoint y: 371, endPoint x: 657, endPoint y: 490, distance: 290.8
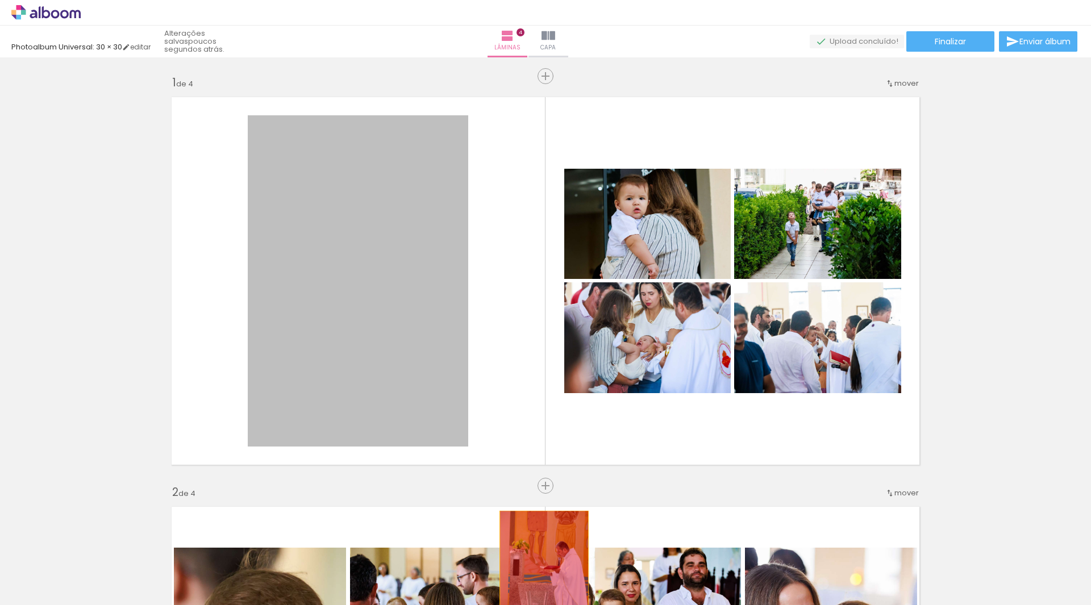
drag, startPoint x: 370, startPoint y: 265, endPoint x: 543, endPoint y: 581, distance: 359.7
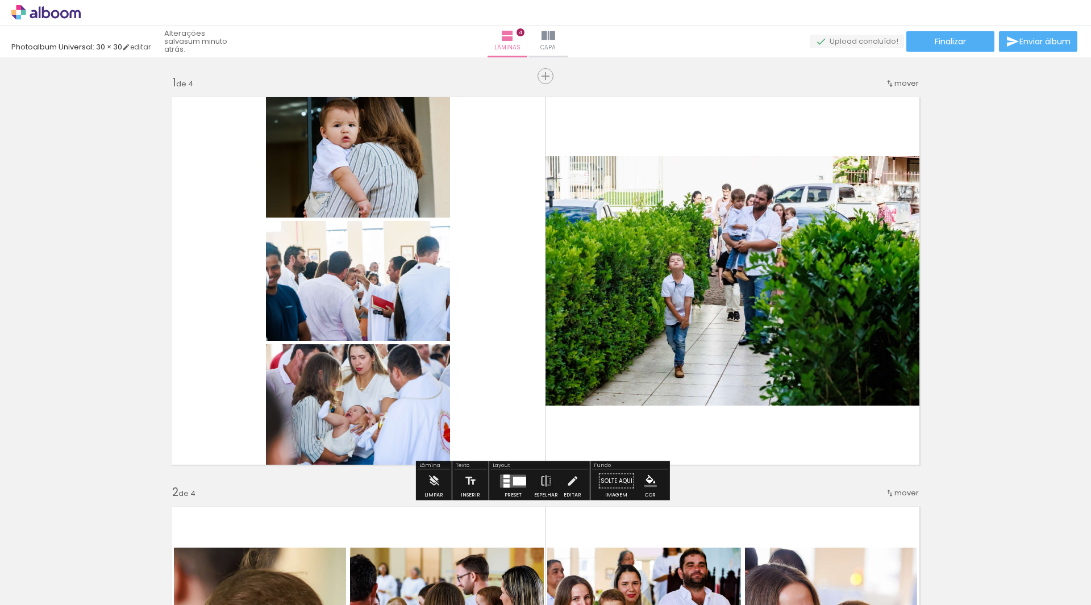
click at [512, 491] on div at bounding box center [513, 481] width 31 height 23
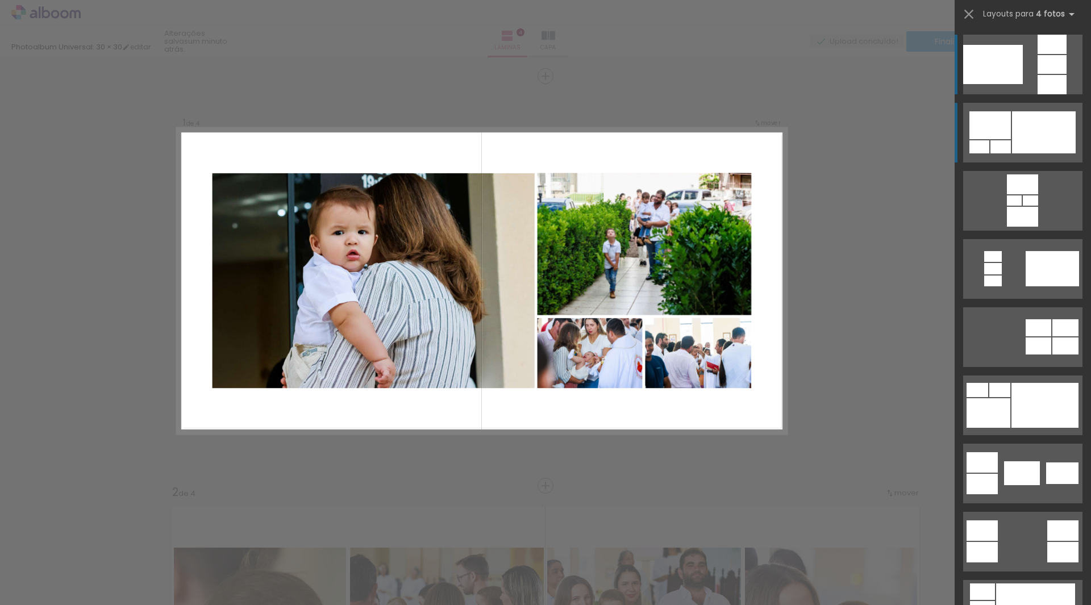
click at [1037, 142] on div at bounding box center [1044, 132] width 64 height 42
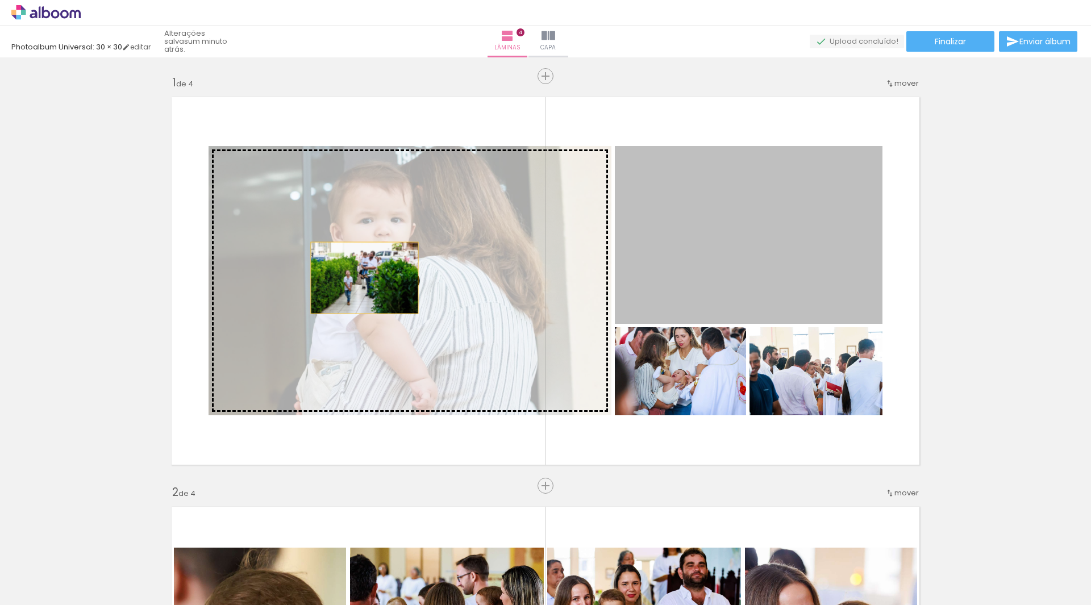
drag, startPoint x: 735, startPoint y: 265, endPoint x: 359, endPoint y: 278, distance: 375.9
click at [0, 0] on slot at bounding box center [0, 0] width 0 height 0
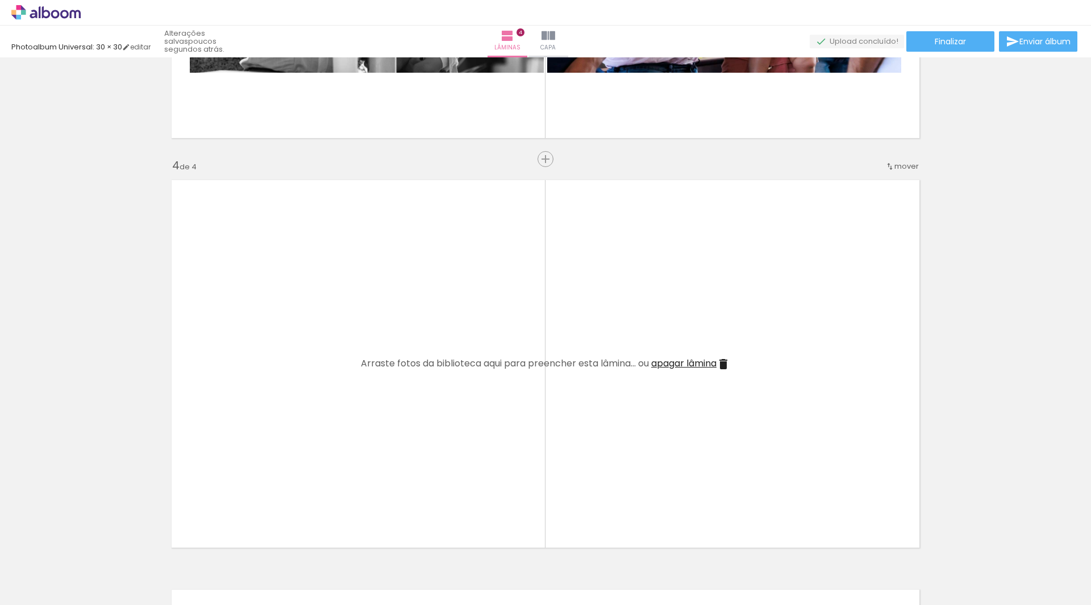
scroll to position [1137, 0]
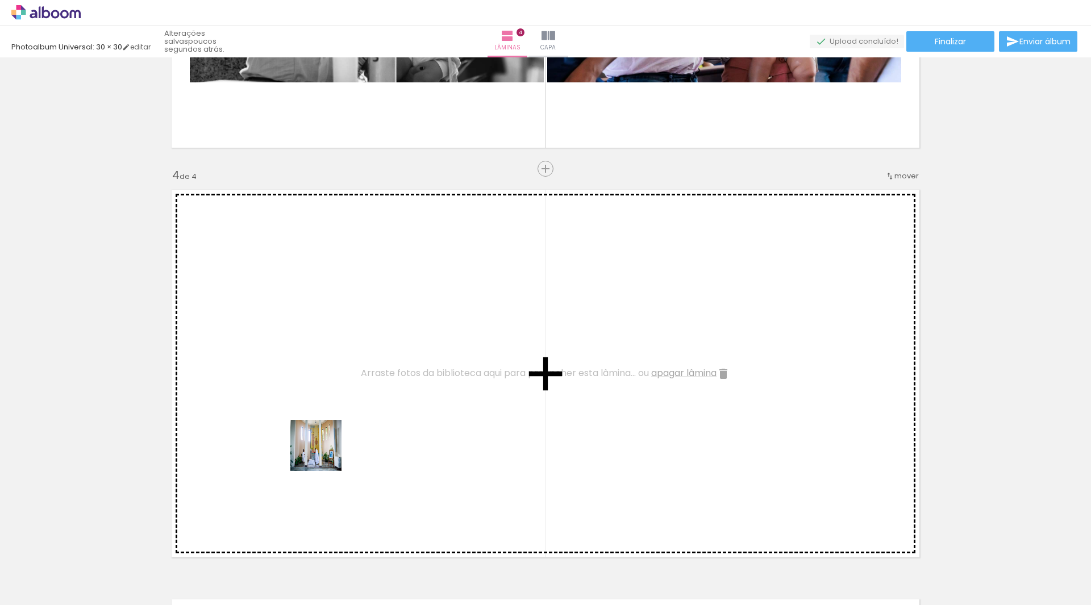
drag, startPoint x: 305, startPoint y: 510, endPoint x: 344, endPoint y: 385, distance: 130.5
click at [344, 385] on quentale-workspace at bounding box center [545, 302] width 1091 height 605
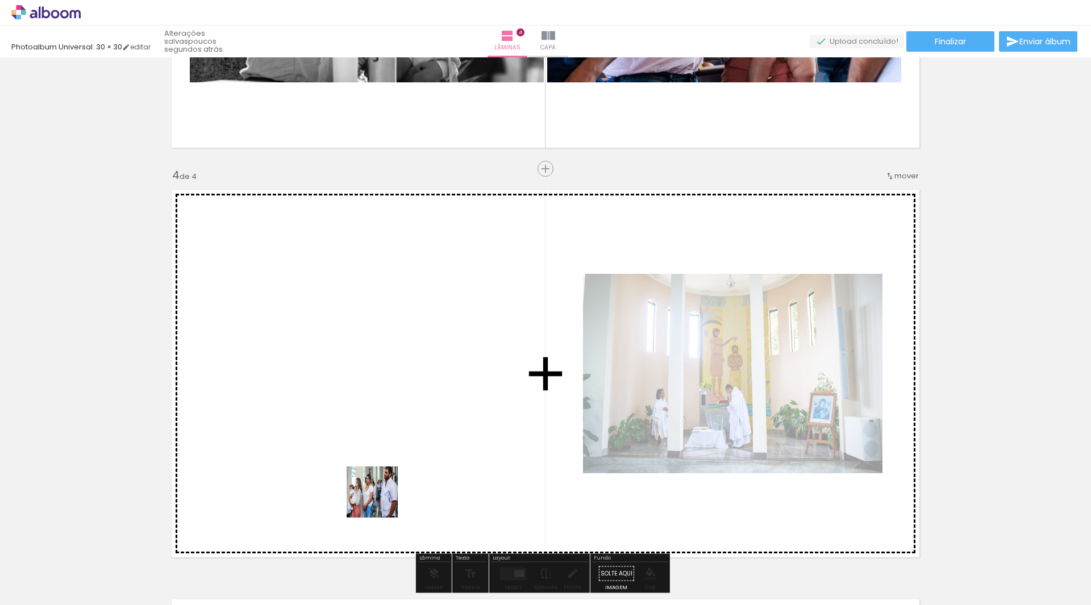
drag, startPoint x: 361, startPoint y: 571, endPoint x: 414, endPoint y: 400, distance: 179.2
click at [414, 400] on quentale-workspace at bounding box center [545, 302] width 1091 height 605
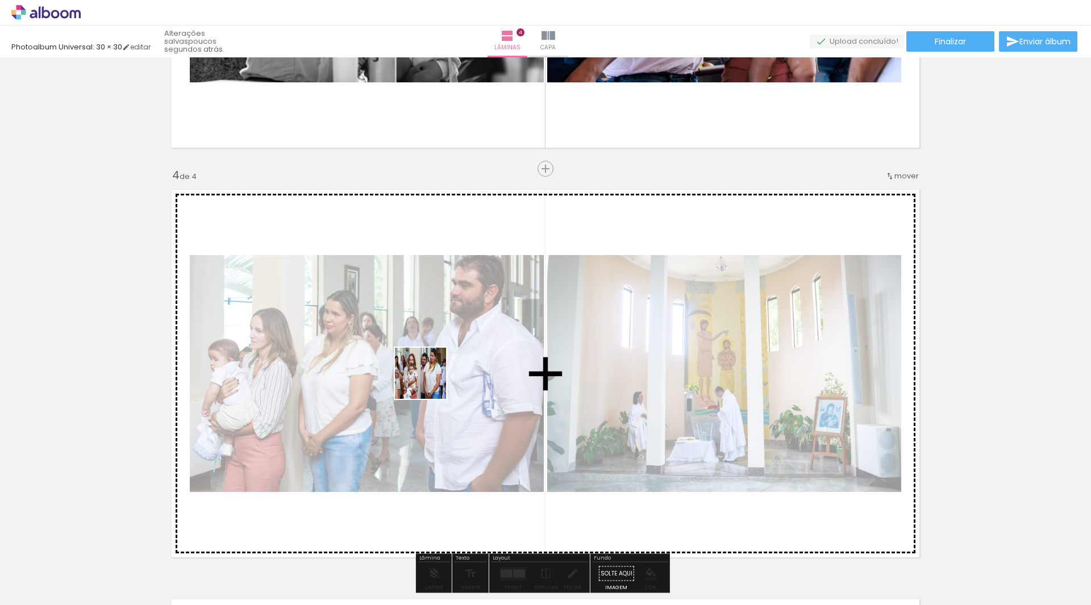
drag, startPoint x: 408, startPoint y: 561, endPoint x: 435, endPoint y: 364, distance: 198.6
click at [435, 364] on quentale-workspace at bounding box center [545, 302] width 1091 height 605
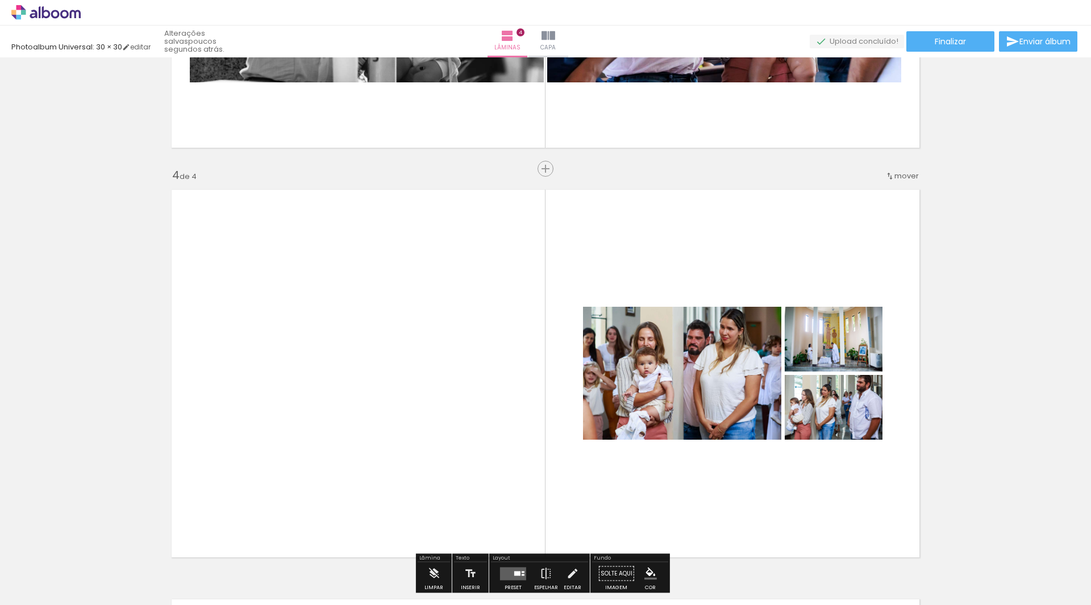
scroll to position [0, 65]
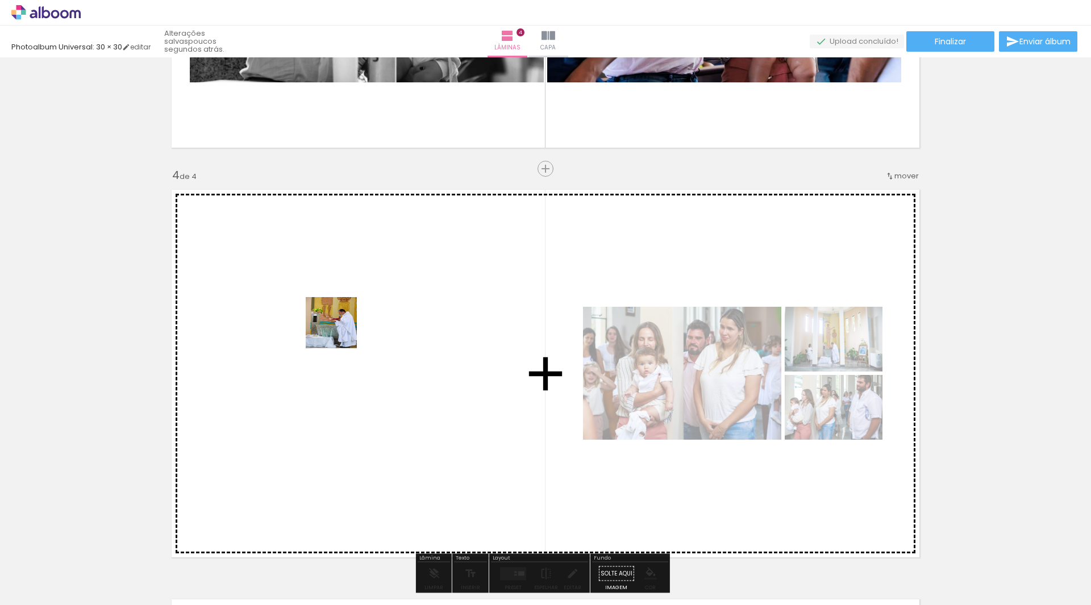
drag, startPoint x: 313, startPoint y: 559, endPoint x: 348, endPoint y: 305, distance: 256.5
click at [348, 305] on quentale-workspace at bounding box center [545, 302] width 1091 height 605
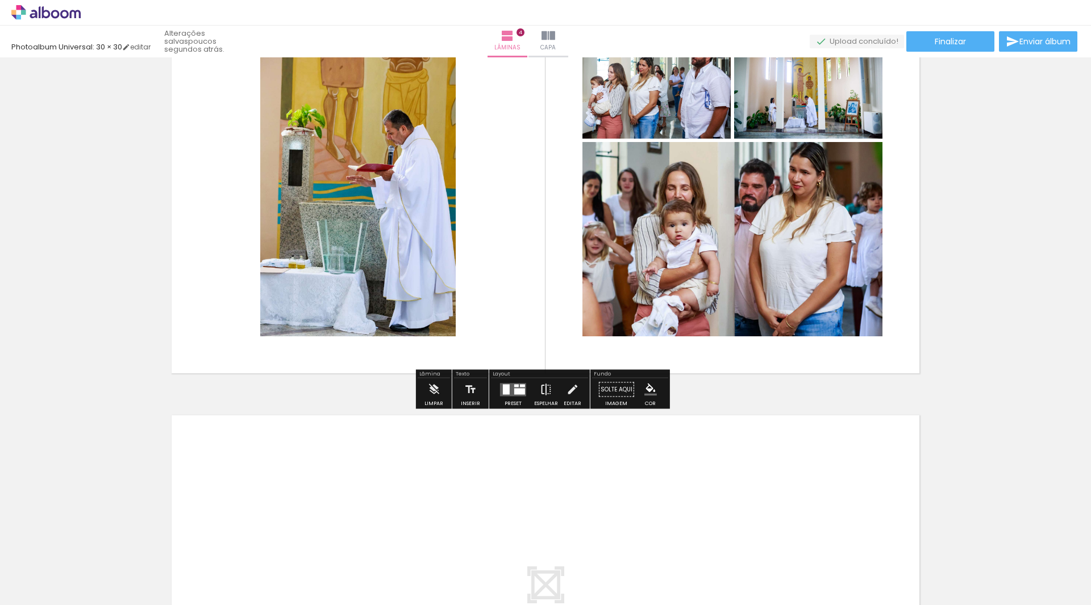
scroll to position [1364, 0]
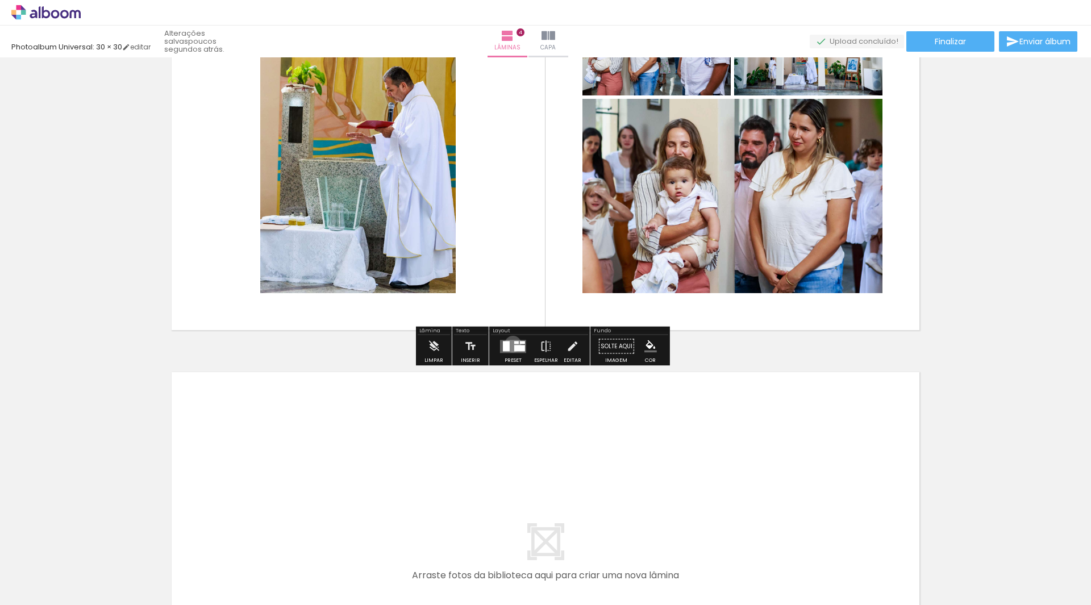
click at [510, 344] on quentale-layouter at bounding box center [513, 346] width 26 height 13
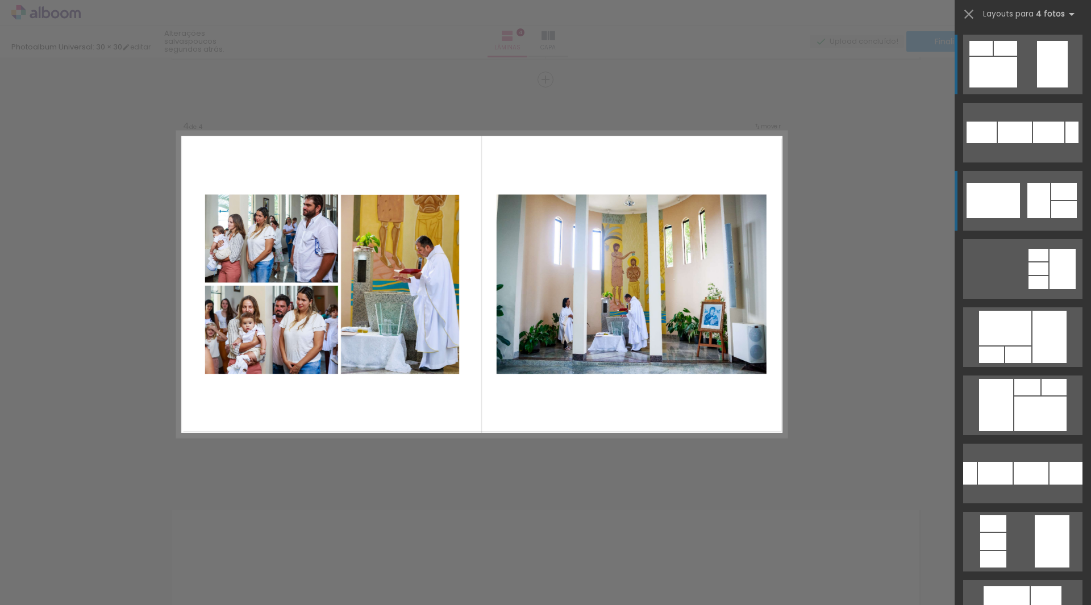
scroll to position [1215, 0]
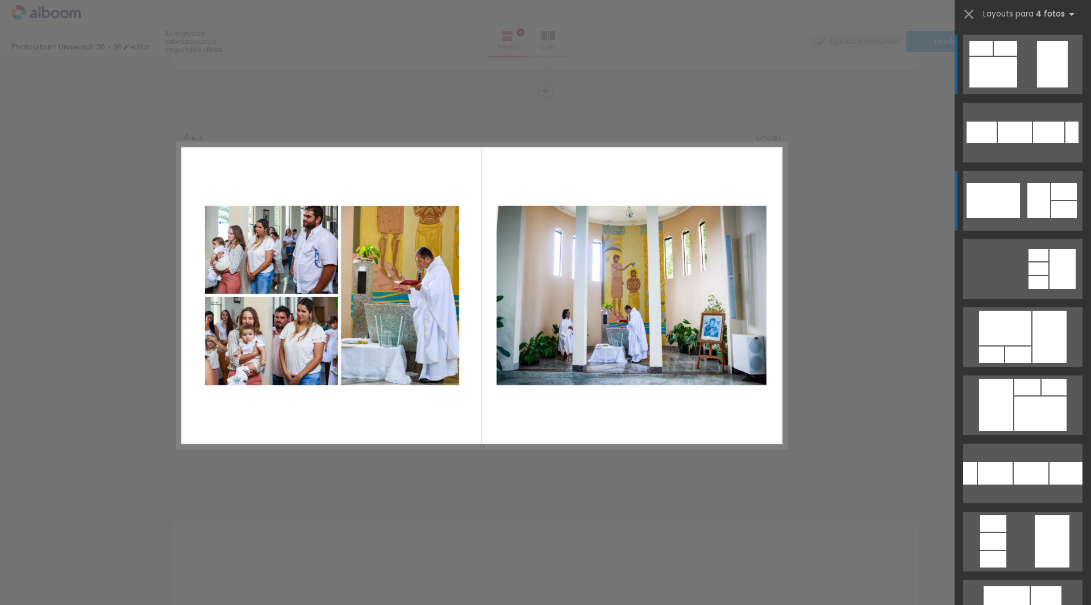
click at [1045, 196] on div at bounding box center [1039, 200] width 23 height 35
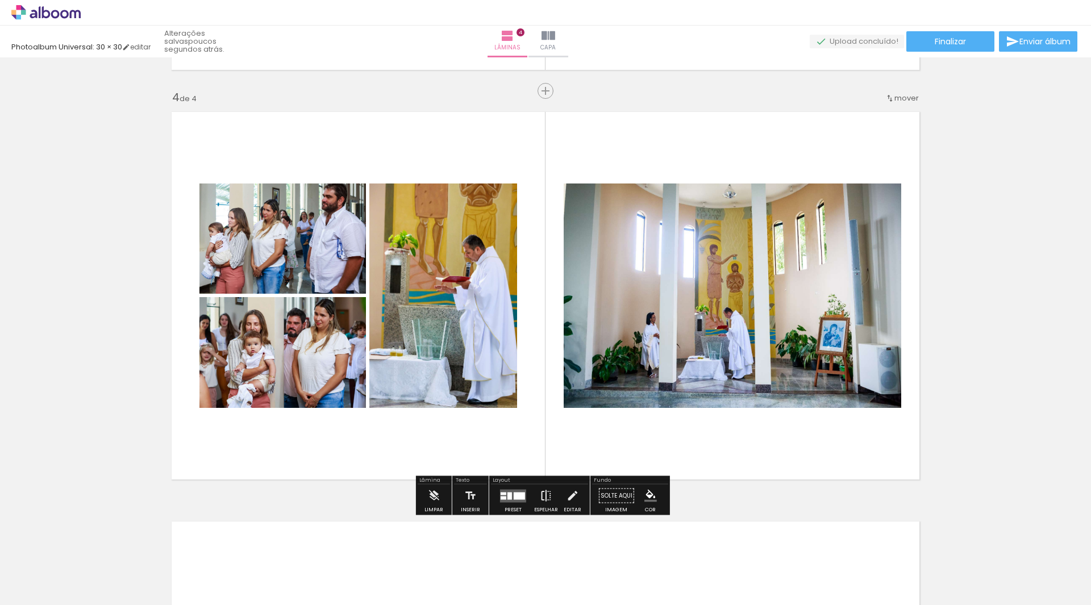
click at [543, 499] on iron-icon at bounding box center [546, 496] width 13 height 23
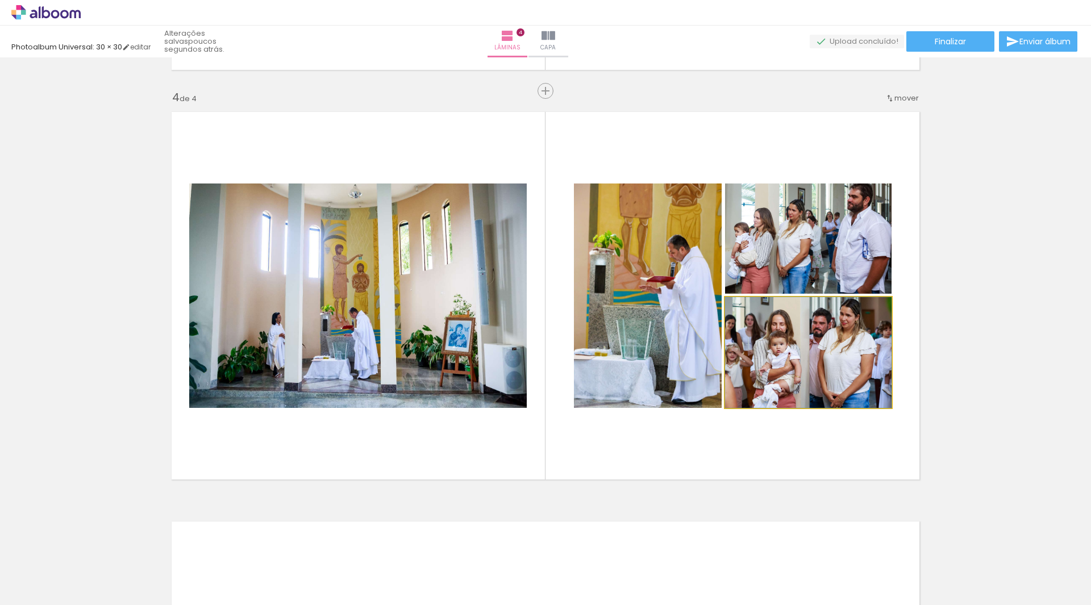
drag, startPoint x: 832, startPoint y: 338, endPoint x: 825, endPoint y: 343, distance: 8.5
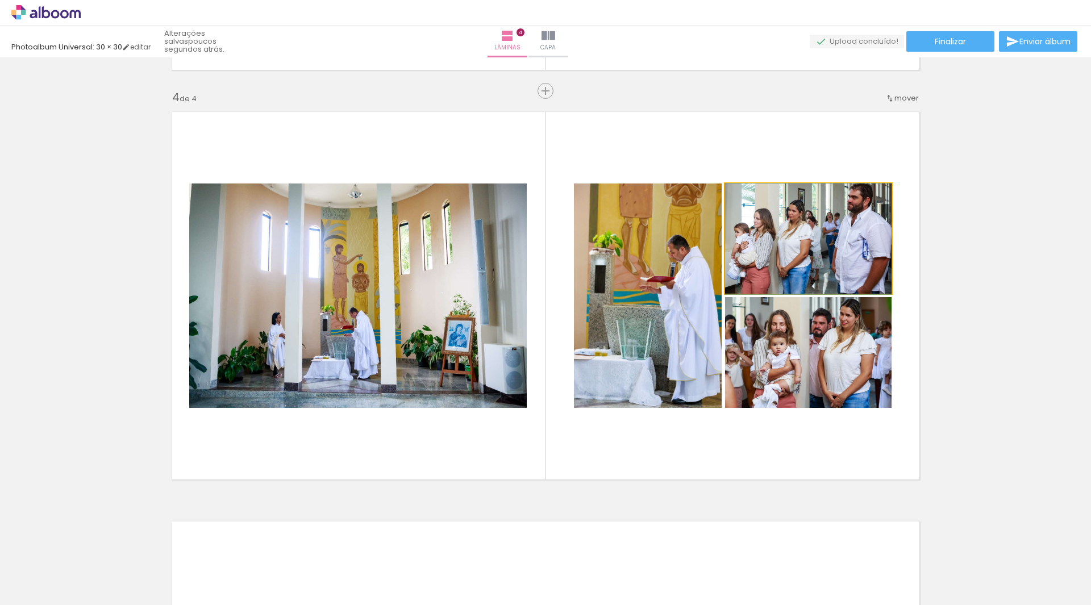
drag, startPoint x: 826, startPoint y: 250, endPoint x: 823, endPoint y: 258, distance: 9.2
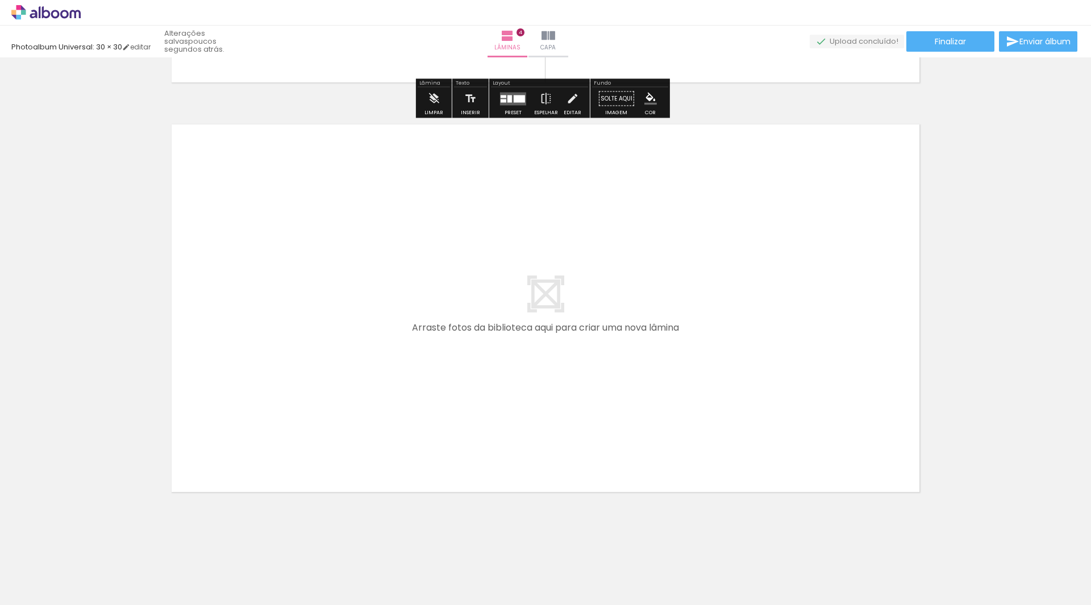
scroll to position [1613, 0]
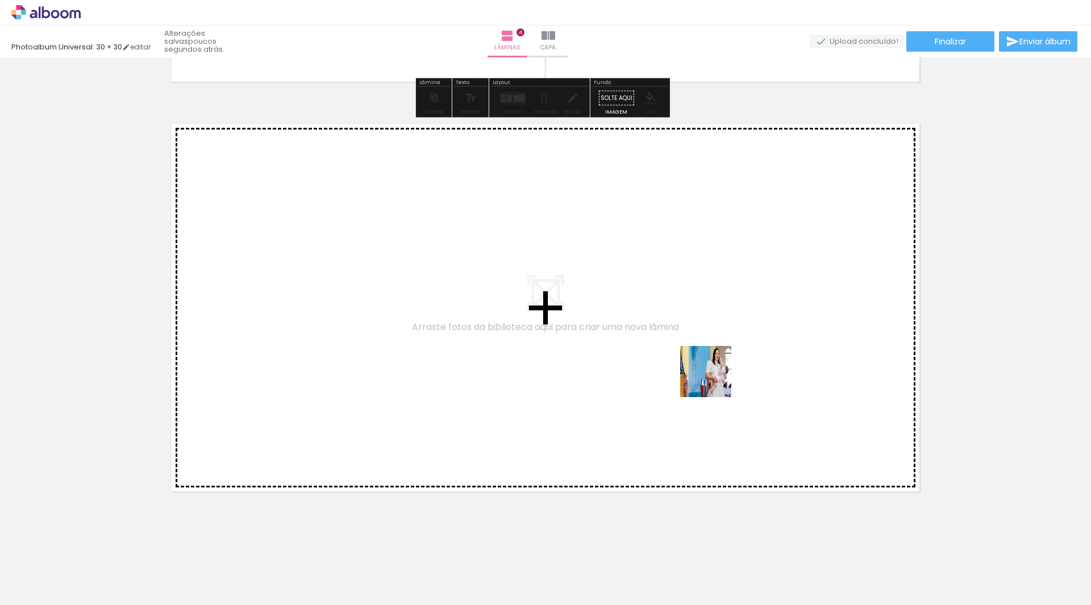
drag, startPoint x: 877, startPoint y: 576, endPoint x: 692, endPoint y: 351, distance: 291.6
click at [692, 351] on quentale-workspace at bounding box center [545, 302] width 1091 height 605
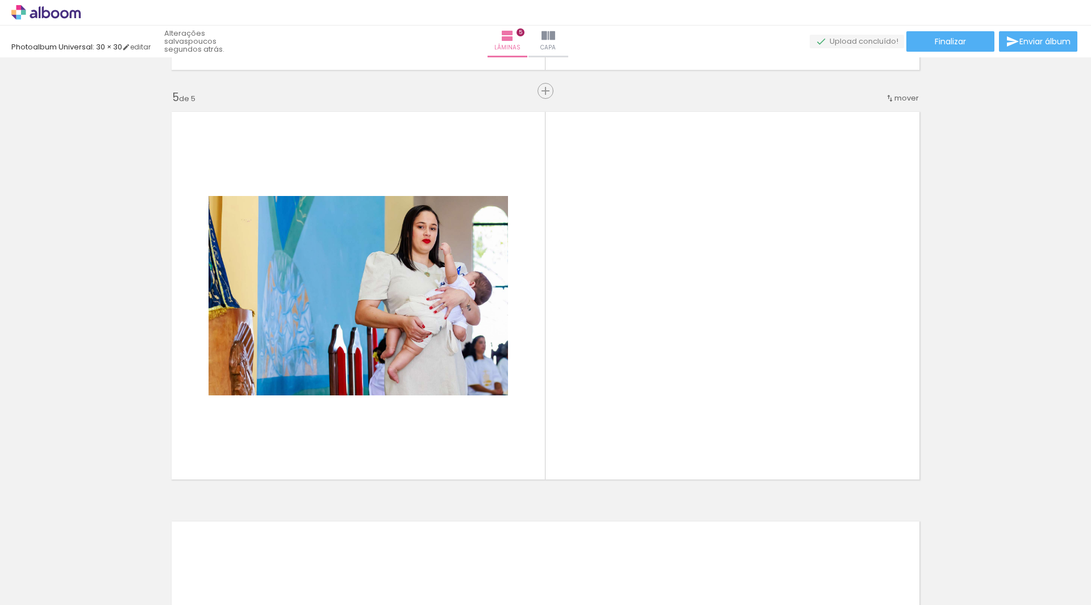
scroll to position [0, 616]
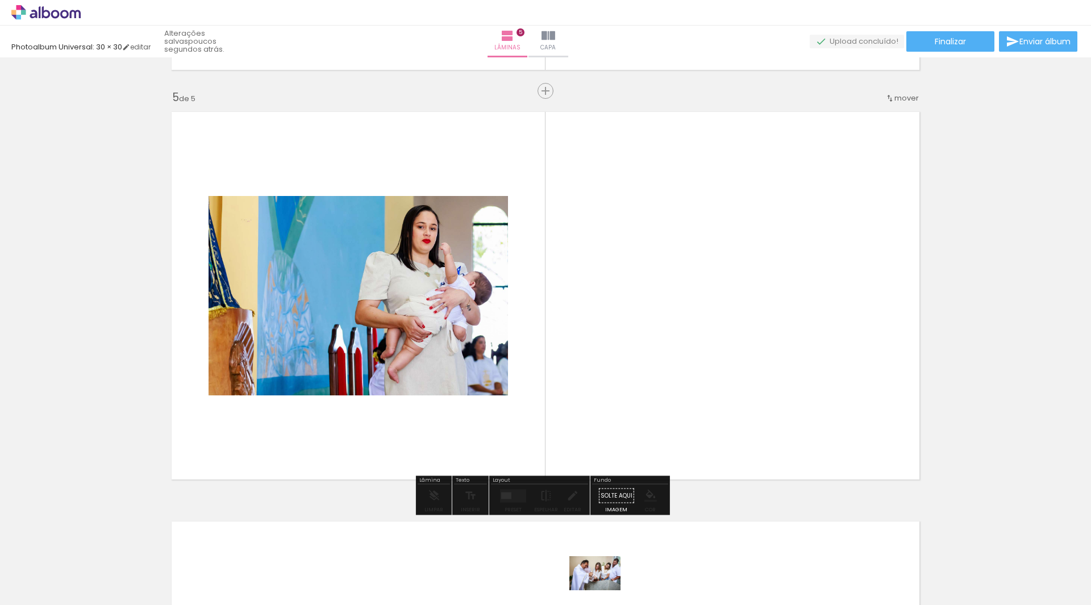
drag, startPoint x: 591, startPoint y: 574, endPoint x: 604, endPoint y: 591, distance: 20.7
click at [604, 586] on div at bounding box center [580, 568] width 56 height 38
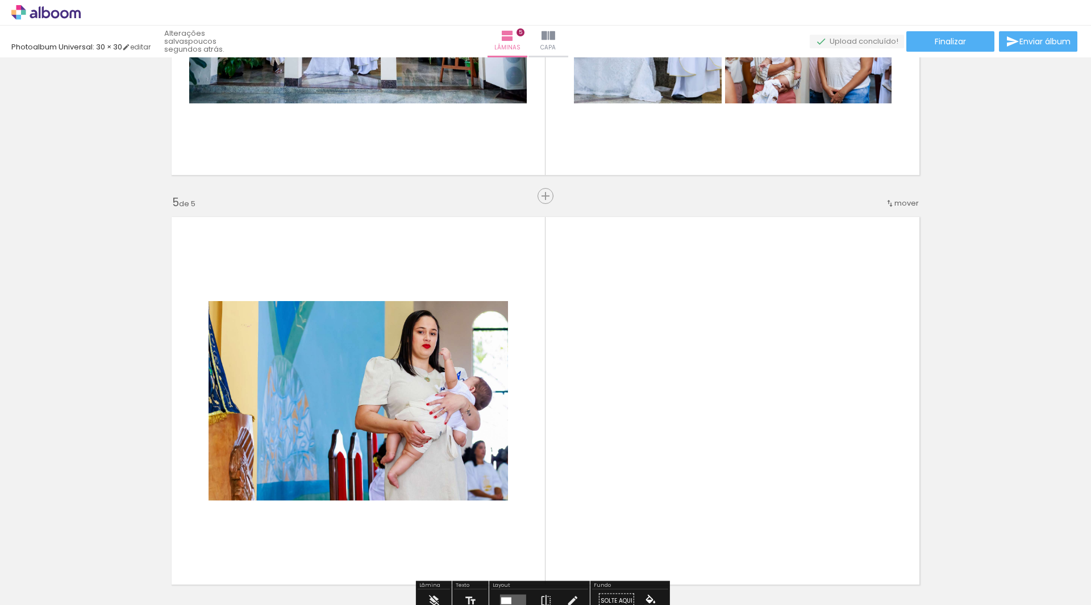
scroll to position [1681, 0]
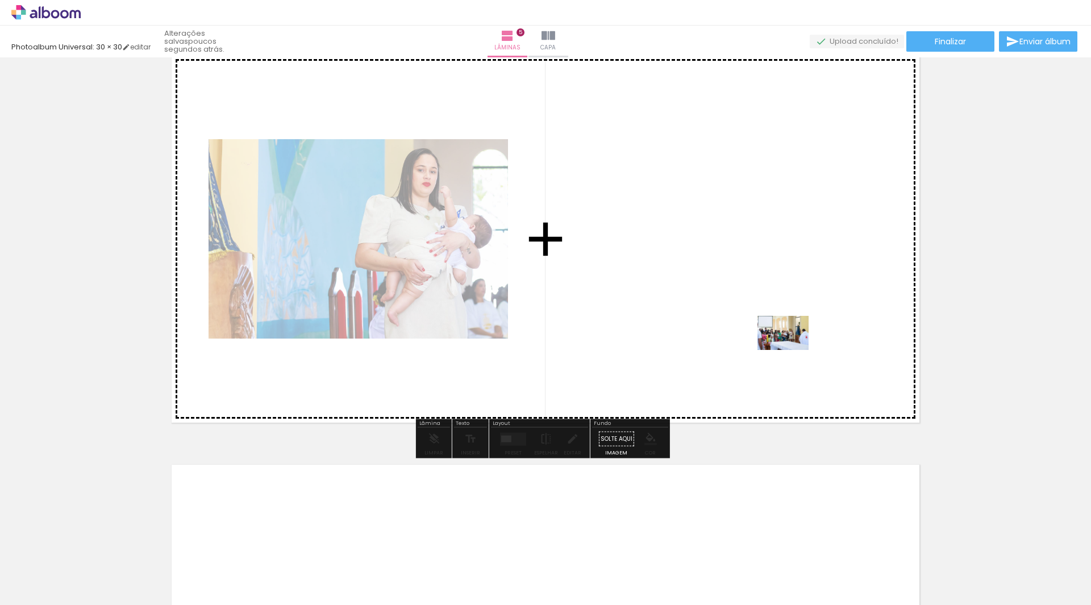
drag, startPoint x: 908, startPoint y: 578, endPoint x: 792, endPoint y: 350, distance: 255.2
click at [792, 350] on quentale-workspace at bounding box center [545, 302] width 1091 height 605
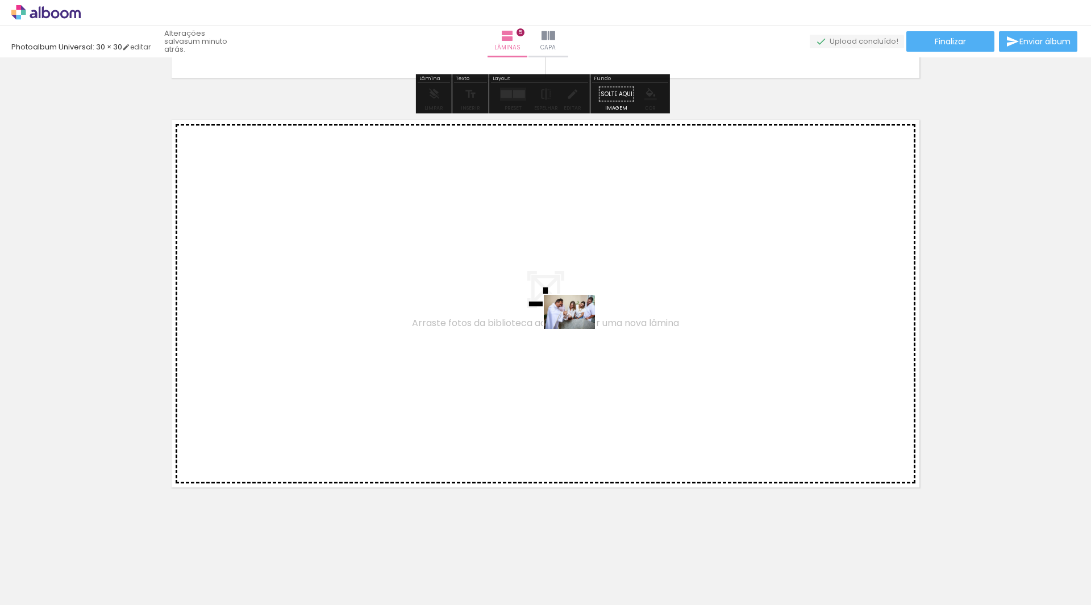
drag, startPoint x: 587, startPoint y: 562, endPoint x: 578, endPoint y: 329, distance: 232.7
click at [578, 329] on quentale-workspace at bounding box center [545, 302] width 1091 height 605
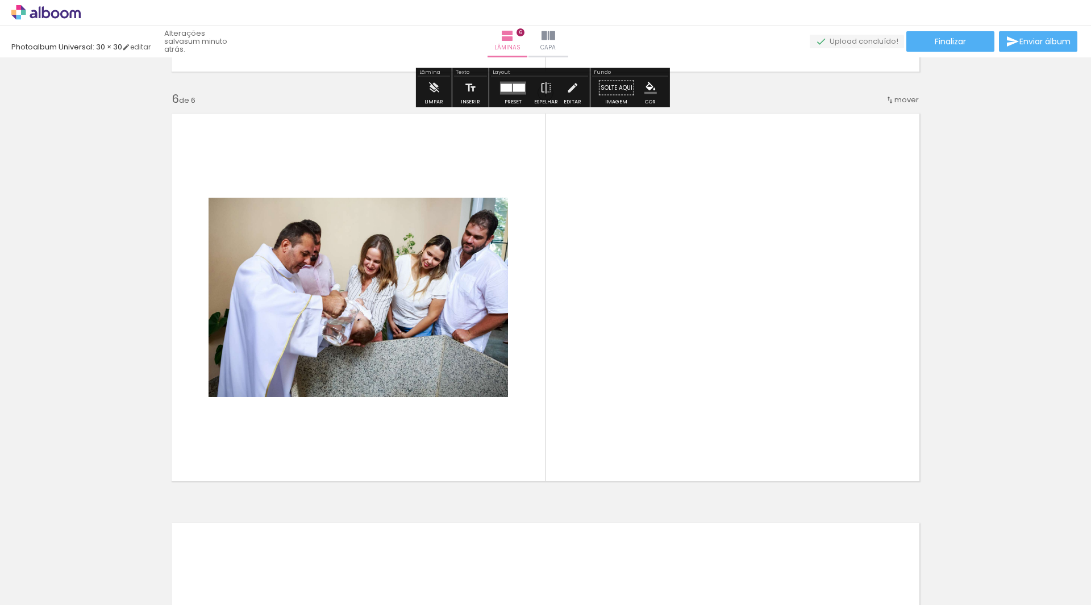
scroll to position [2034, 0]
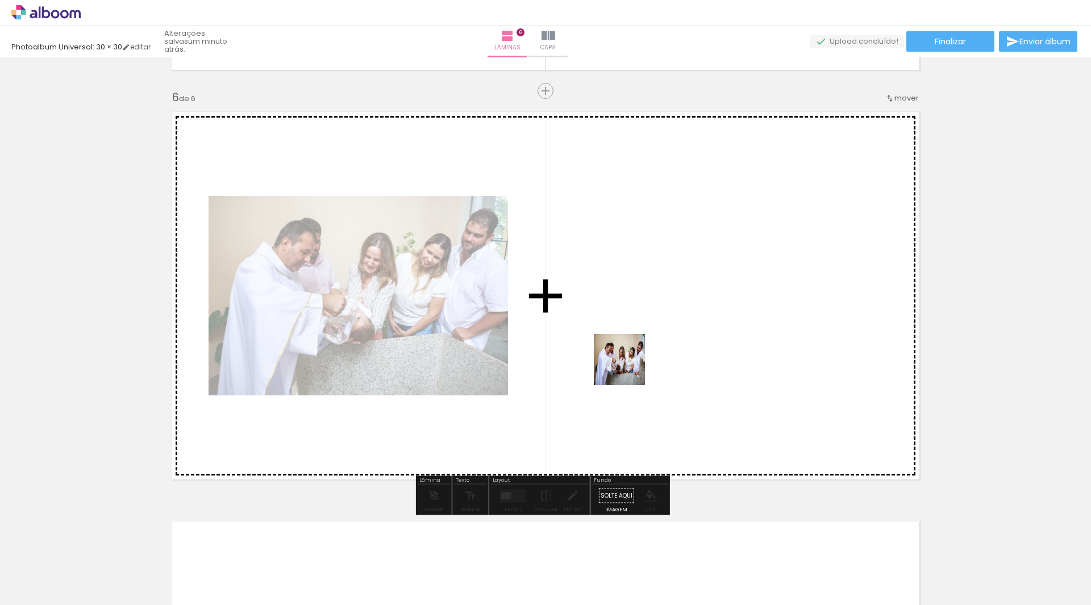
drag, startPoint x: 653, startPoint y: 568, endPoint x: 691, endPoint y: 528, distance: 55.5
click at [630, 334] on quentale-workspace at bounding box center [545, 302] width 1091 height 605
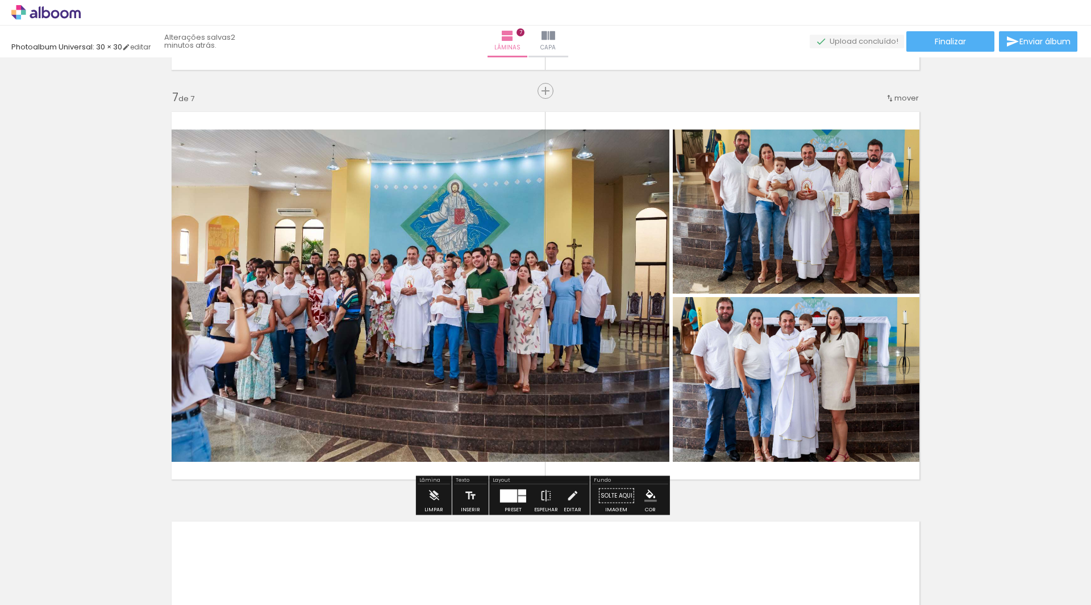
scroll to position [0, 724]
